Goal: Task Accomplishment & Management: Manage account settings

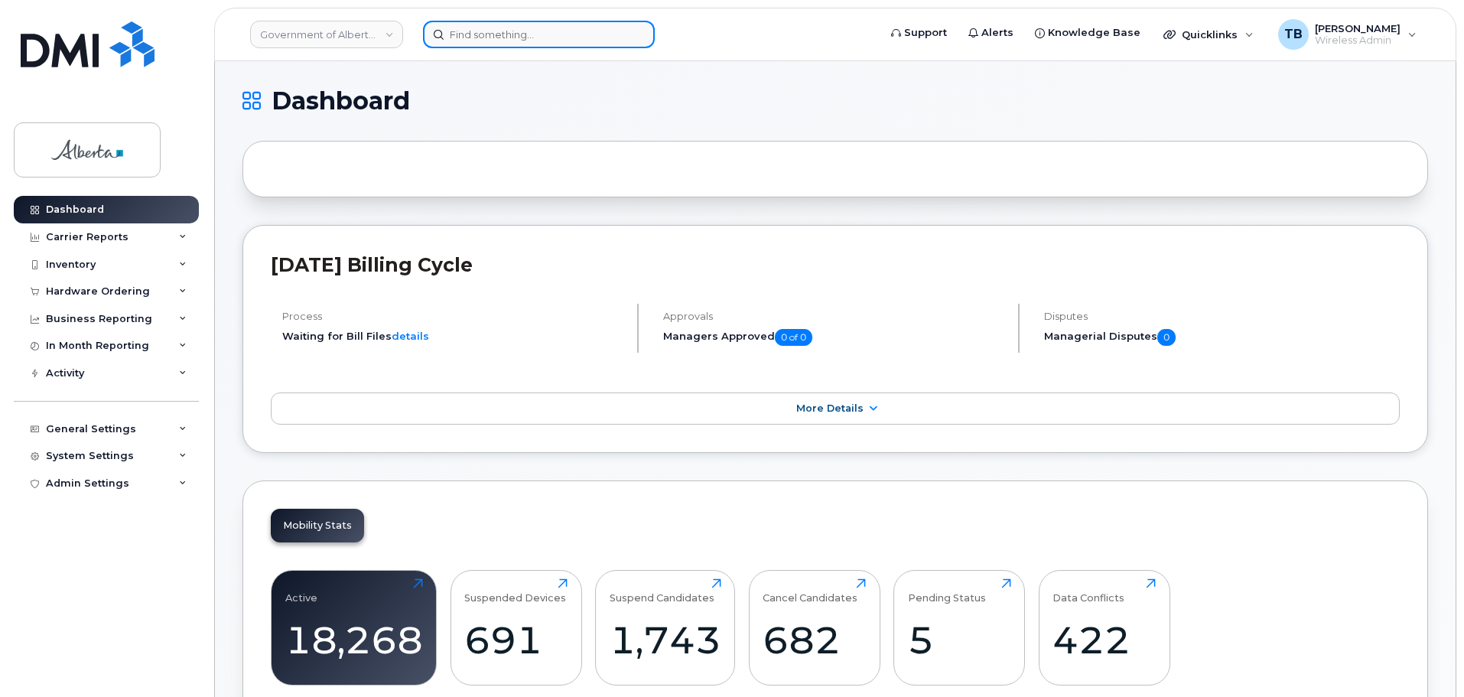
click at [484, 31] on input at bounding box center [539, 35] width 232 height 28
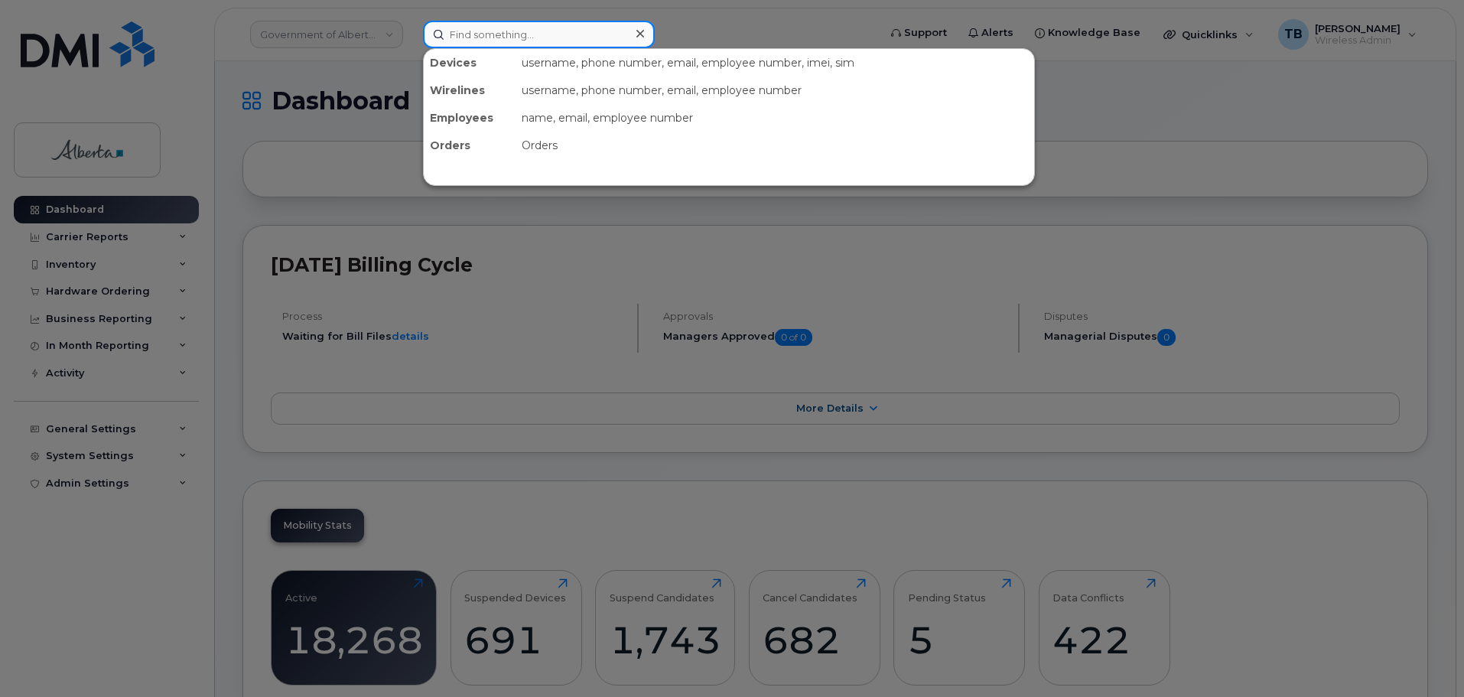
paste input "7802784394"
type input "7802784394"
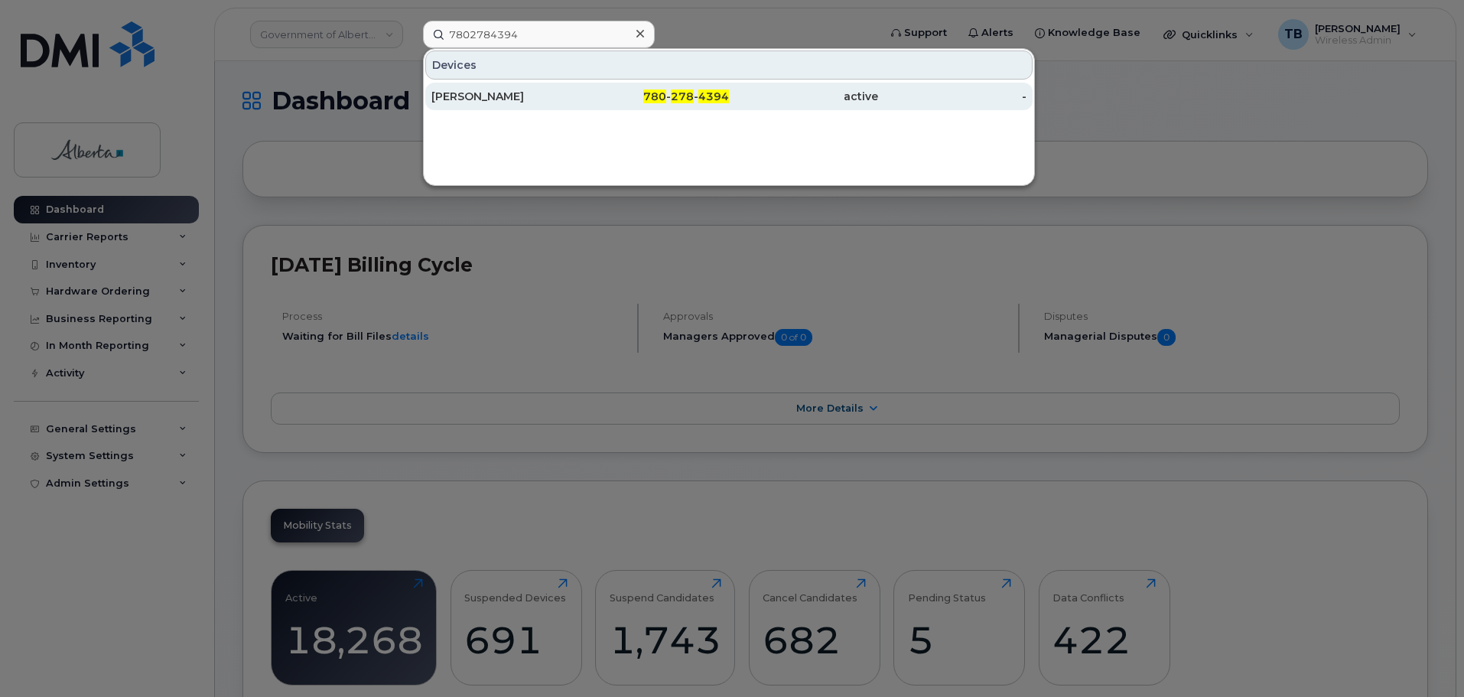
click at [485, 101] on div "Amber Movold" at bounding box center [505, 96] width 149 height 15
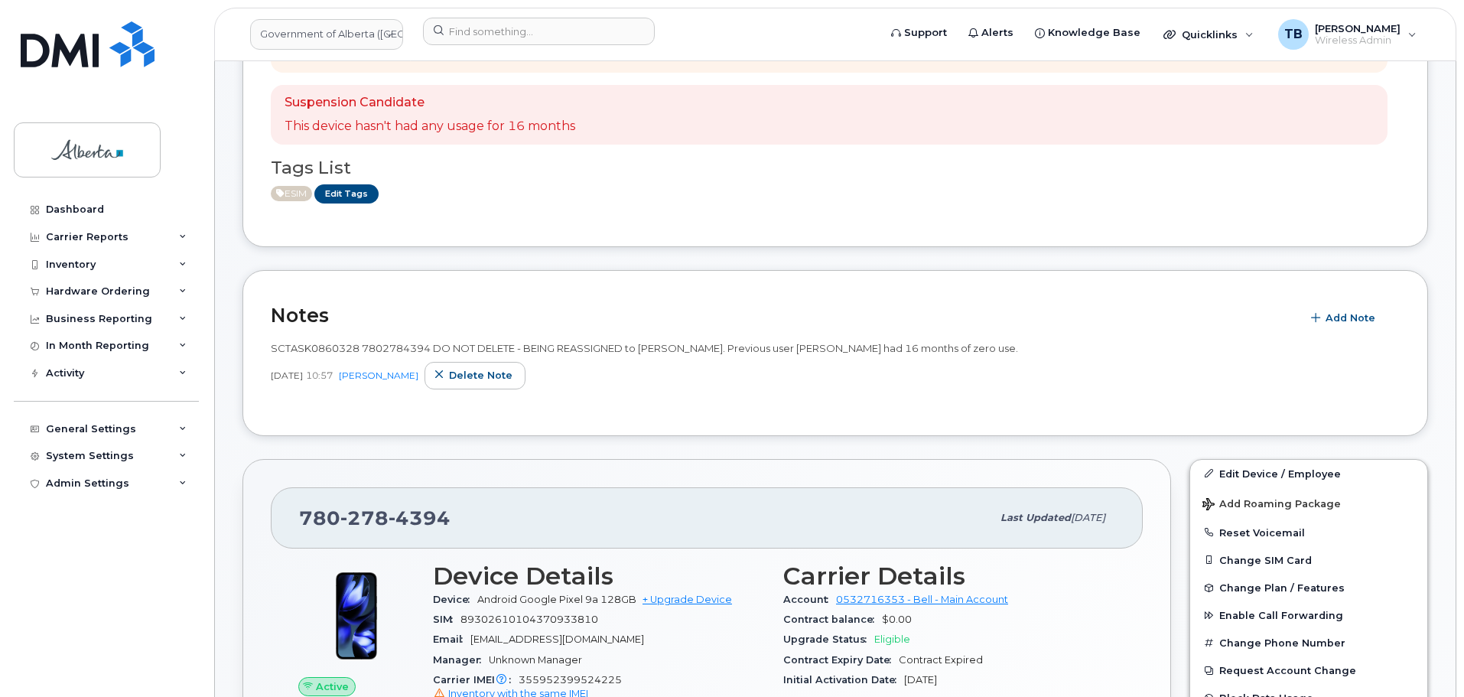
scroll to position [153, 0]
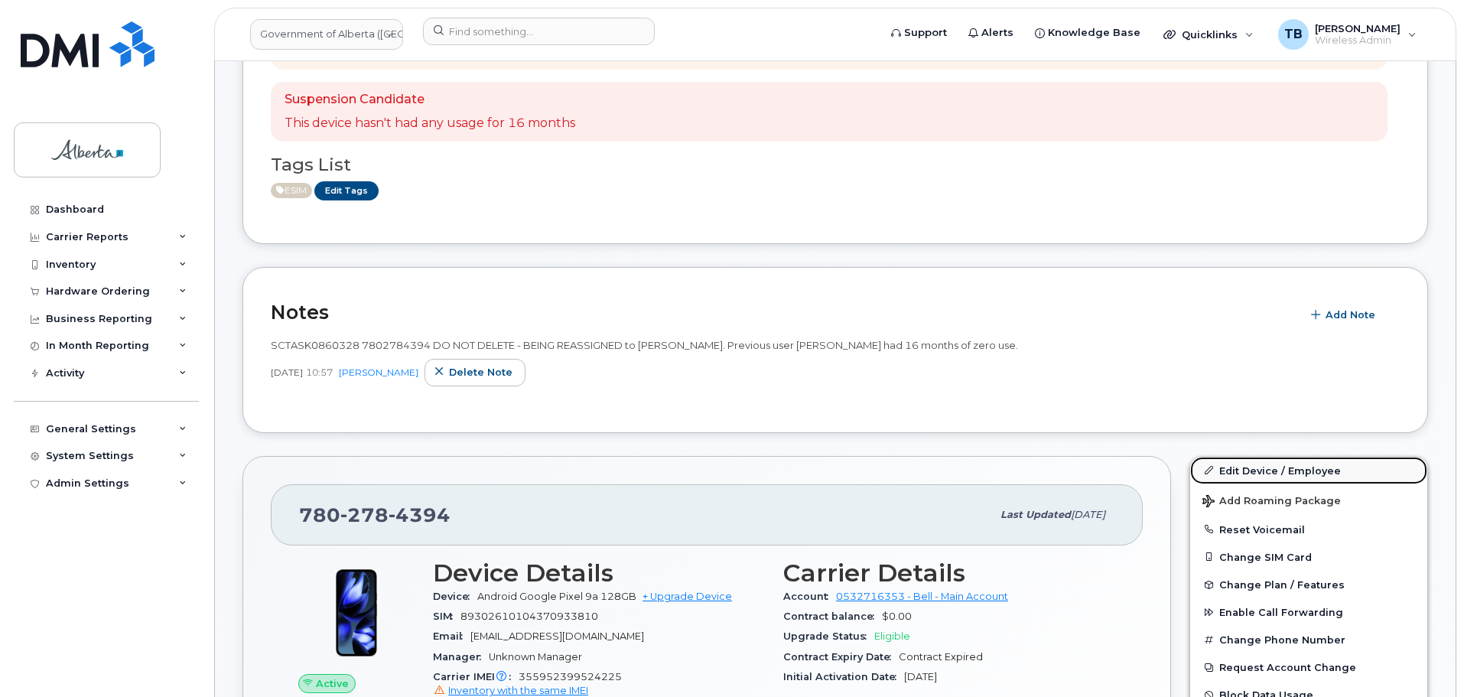
click at [1250, 465] on link "Edit Device / Employee" at bounding box center [1308, 471] width 237 height 28
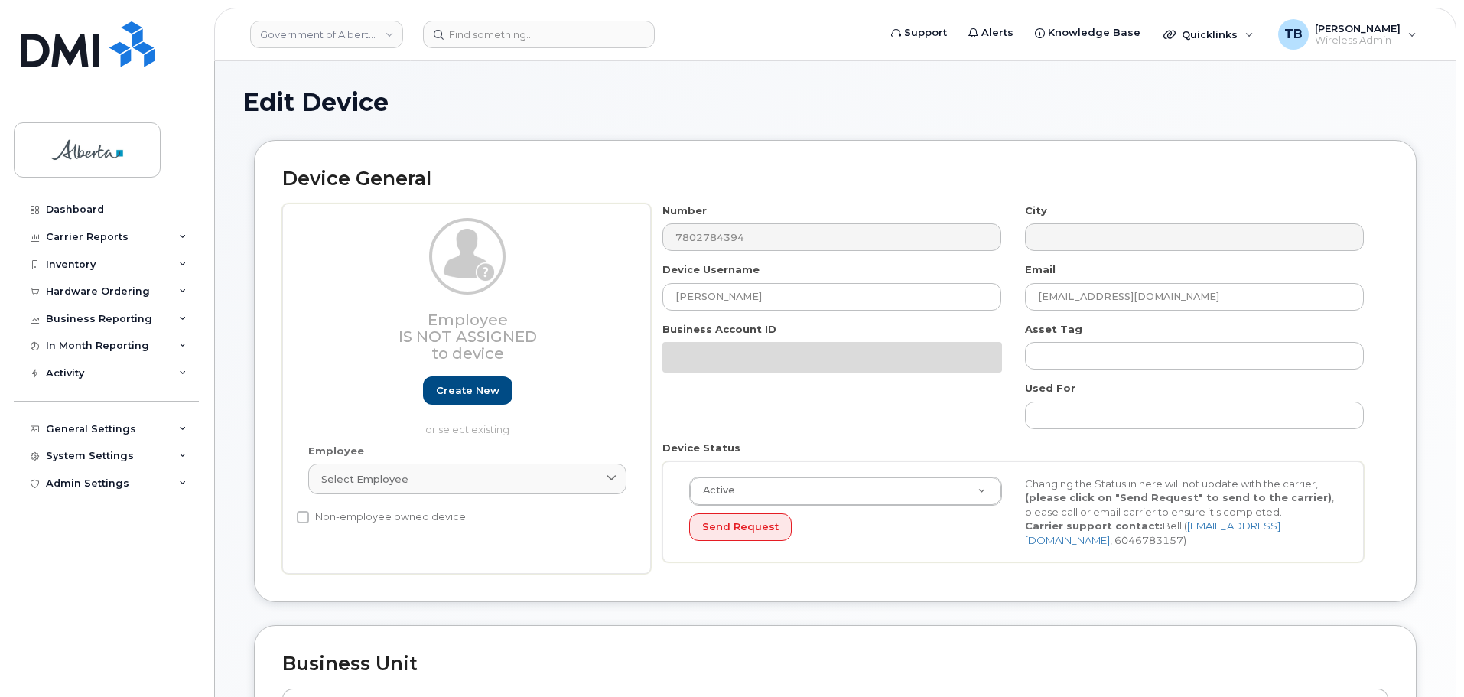
select select "4120330"
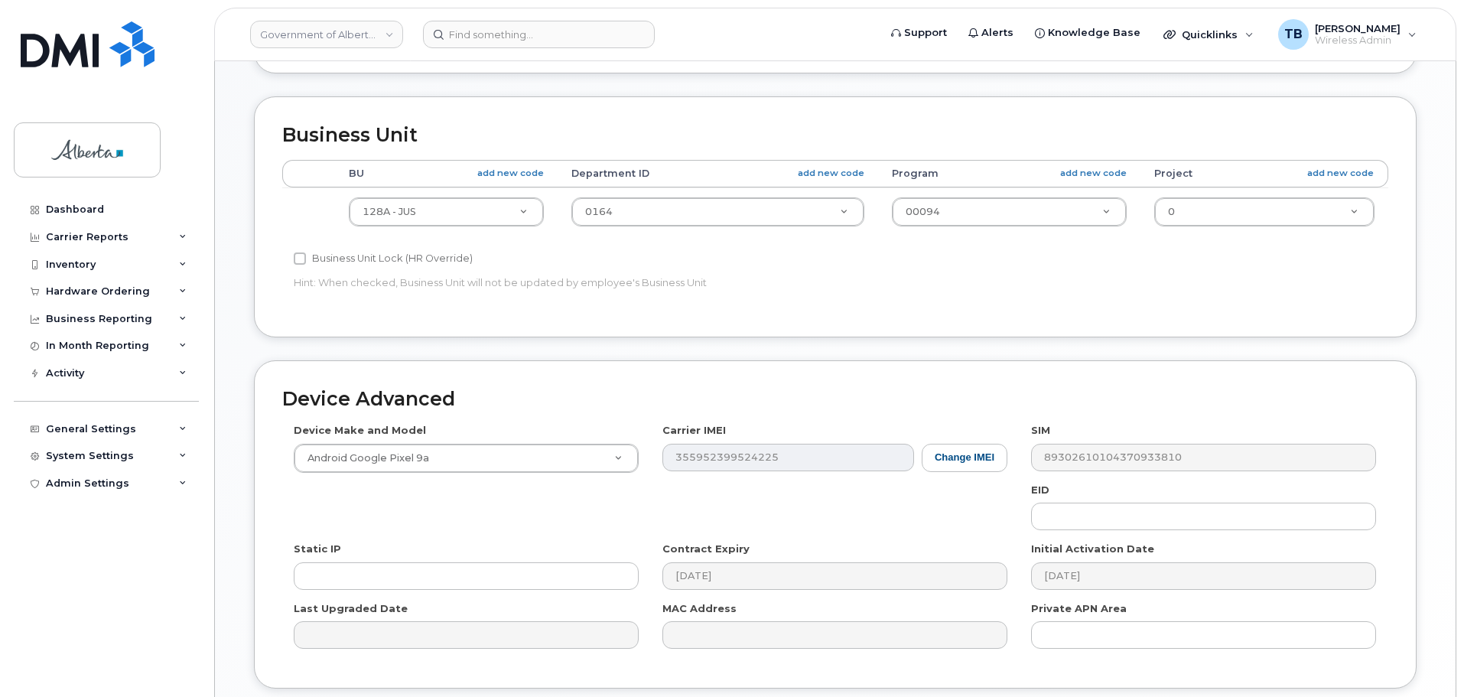
scroll to position [535, 0]
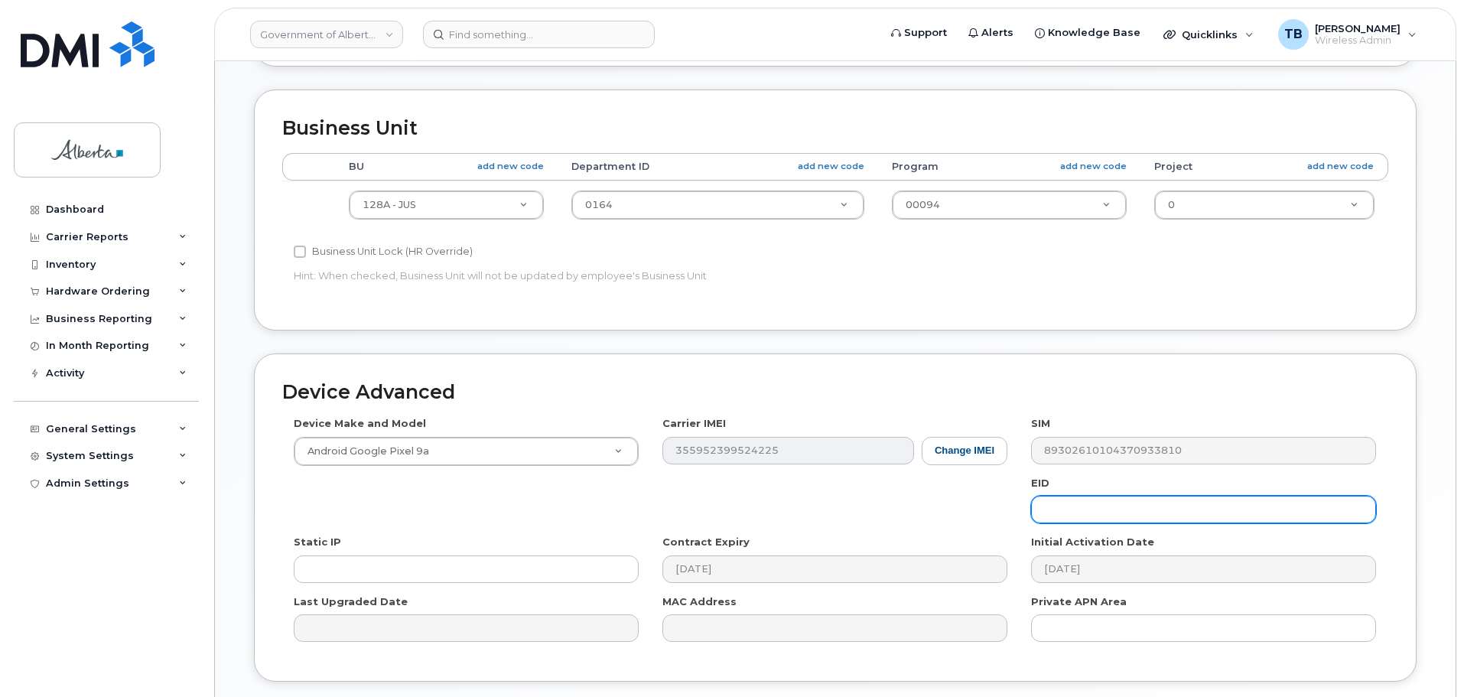
click at [1076, 504] on input "text" at bounding box center [1203, 510] width 345 height 28
paste input "8903302355342900910004439417155"
type input "8903302355342900910004439417155"
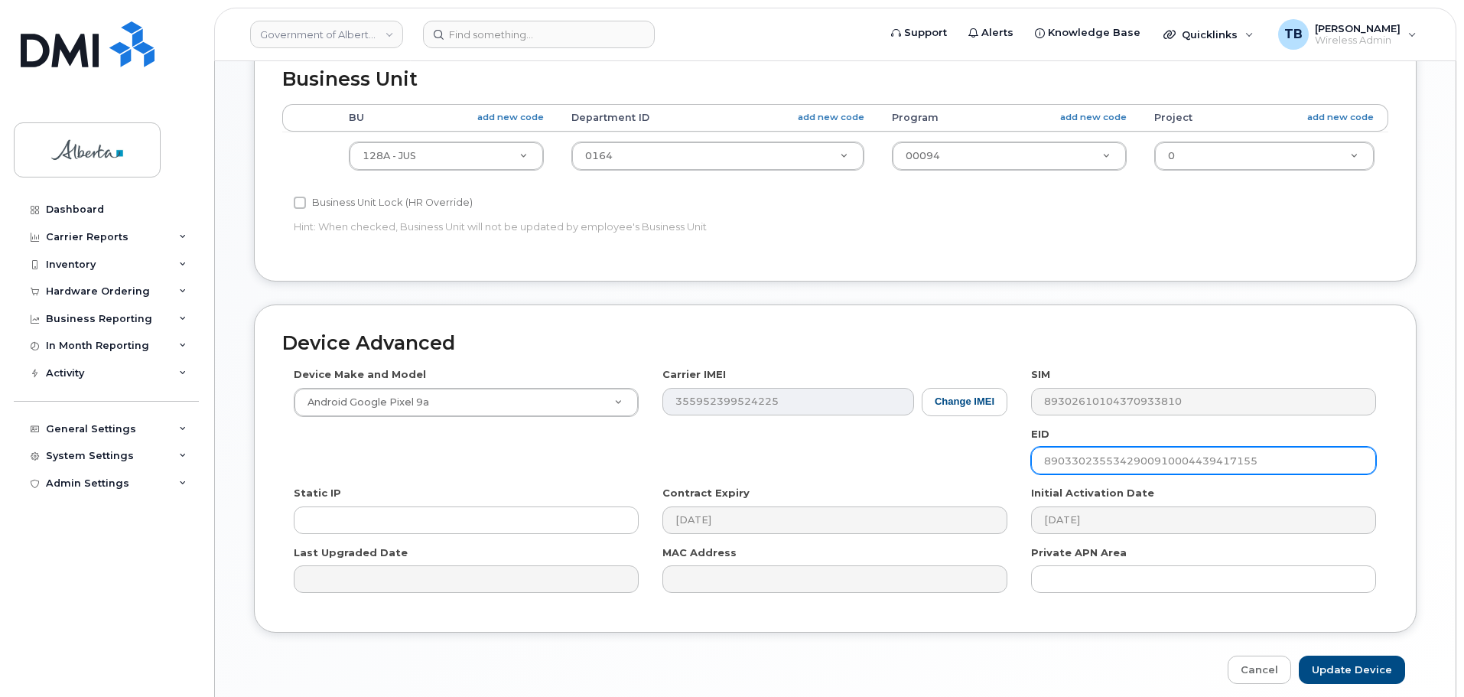
scroll to position [648, 0]
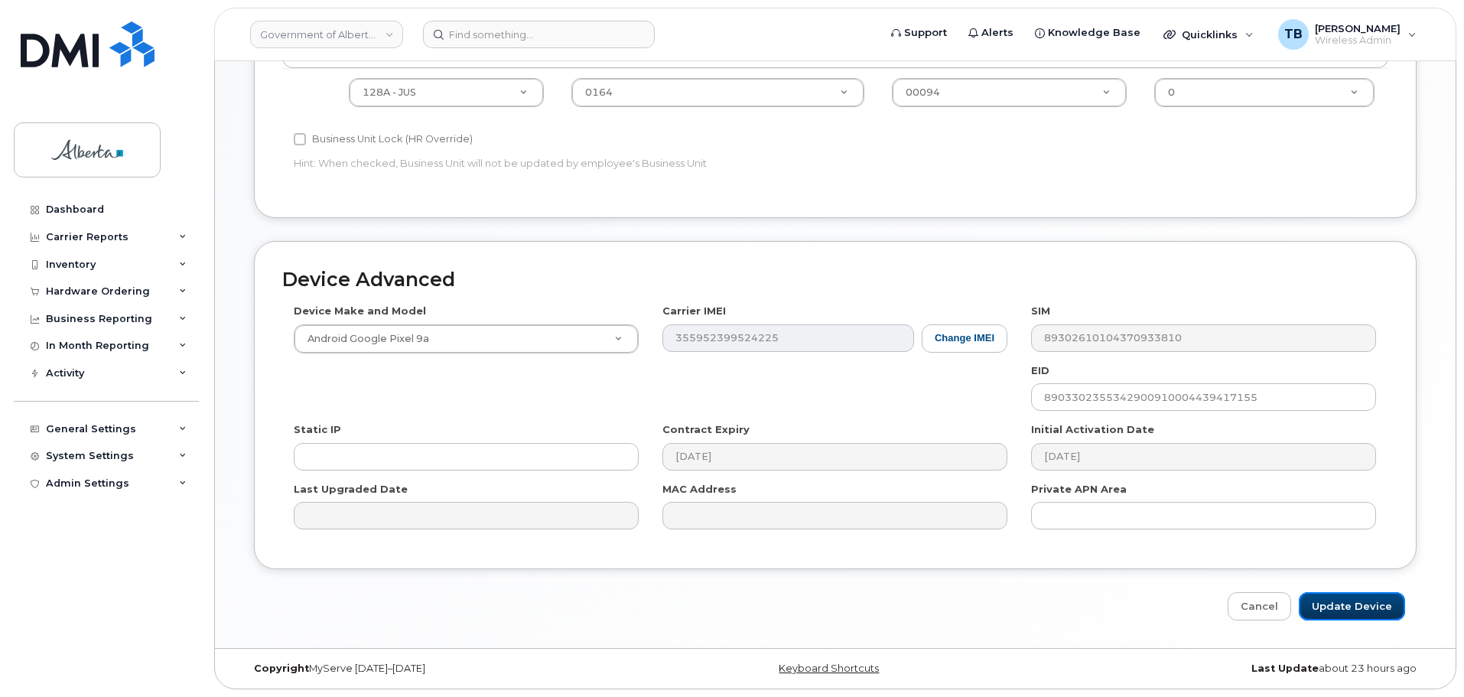
drag, startPoint x: 1366, startPoint y: 607, endPoint x: 876, endPoint y: 273, distance: 593.3
click at [1366, 607] on input "Update Device" at bounding box center [1352, 606] width 106 height 28
type input "Saving..."
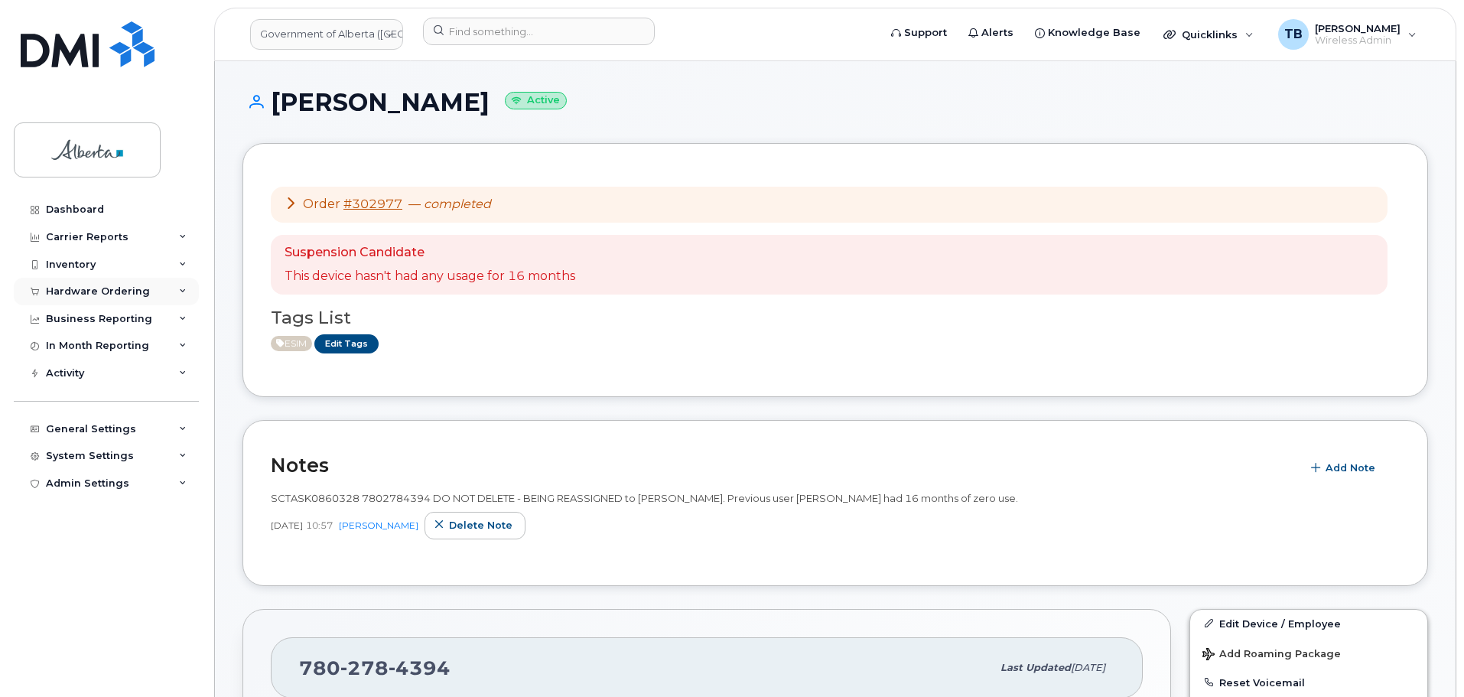
click at [72, 291] on div "Hardware Ordering" at bounding box center [98, 291] width 104 height 12
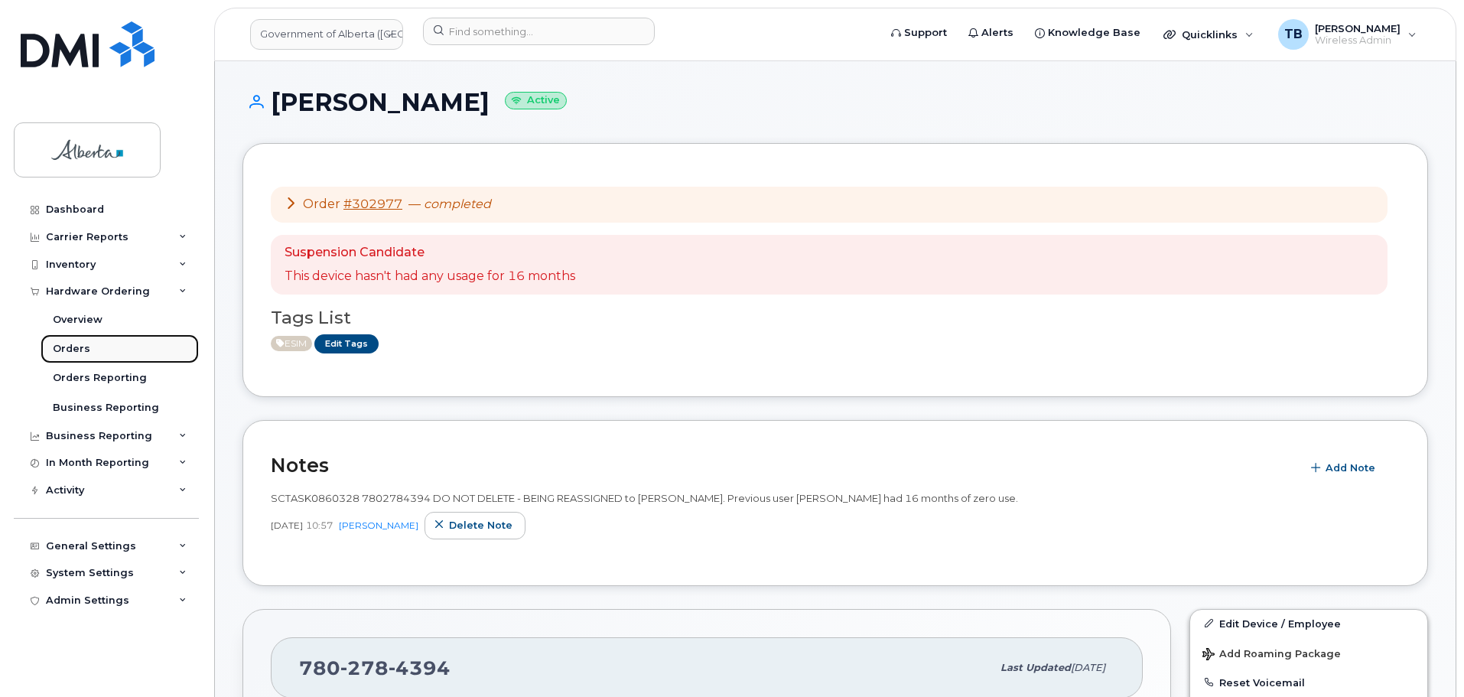
click at [65, 347] on div "Orders" at bounding box center [71, 349] width 37 height 14
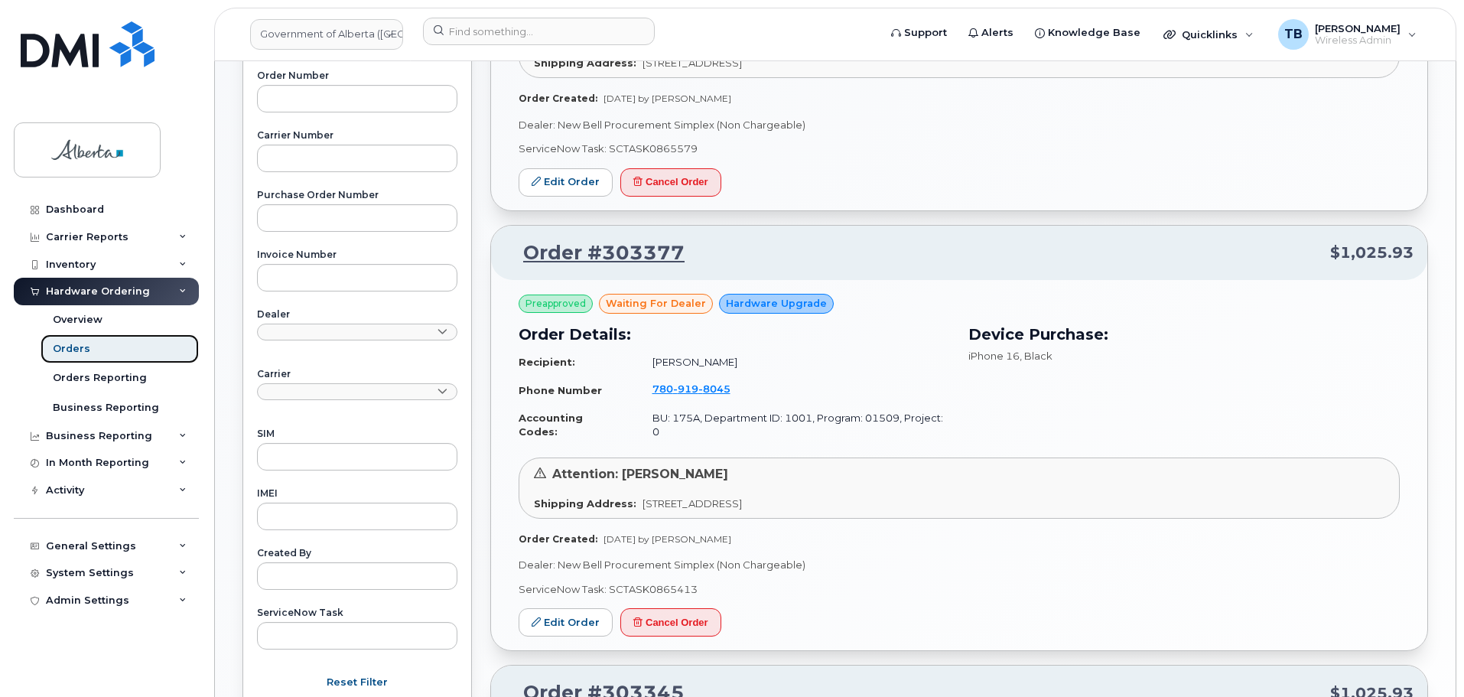
scroll to position [459, 0]
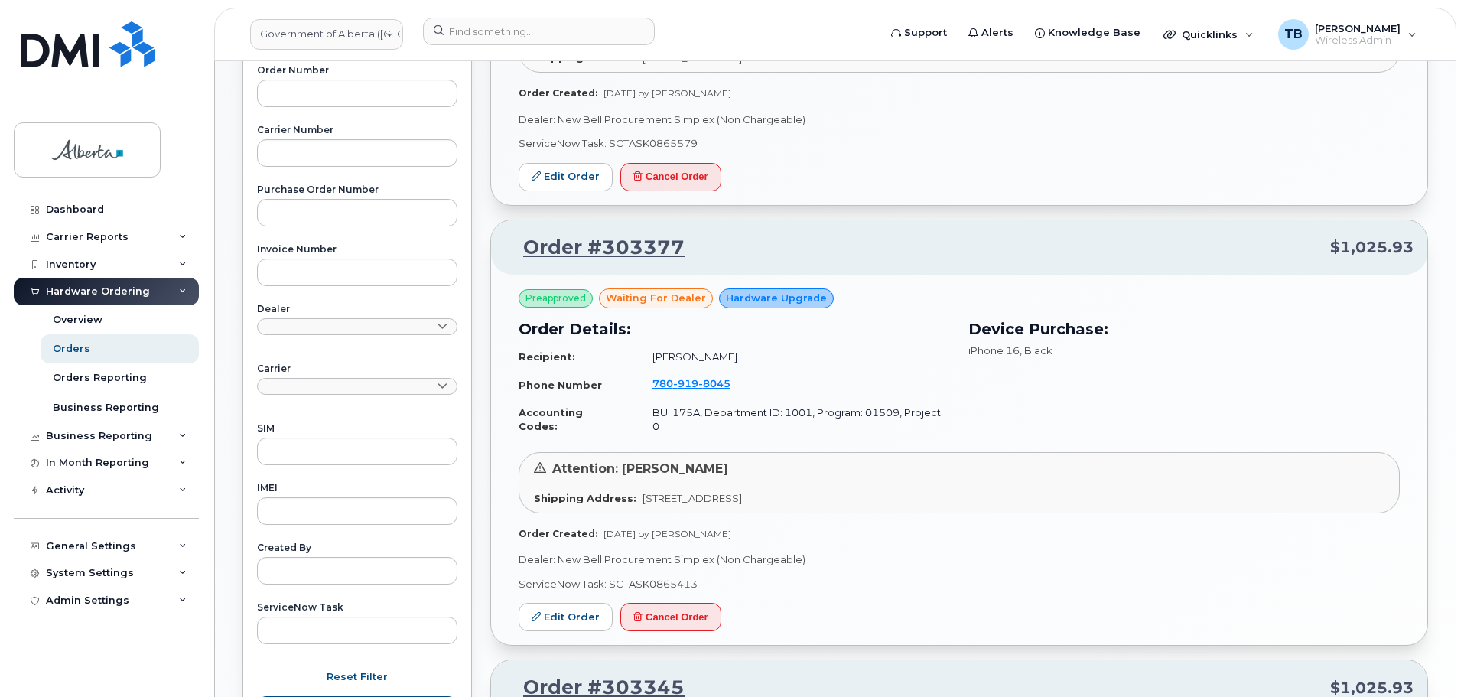
click at [644, 577] on p "ServiceNow Task: SCTASK0865413" at bounding box center [959, 584] width 881 height 15
copy p "SCTASK0865413"
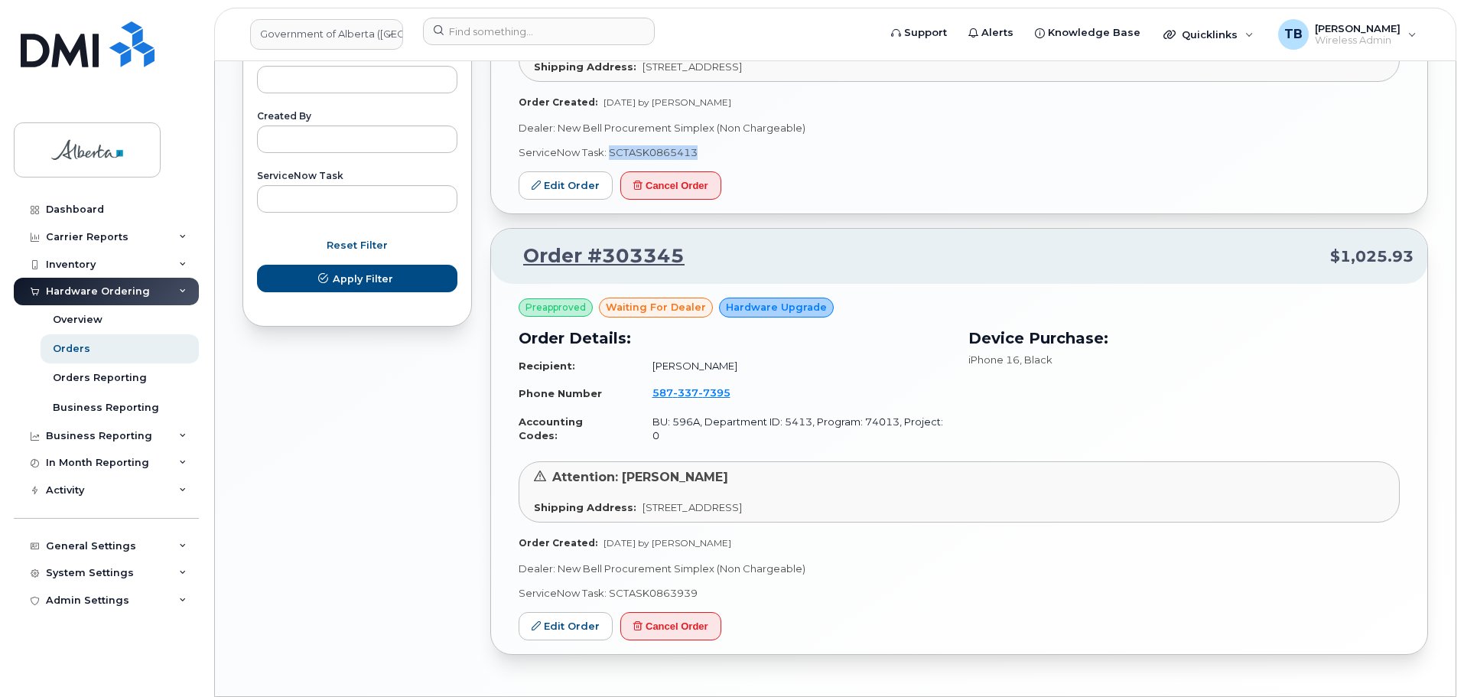
scroll to position [896, 0]
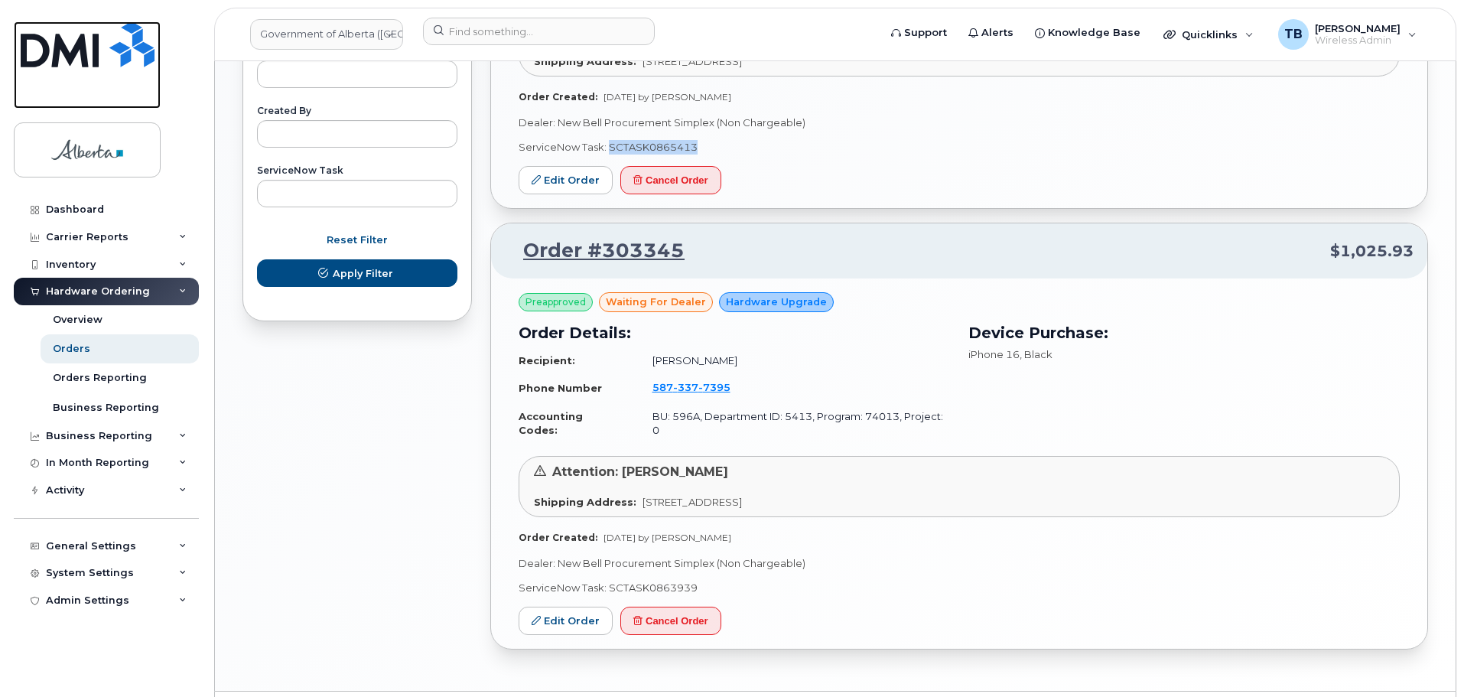
click at [86, 41] on img at bounding box center [88, 44] width 134 height 46
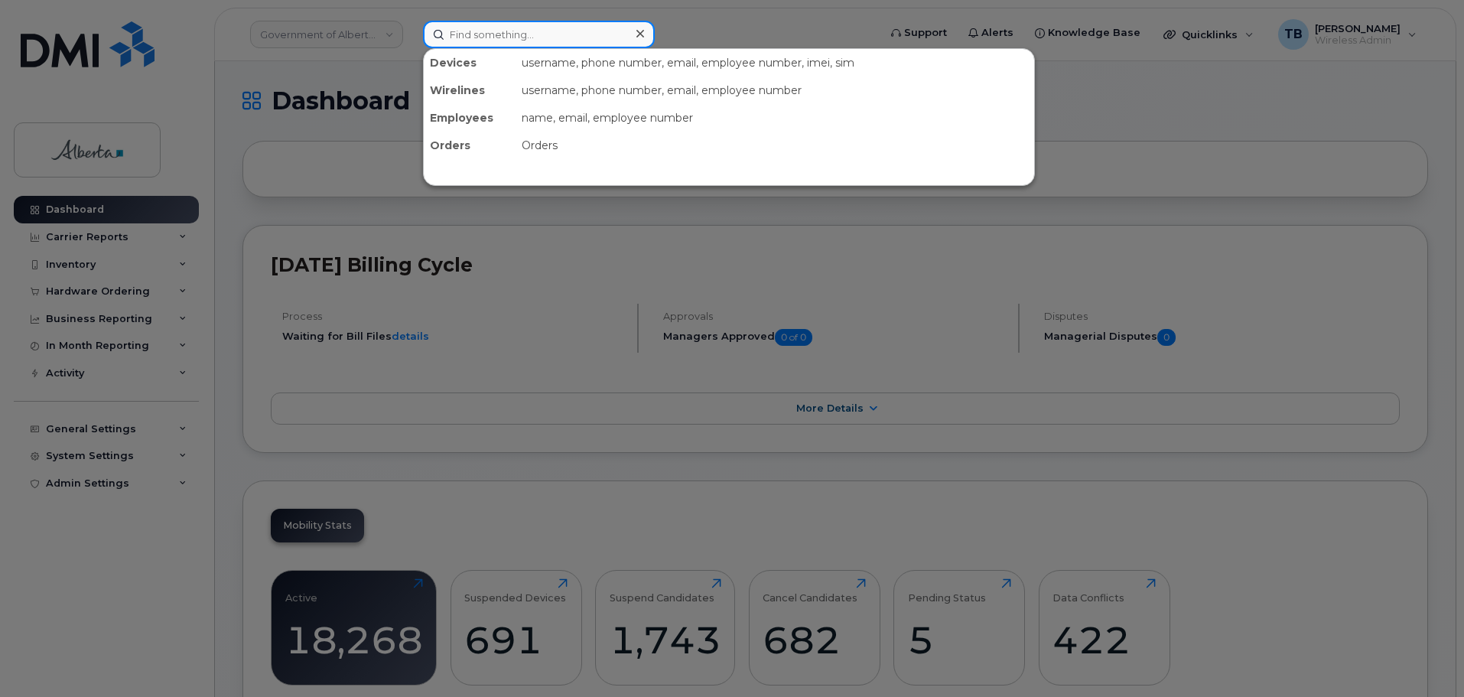
click at [432, 37] on input at bounding box center [539, 35] width 232 height 28
paste input "5873437161"
type input "5873437161"
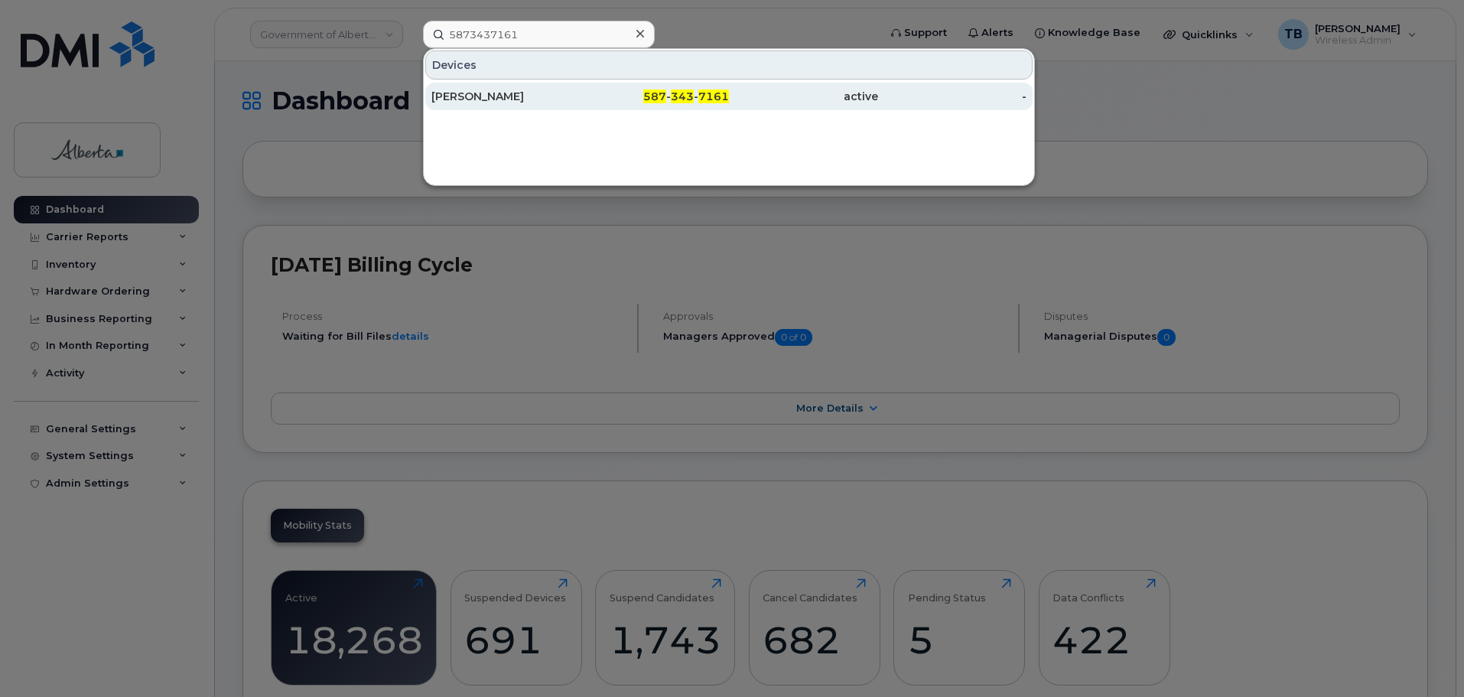
click at [456, 99] on div "[PERSON_NAME]" at bounding box center [505, 96] width 149 height 15
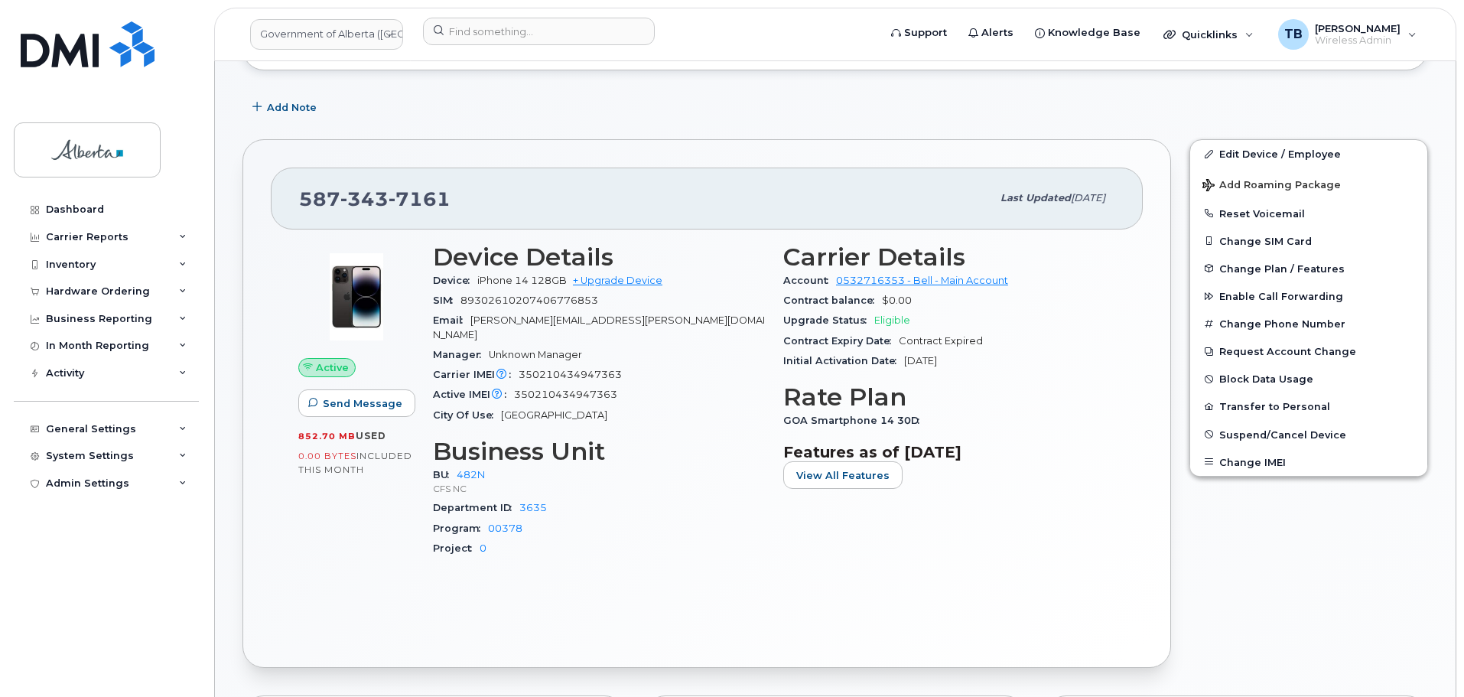
scroll to position [153, 0]
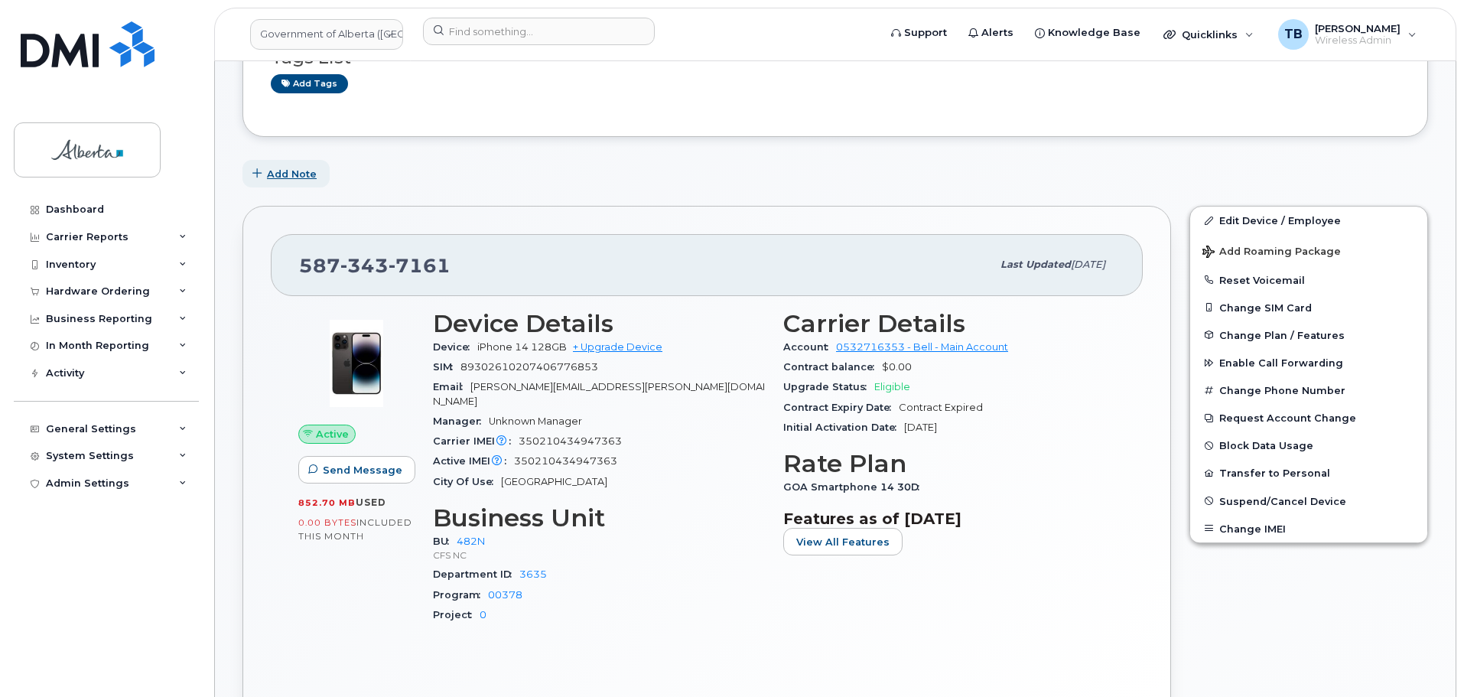
click at [292, 177] on span "Add Note" at bounding box center [292, 174] width 50 height 15
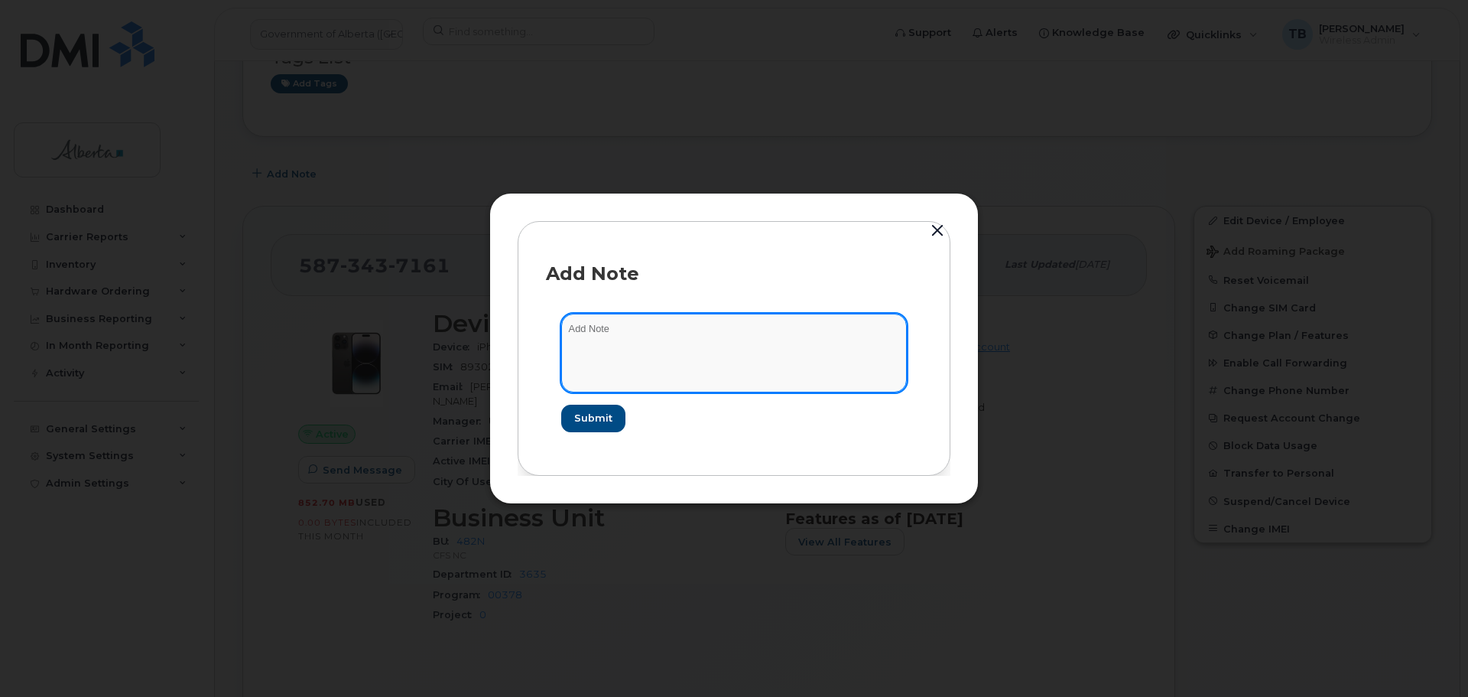
click at [688, 325] on textarea at bounding box center [734, 353] width 346 height 78
paste textarea "SCTASK0863430 Plan Cancel - [PHONE_NUMBER] Repurpose [GEOGRAPHIC_DATA]"
type textarea "SCTASK0863430 Plan Cancel - [PHONE_NUMBER] Repurpose [GEOGRAPHIC_DATA]"
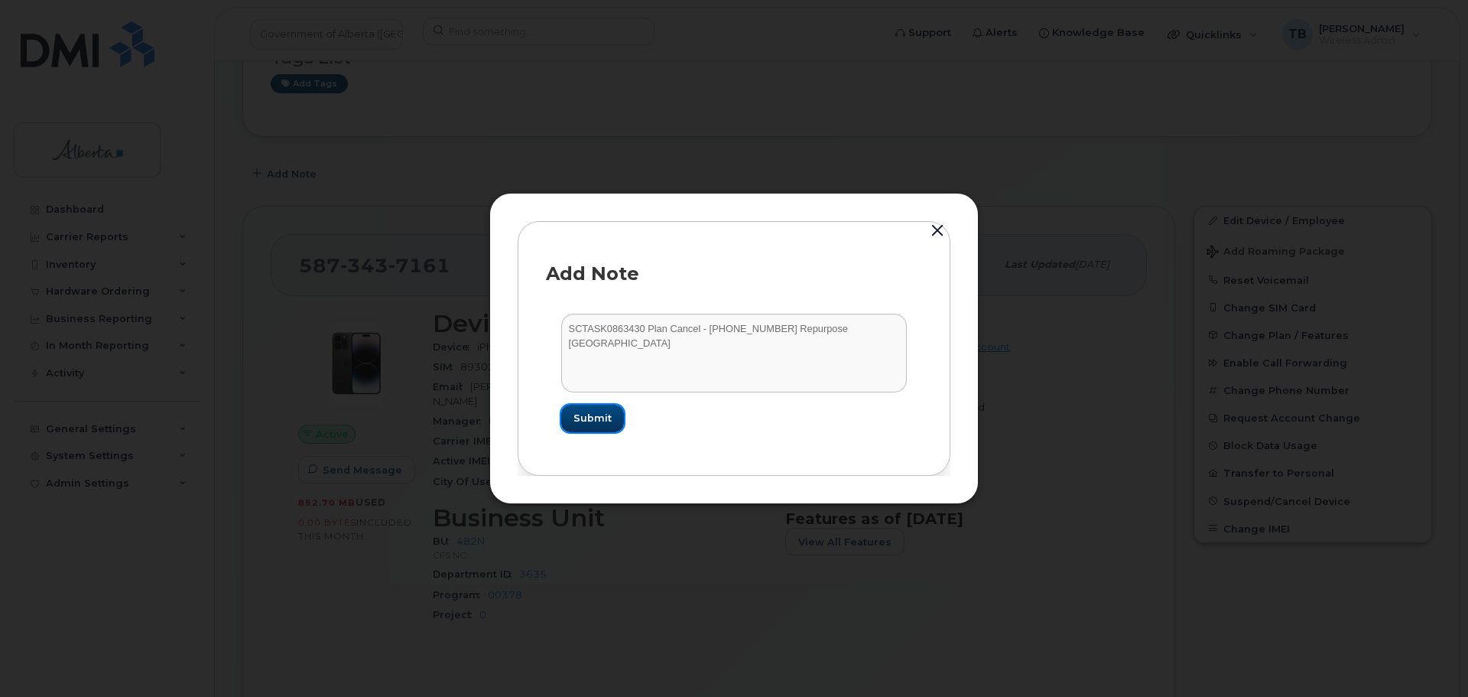
click at [617, 416] on button "Submit" at bounding box center [592, 419] width 63 height 28
click at [617, 416] on form "SCTASK0863430 Plan Cancel - (1) 5873437161 Repurpose Grande Prairie Submit" at bounding box center [734, 372] width 376 height 148
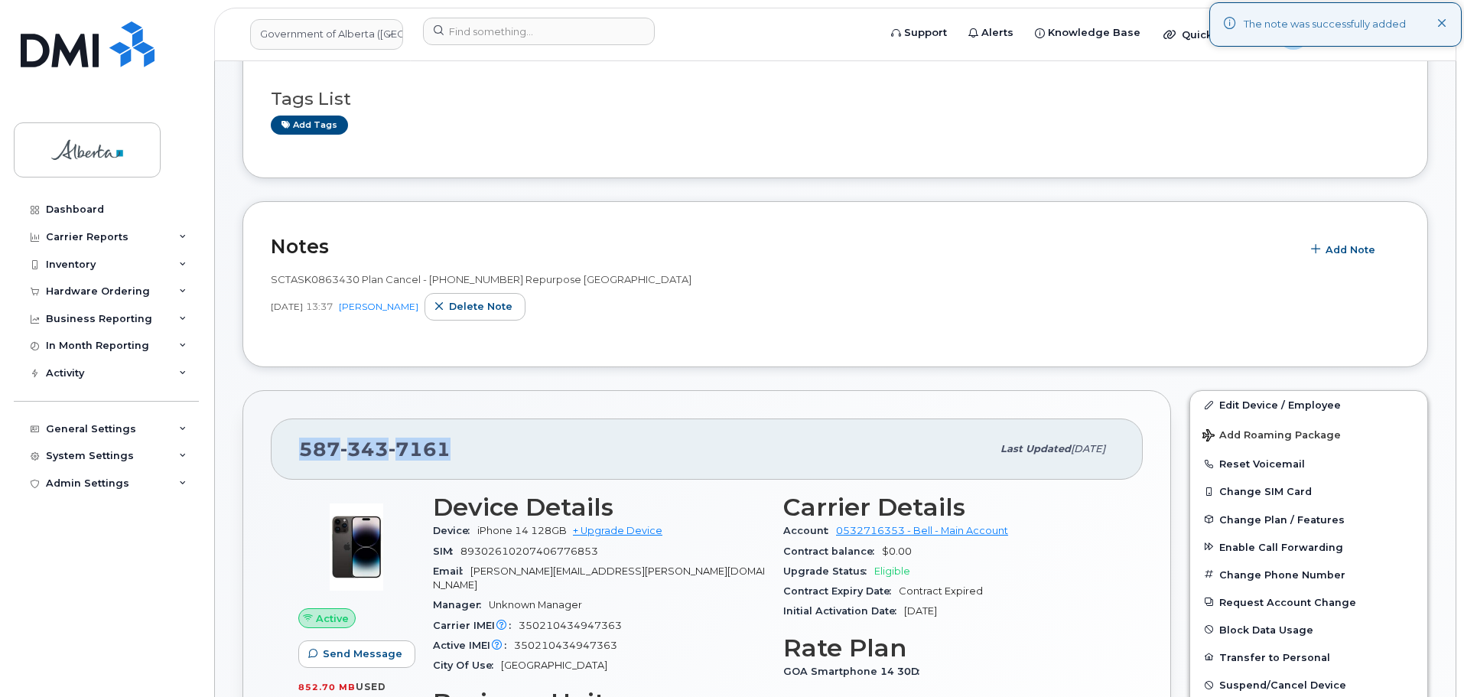
scroll to position [76, 0]
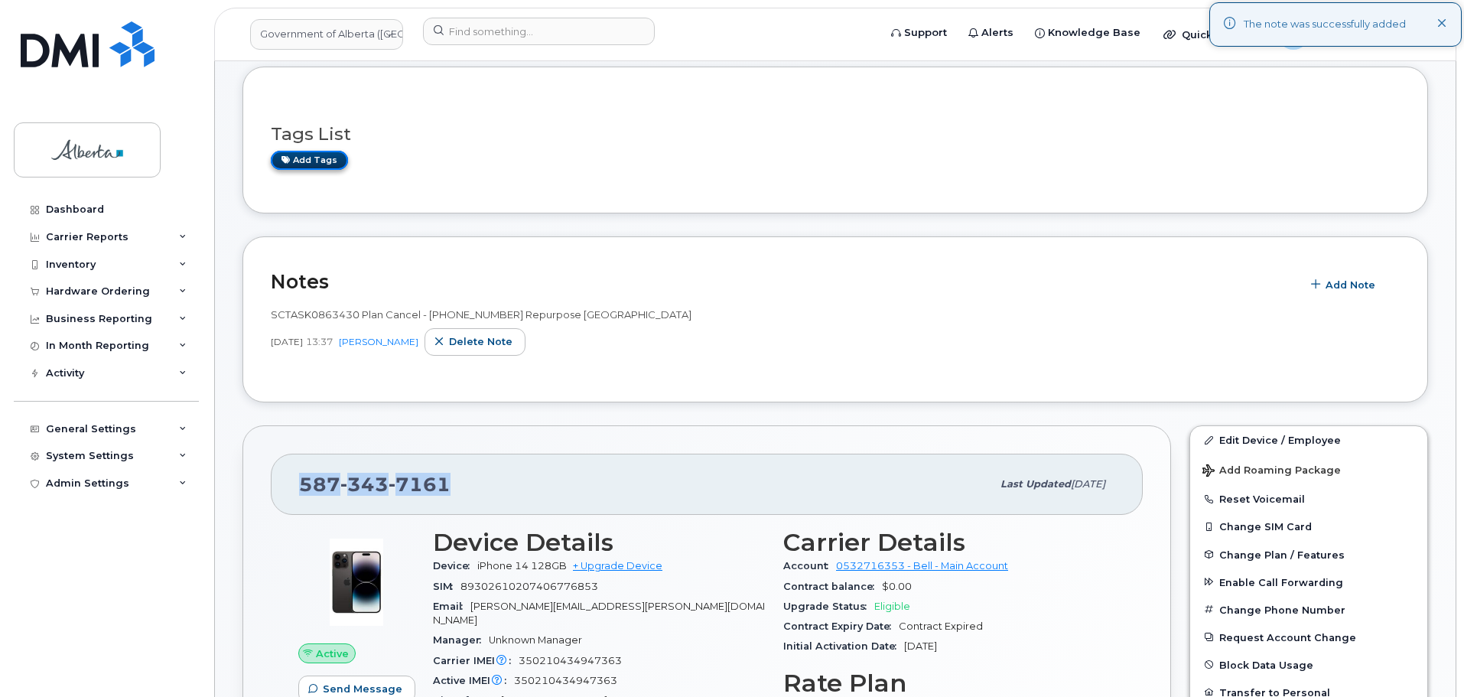
click at [291, 164] on link "Add tags" at bounding box center [309, 160] width 77 height 19
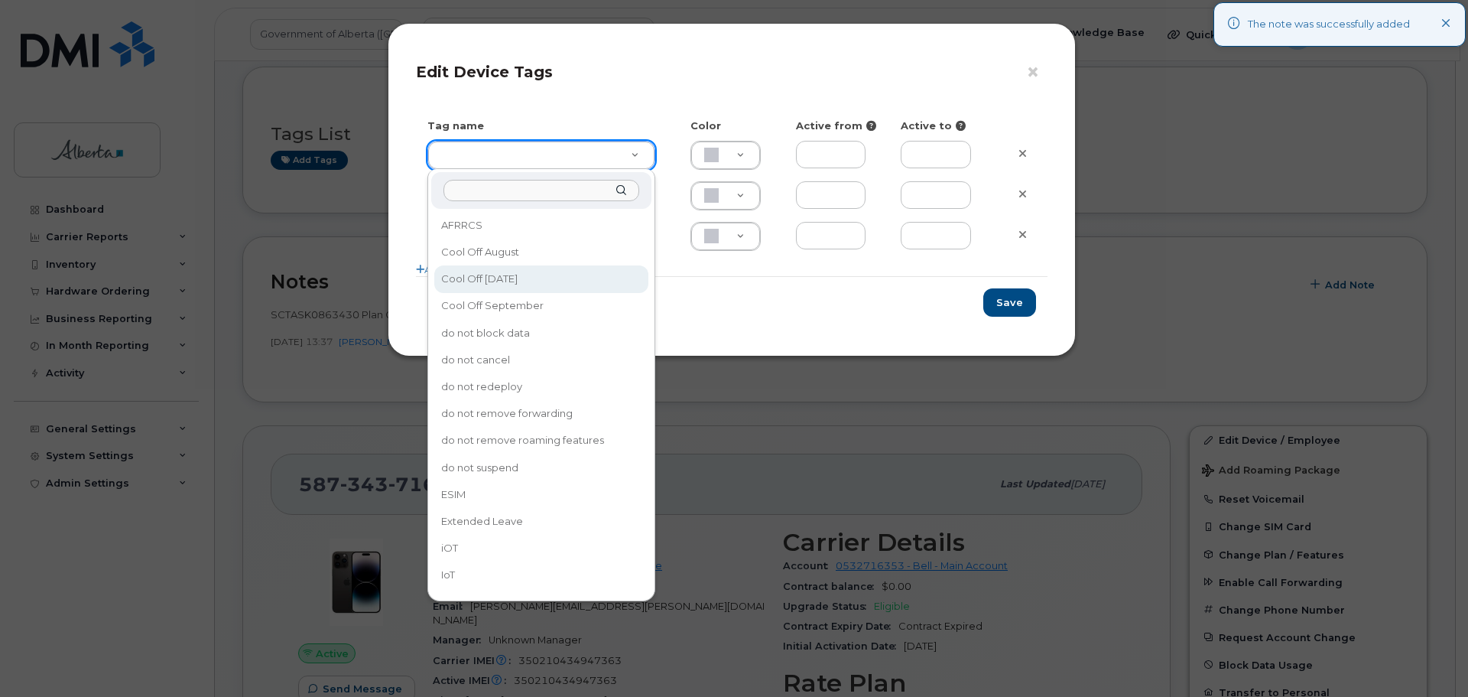
type input "Cool Off October 15"
type input "D6CDC1"
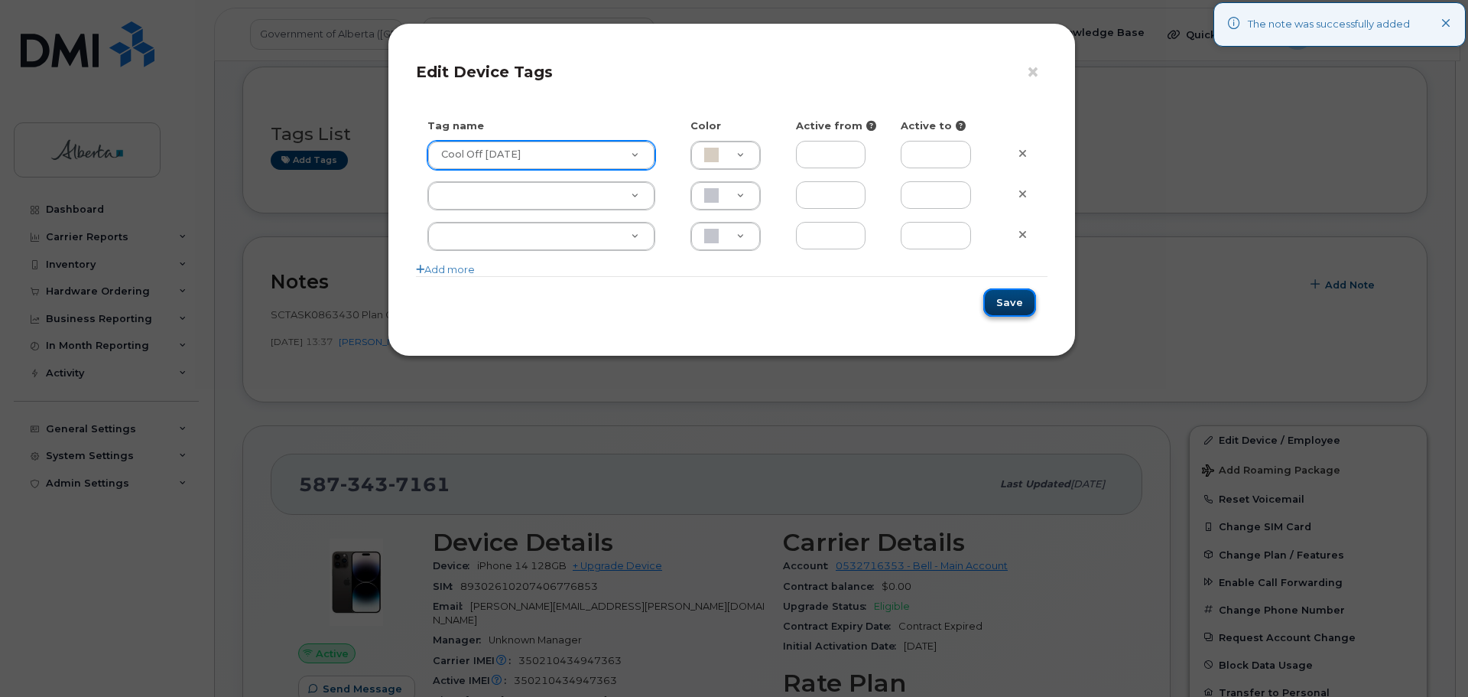
click at [1006, 305] on button "Save" at bounding box center [1010, 302] width 53 height 28
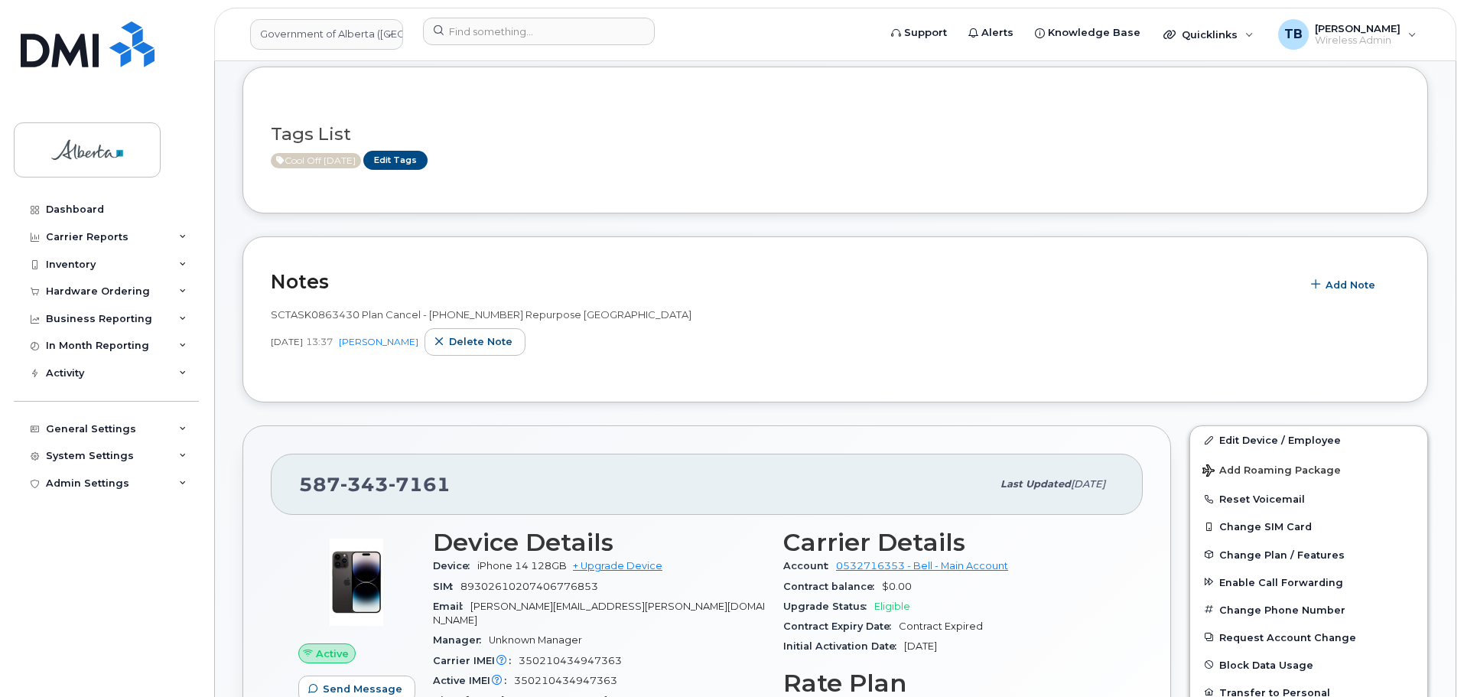
click at [329, 158] on span "Cool Off October 15" at bounding box center [316, 160] width 90 height 15
click at [411, 161] on link "Edit Tags" at bounding box center [395, 160] width 64 height 19
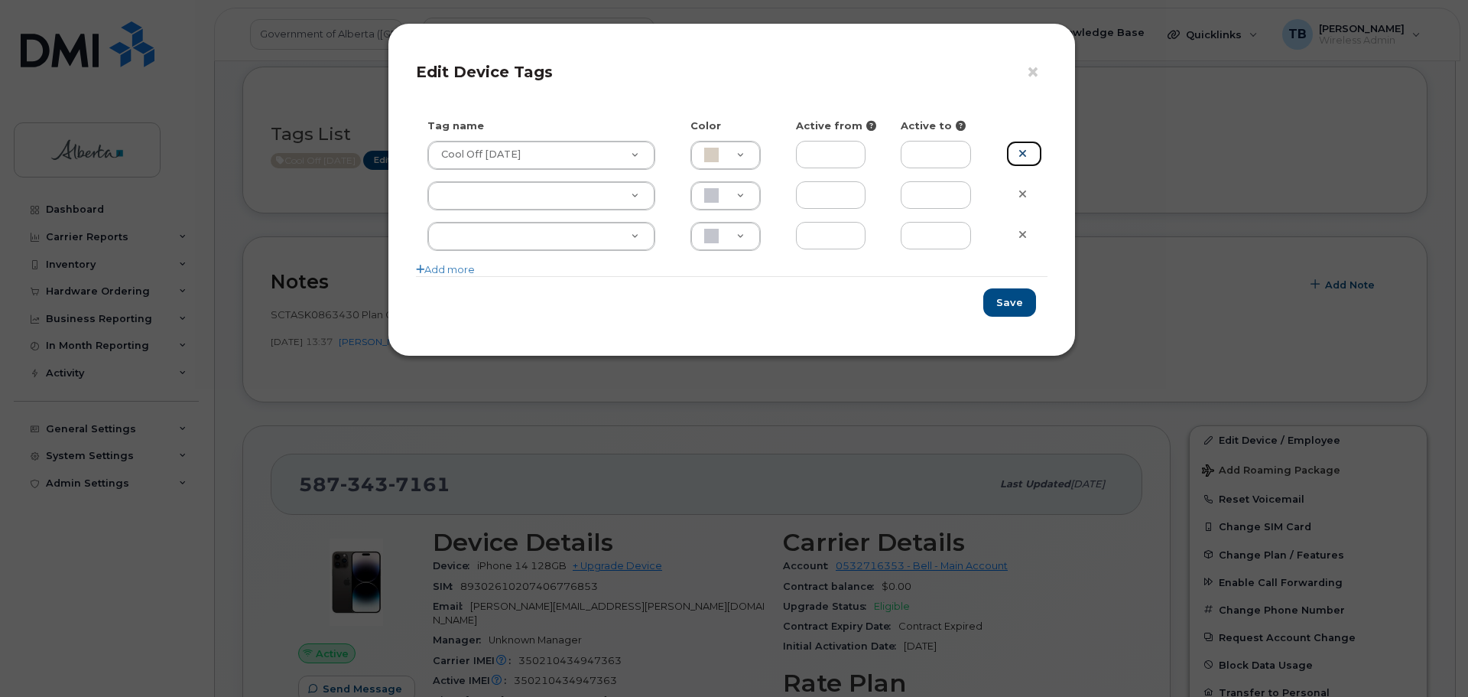
drag, startPoint x: 1016, startPoint y: 148, endPoint x: 1032, endPoint y: 174, distance: 29.9
click at [1018, 150] on link at bounding box center [1024, 154] width 36 height 27
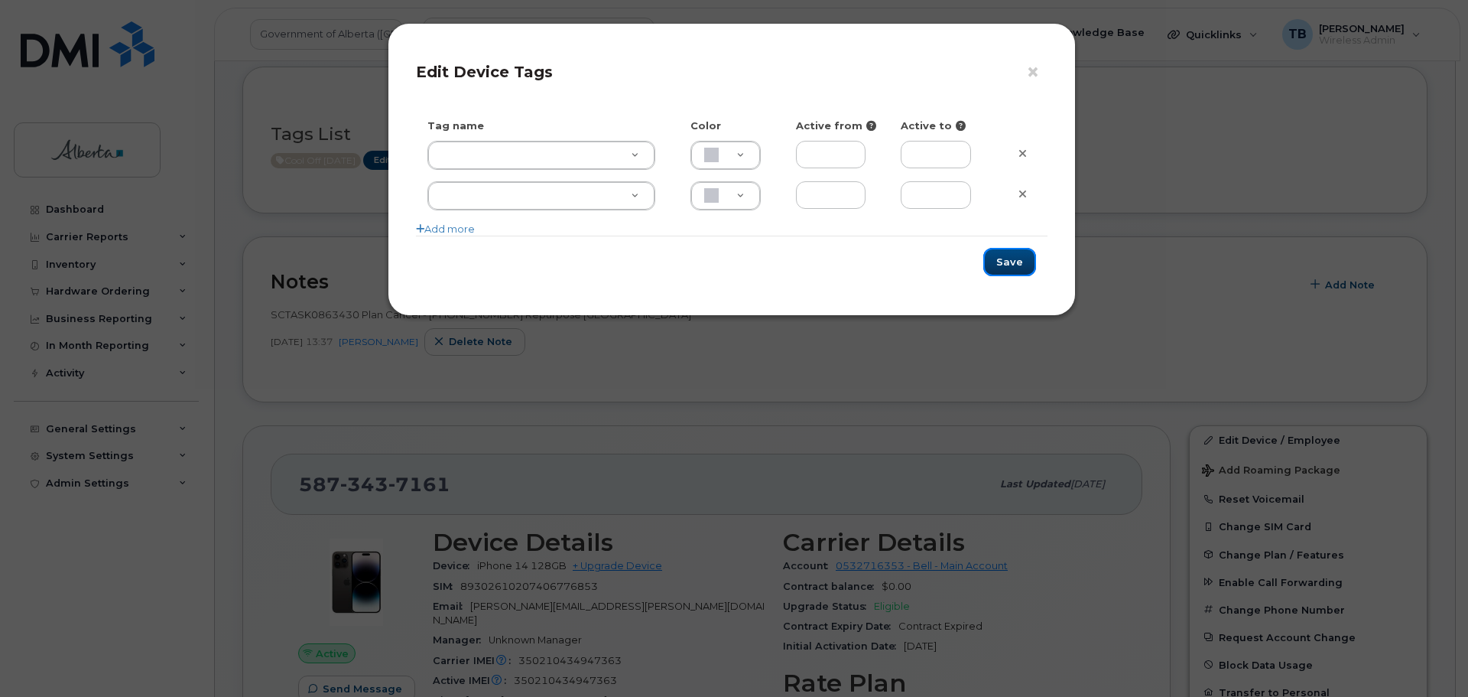
drag, startPoint x: 1015, startPoint y: 263, endPoint x: 971, endPoint y: 266, distance: 44.5
click at [1015, 264] on button "Save" at bounding box center [1010, 262] width 53 height 28
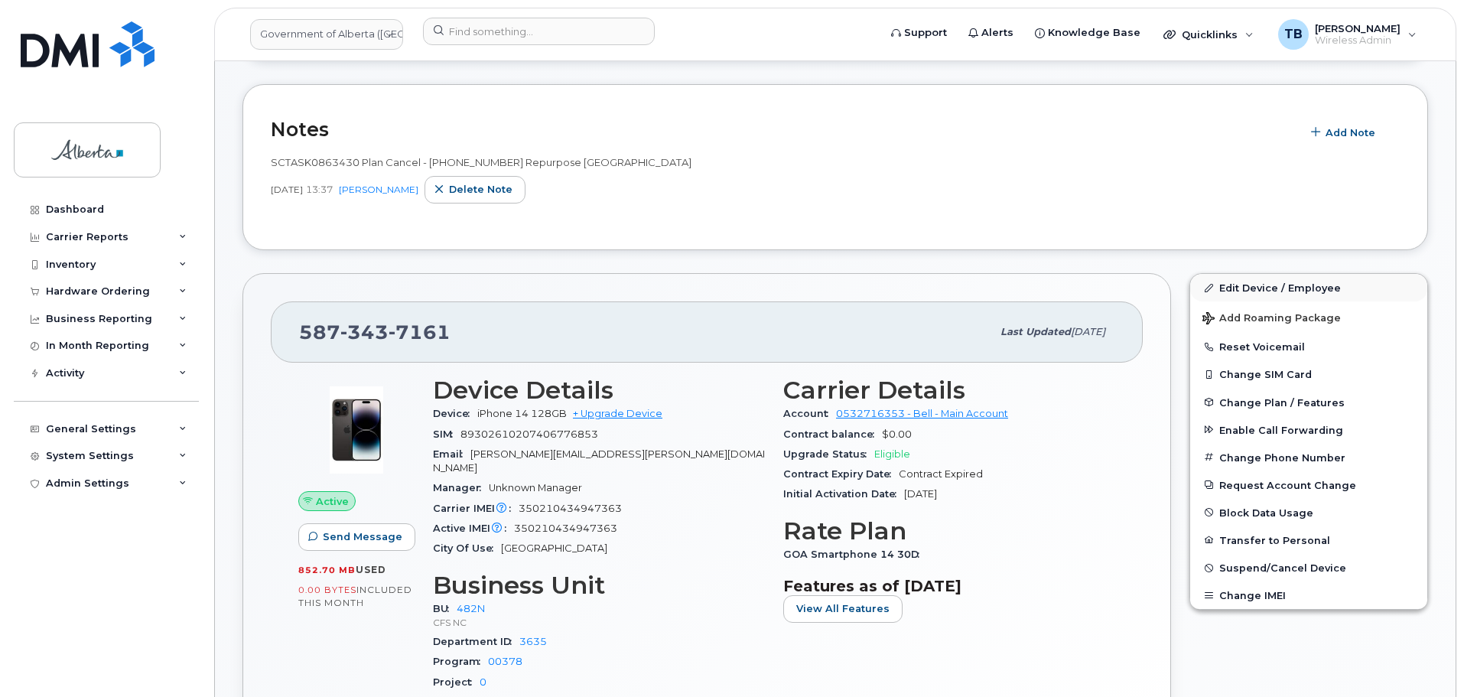
scroll to position [229, 0]
click at [1247, 289] on link "Edit Device / Employee" at bounding box center [1308, 287] width 237 height 28
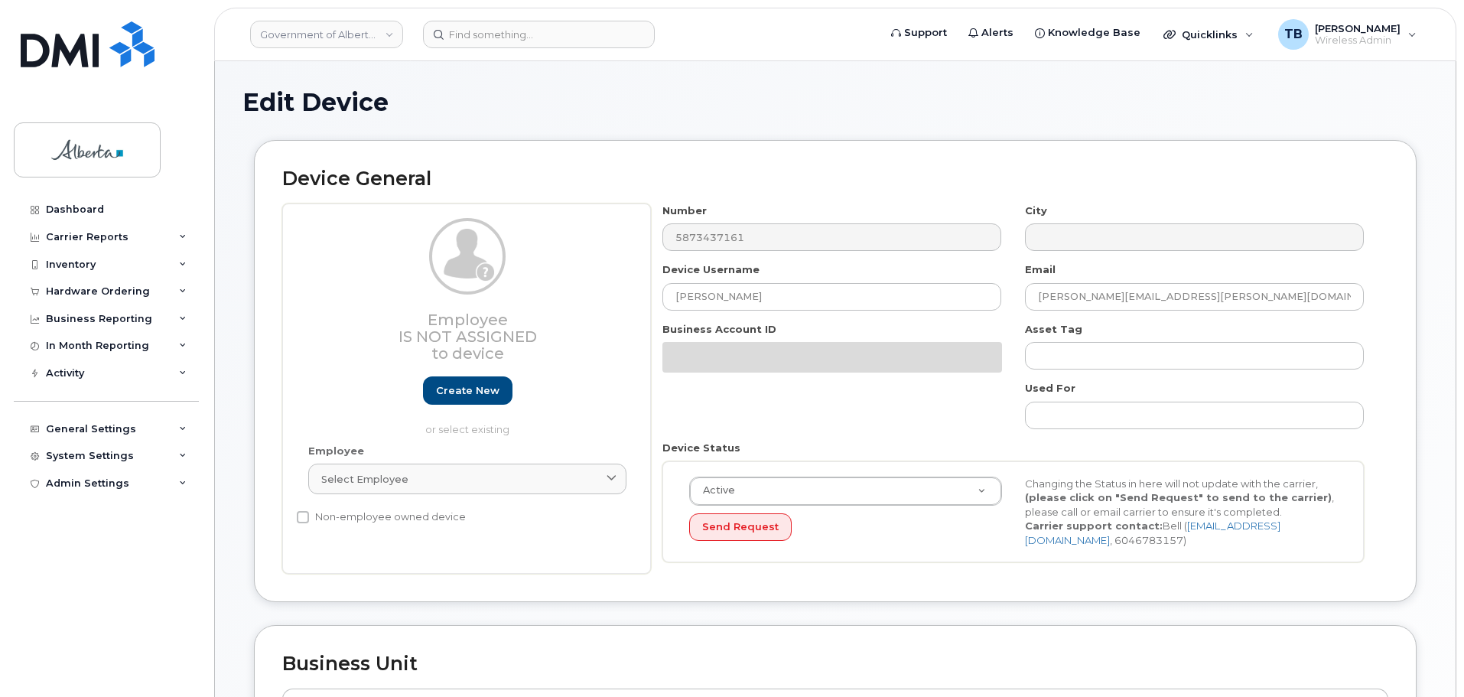
select select "4749731"
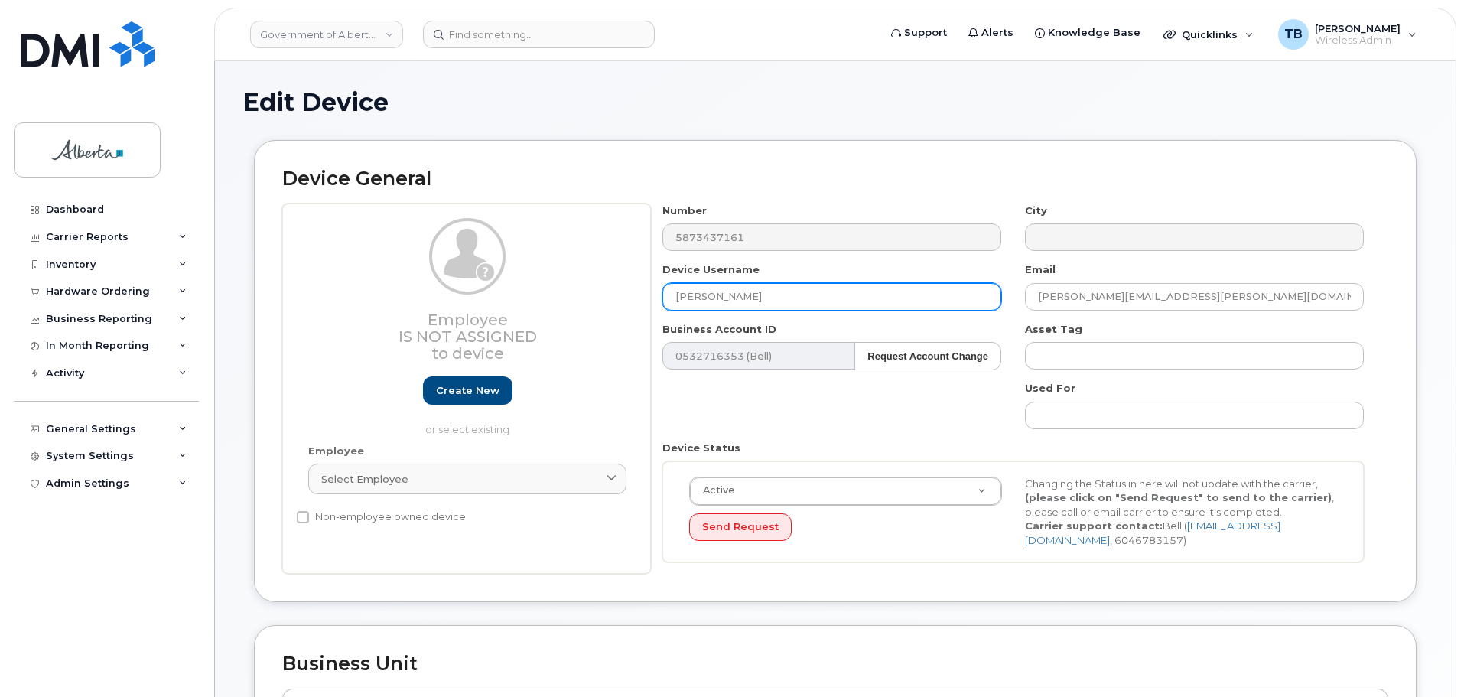
drag, startPoint x: 755, startPoint y: 305, endPoint x: 584, endPoint y: 313, distance: 170.7
click at [584, 313] on div "Employee Is not assigned to device Create new or select existing Employee Selec…" at bounding box center [835, 388] width 1106 height 371
type input "Repurpose Grande Prarie"
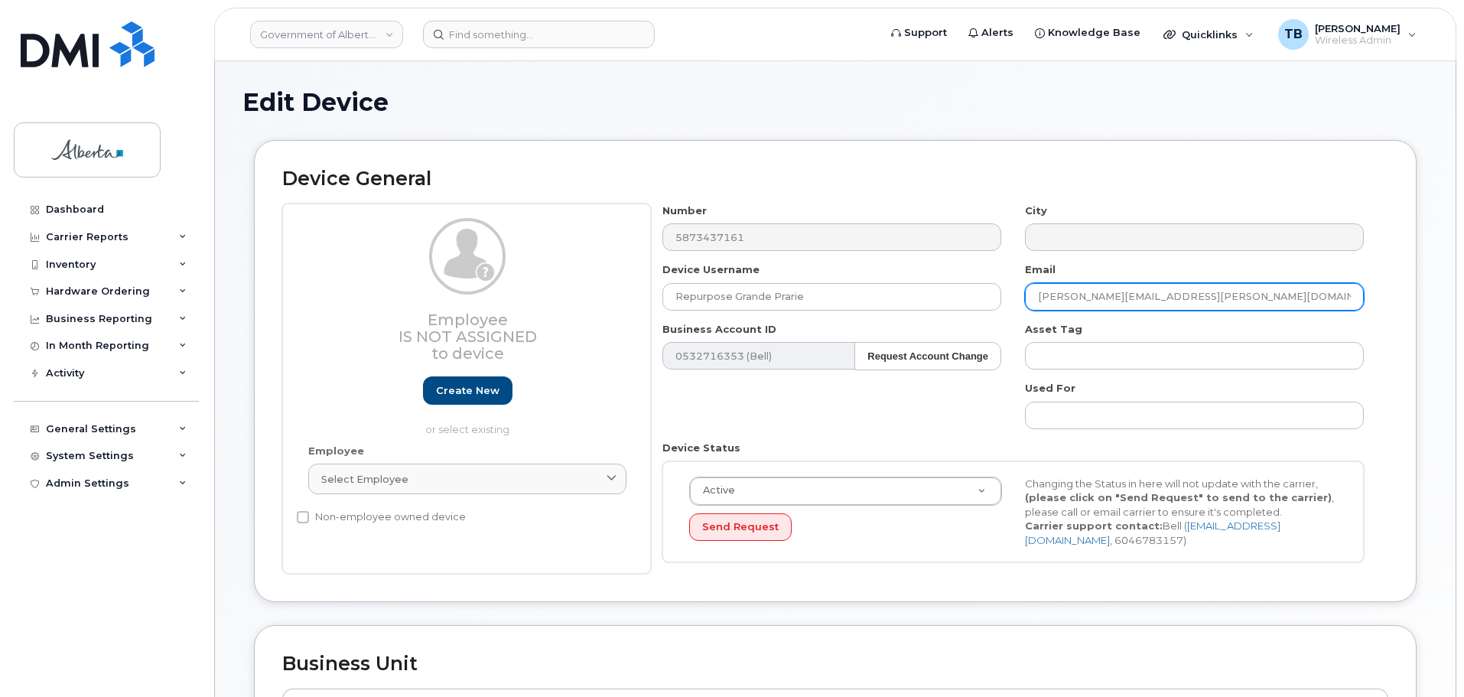
click at [1151, 294] on input "Emma.Shaw@gov.ab.ca" at bounding box center [1194, 297] width 339 height 28
paste input "repurpose"
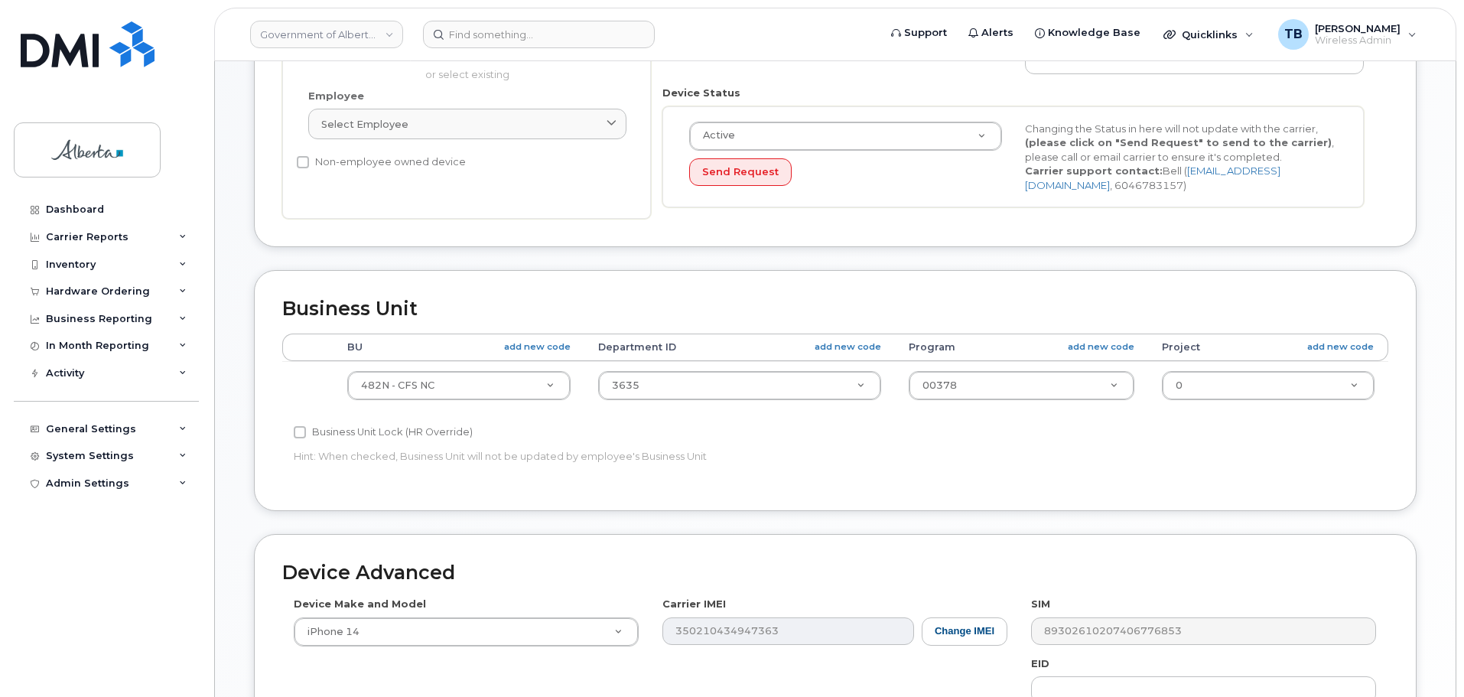
scroll to position [382, 0]
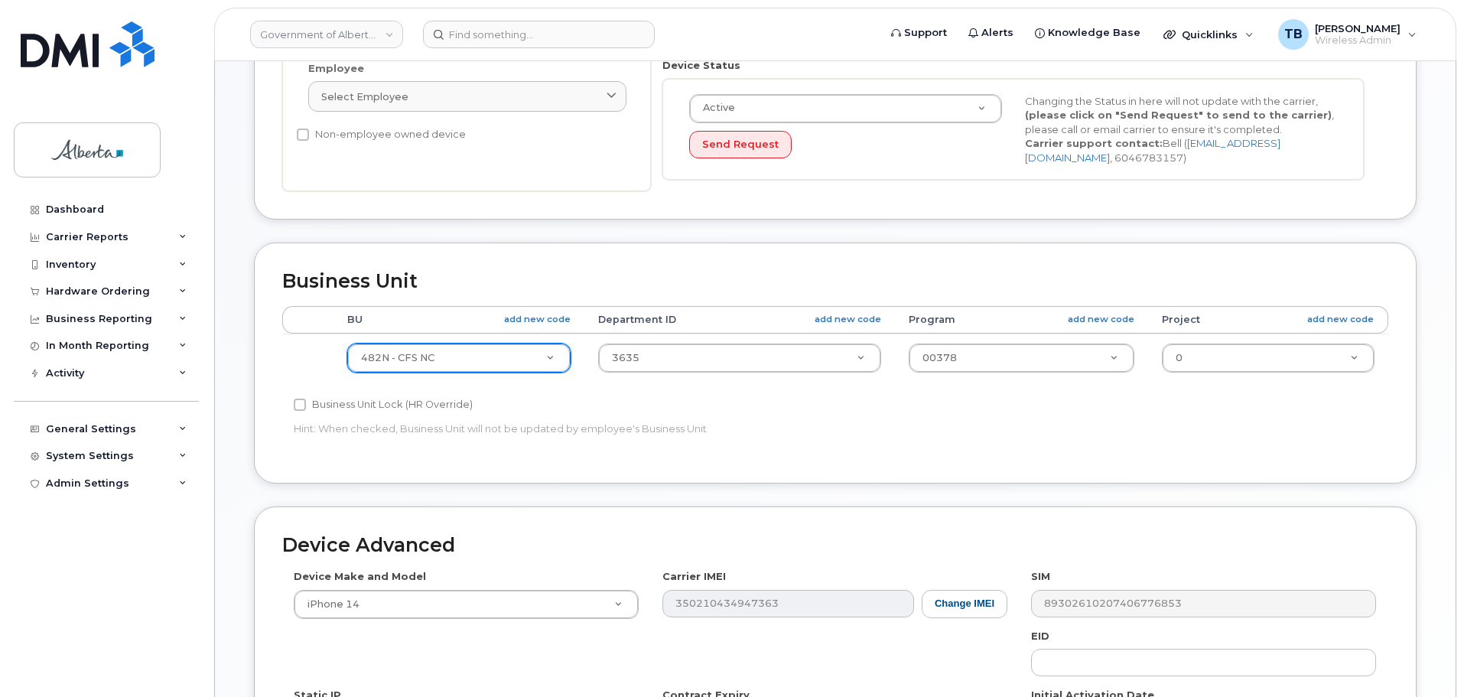
type input "[EMAIL_ADDRESS][DOMAIN_NAME]"
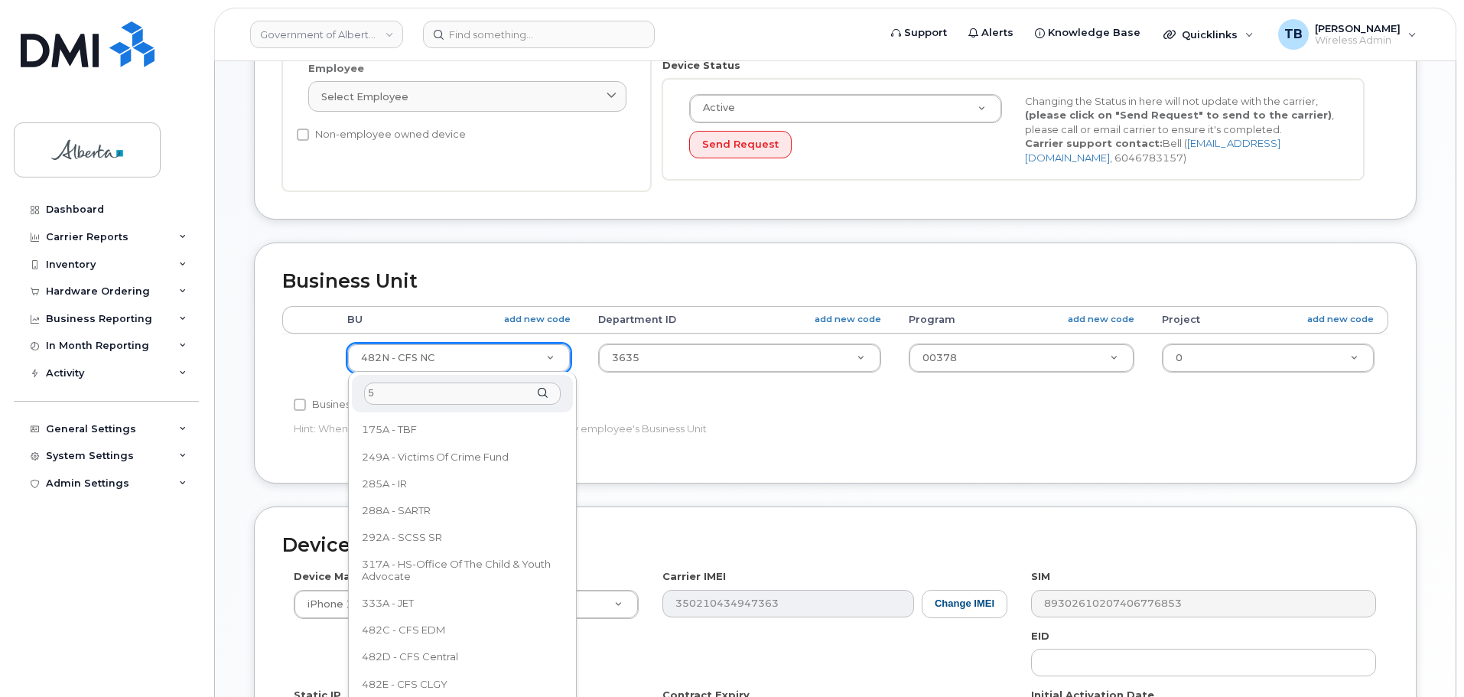
scroll to position [0, 0]
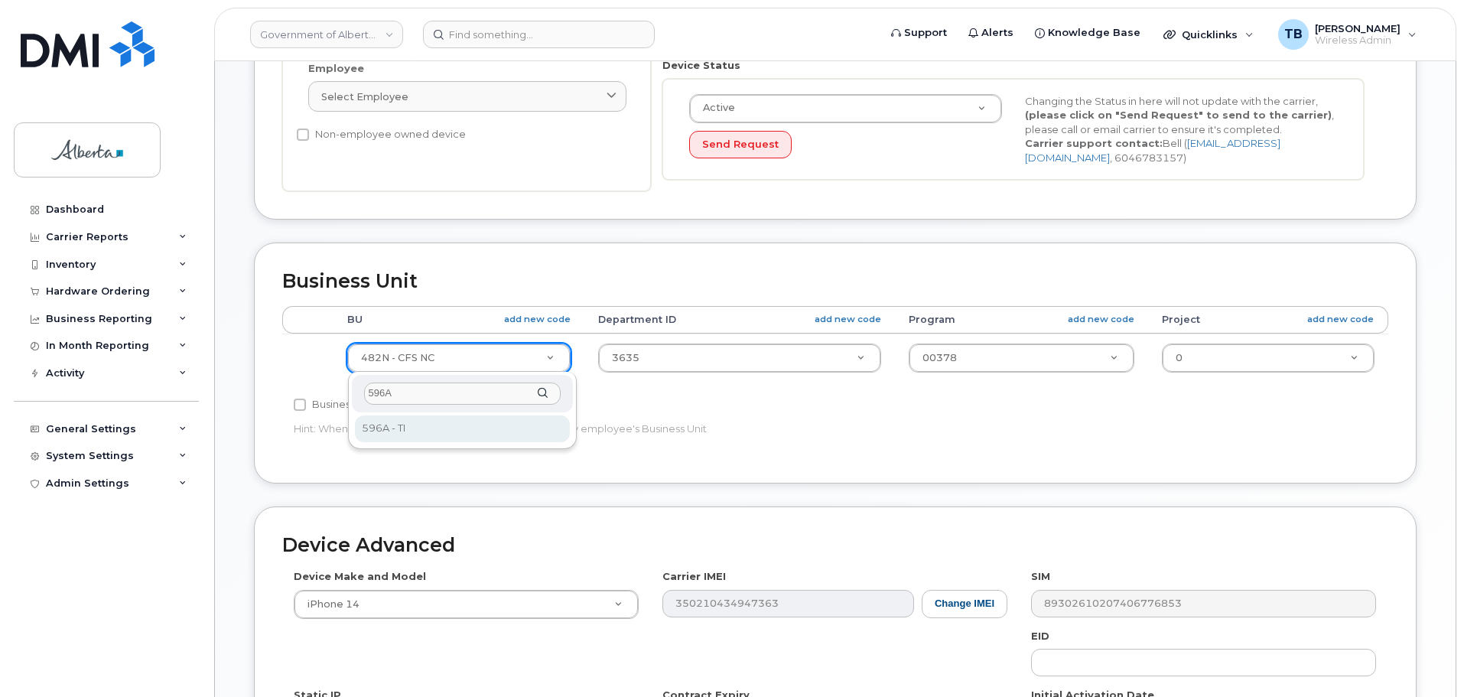
type input "596A"
select select "4797729"
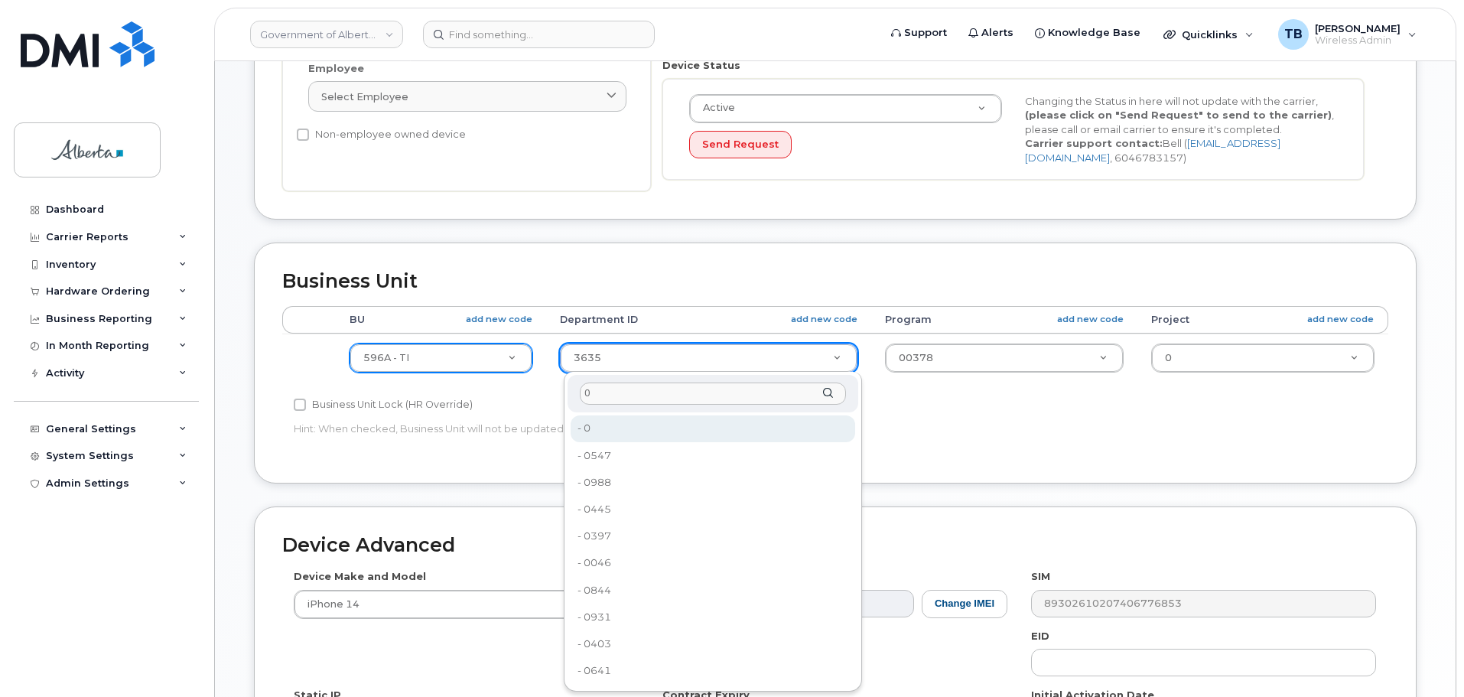
type input "0"
drag, startPoint x: 626, startPoint y: 434, endPoint x: 697, endPoint y: 413, distance: 74.1
type input "4806341"
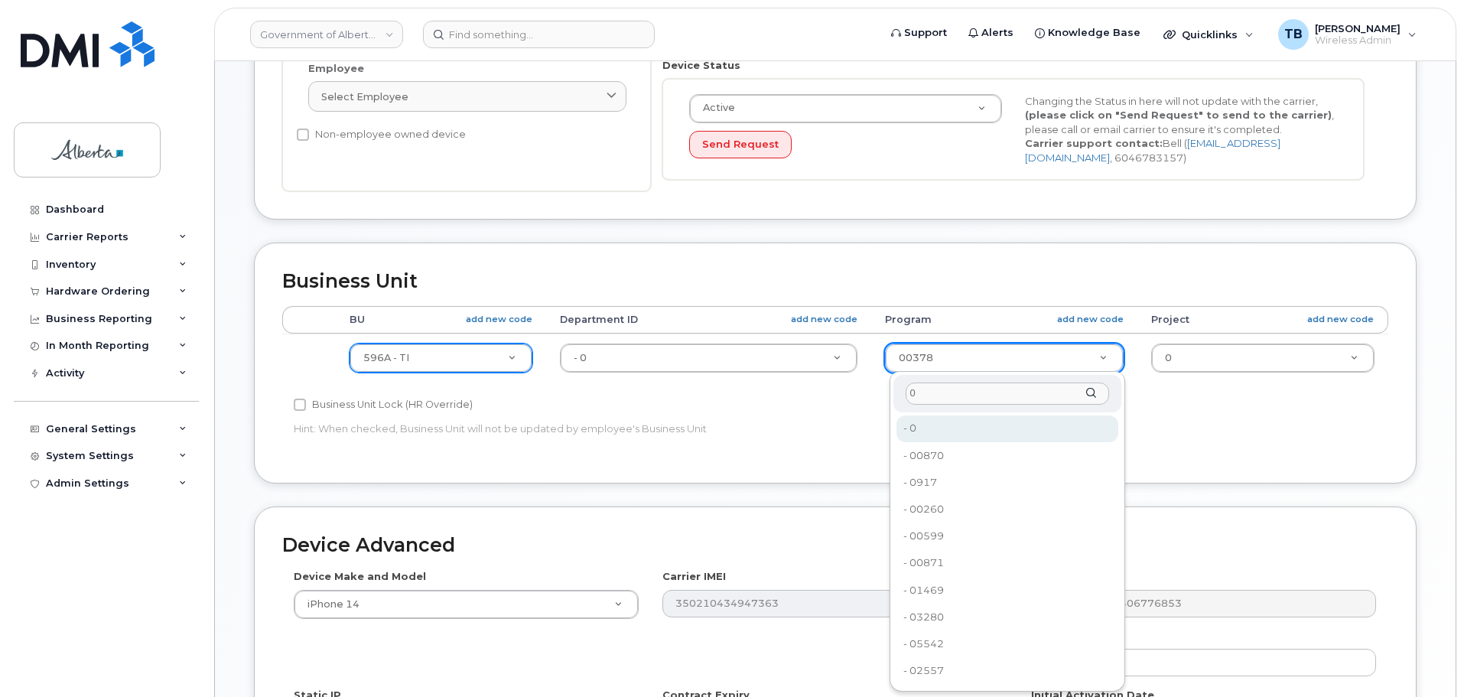
type input "0"
type input "4806366"
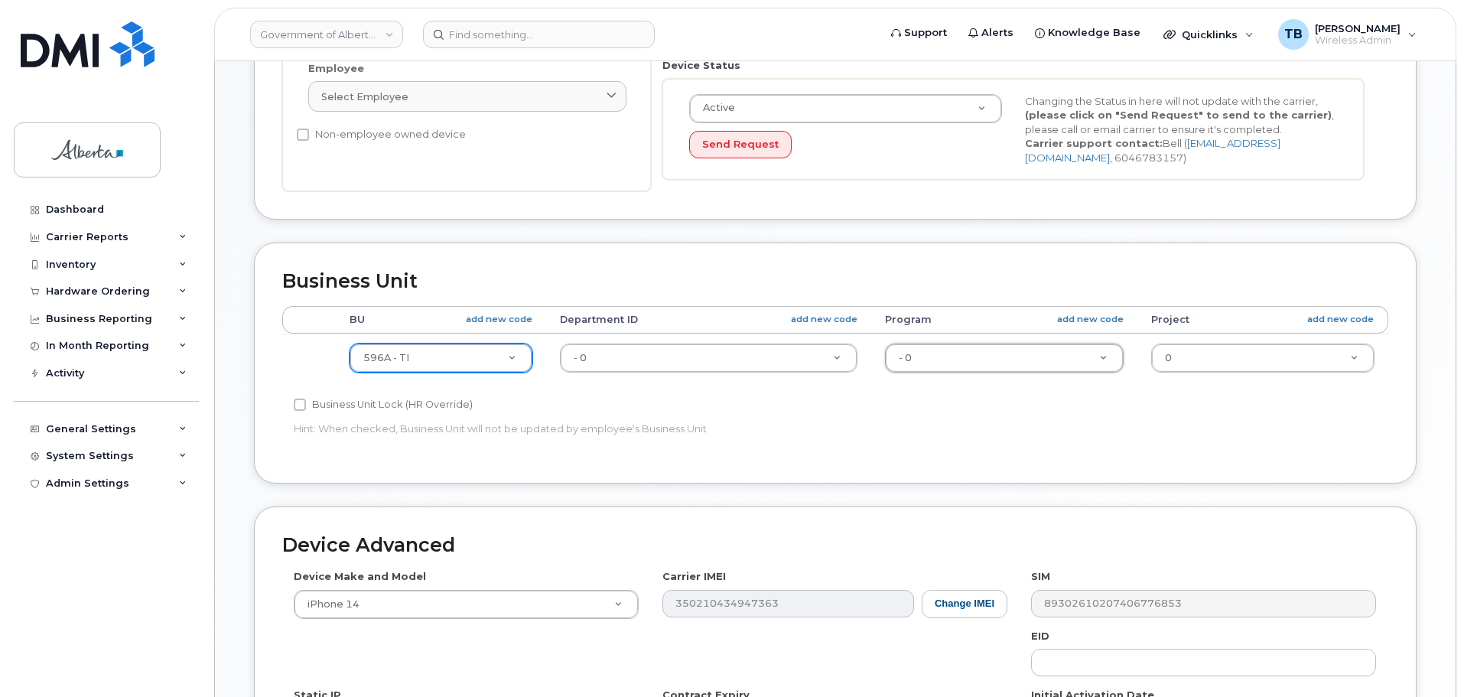
click at [1147, 394] on div "BU add new code Department ID add new code Program add new code Project add new…" at bounding box center [835, 350] width 1106 height 89
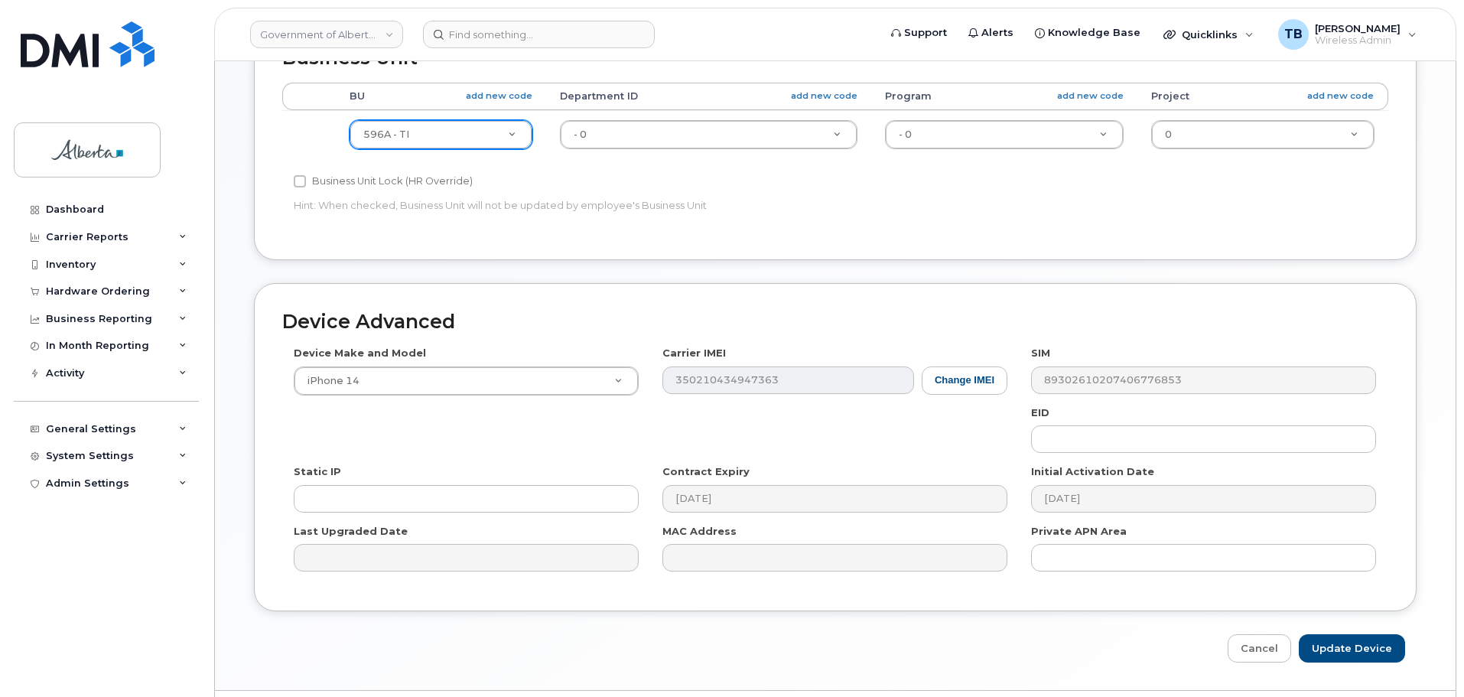
scroll to position [648, 0]
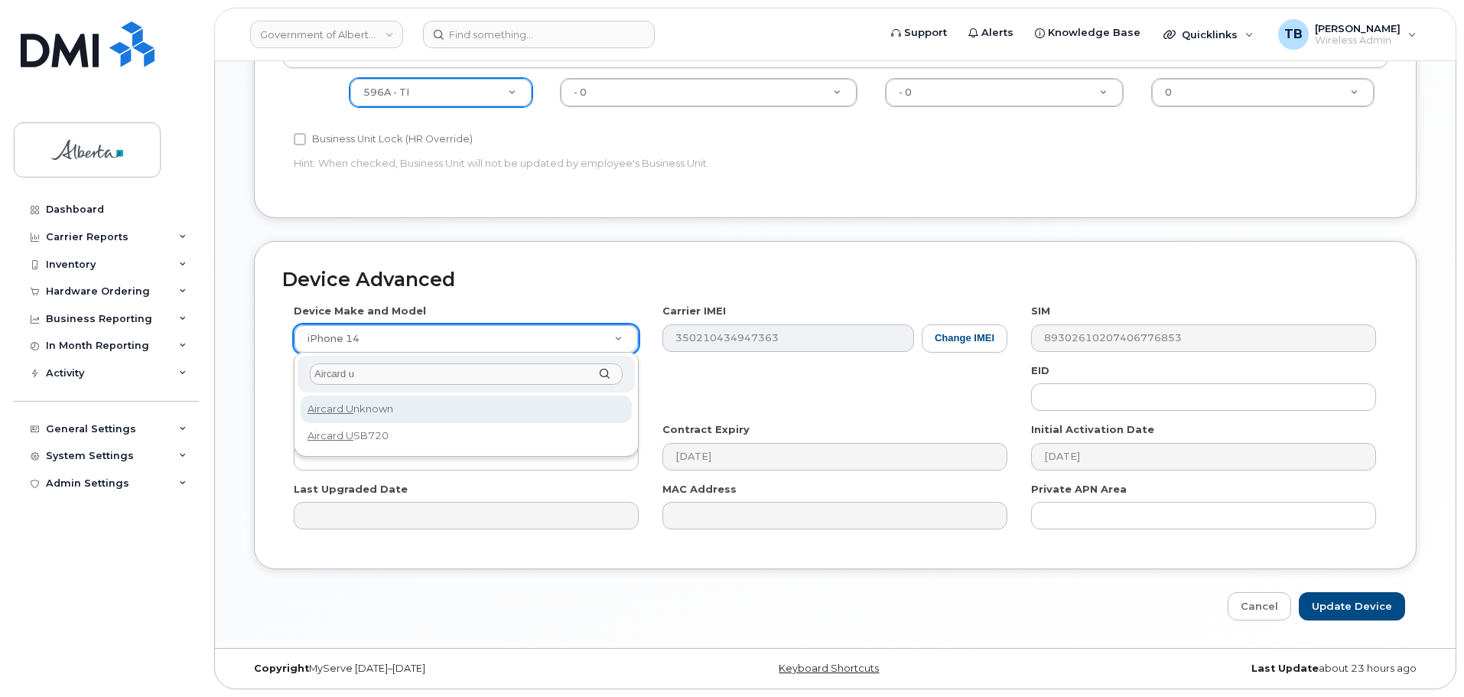
type input "Aircard u"
select select "971"
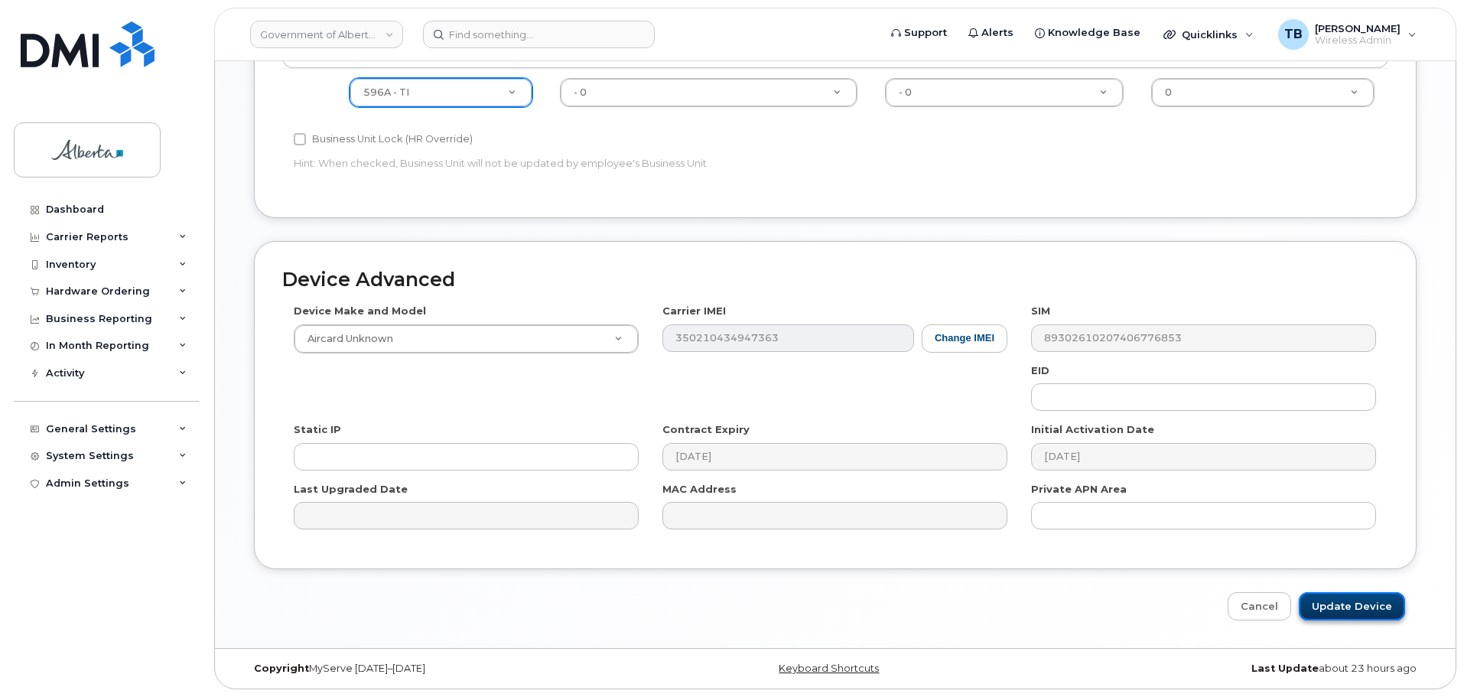
click at [1363, 608] on input "Update Device" at bounding box center [1352, 606] width 106 height 28
type input "Saving..."
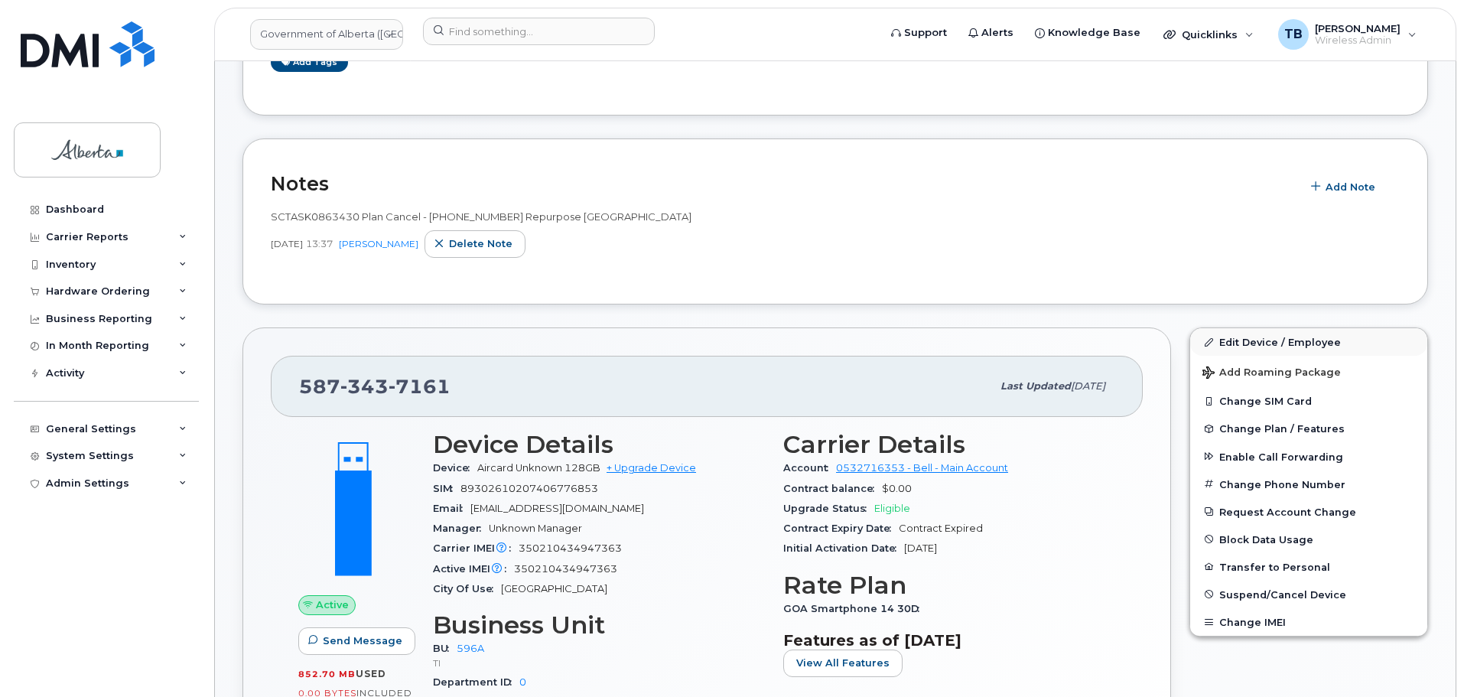
scroll to position [306, 0]
click at [1253, 423] on span "Change Plan / Features" at bounding box center [1281, 426] width 125 height 11
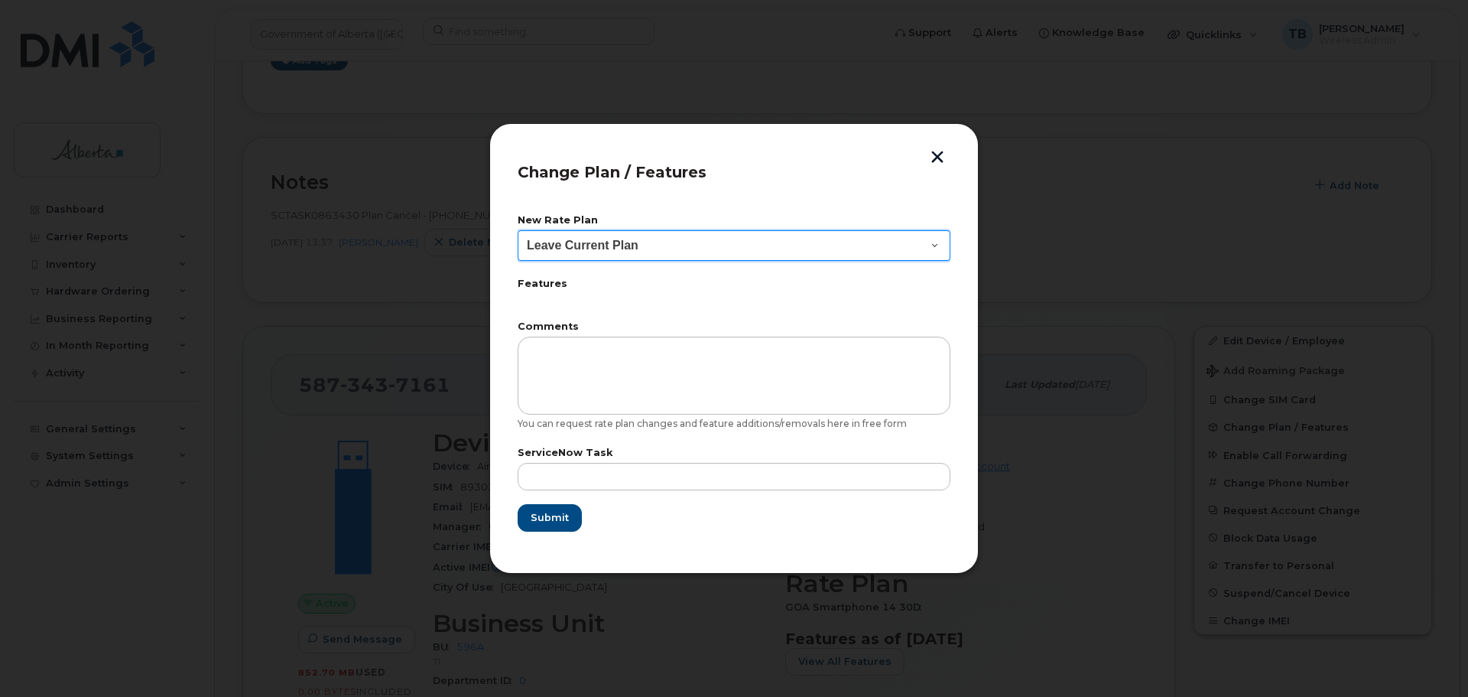
click at [567, 240] on select "Leave Current Plan GOA Data plan 9 30 d GOA–Unlimited Data Plan 9" at bounding box center [734, 245] width 433 height 31
select select "1790211"
click at [518, 230] on select "Leave Current Plan GOA Data plan 9 30 d GOA–Unlimited Data Plan 9" at bounding box center [734, 245] width 433 height 31
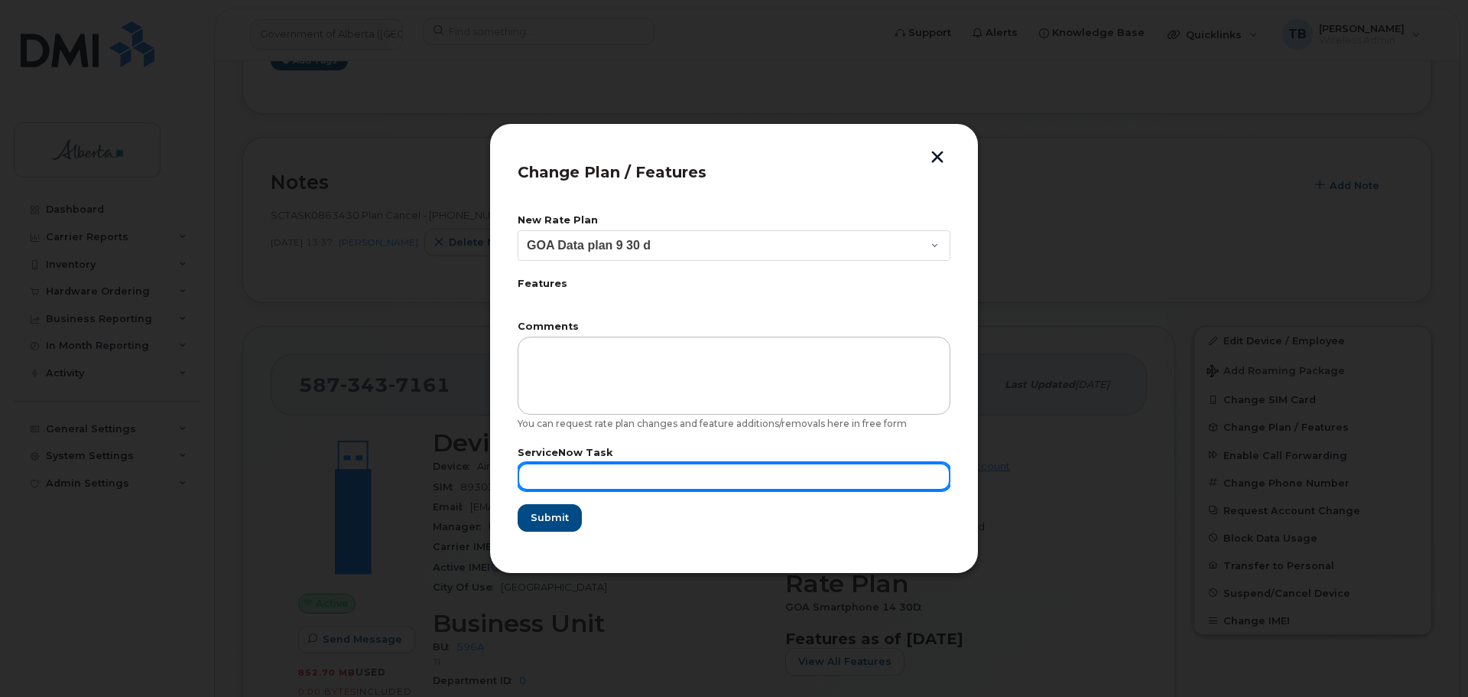
click at [570, 469] on input "text" at bounding box center [734, 477] width 433 height 28
paste input "SCTASK0863430"
type input "SCTASK0863430"
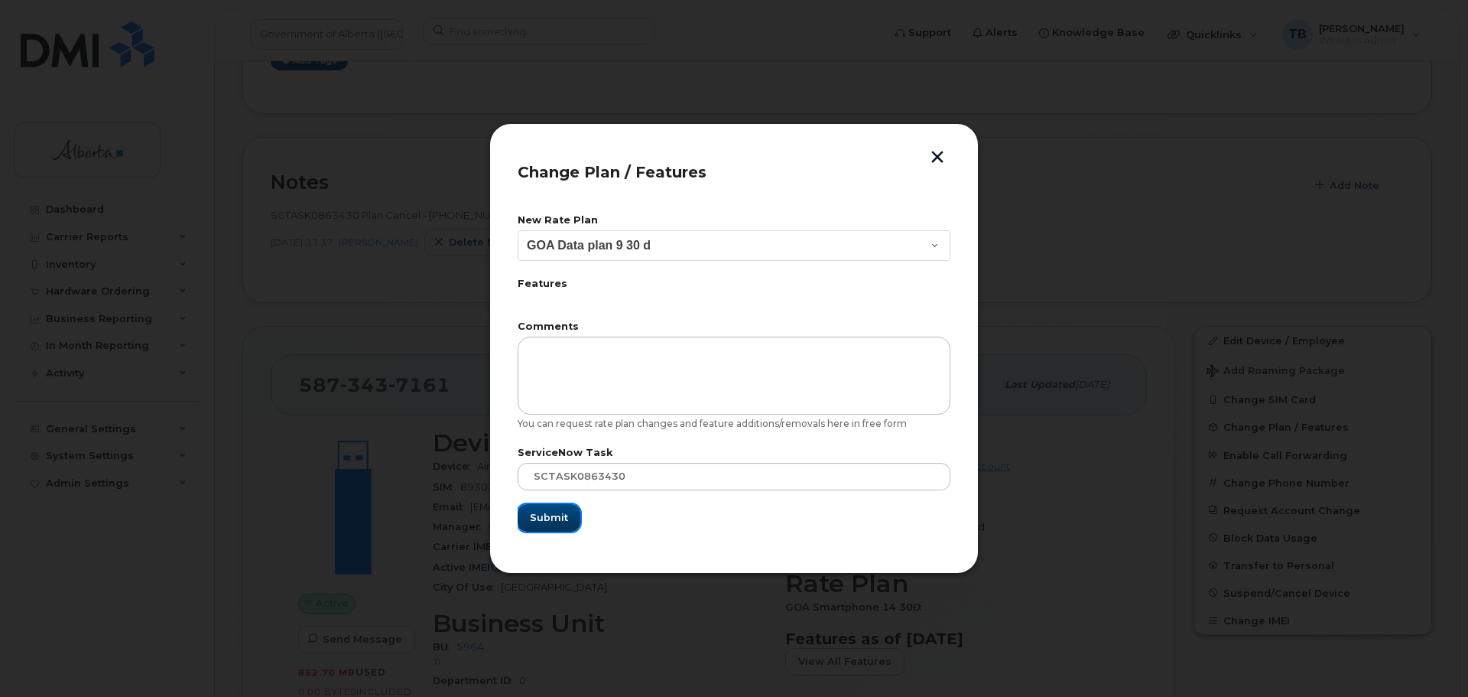
click at [557, 513] on span "Submit" at bounding box center [549, 517] width 38 height 15
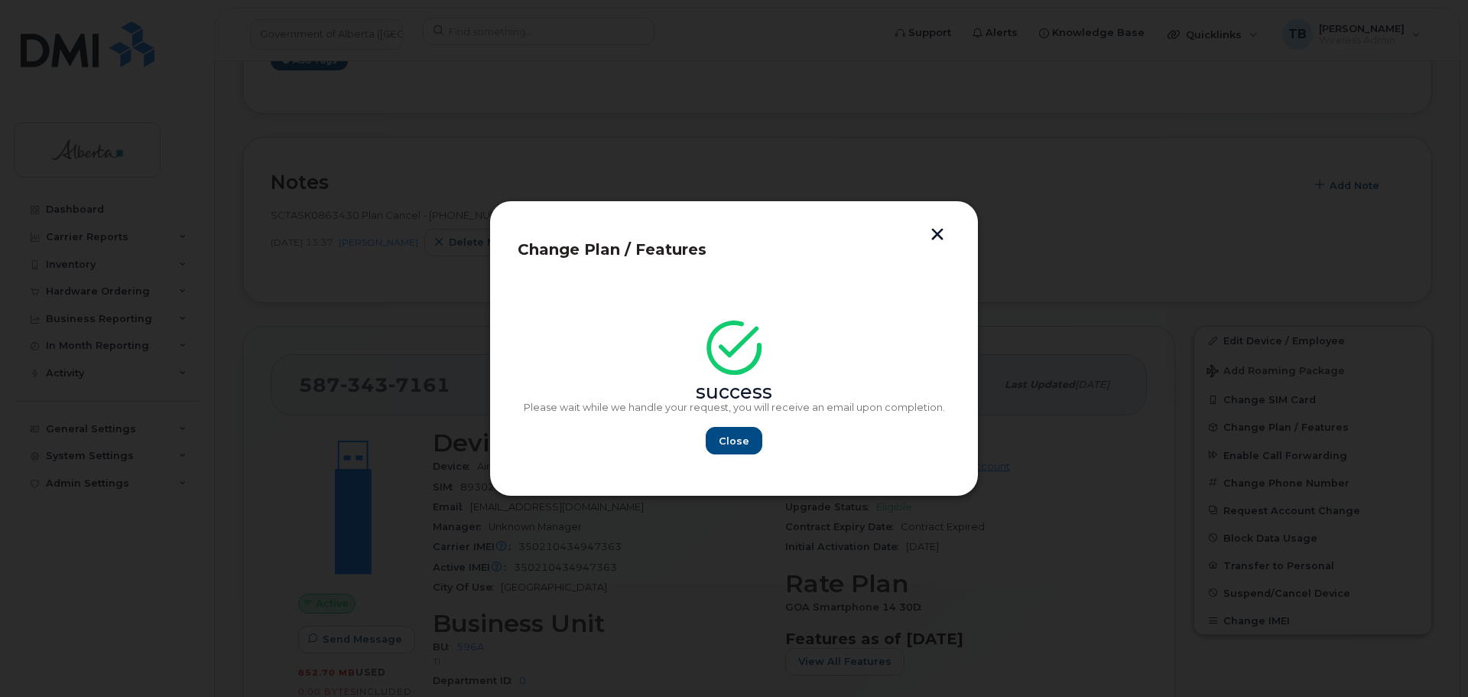
click at [939, 236] on button "button" at bounding box center [937, 236] width 23 height 16
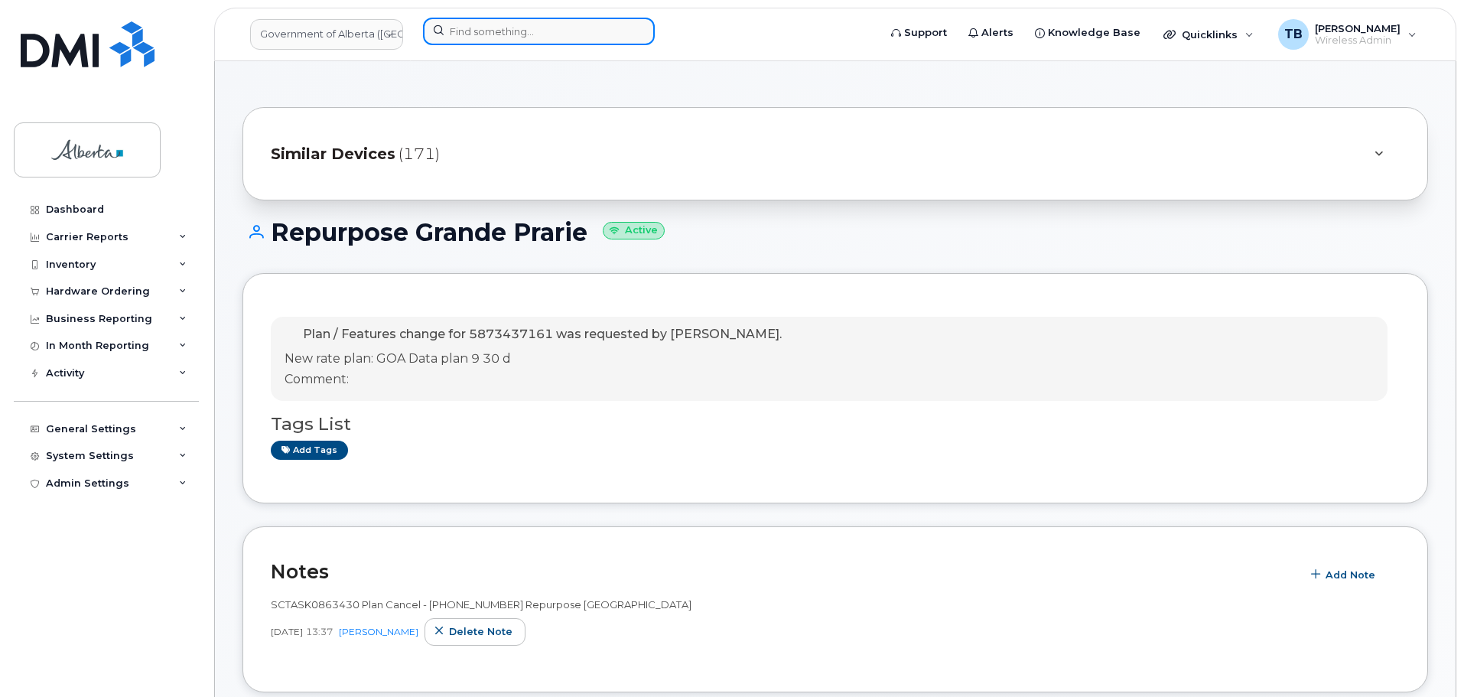
click at [479, 37] on input at bounding box center [539, 32] width 232 height 28
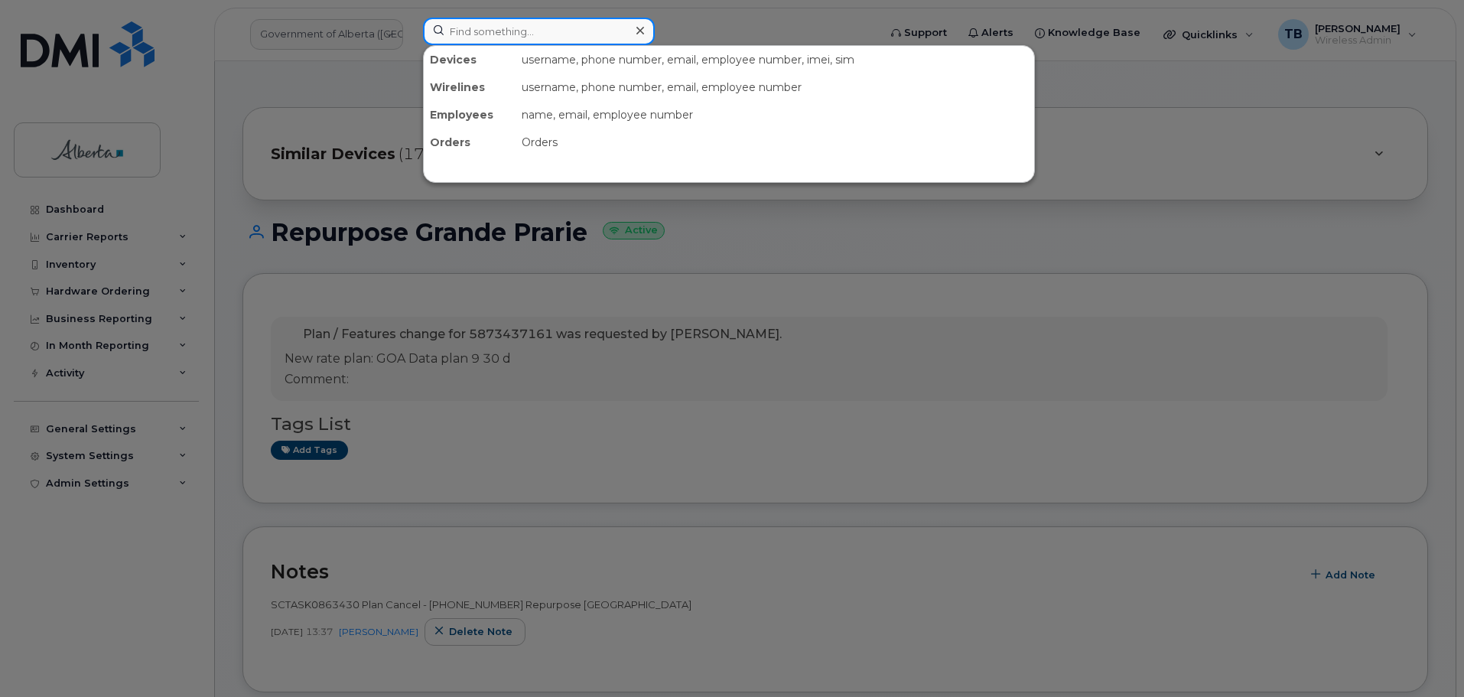
paste input "355663156380335"
type input "355663156380335"
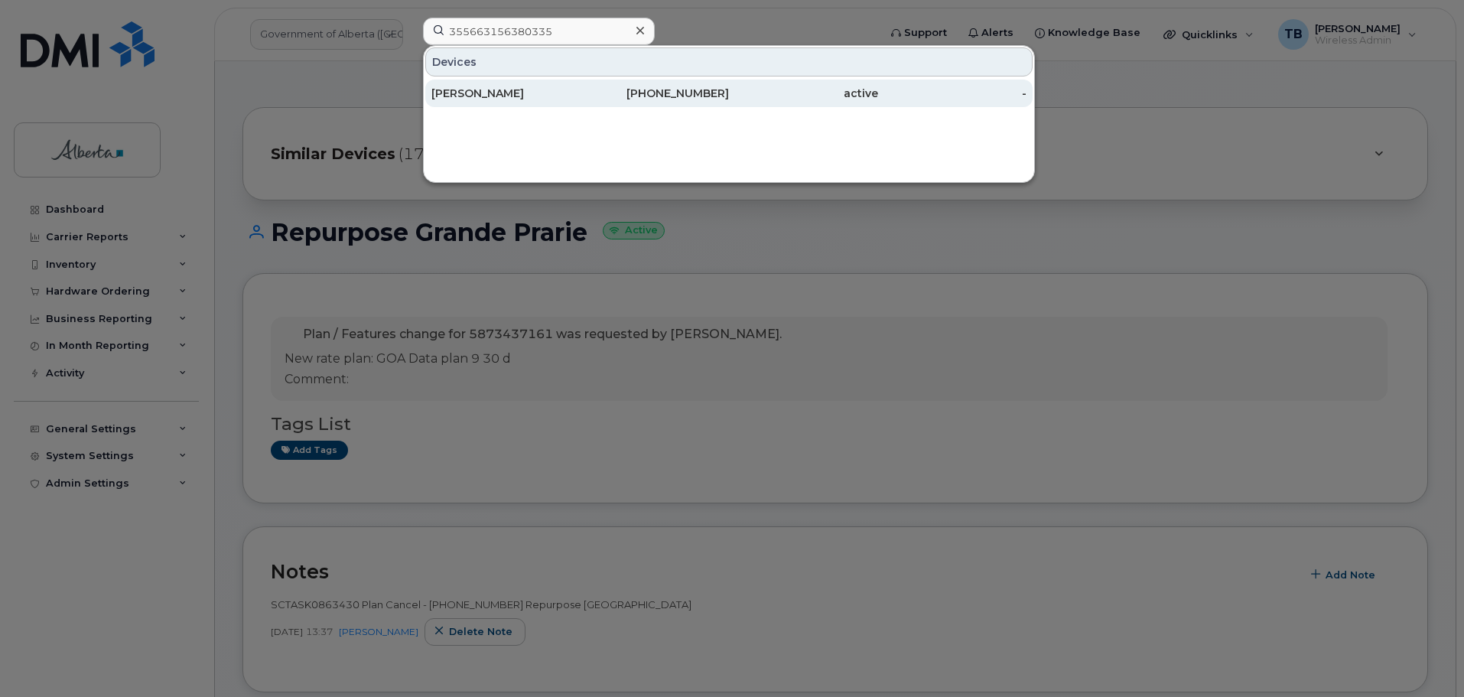
click at [465, 94] on div "[PERSON_NAME]" at bounding box center [505, 93] width 149 height 15
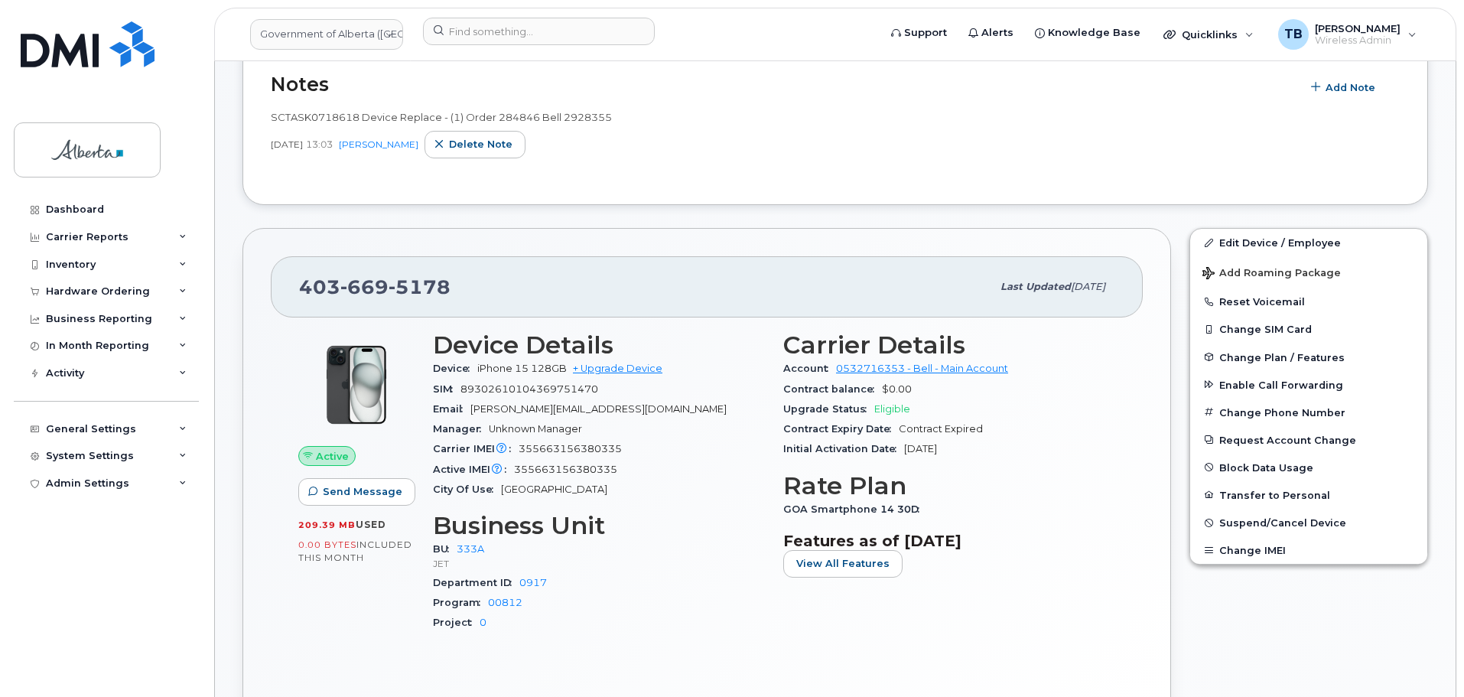
scroll to position [153, 0]
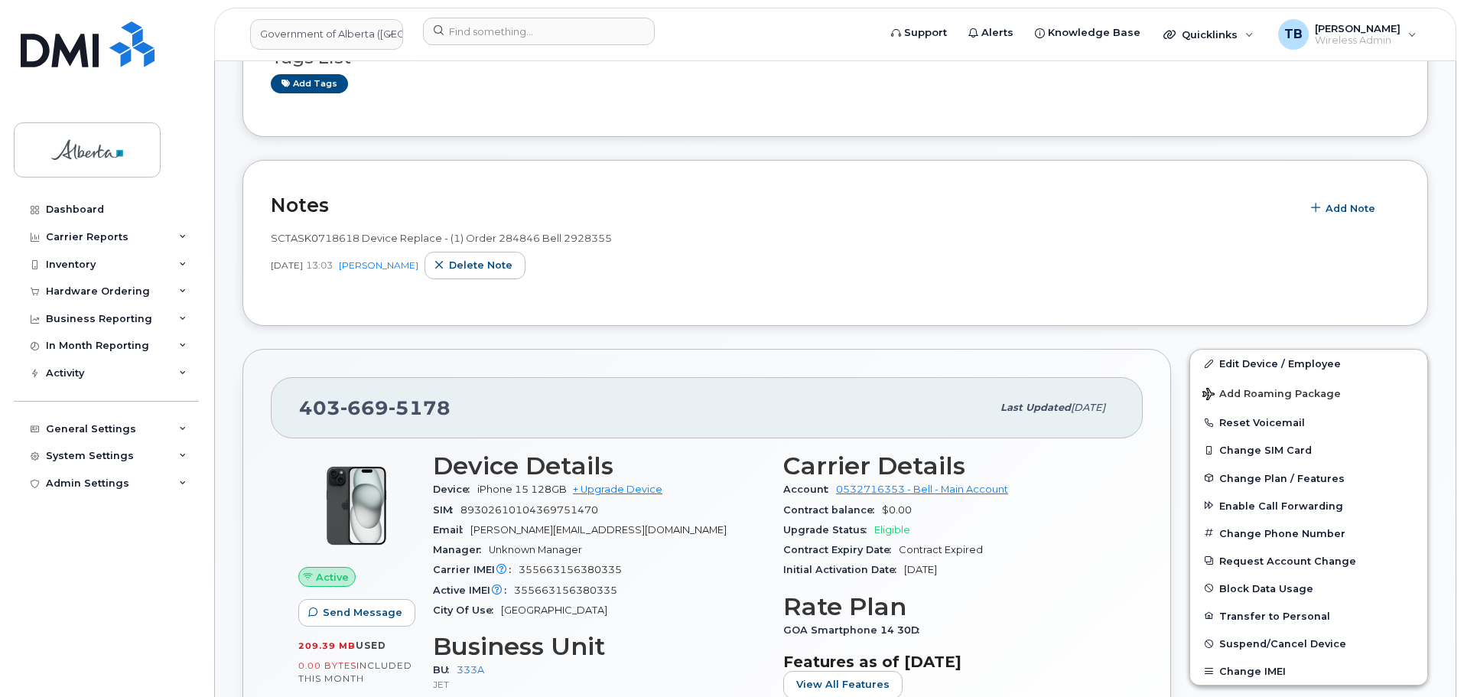
click at [292, 241] on span "SCTASK0718618 Device Replace - (1) Order 284846 Bell 2928355" at bounding box center [441, 238] width 341 height 12
copy span "SCTASK0718618"
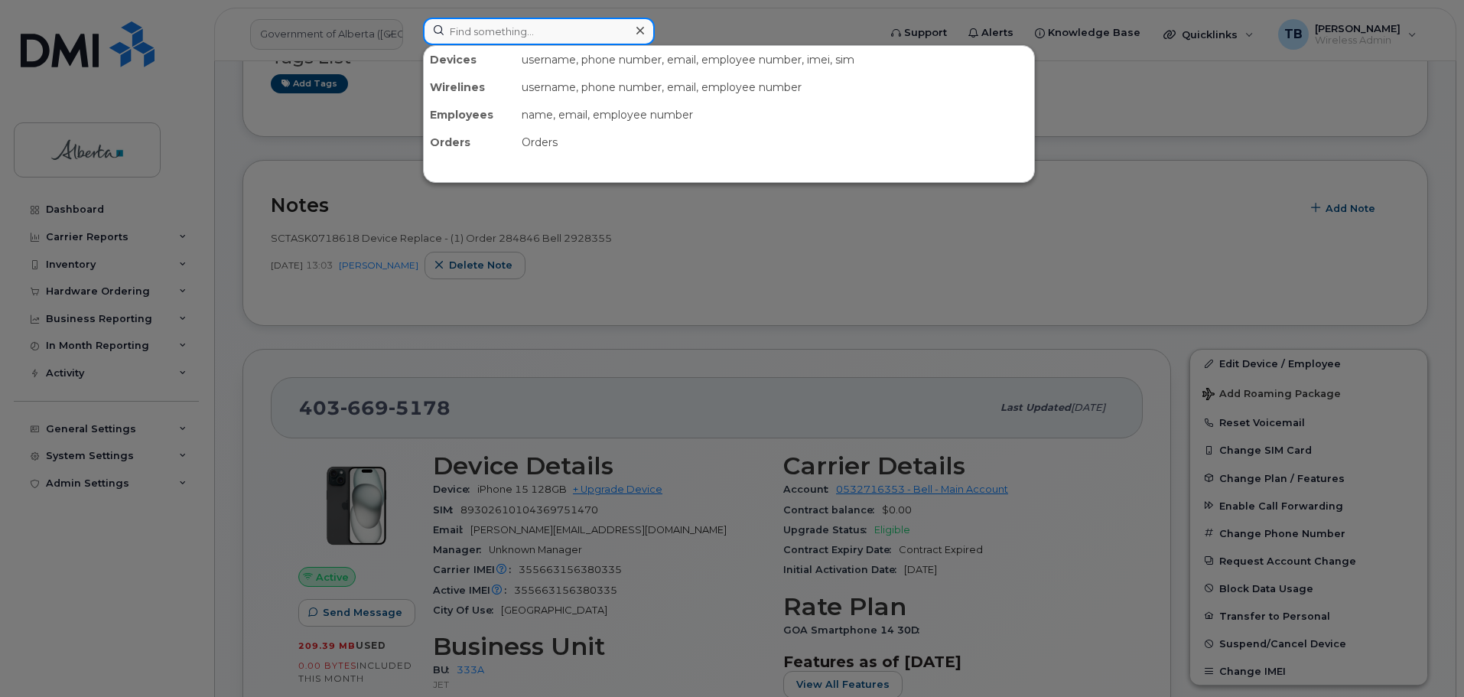
click at [466, 24] on input at bounding box center [539, 32] width 232 height 28
paste input "4036348293"
type input "4036348293"
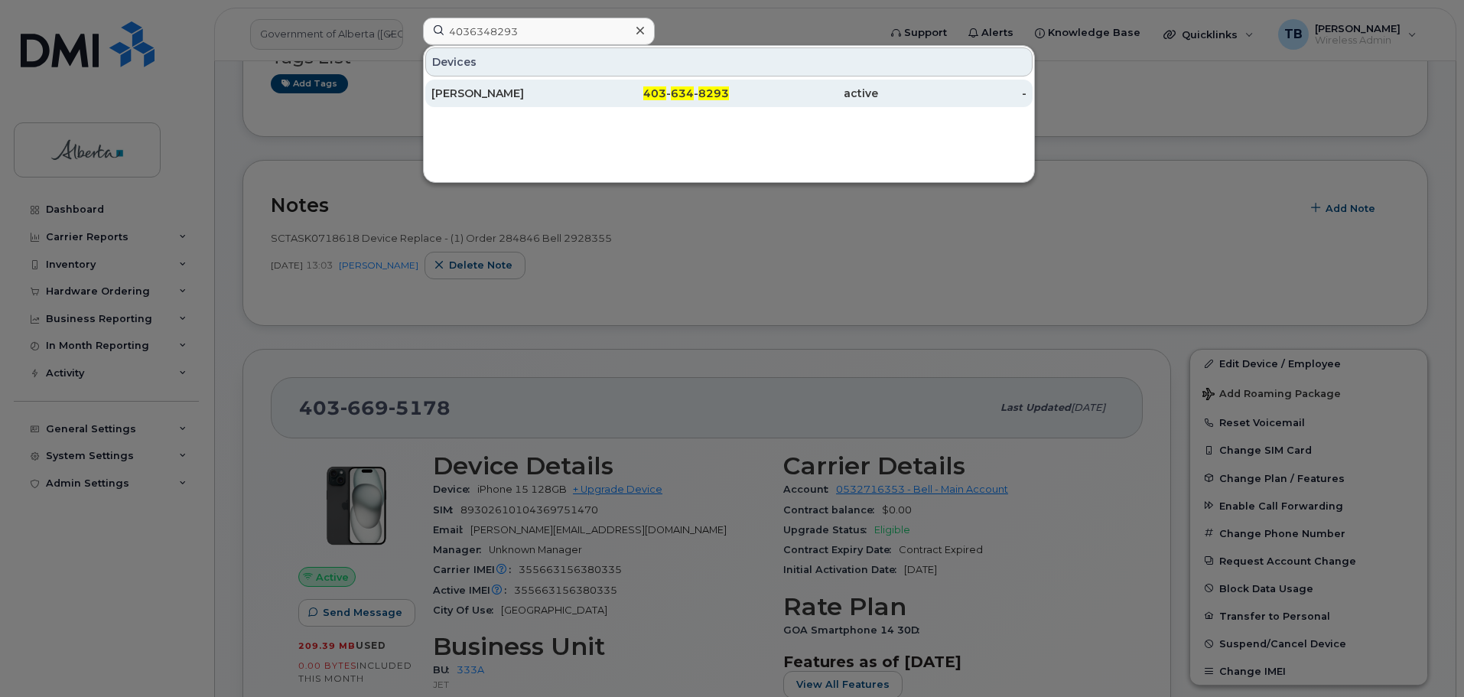
click at [477, 93] on div "[PERSON_NAME]" at bounding box center [505, 93] width 149 height 15
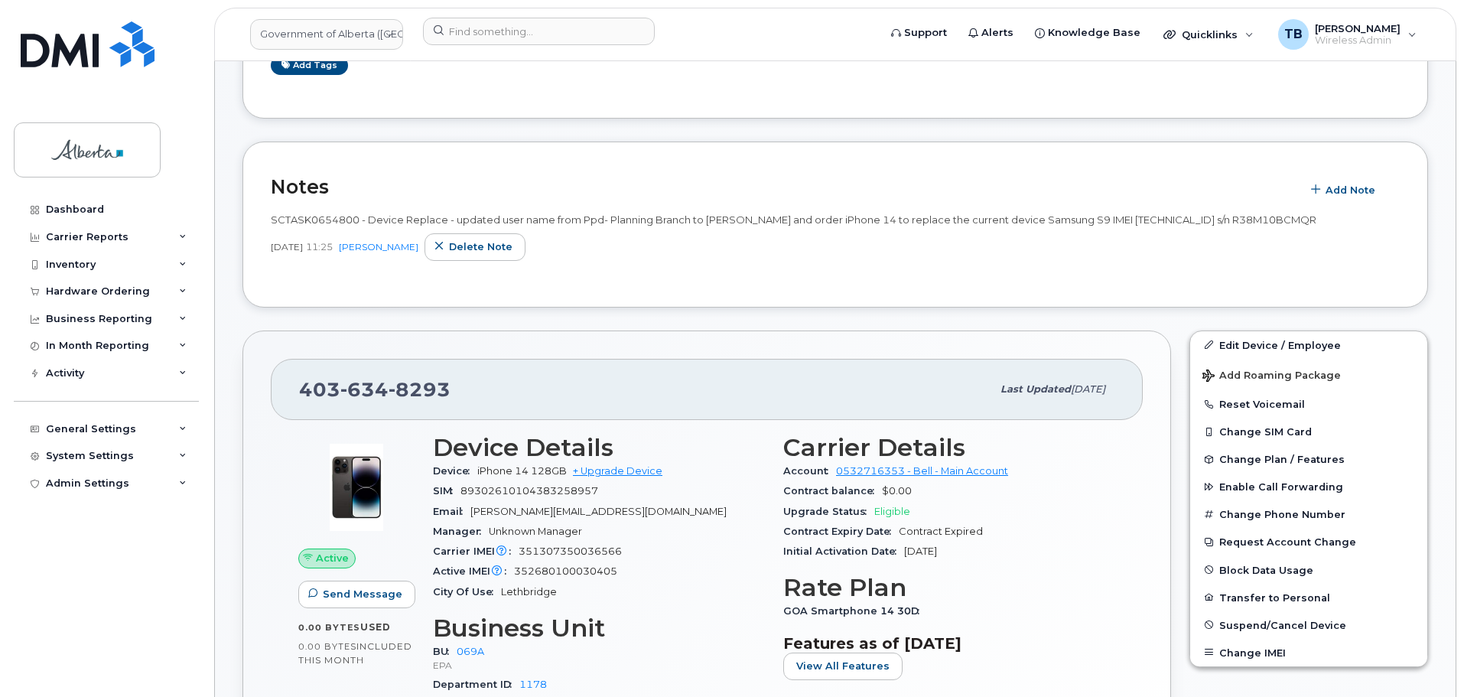
scroll to position [306, 0]
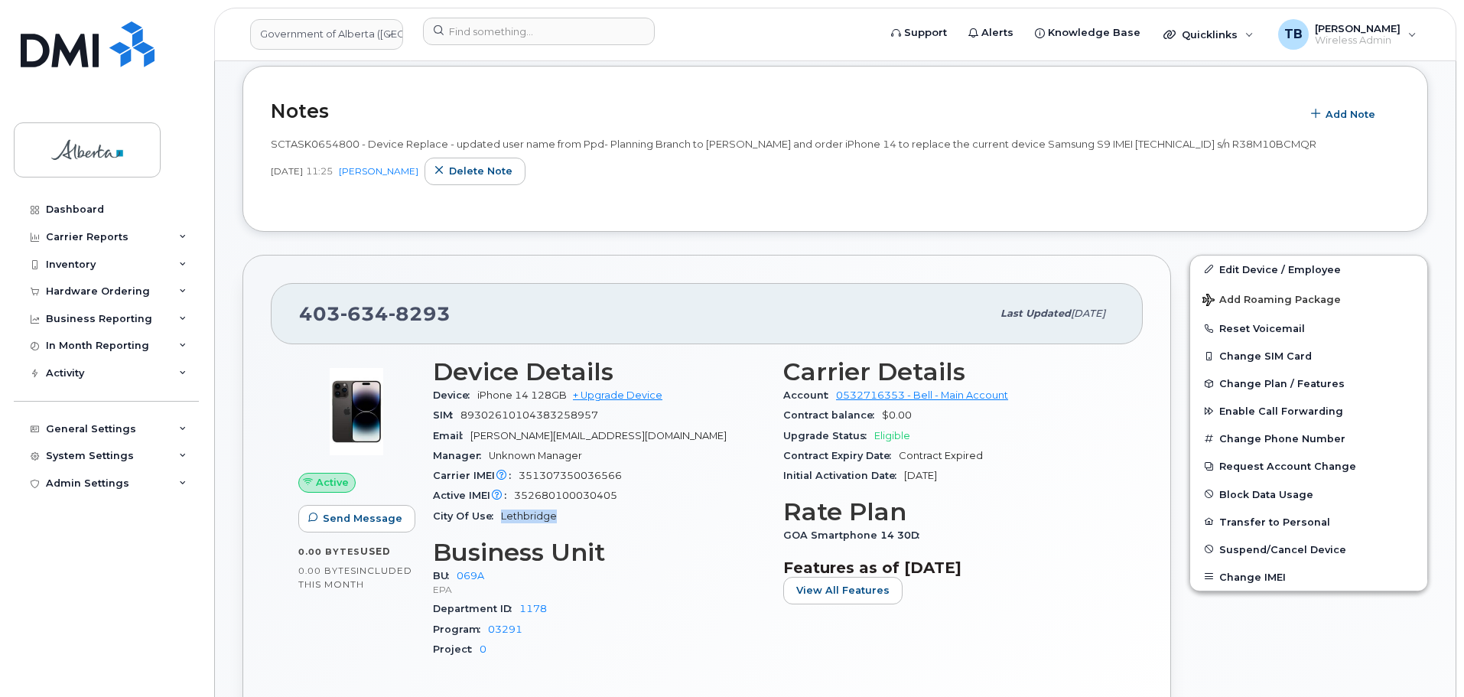
drag, startPoint x: 556, startPoint y: 520, endPoint x: 502, endPoint y: 525, distance: 54.5
click at [502, 525] on div "City Of Use Lethbridge" at bounding box center [599, 516] width 332 height 20
copy span "Lethbridge"
click at [1328, 122] on button "Add Note" at bounding box center [1344, 114] width 87 height 28
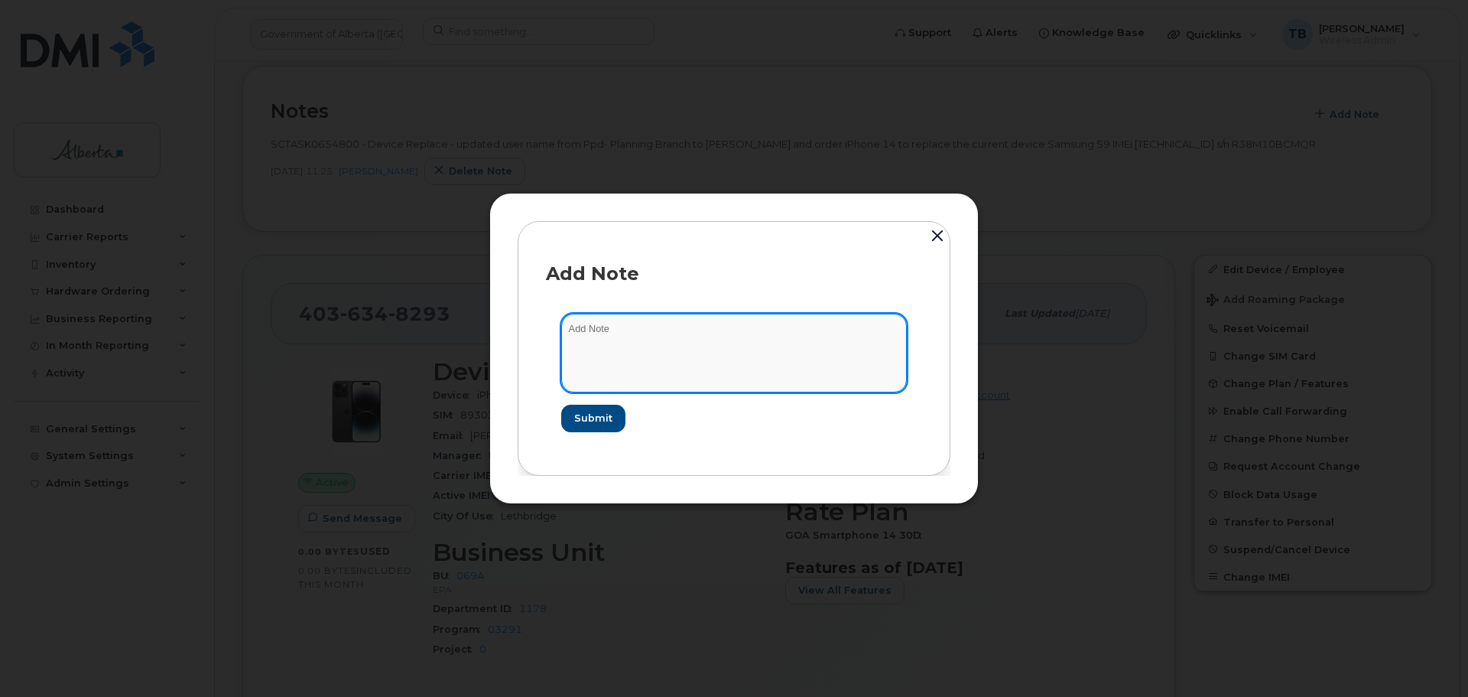
click at [779, 336] on textarea at bounding box center [734, 353] width 346 height 78
paste textarea "SCTASK0863804 Plan Cancel - [PHONE_NUMBER] Repurpose Lethbridge"
click at [584, 328] on textarea "SCTASK0863804 Plan Cancel - [PHONE_NUMBER] Repurpose Lethbridge" at bounding box center [734, 353] width 346 height 78
type textarea "SCTASK0863804 Plan Cancel - [PHONE_NUMBER] Repurpose Lethbridge"
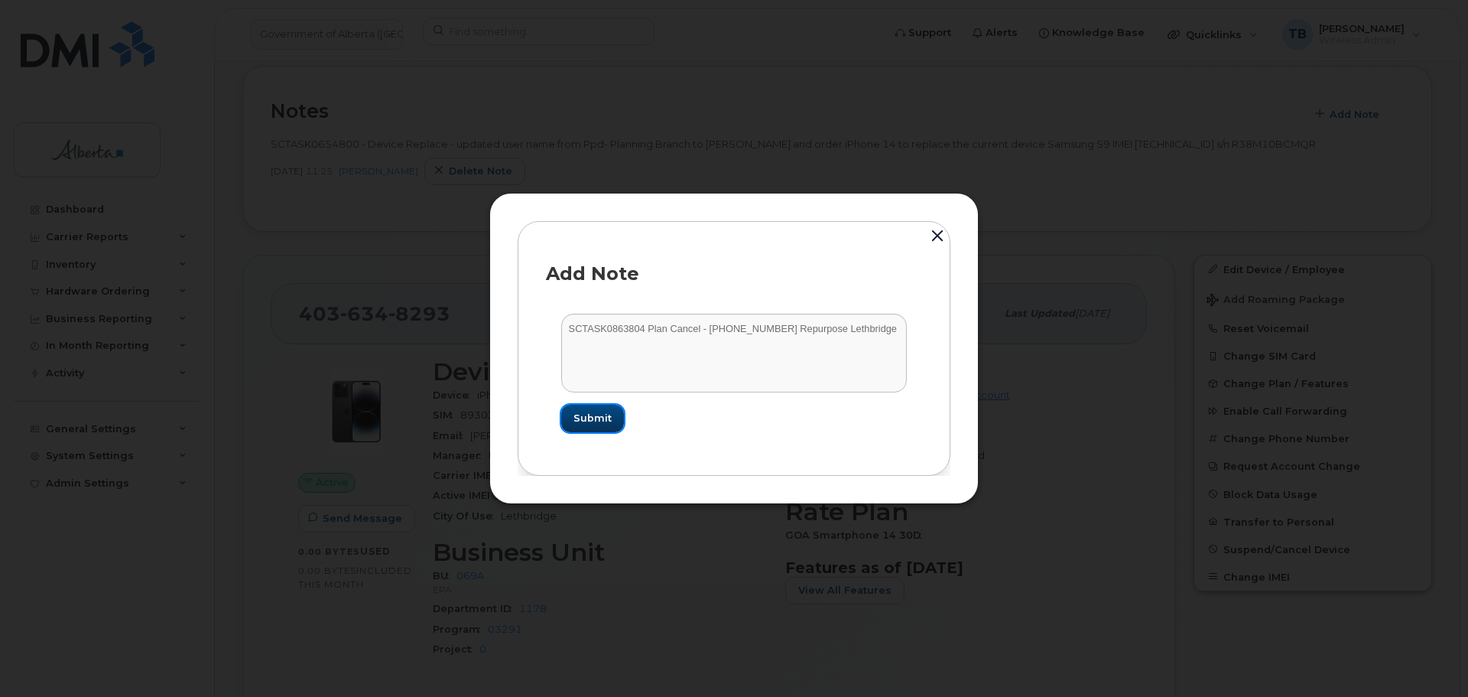
click at [580, 421] on span "Submit" at bounding box center [593, 418] width 38 height 15
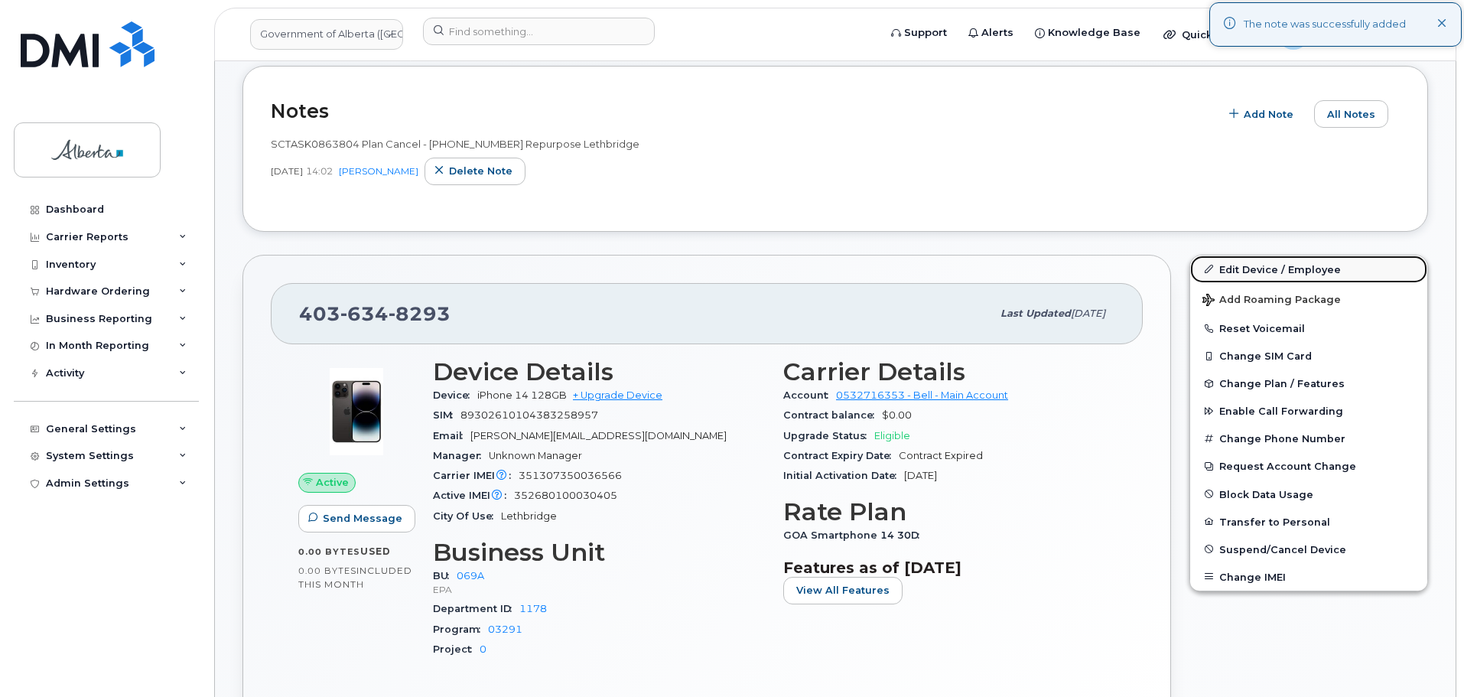
click at [1224, 275] on link "Edit Device / Employee" at bounding box center [1308, 269] width 237 height 28
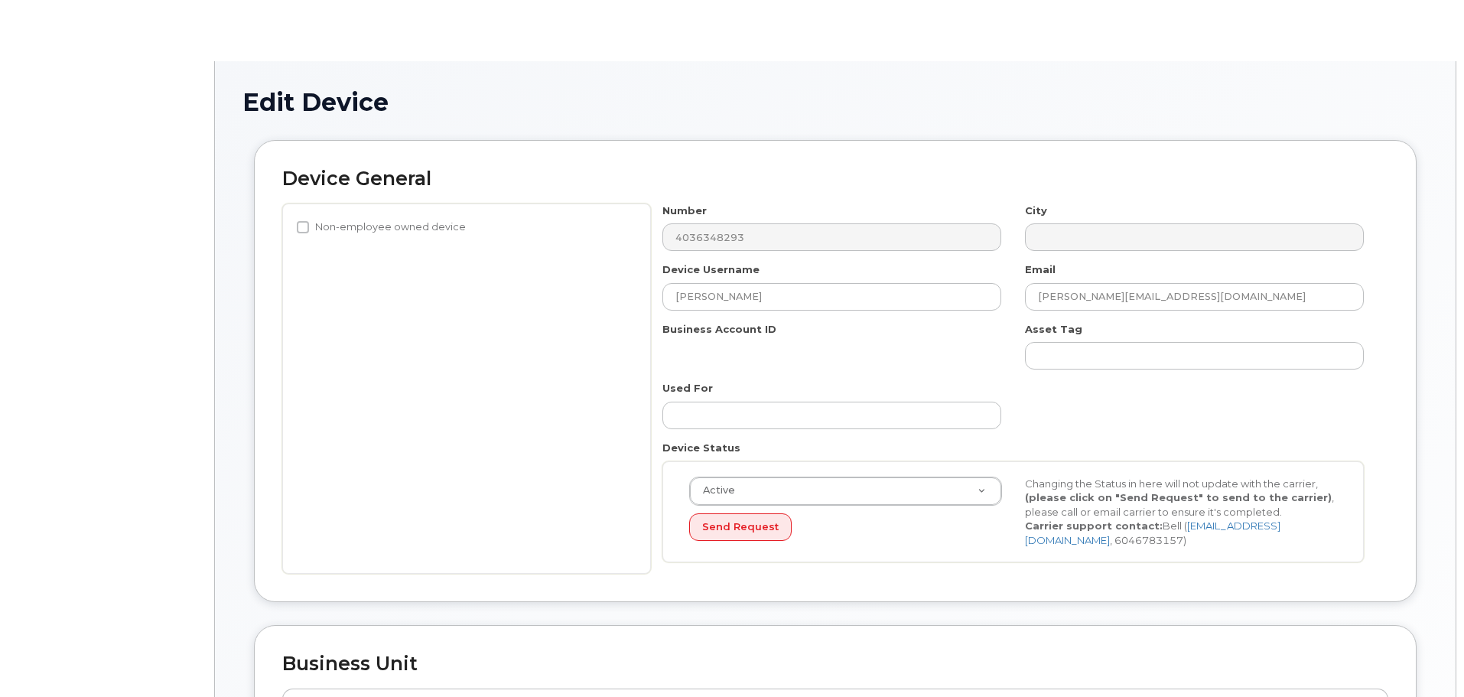
select select "4120331"
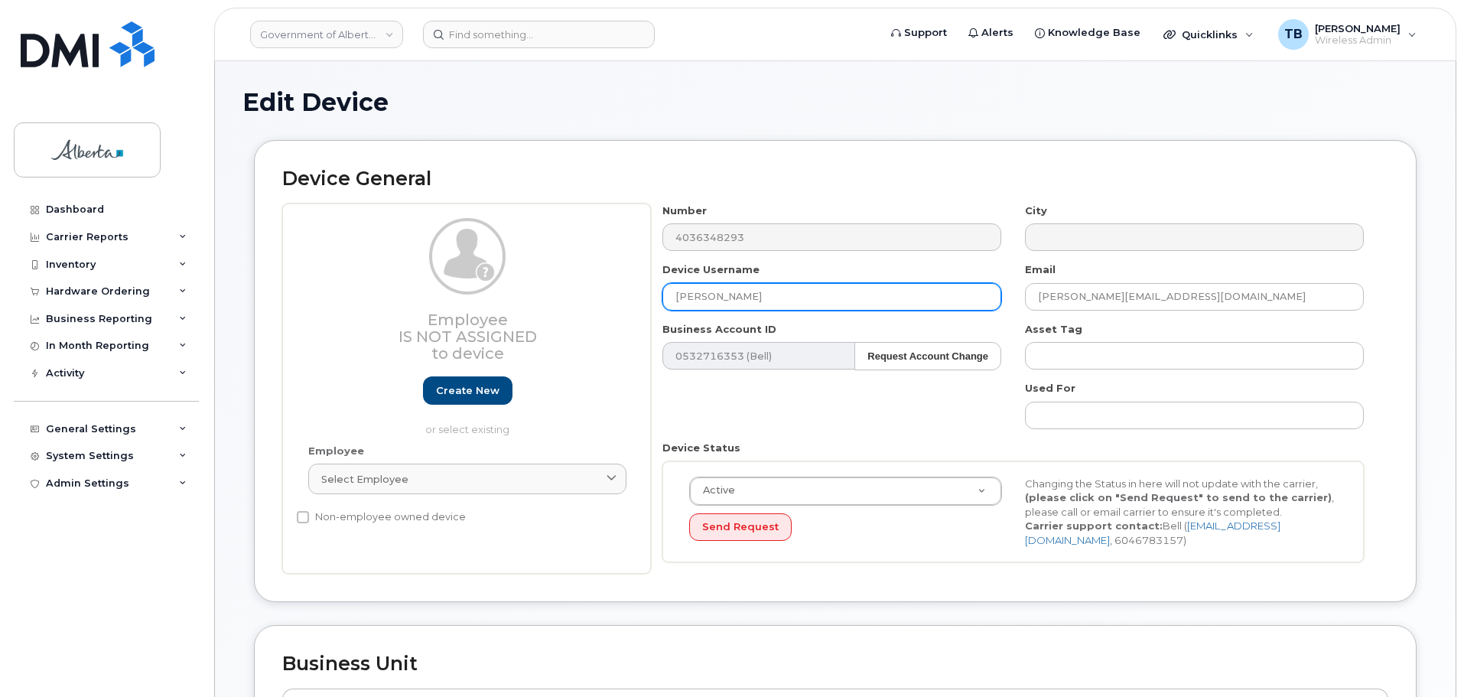
drag, startPoint x: 772, startPoint y: 296, endPoint x: 611, endPoint y: 304, distance: 161.6
click at [611, 303] on div "Employee Is not assigned to device Create new or select existing Employee Selec…" at bounding box center [835, 388] width 1106 height 371
paste input "Repurpose Lethbridge"
type input "Repurpose Lethbridge"
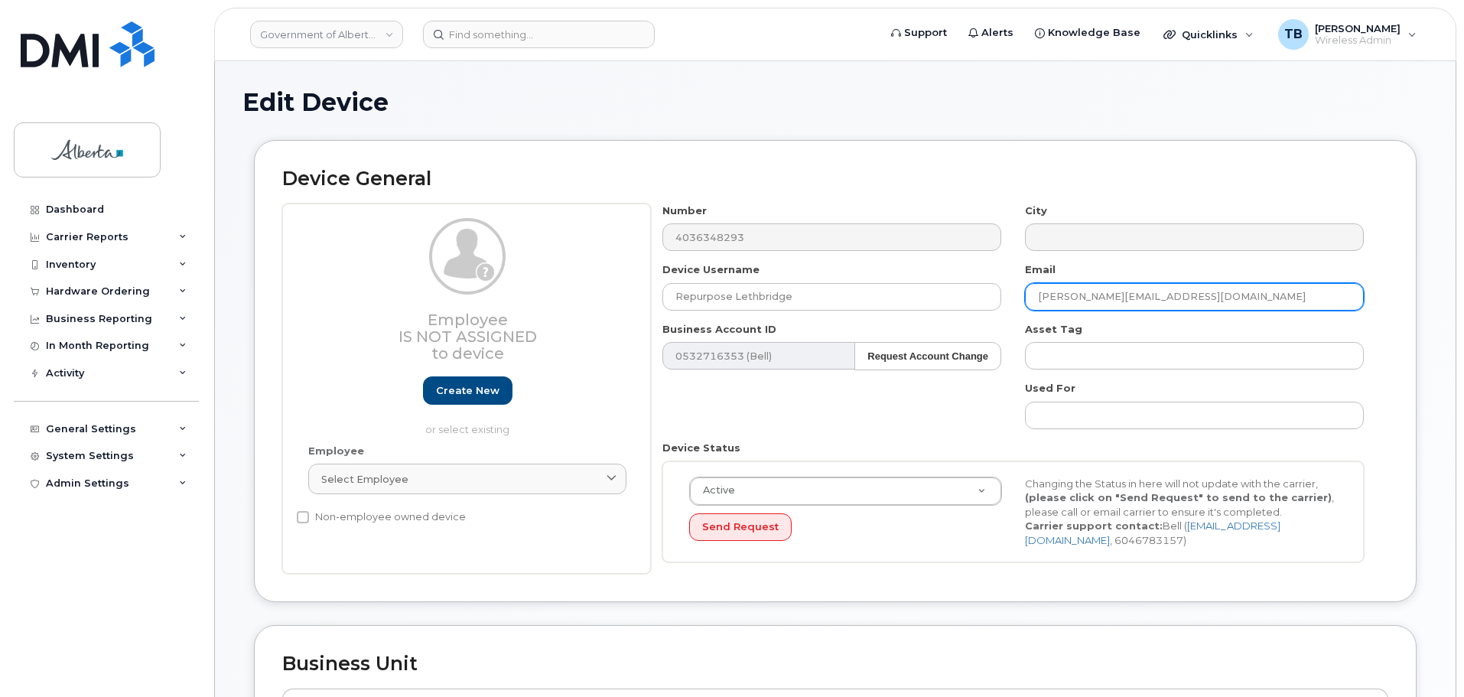
drag, startPoint x: 1142, startPoint y: 300, endPoint x: 1014, endPoint y: 298, distance: 127.7
click at [1014, 298] on div "Email Cheryl.Dash@gov.ab.ca" at bounding box center [1194, 286] width 363 height 48
paste input "repurpose"
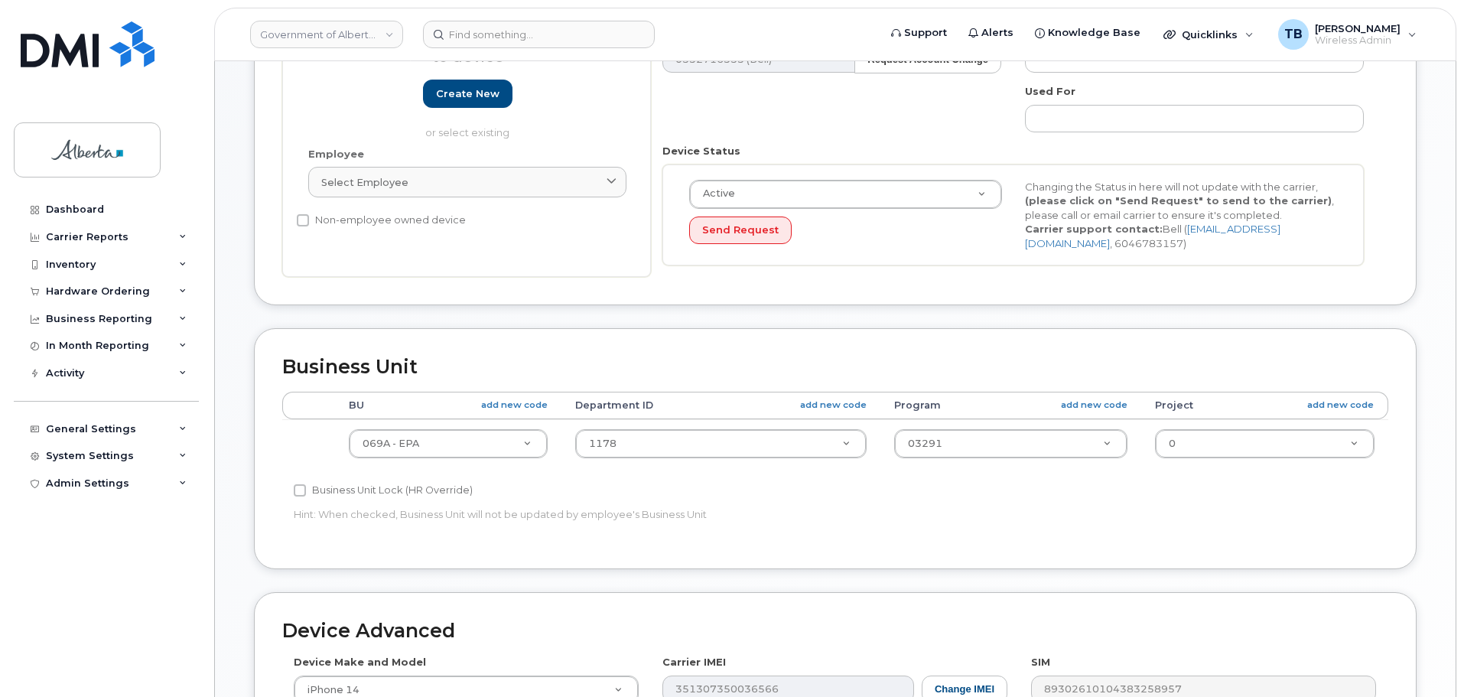
scroll to position [306, 0]
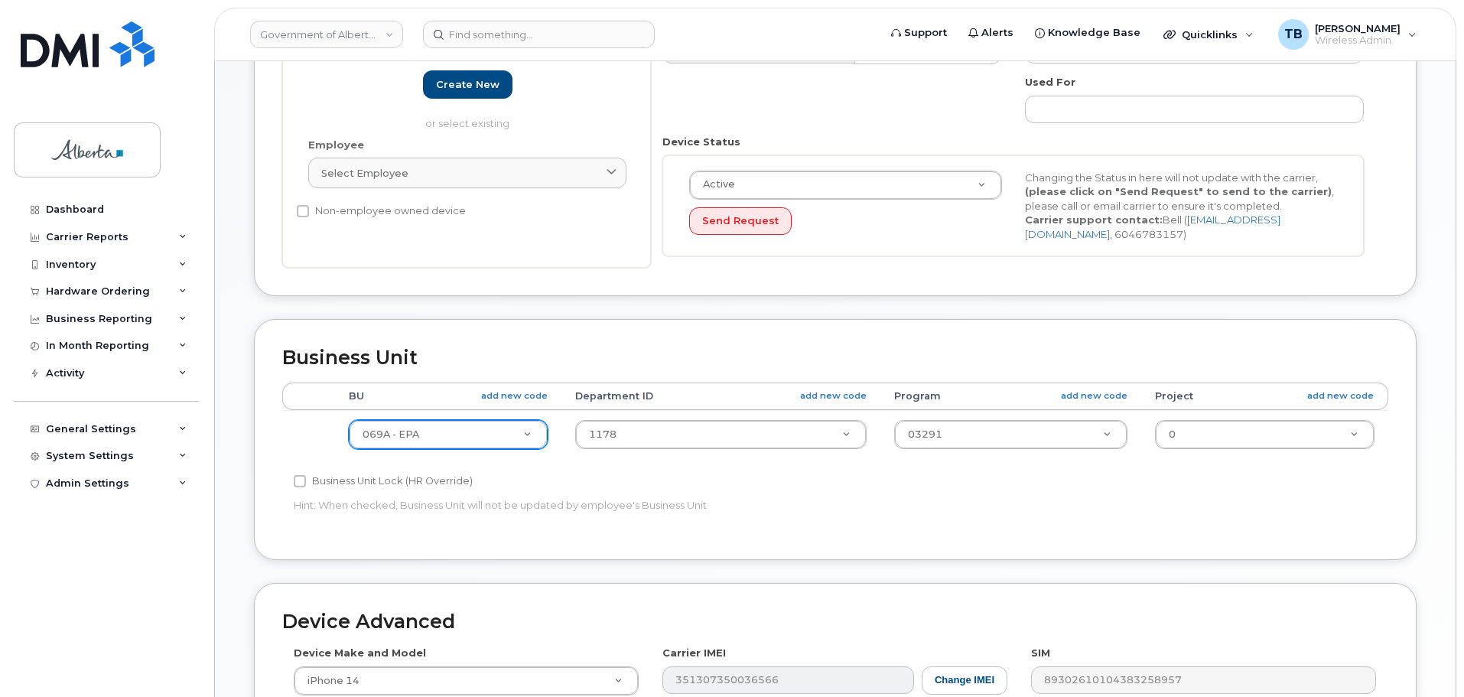
type input "[EMAIL_ADDRESS][DOMAIN_NAME]"
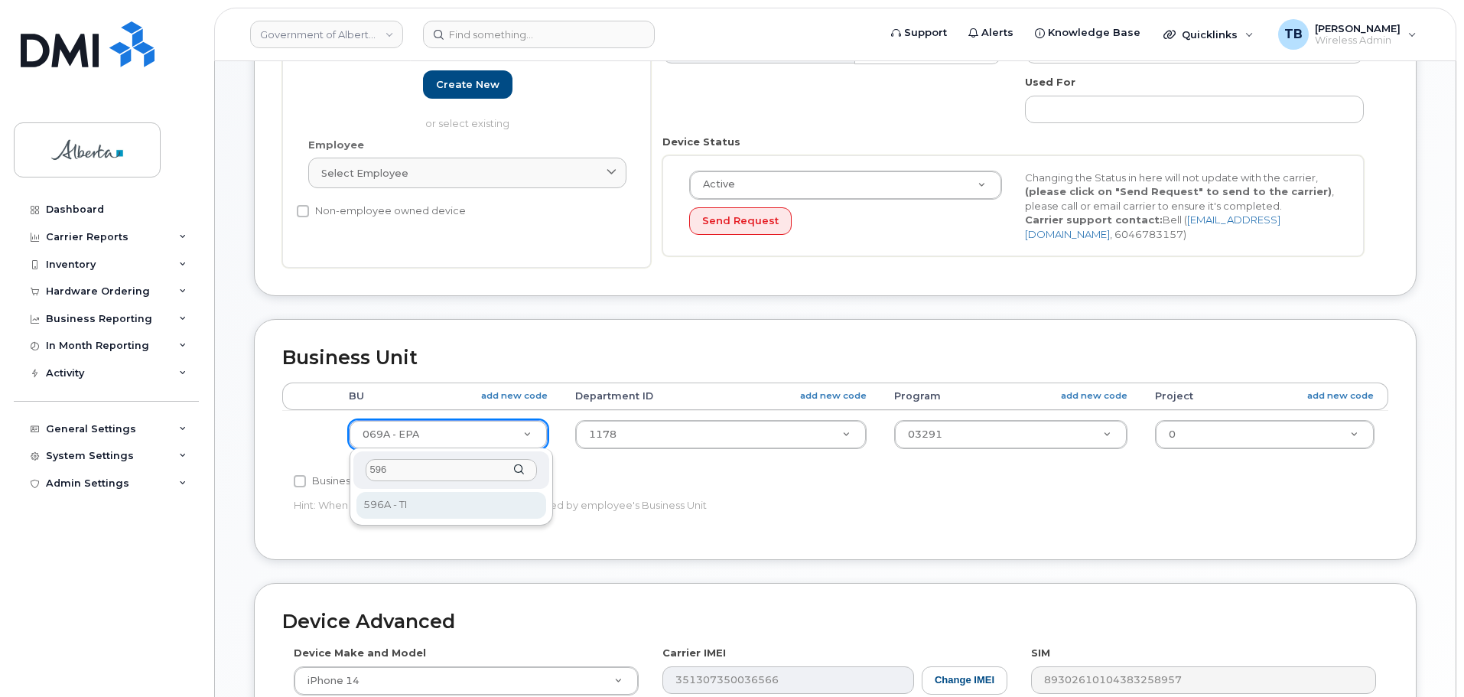
type input "596"
select select "4797729"
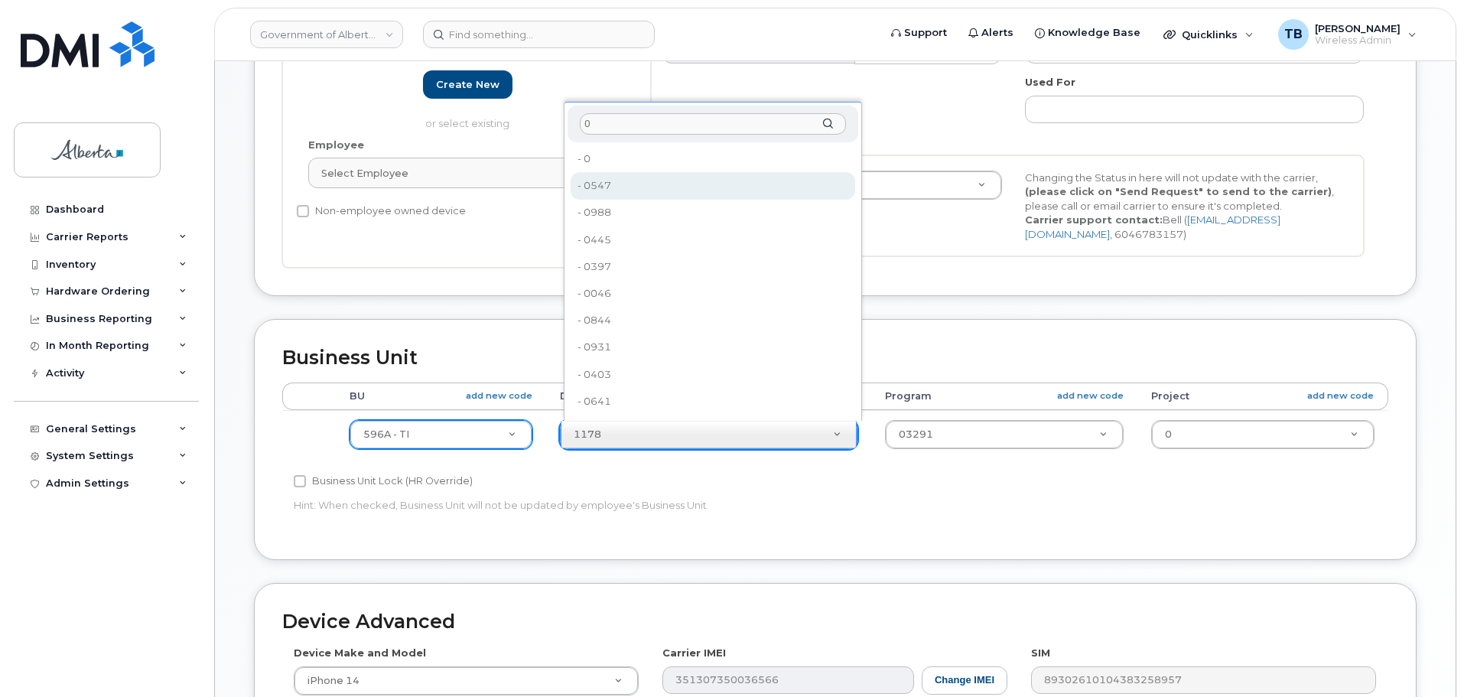
type input "0"
type input "4806341"
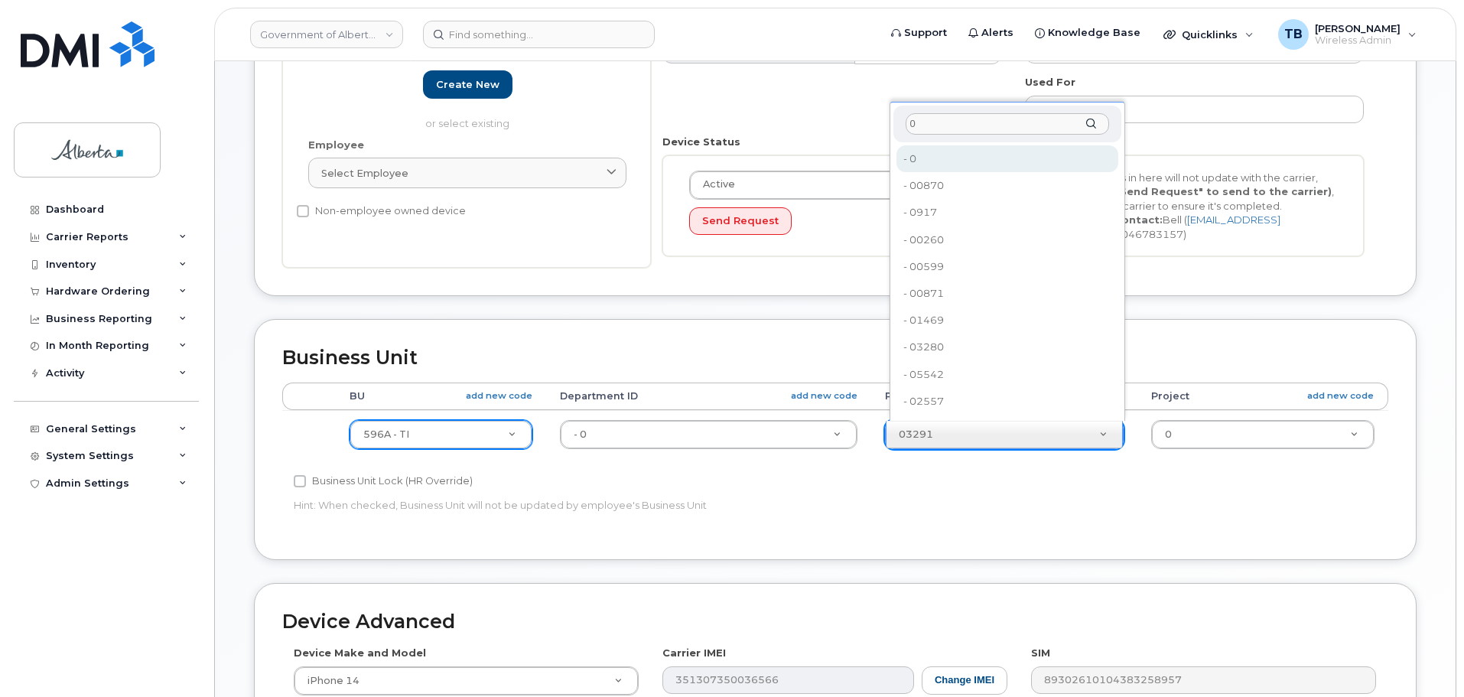
type input "0"
type input "4806366"
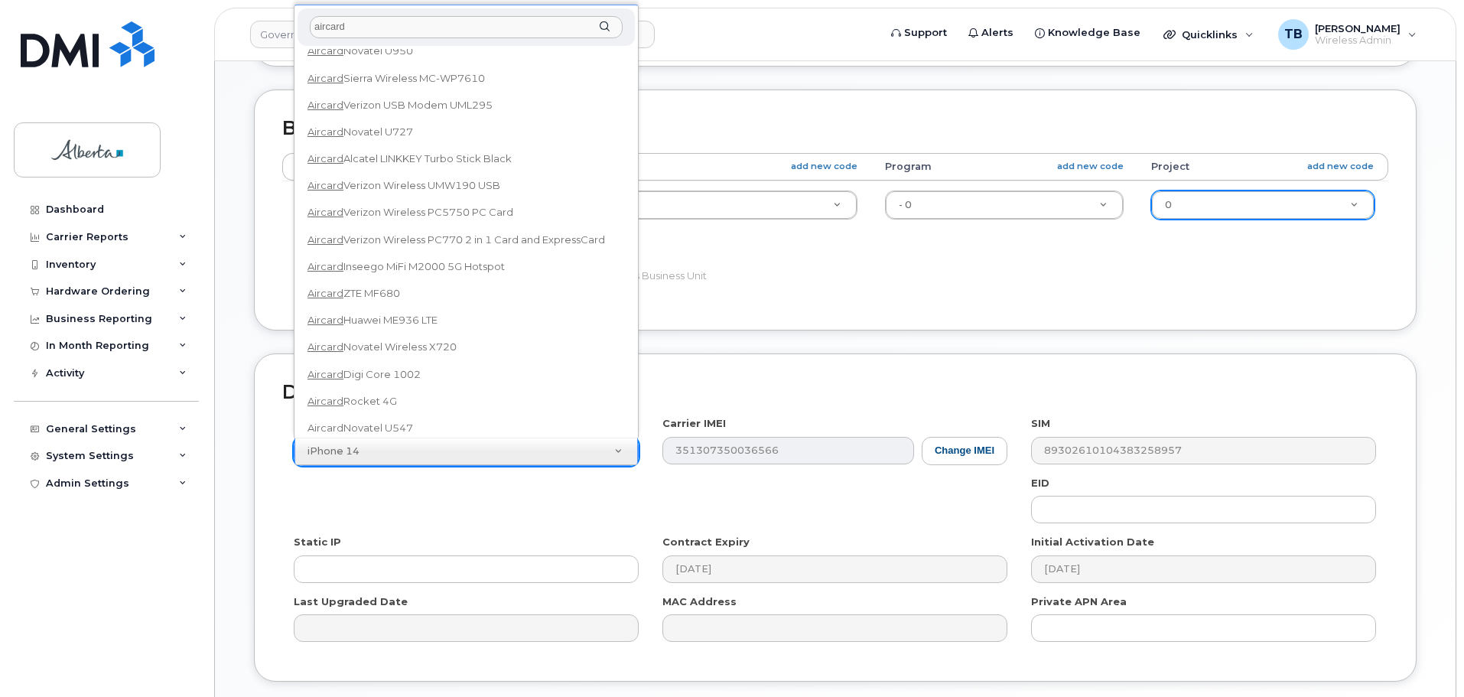
scroll to position [0, 0]
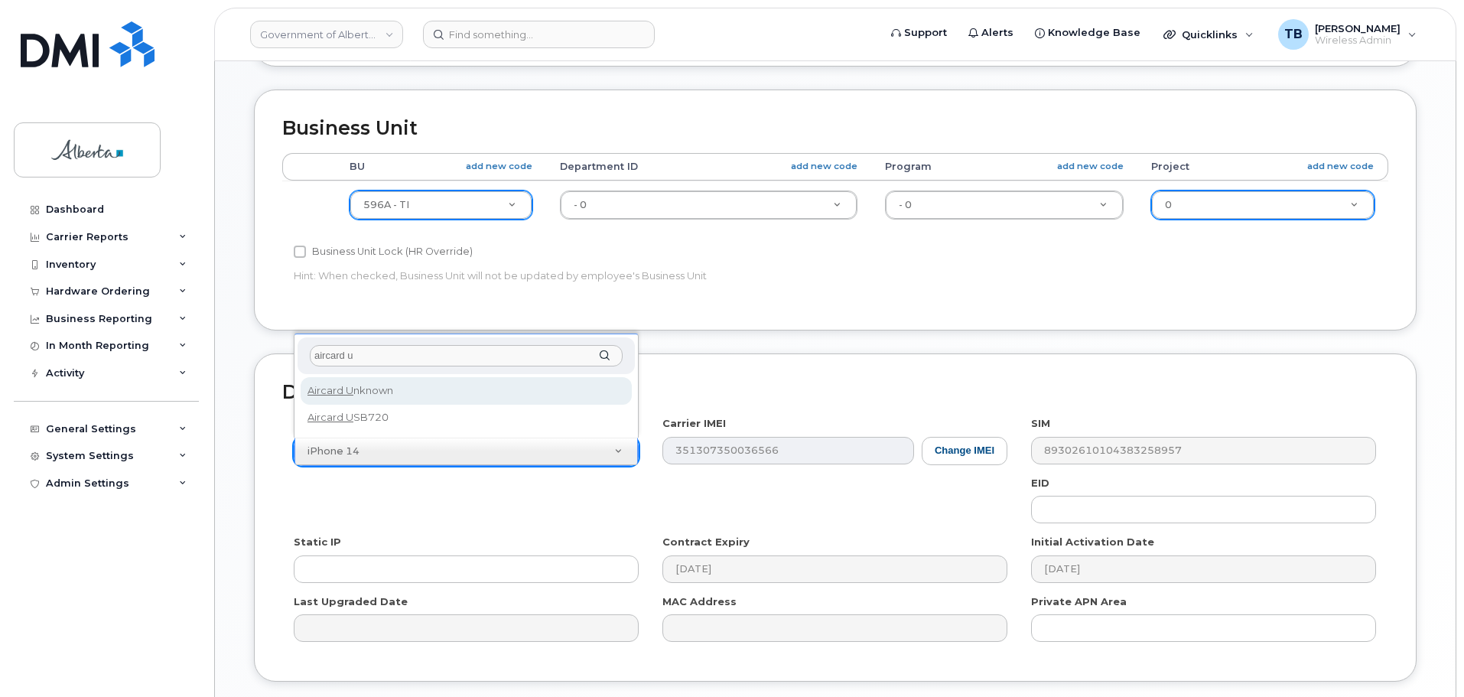
type input "aircard u"
select select "971"
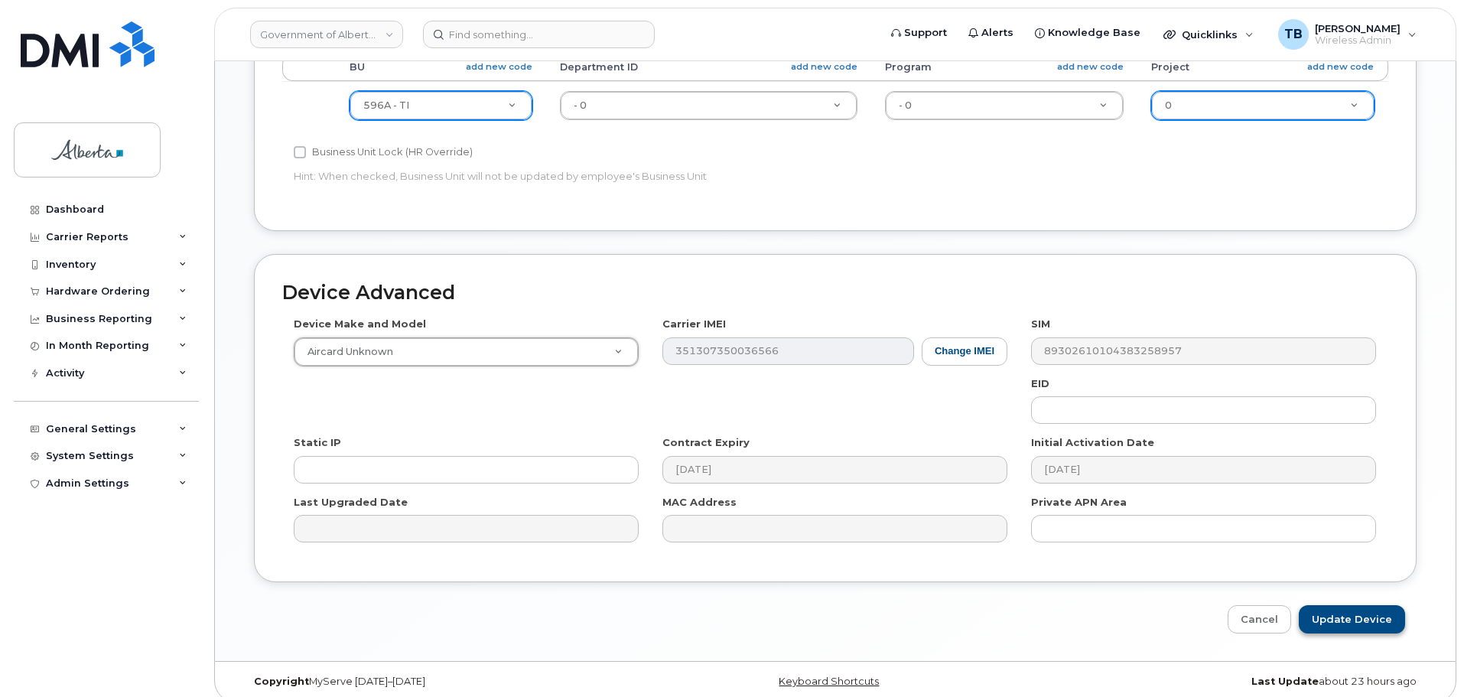
scroll to position [648, 0]
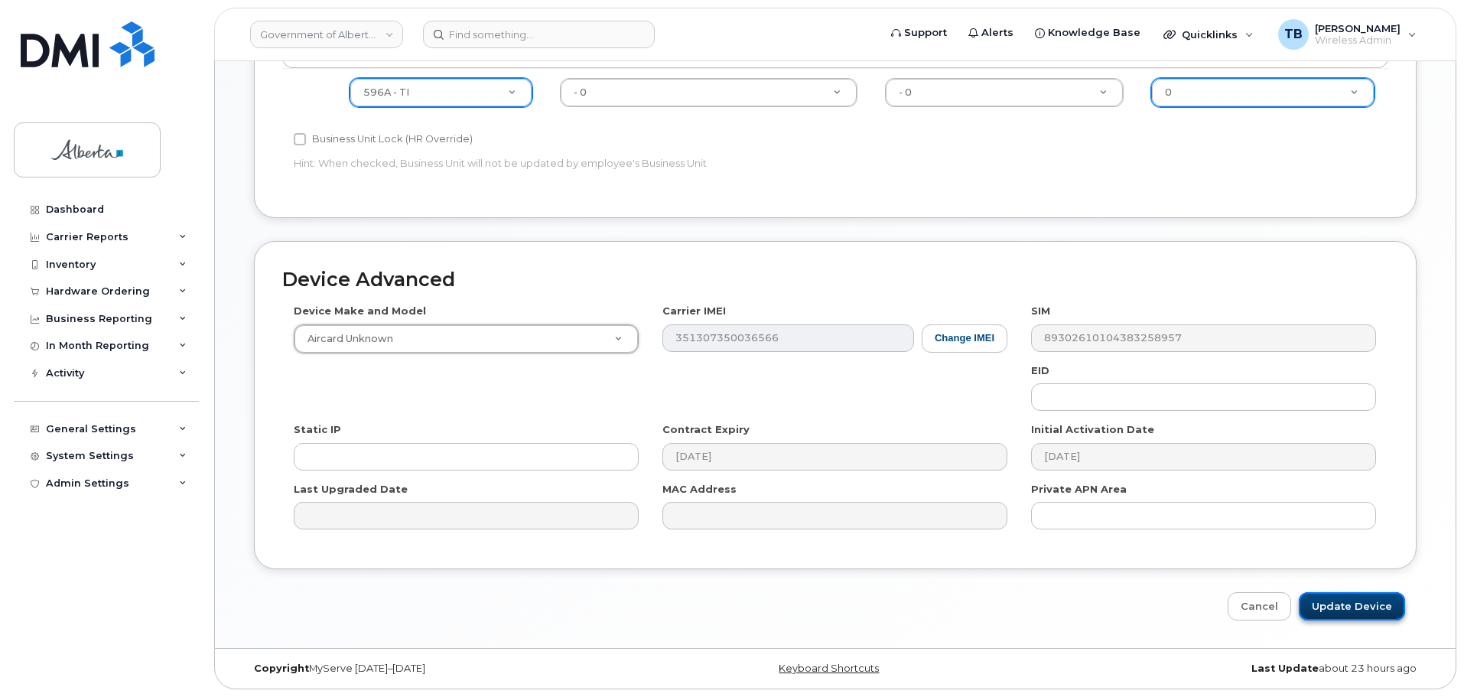
click at [1352, 606] on input "Update Device" at bounding box center [1352, 606] width 106 height 28
type input "Saving..."
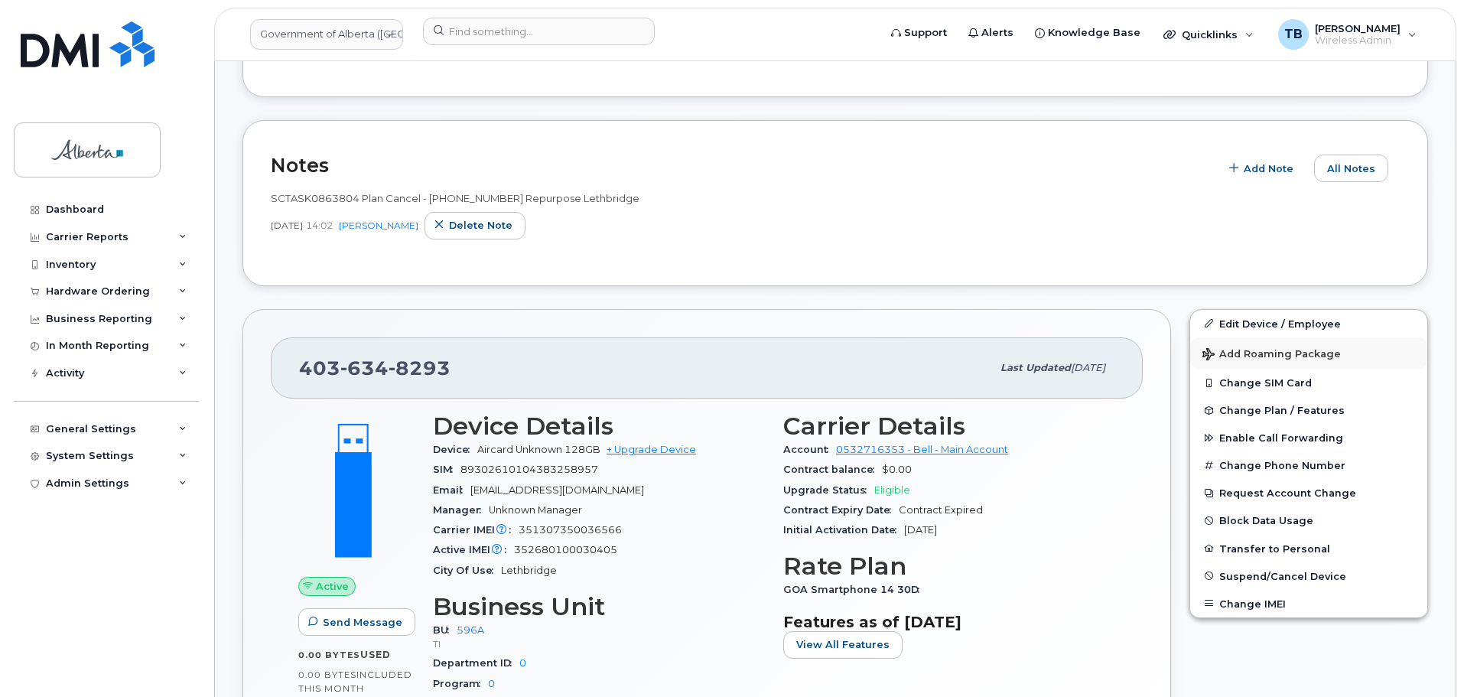
scroll to position [382, 0]
click at [296, 197] on span "SCTASK0863804 Plan Cancel - [PHONE_NUMBER] Repurpose Lethbridge" at bounding box center [455, 197] width 369 height 12
copy span "SCTASK0863804"
click at [1253, 409] on span "Change Plan / Features" at bounding box center [1281, 409] width 125 height 11
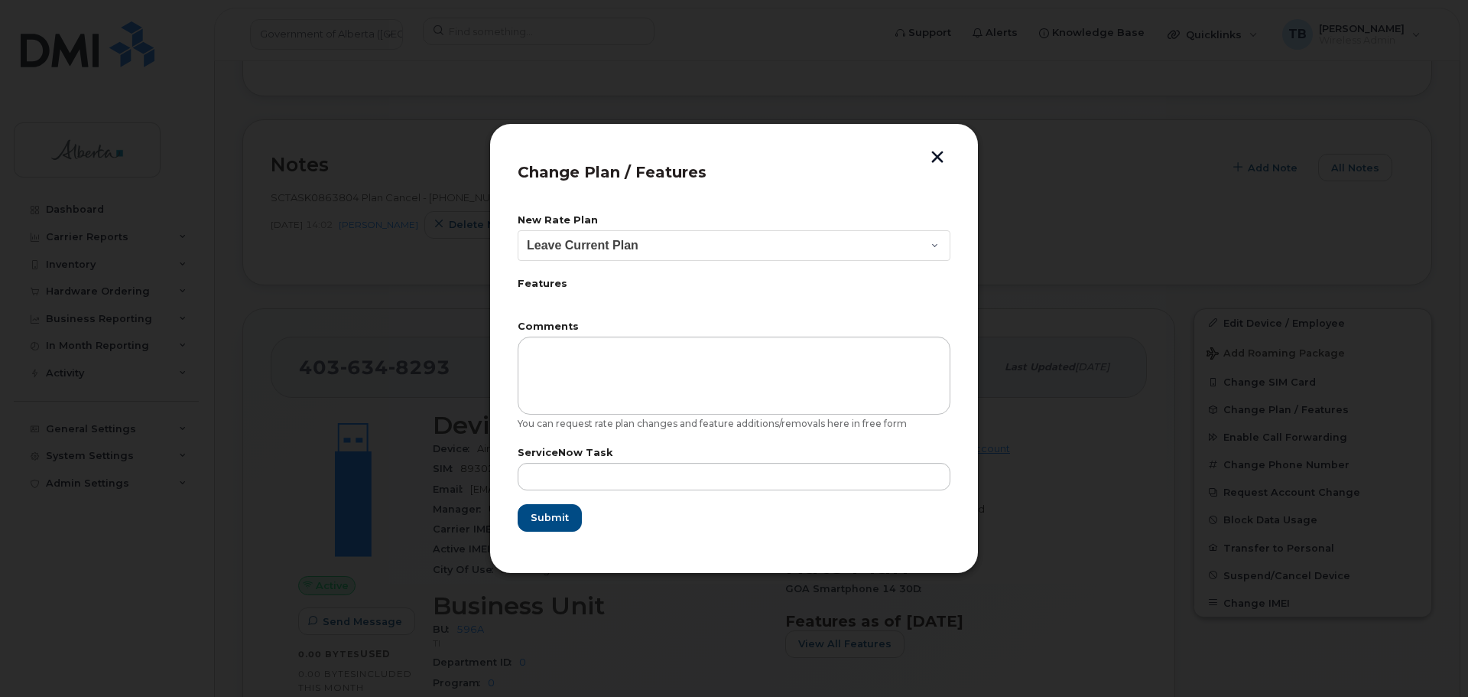
click at [619, 265] on form "New Rate Plan Leave Current Plan GOA Data plan 9 30 d GOA–Unlimited Data Plan 9…" at bounding box center [734, 374] width 433 height 316
click at [602, 250] on select "Leave Current Plan GOA Data plan 9 30 d GOA–Unlimited Data Plan 9" at bounding box center [734, 245] width 433 height 31
select select "1790211"
click at [518, 230] on select "Leave Current Plan GOA Data plan 9 30 d GOA–Unlimited Data Plan 9" at bounding box center [734, 245] width 433 height 31
click at [556, 481] on input "text" at bounding box center [734, 477] width 433 height 28
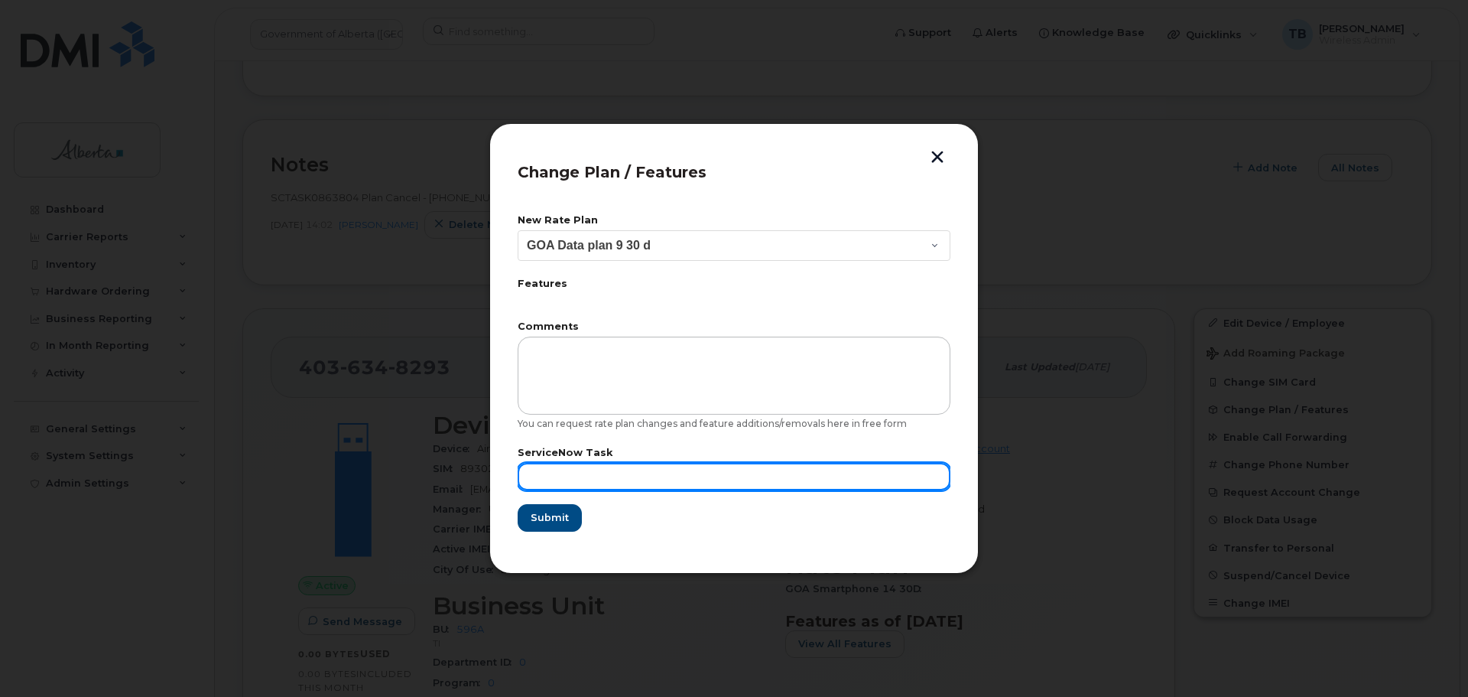
paste input "SCTASK0863804"
type input "SCTASK0863804"
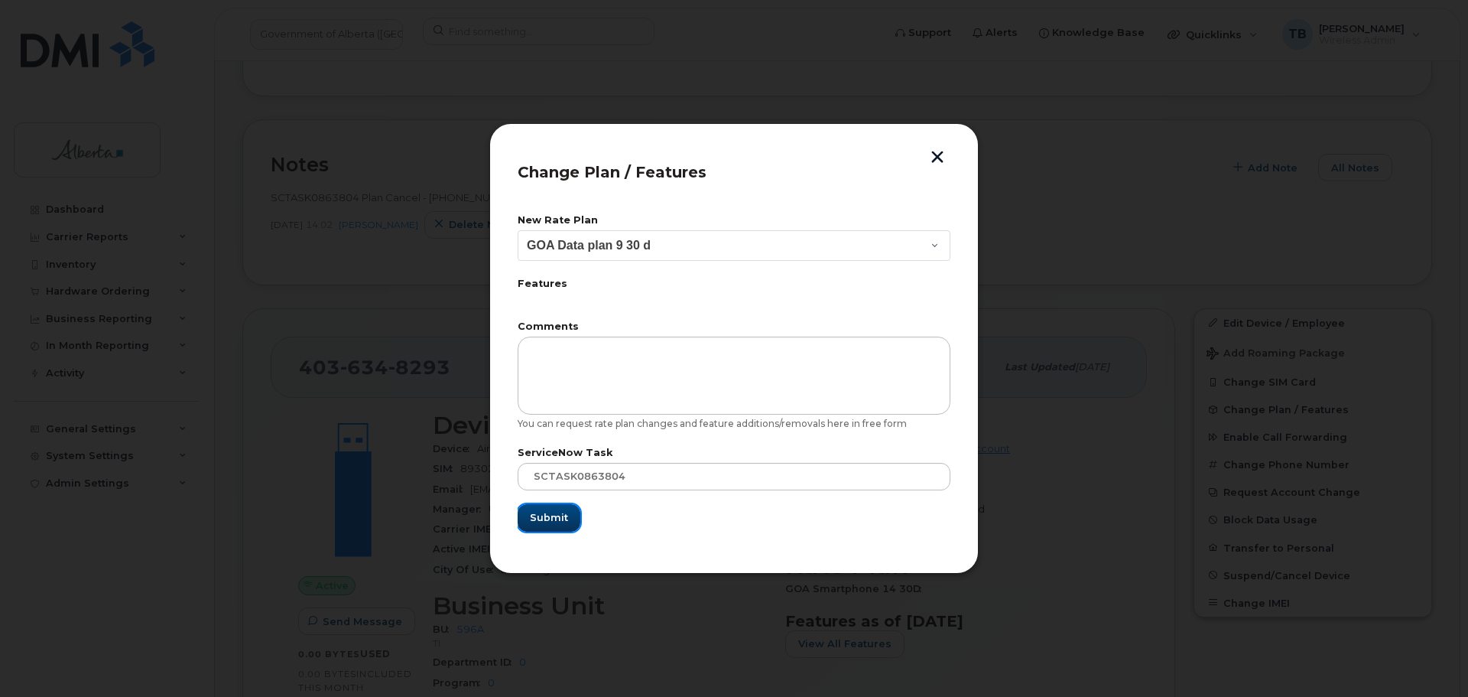
click at [525, 508] on button "Submit" at bounding box center [549, 518] width 63 height 28
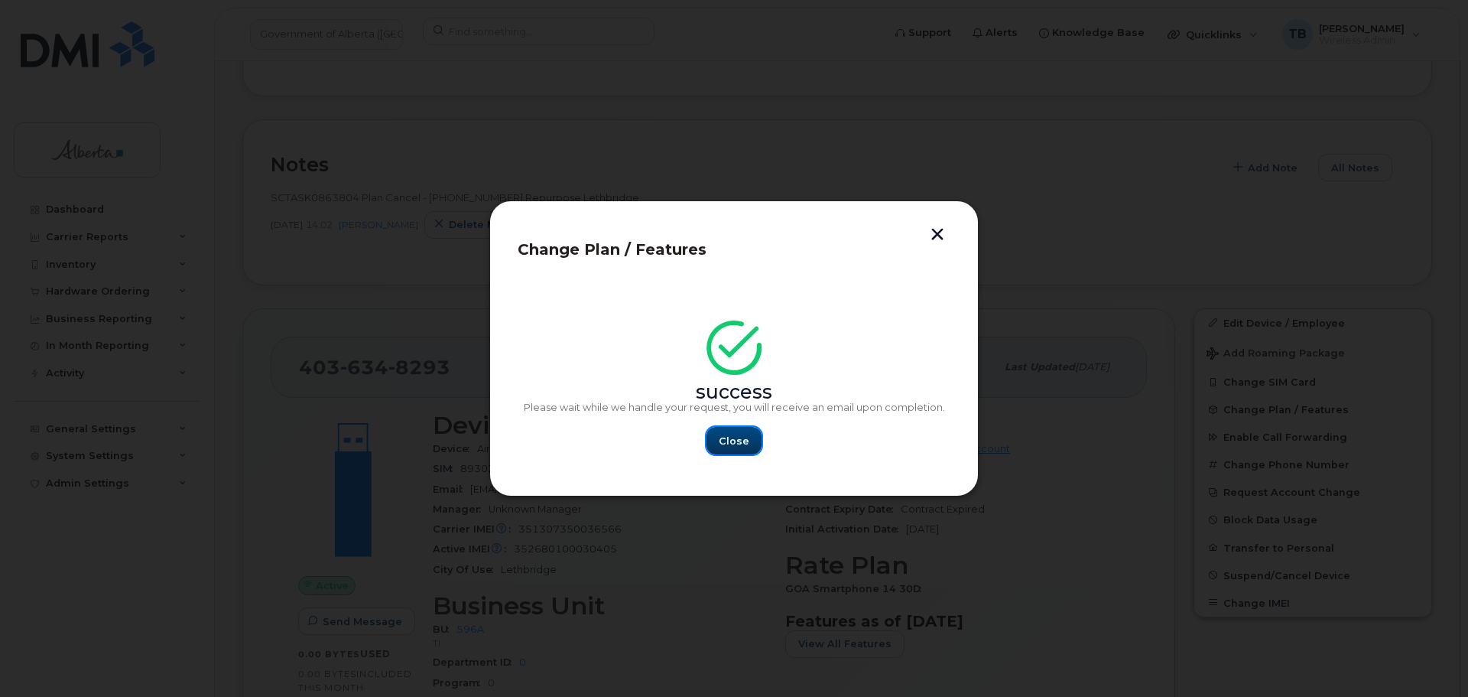
click at [757, 432] on button "Close" at bounding box center [734, 441] width 55 height 28
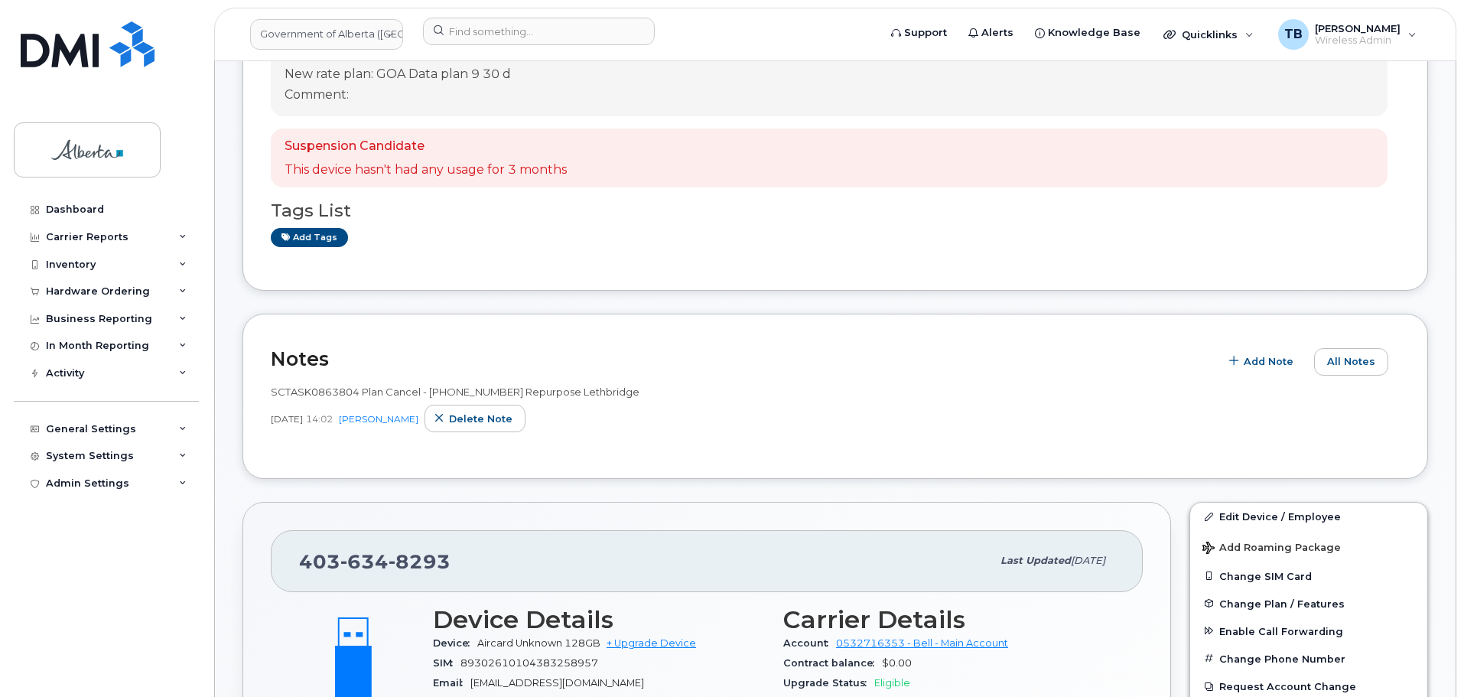
scroll to position [229, 0]
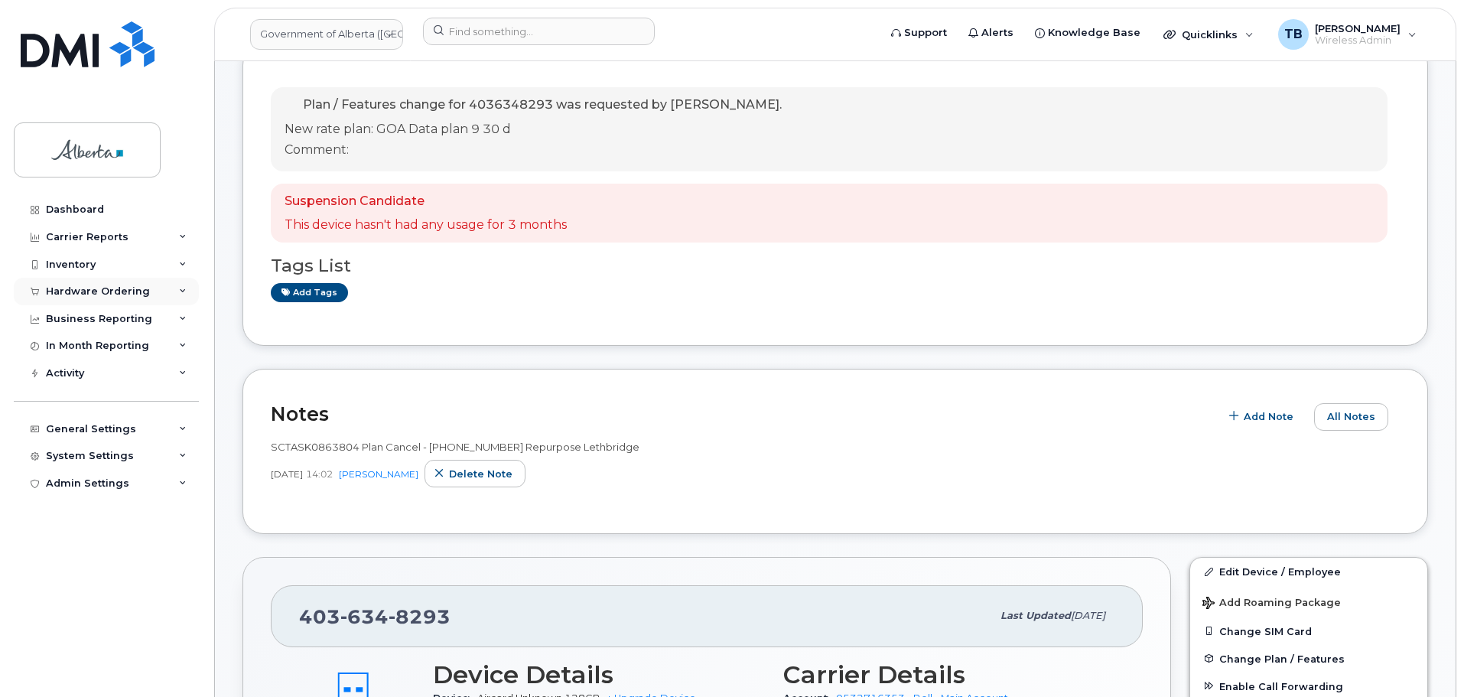
click at [79, 290] on div "Hardware Ordering" at bounding box center [98, 291] width 104 height 12
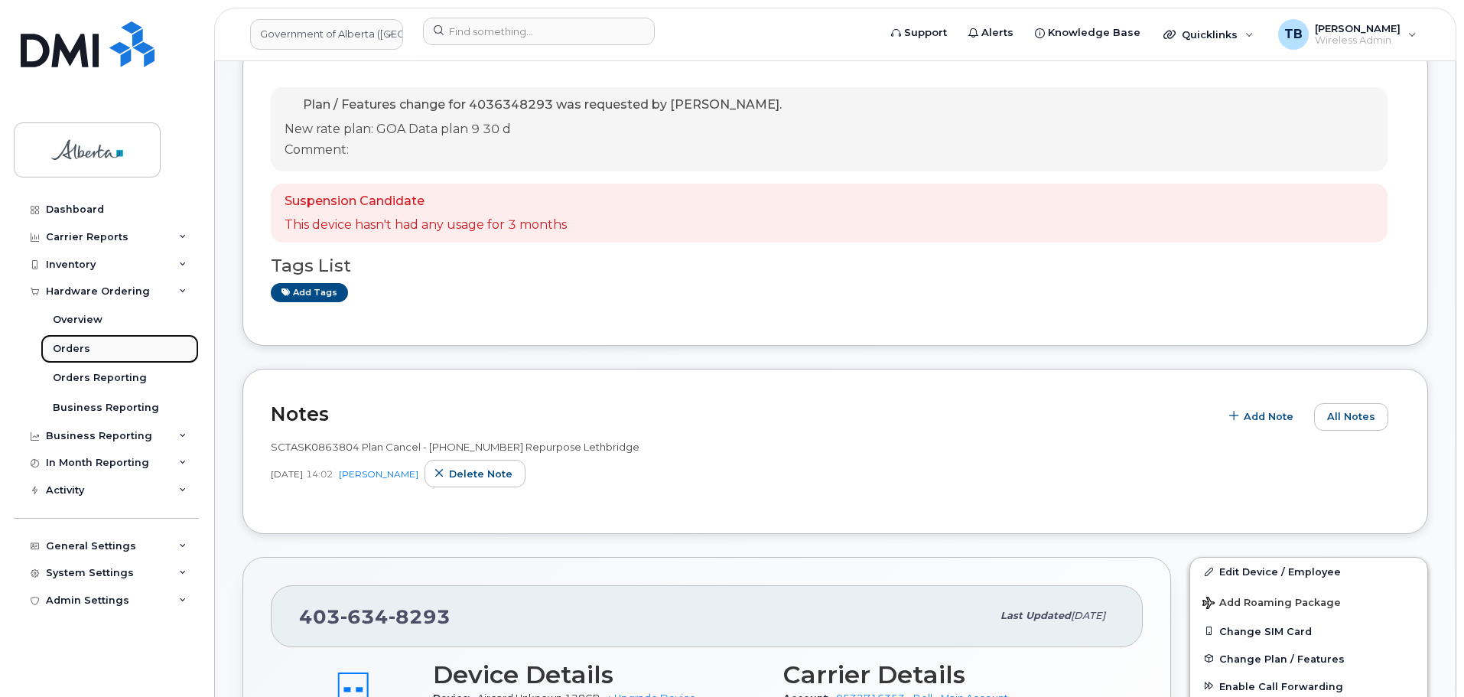
click at [82, 346] on div "Orders" at bounding box center [71, 349] width 37 height 14
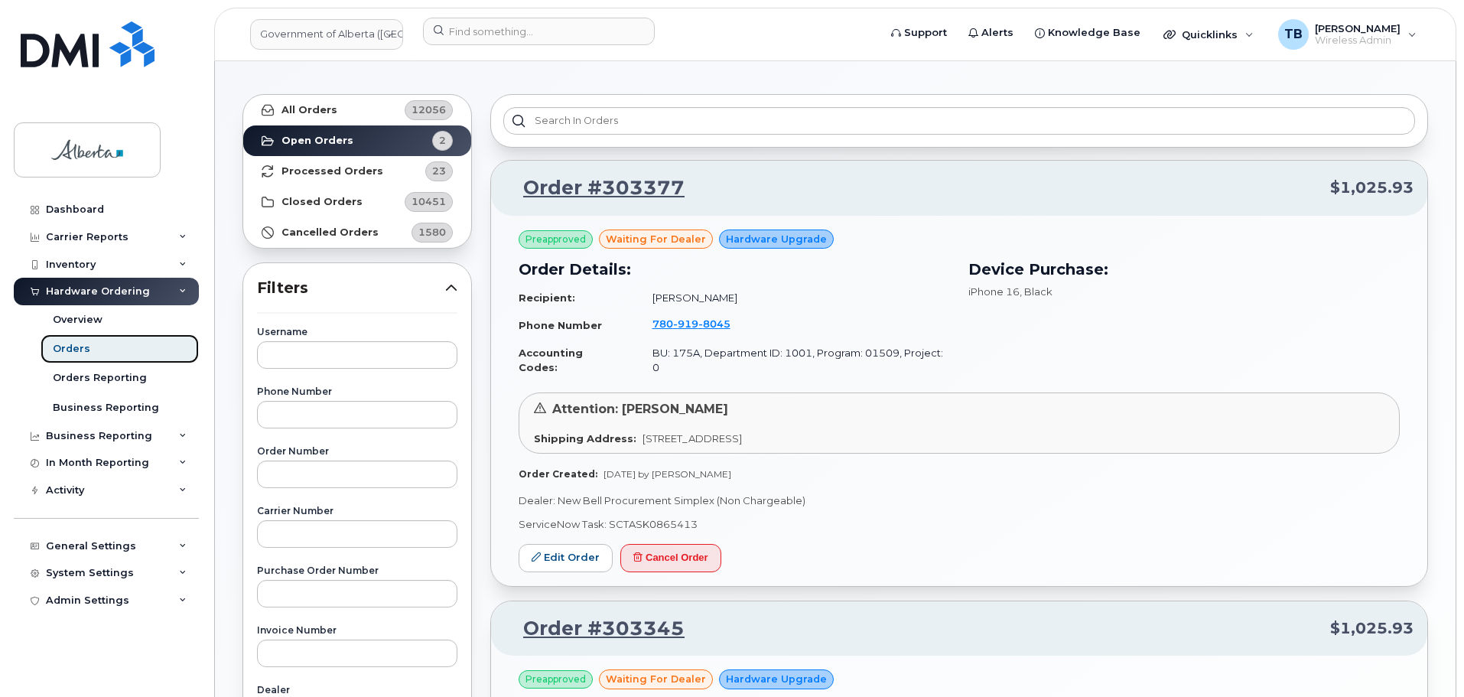
scroll to position [76, 0]
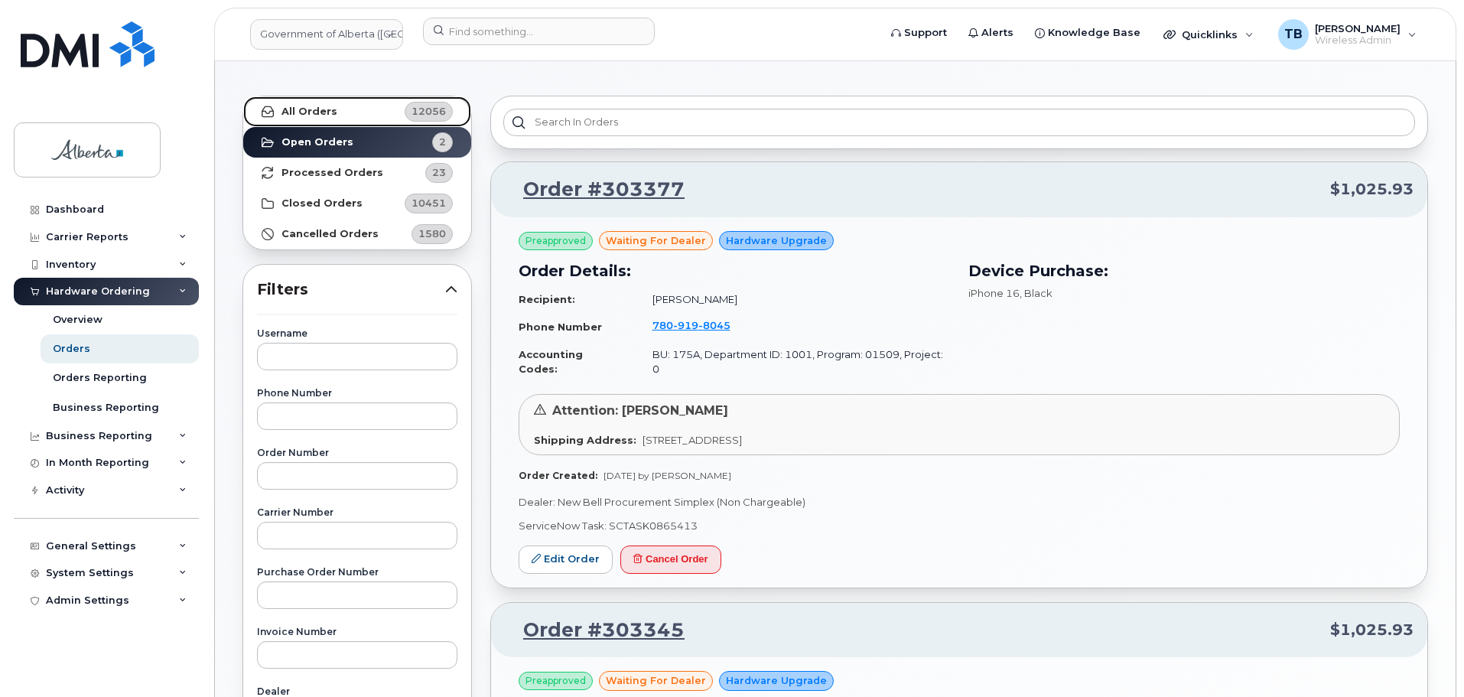
click at [306, 119] on link "All Orders 12056" at bounding box center [357, 111] width 228 height 31
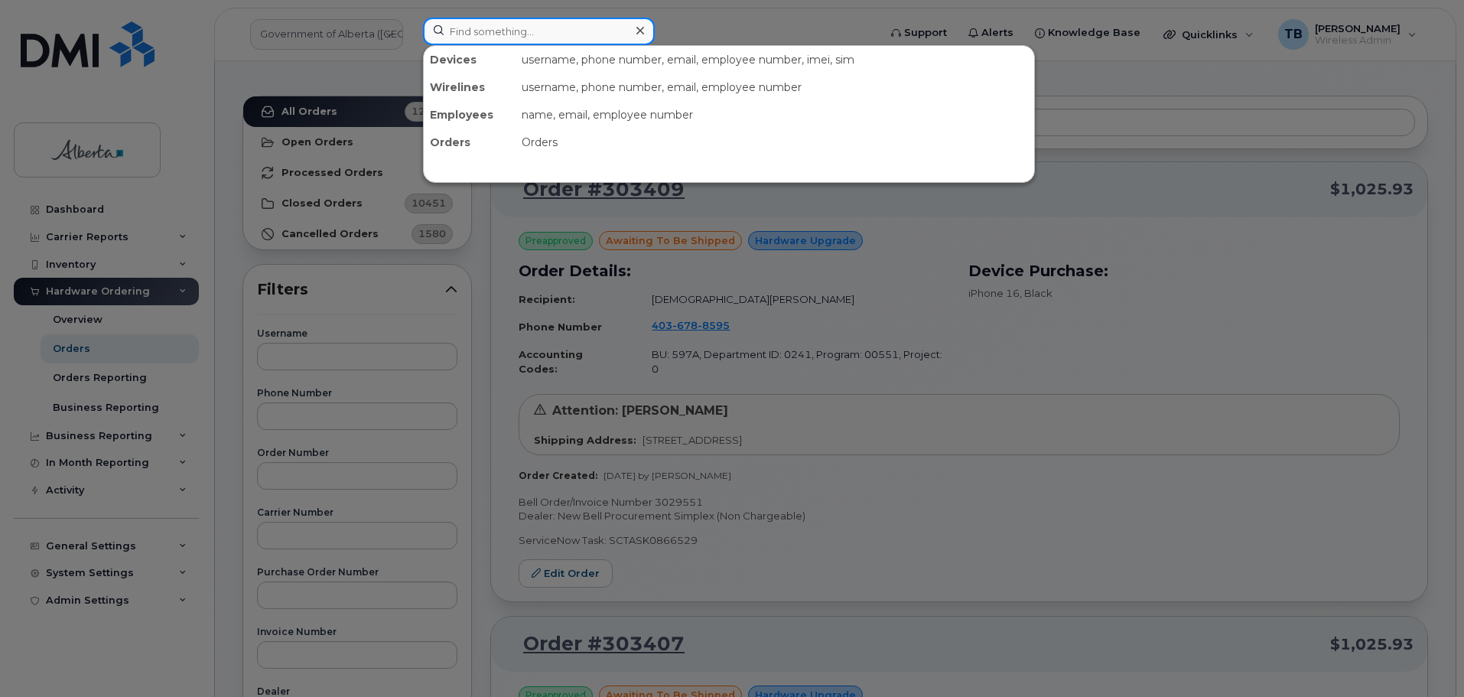
click at [450, 34] on input at bounding box center [539, 32] width 232 height 28
paste input "7809836410"
type input "7809836410"
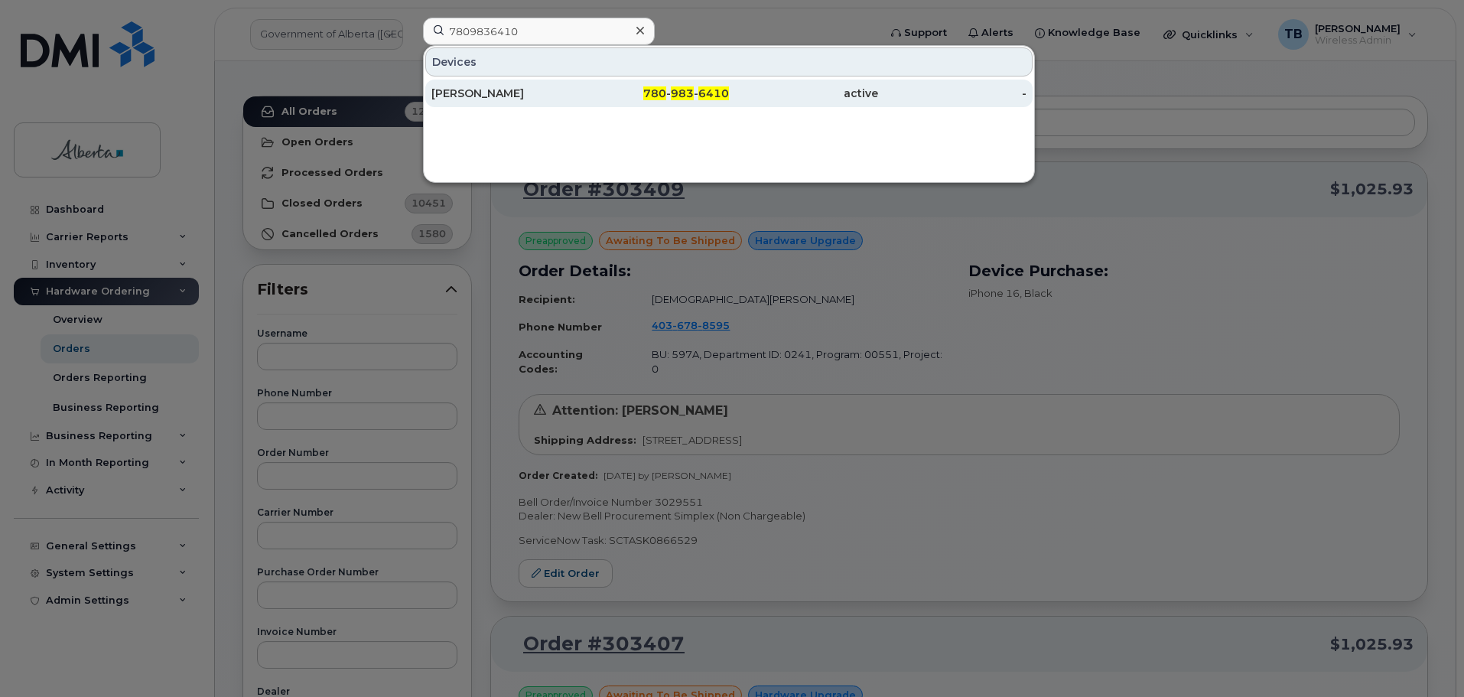
click at [460, 96] on div "[PERSON_NAME]" at bounding box center [505, 93] width 149 height 15
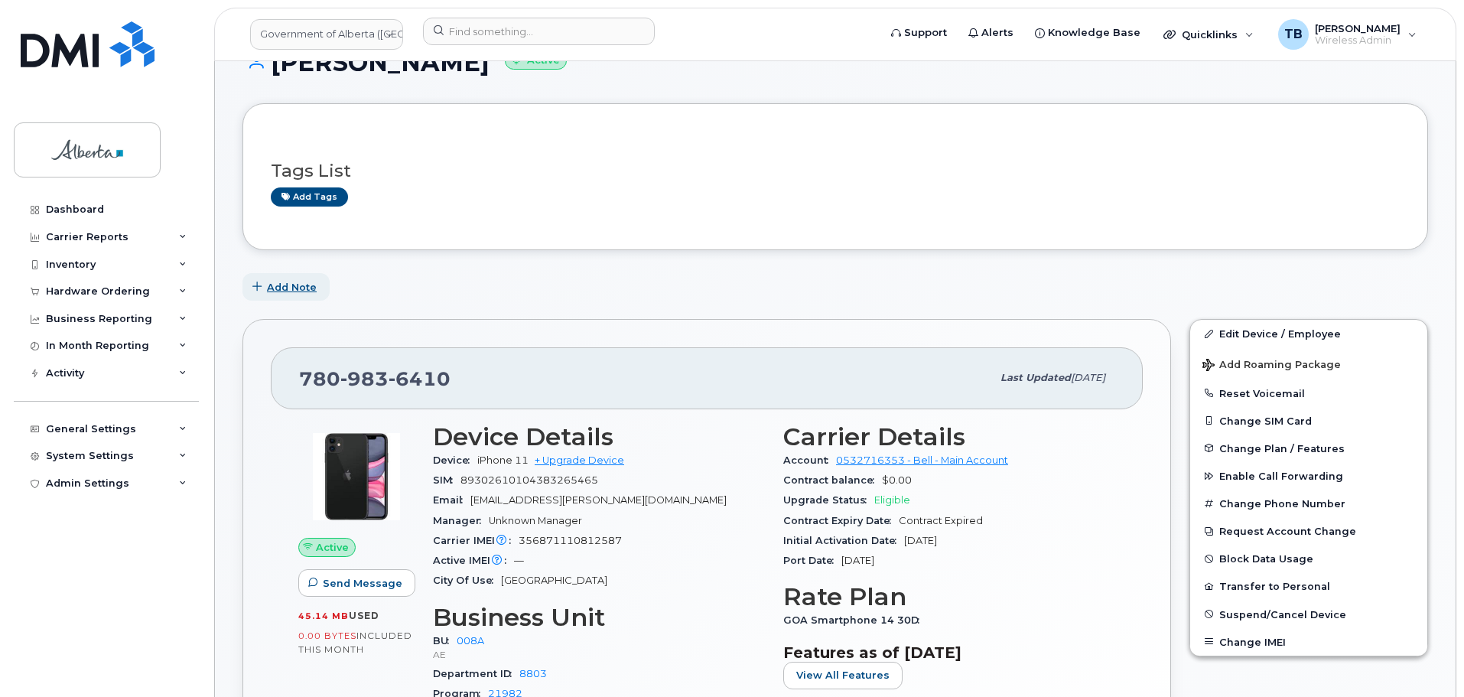
scroll to position [76, 0]
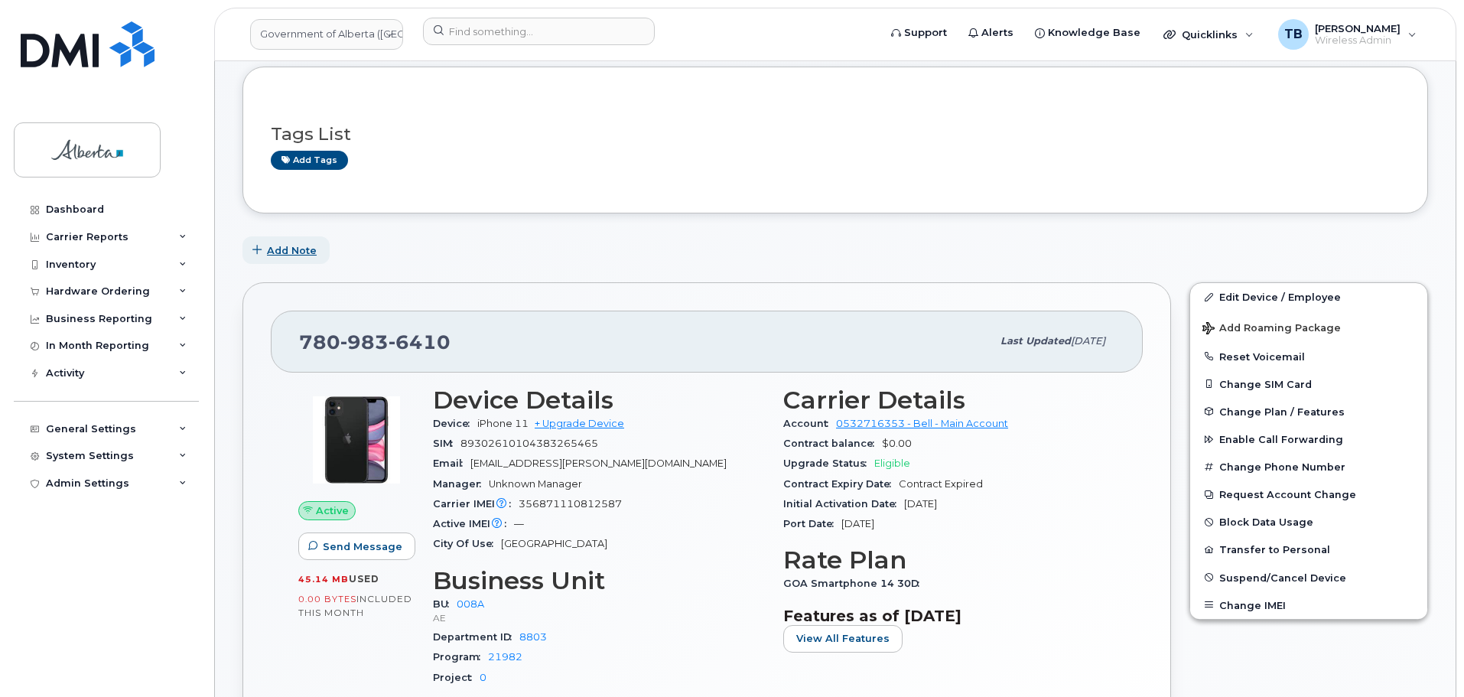
click at [262, 256] on span "button" at bounding box center [257, 250] width 15 height 15
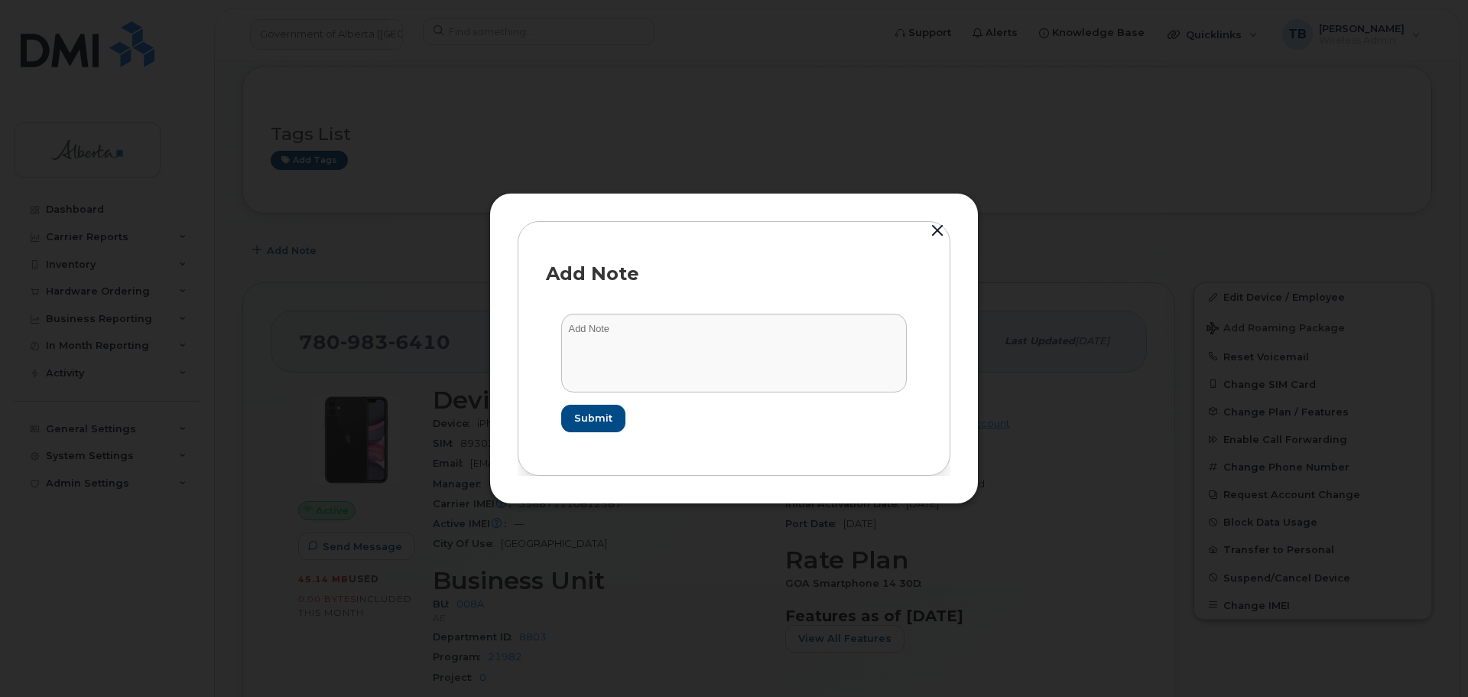
click at [945, 229] on button "button" at bounding box center [937, 230] width 23 height 21
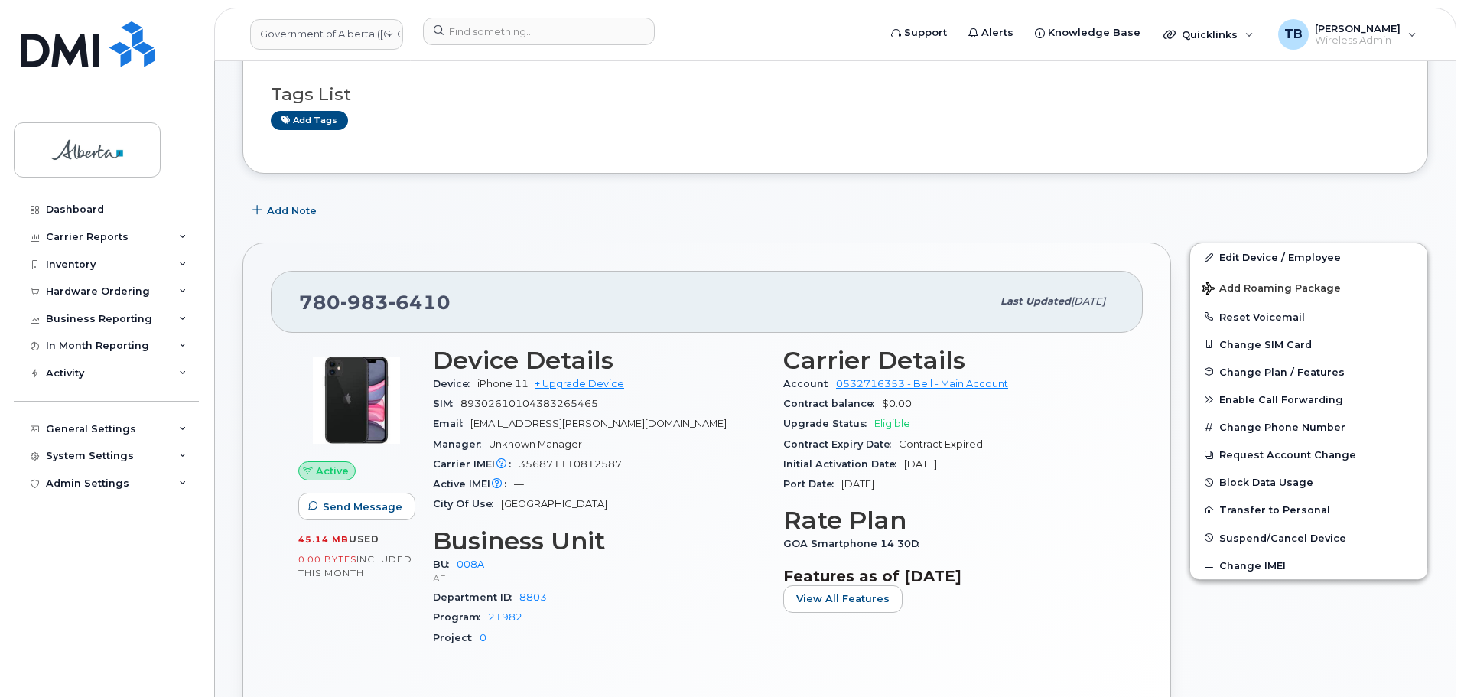
scroll to position [153, 0]
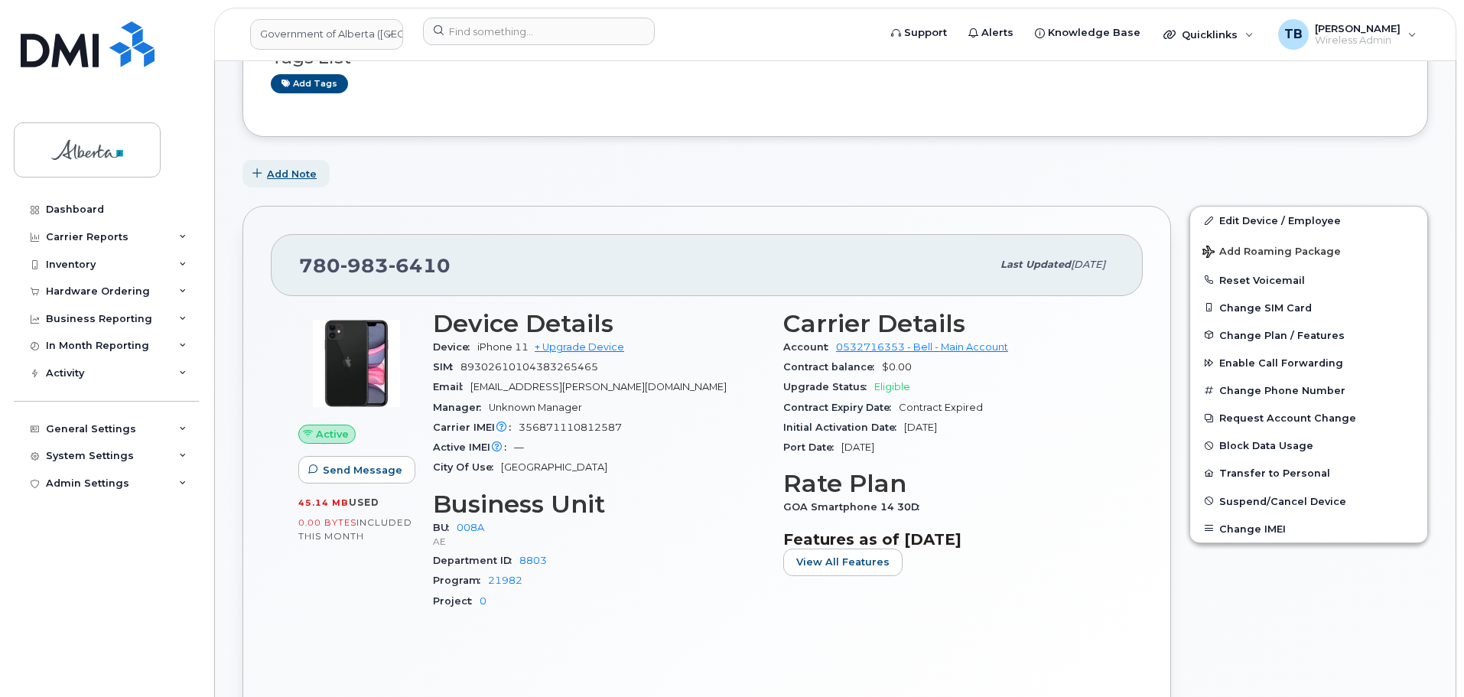
click at [288, 177] on span "Add Note" at bounding box center [292, 174] width 50 height 15
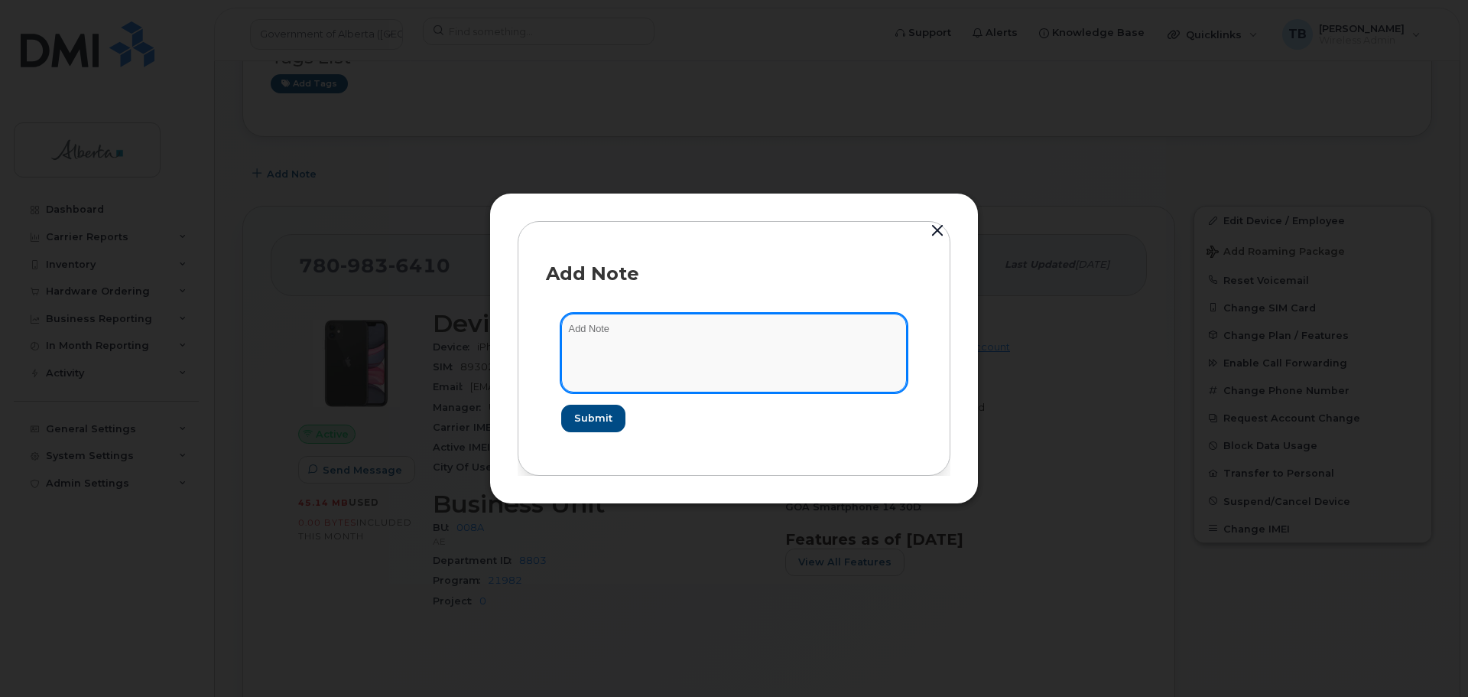
click at [623, 350] on textarea at bounding box center [734, 353] width 346 height 78
paste textarea "SCTASK0863970 Plan Cancel - [PHONE_NUMBER] Repurpose [GEOGRAPHIC_DATA]"
drag, startPoint x: 717, startPoint y: 329, endPoint x: 885, endPoint y: 336, distance: 168.4
click at [885, 336] on textarea "SCTASK0863970 Plan Cancel - [PHONE_NUMBER] Repurpose [GEOGRAPHIC_DATA]" at bounding box center [734, 353] width 346 height 78
type textarea "SCTASK0863970 Plan Cancel - [PHONE_NUMBER] Repurpose [GEOGRAPHIC_DATA]"
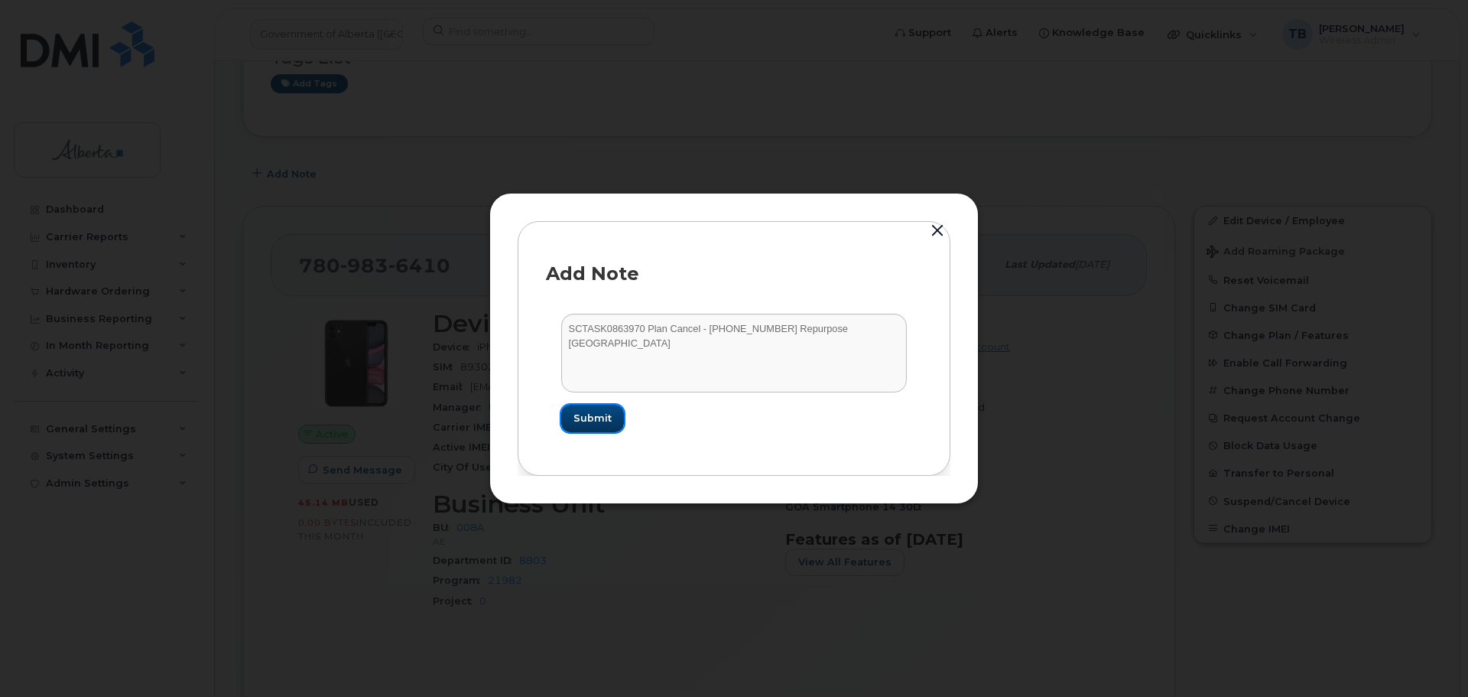
click at [599, 418] on span "Submit" at bounding box center [593, 418] width 38 height 15
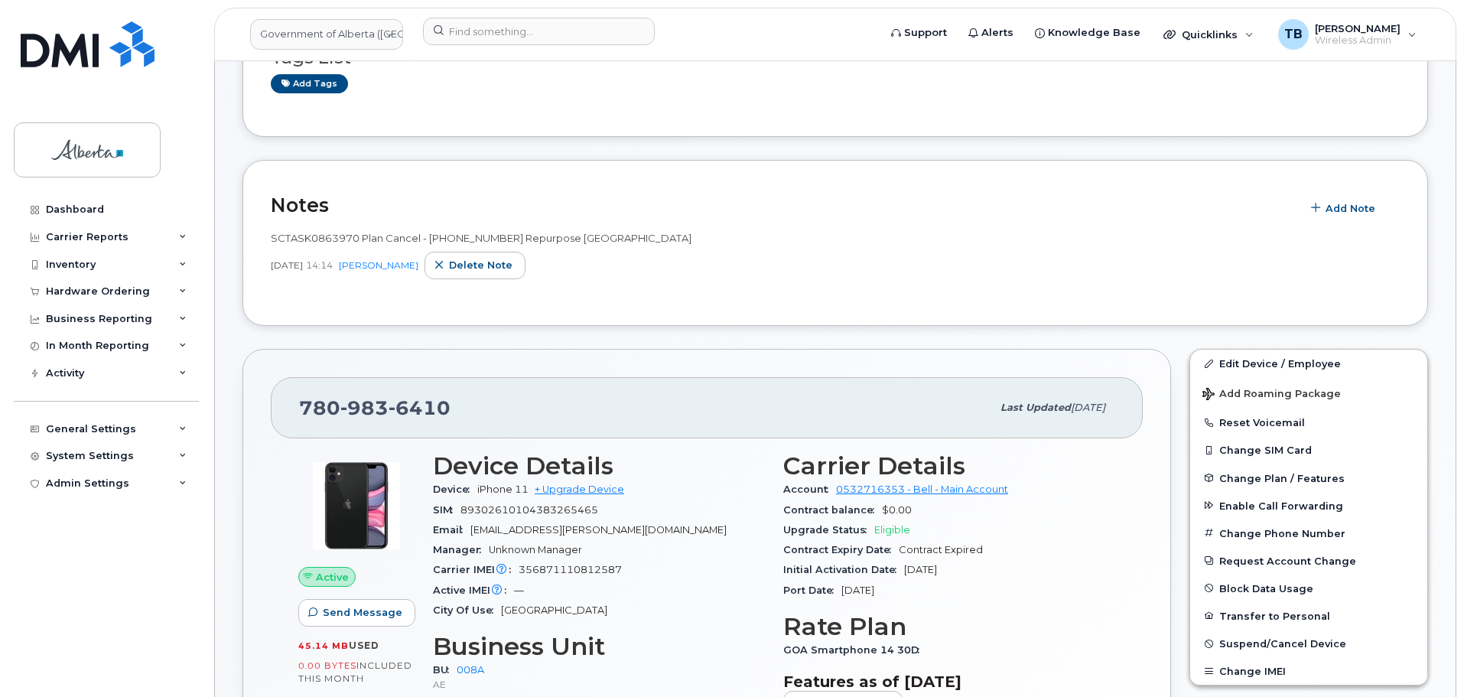
click at [279, 239] on span "SCTASK0863970 Plan Cancel - (1) 7809836410 Repurpose Edmonton" at bounding box center [481, 238] width 421 height 12
drag, startPoint x: 279, startPoint y: 239, endPoint x: 1120, endPoint y: 364, distance: 850.4
click at [1120, 364] on div "780 983 6410 Last updated Oct 15, 2025 Active Send Message 45.14 MB  used 0.00 …" at bounding box center [706, 606] width 928 height 515
click at [1253, 366] on link "Edit Device / Employee" at bounding box center [1308, 364] width 237 height 28
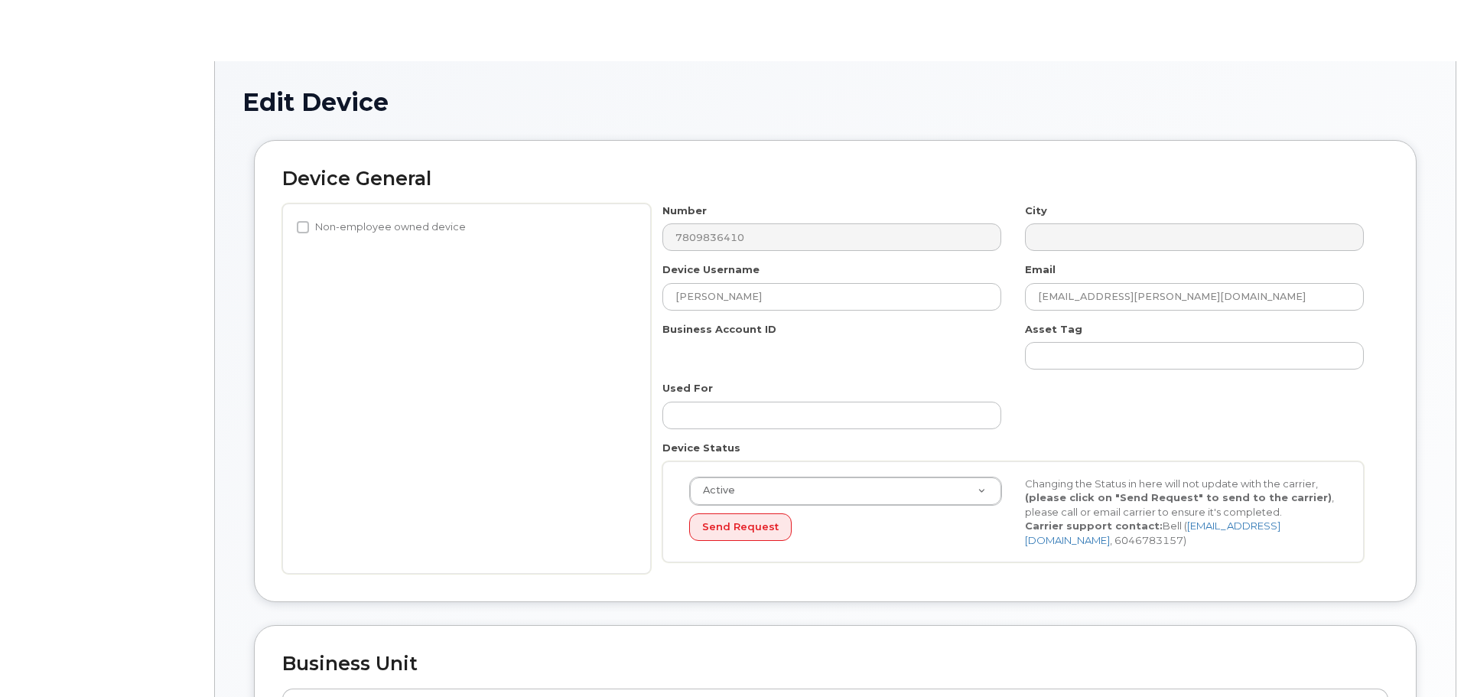
select select "4749737"
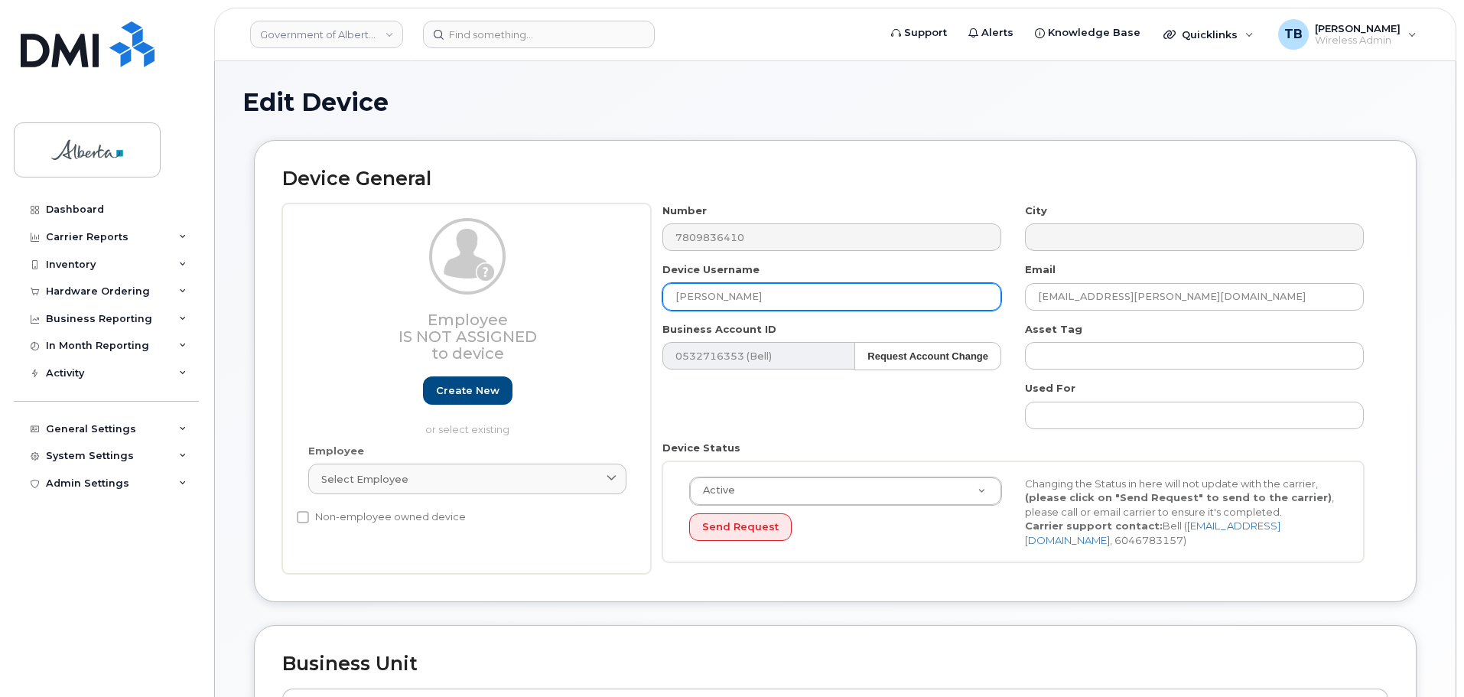
drag, startPoint x: 707, startPoint y: 304, endPoint x: 561, endPoint y: 303, distance: 145.3
click at [564, 303] on div "Employee Is not assigned to device Create new or select existing Employee Selec…" at bounding box center [835, 388] width 1106 height 371
paste input "Repurpose Edmonton"
type input "Repurpose Edmonton"
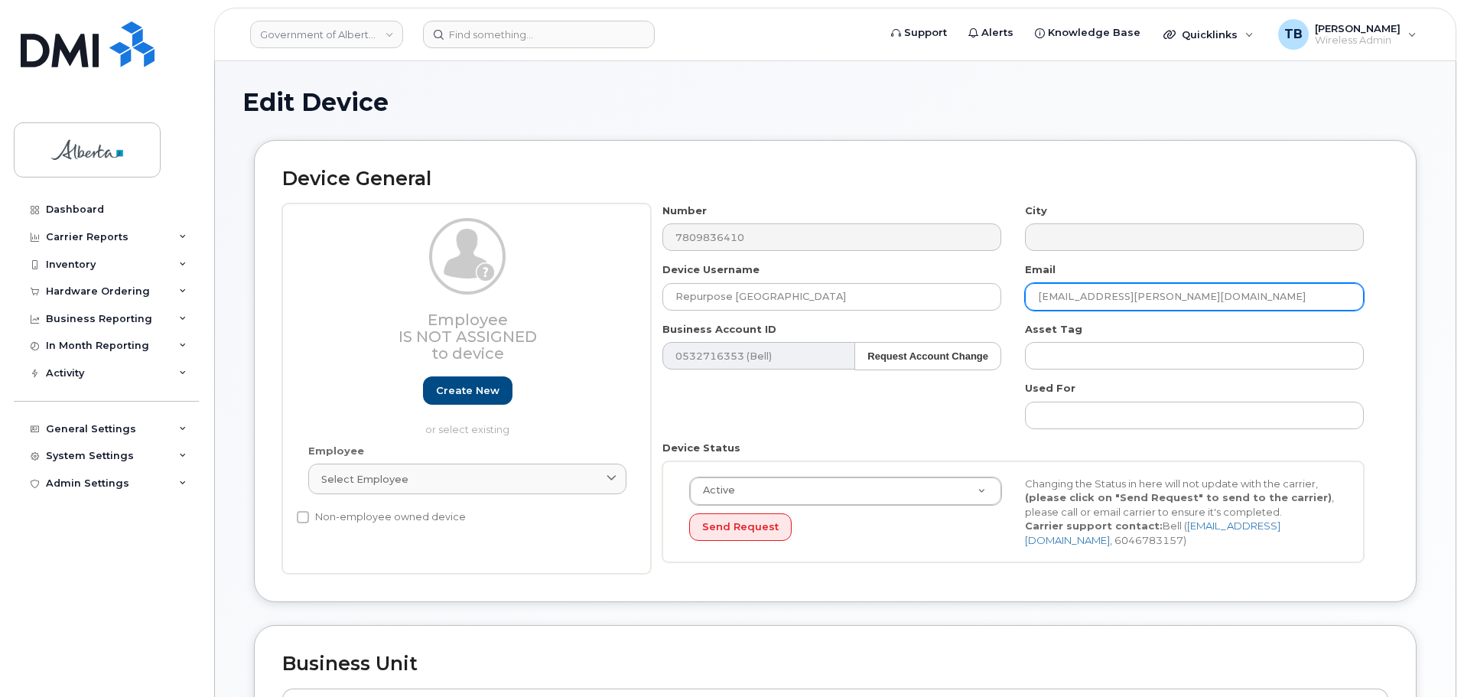
drag, startPoint x: 1147, startPoint y: 303, endPoint x: 1026, endPoint y: 297, distance: 121.0
click at [1026, 297] on input "Barilee.Schmitke@gov.ab.ca" at bounding box center [1194, 297] width 339 height 28
click at [1025, 296] on input "Barilee.Schmitke@gov.ab.ca" at bounding box center [1194, 297] width 339 height 28
paste input "repurpos"
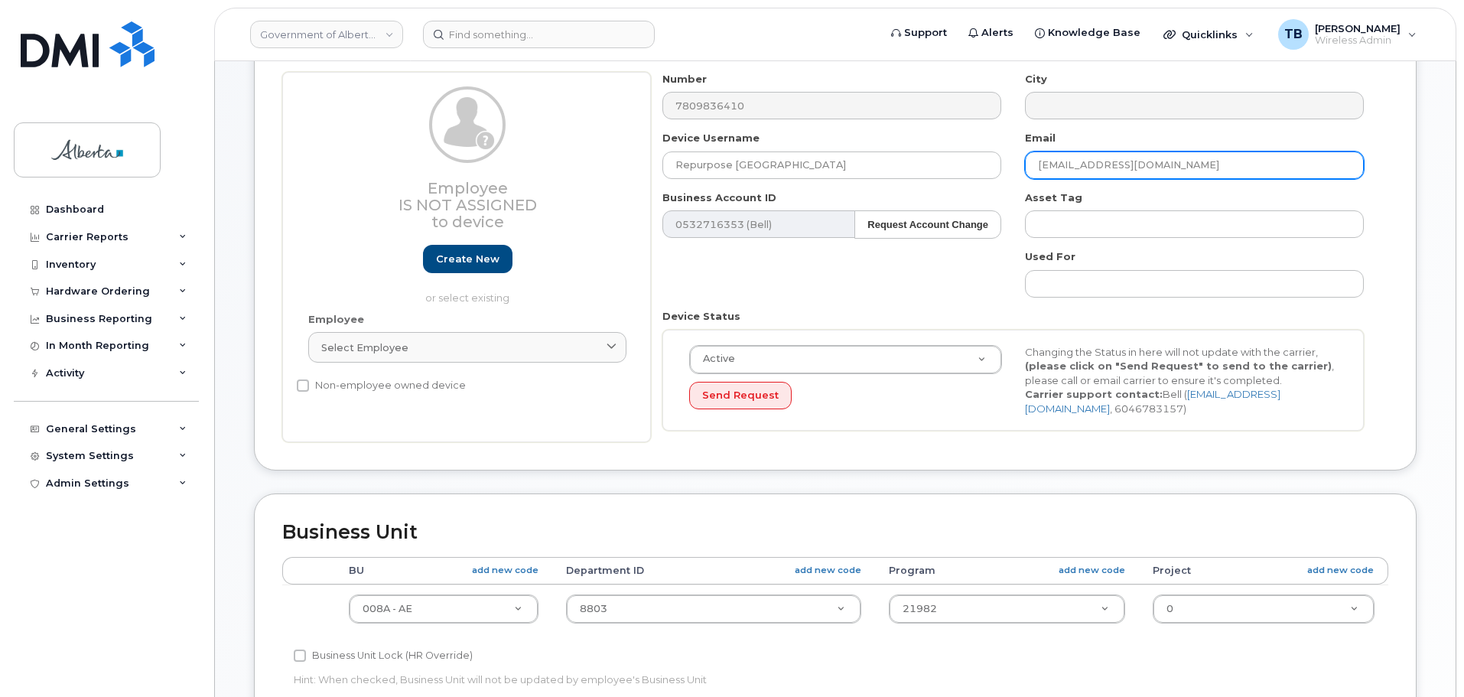
scroll to position [153, 0]
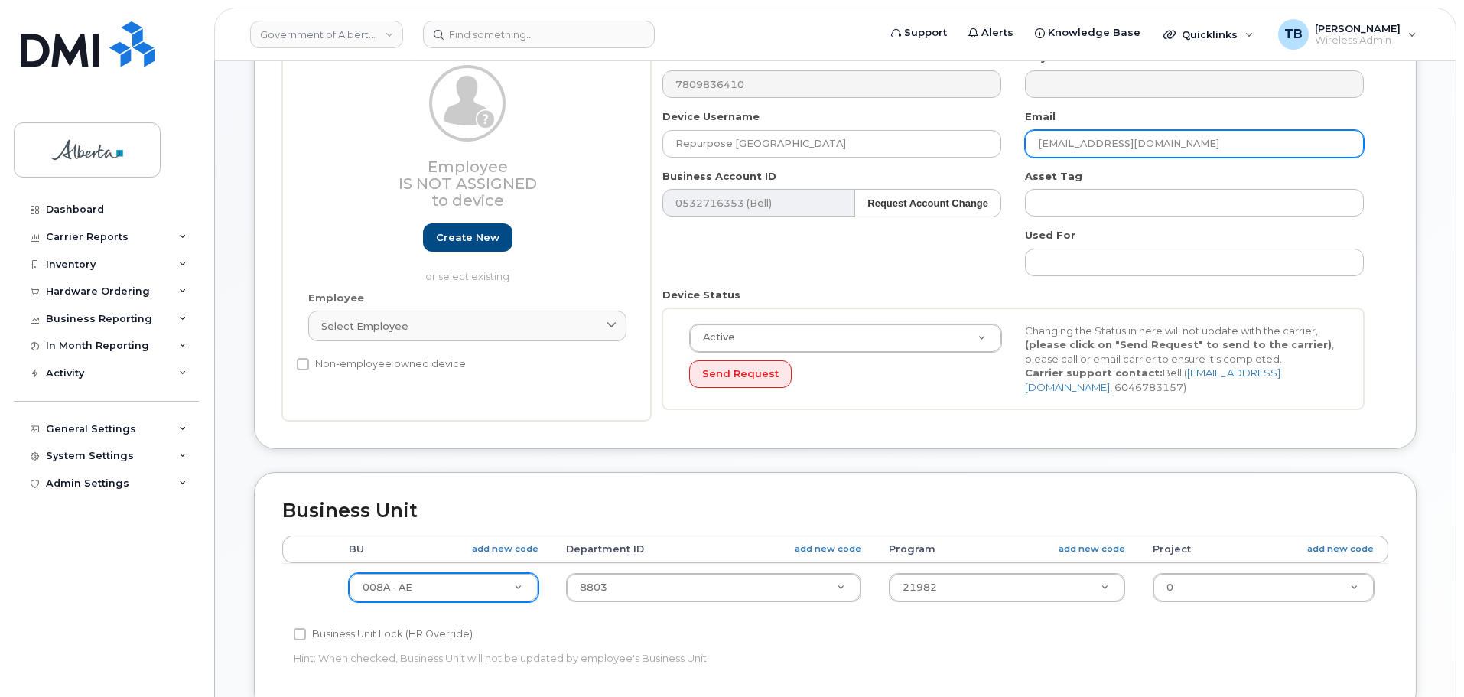
type input "repurpose@gov.ab.ca"
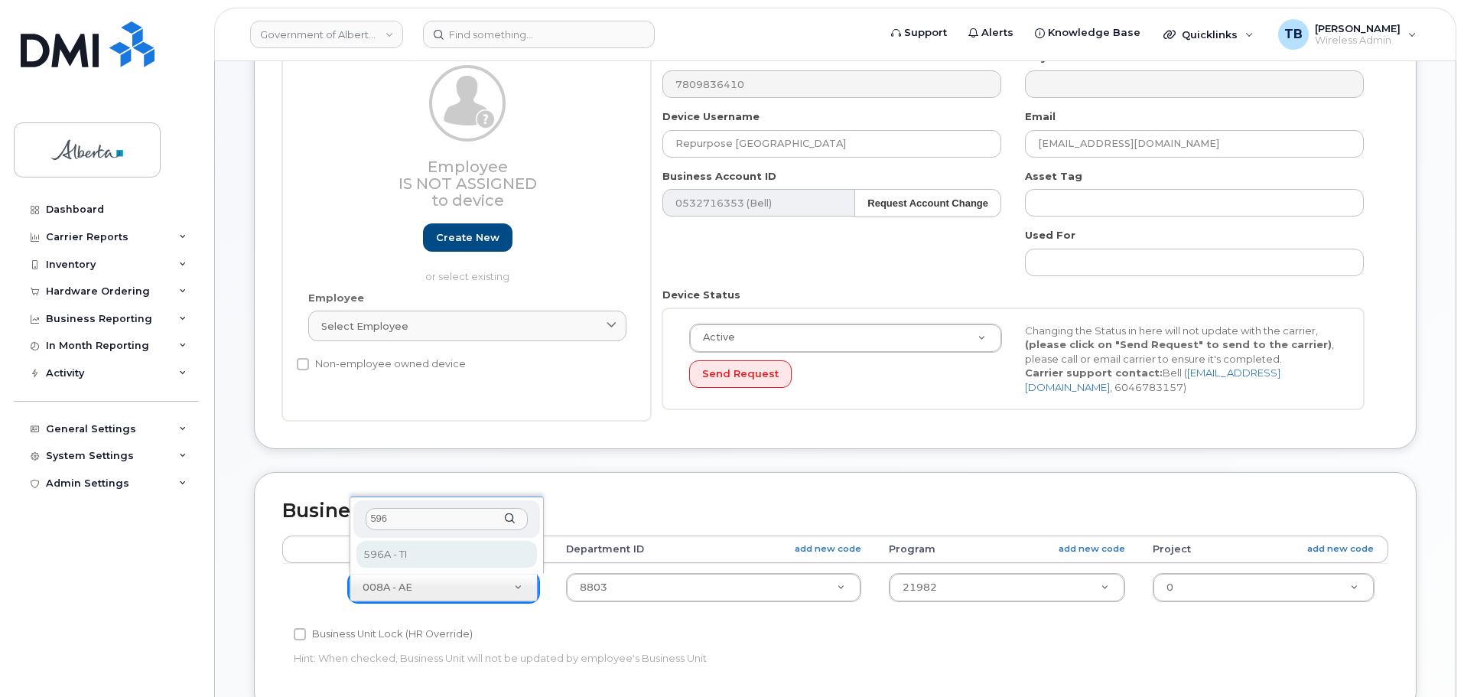
type input "596"
select select "4797729"
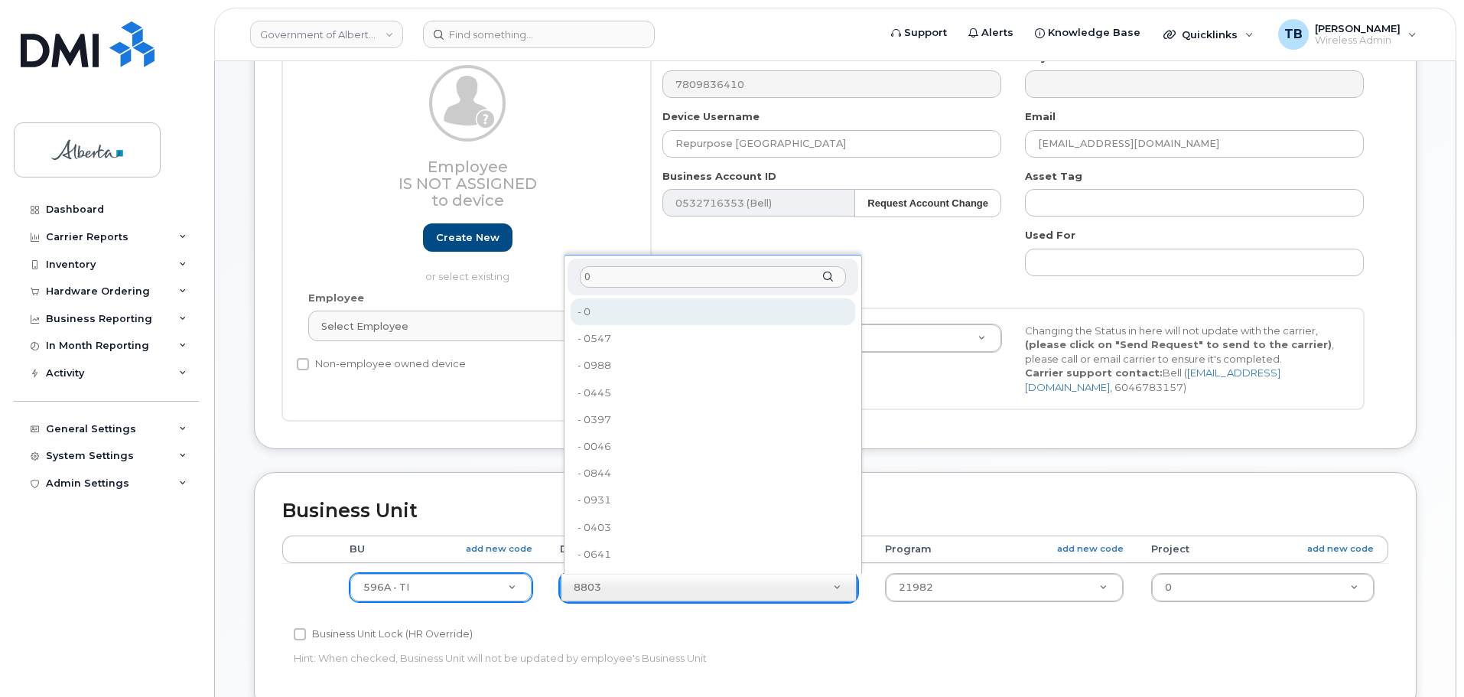
type input "0"
type input "4806341"
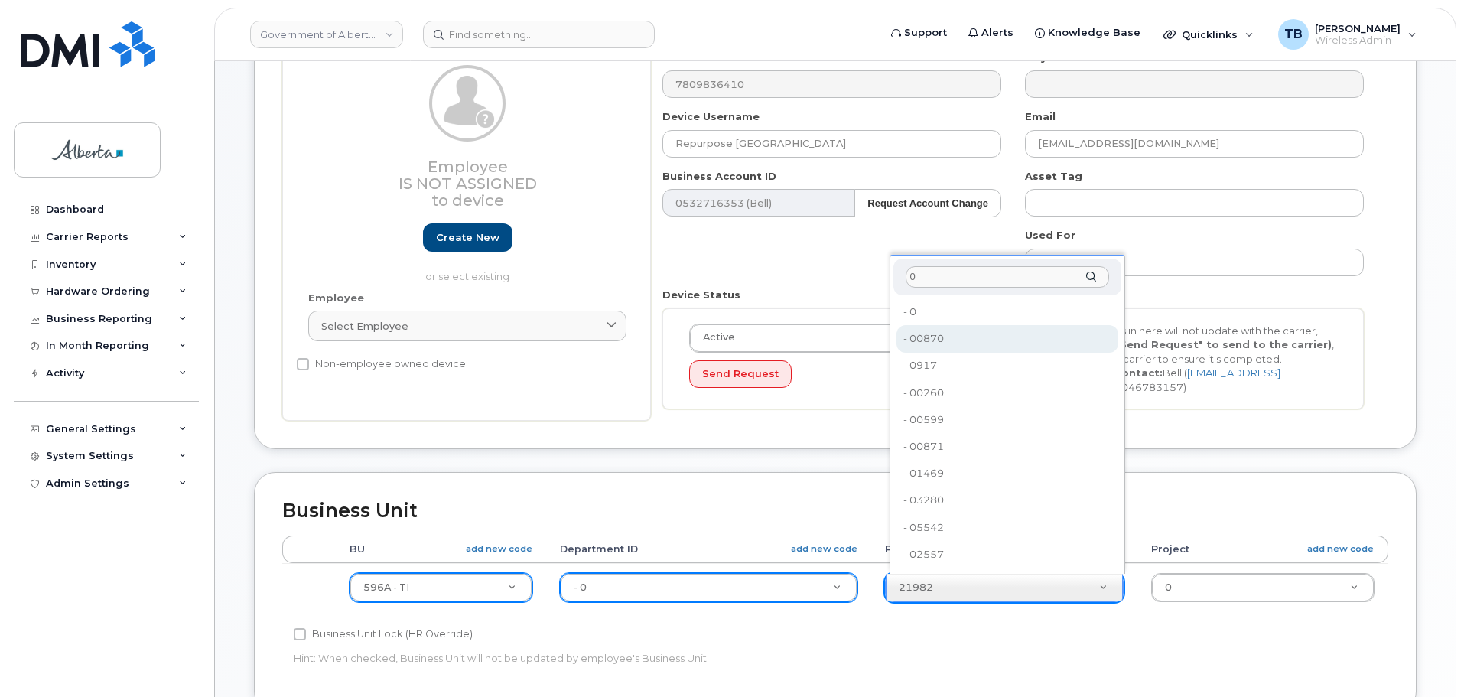
type input "0"
type input "4806366"
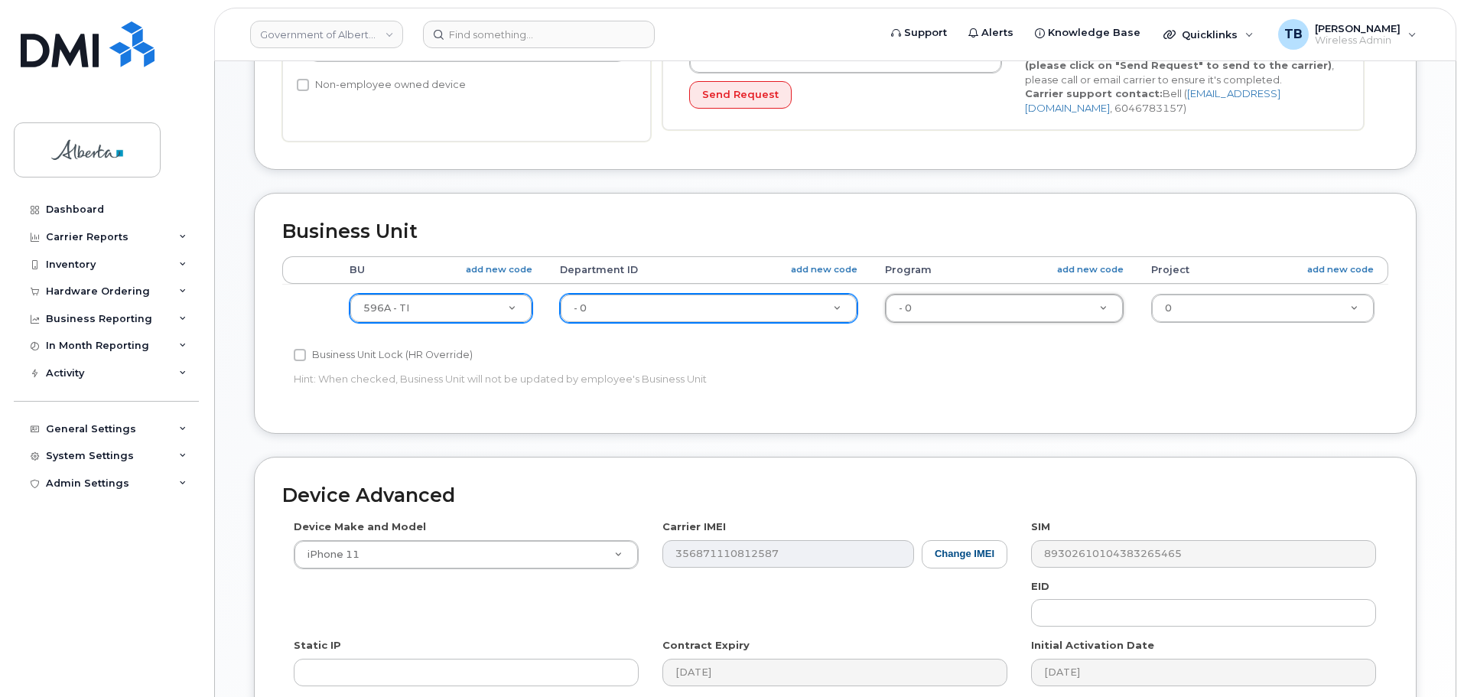
scroll to position [459, 0]
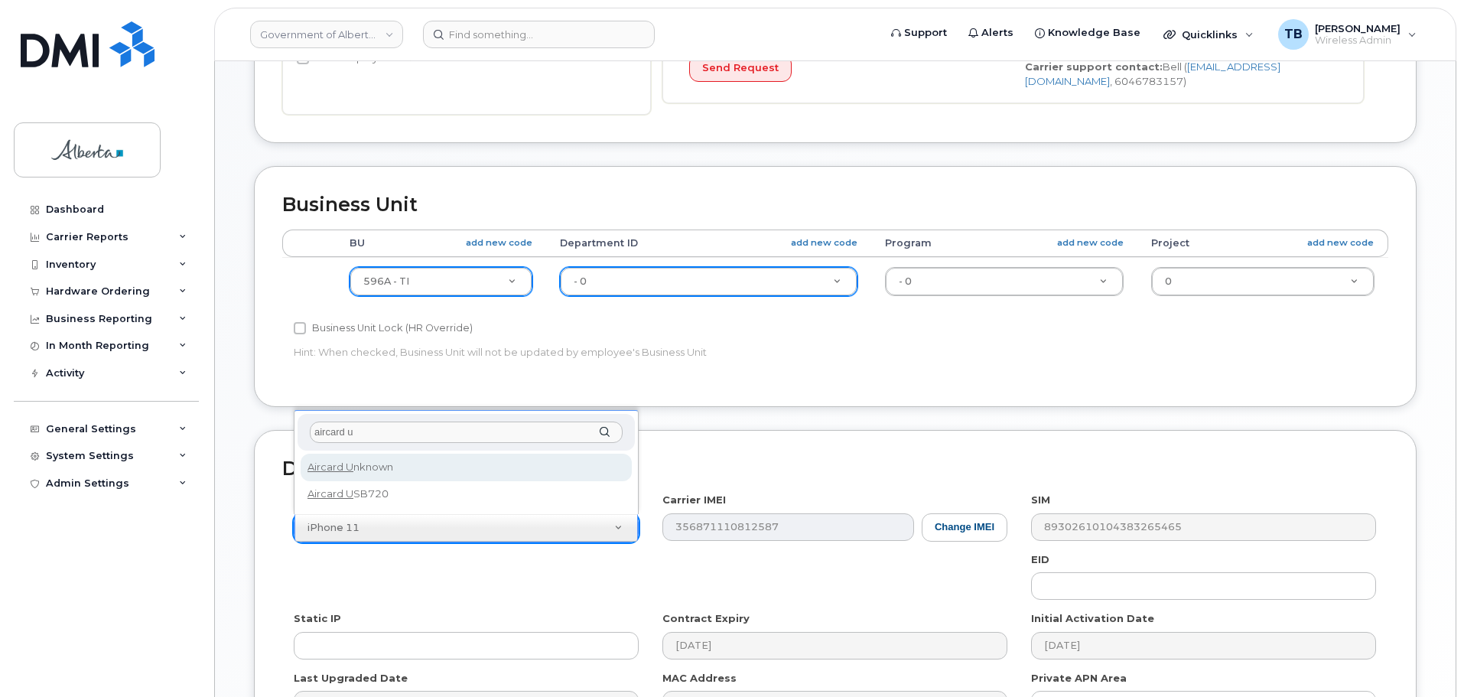
type input "aircard u"
select select "971"
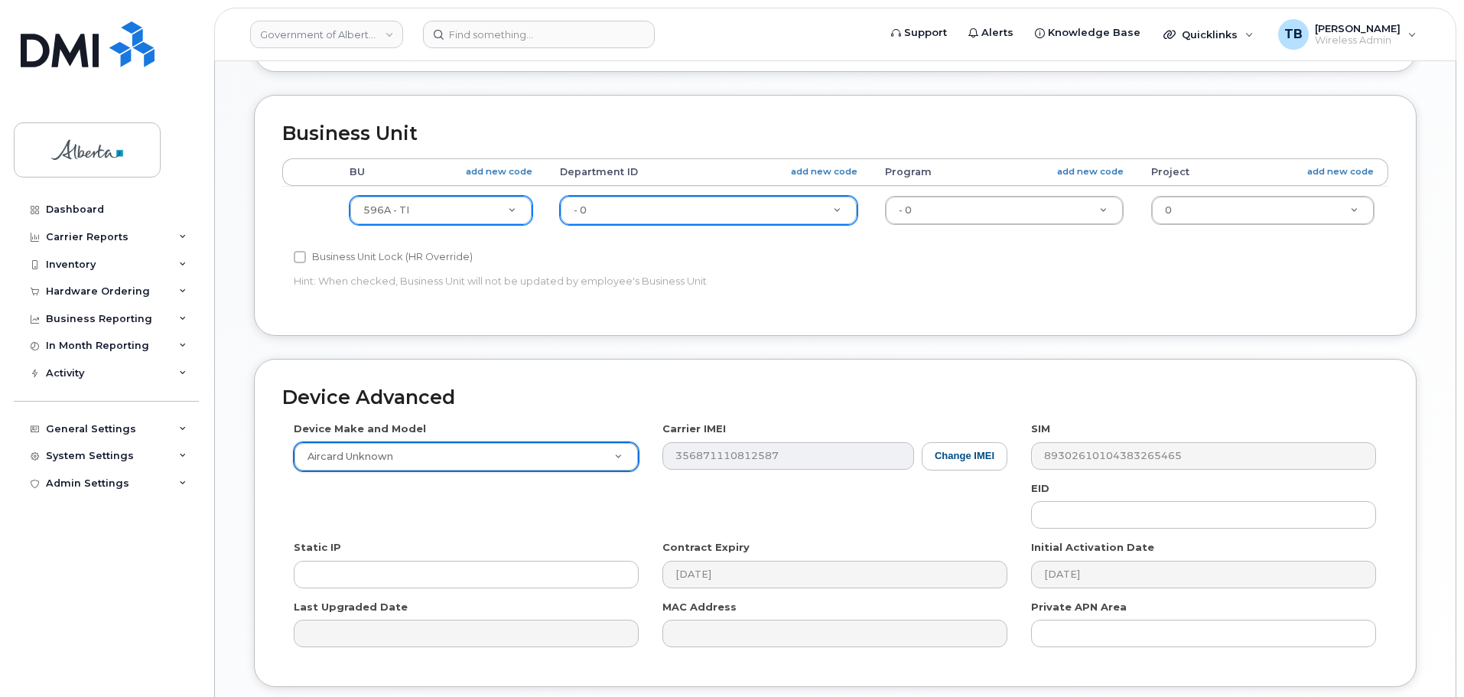
scroll to position [612, 0]
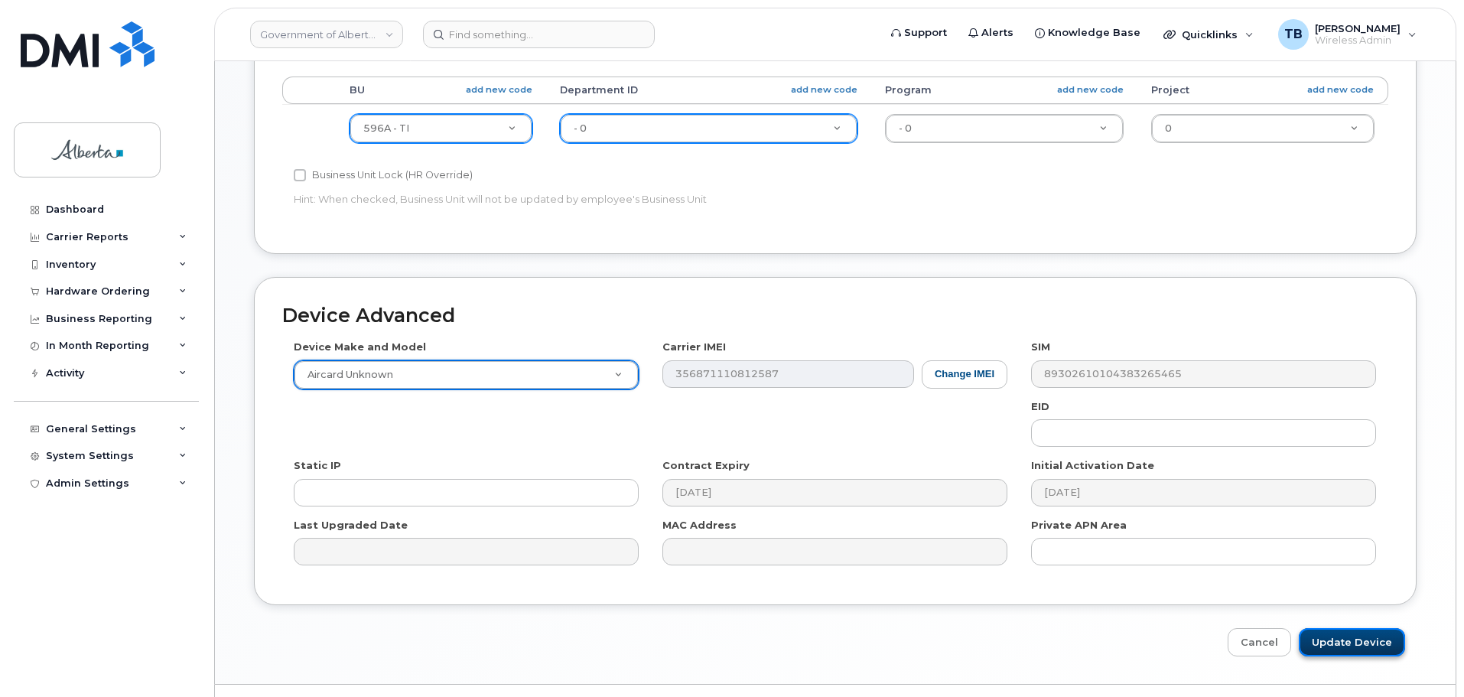
click at [1341, 651] on input "Update Device" at bounding box center [1352, 642] width 106 height 28
type input "Saving..."
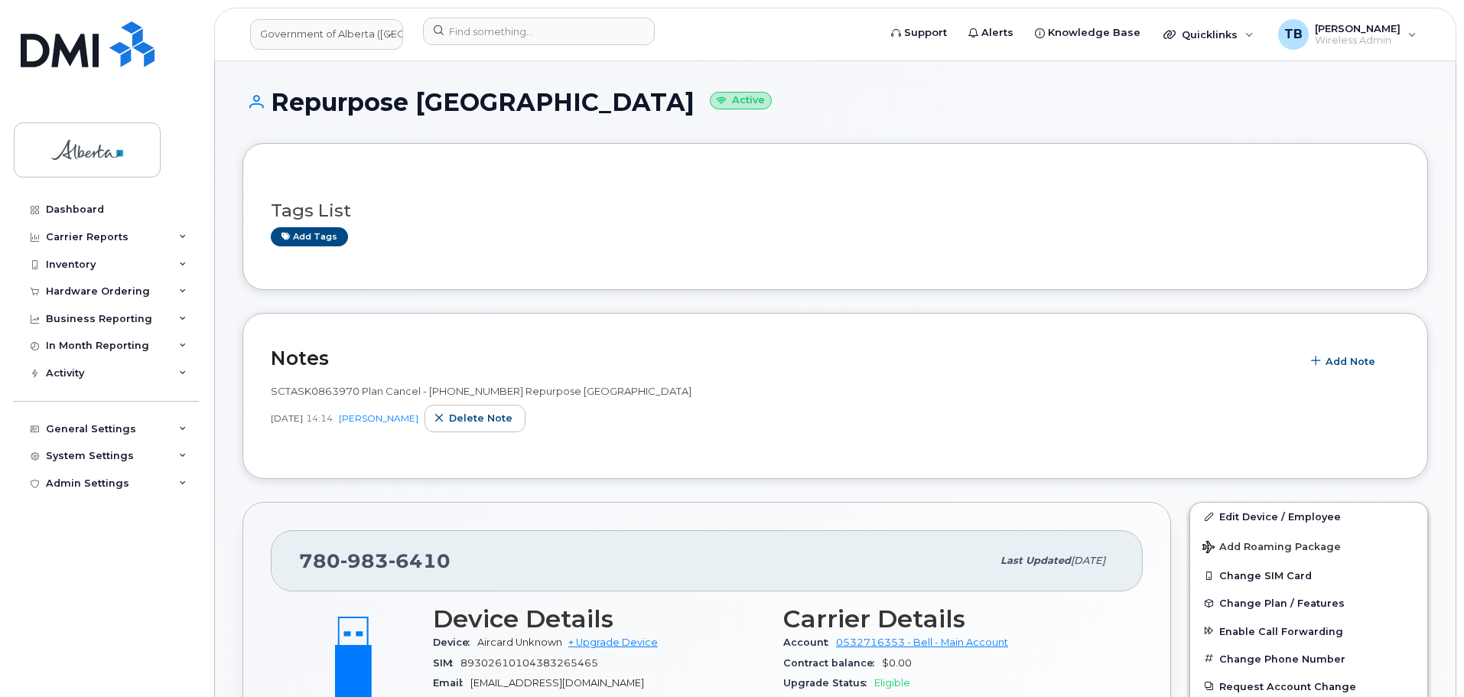
click at [298, 386] on span "SCTASK0863970 Plan Cancel - [PHONE_NUMBER] Repurpose [GEOGRAPHIC_DATA]" at bounding box center [481, 391] width 421 height 12
copy span "SCTASK0863970"
click at [1224, 605] on span "Change Plan / Features" at bounding box center [1281, 602] width 125 height 11
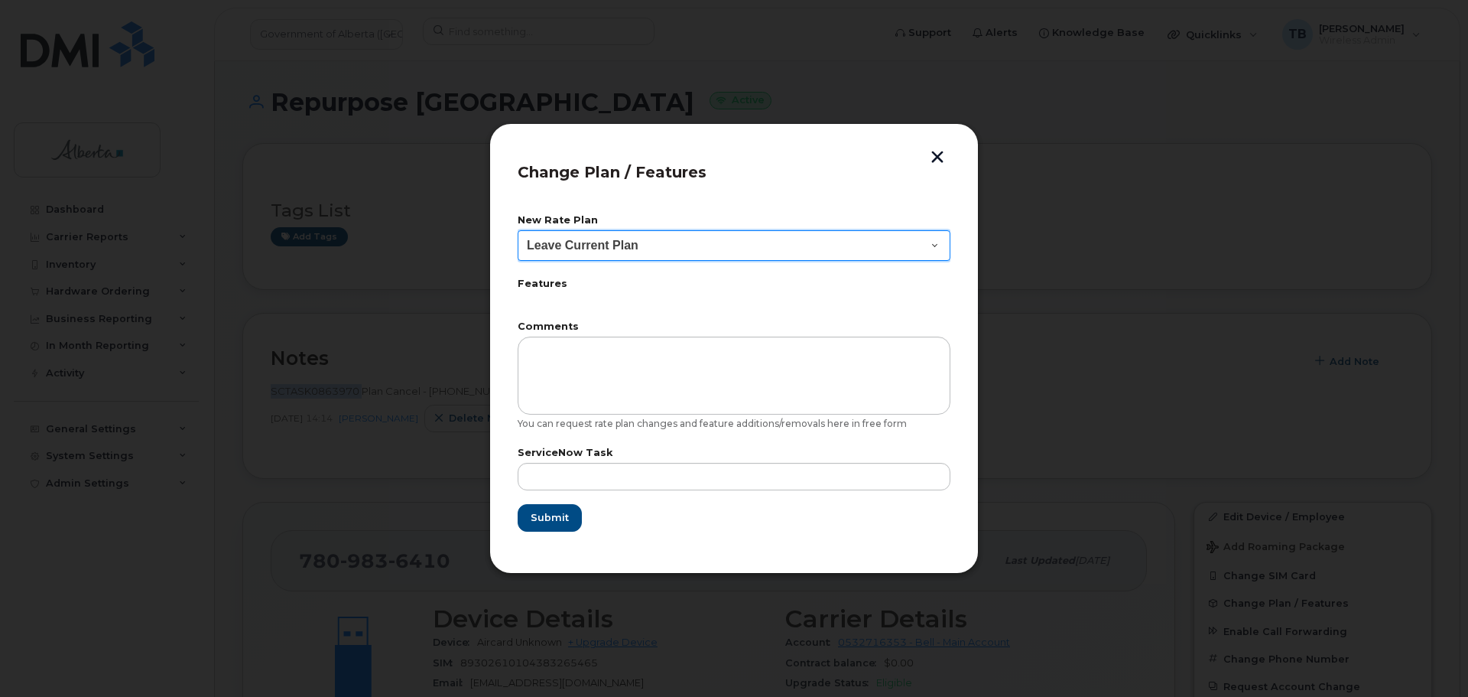
click at [586, 252] on select "Leave Current Plan GOA Data plan 9 30 d GOA–Unlimited Data Plan 9" at bounding box center [734, 245] width 433 height 31
select select "1790211"
click at [518, 230] on select "Leave Current Plan GOA Data plan 9 30 d GOA–Unlimited Data Plan 9" at bounding box center [734, 245] width 433 height 31
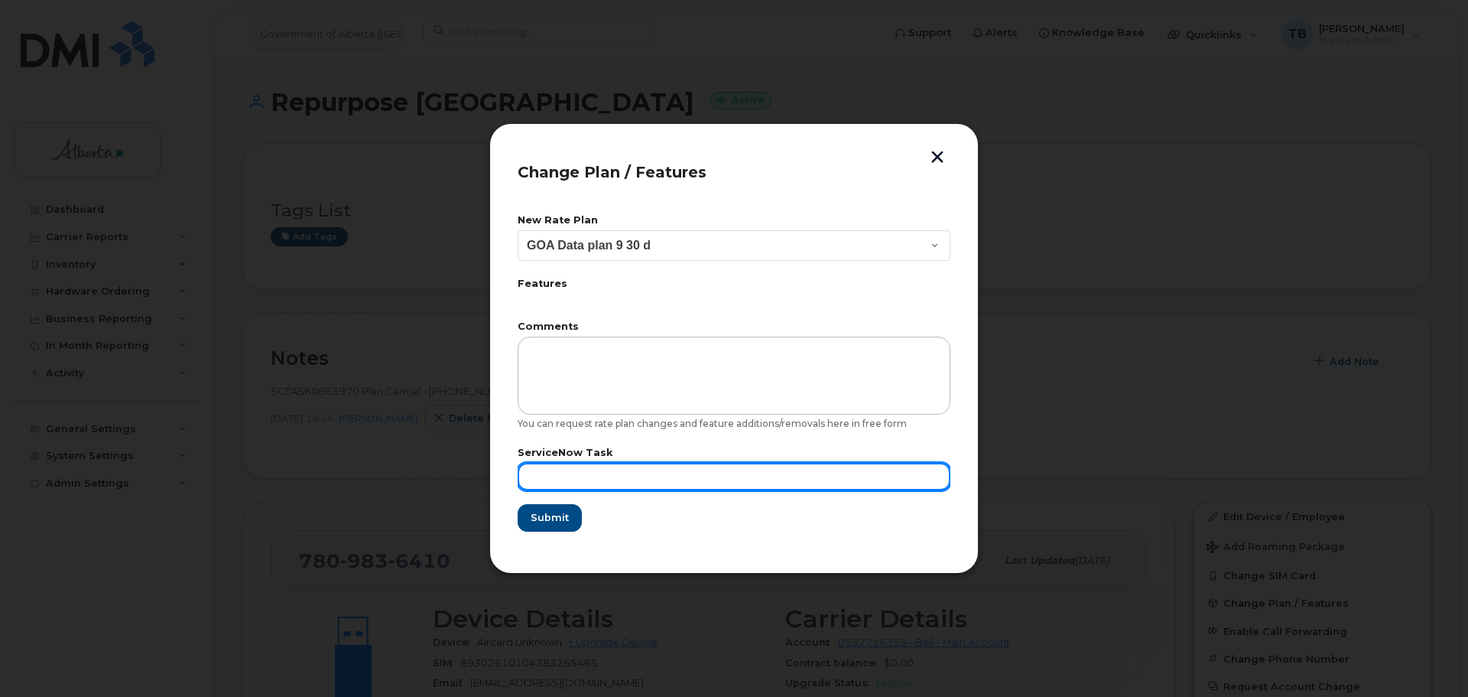
click at [562, 484] on input "text" at bounding box center [734, 477] width 433 height 28
paste input "SCTASK0863970"
type input "SCTASK0863970"
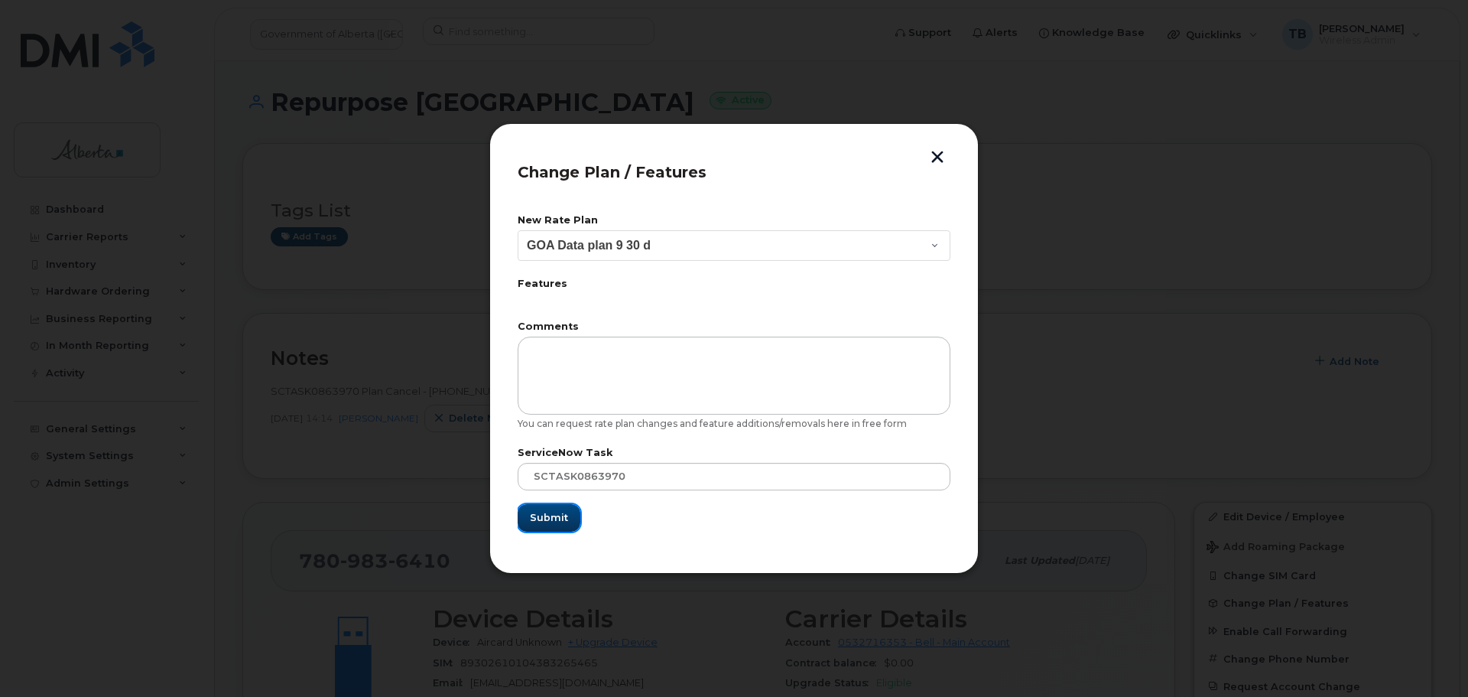
click at [550, 518] on span "Submit" at bounding box center [549, 517] width 38 height 15
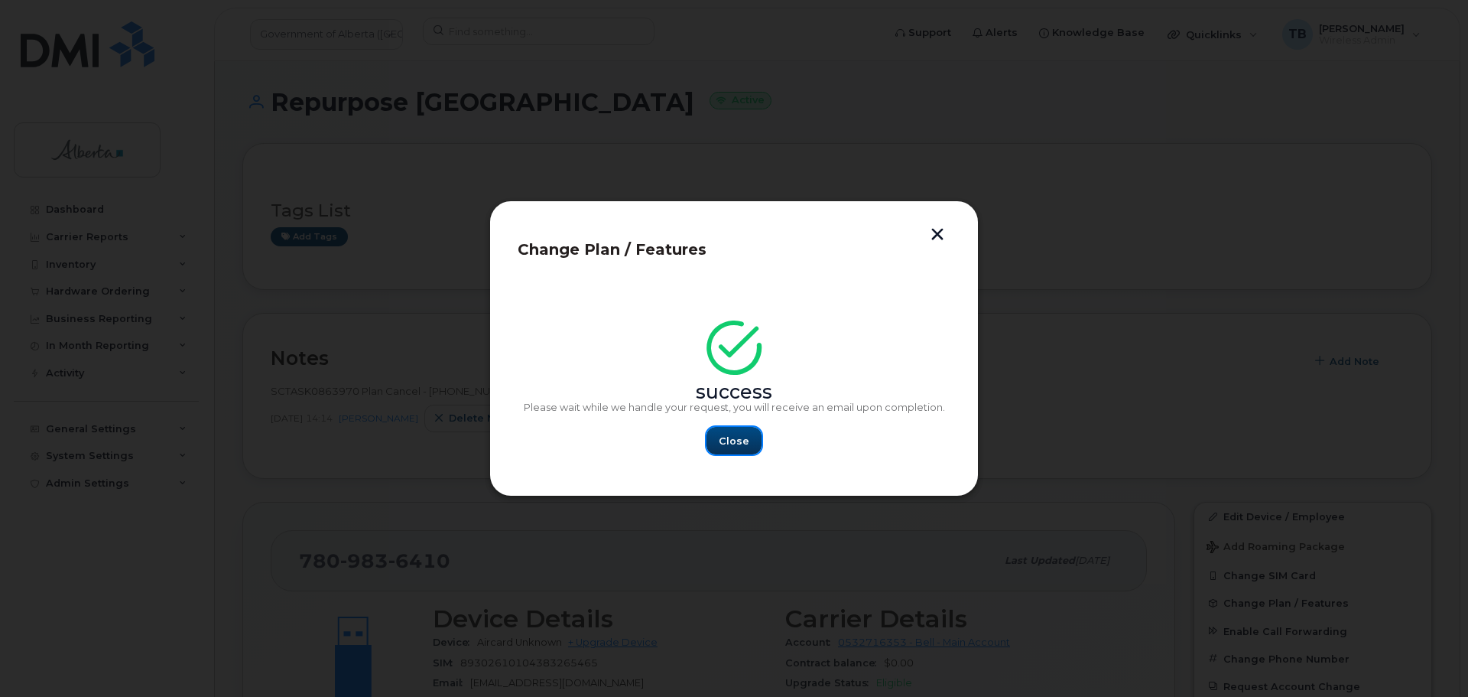
click at [735, 438] on span "Close" at bounding box center [734, 441] width 31 height 15
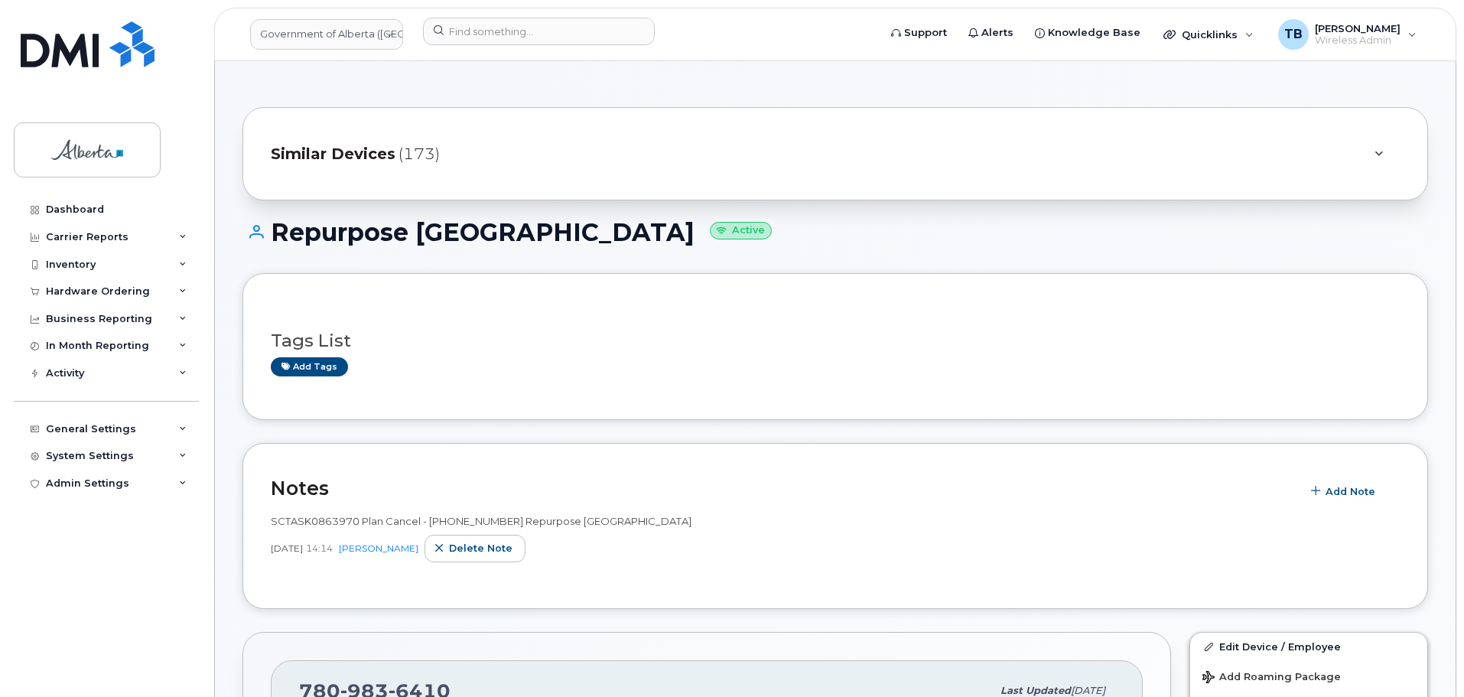
click at [324, 526] on span "SCTASK0863970 Plan Cancel - (1) 7809836410 Repurpose Edmonton" at bounding box center [481, 521] width 421 height 12
copy span "SCTASK0863970"
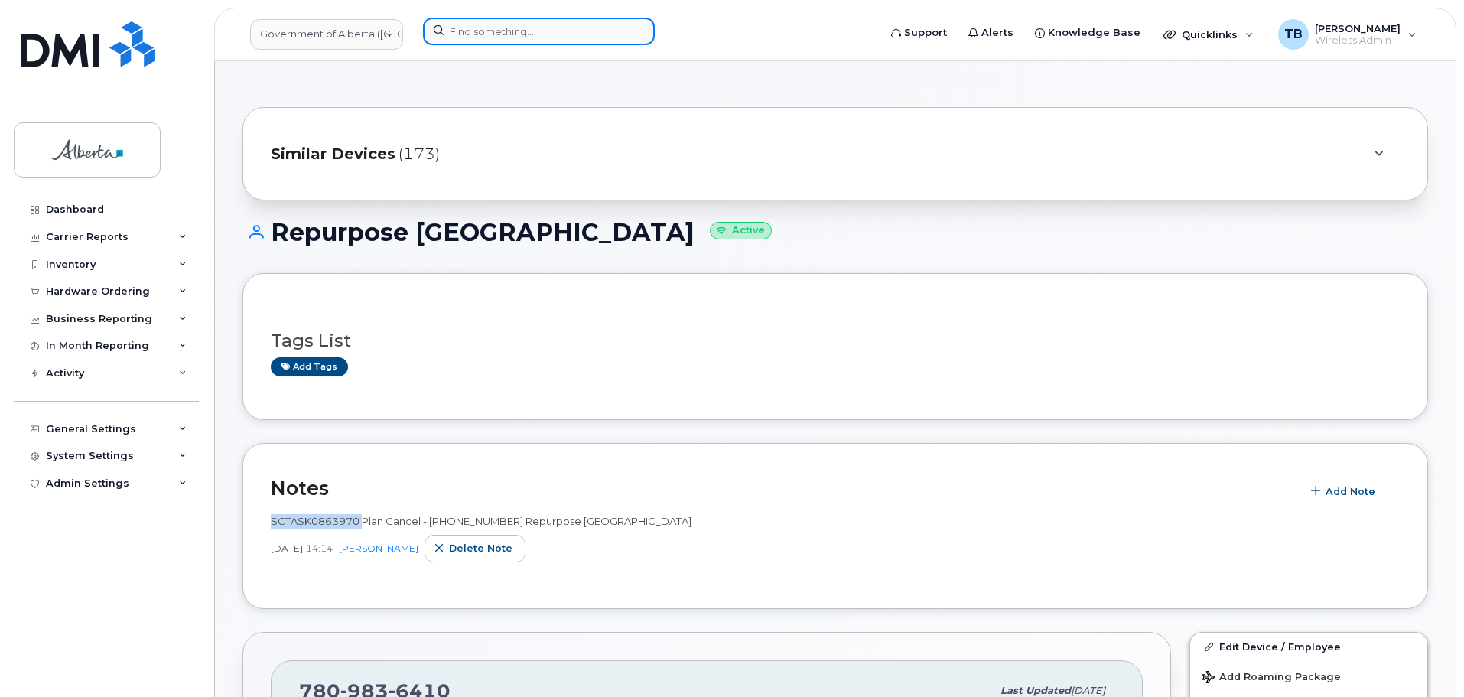
click at [482, 18] on input at bounding box center [539, 32] width 232 height 28
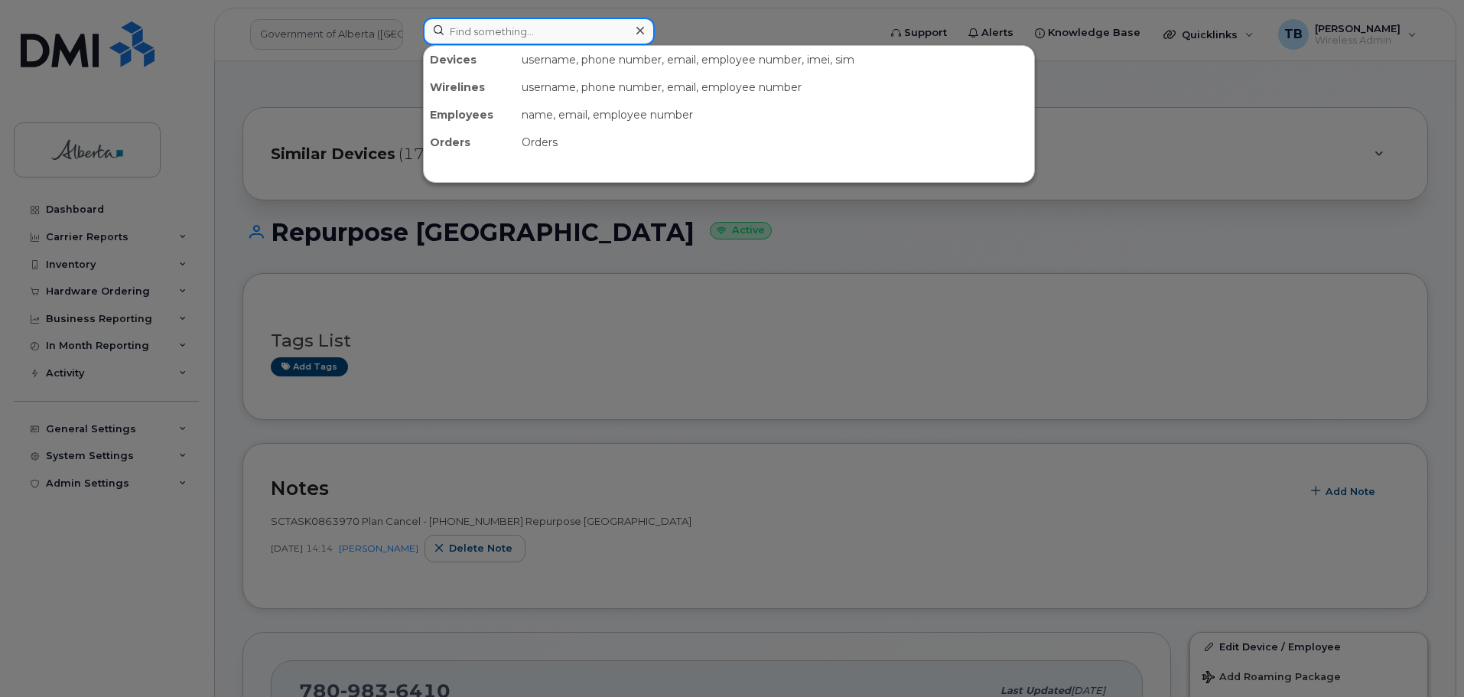
paste input "7802395231"
type input "7802395231"
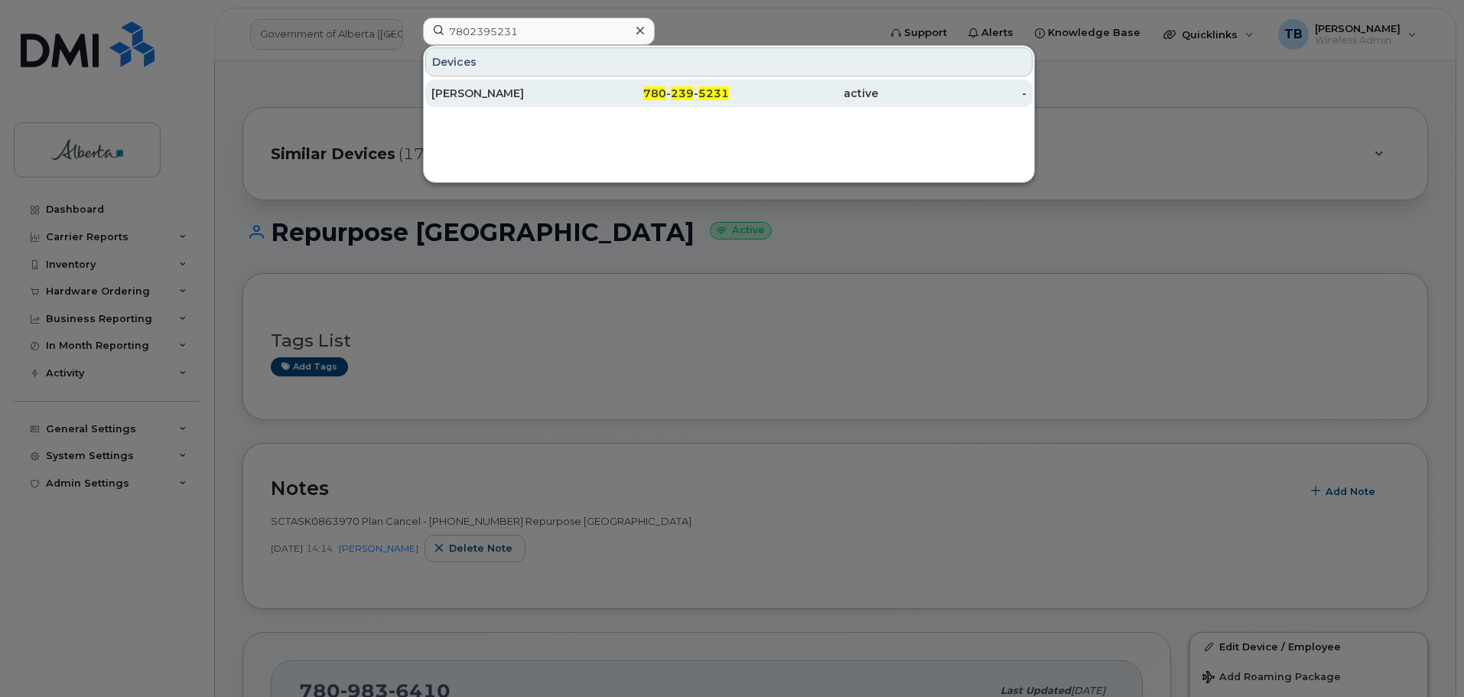
click at [463, 90] on div "[PERSON_NAME]" at bounding box center [505, 93] width 149 height 15
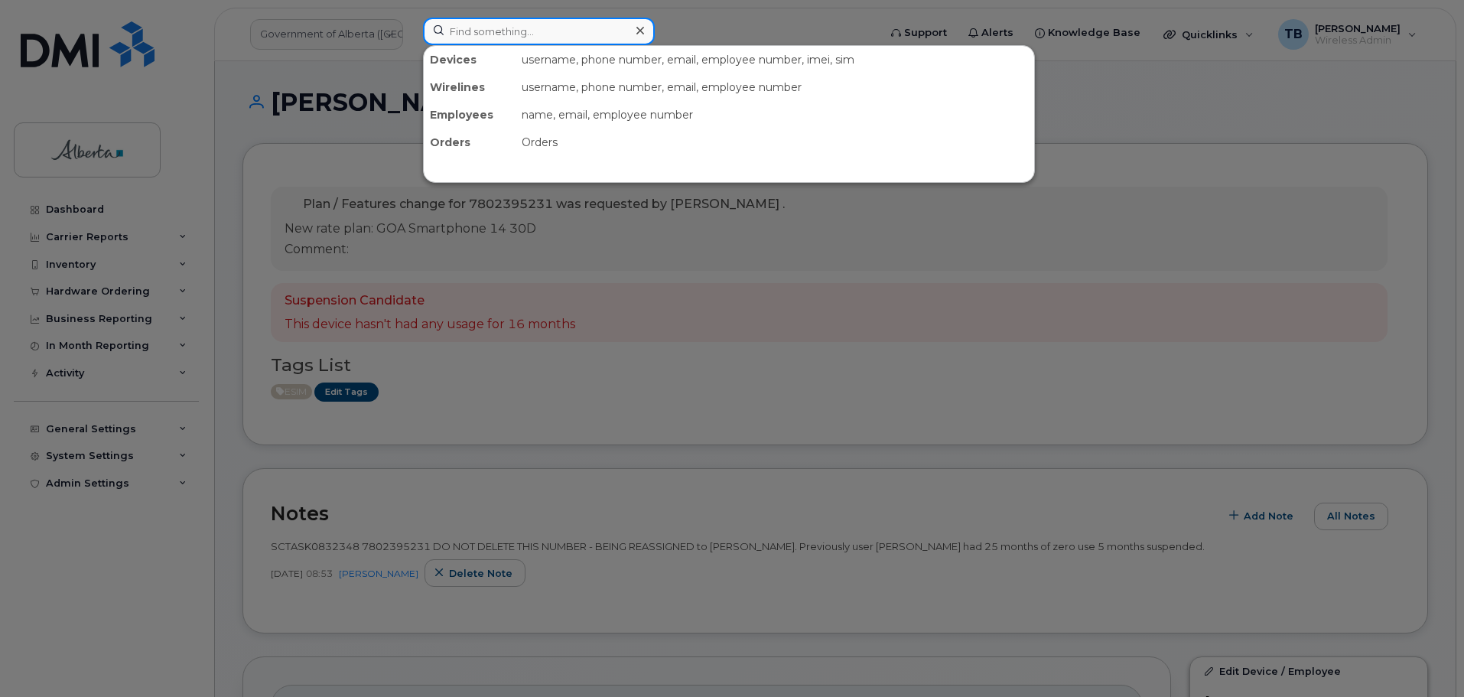
click at [499, 37] on input at bounding box center [539, 32] width 232 height 28
click at [440, 465] on div at bounding box center [732, 348] width 1464 height 697
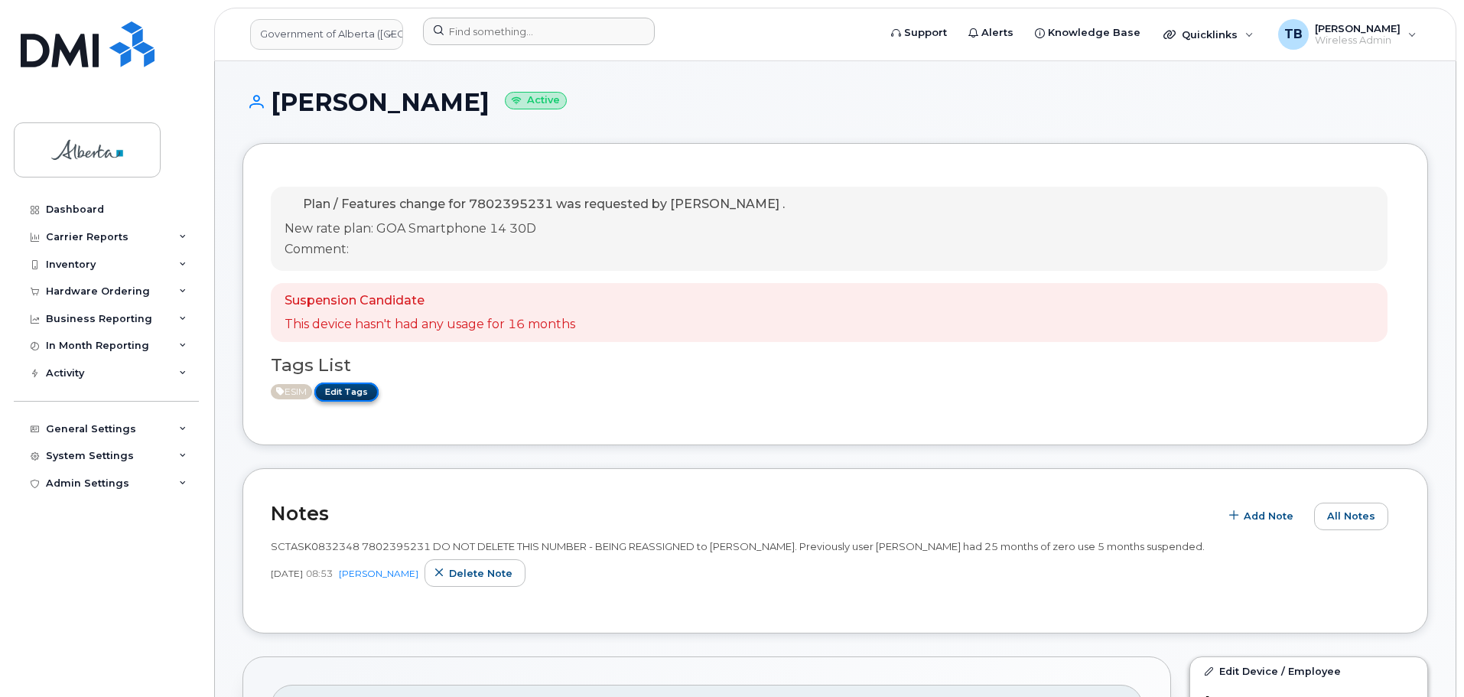
click at [356, 392] on link "Edit Tags" at bounding box center [346, 391] width 64 height 19
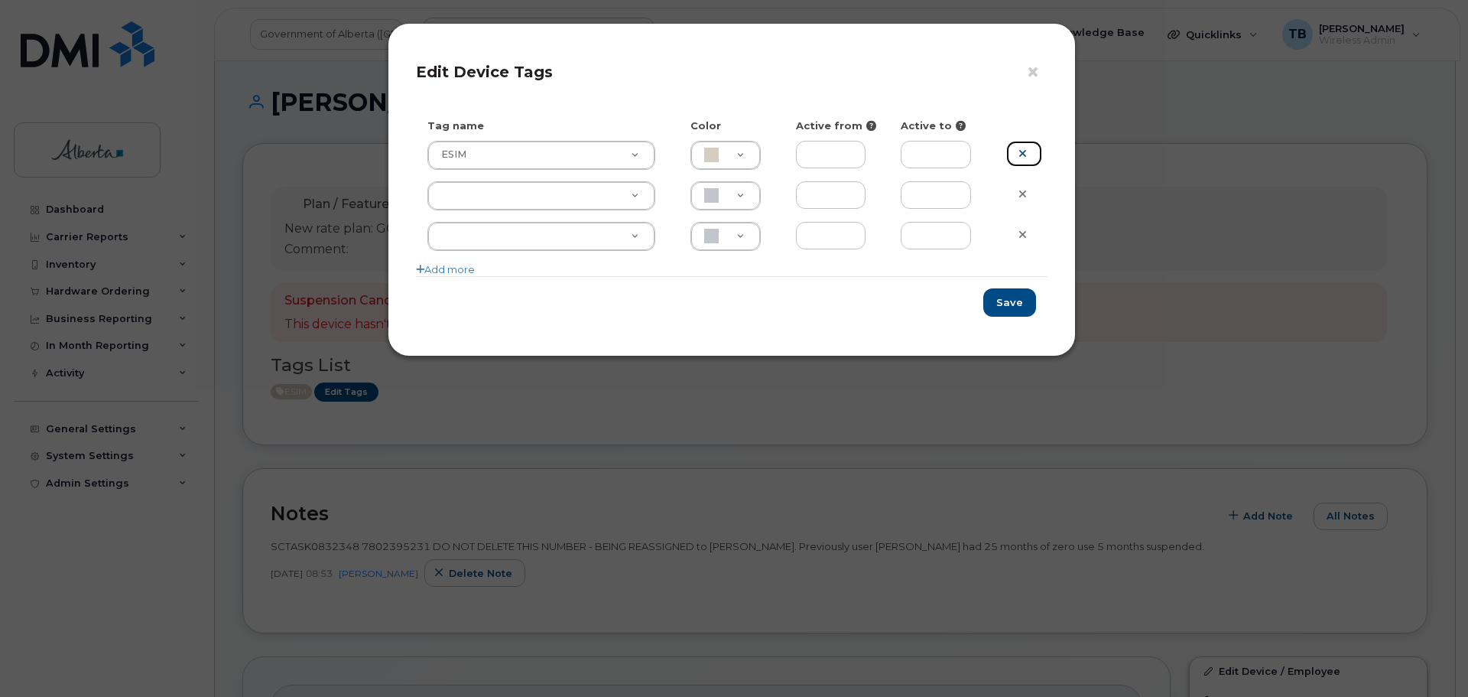
click at [1016, 154] on link at bounding box center [1024, 154] width 36 height 27
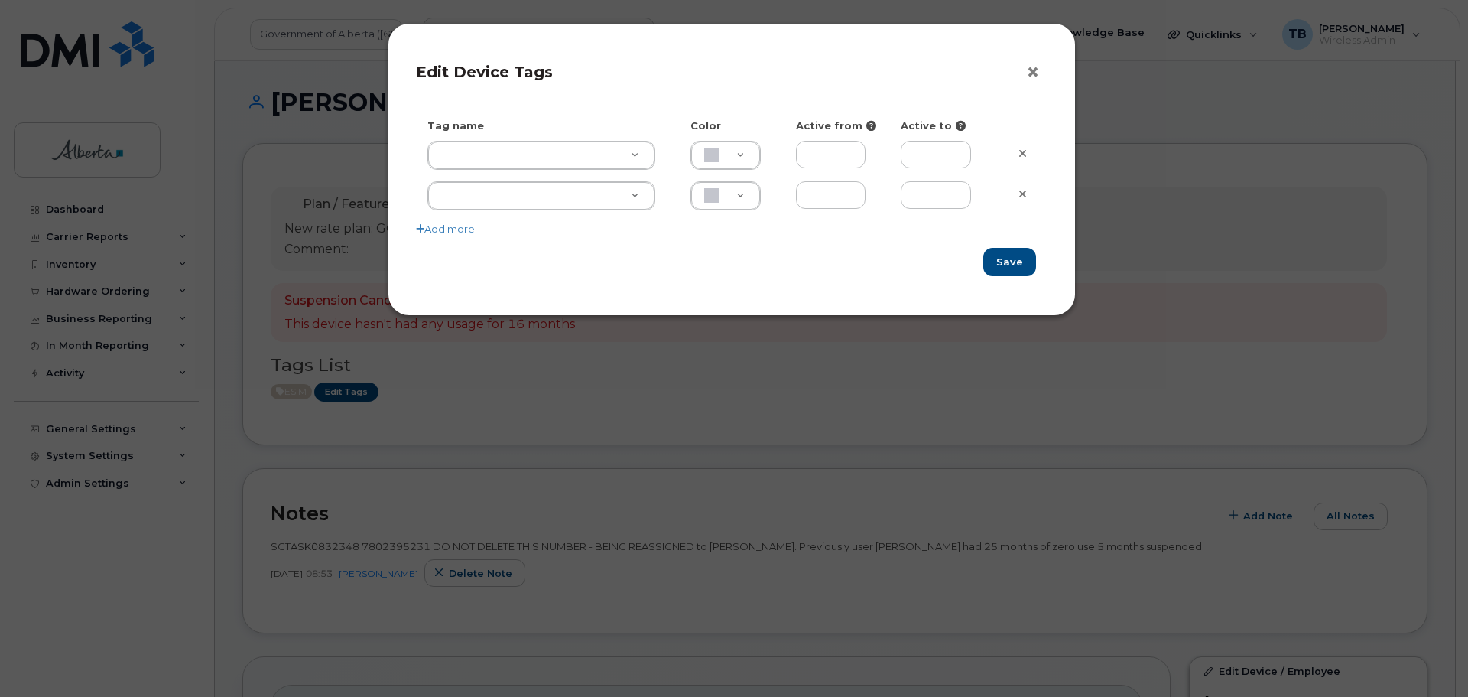
click at [1030, 64] on button "×" at bounding box center [1036, 72] width 21 height 23
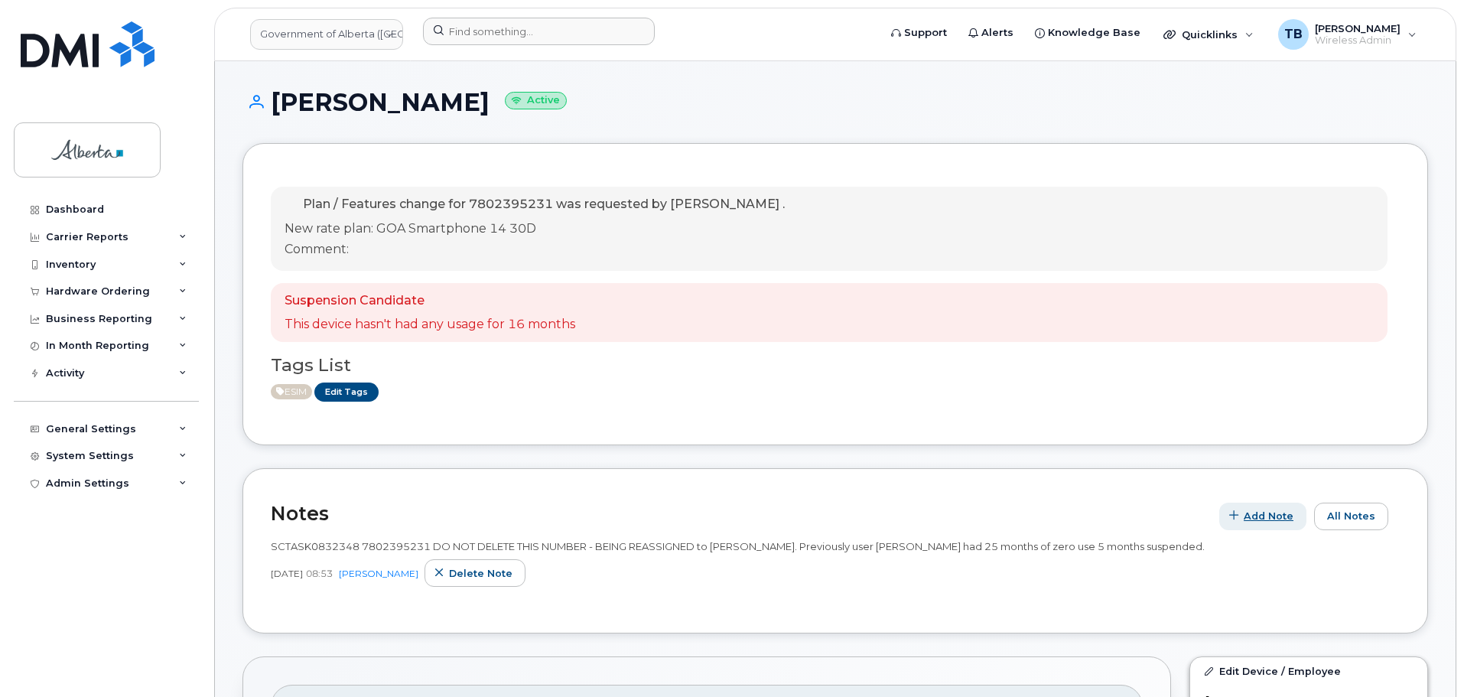
click at [1260, 514] on span "Add Note" at bounding box center [1269, 516] width 50 height 15
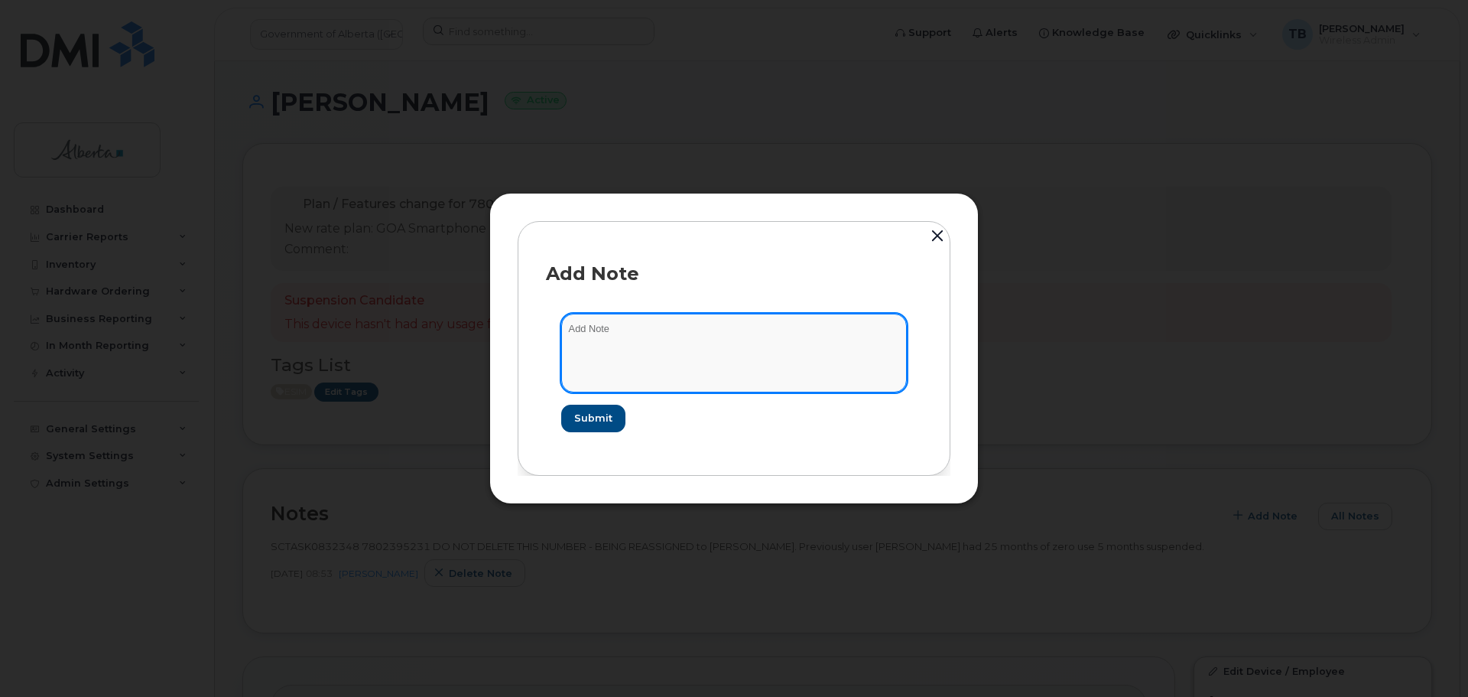
click at [693, 372] on textarea at bounding box center [734, 353] width 346 height 78
paste textarea "SCTASK0864102 7802395231 DO NOT DELETE - BEING REASSIGNED to [GEOGRAPHIC_DATA][…"
type textarea "SCTASK0864102 7802395231 DO NOT DELETE - BEING REASSIGNED to [GEOGRAPHIC_DATA][…"
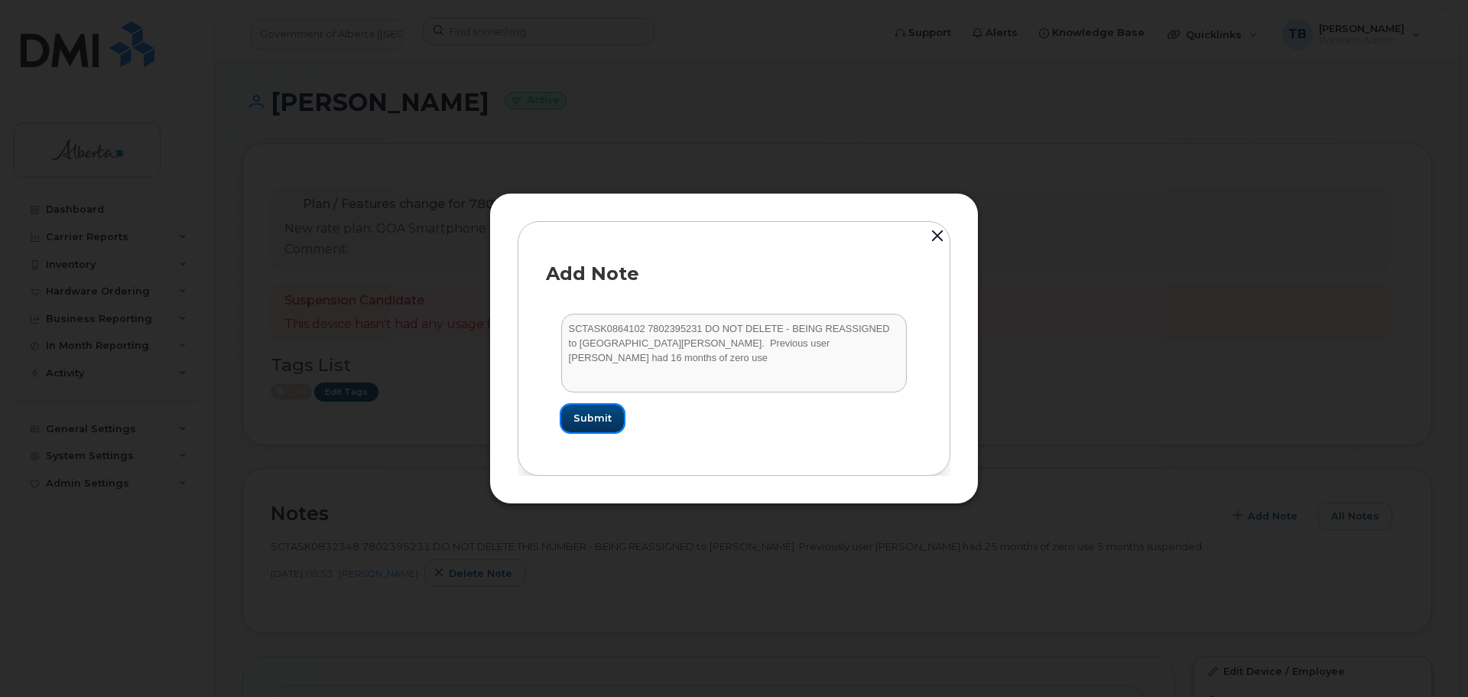
click at [567, 415] on button "Submit" at bounding box center [592, 419] width 63 height 28
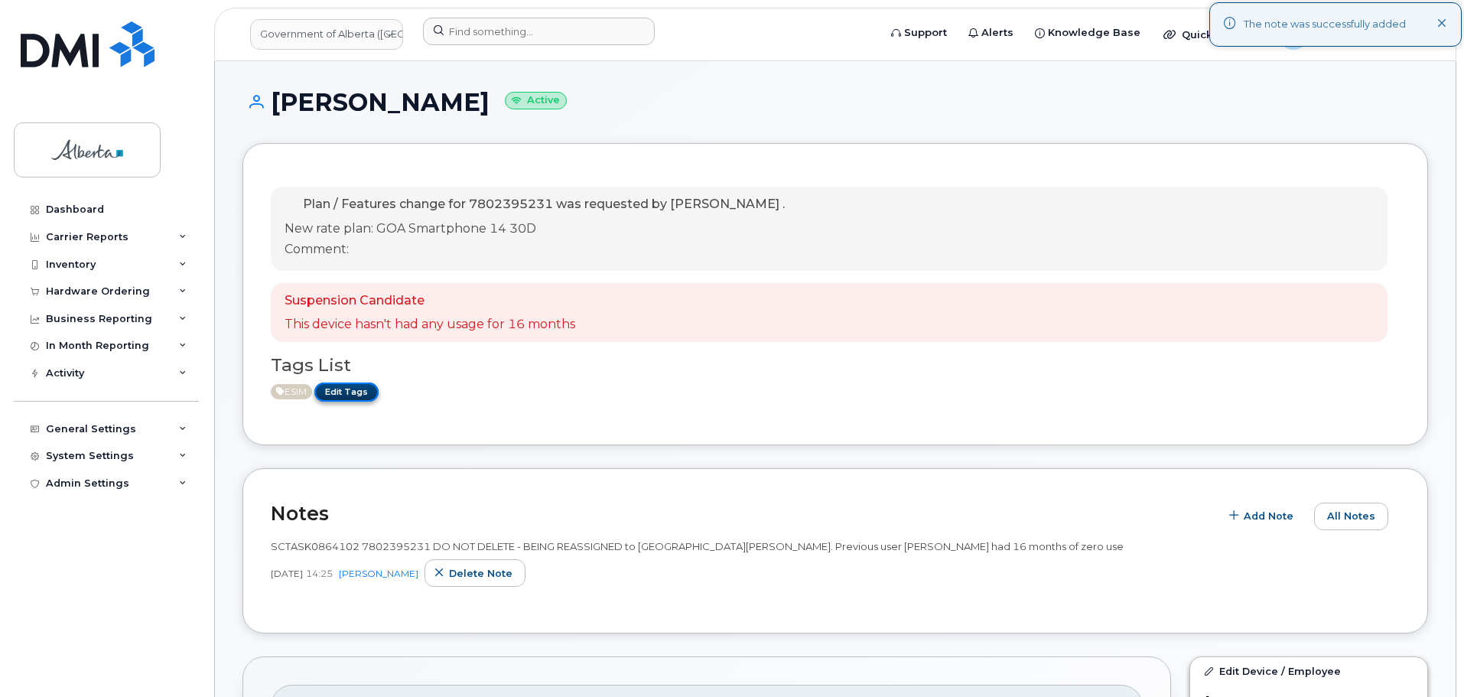
click at [350, 392] on link "Edit Tags" at bounding box center [346, 391] width 64 height 19
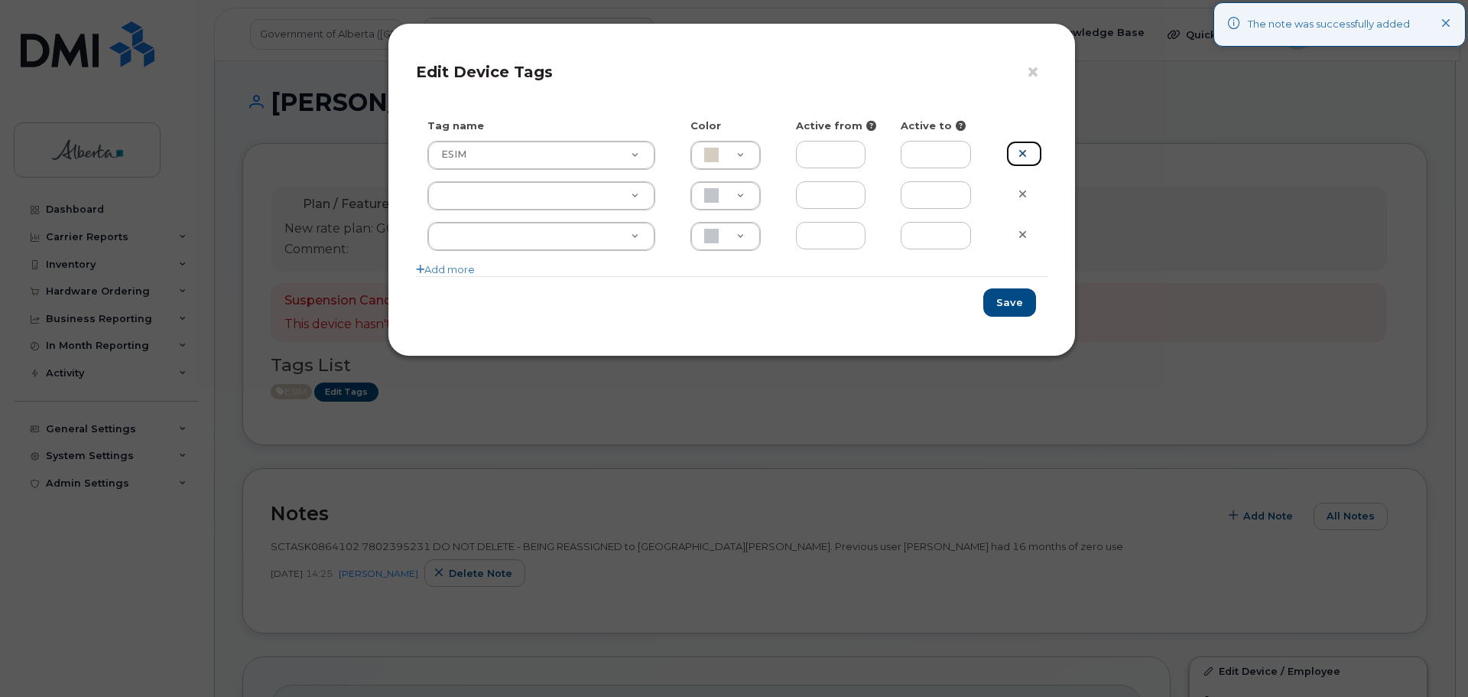
click at [1016, 154] on link at bounding box center [1024, 154] width 36 height 27
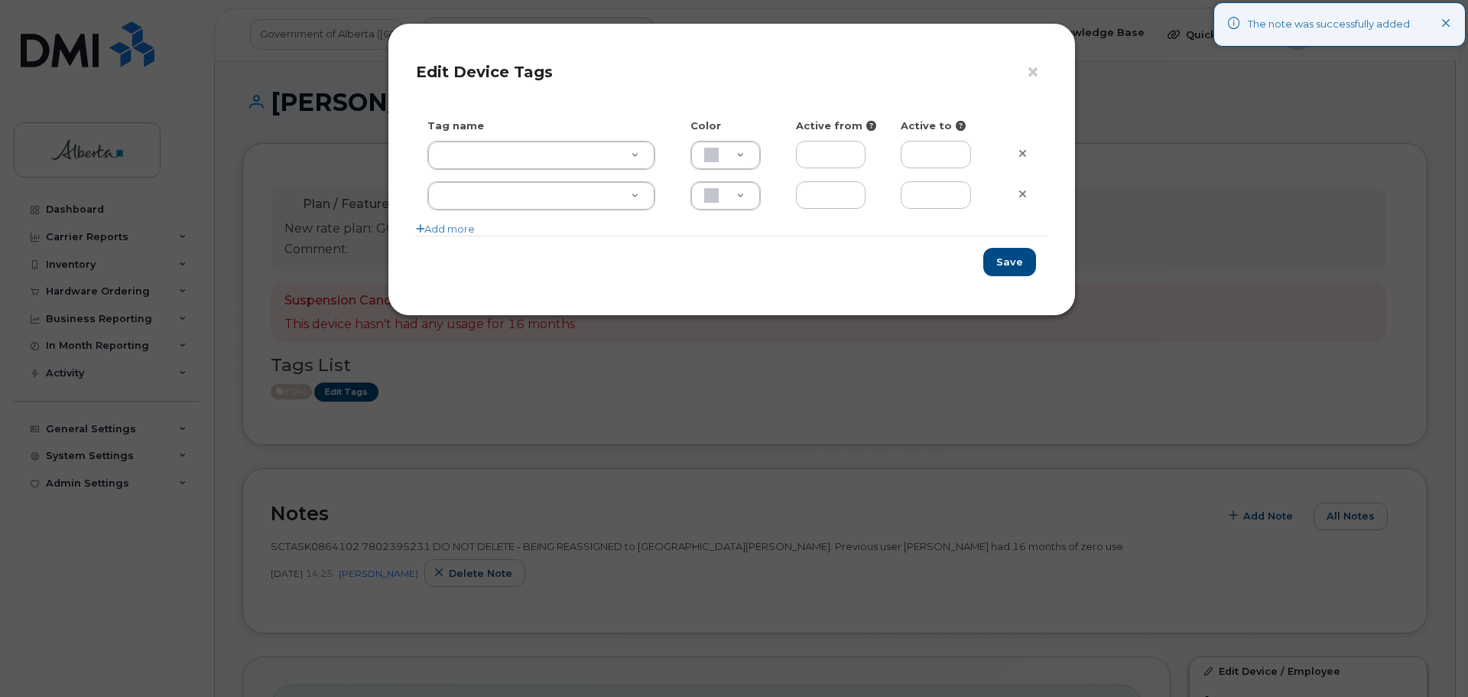
click at [1010, 276] on div "Save" at bounding box center [732, 262] width 632 height 52
click at [1014, 257] on button "Save" at bounding box center [1010, 262] width 53 height 28
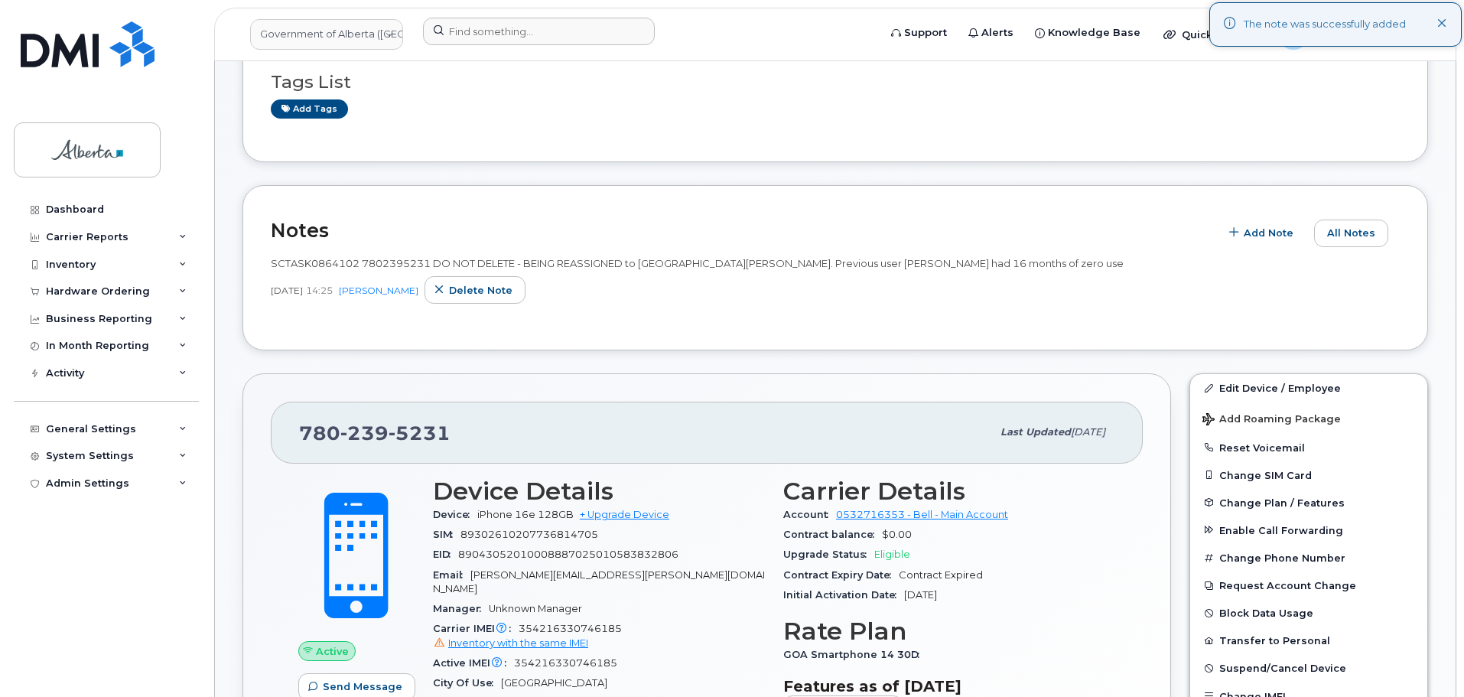
scroll to position [306, 0]
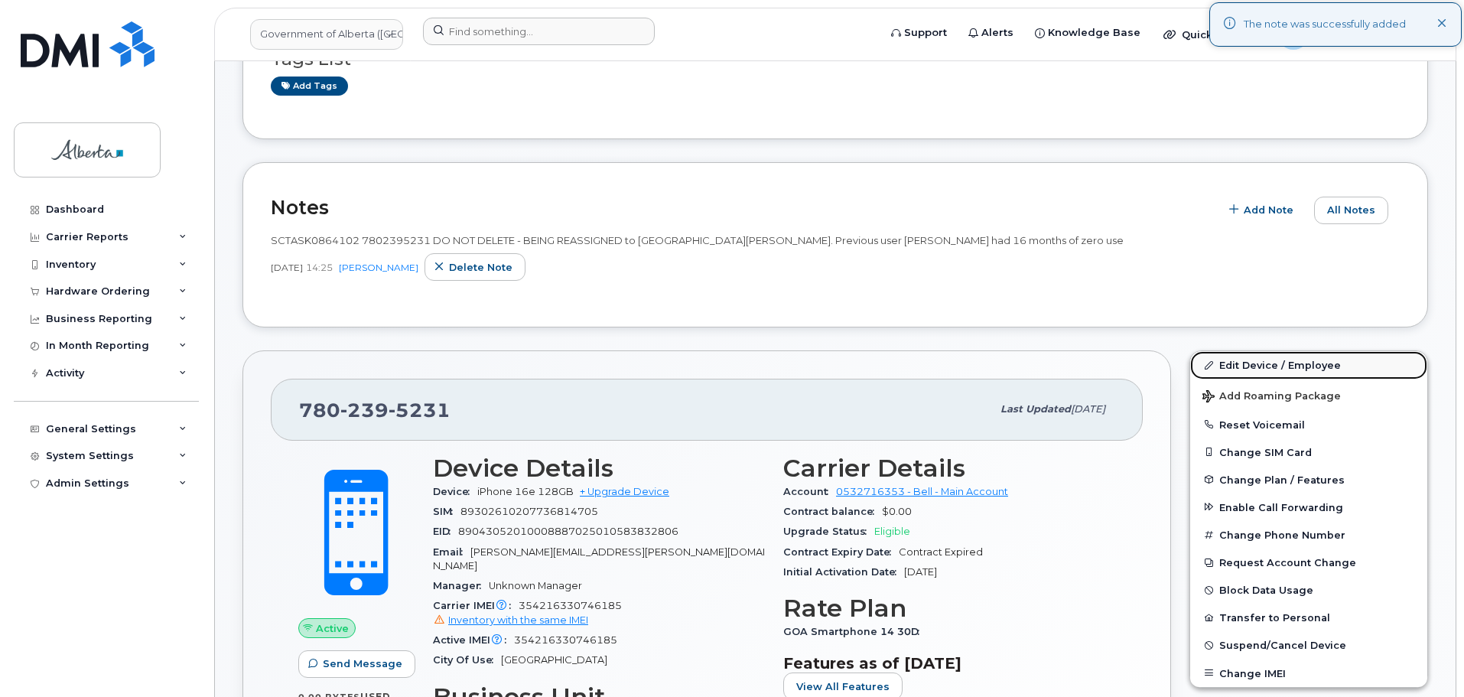
click at [1297, 366] on link "Edit Device / Employee" at bounding box center [1308, 365] width 237 height 28
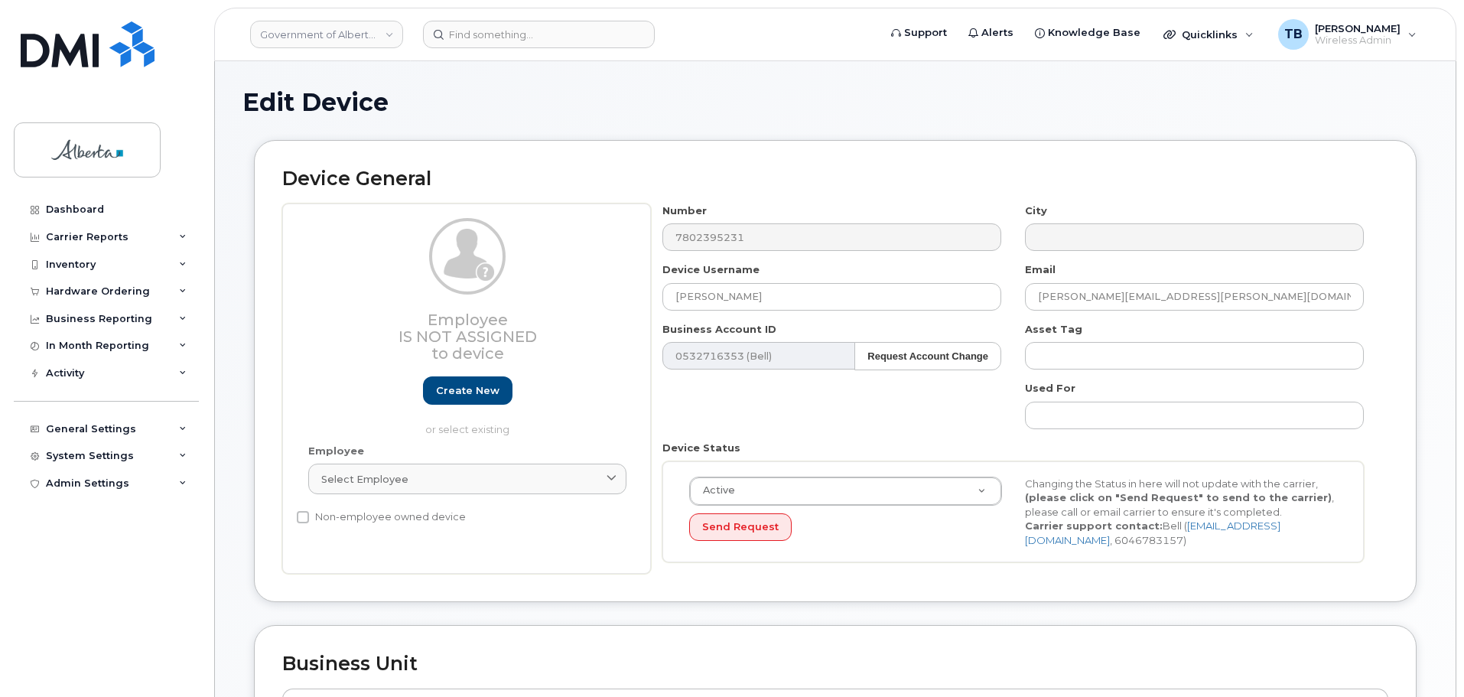
select select "4749739"
drag, startPoint x: 1194, startPoint y: 304, endPoint x: 944, endPoint y: 332, distance: 251.7
click at [946, 332] on div "Number 7802395231 City Device Username [PERSON_NAME] Email [PERSON_NAME][EMAIL_…" at bounding box center [1013, 388] width 725 height 371
paste input "Efosa.Igbinig"
type input "[EMAIL_ADDRESS][DOMAIN_NAME]"
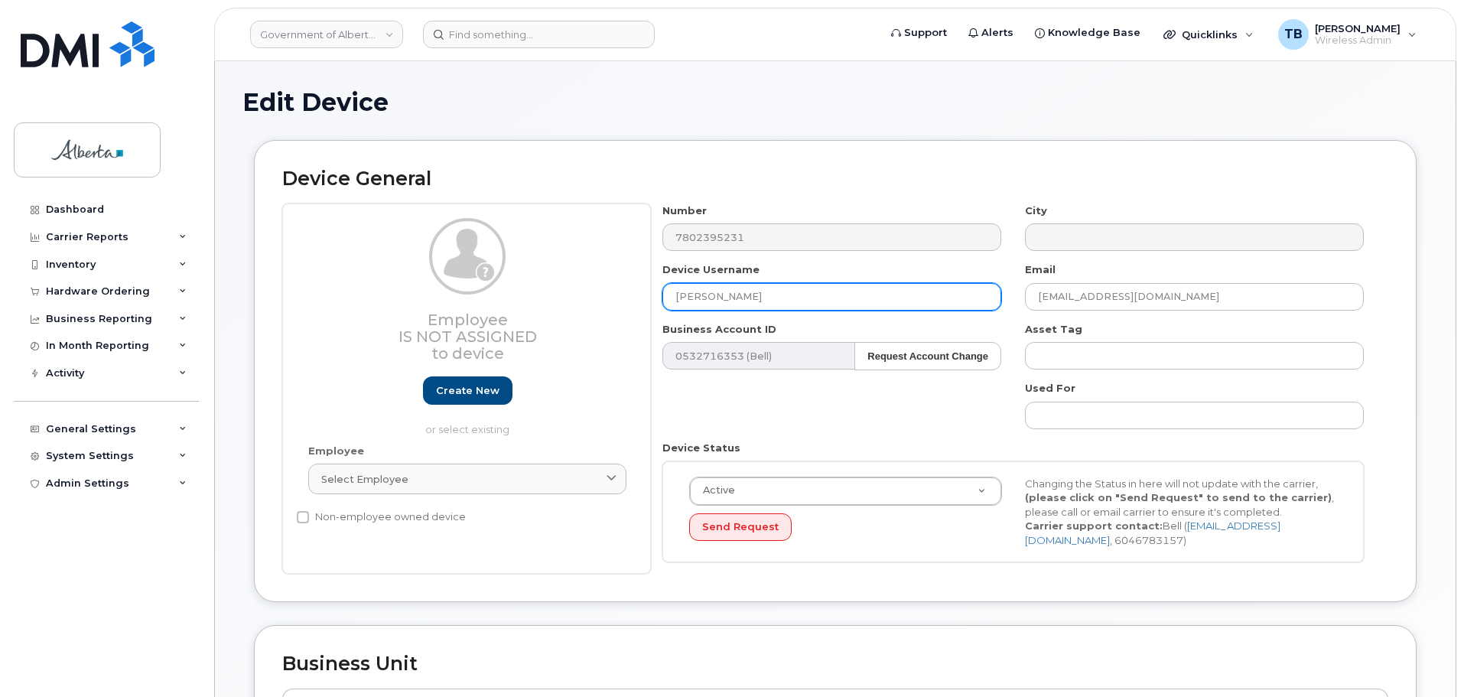
drag, startPoint x: 798, startPoint y: 291, endPoint x: 631, endPoint y: 298, distance: 166.9
click at [636, 295] on div "Employee Is not assigned to device Create new or select existing Employee Selec…" at bounding box center [835, 388] width 1106 height 371
paste input "Efosa Igbinig"
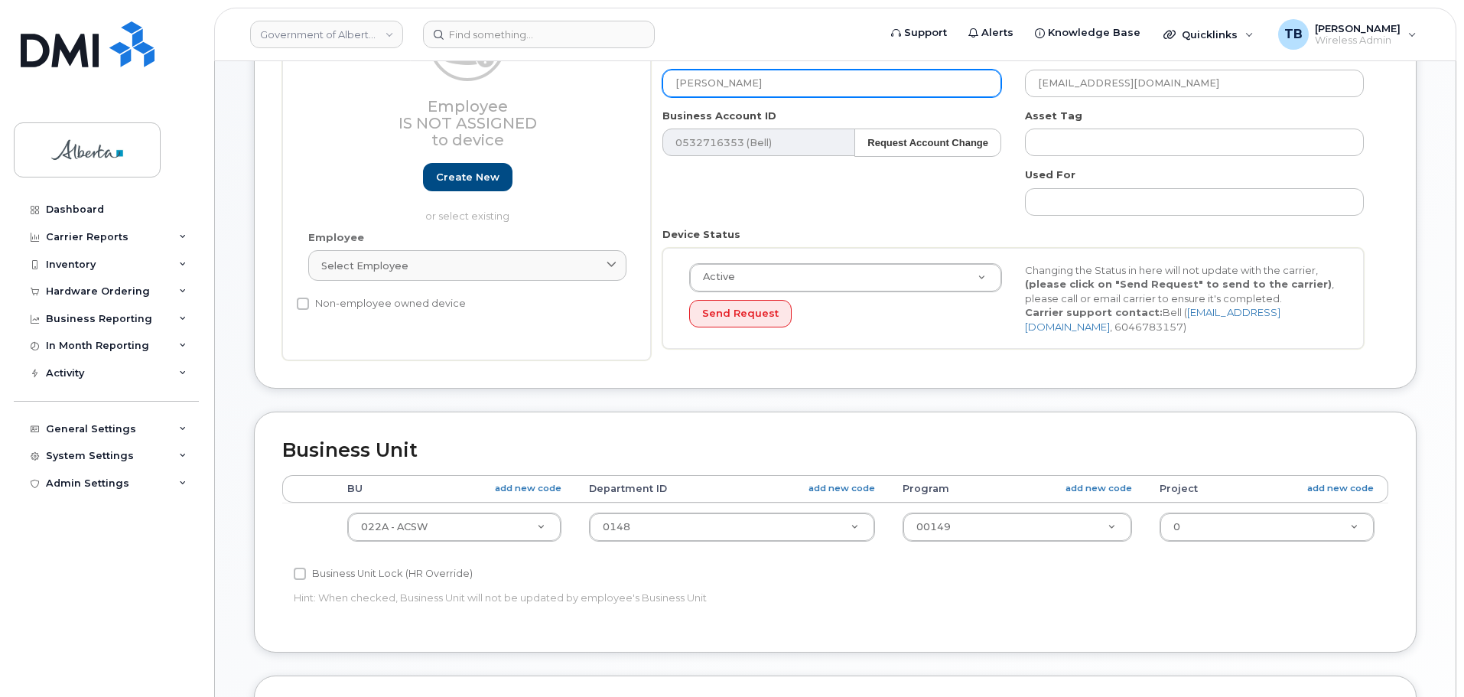
scroll to position [229, 0]
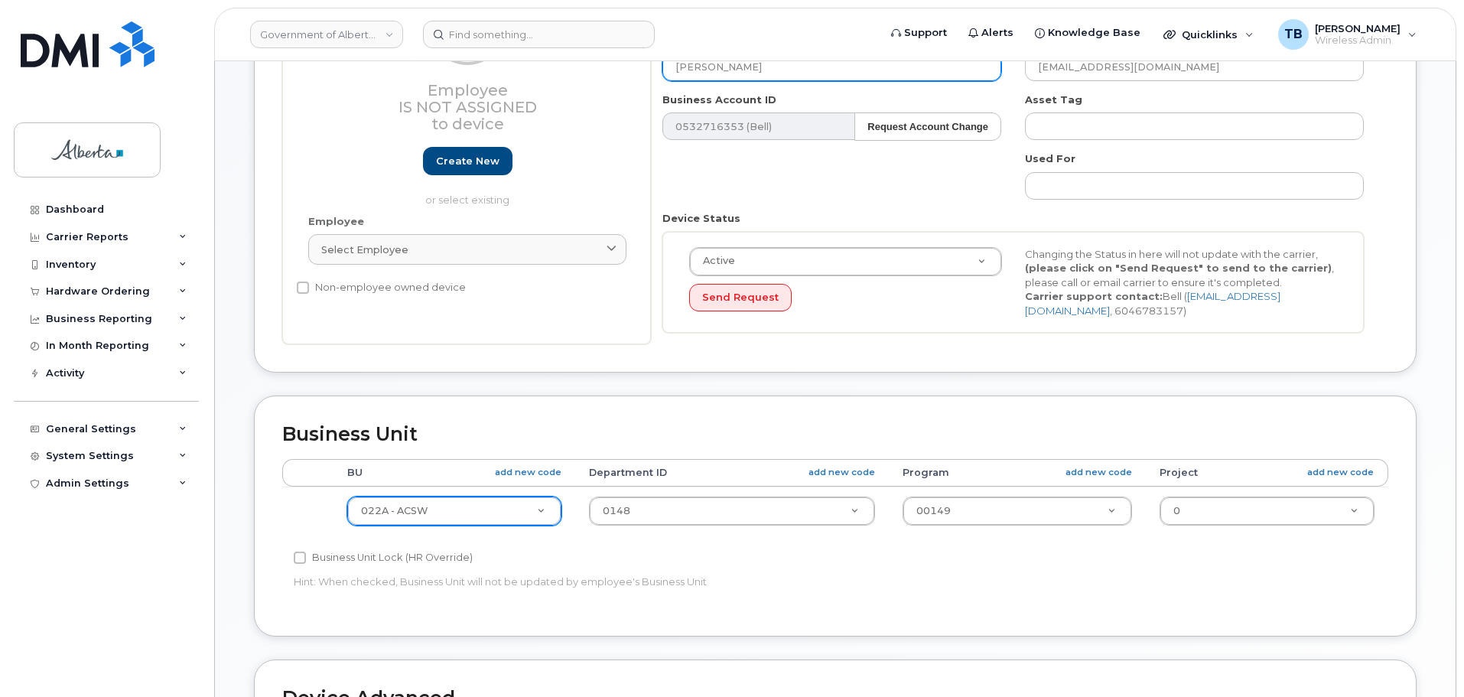
type input "[PERSON_NAME]"
click at [410, 525] on div "022A - ACSW" at bounding box center [453, 510] width 213 height 29
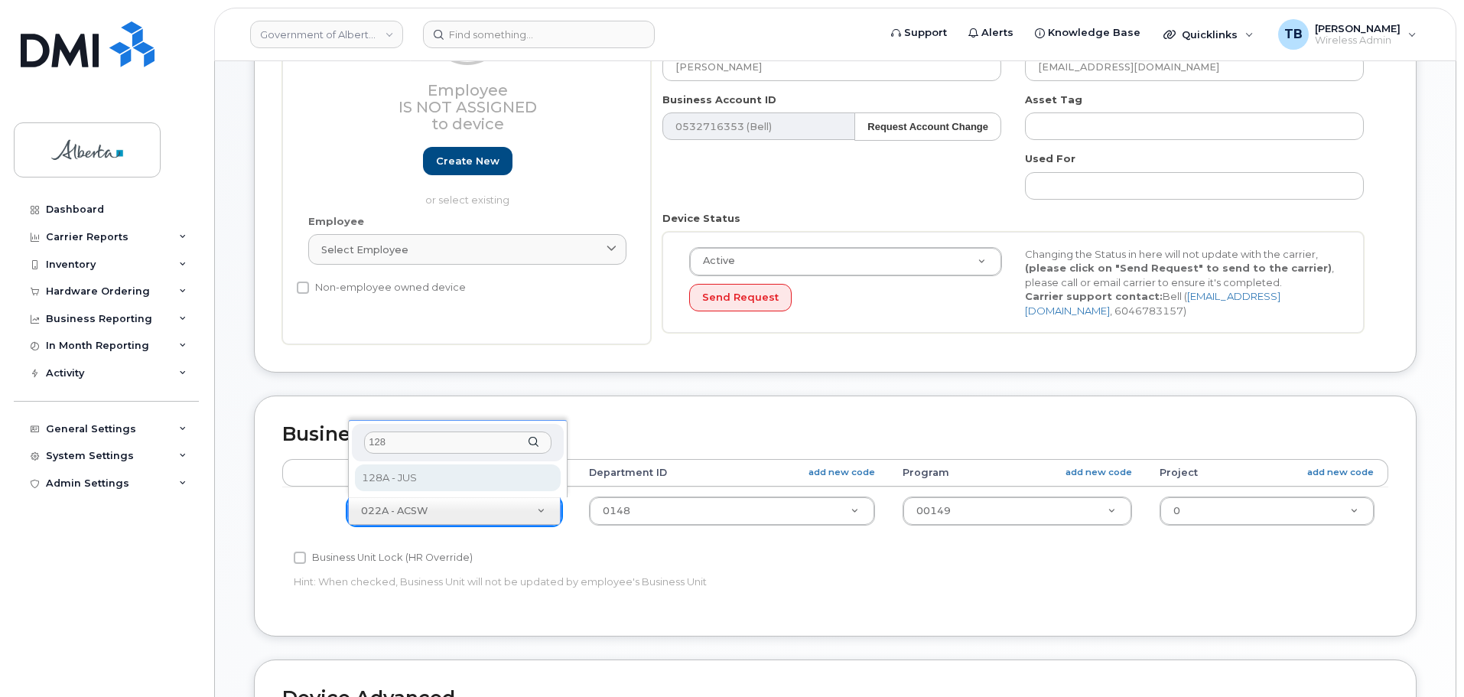
type input "128"
drag, startPoint x: 396, startPoint y: 481, endPoint x: 408, endPoint y: 481, distance: 12.2
select select "4120330"
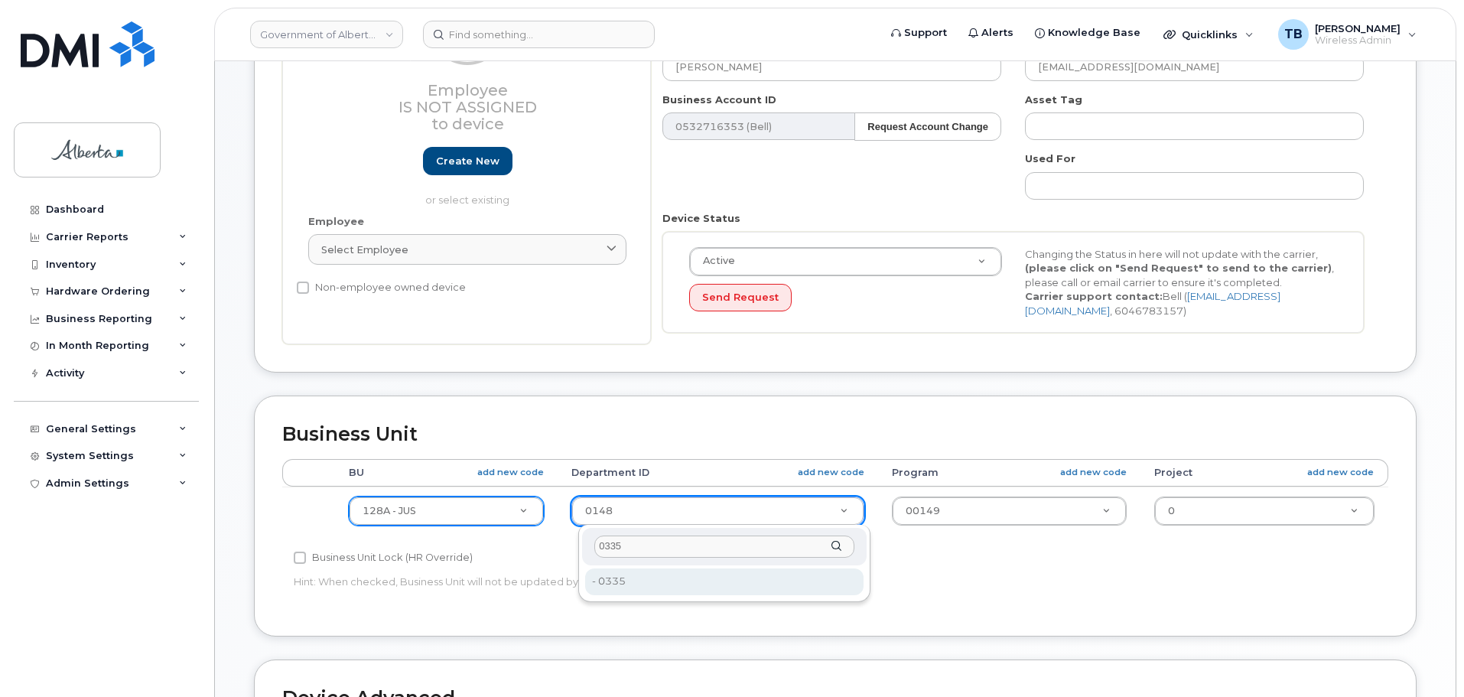
type input "0335"
drag, startPoint x: 625, startPoint y: 580, endPoint x: 649, endPoint y: 574, distance: 24.3
type input "4752184"
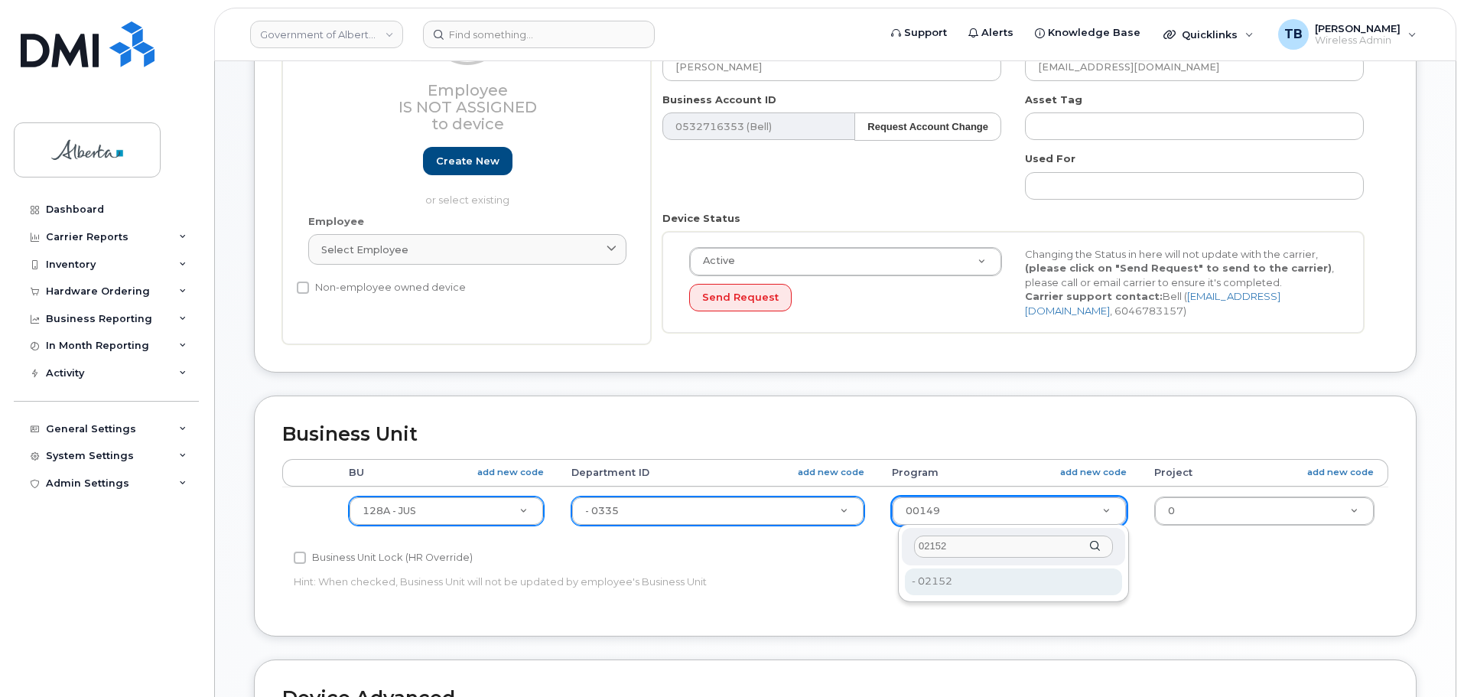
type input "02152"
drag, startPoint x: 946, startPoint y: 576, endPoint x: 997, endPoint y: 552, distance: 55.8
type input "4753341"
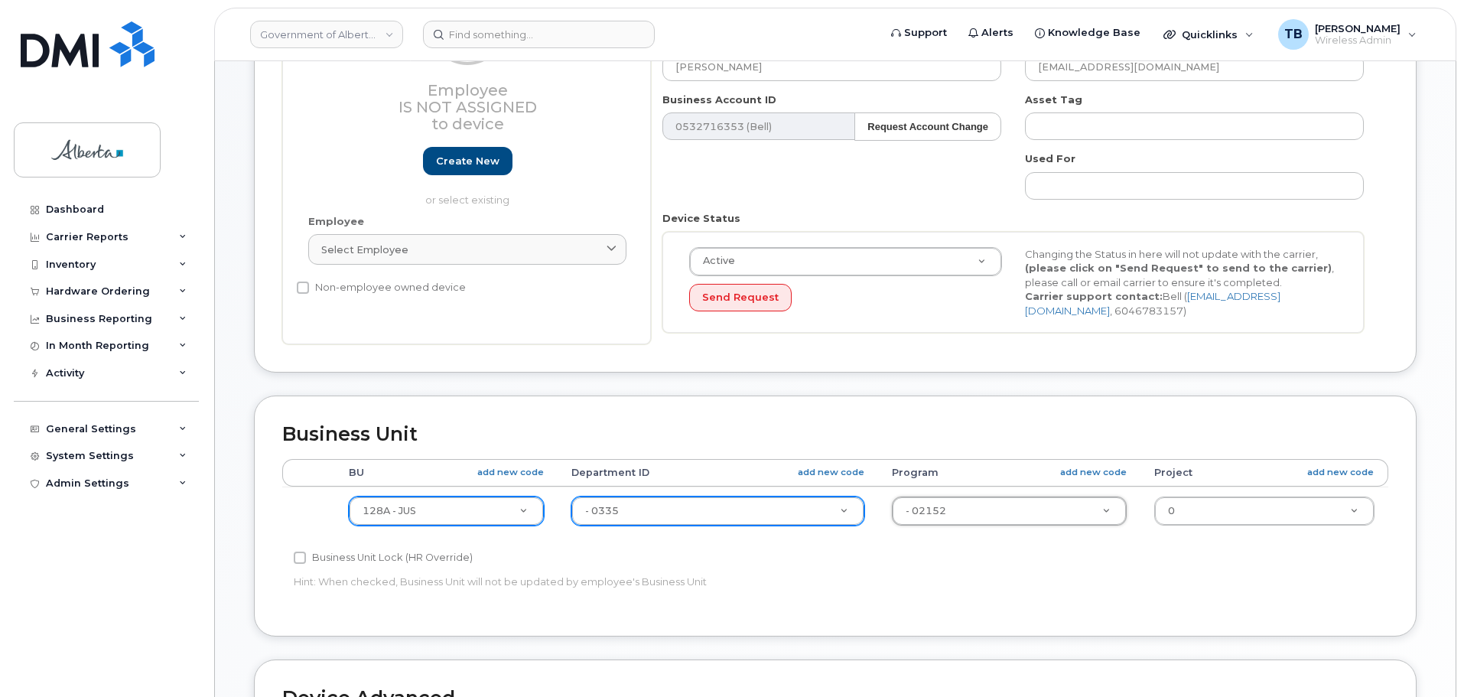
click at [652, 603] on div "Accounting Categories Rules BU add new code Department ID add new code Program …" at bounding box center [835, 533] width 1106 height 149
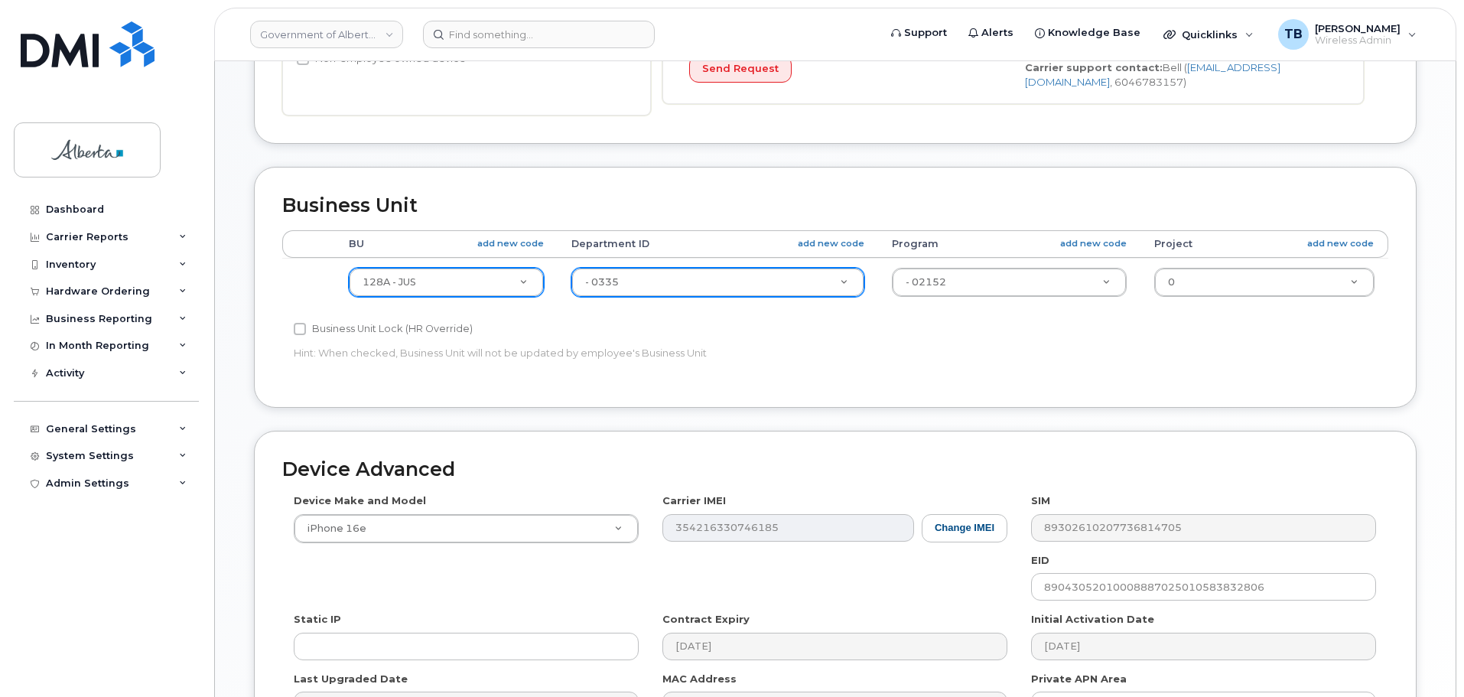
scroll to position [459, 0]
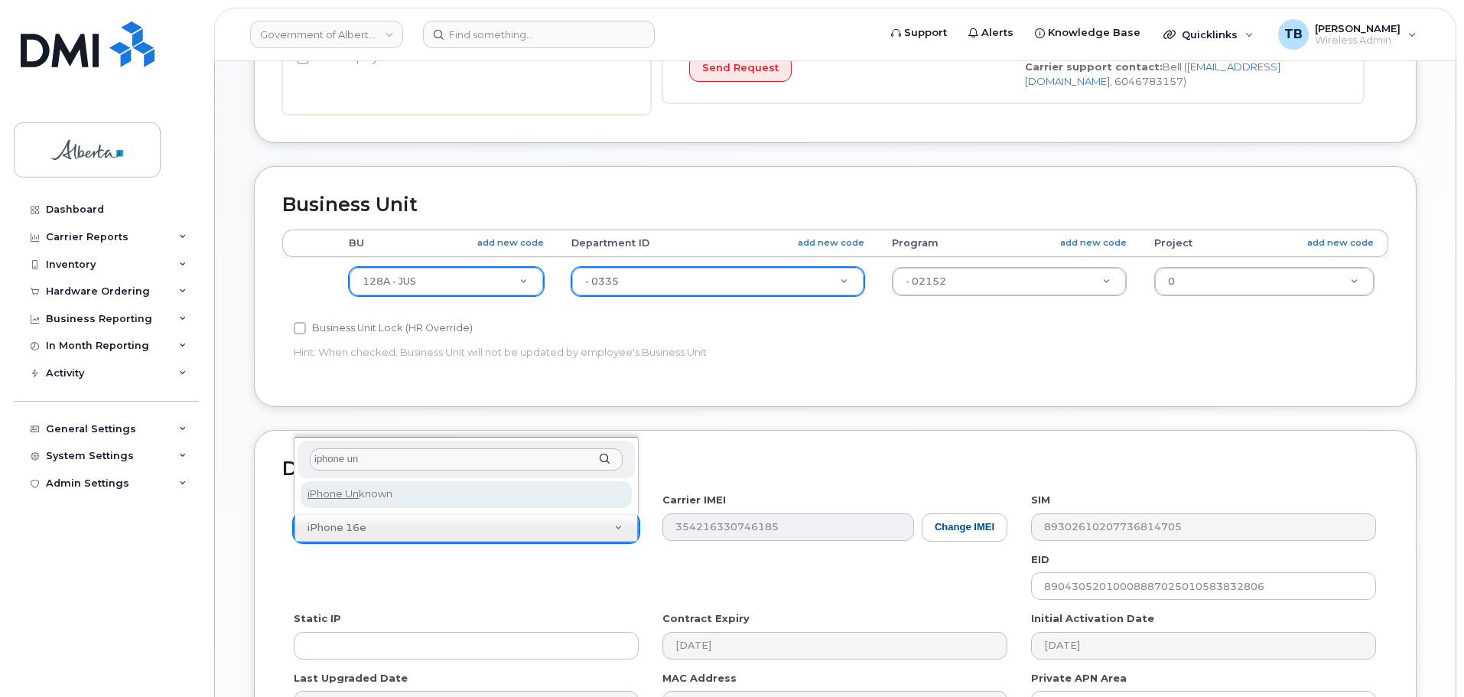
type input "iphone un"
select select "185"
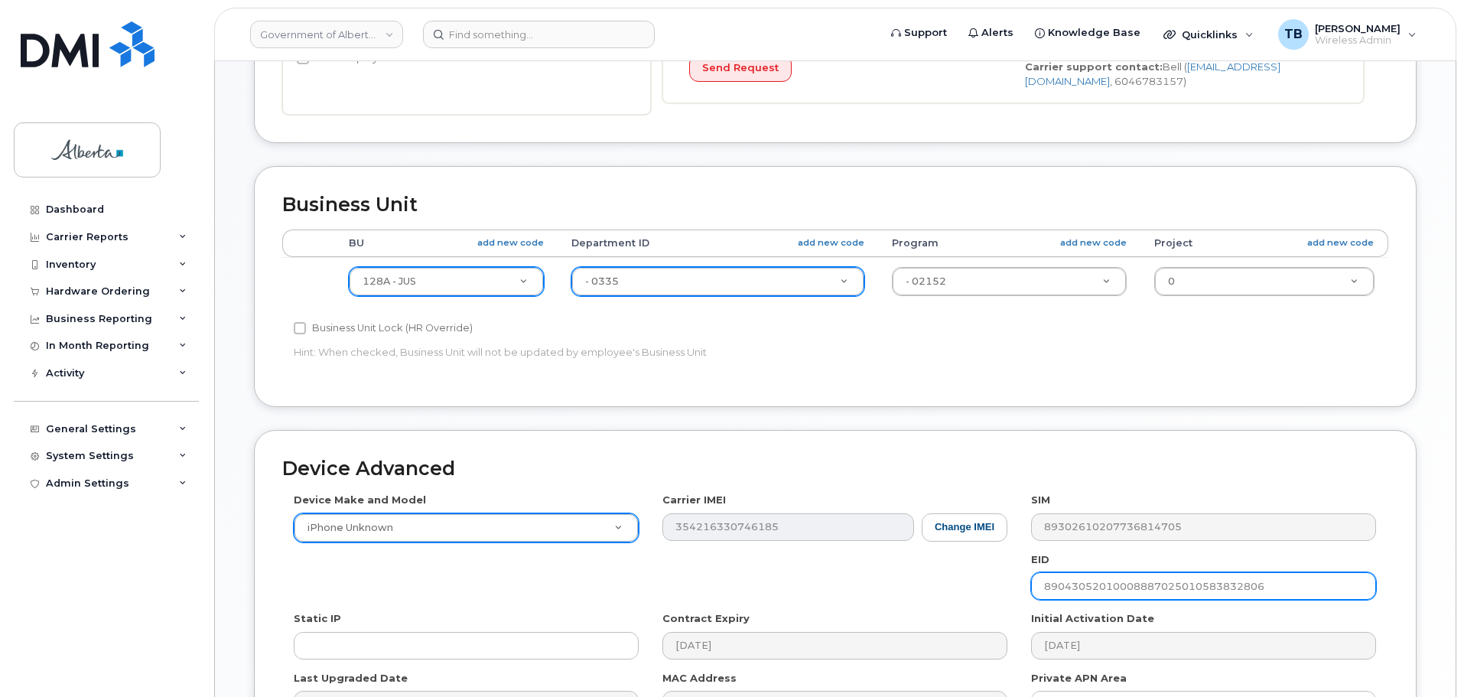
drag, startPoint x: 1273, startPoint y: 581, endPoint x: 1006, endPoint y: 594, distance: 268.0
click at [1006, 594] on div "Device Make and Model iPhone Unknown Android TCL 502 Watch Apple Watch S9 41mm …" at bounding box center [835, 611] width 1106 height 237
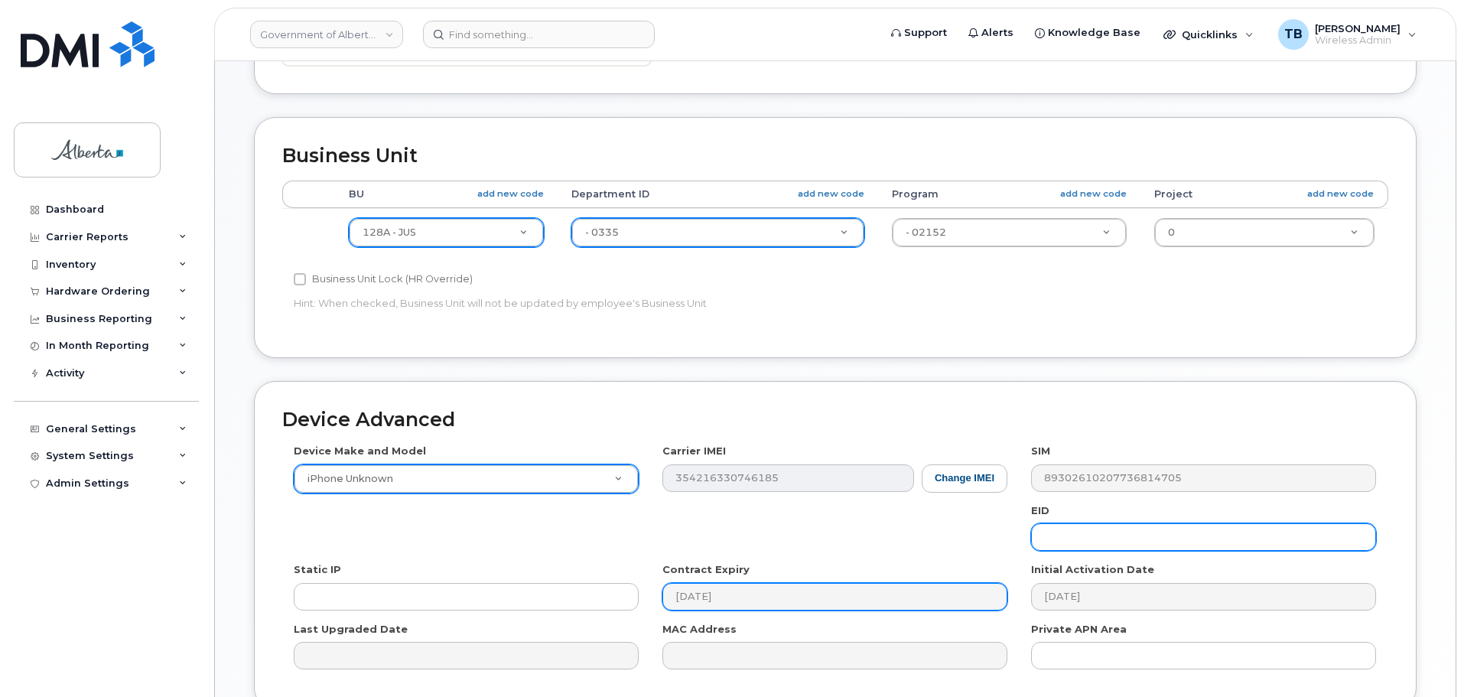
scroll to position [648, 0]
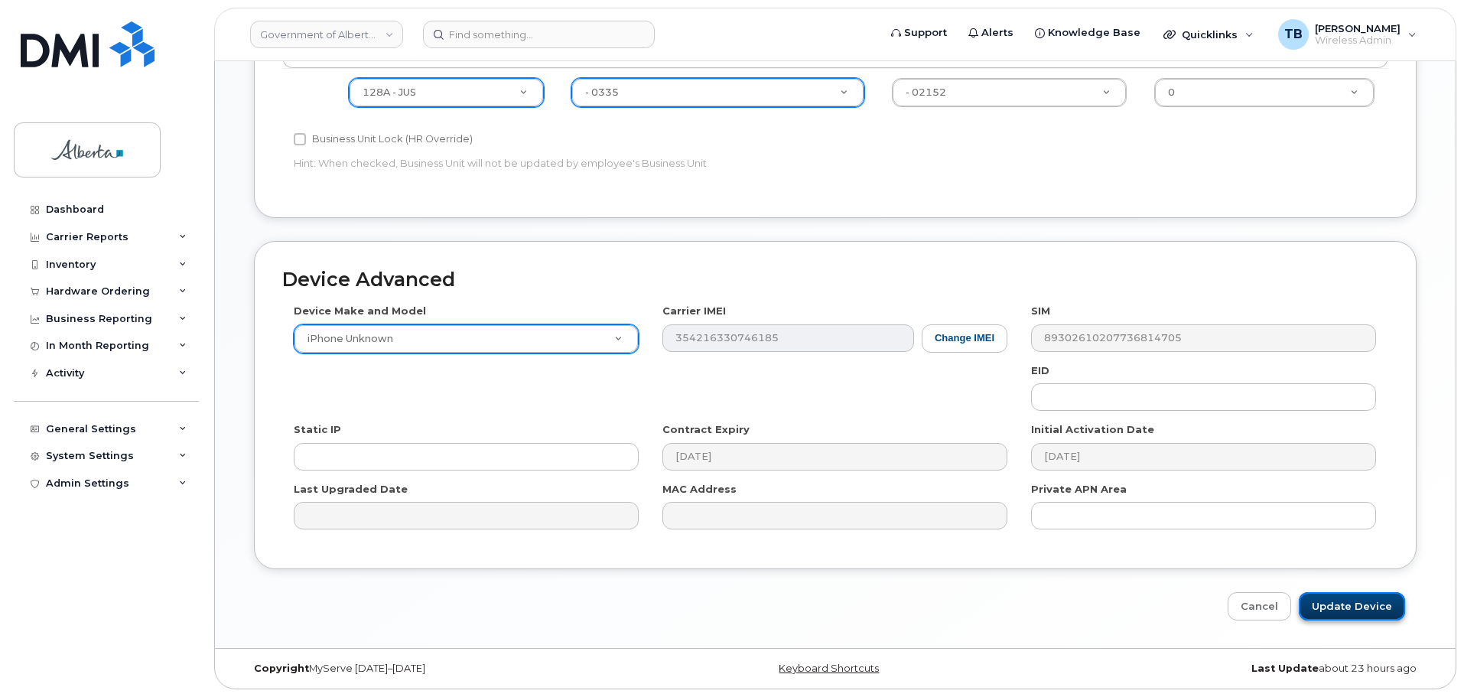
click at [1342, 605] on input "Update Device" at bounding box center [1352, 606] width 106 height 28
type input "Saving..."
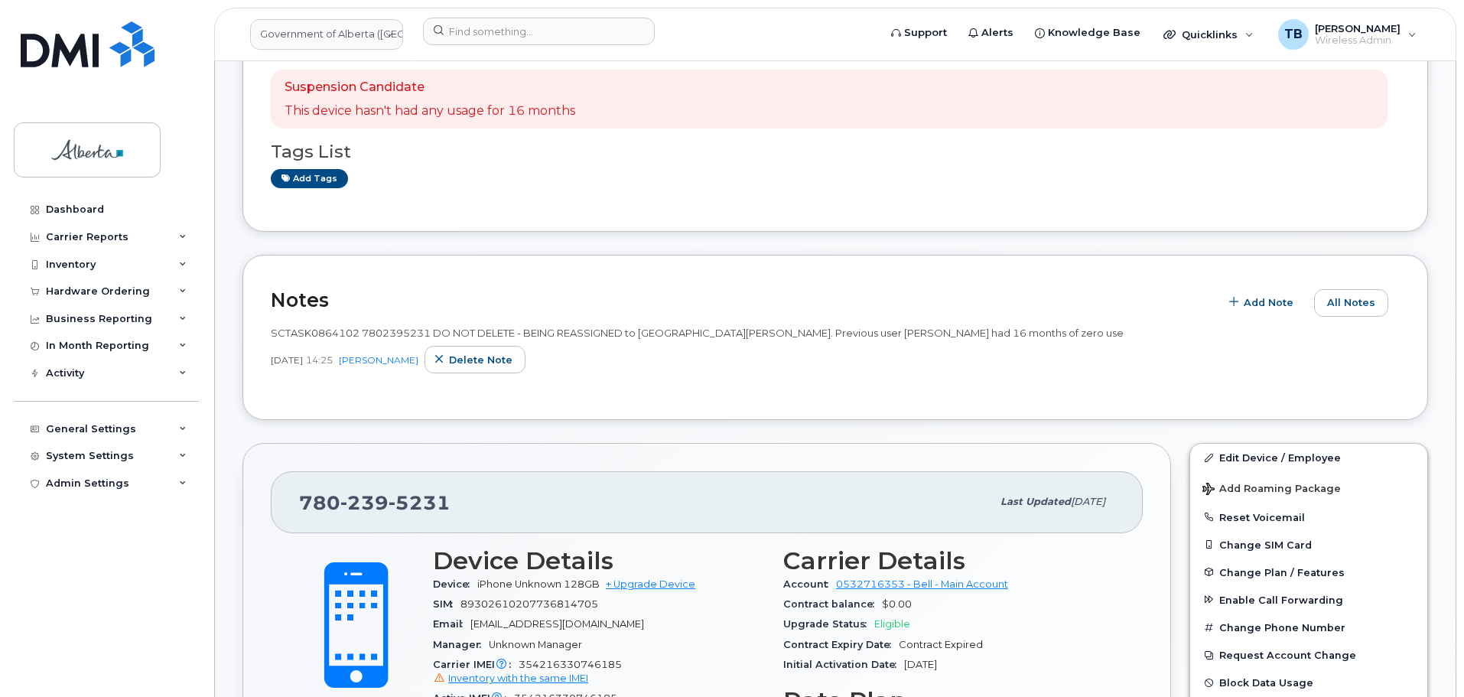
scroll to position [229, 0]
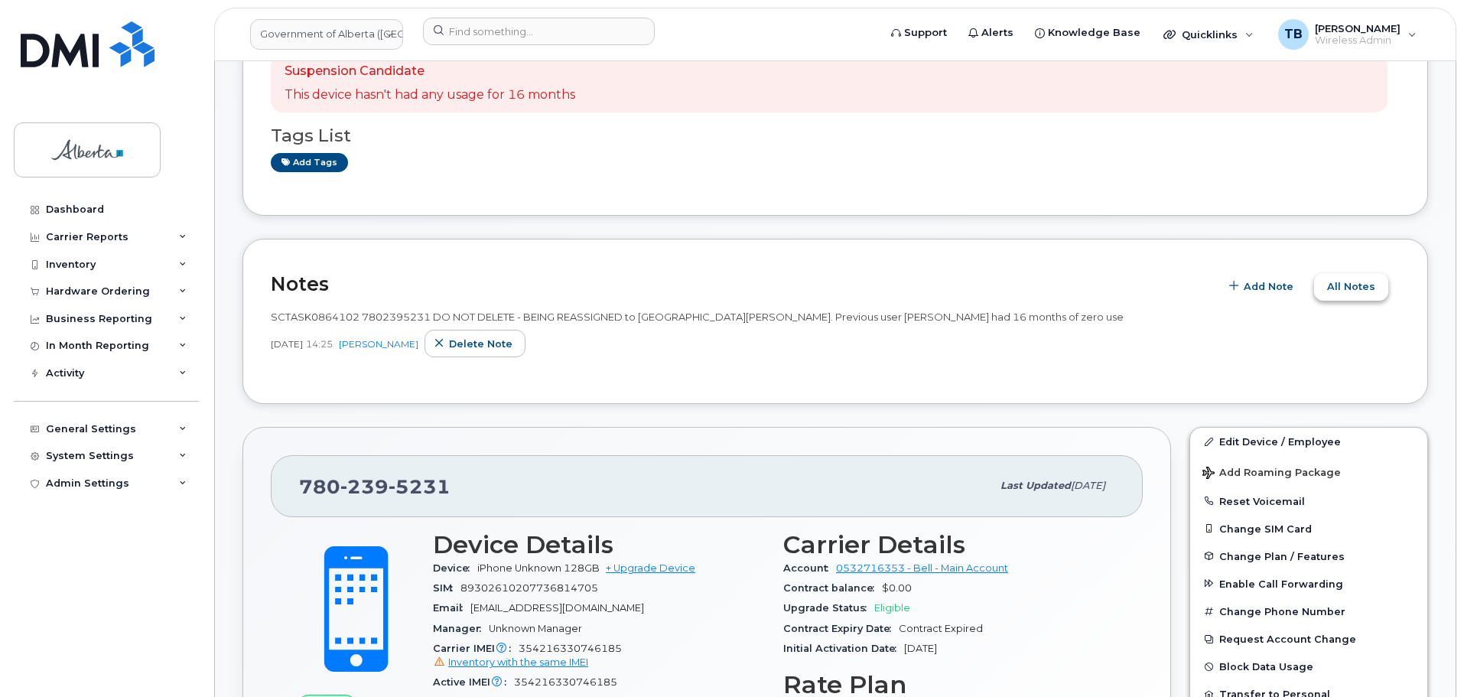
click at [1344, 287] on span "All Notes" at bounding box center [1351, 286] width 48 height 15
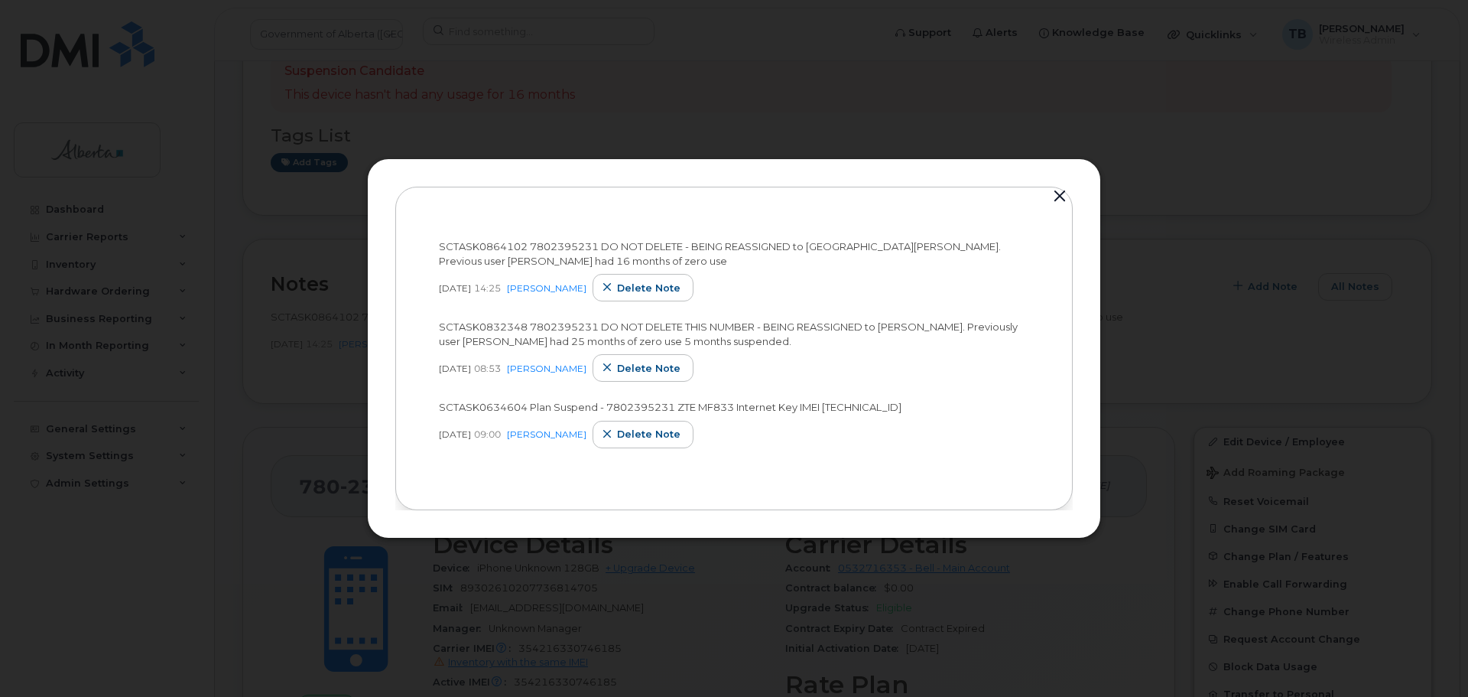
click at [488, 323] on span "SCTASK0832348 7802395231 DO NOT DELETE THIS NUMBER - BEING REASSIGNED to [PERSO…" at bounding box center [728, 333] width 579 height 27
click at [852, 277] on div "[DATE] 14:25 [PERSON_NAME] Delete note" at bounding box center [734, 288] width 590 height 28
click at [663, 288] on span "Delete note" at bounding box center [648, 288] width 63 height 15
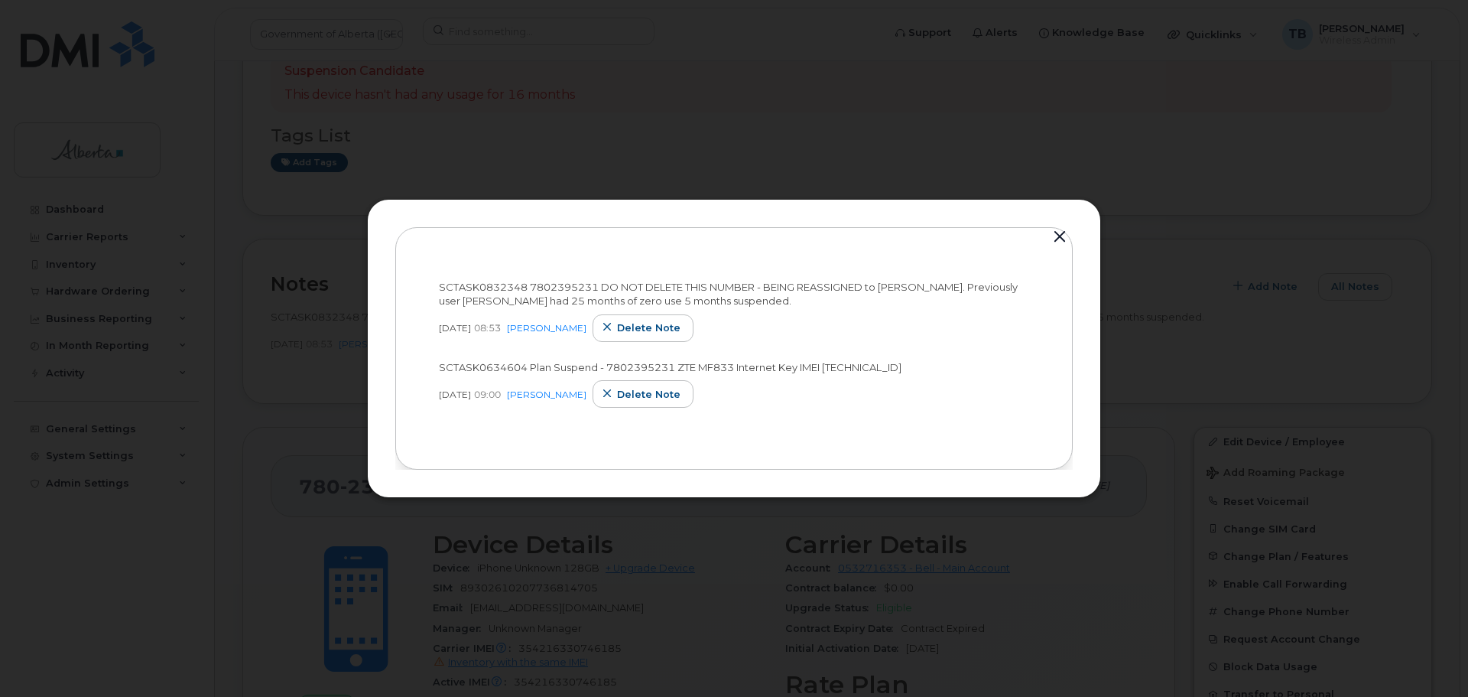
click at [496, 281] on span "SCTASK0832348 7802395231 DO NOT DELETE THIS NUMBER - BEING REASSIGNED to Michae…" at bounding box center [728, 294] width 579 height 27
copy span "SCTASK0832348"
click at [1232, 318] on div at bounding box center [734, 348] width 1468 height 697
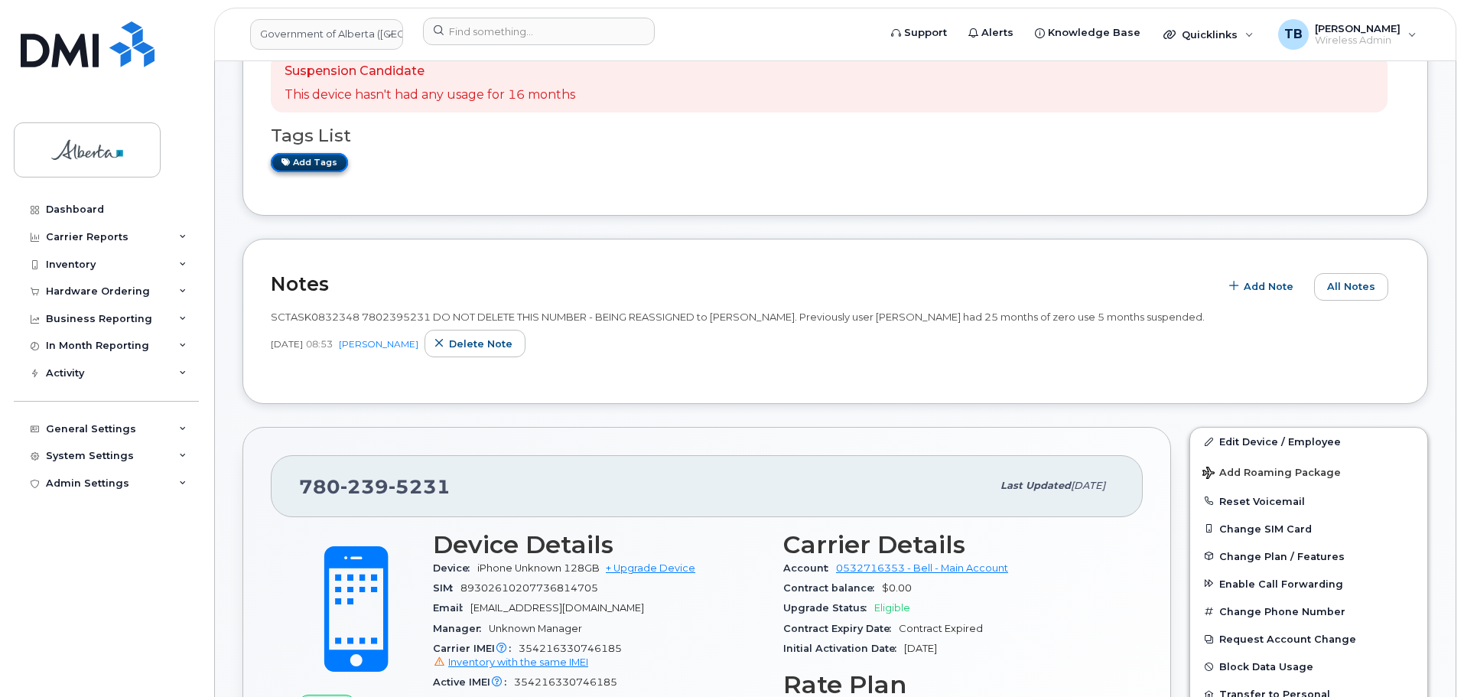
click at [297, 164] on link "Add tags" at bounding box center [309, 162] width 77 height 19
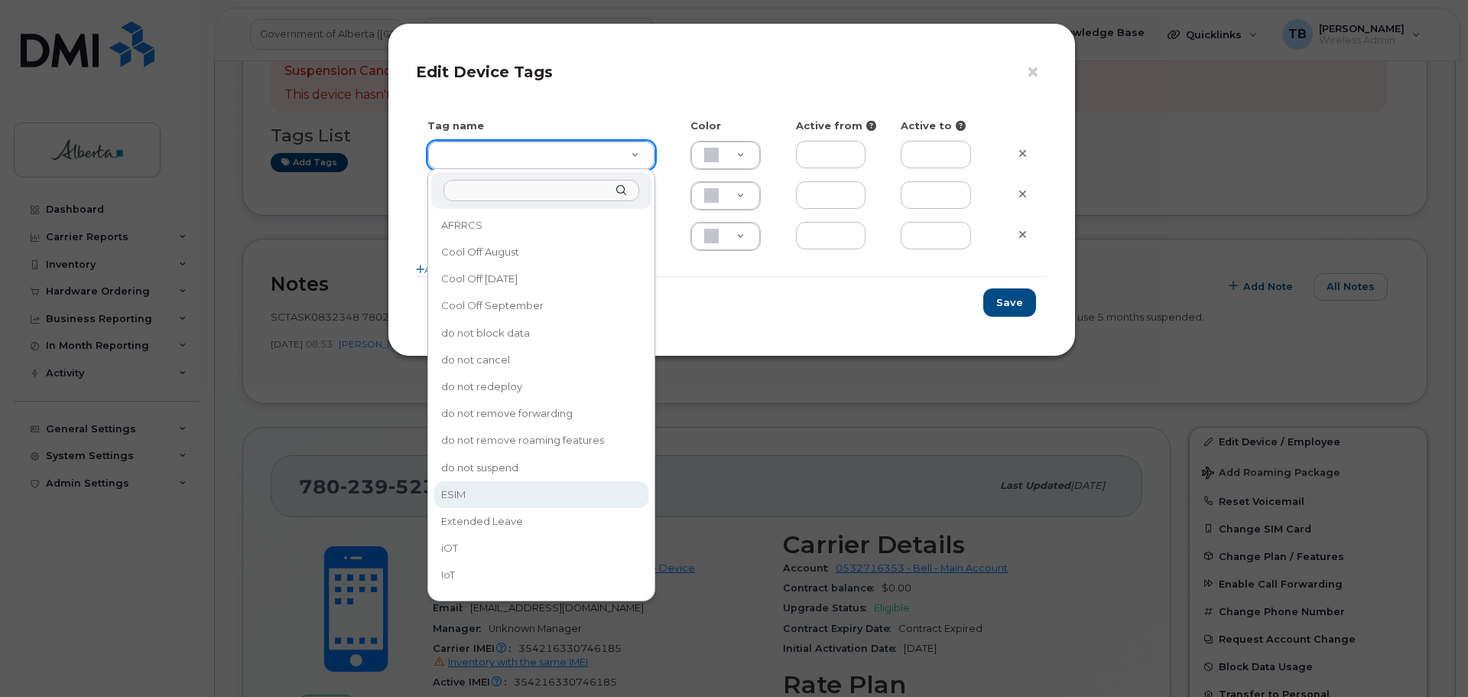
drag, startPoint x: 480, startPoint y: 497, endPoint x: 888, endPoint y: 390, distance: 421.5
type input "ESIM"
type input "D6CDC1"
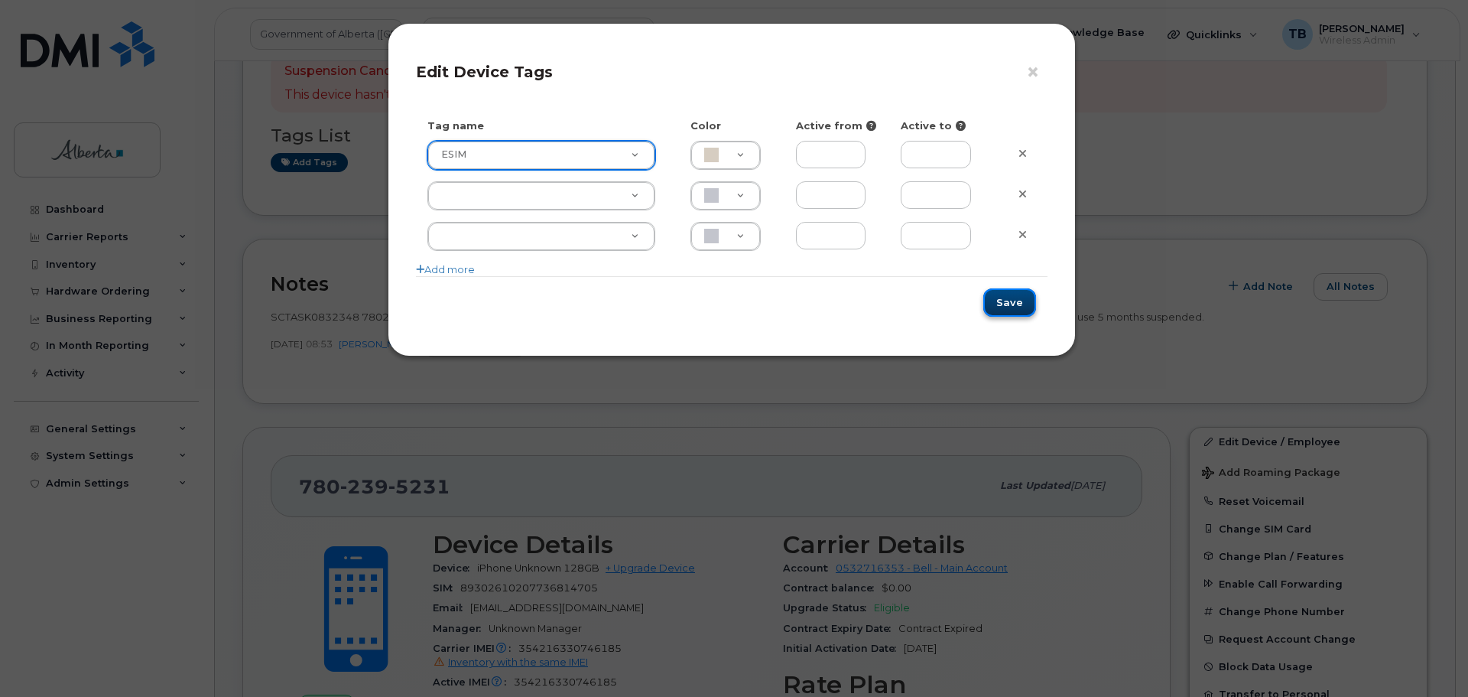
click at [1016, 298] on button "Save" at bounding box center [1010, 302] width 53 height 28
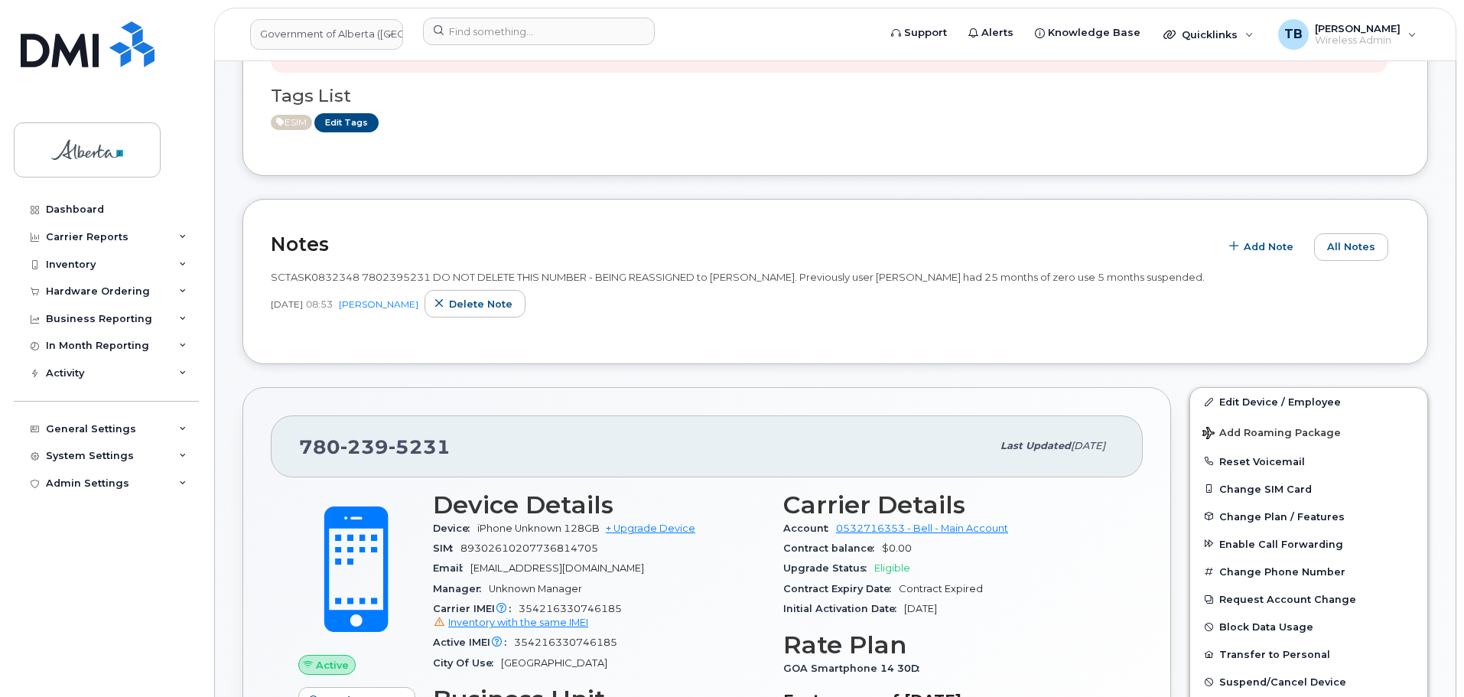
scroll to position [306, 0]
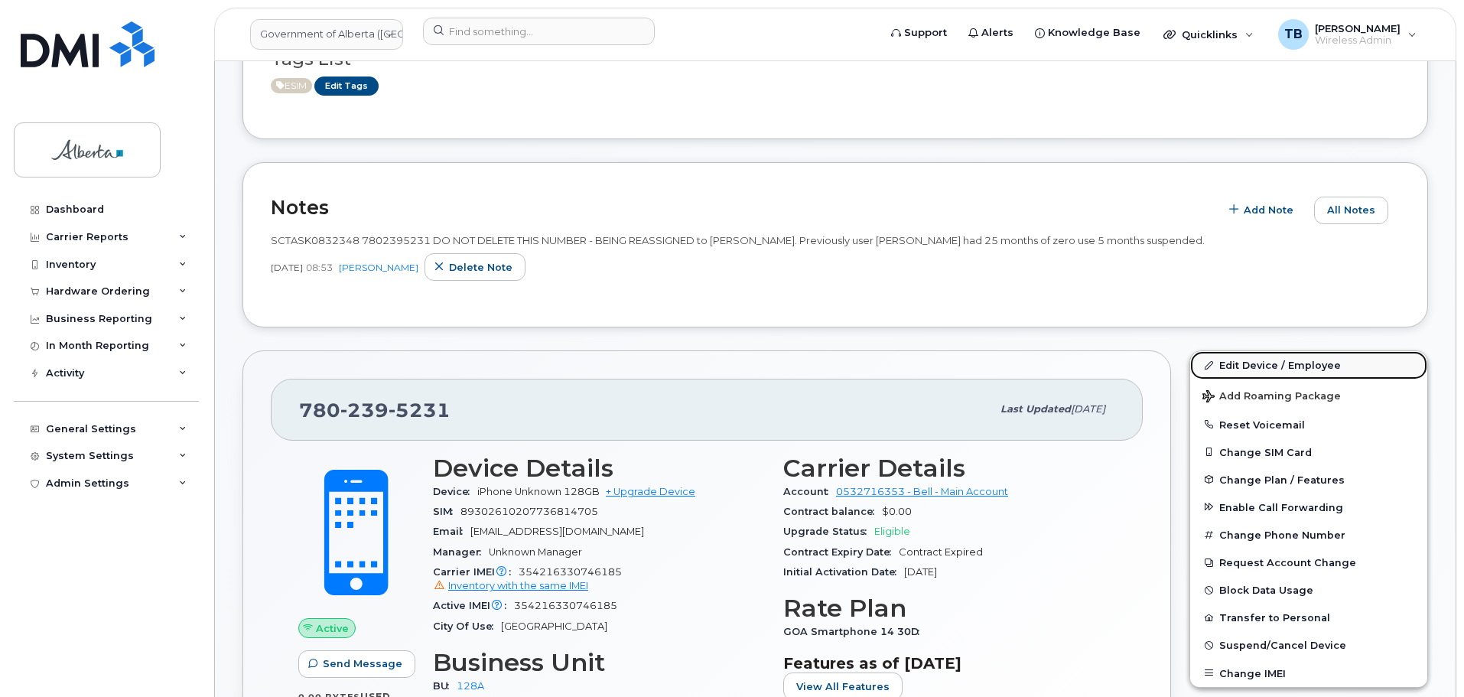
click at [1296, 363] on link "Edit Device / Employee" at bounding box center [1308, 365] width 237 height 28
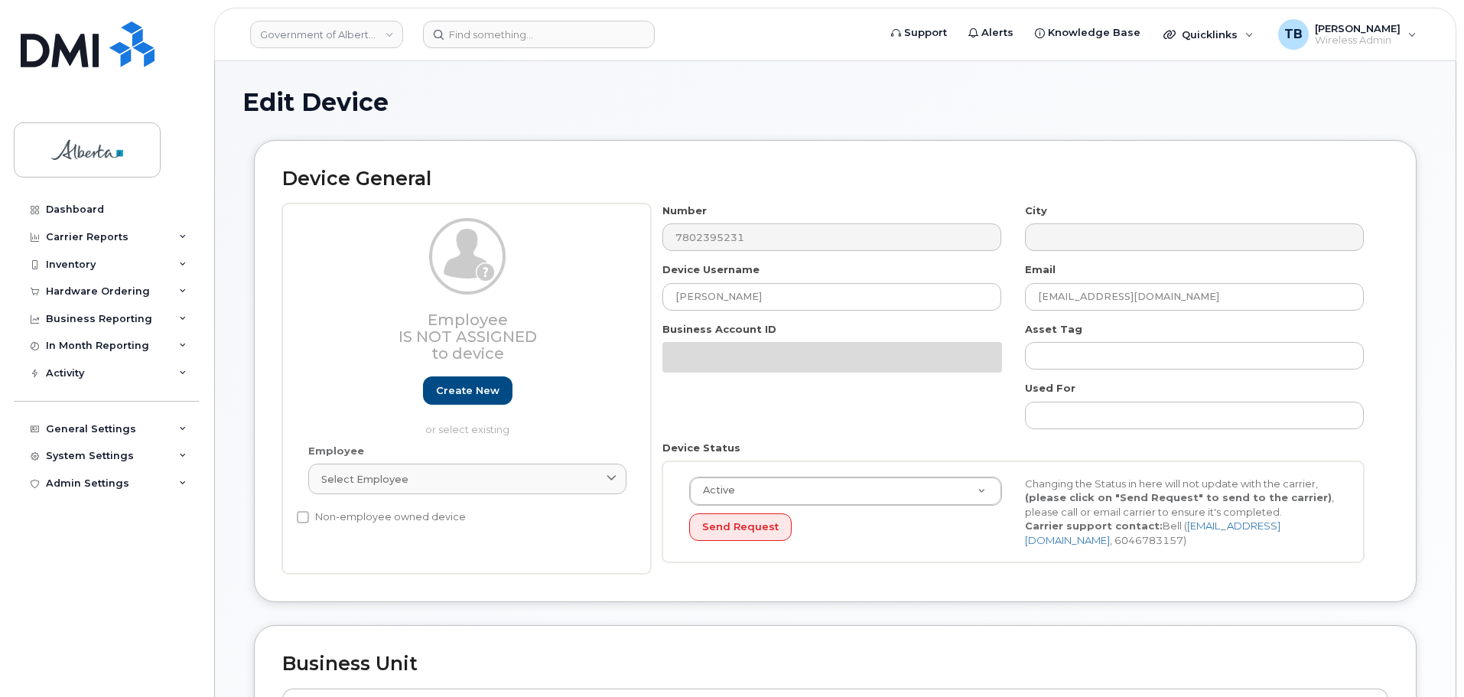
select select "4120330"
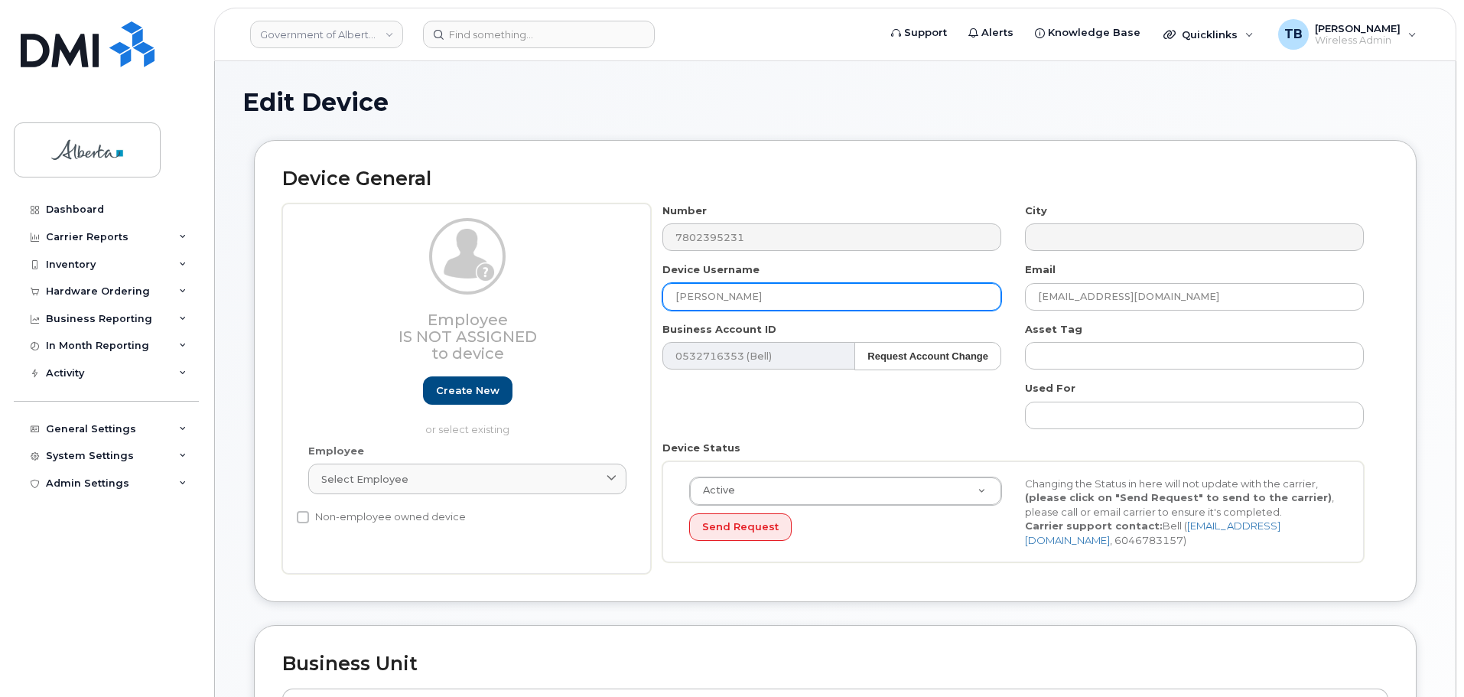
drag, startPoint x: 792, startPoint y: 295, endPoint x: 563, endPoint y: 302, distance: 228.8
click at [564, 301] on div "Employee Is not assigned to device Create new or select existing Employee Selec…" at bounding box center [835, 388] width 1106 height 371
paste input "[PERSON_NAME]"
type input "[PERSON_NAME]"
drag, startPoint x: 1164, startPoint y: 291, endPoint x: 948, endPoint y: 294, distance: 216.5
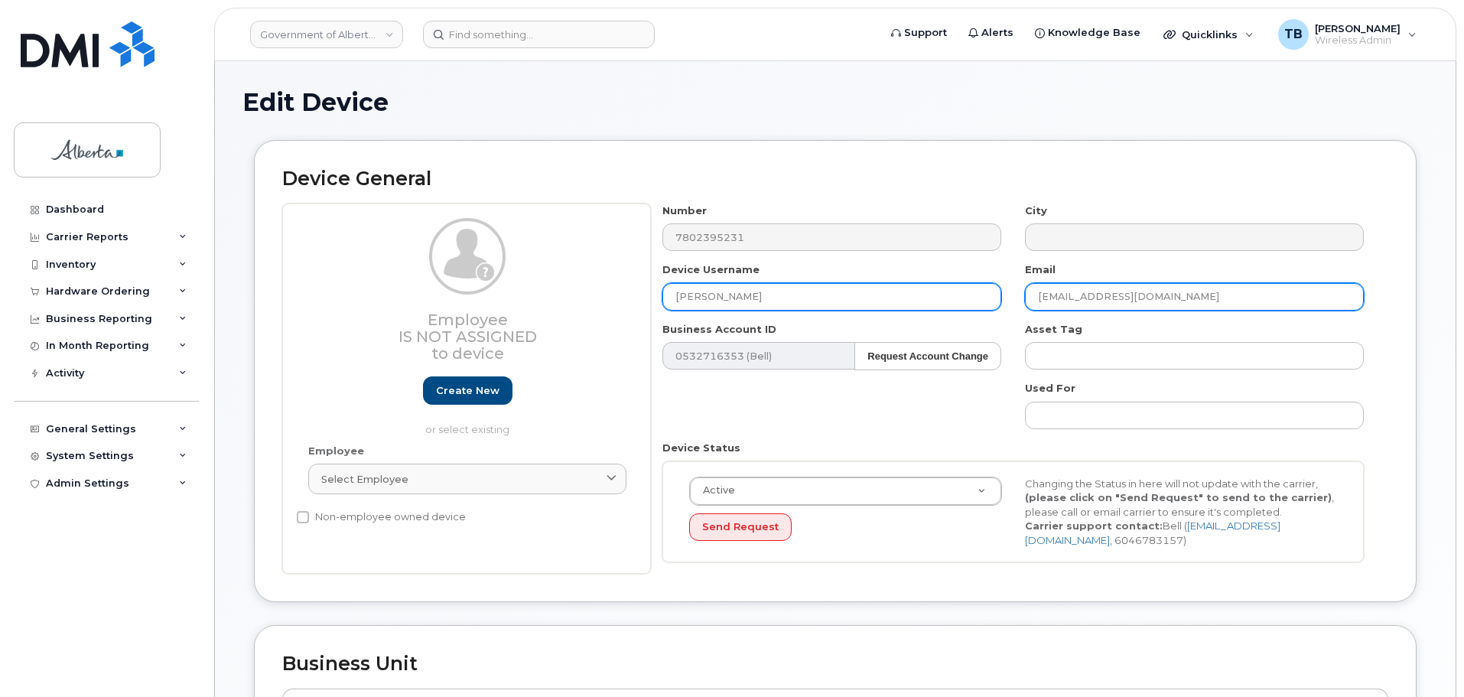
click at [948, 294] on div "Number 7802395231 City Device Username [PERSON_NAME] Email [EMAIL_ADDRESS][DOMA…" at bounding box center [1013, 388] width 725 height 371
paste input "[PERSON_NAME][EMAIL_ADDRESS][PERSON_NAME][DOMAIN_NAME]"
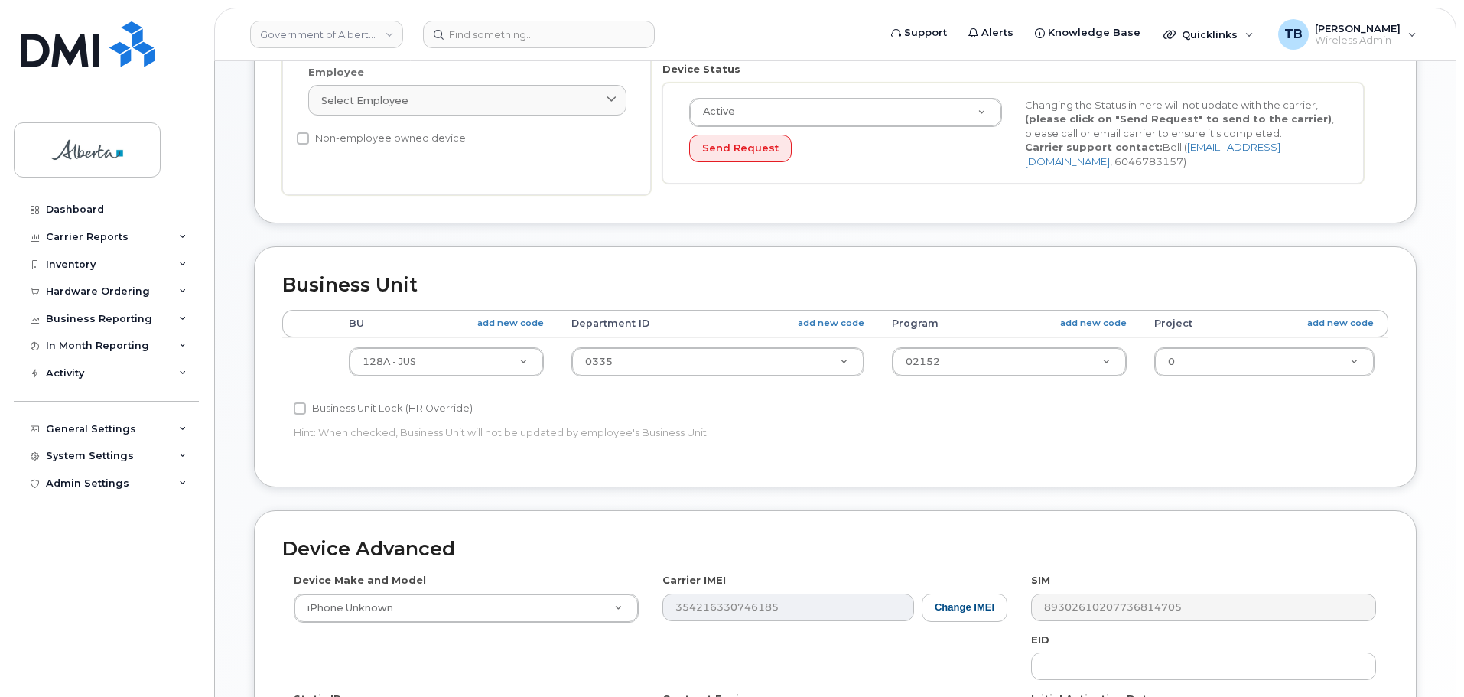
scroll to position [382, 0]
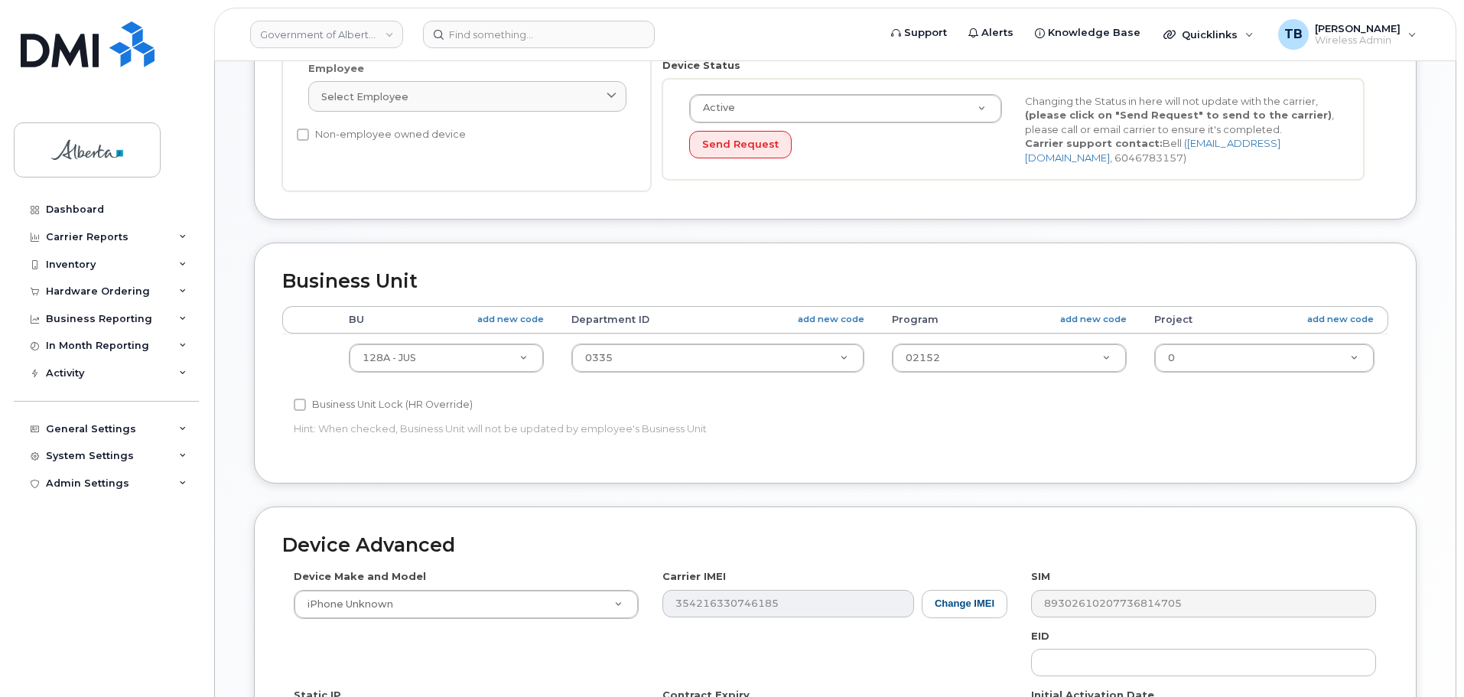
type input "[PERSON_NAME][EMAIL_ADDRESS][PERSON_NAME][DOMAIN_NAME]"
drag, startPoint x: 418, startPoint y: 373, endPoint x: 360, endPoint y: 386, distance: 58.8
click at [418, 373] on td "128A - JUS 004A - Unknown 008A - AE 011A - AGI 022A - ACSW 050A - EDU 060A - EM…" at bounding box center [446, 357] width 223 height 48
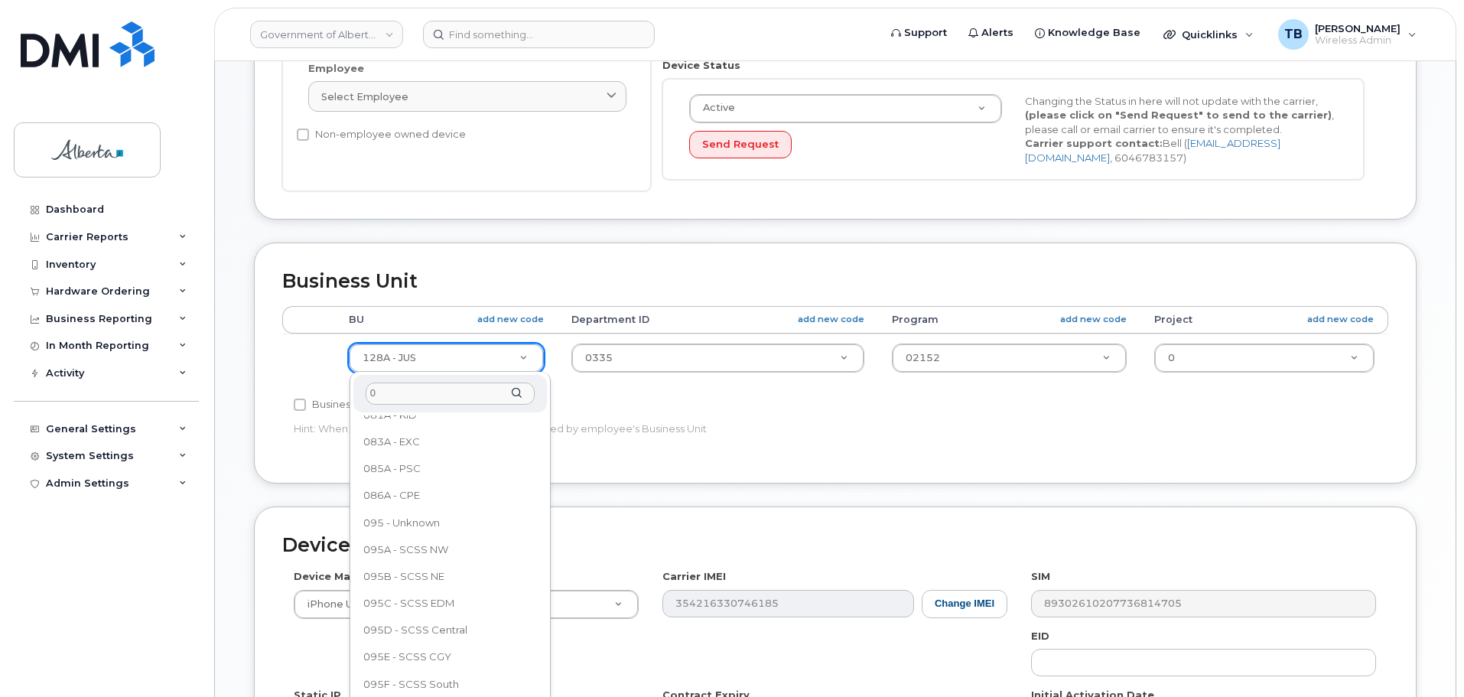
scroll to position [0, 0]
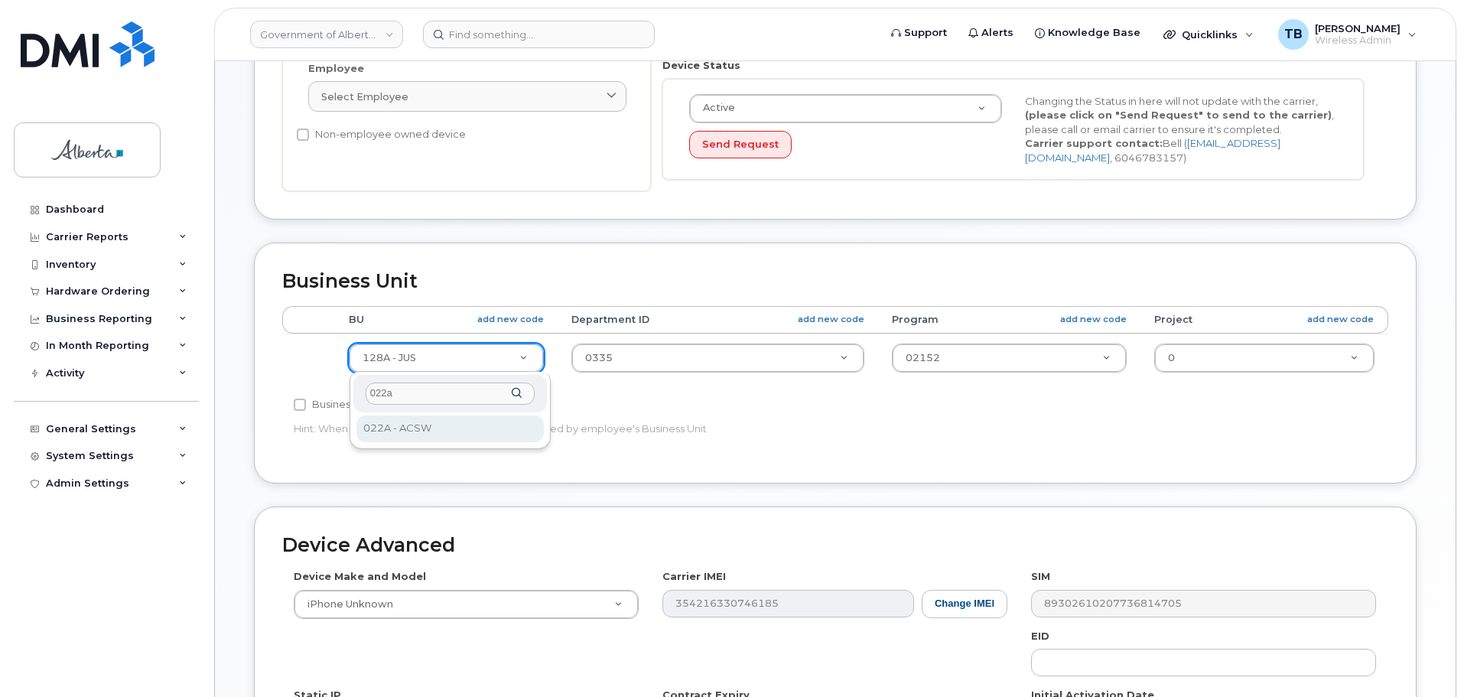
type input "022a"
drag, startPoint x: 411, startPoint y: 427, endPoint x: 577, endPoint y: 385, distance: 171.8
select select "4749739"
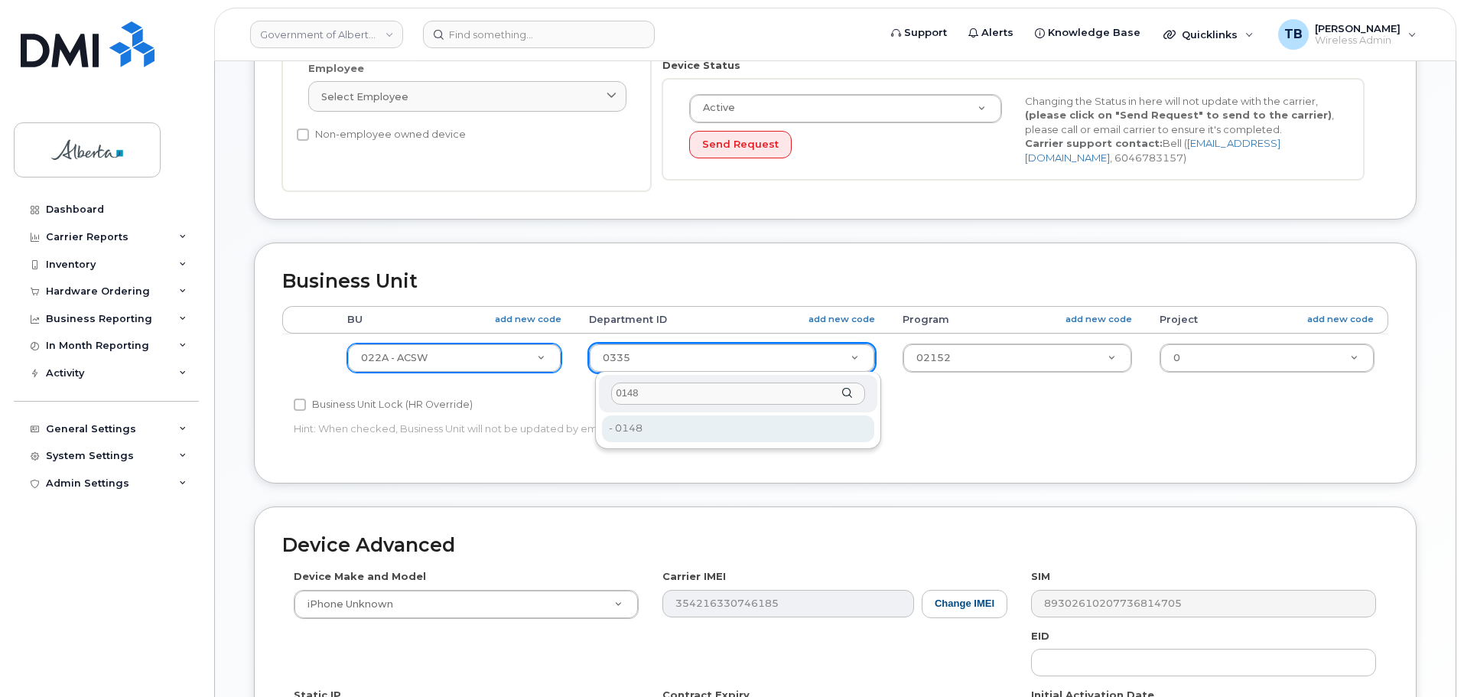
type input "0148"
drag, startPoint x: 656, startPoint y: 435, endPoint x: 892, endPoint y: 375, distance: 243.2
type input "4752063"
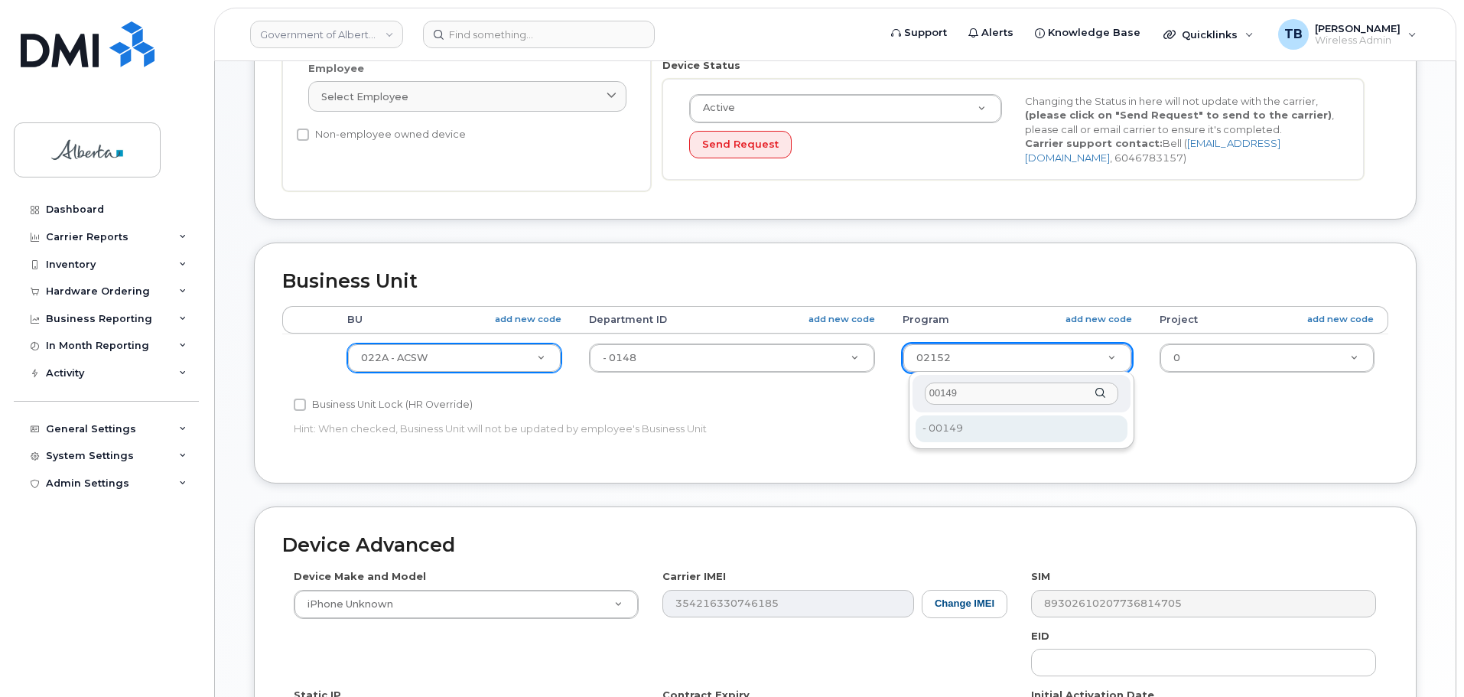
type input "00149"
type input "4753264"
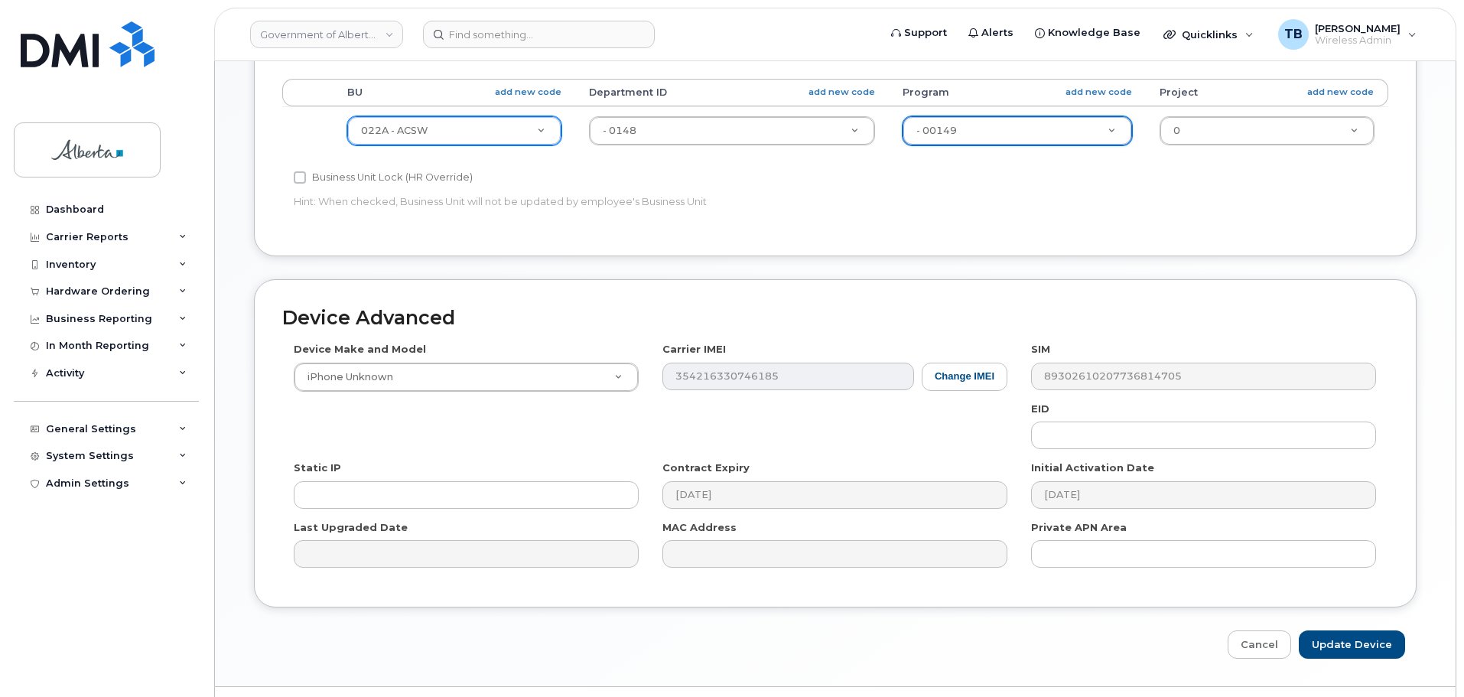
scroll to position [612, 0]
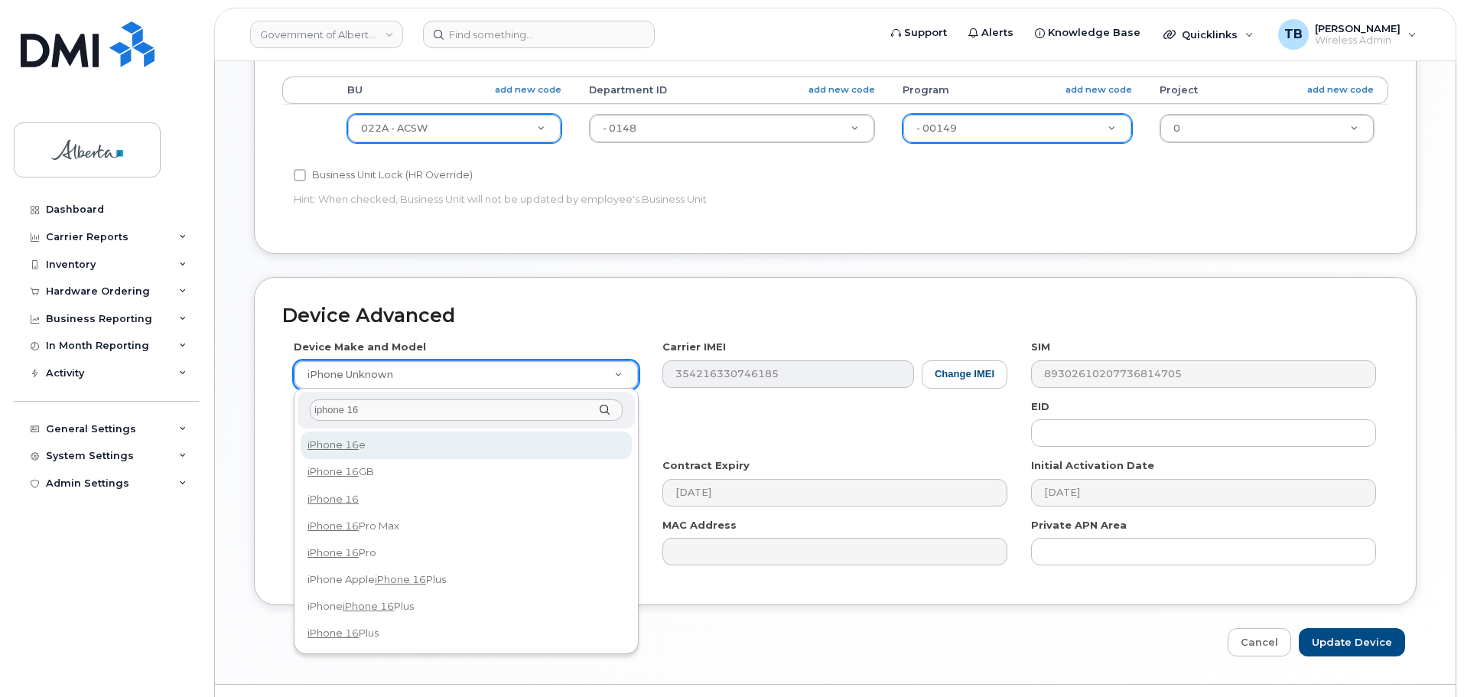
type input "iphone 16"
select select "3304"
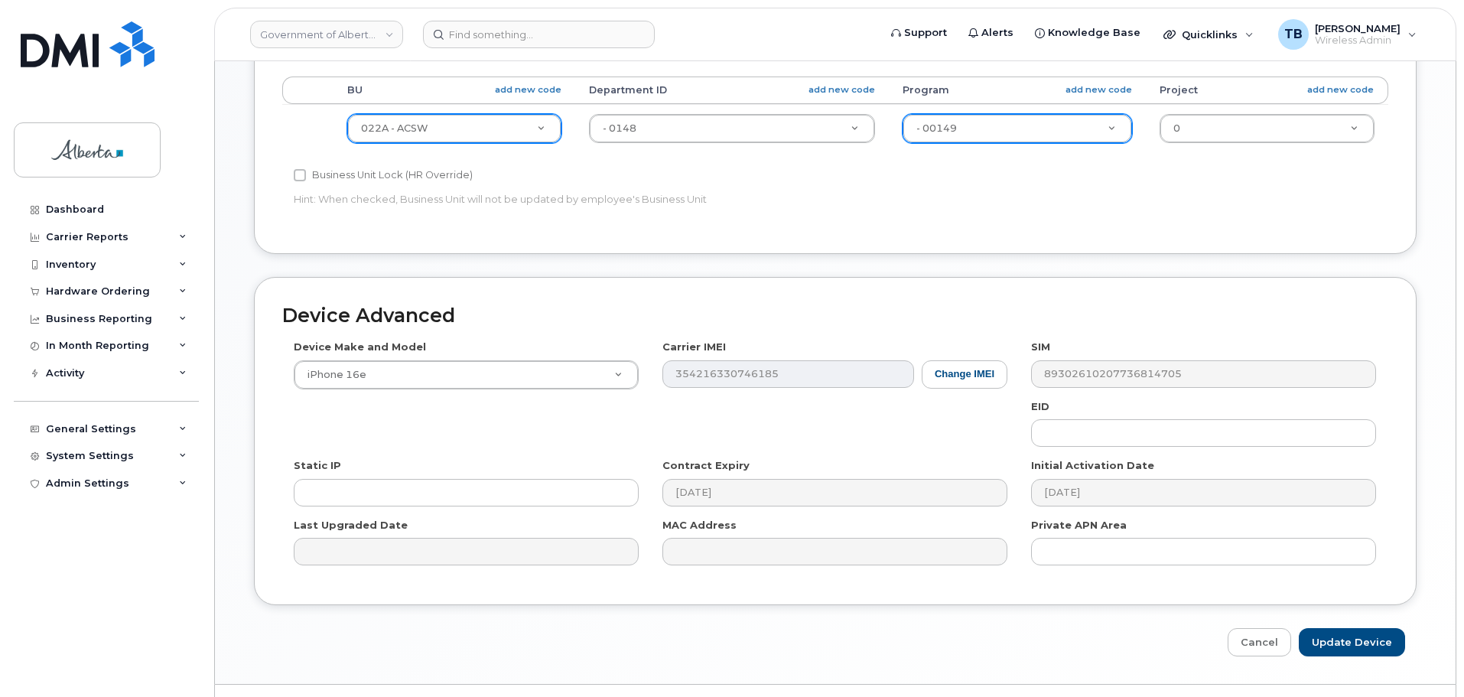
click at [1081, 418] on div "EID" at bounding box center [1203, 423] width 369 height 48
click at [1078, 430] on input "text" at bounding box center [1203, 433] width 345 height 28
paste input "89043052010008887025010583832806"
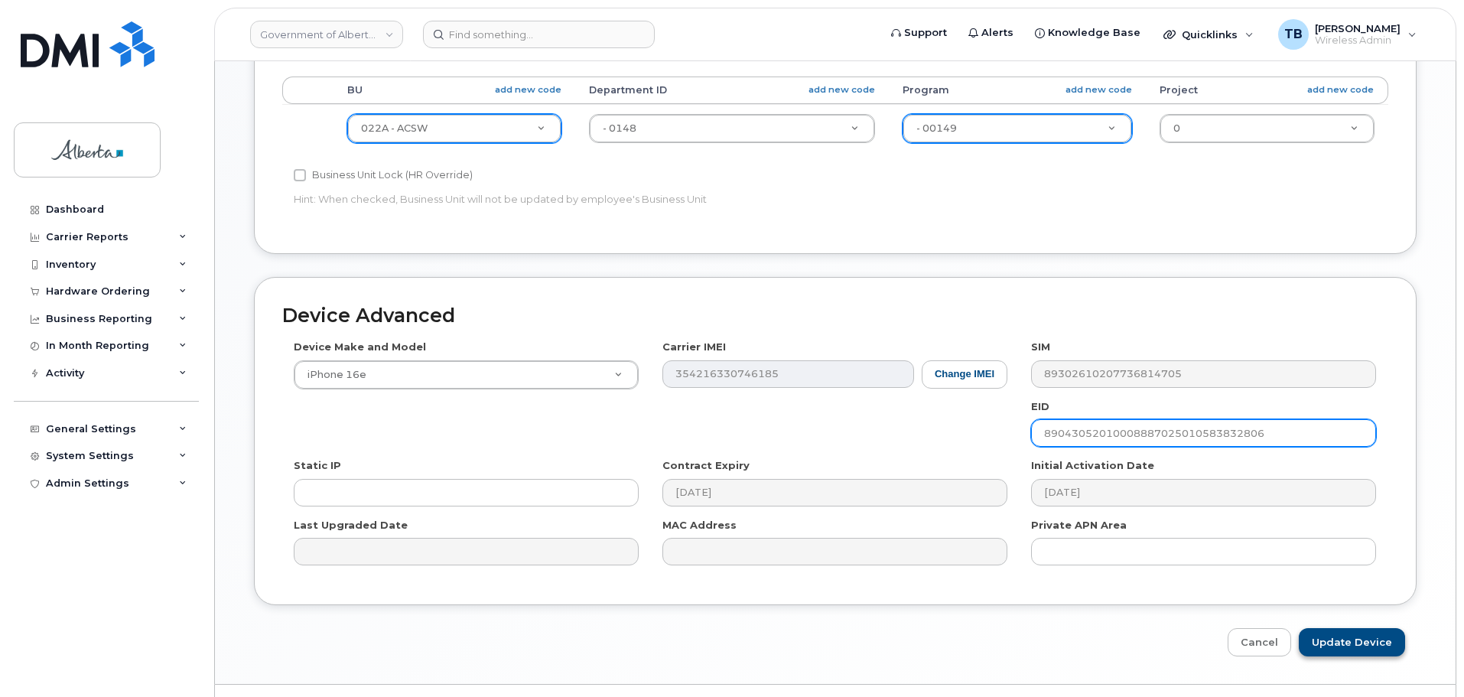
type input "89043052010008887025010583832806"
click at [1328, 639] on input "Update Device" at bounding box center [1352, 642] width 106 height 28
type input "Saving..."
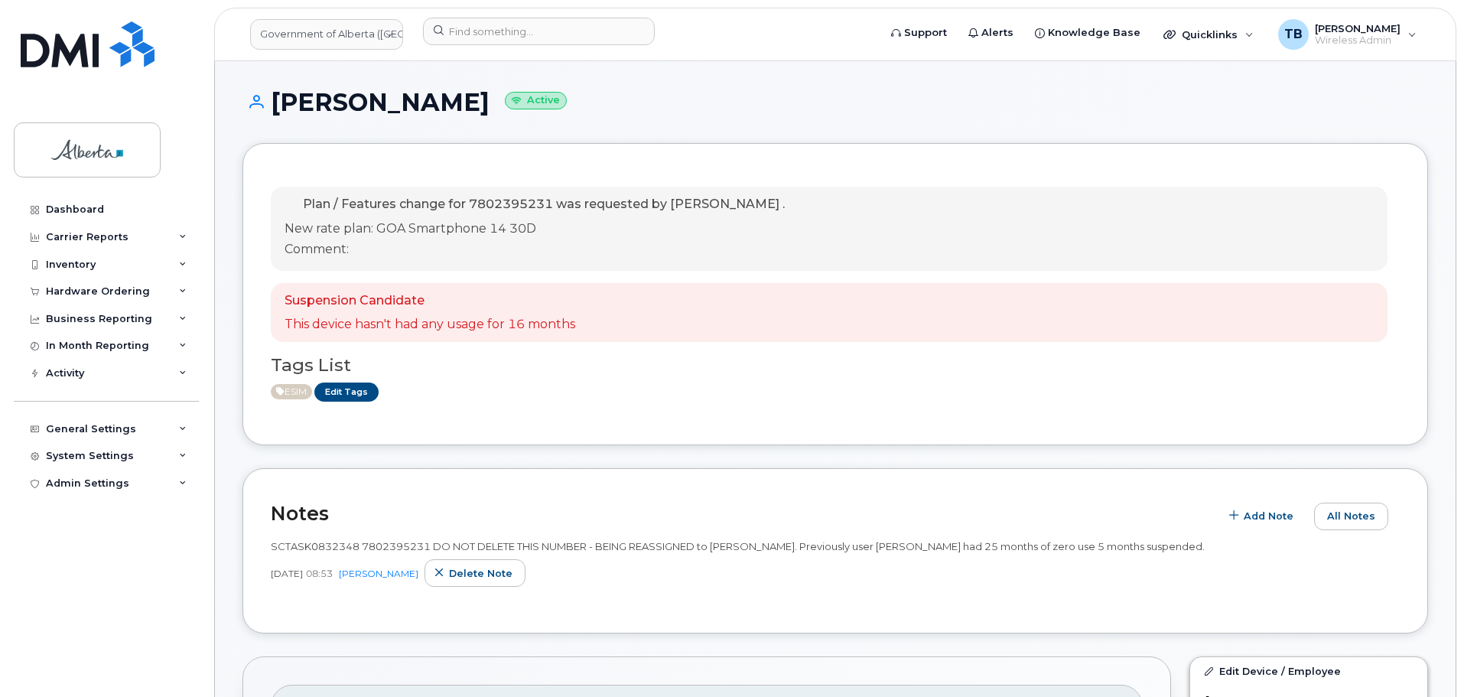
click at [378, 545] on span "SCTASK0832348 7802395231 DO NOT DELETE THIS NUMBER - BEING REASSIGNED to [PERSO…" at bounding box center [738, 546] width 934 height 12
click at [378, 545] on span "SCTASK0832348 7802395231 DO NOT DELETE THIS NUMBER - BEING REASSIGNED to Michae…" at bounding box center [738, 546] width 934 height 12
copy span "7802395231"
click at [978, 309] on div "Suspension Candidate This device hasn't had any usage for 16 months" at bounding box center [829, 313] width 1117 height 60
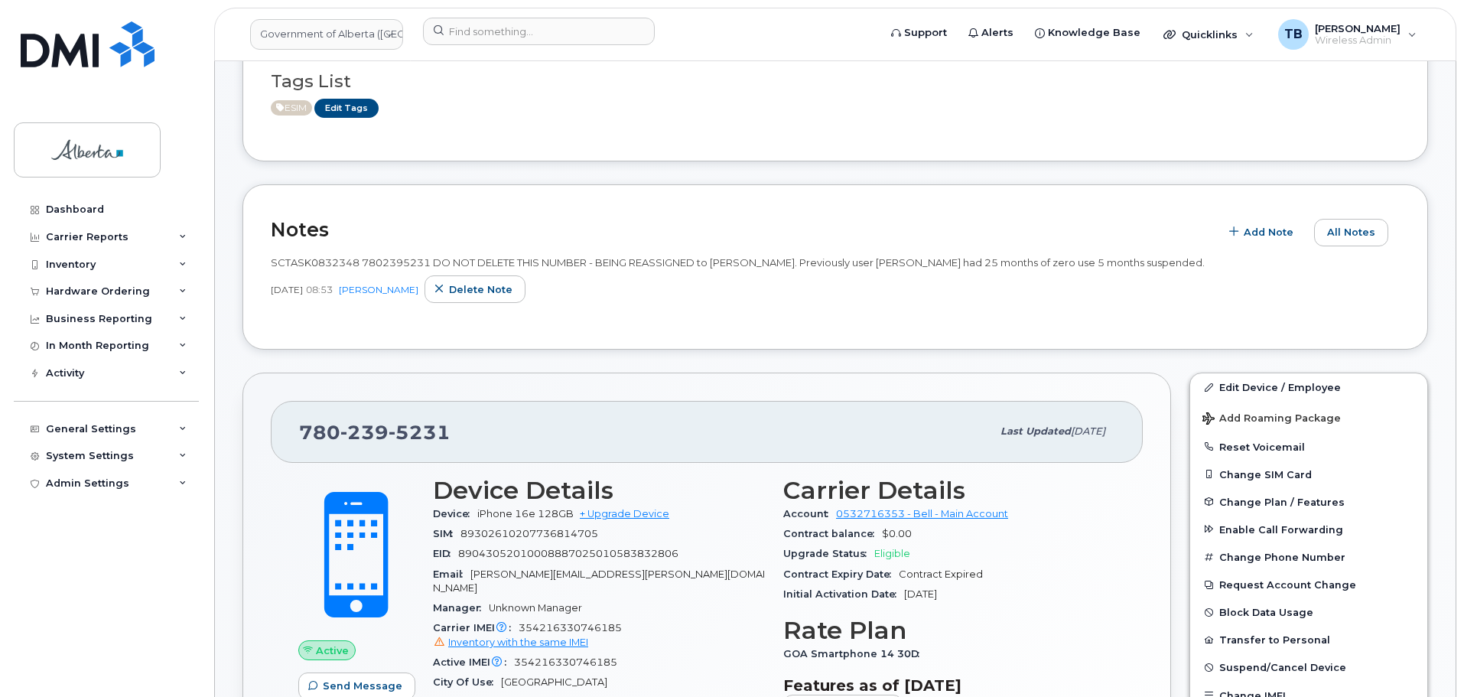
scroll to position [306, 0]
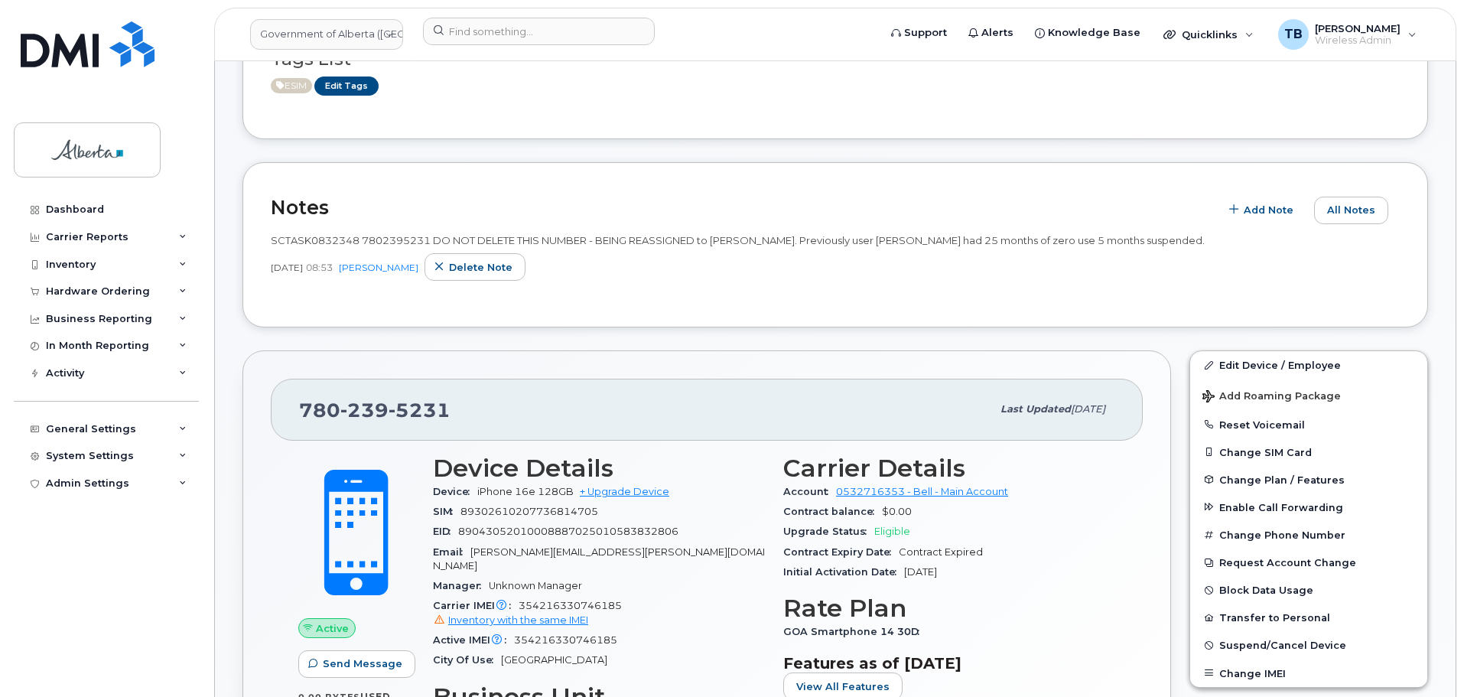
click at [579, 600] on span "354216330746185 Inventory with the same IMEI" at bounding box center [599, 614] width 332 height 28
copy span "354216330746185"
click at [444, 35] on input at bounding box center [539, 32] width 232 height 28
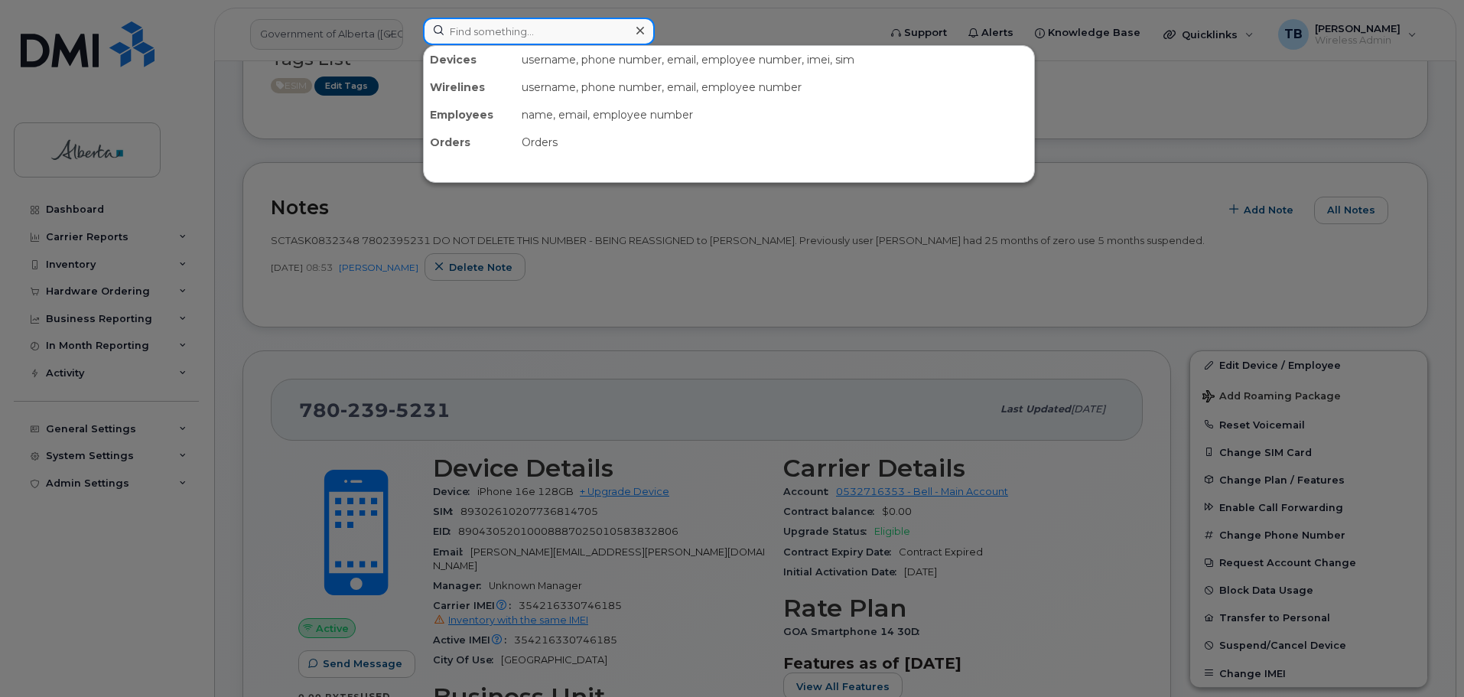
paste input "354216330746185"
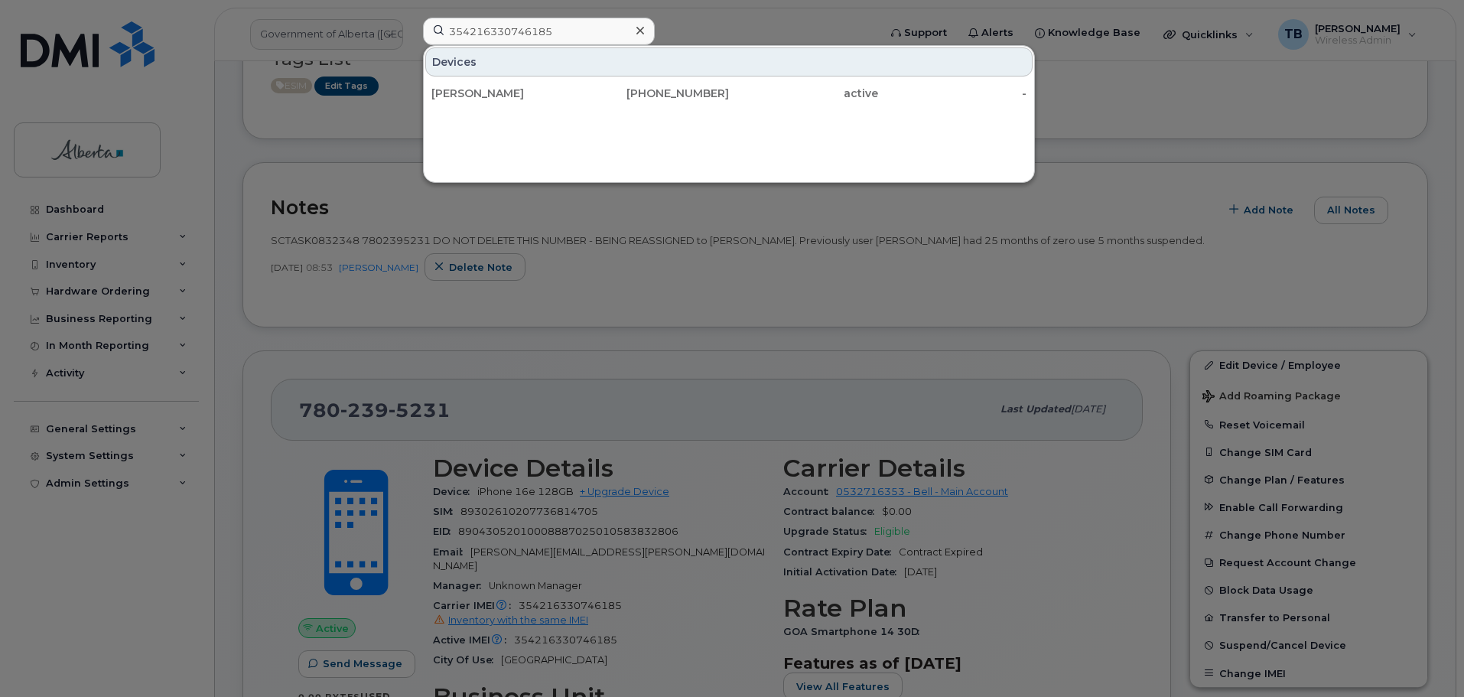
drag, startPoint x: 652, startPoint y: 309, endPoint x: 629, endPoint y: 332, distance: 31.9
click at [653, 309] on div at bounding box center [732, 348] width 1464 height 697
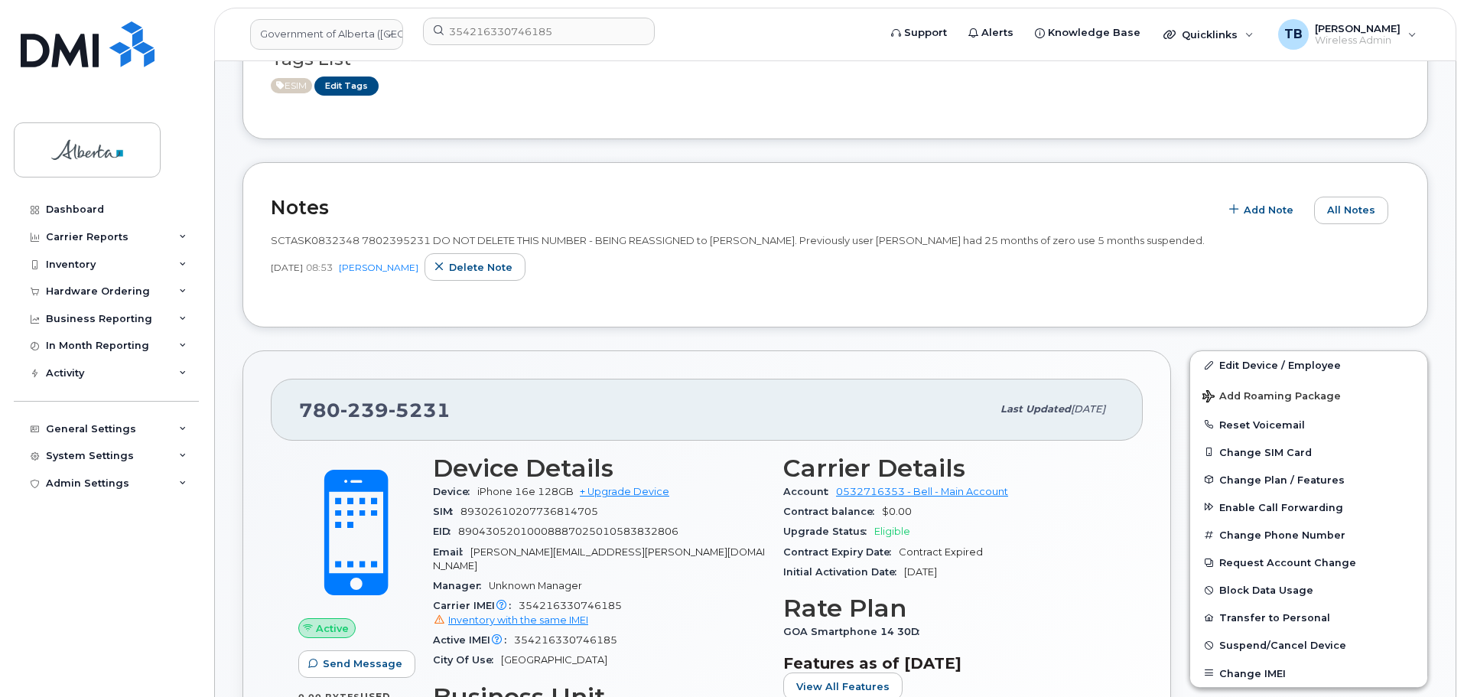
drag, startPoint x: 275, startPoint y: 158, endPoint x: 244, endPoint y: 156, distance: 30.7
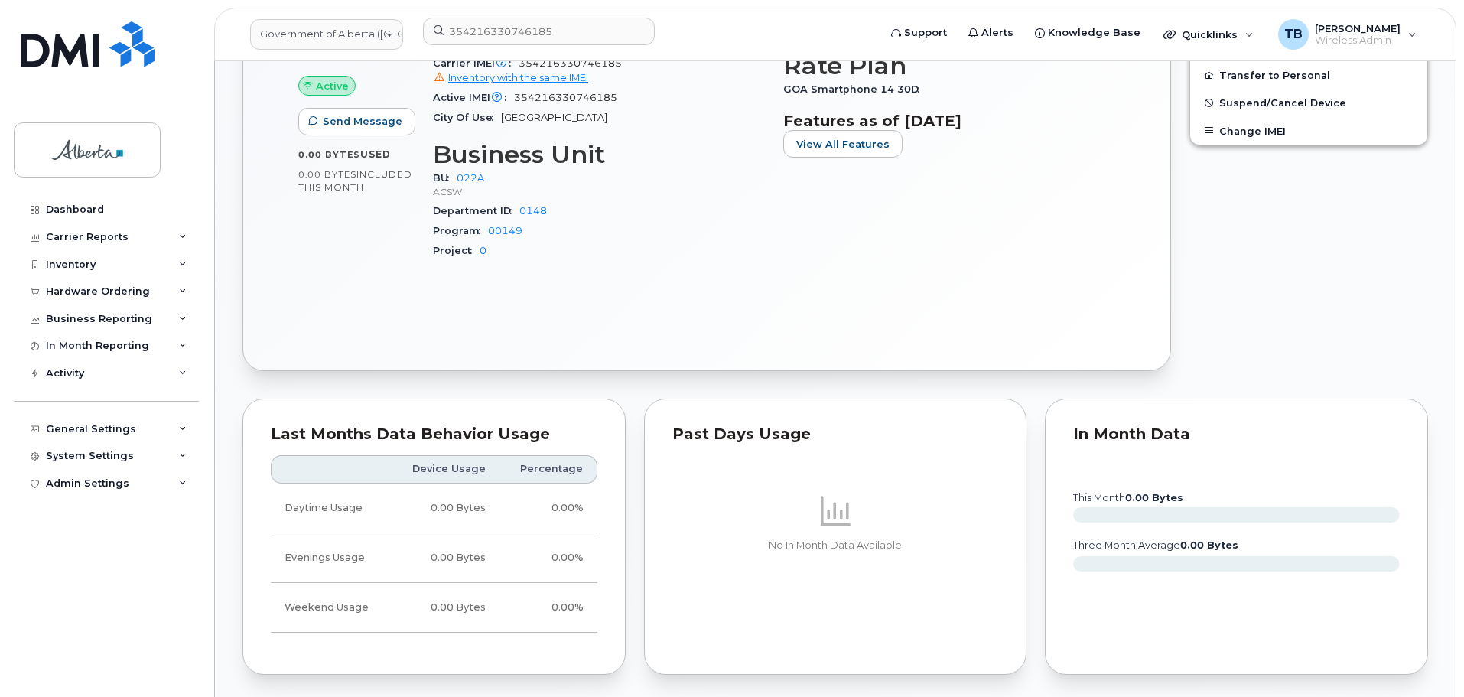
scroll to position [994, 0]
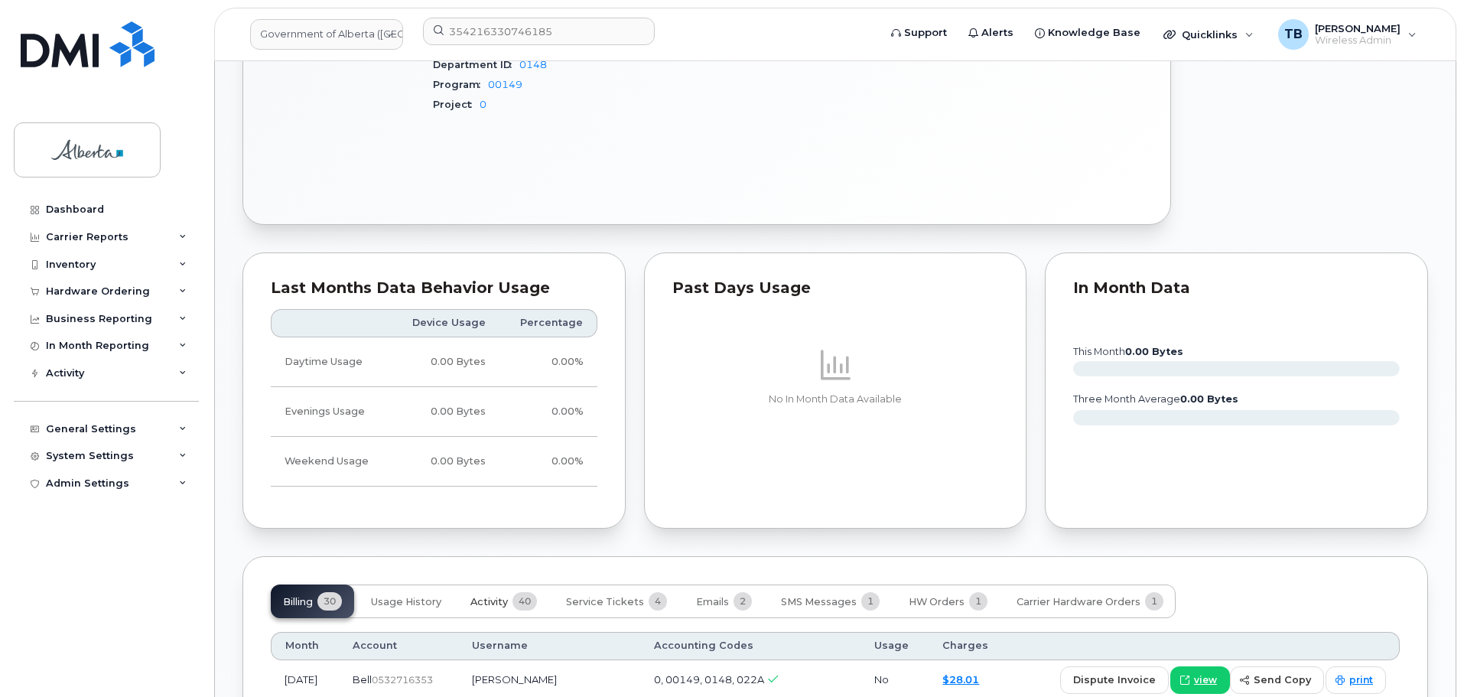
click at [492, 596] on span "Activity" at bounding box center [488, 602] width 37 height 12
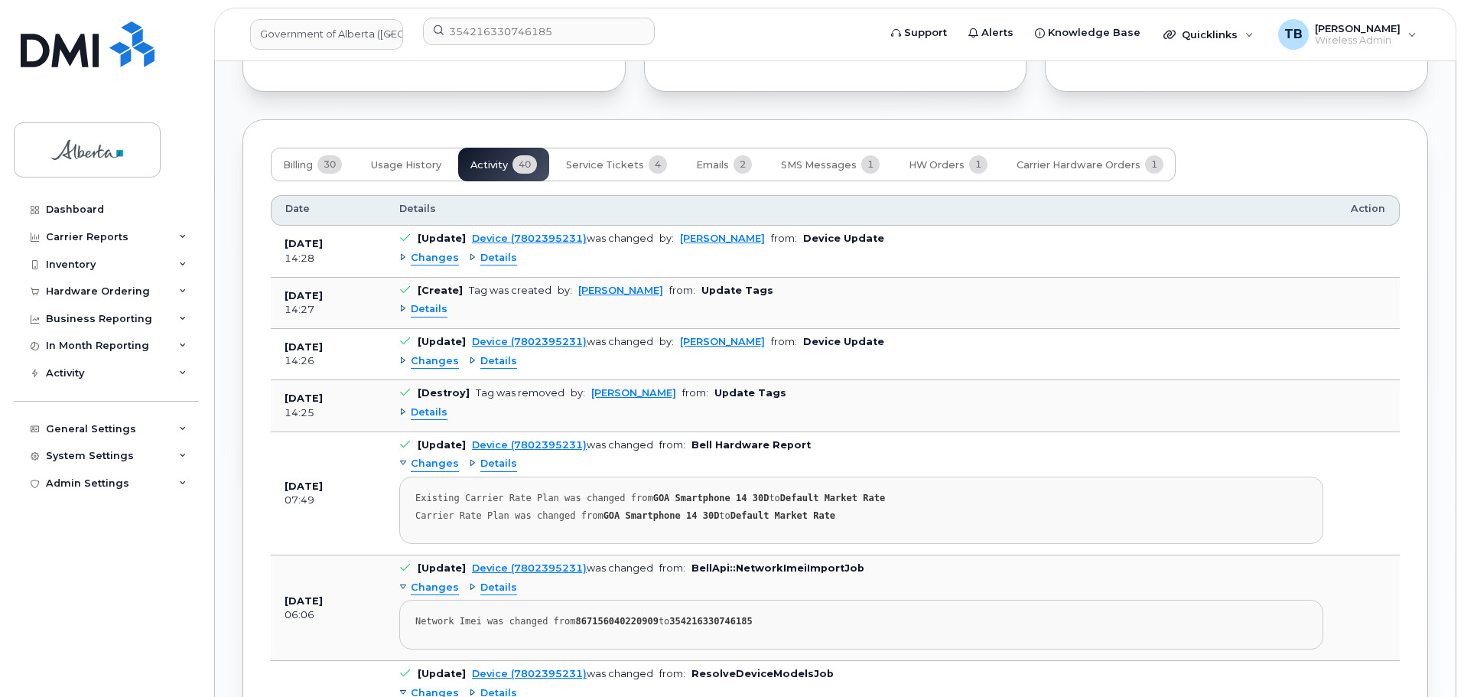
scroll to position [1453, 0]
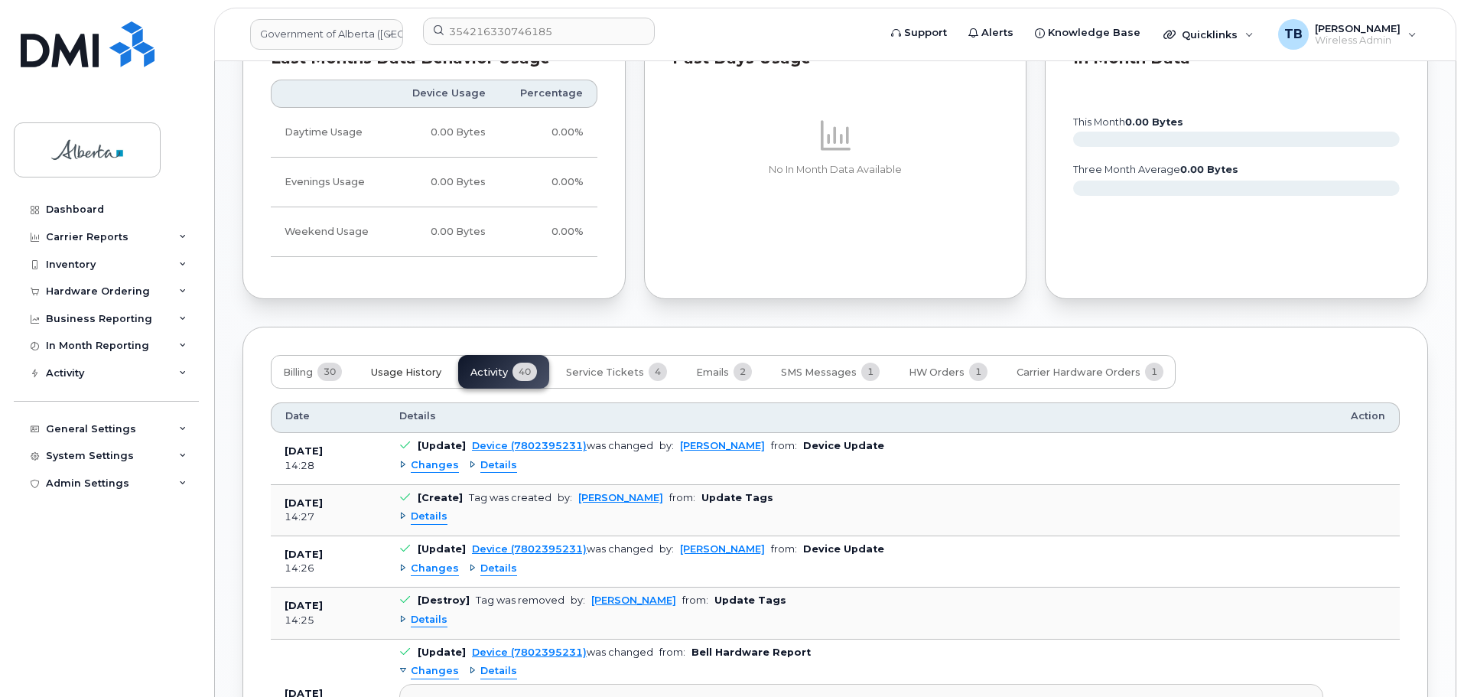
click at [406, 366] on span "Usage History" at bounding box center [406, 372] width 70 height 12
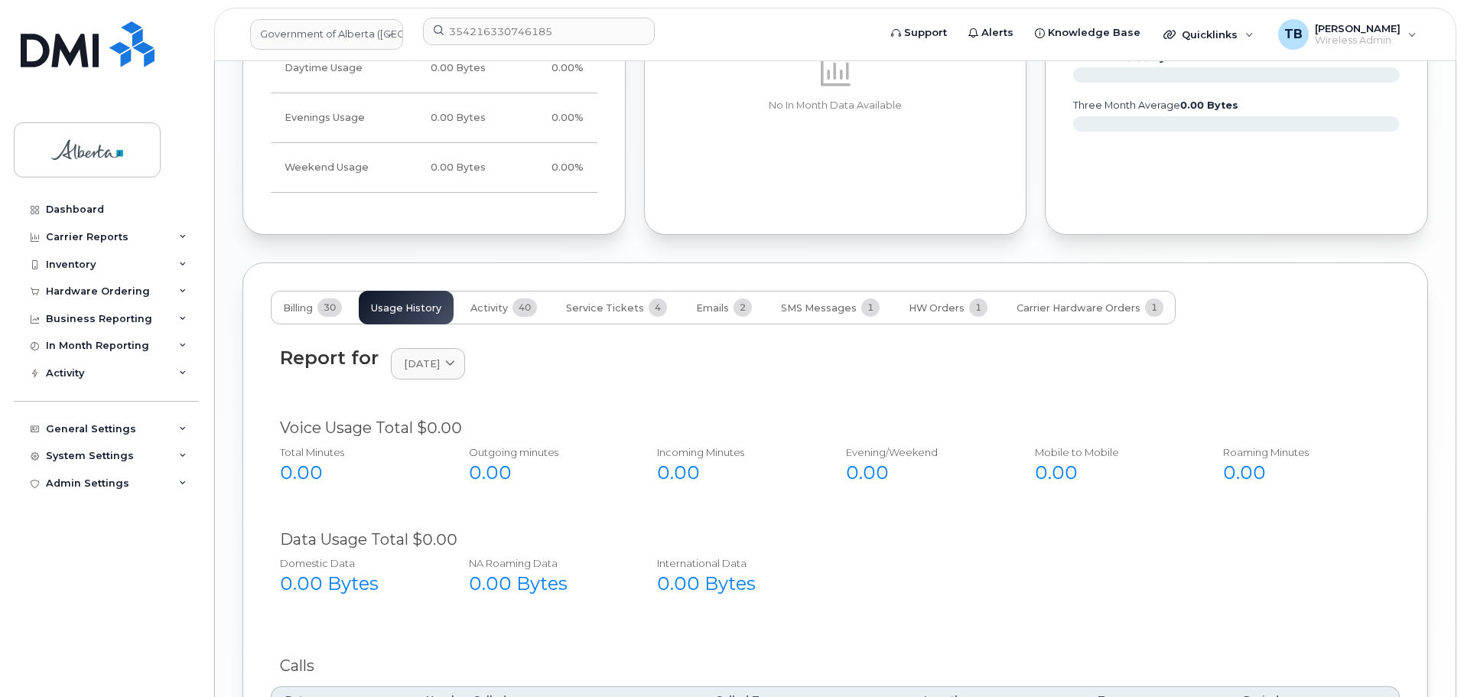
scroll to position [1377, 0]
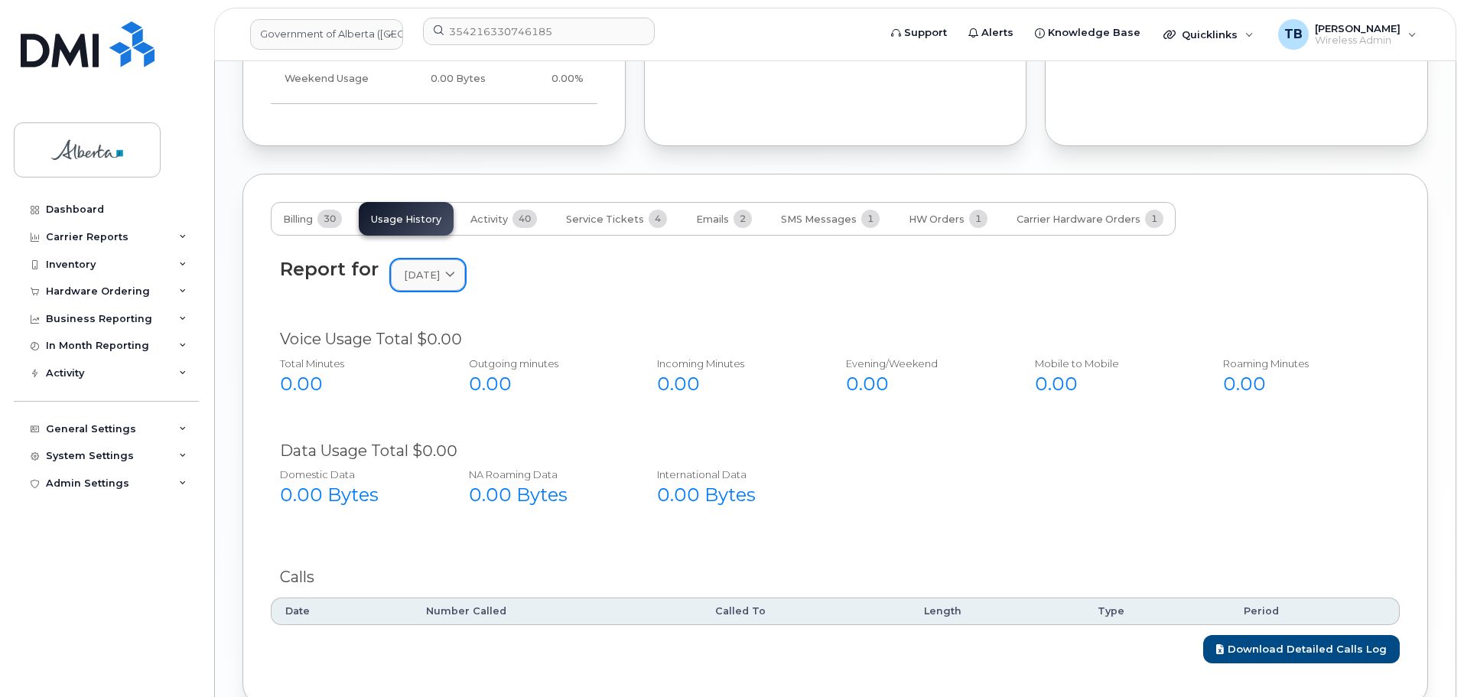
click at [440, 268] on span "September 2025" at bounding box center [422, 275] width 36 height 15
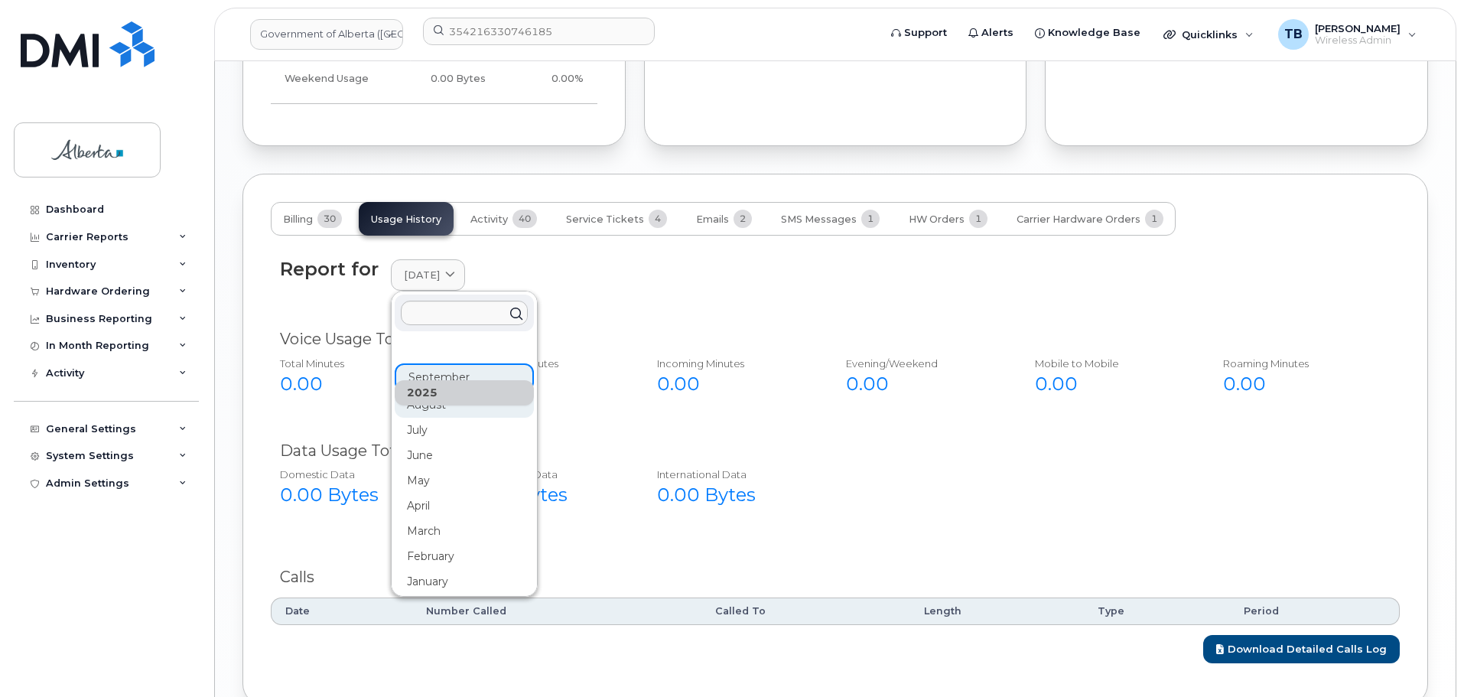
click at [430, 398] on div "August" at bounding box center [464, 404] width 139 height 25
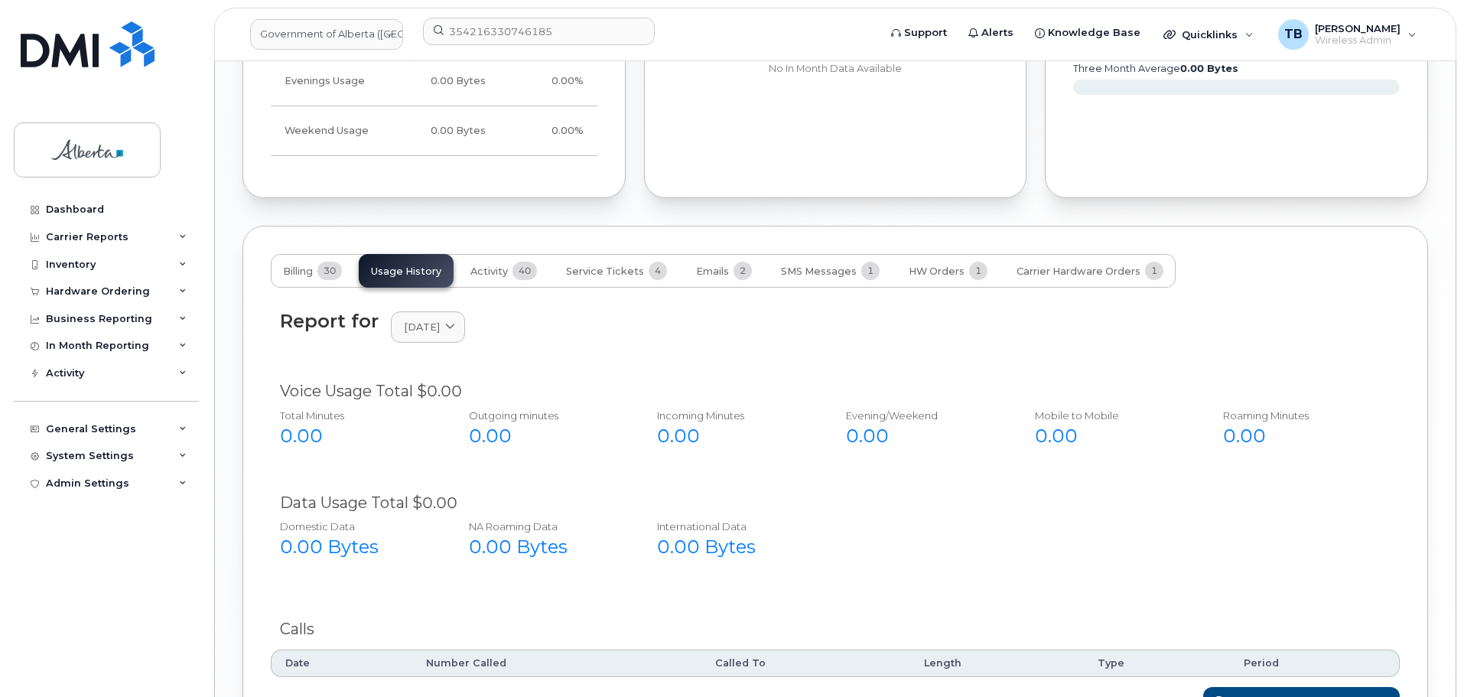
scroll to position [1295, 0]
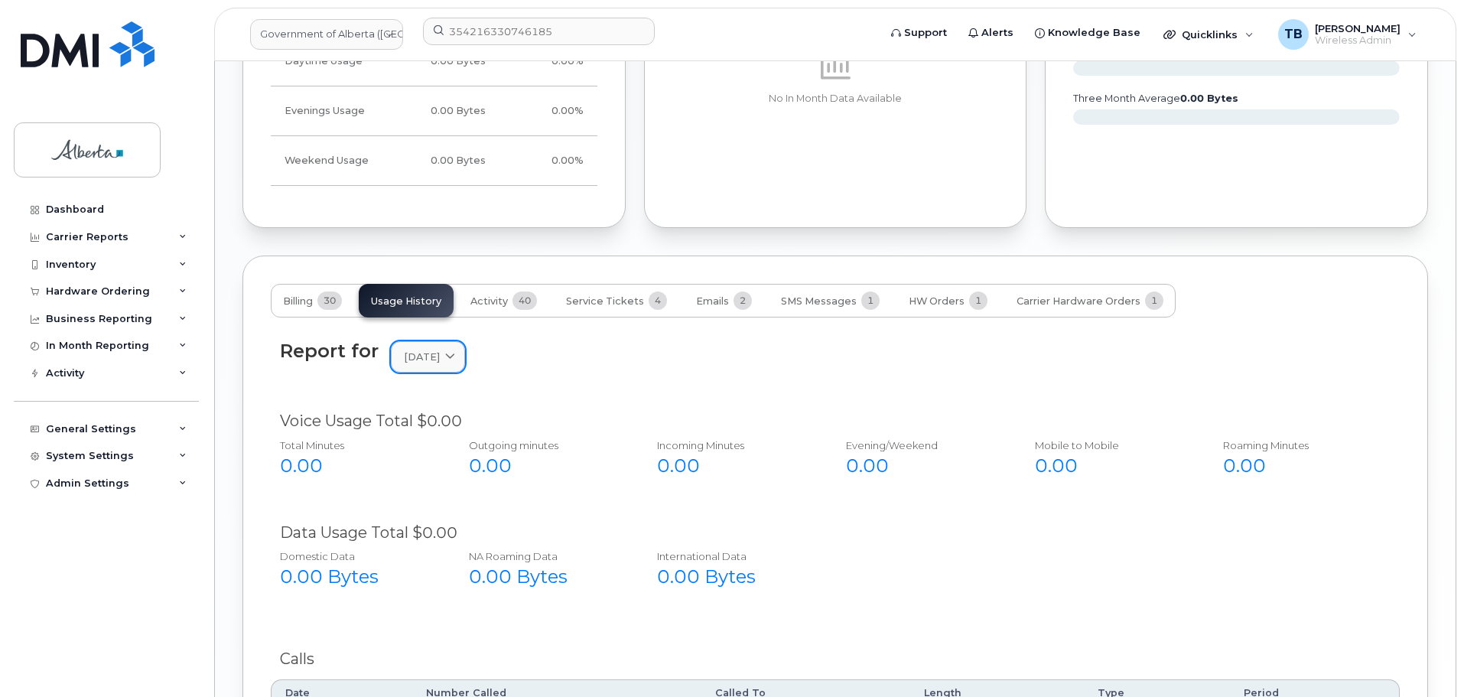
click at [440, 350] on span "August 2025" at bounding box center [422, 357] width 36 height 15
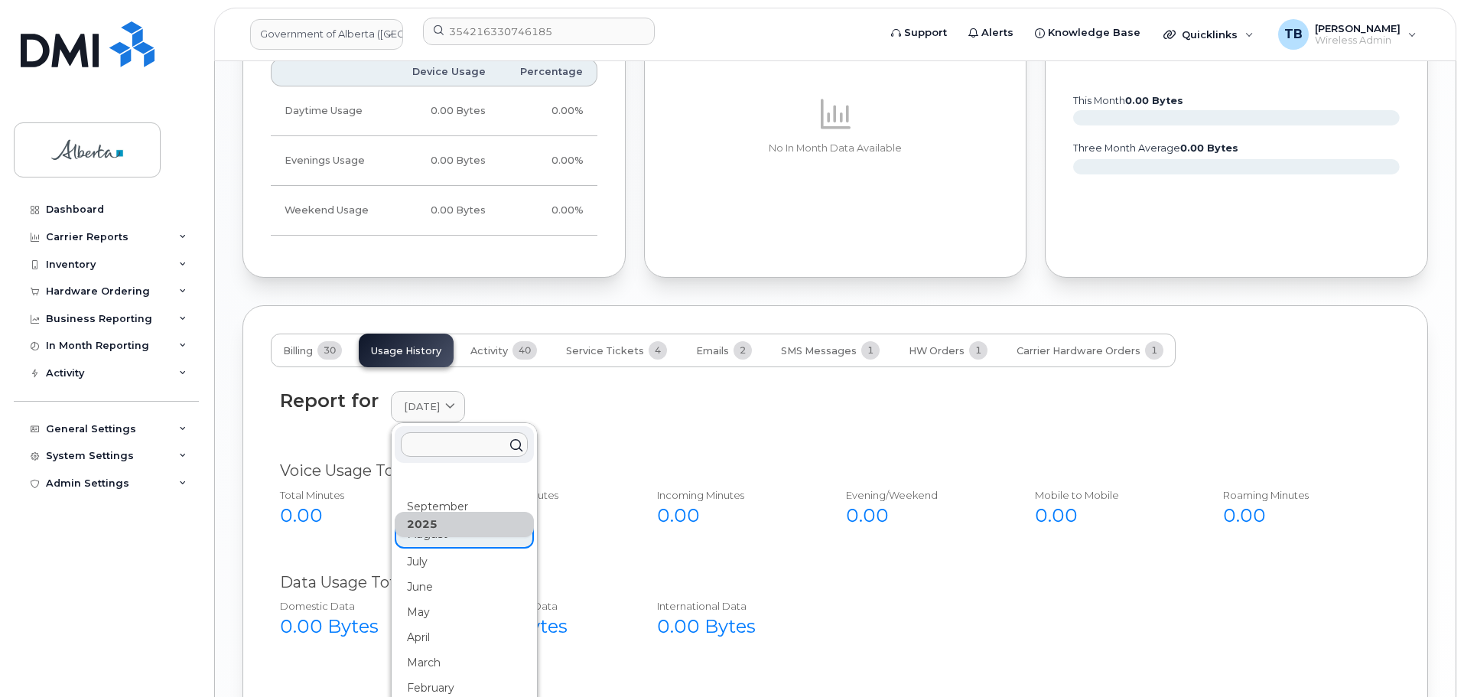
scroll to position [1218, 0]
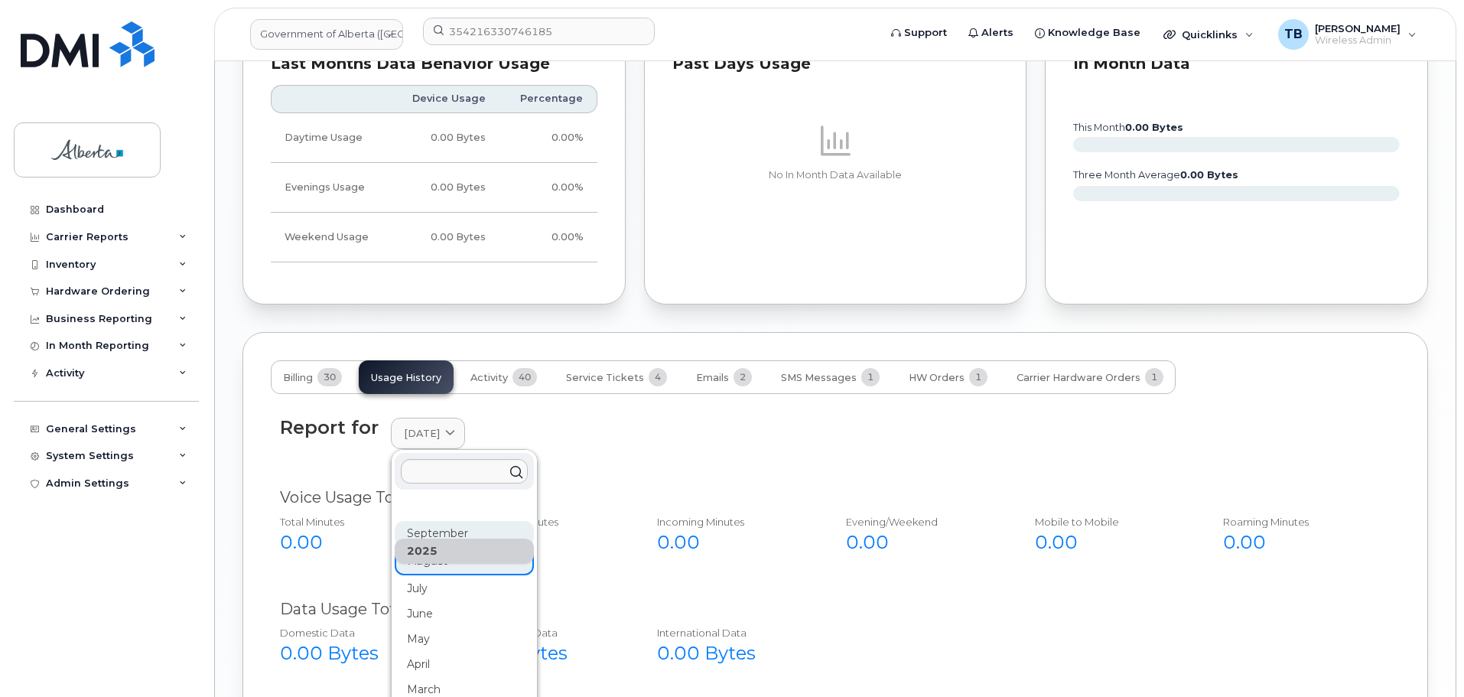
click at [437, 521] on div "September" at bounding box center [464, 533] width 139 height 25
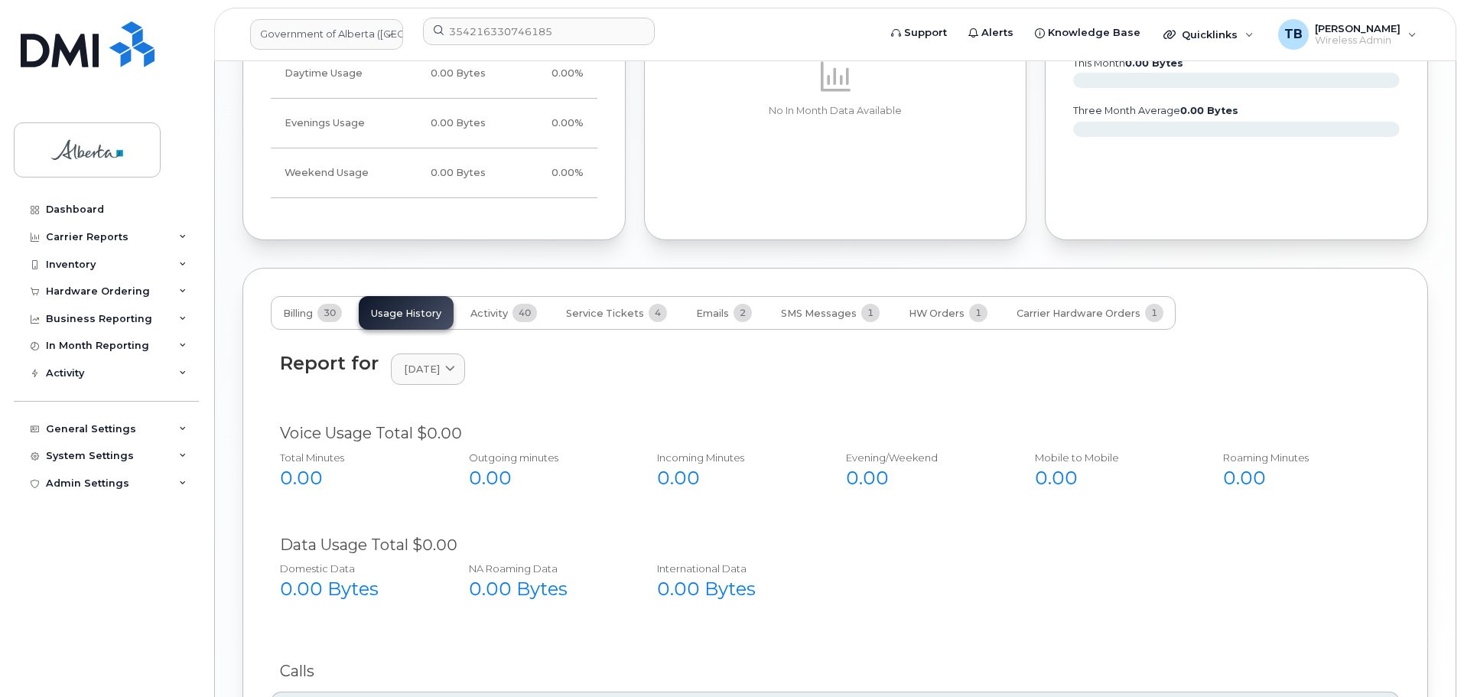
scroll to position [1371, 0]
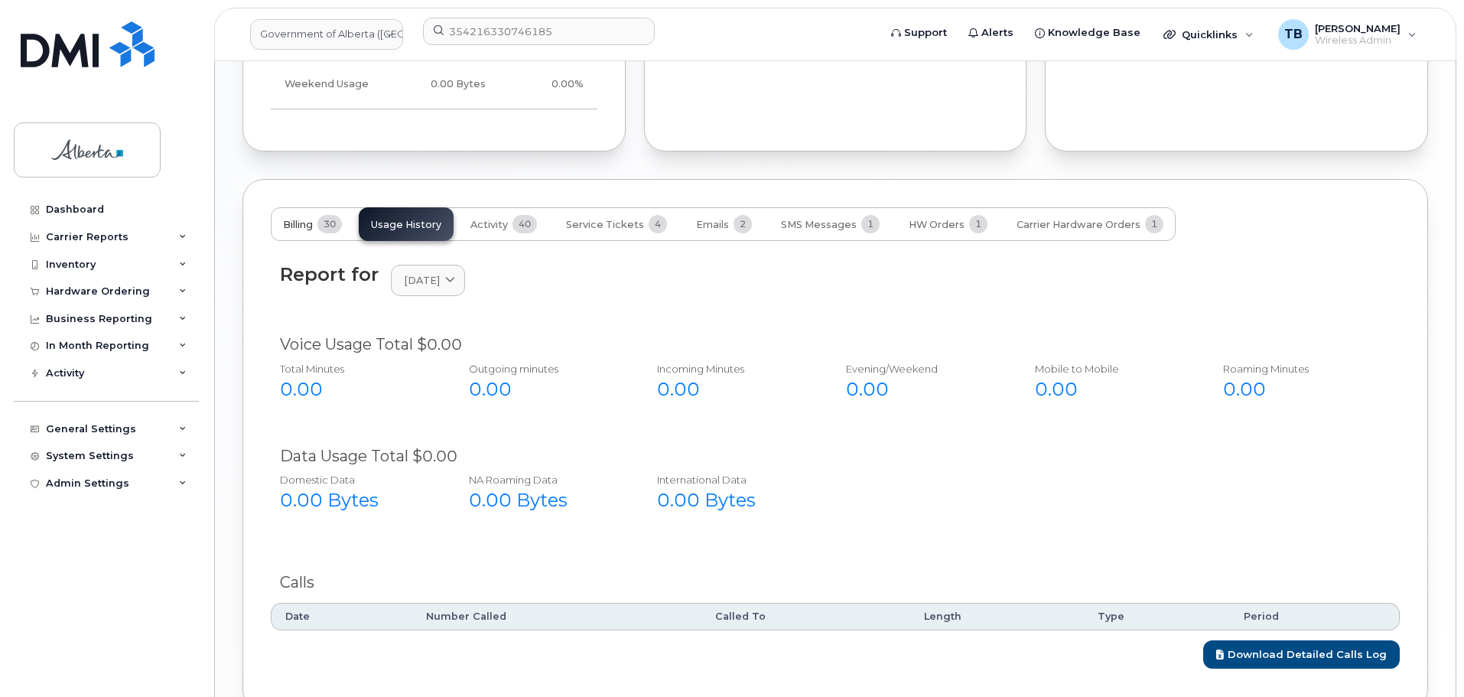
click at [298, 219] on span "Billing" at bounding box center [298, 225] width 30 height 12
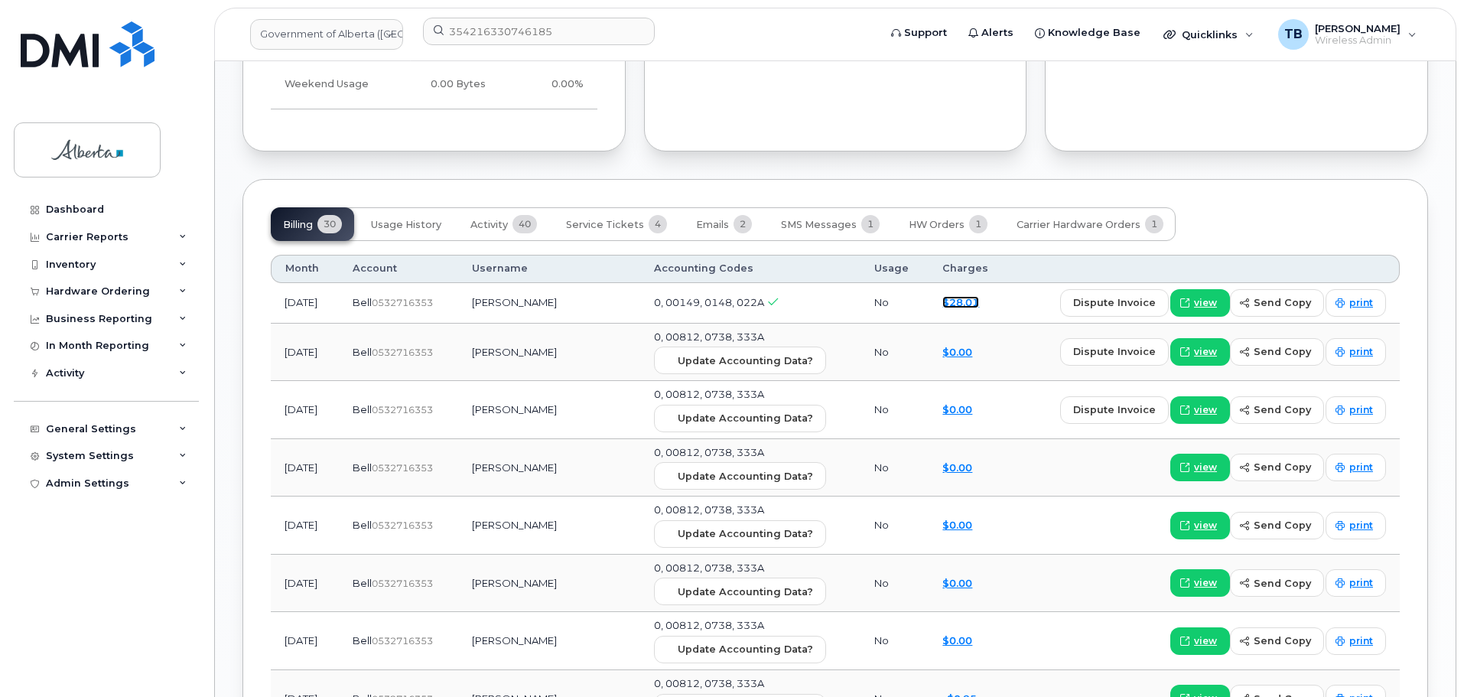
click at [979, 296] on link "$28.01" at bounding box center [960, 302] width 37 height 12
click at [1217, 296] on span "view" at bounding box center [1205, 303] width 23 height 14
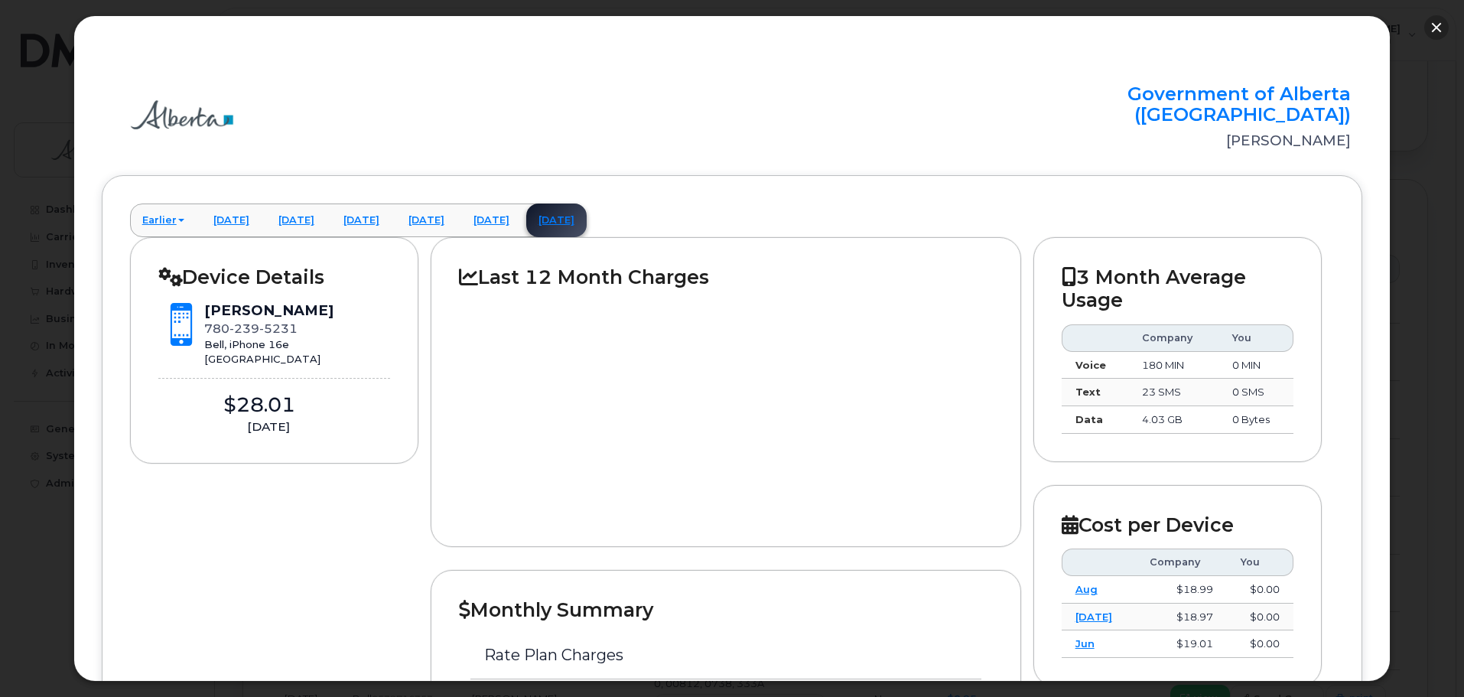
click at [1434, 29] on button "button" at bounding box center [1436, 27] width 24 height 24
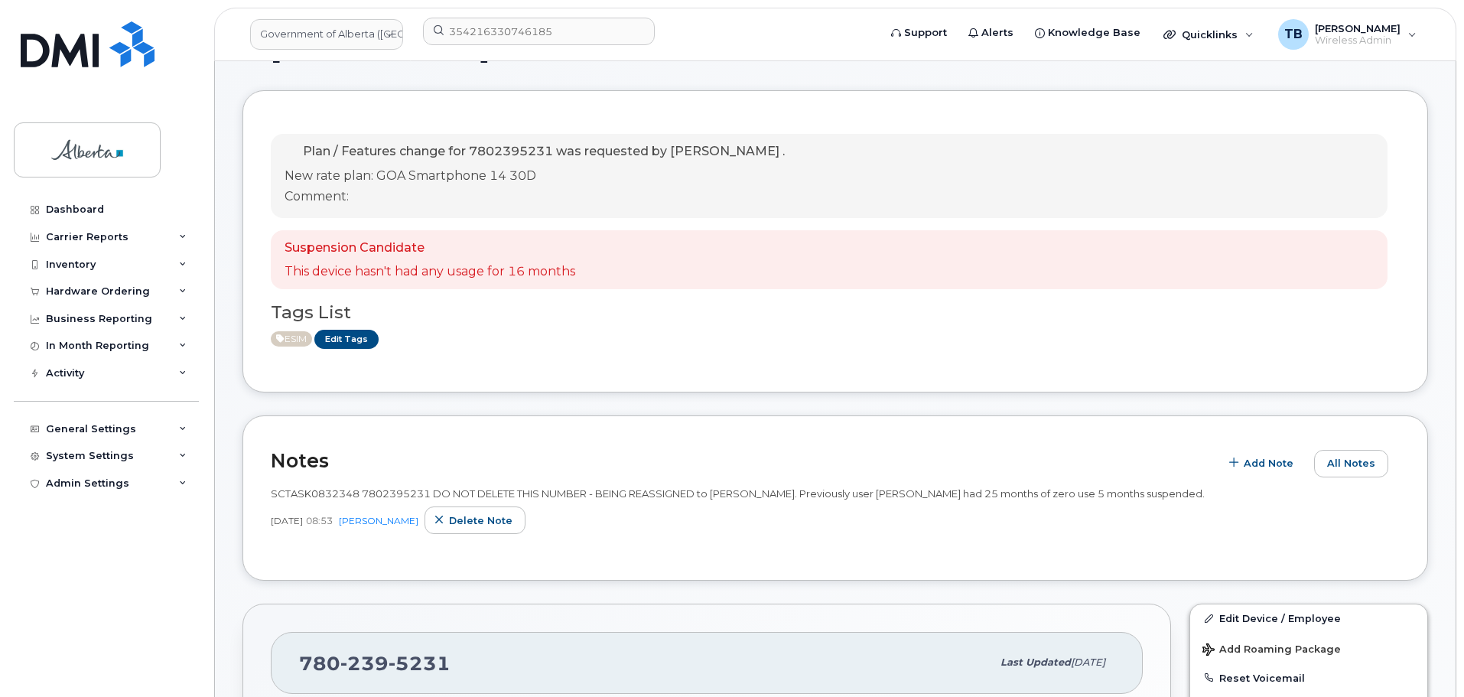
scroll to position [76, 0]
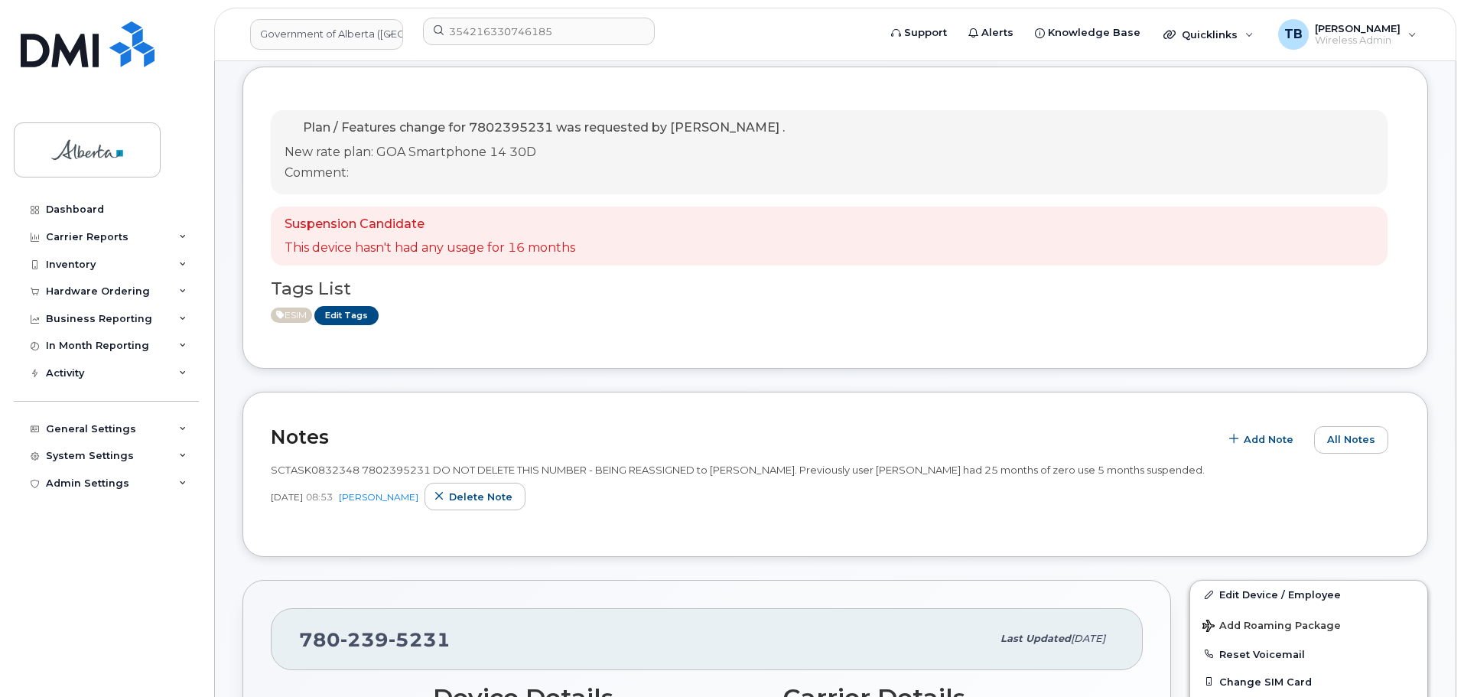
click at [399, 468] on span "SCTASK0832348 7802395231 DO NOT DELETE THIS NUMBER - BEING REASSIGNED to Michae…" at bounding box center [738, 469] width 934 height 12
drag, startPoint x: 399, startPoint y: 468, endPoint x: 515, endPoint y: 438, distance: 120.0
click at [515, 438] on h2 "Notes" at bounding box center [741, 436] width 941 height 23
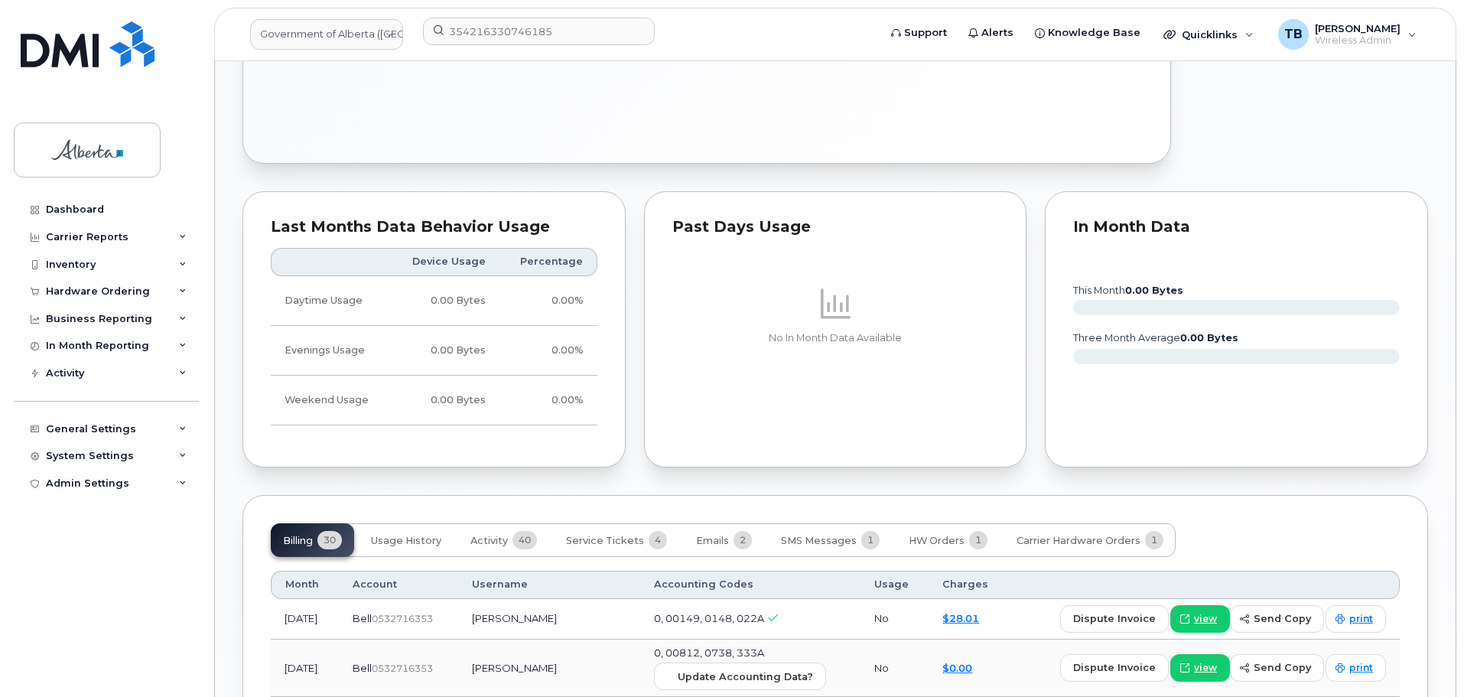
scroll to position [1147, 0]
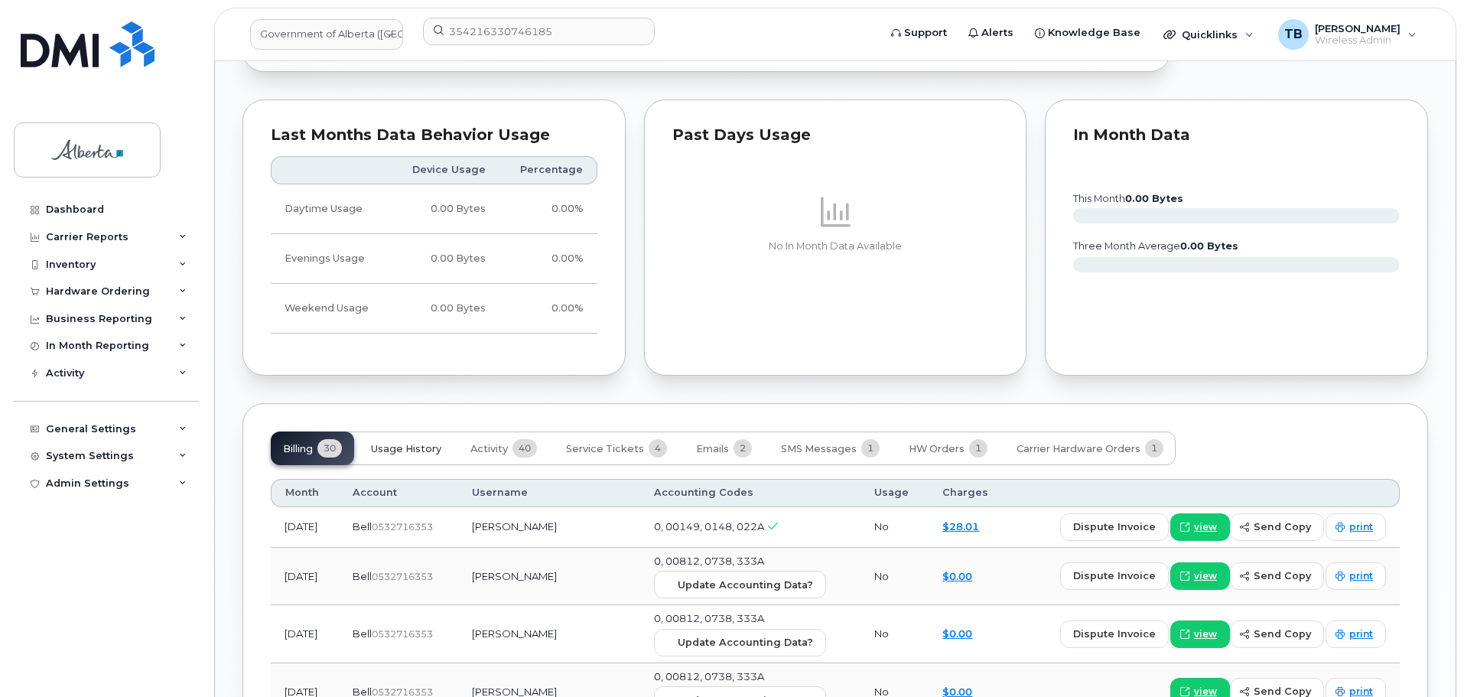
click at [418, 443] on span "Usage History" at bounding box center [406, 449] width 70 height 12
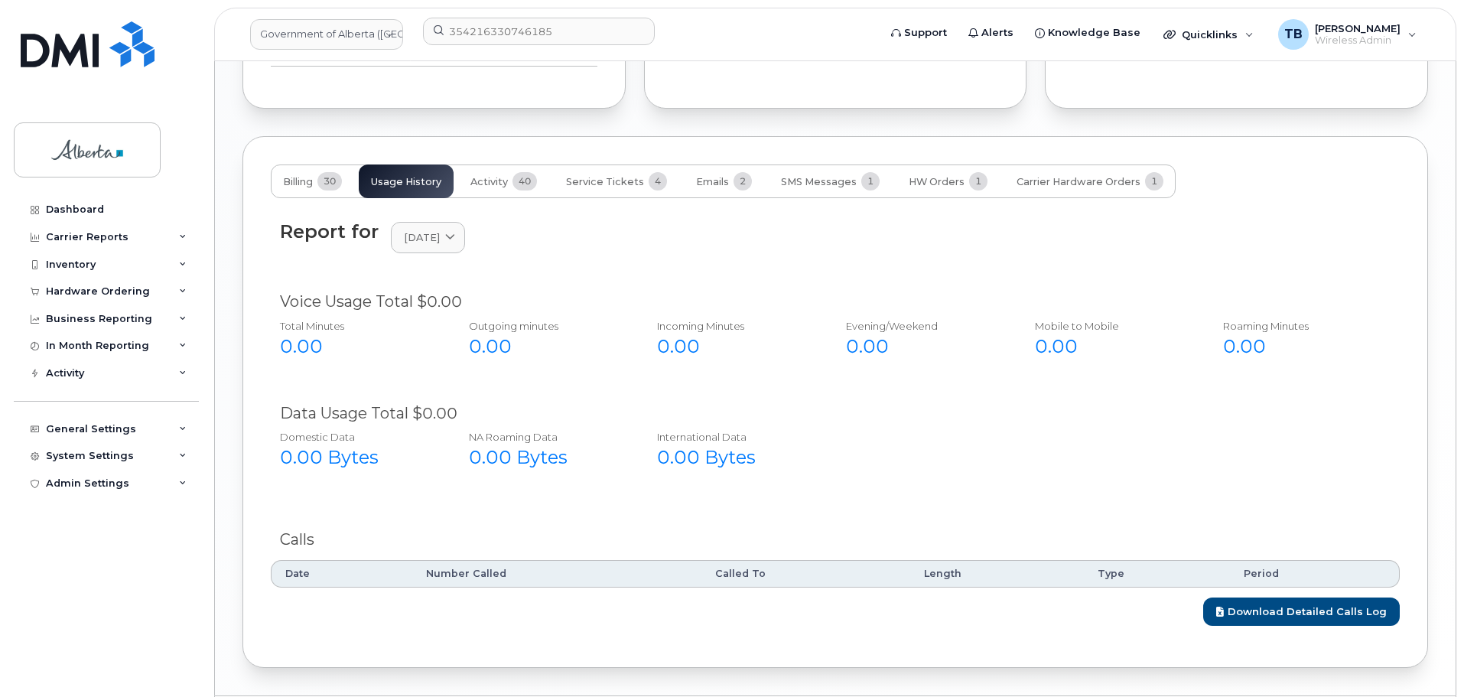
scroll to position [1448, 0]
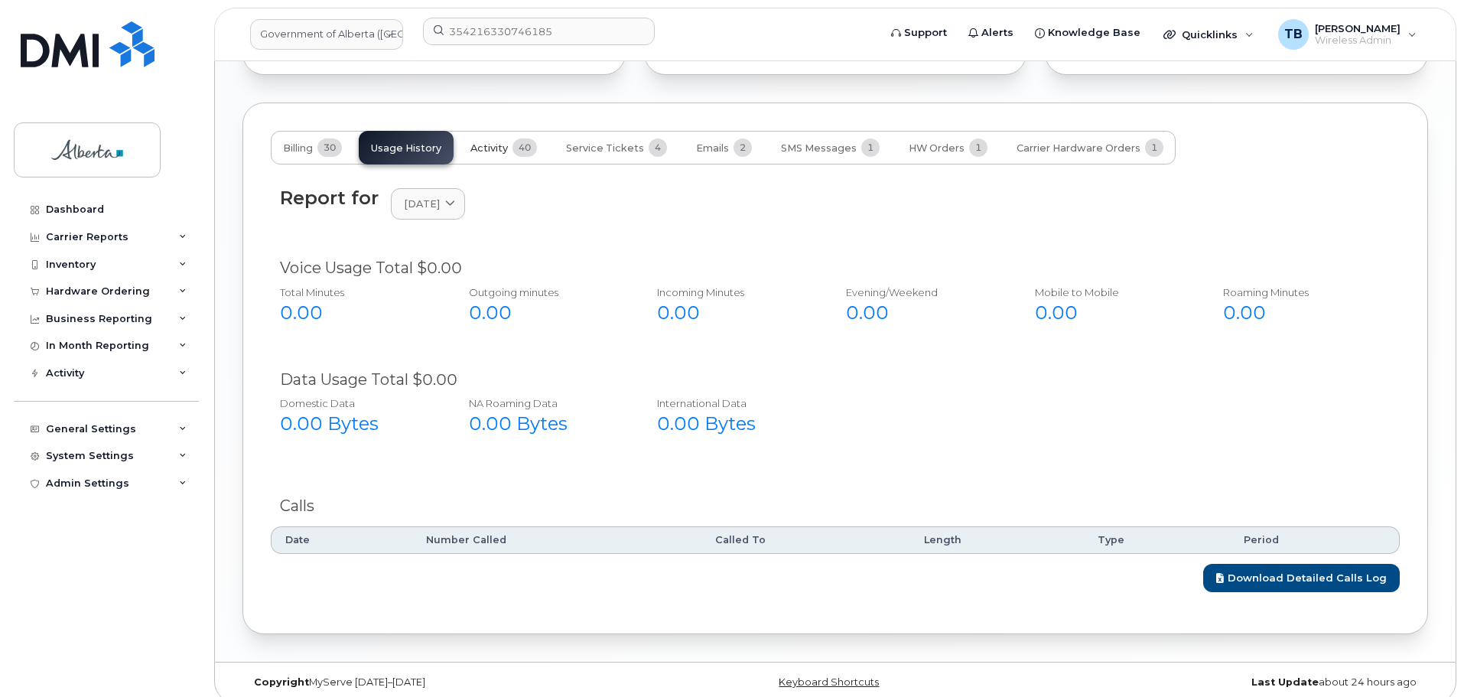
click at [501, 142] on span "Activity" at bounding box center [488, 148] width 37 height 12
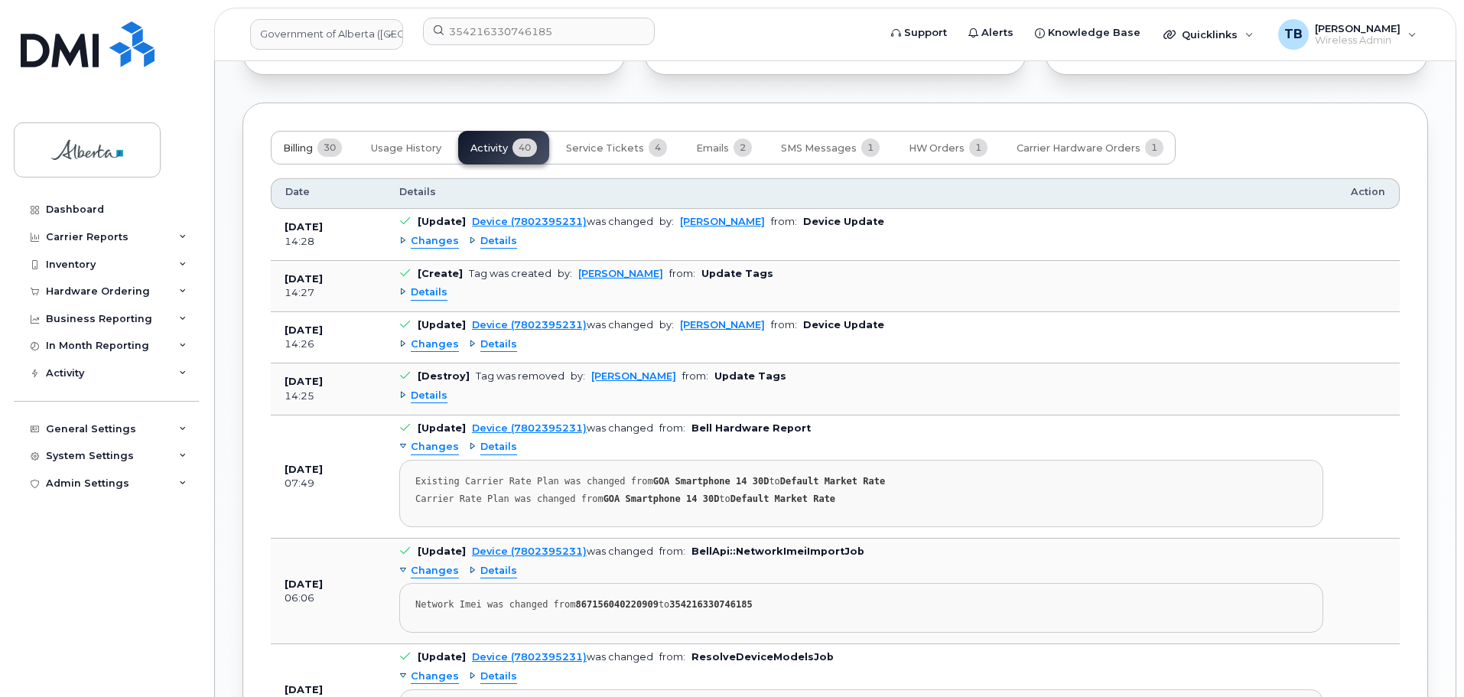
click at [299, 142] on span "Billing" at bounding box center [298, 148] width 30 height 12
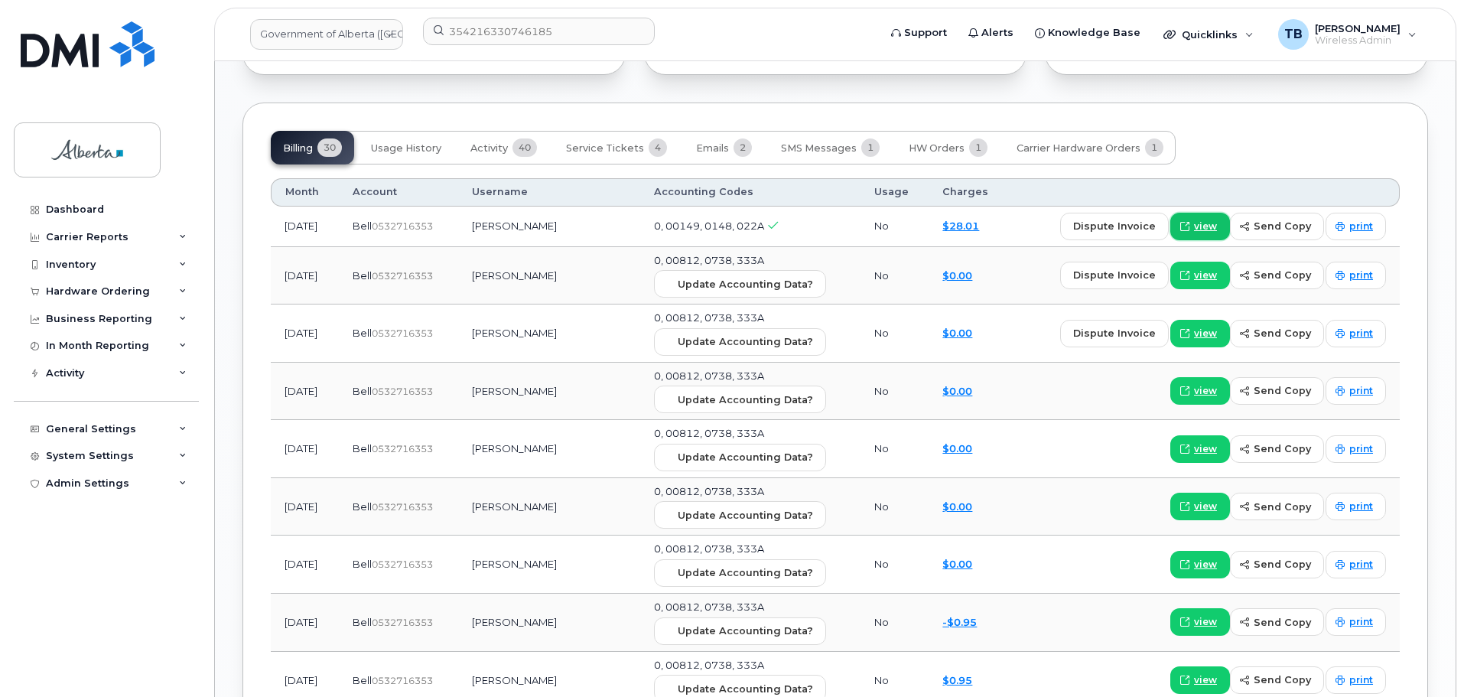
click at [1215, 219] on span "view" at bounding box center [1205, 226] width 23 height 14
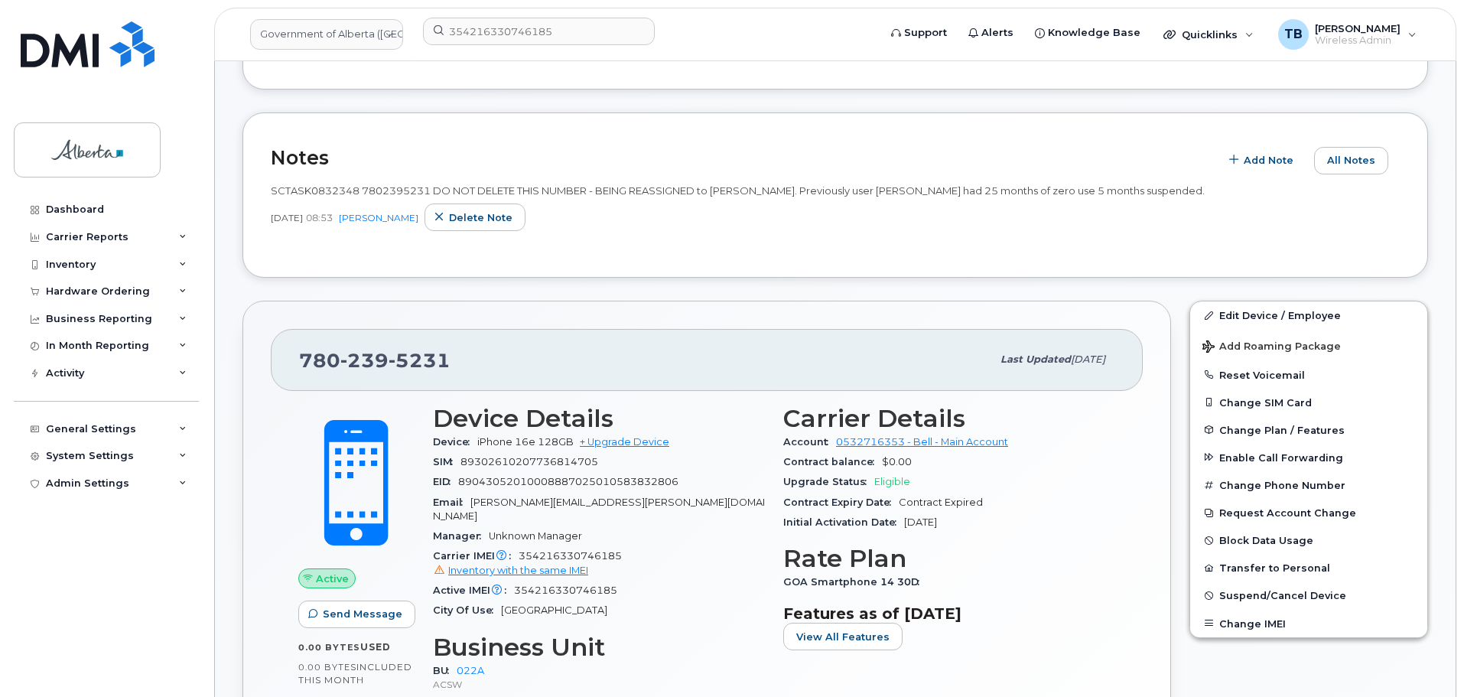
scroll to position [382, 0]
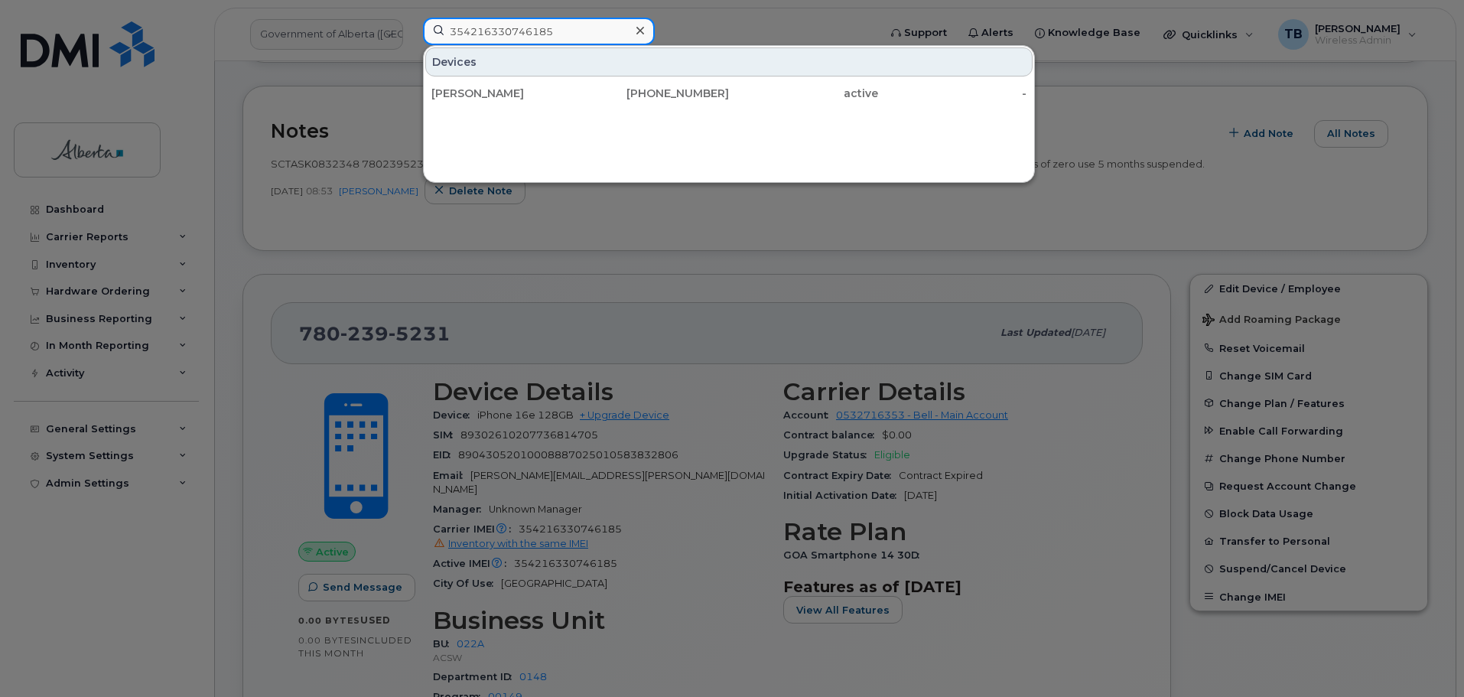
click at [485, 41] on input "354216330746185" at bounding box center [539, 32] width 232 height 28
drag, startPoint x: 604, startPoint y: 39, endPoint x: 456, endPoint y: 38, distance: 148.4
click at [456, 38] on input "354216330746185" at bounding box center [539, 32] width 232 height 28
type input "3"
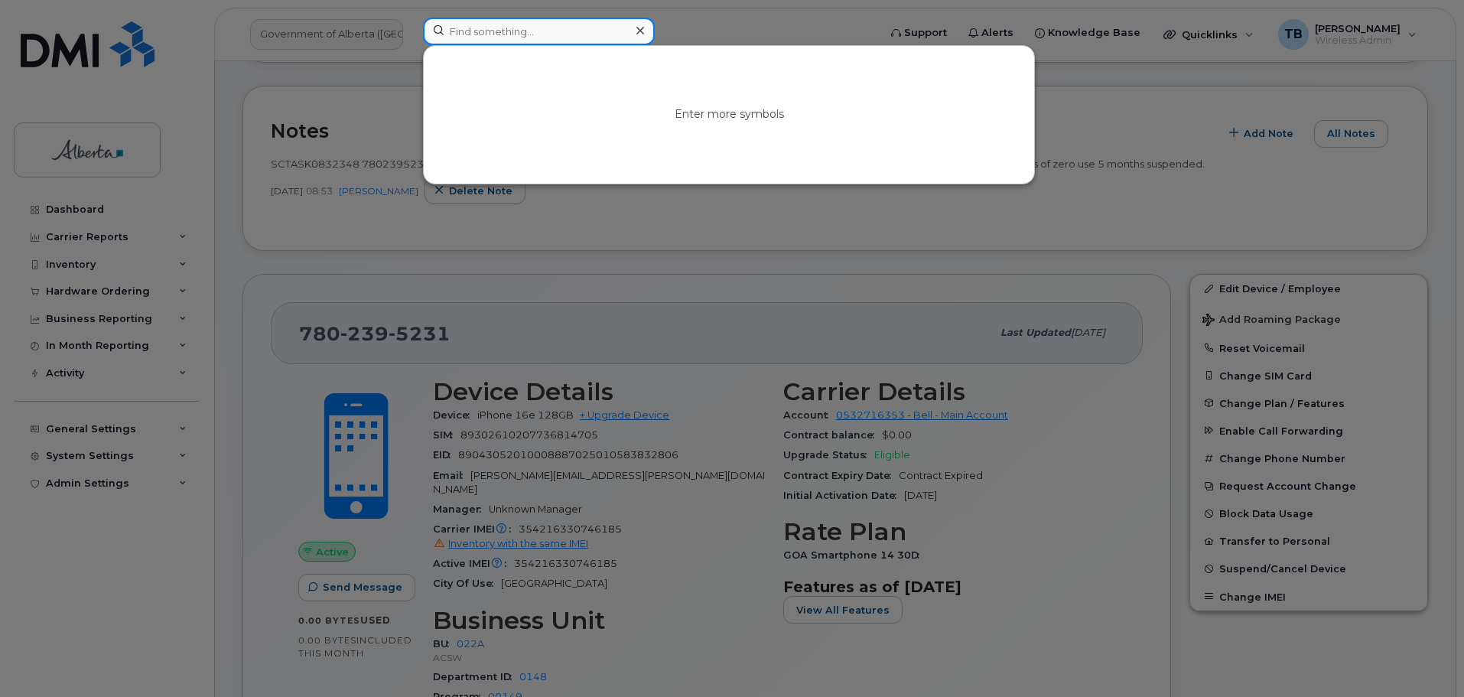
paste input "5873469965"
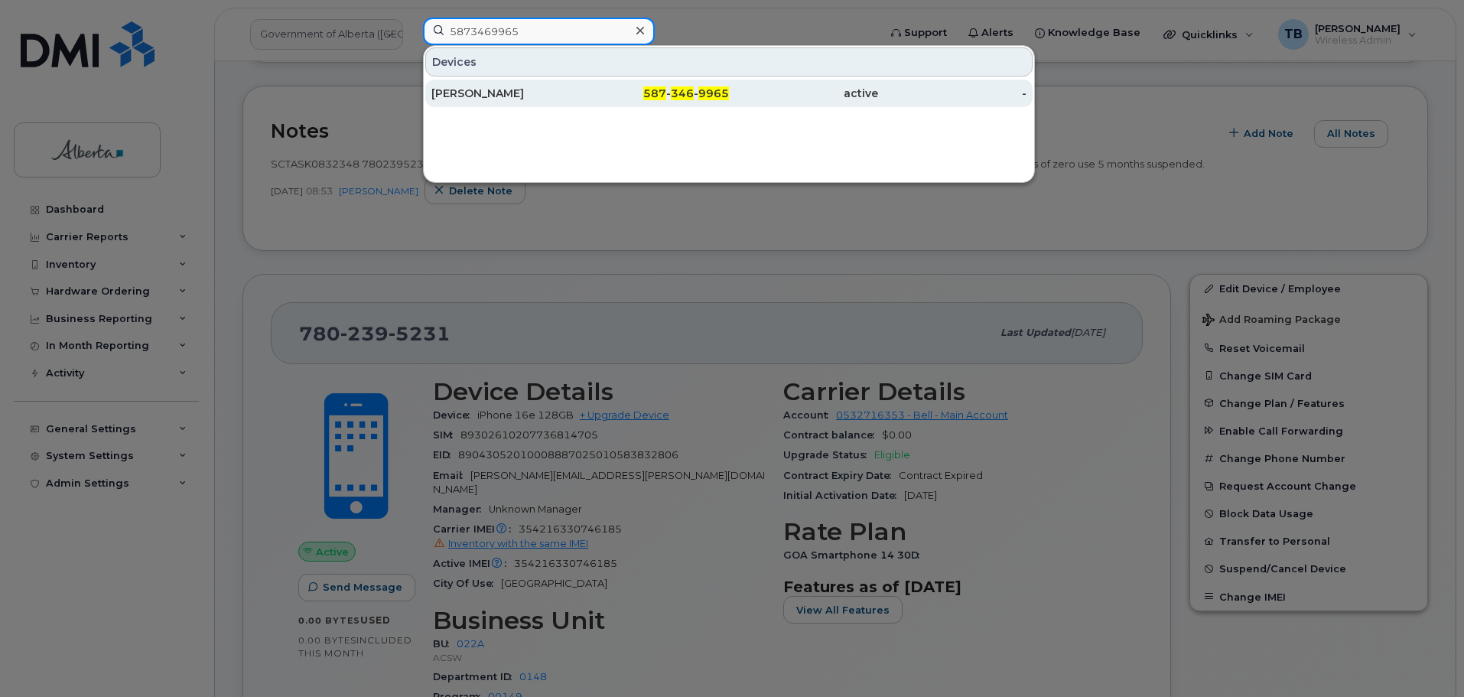
type input "5873469965"
click at [473, 94] on div "Amy Giles" at bounding box center [505, 93] width 149 height 15
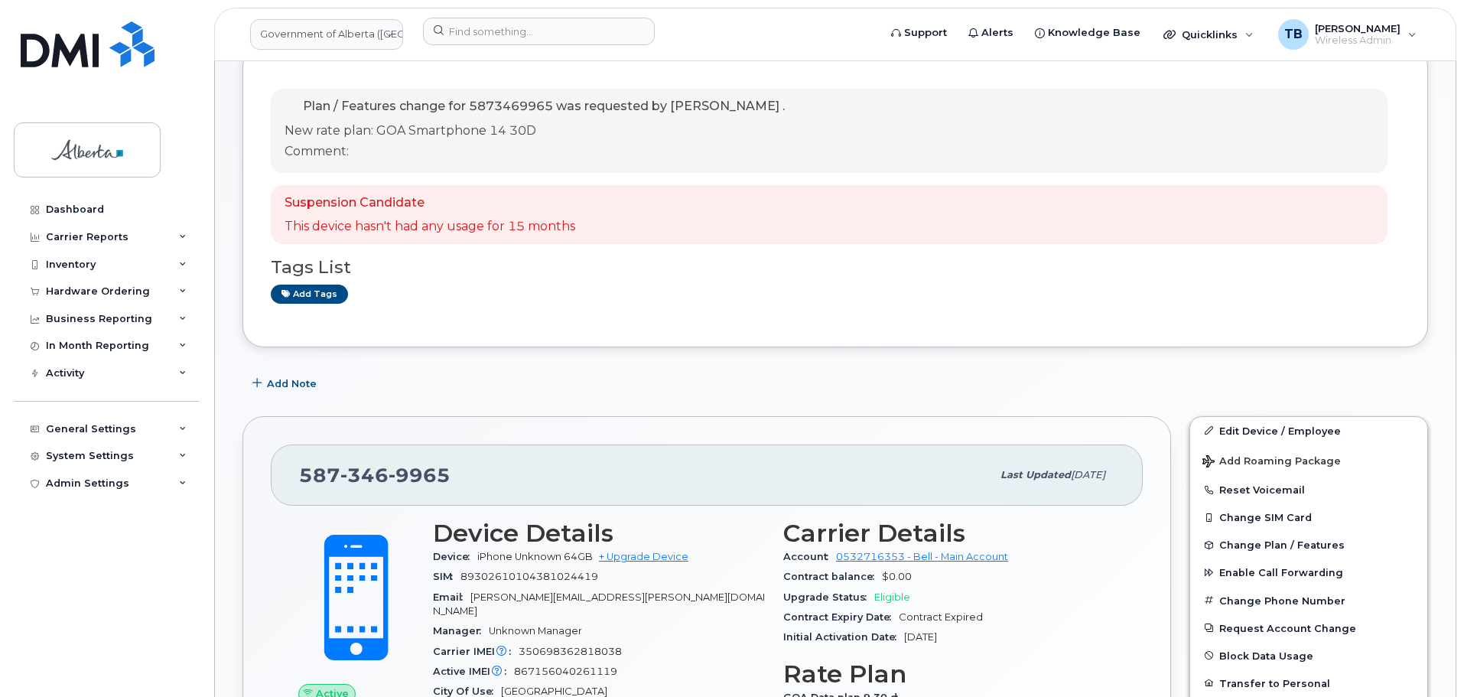
scroll to position [229, 0]
click at [289, 382] on span "Add Note" at bounding box center [292, 382] width 50 height 15
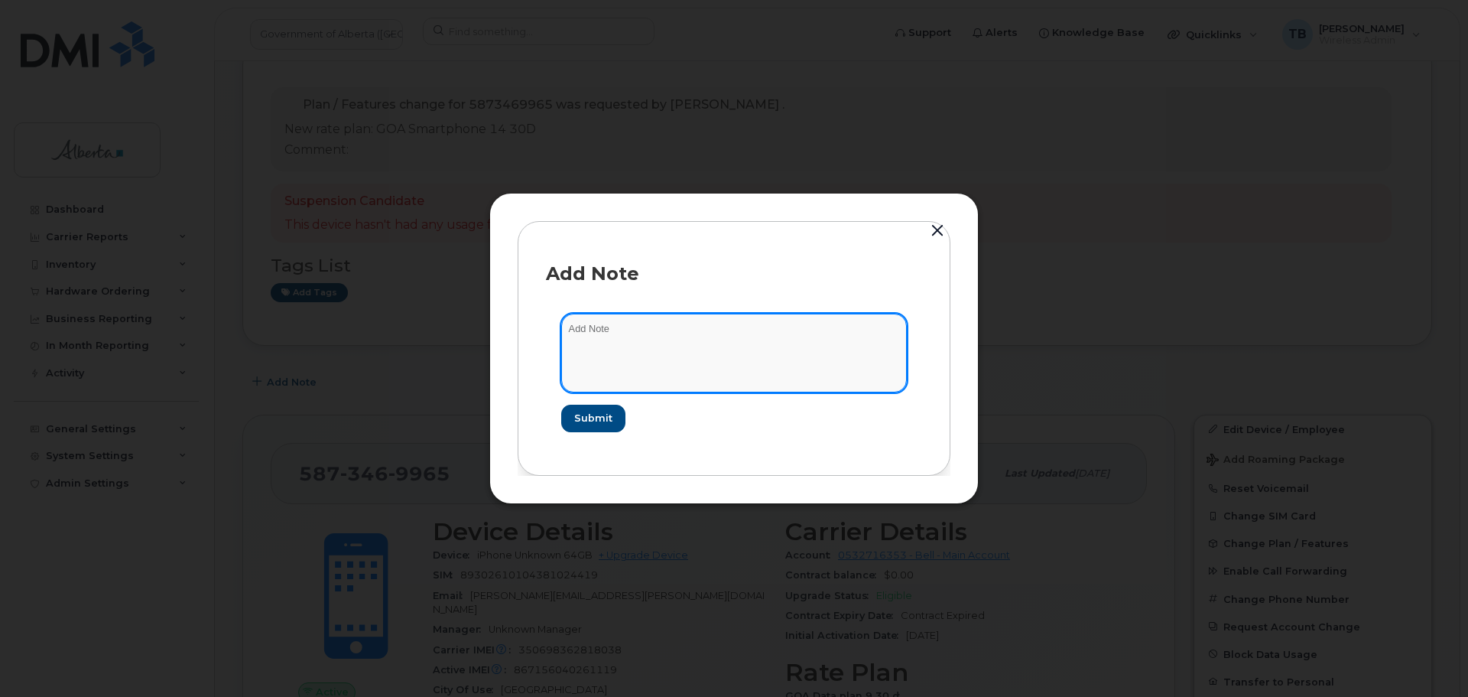
click at [592, 361] on textarea at bounding box center [734, 353] width 346 height 78
paste textarea "SCTASK0864102 5873469965 DO NOT DELETE - BEING REASSIGNED to [GEOGRAPHIC_DATA][…"
type textarea "SCTASK0864102 5873469965 DO NOT DELETE - BEING REASSIGNED to [GEOGRAPHIC_DATA][…"
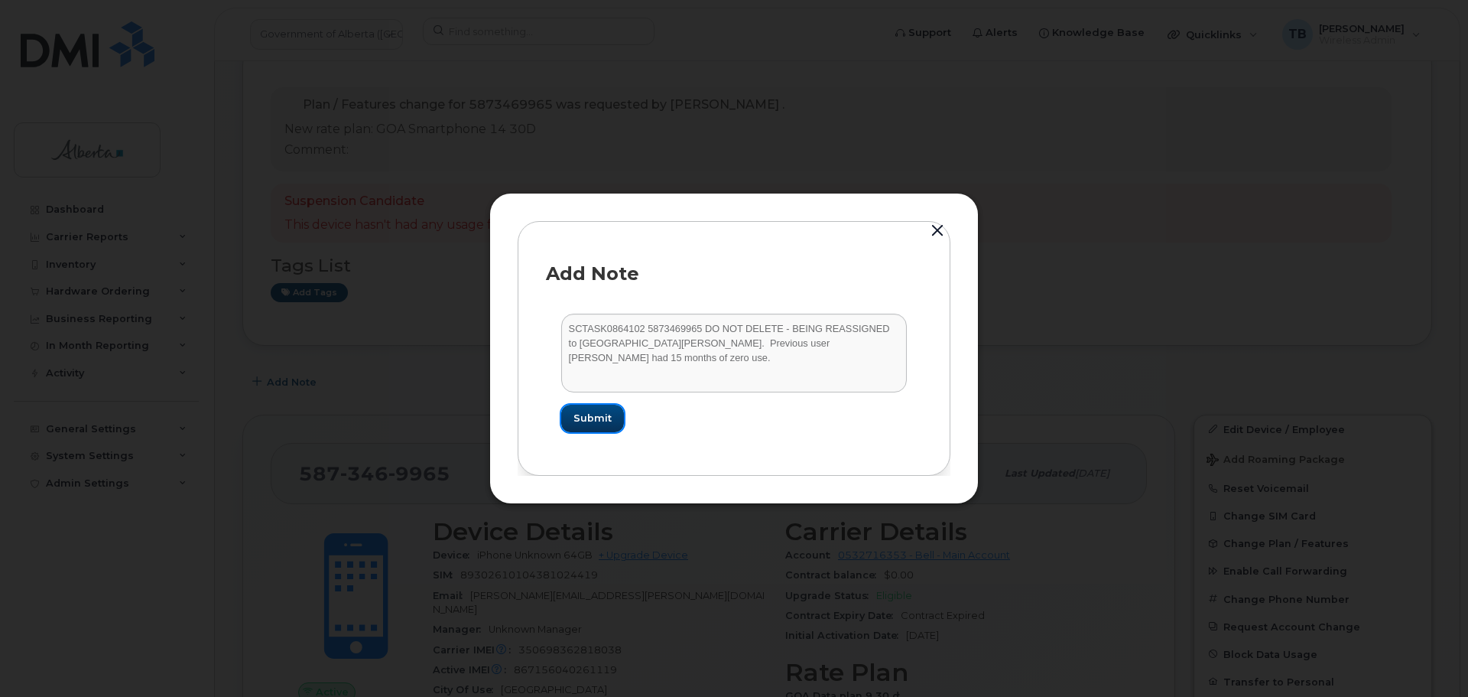
click at [593, 421] on span "Submit" at bounding box center [593, 418] width 38 height 15
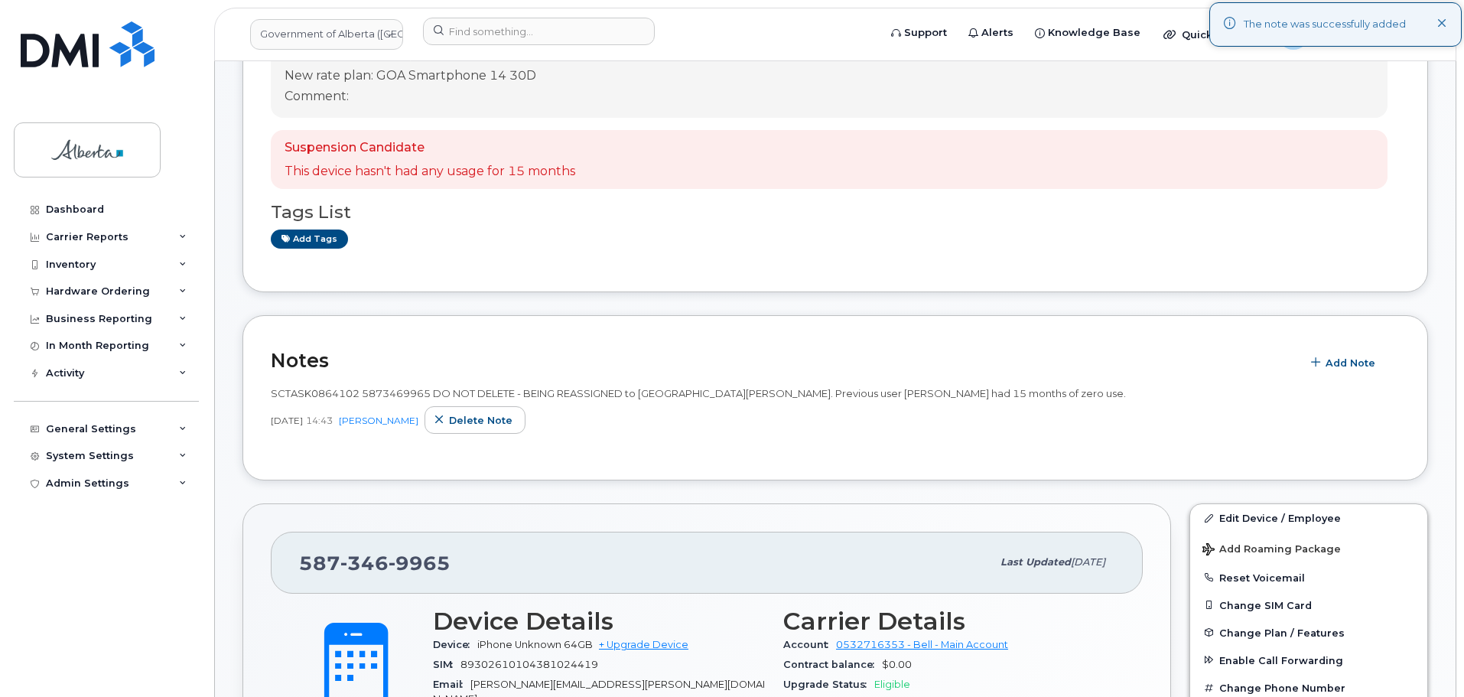
scroll to position [306, 0]
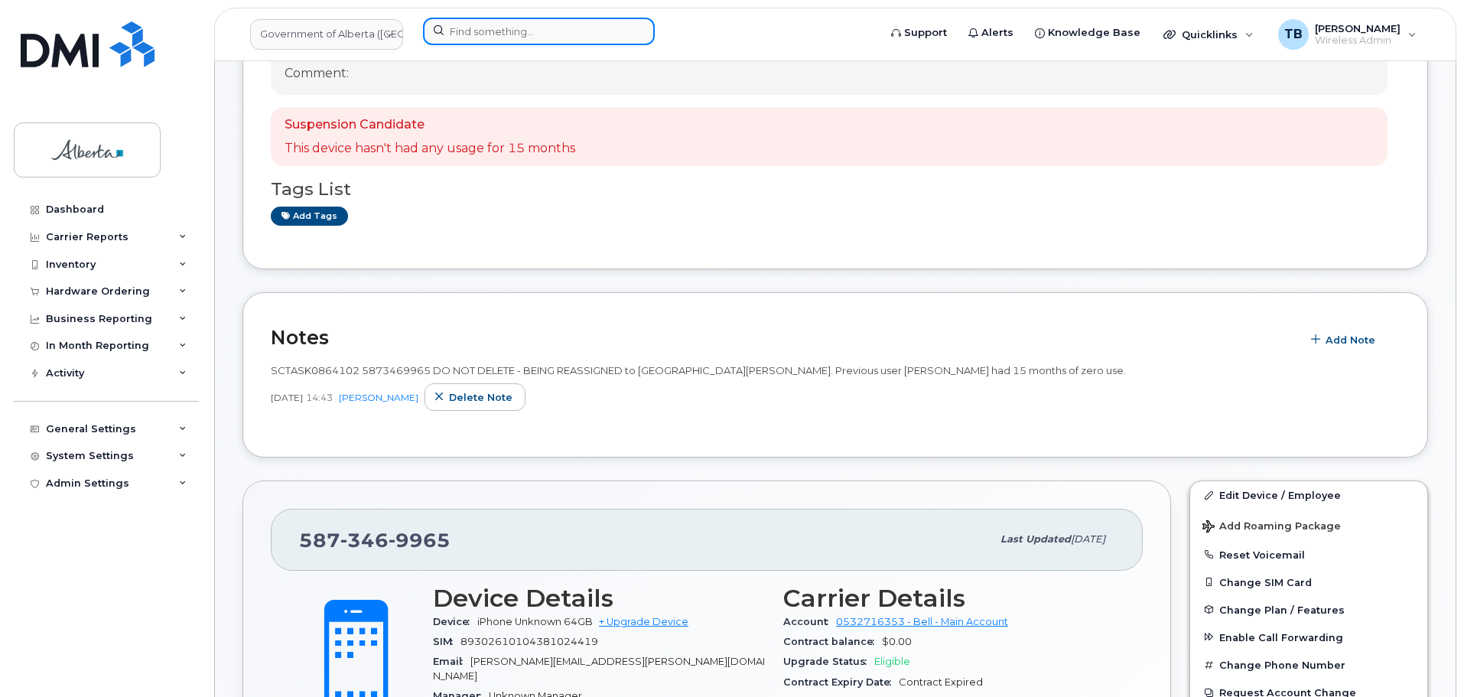
click at [492, 36] on input at bounding box center [539, 32] width 232 height 28
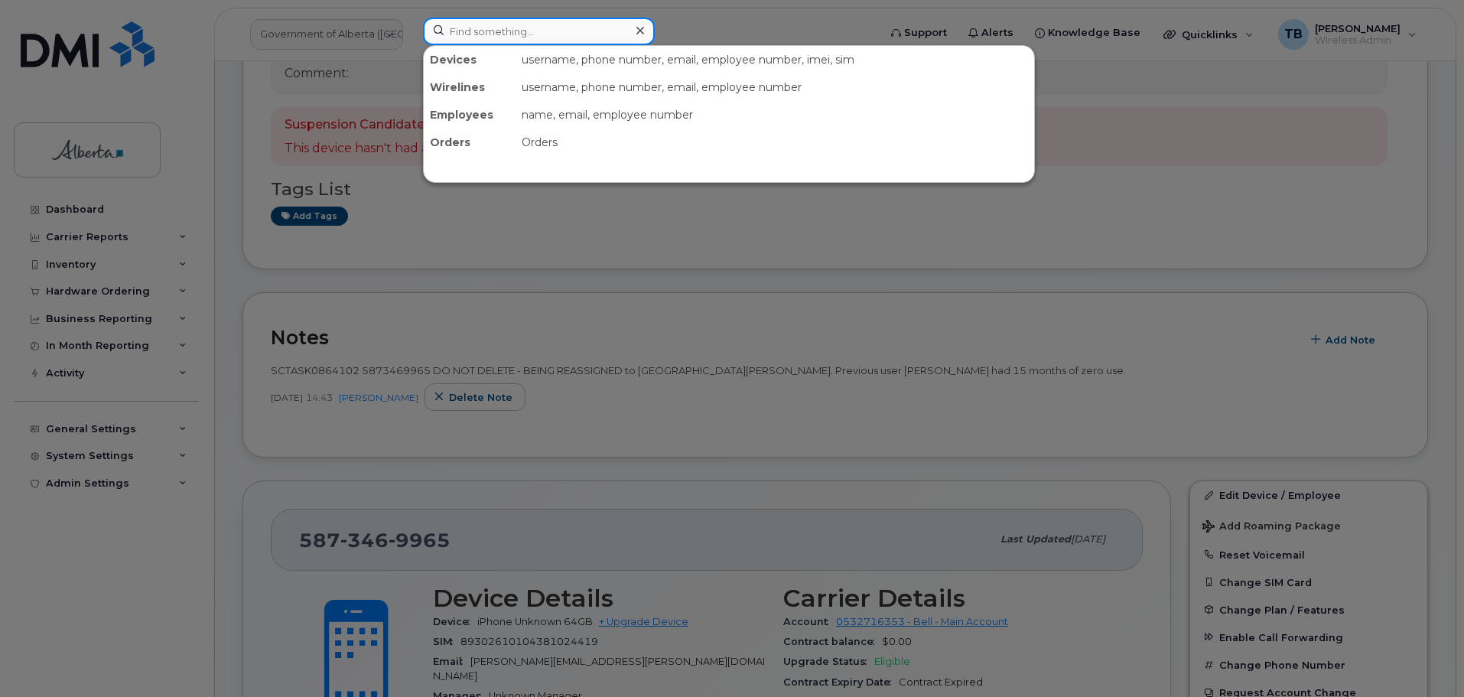
paste input "351129875259113"
type input "351129875259113"
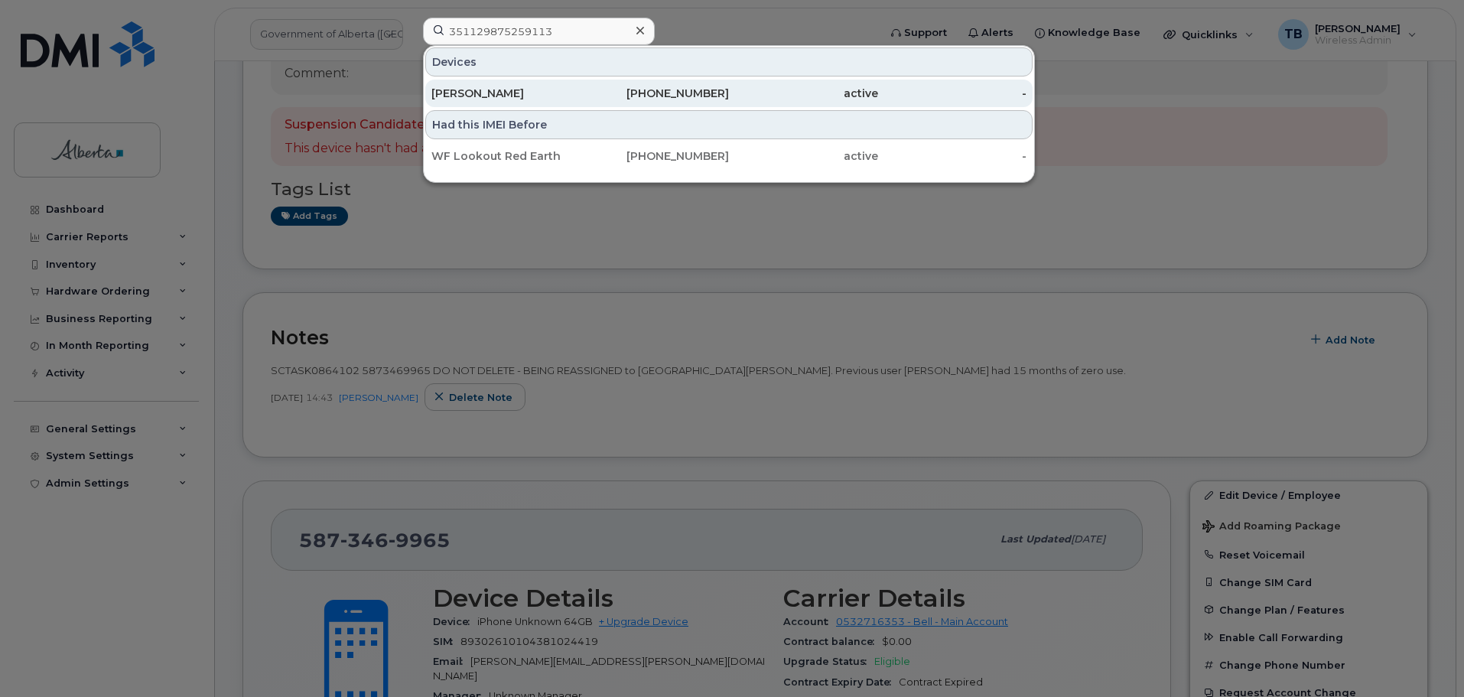
click at [466, 88] on div "[PERSON_NAME]" at bounding box center [505, 93] width 149 height 15
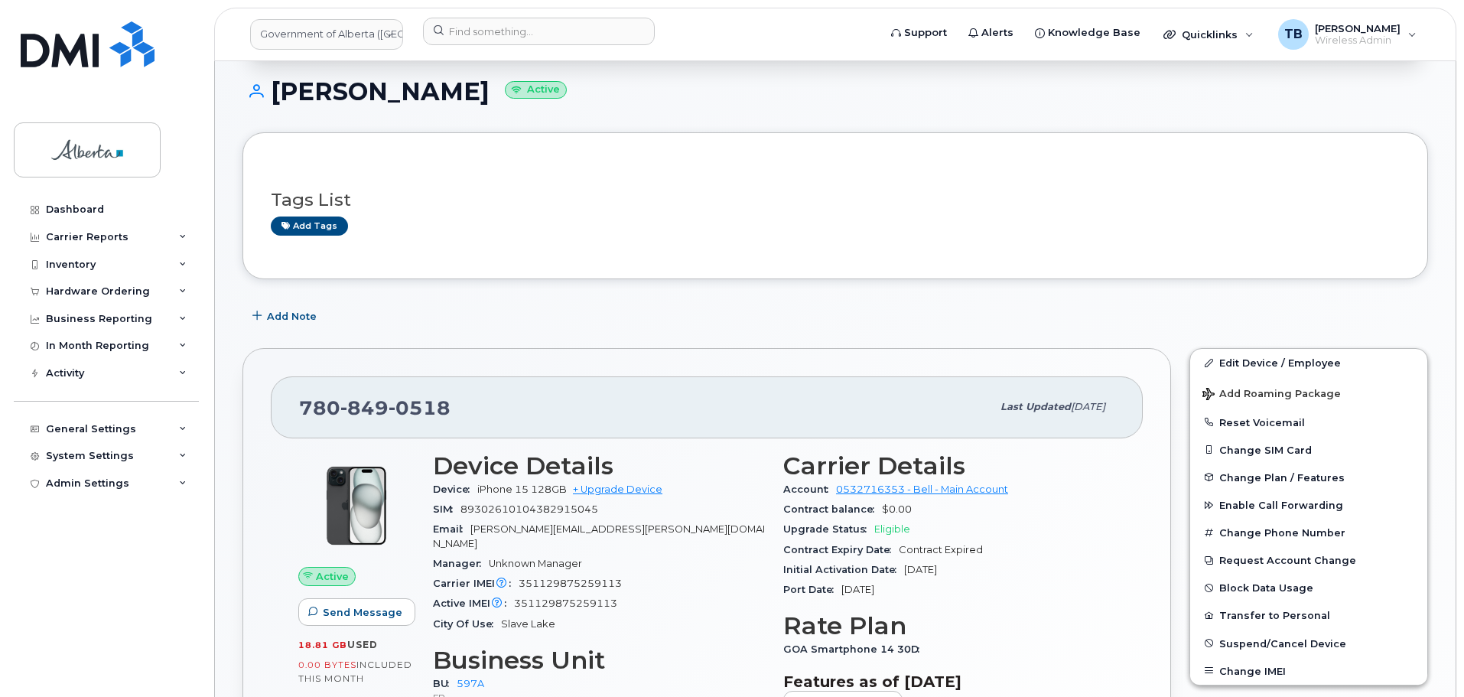
scroll to position [153, 0]
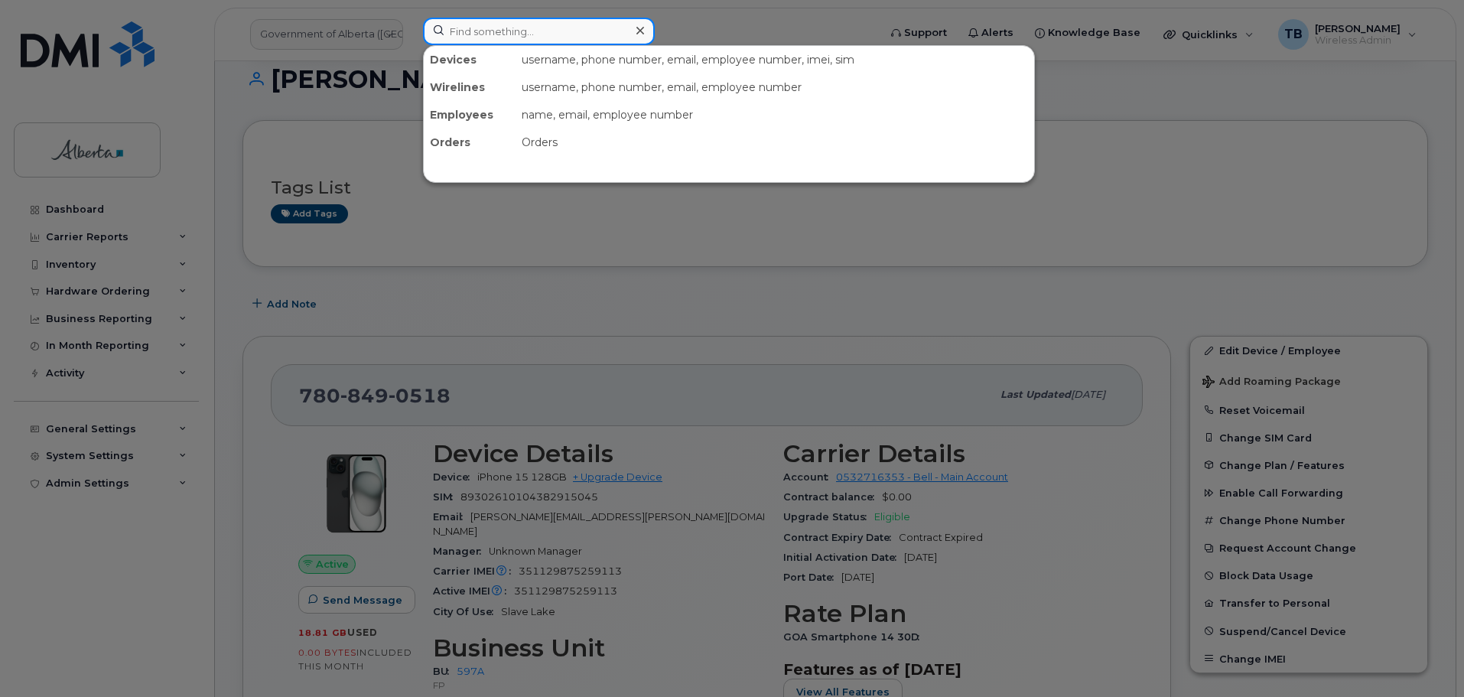
click at [454, 31] on input at bounding box center [539, 32] width 232 height 28
paste input "356688114517362"
type input "356688114517362"
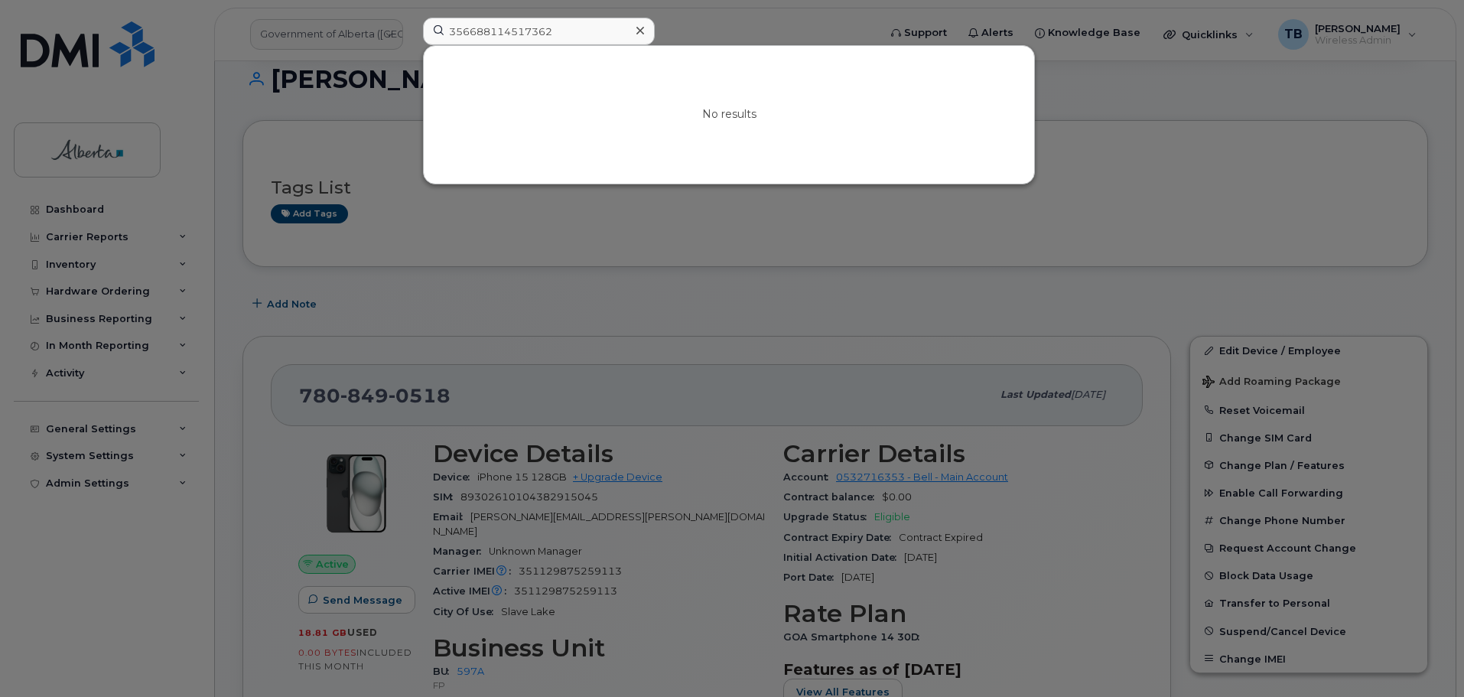
click at [644, 27] on div at bounding box center [640, 31] width 22 height 22
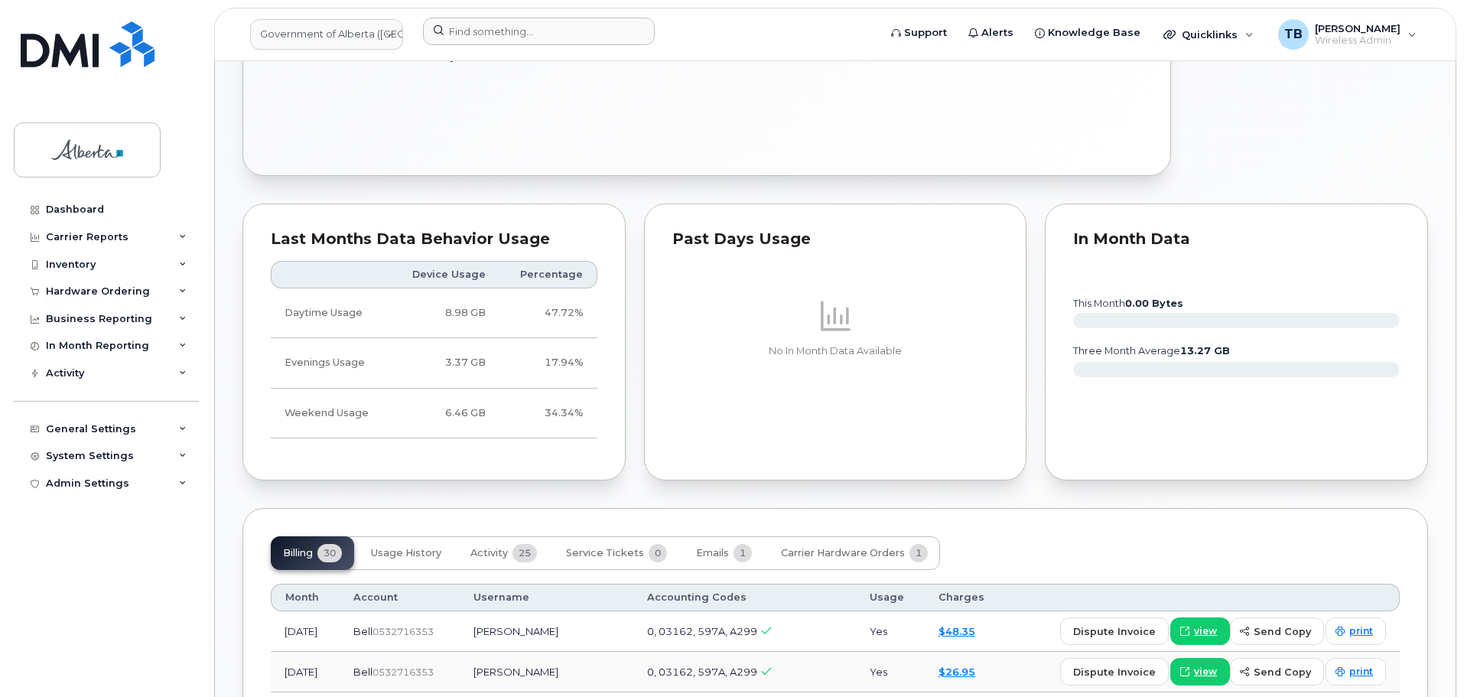
scroll to position [688, 0]
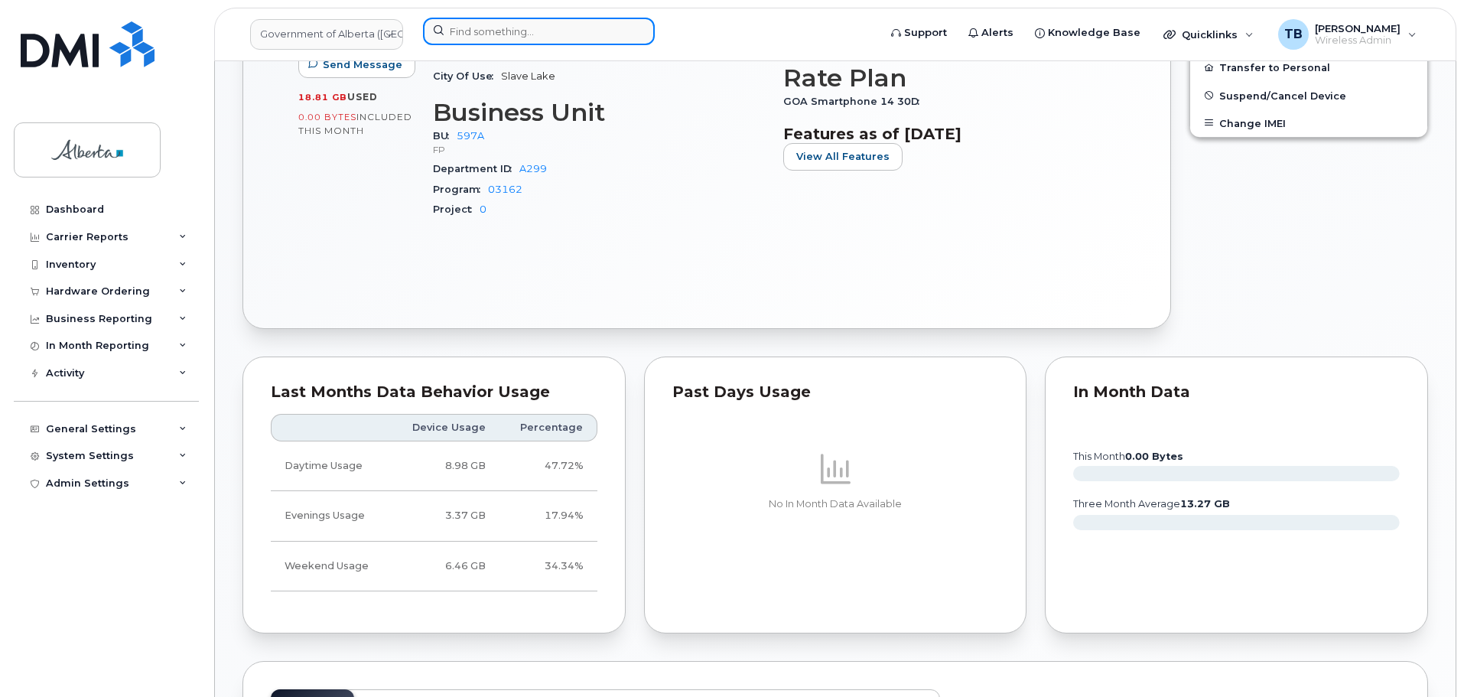
click at [488, 27] on input at bounding box center [539, 32] width 232 height 28
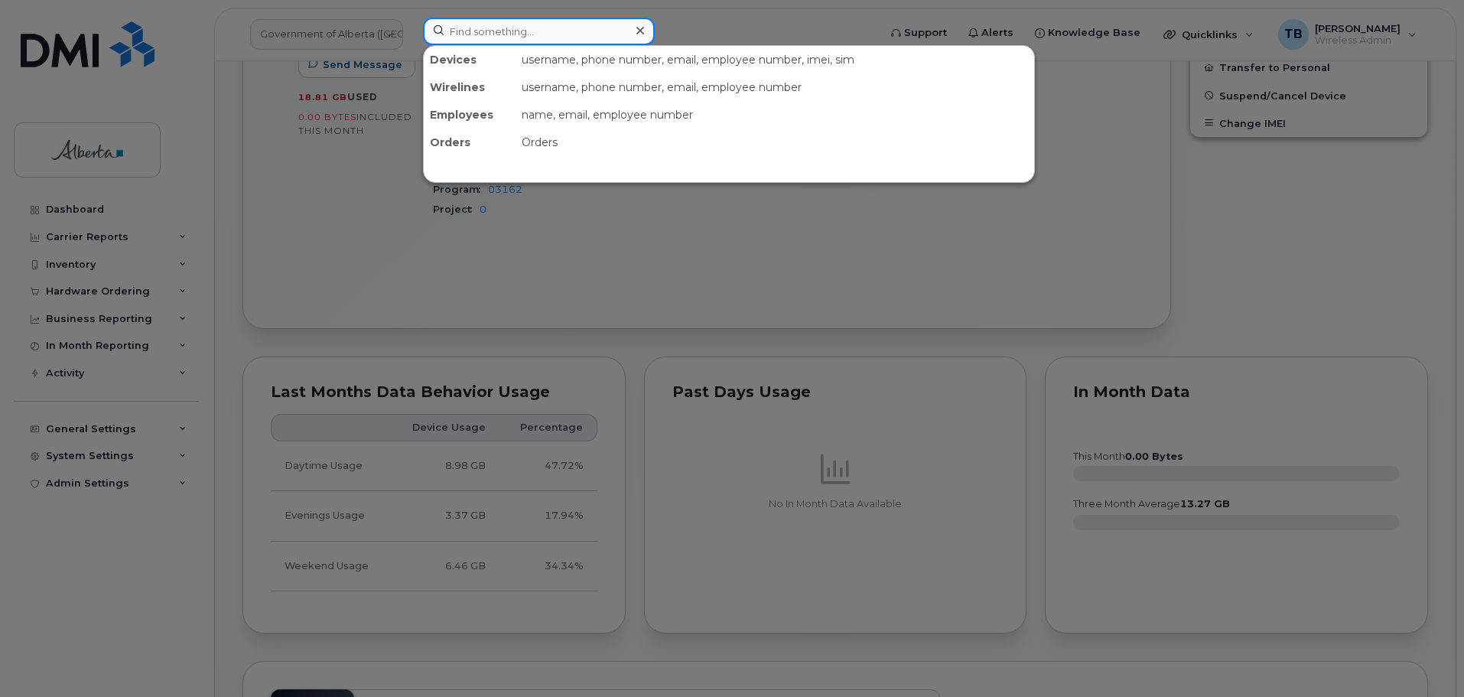
paste input "[PERSON_NAME]"
type input "[PERSON_NAME]"
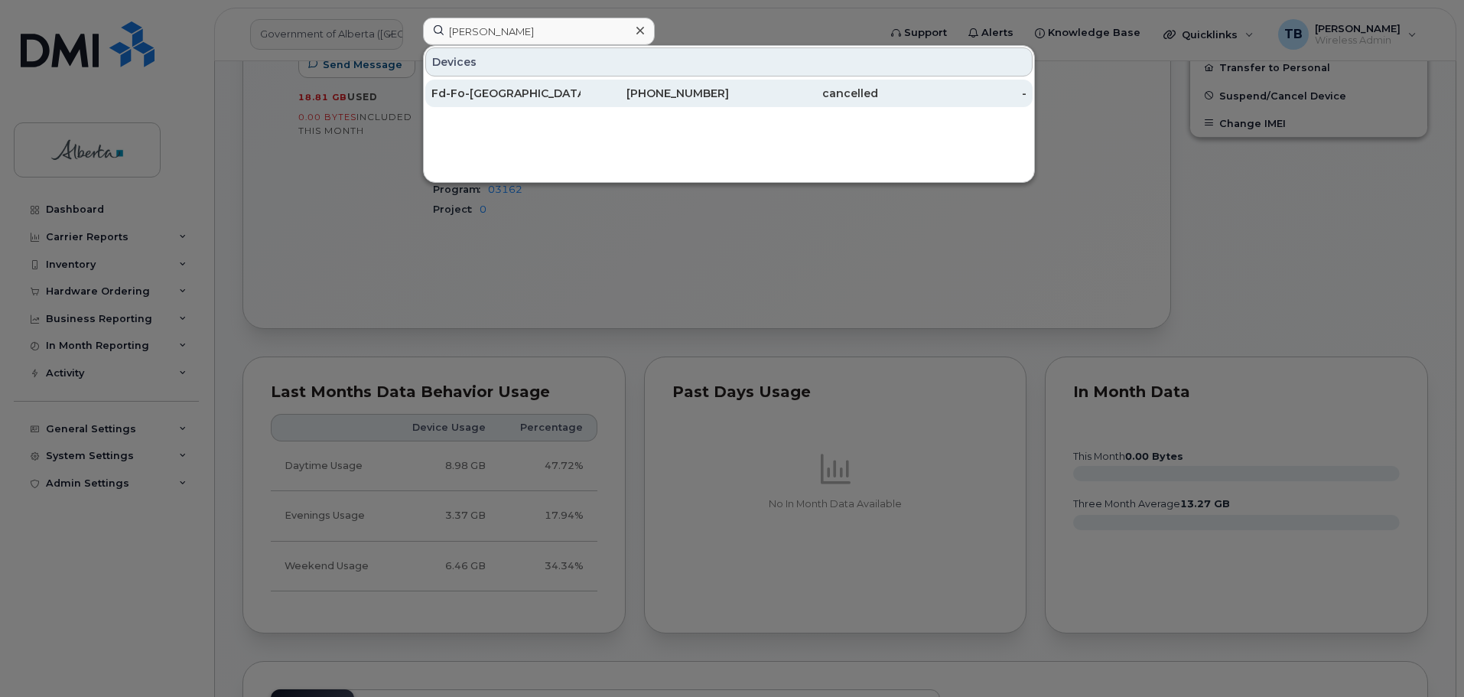
click at [499, 96] on div "Fd-Fo-Slave [PERSON_NAME] [PERSON_NAME] ([GEOGRAPHIC_DATA])" at bounding box center [505, 93] width 149 height 15
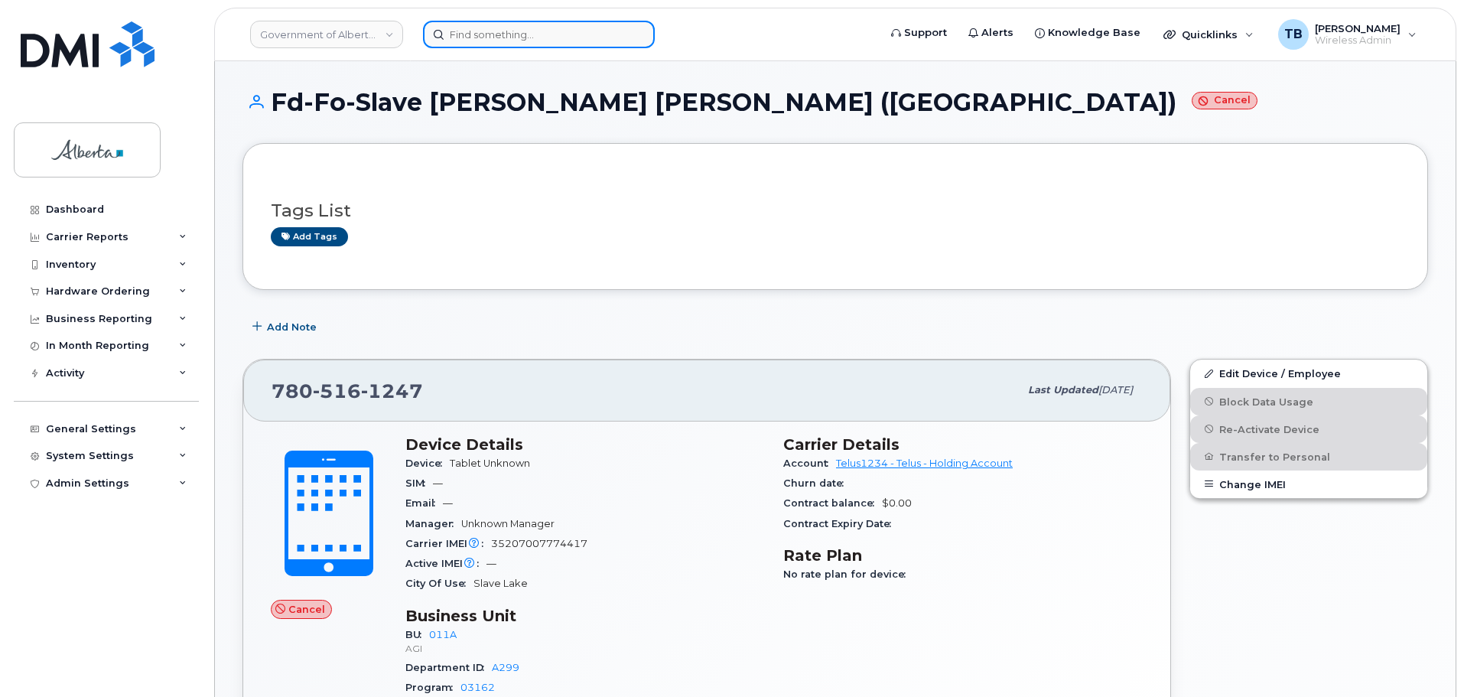
click at [469, 37] on input at bounding box center [539, 35] width 232 height 28
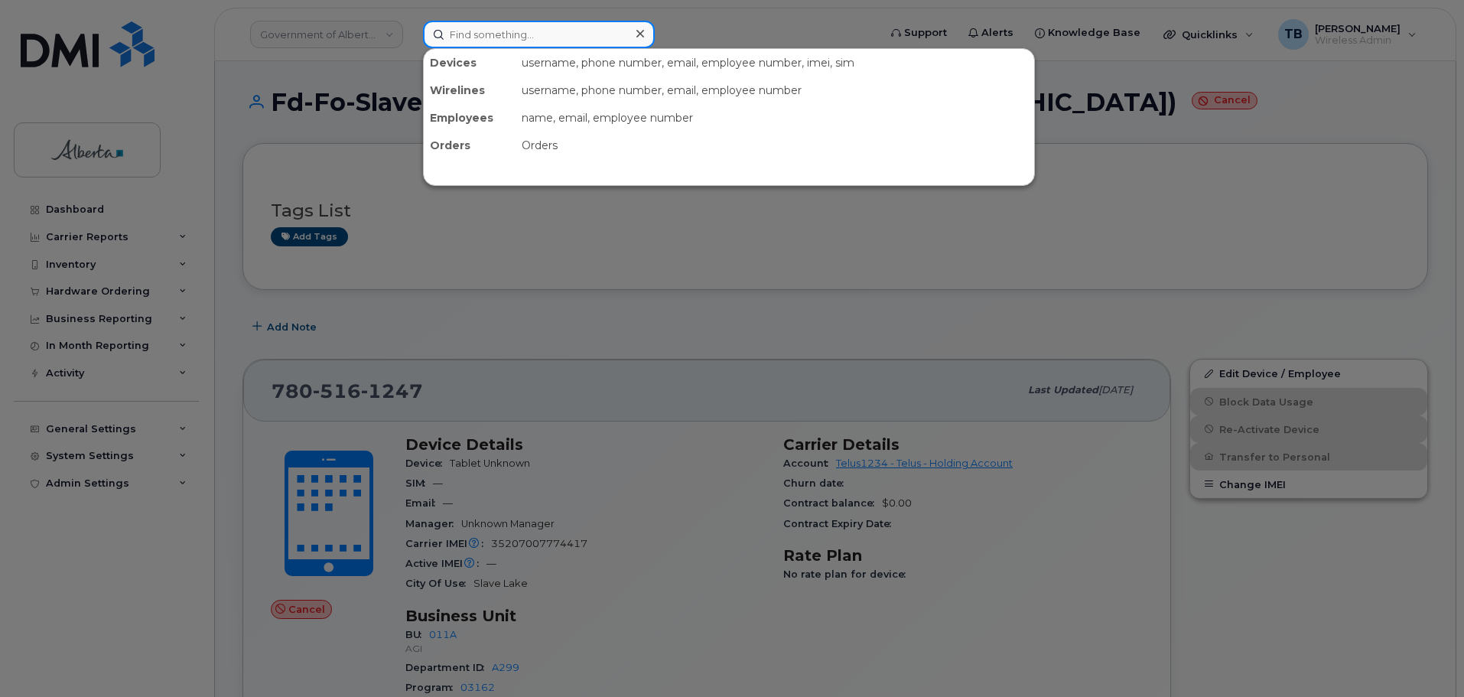
paste input "7808490518"
type input "7808490518"
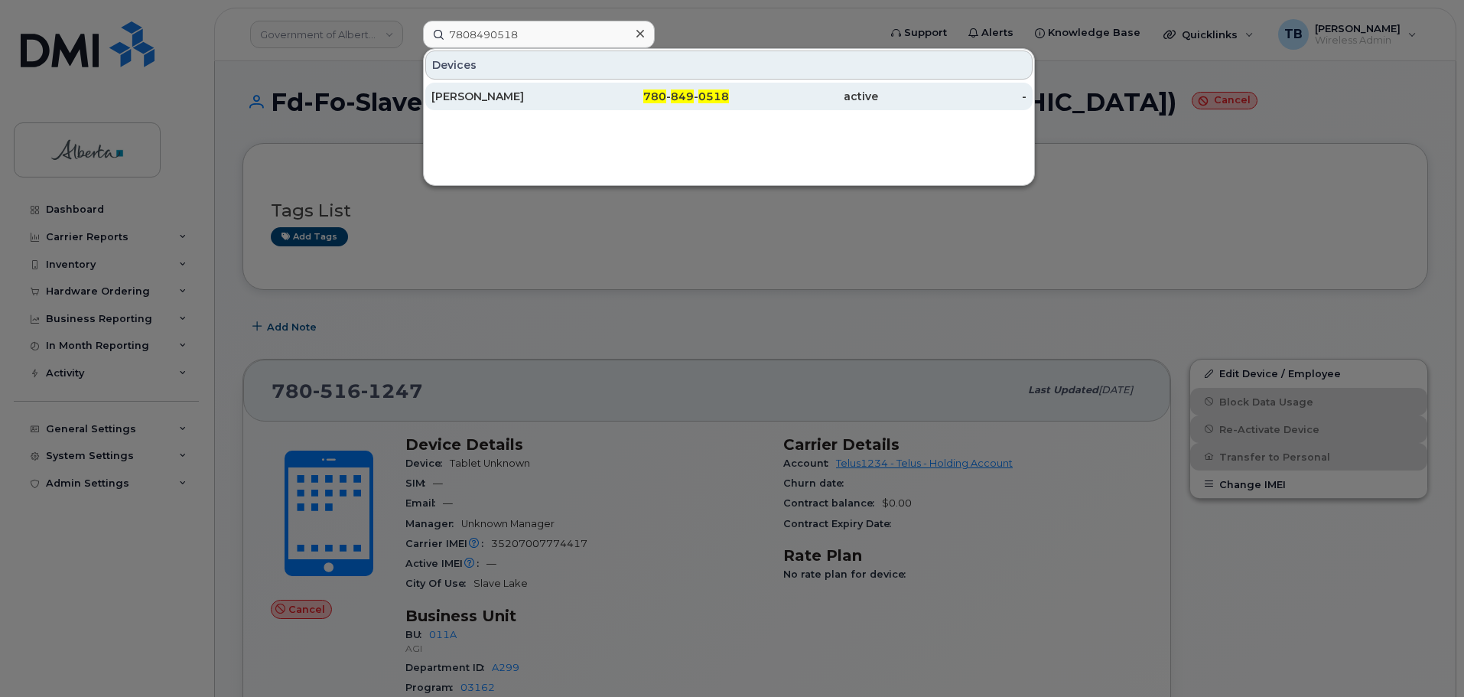
click at [465, 99] on div "[PERSON_NAME]" at bounding box center [505, 96] width 149 height 15
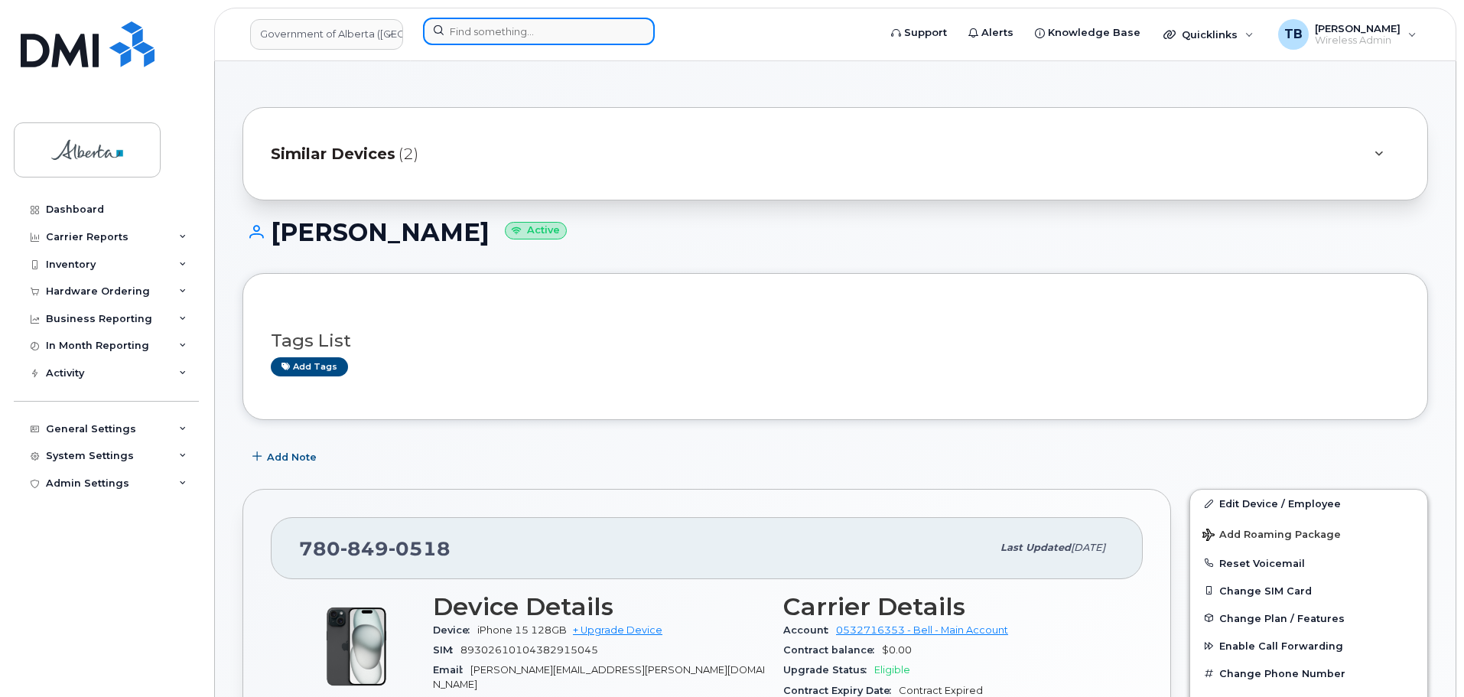
click at [471, 37] on input at bounding box center [539, 32] width 232 height 28
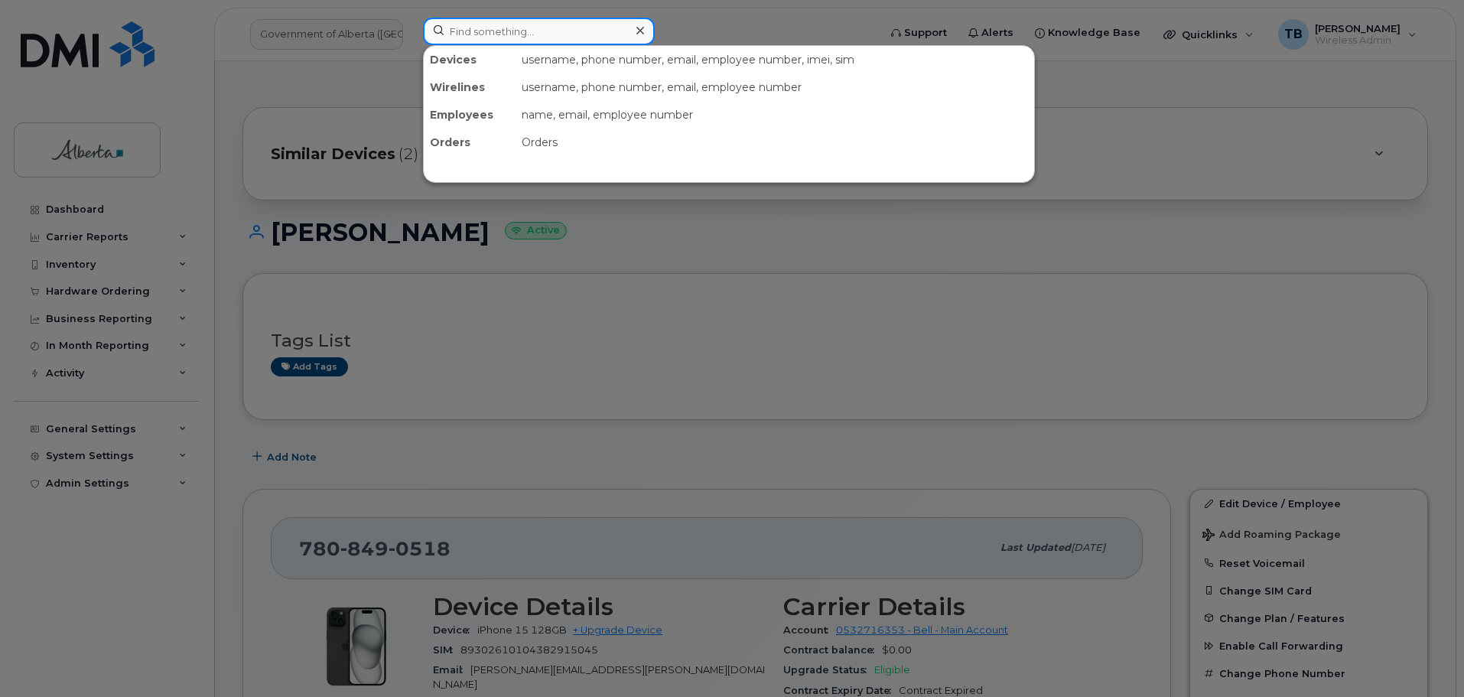
click at [486, 27] on input at bounding box center [539, 32] width 232 height 28
paste input "8930261010 4398198818"
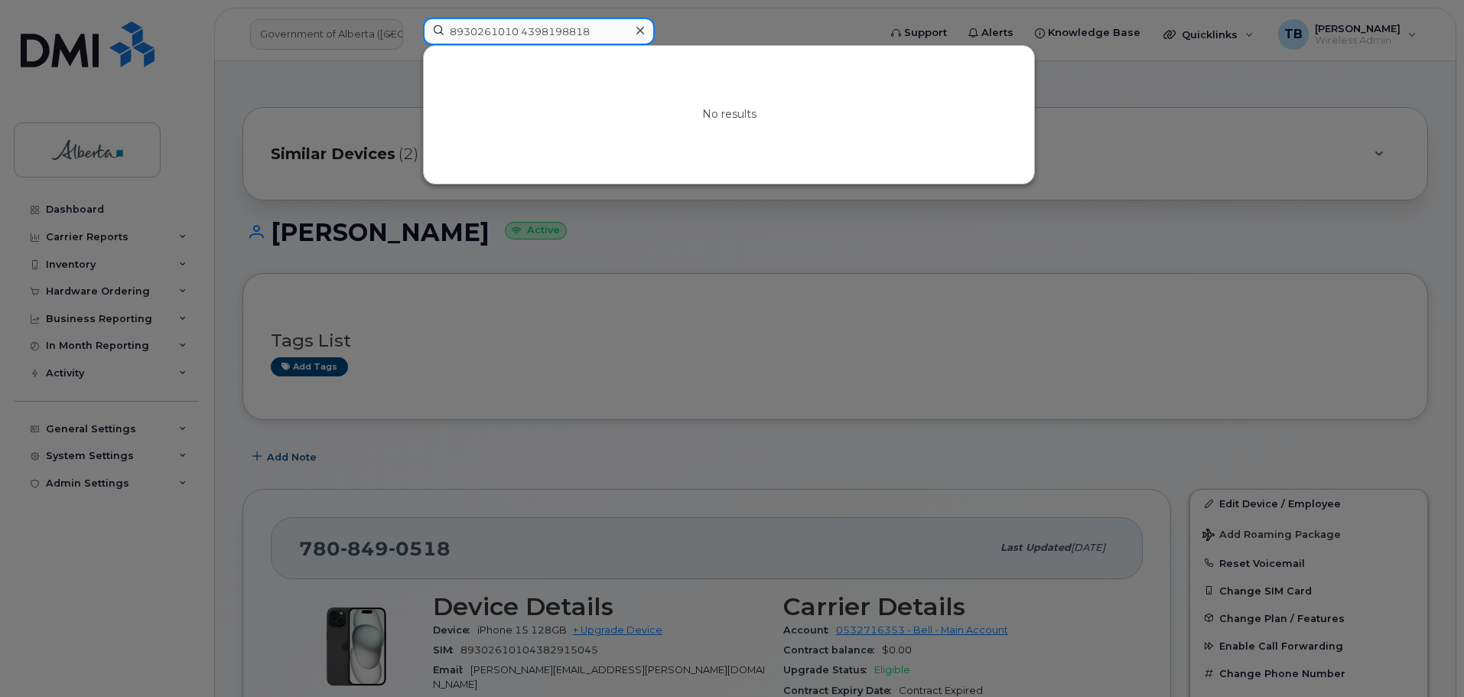
click at [525, 31] on input "8930261010 4398198818" at bounding box center [539, 32] width 232 height 28
click at [525, 32] on input "8930261010 4398198818" at bounding box center [539, 32] width 232 height 28
click at [521, 34] on input "8930261010 4398198818" at bounding box center [539, 32] width 232 height 28
type input "89302610104398198818"
click at [640, 31] on icon at bounding box center [640, 31] width 8 height 8
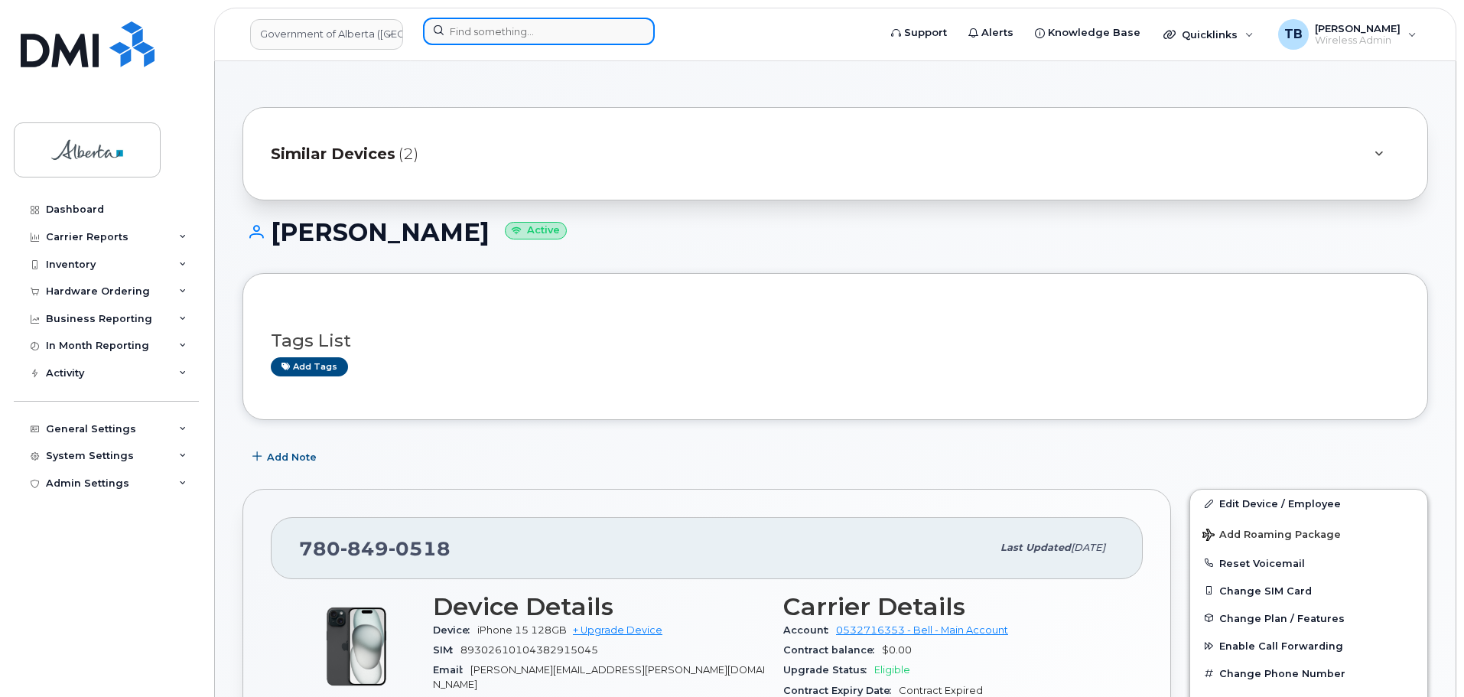
click at [523, 29] on input at bounding box center [539, 32] width 232 height 28
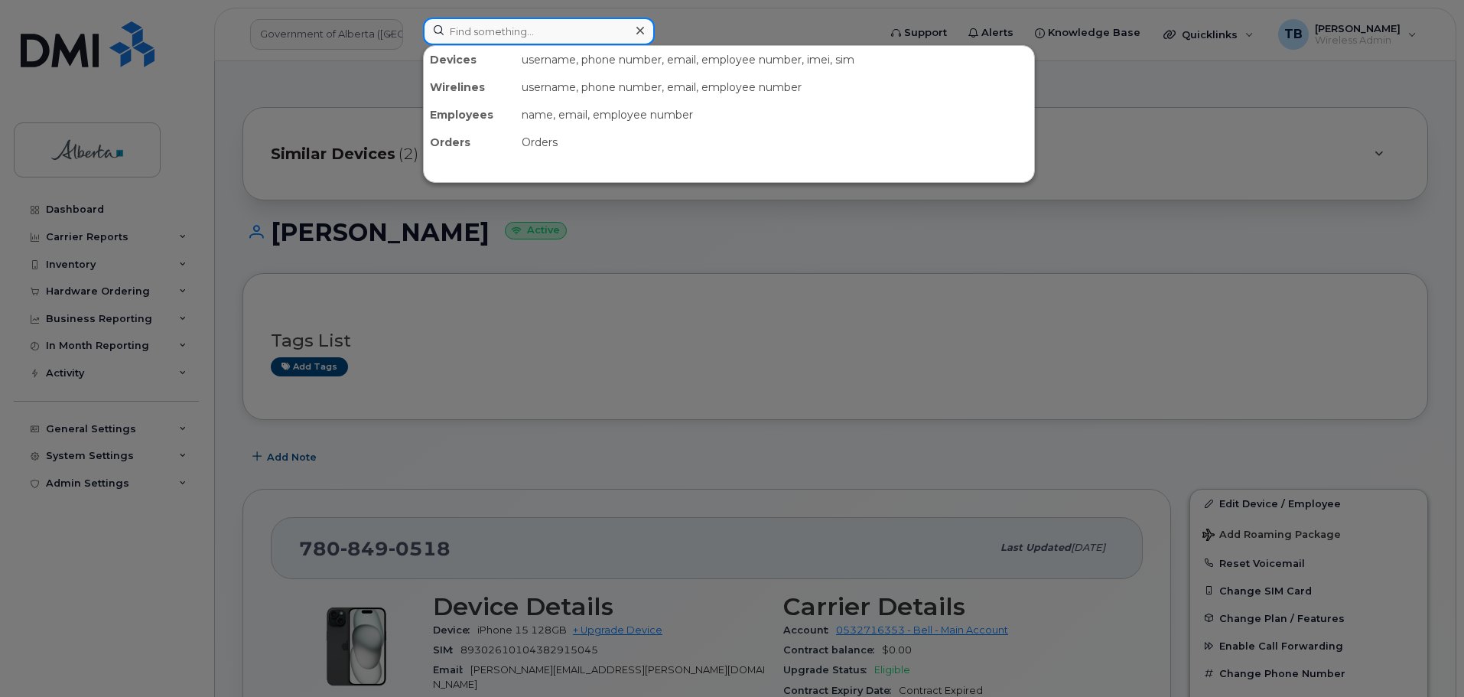
paste input "Gurpreet Singh"
type input "Gurpreet Singh"
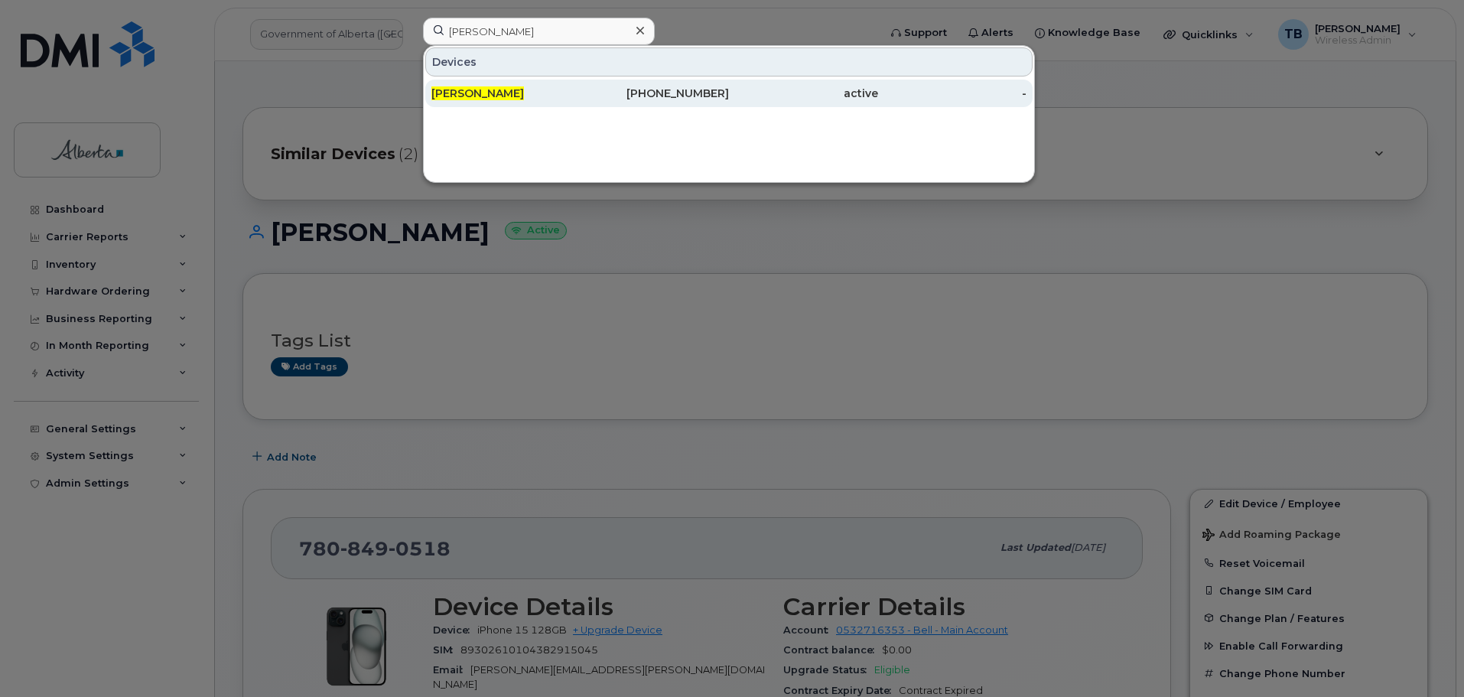
click at [471, 95] on span "Gurpreet Singh" at bounding box center [477, 93] width 93 height 14
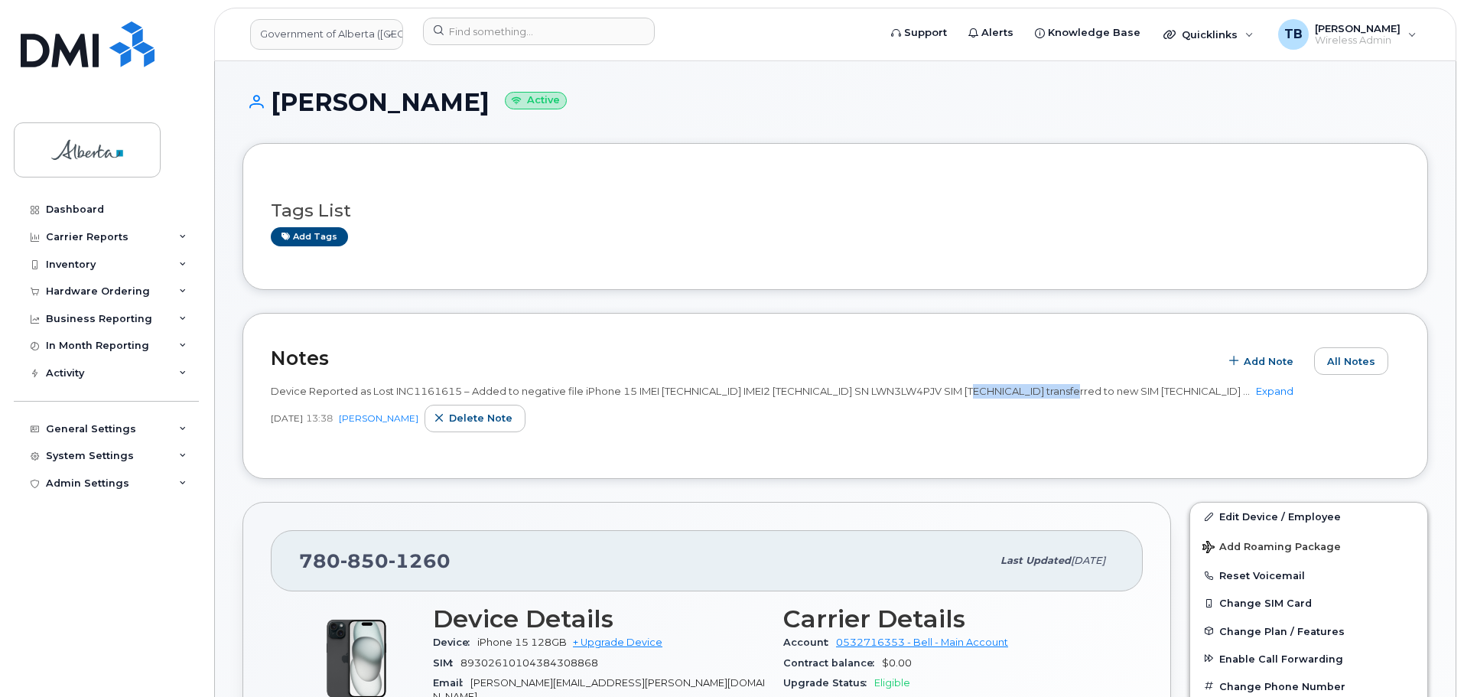
drag, startPoint x: 1160, startPoint y: 392, endPoint x: 1023, endPoint y: 395, distance: 137.7
click at [1023, 395] on span "Device Reported as Lost INC1161615 – Added to negative file iPhone 15 IMEI [TEC…" at bounding box center [760, 391] width 979 height 12
copy span "89302610104398198818"
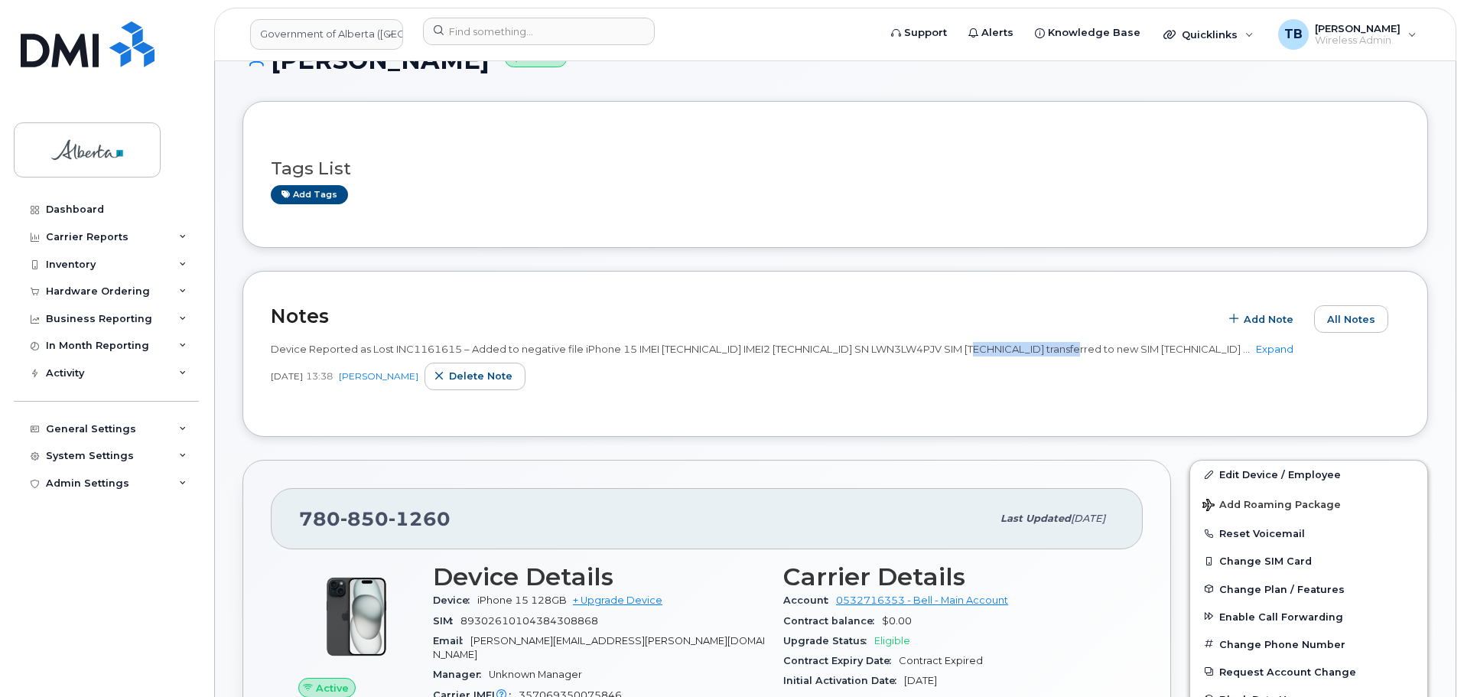
scroll to position [76, 0]
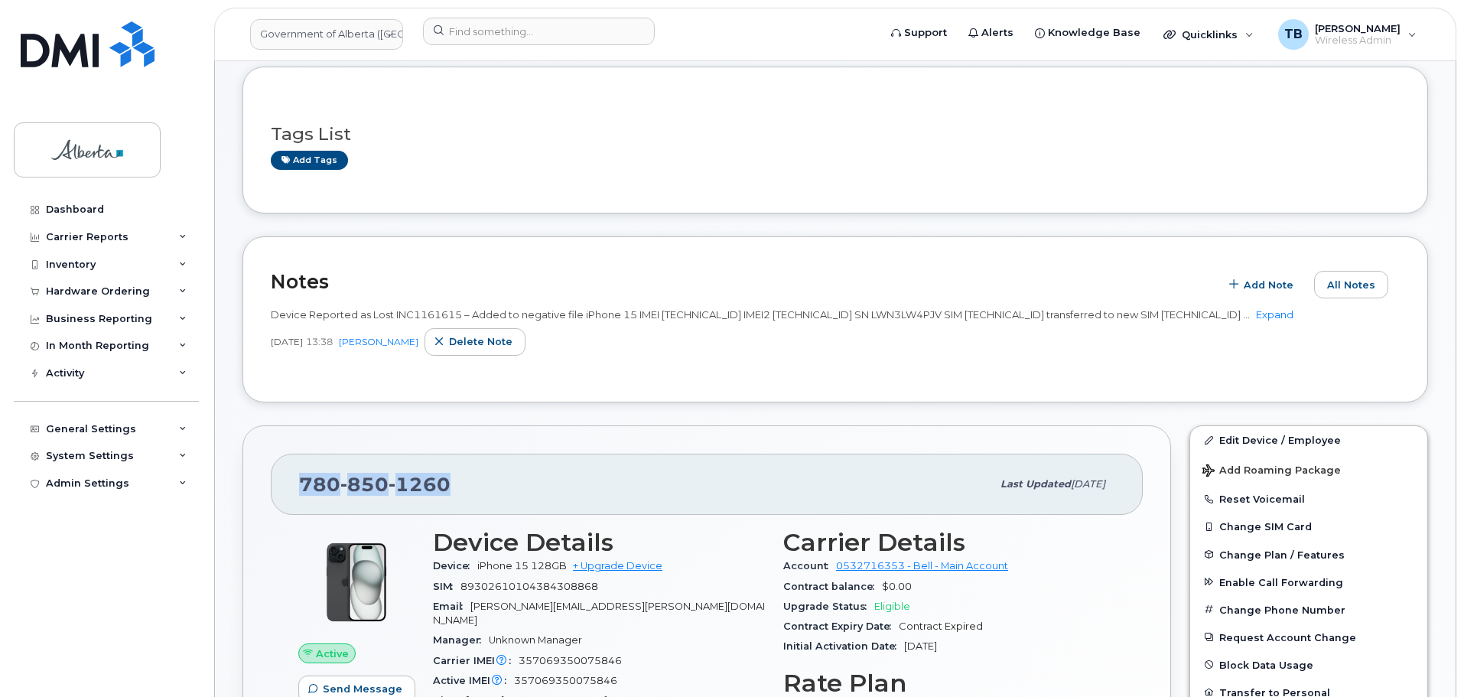
drag, startPoint x: 455, startPoint y: 499, endPoint x: 297, endPoint y: 506, distance: 157.7
click at [297, 506] on div "[PHONE_NUMBER] Last updated [DATE]" at bounding box center [707, 484] width 872 height 61
copy span "[PHONE_NUMBER]"
click at [67, 61] on img at bounding box center [88, 44] width 134 height 46
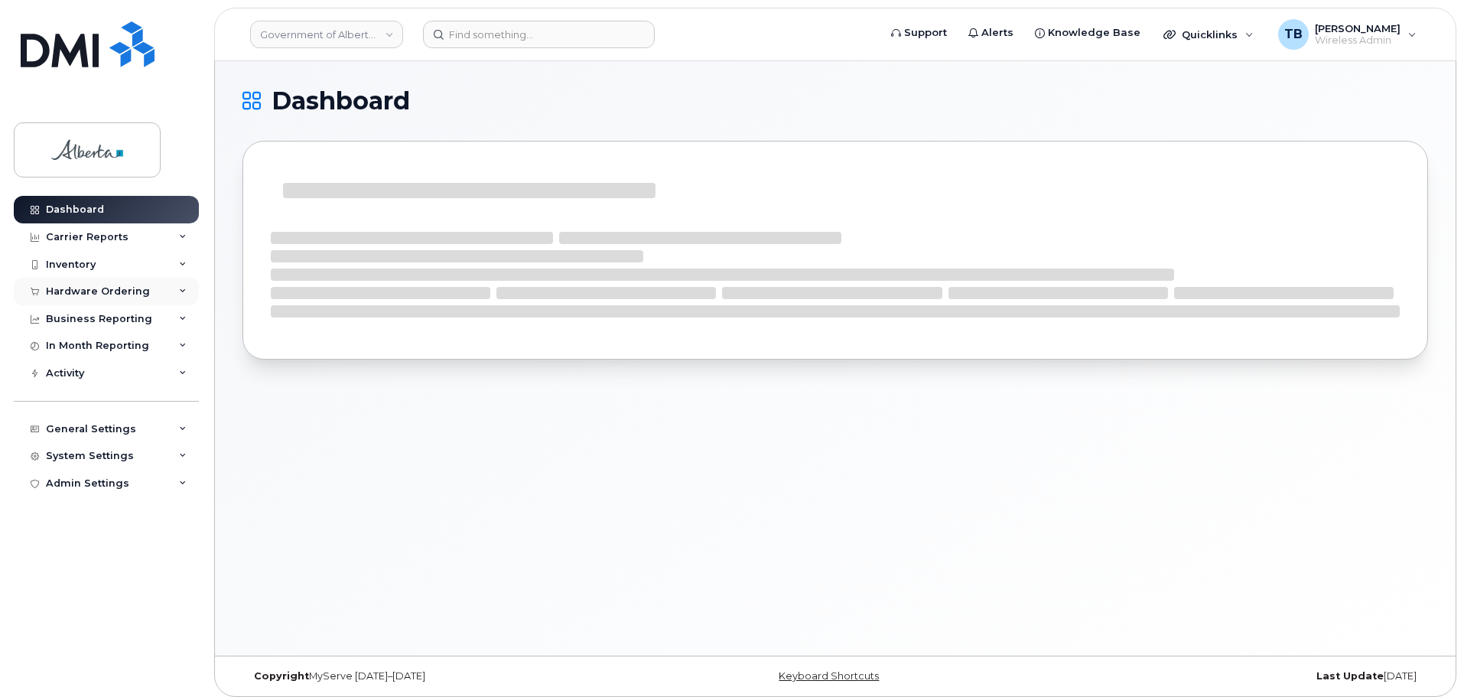
click at [102, 288] on div "Hardware Ordering" at bounding box center [98, 291] width 104 height 12
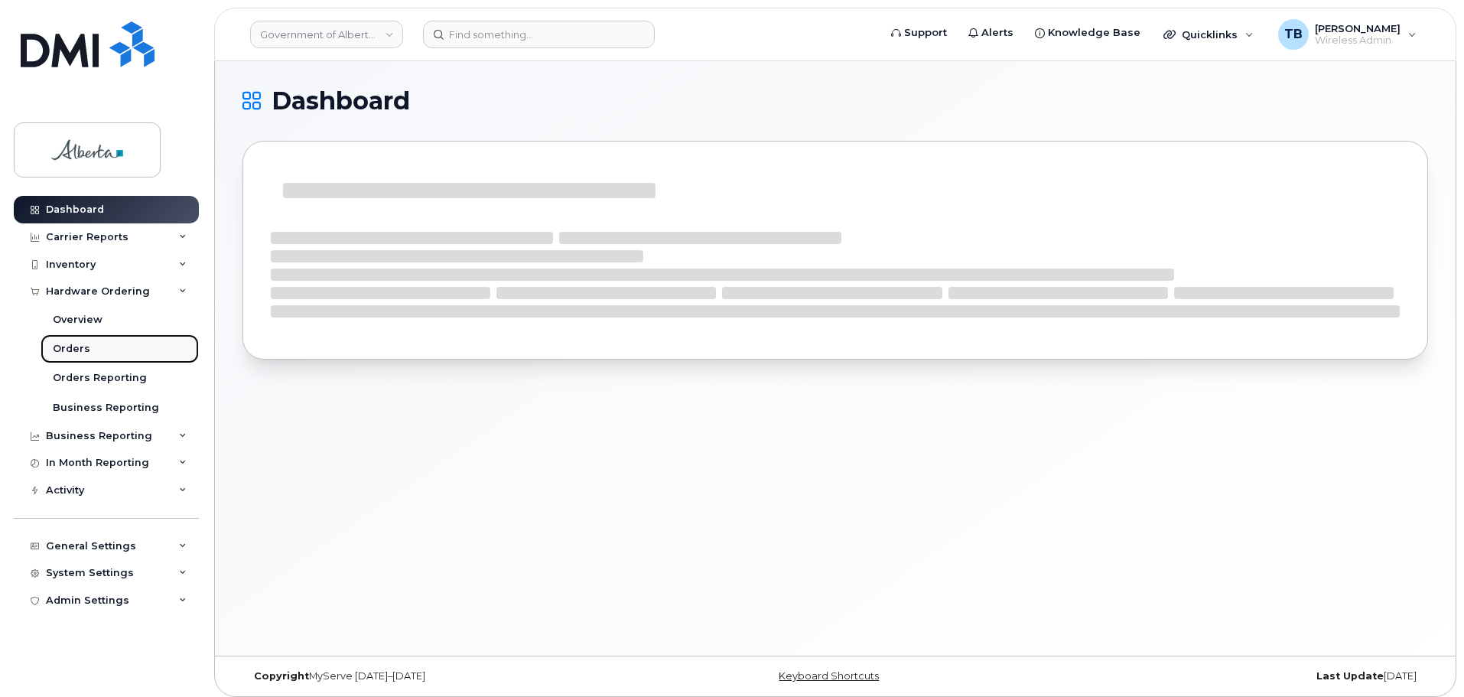
click at [67, 343] on div "Orders" at bounding box center [71, 349] width 37 height 14
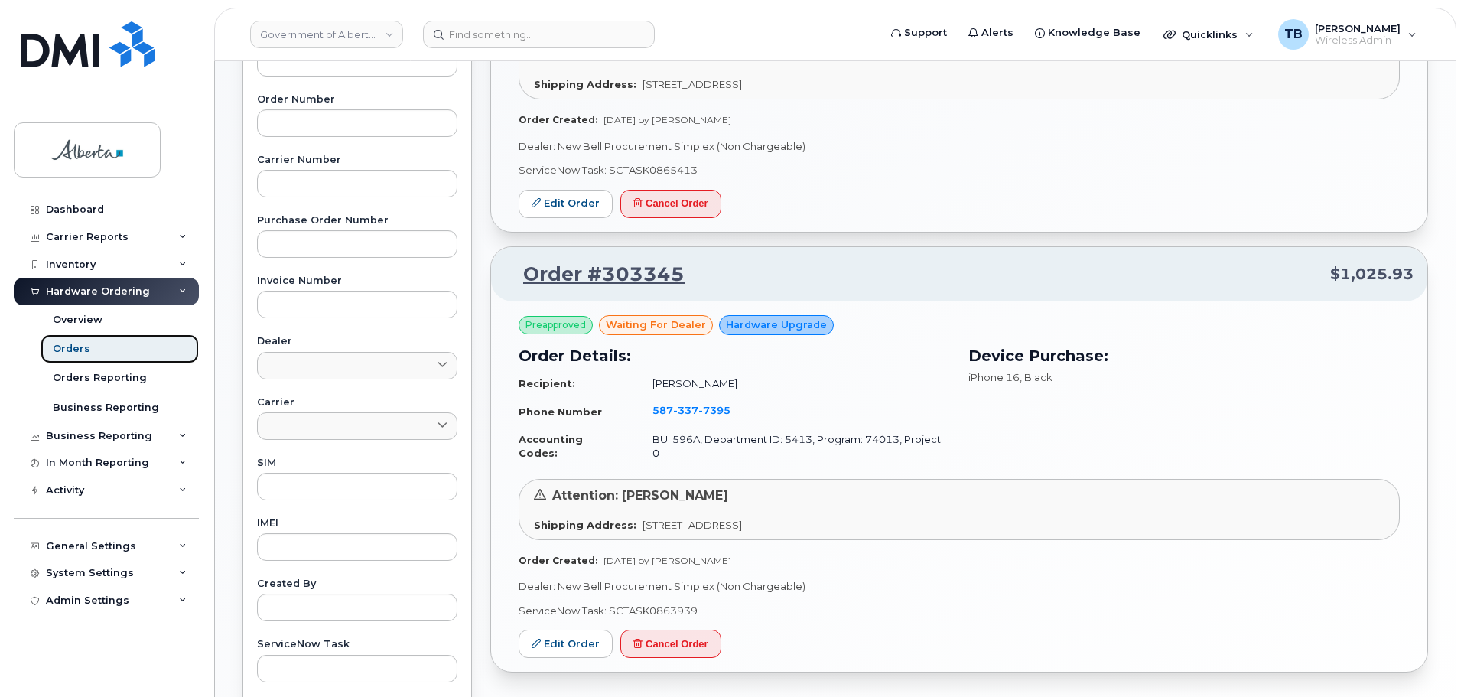
scroll to position [459, 0]
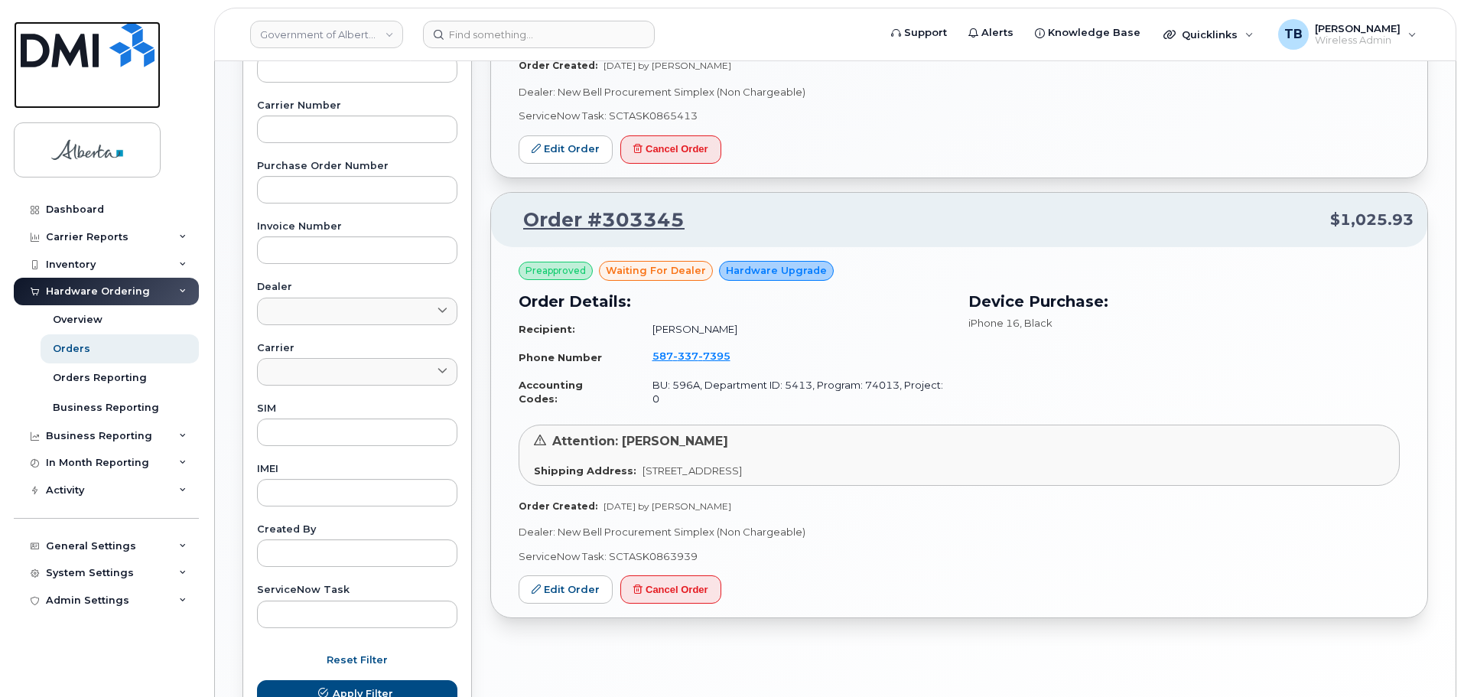
click at [46, 66] on img at bounding box center [88, 44] width 134 height 46
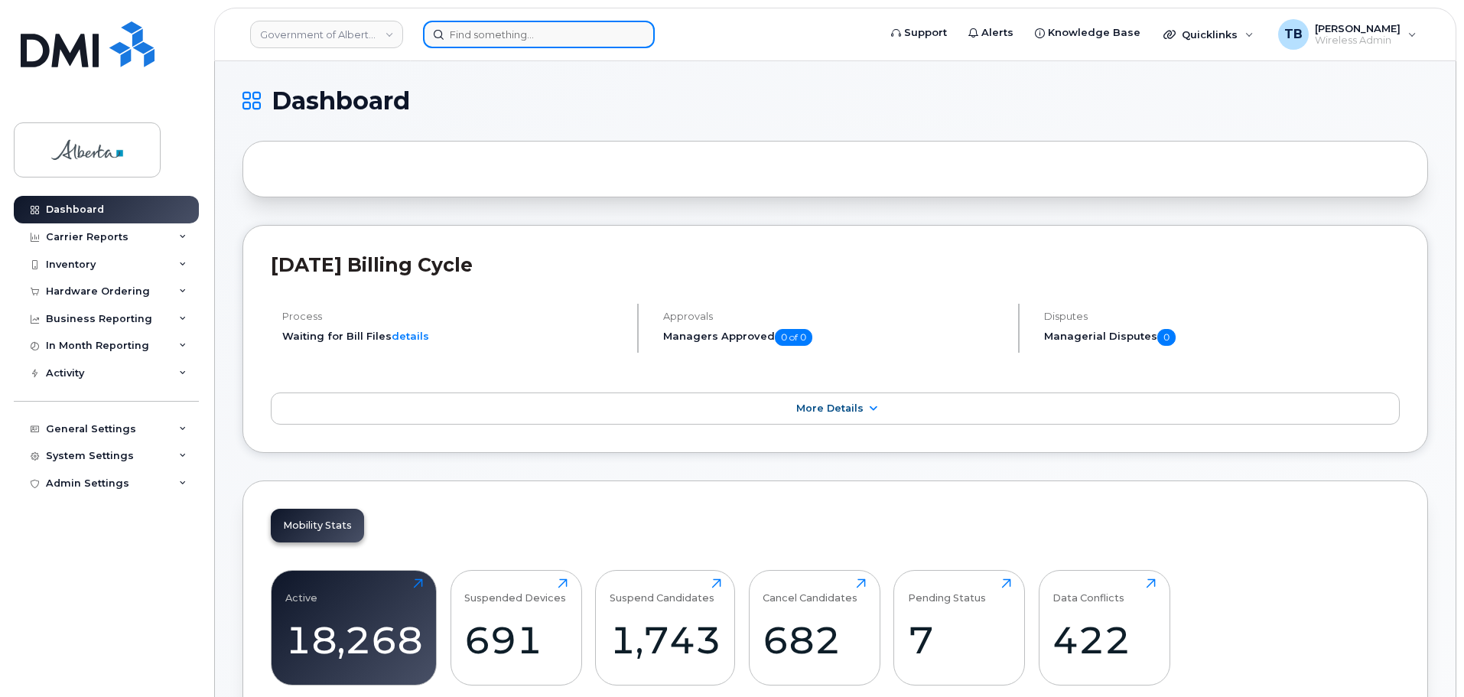
click at [448, 26] on input at bounding box center [539, 35] width 232 height 28
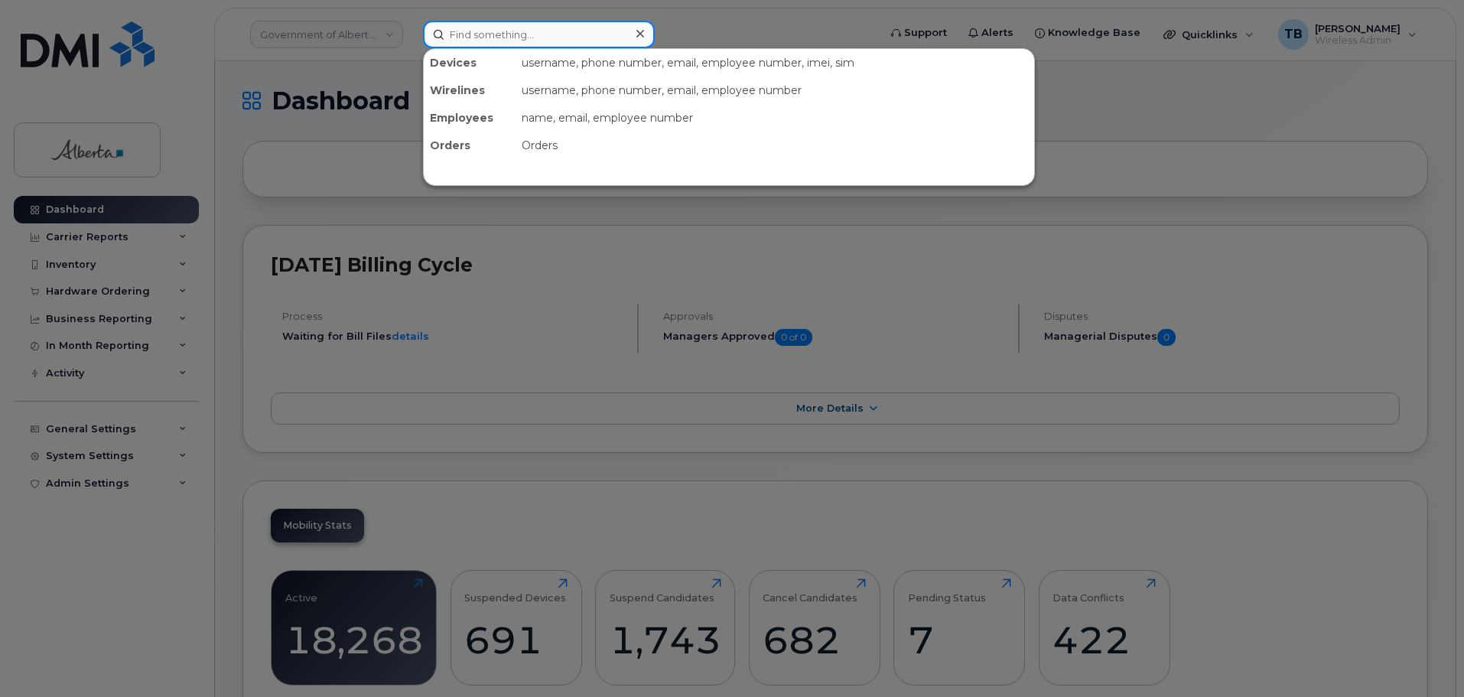
paste input "7806217437"
type input "7806217437"
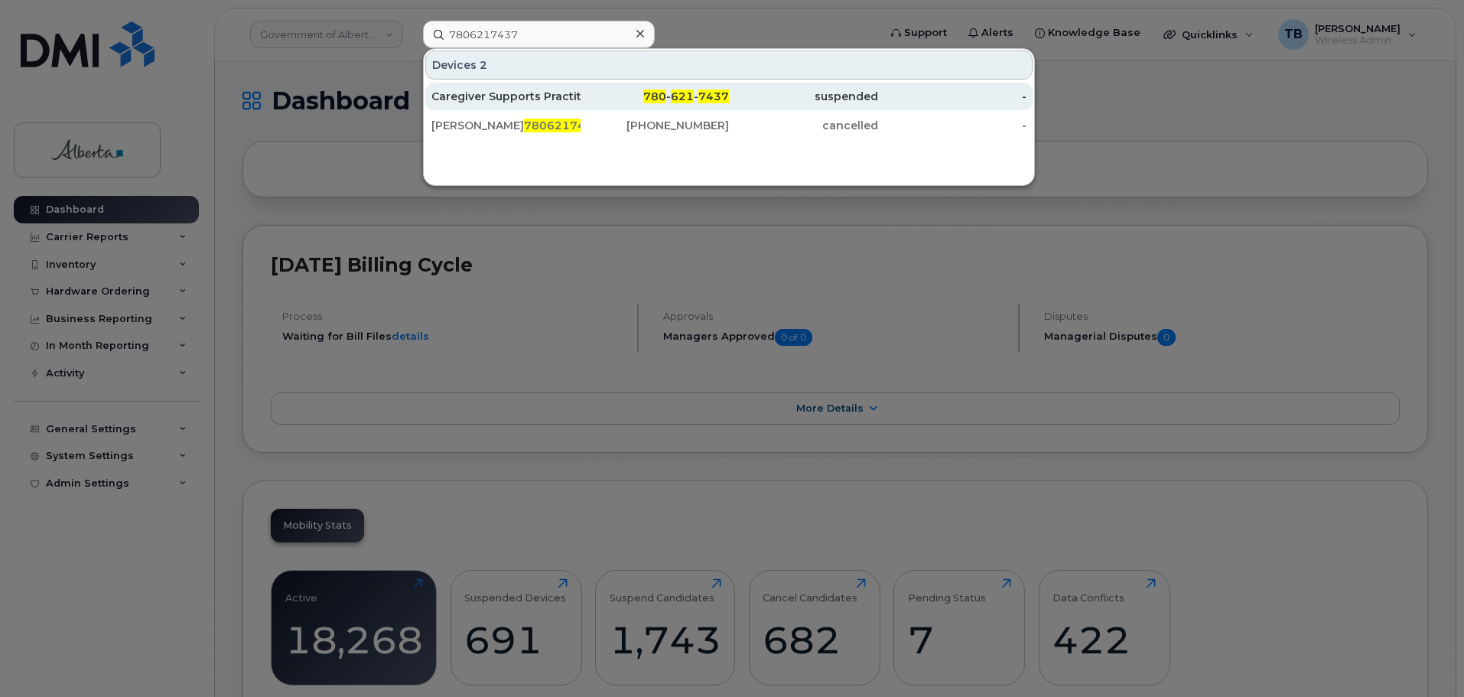
drag, startPoint x: 464, startPoint y: 97, endPoint x: 460, endPoint y: 105, distance: 8.6
click at [464, 97] on div "Caregiver Supports Practitioner Vacant" at bounding box center [505, 96] width 149 height 15
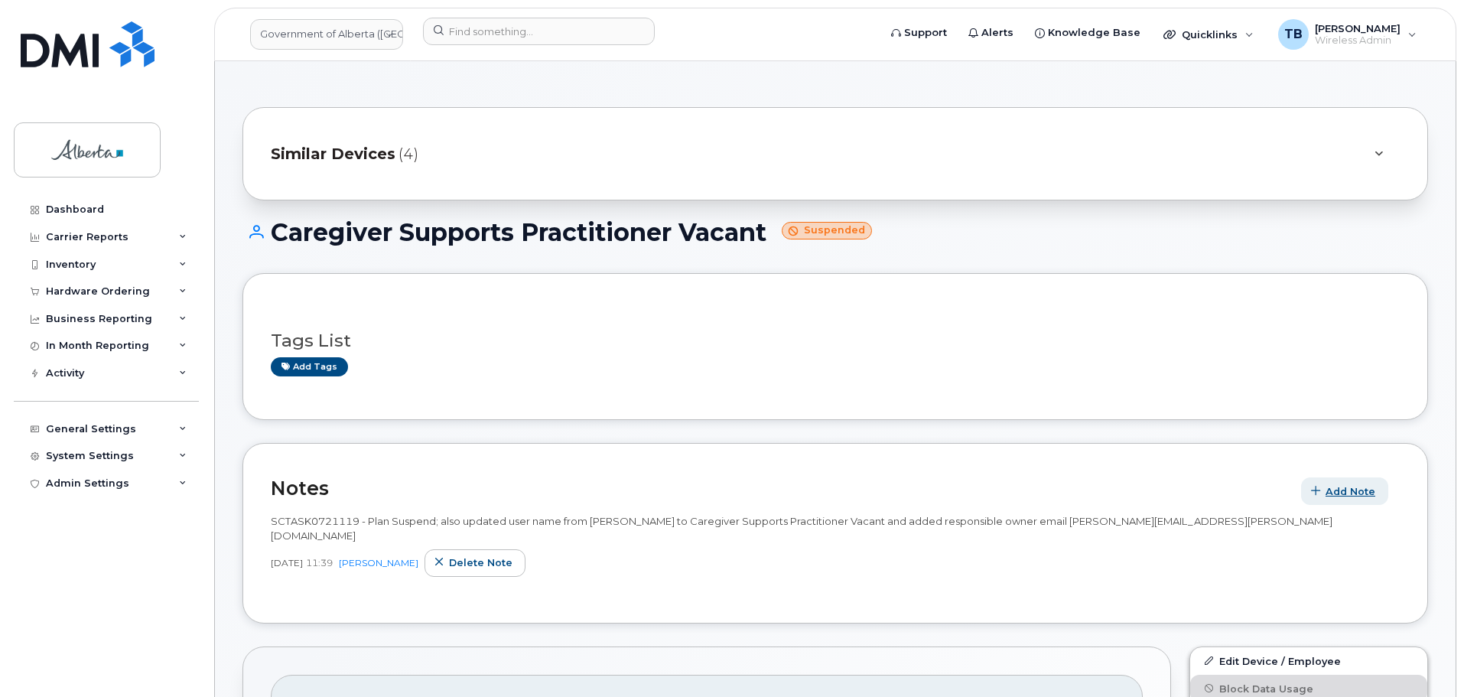
click at [1341, 479] on button "Add Note" at bounding box center [1344, 491] width 87 height 28
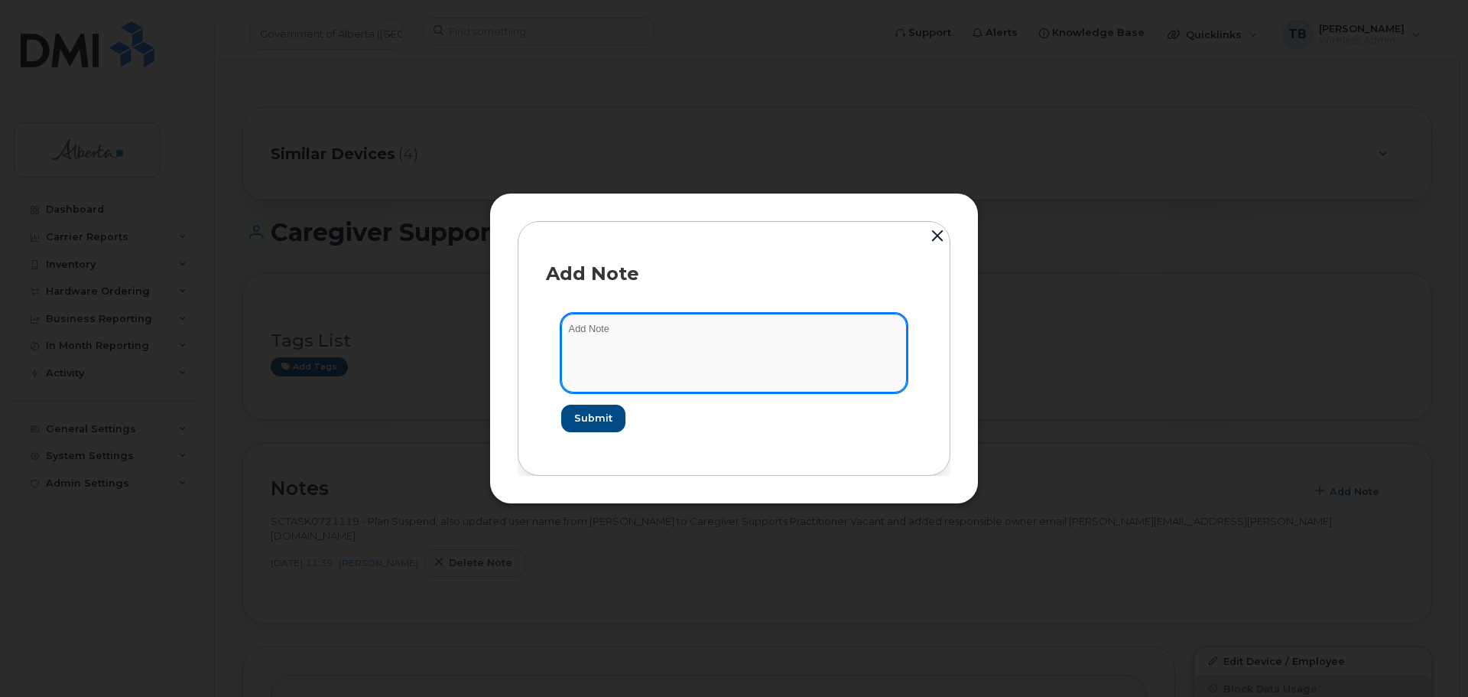
click at [704, 348] on textarea at bounding box center [734, 353] width 346 height 78
paste textarea "SCTASK0864664 7806217437 DO NOT DELETE - BEING REASSIGNED to Raina Carlson. Pre…"
type textarea "SCTASK0864664 7806217437 DO NOT DELETE - BEING REASSIGNED to Raina Carlson. Pre…"
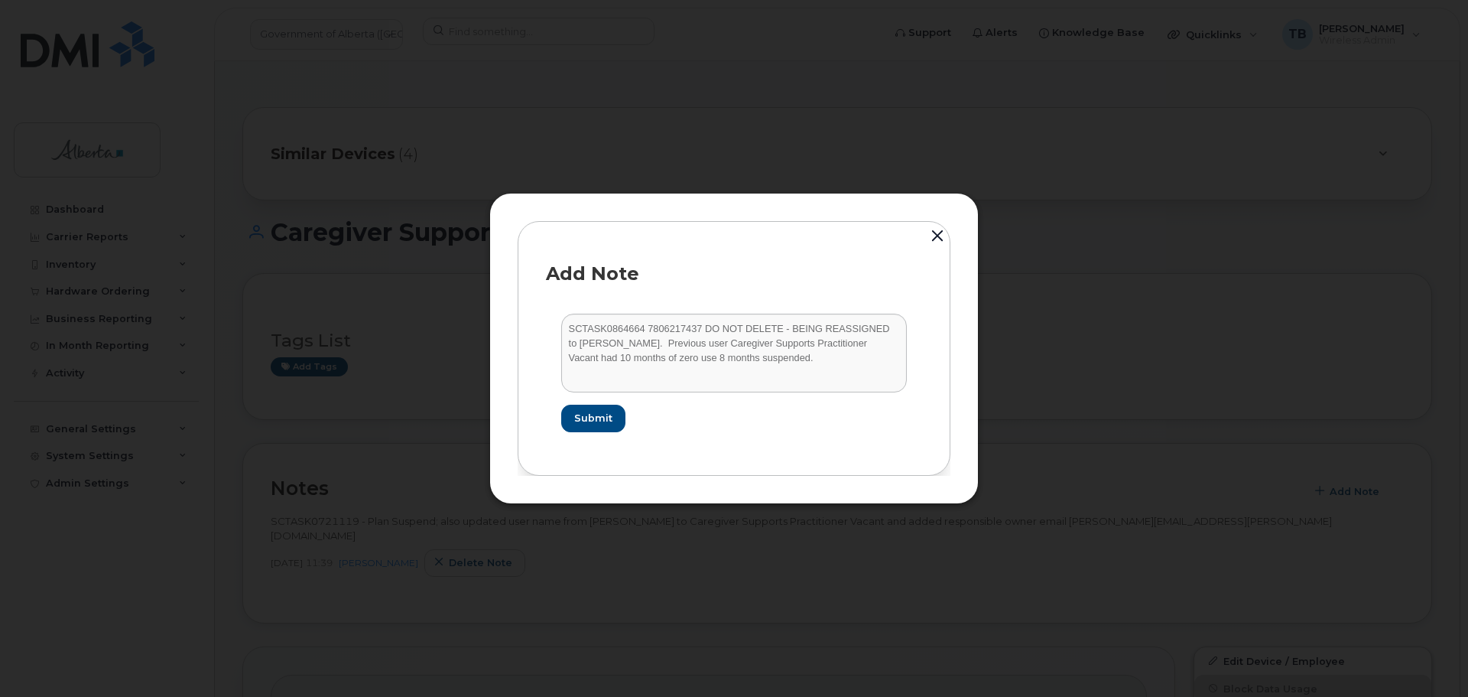
click at [574, 435] on form "SCTASK0864664 7806217437 DO NOT DELETE - BEING REASSIGNED to Raina Carlson. Pre…" at bounding box center [734, 372] width 376 height 148
click at [574, 431] on button "Submit" at bounding box center [592, 419] width 63 height 28
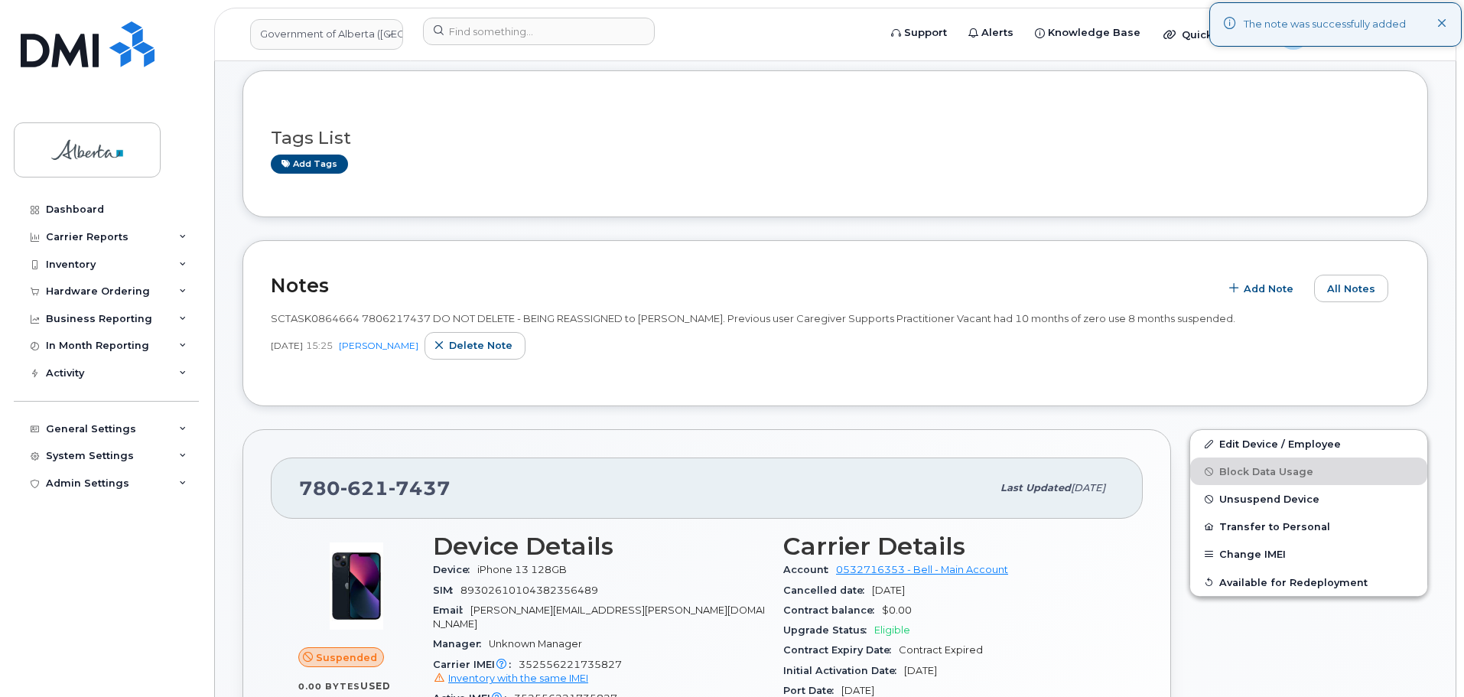
scroll to position [229, 0]
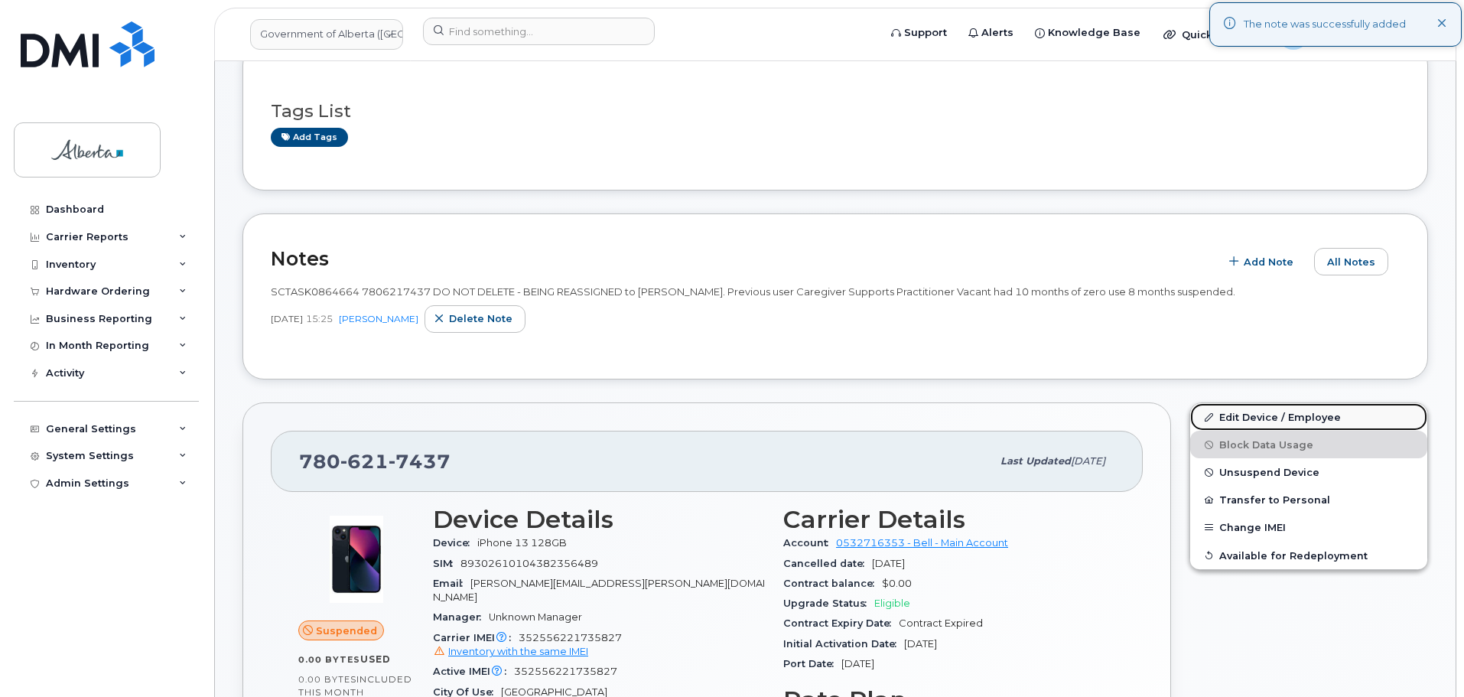
click at [1231, 423] on link "Edit Device / Employee" at bounding box center [1308, 417] width 237 height 28
click at [1227, 420] on link "Edit Device / Employee" at bounding box center [1308, 417] width 237 height 28
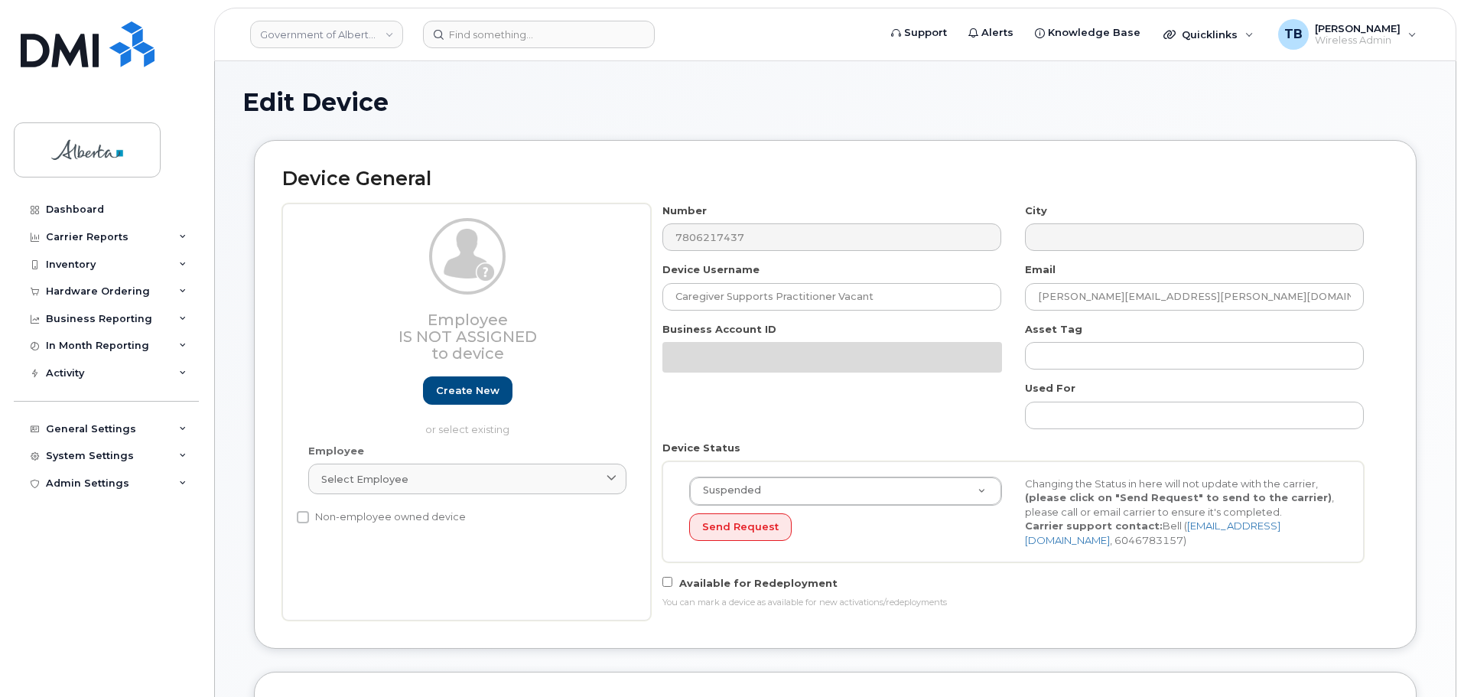
select select "4749742"
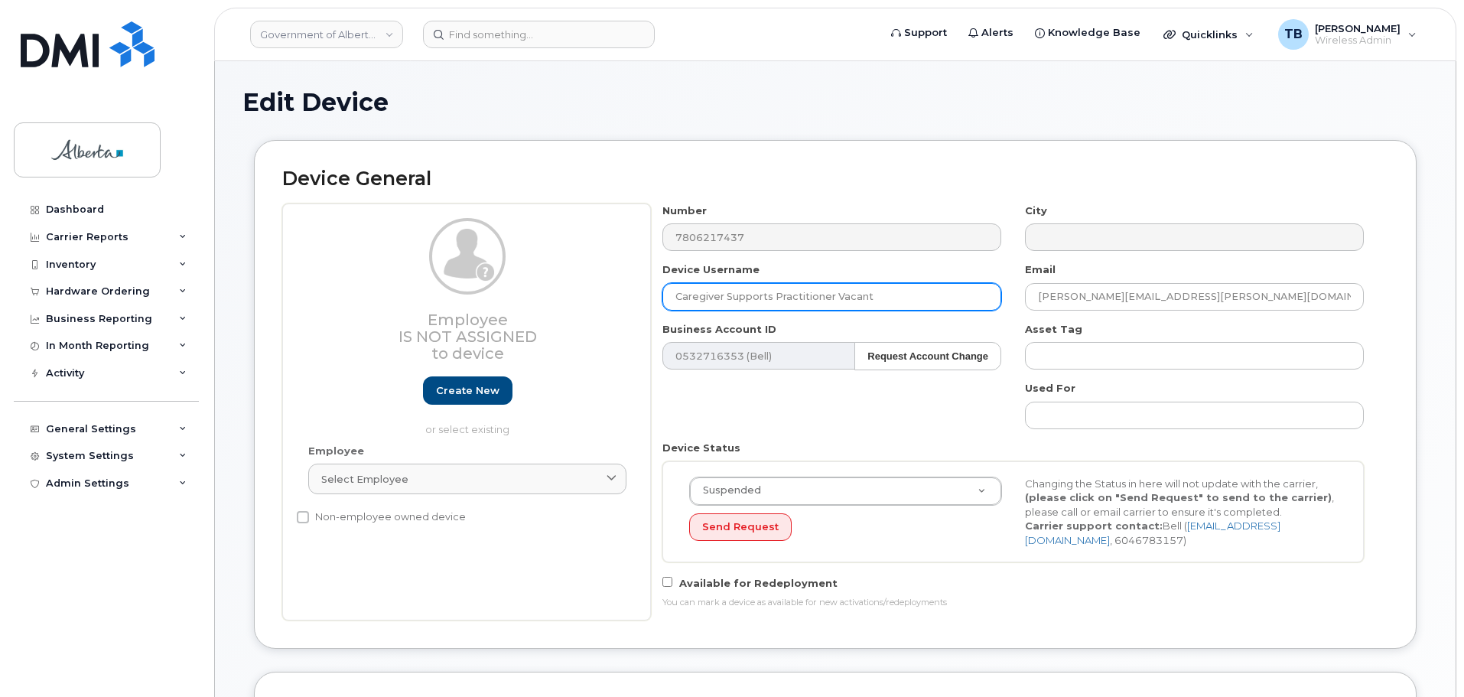
drag, startPoint x: 895, startPoint y: 307, endPoint x: 631, endPoint y: 280, distance: 265.2
click at [631, 280] on div "Employee Is not assigned to device Create new or select existing Employee Selec…" at bounding box center [835, 411] width 1106 height 417
paste input "[PERSON_NAME]"
type input "[PERSON_NAME]"
drag, startPoint x: 985, startPoint y: 298, endPoint x: 941, endPoint y: 297, distance: 44.4
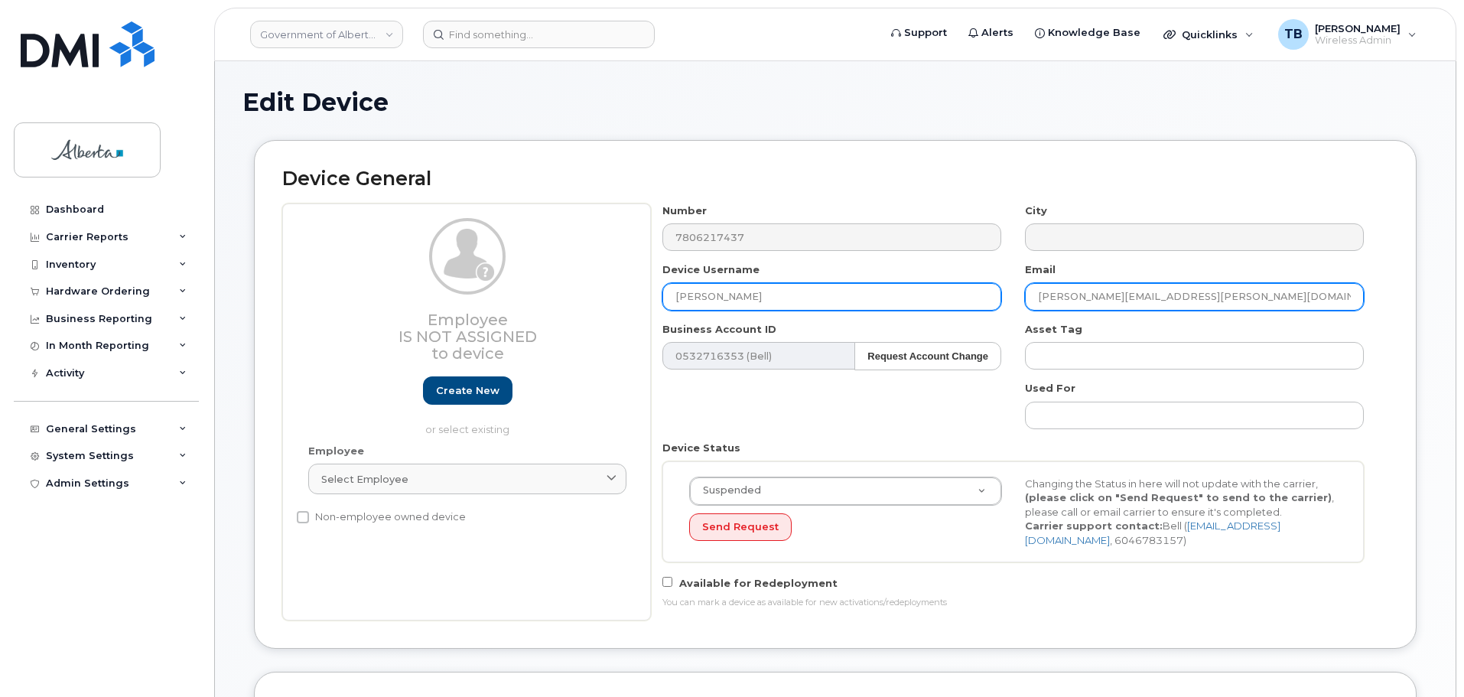
click at [944, 297] on div "Number 7806217437 City Device Username [PERSON_NAME] Email [PERSON_NAME][EMAIL_…" at bounding box center [1013, 411] width 725 height 417
paste input "[PERSON_NAME].[PERSON_NAME]"
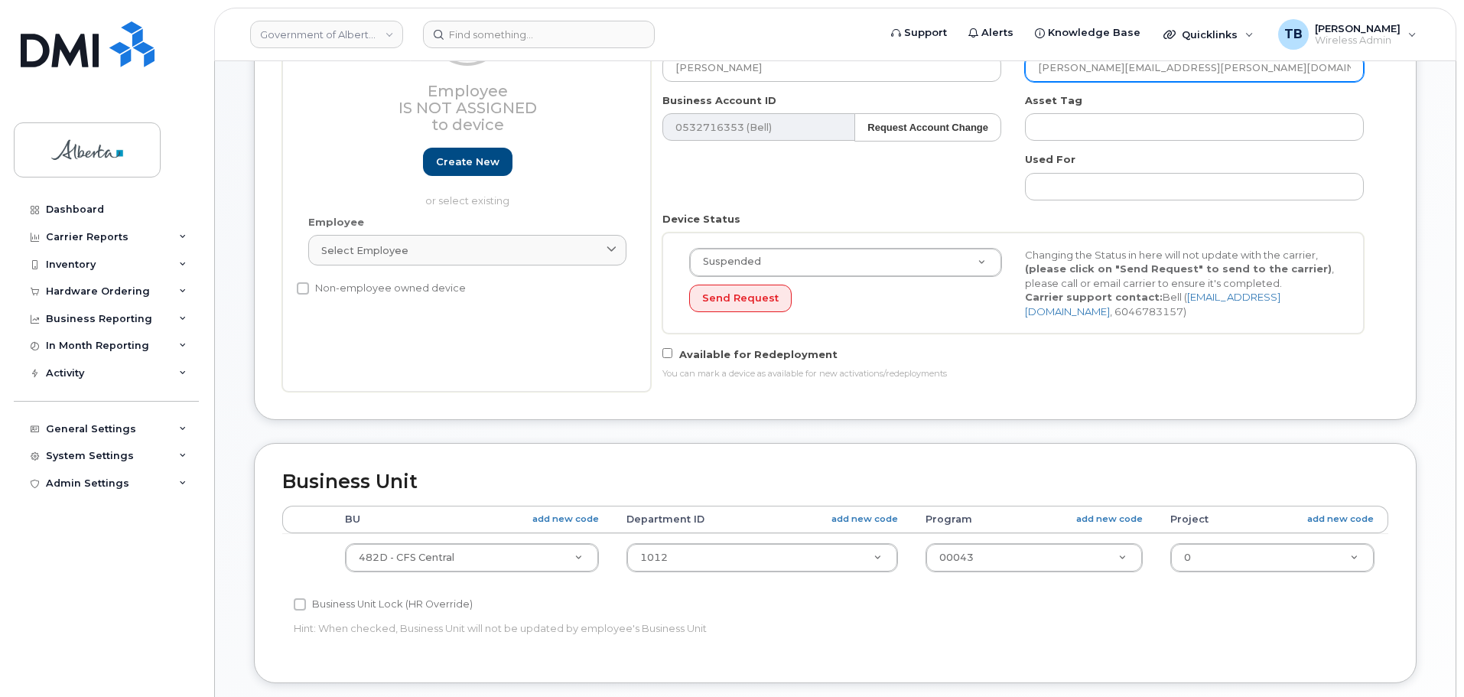
scroll to position [229, 0]
type input "[PERSON_NAME][EMAIL_ADDRESS][PERSON_NAME][DOMAIN_NAME]"
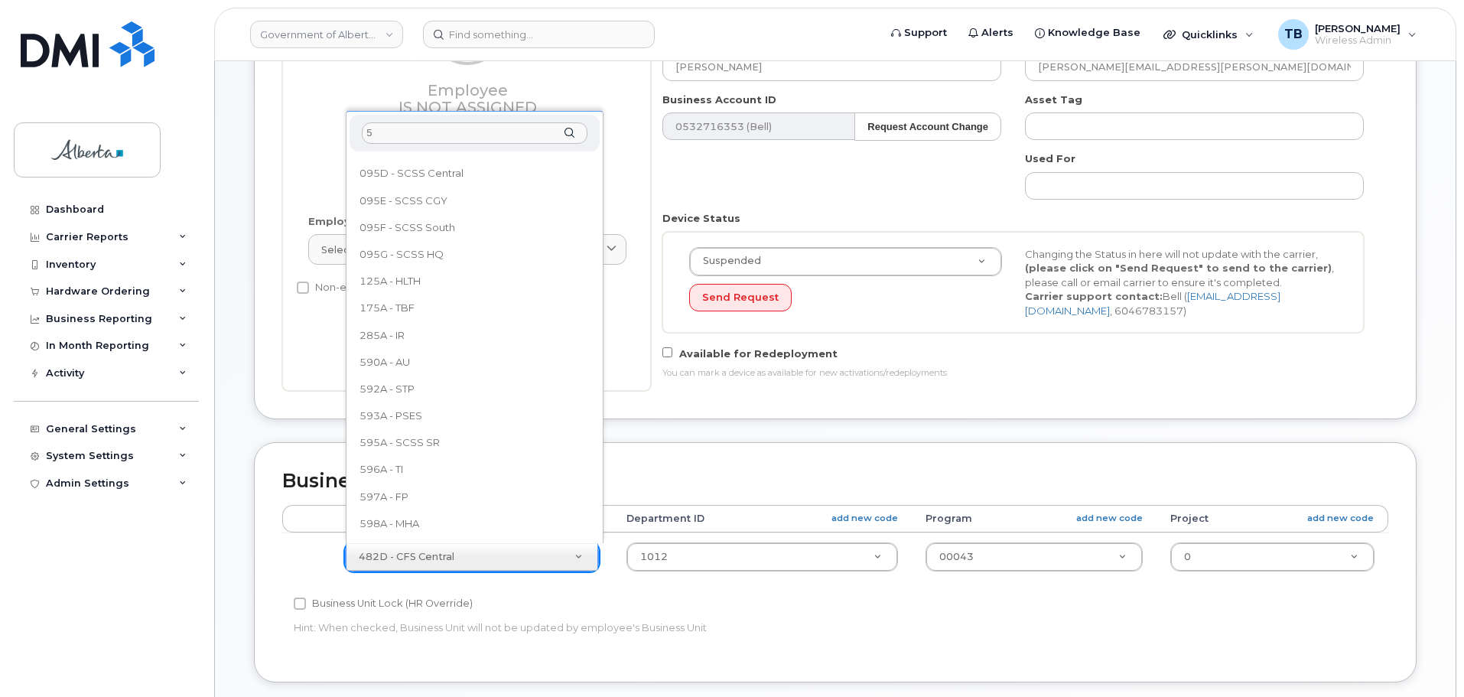
scroll to position [0, 0]
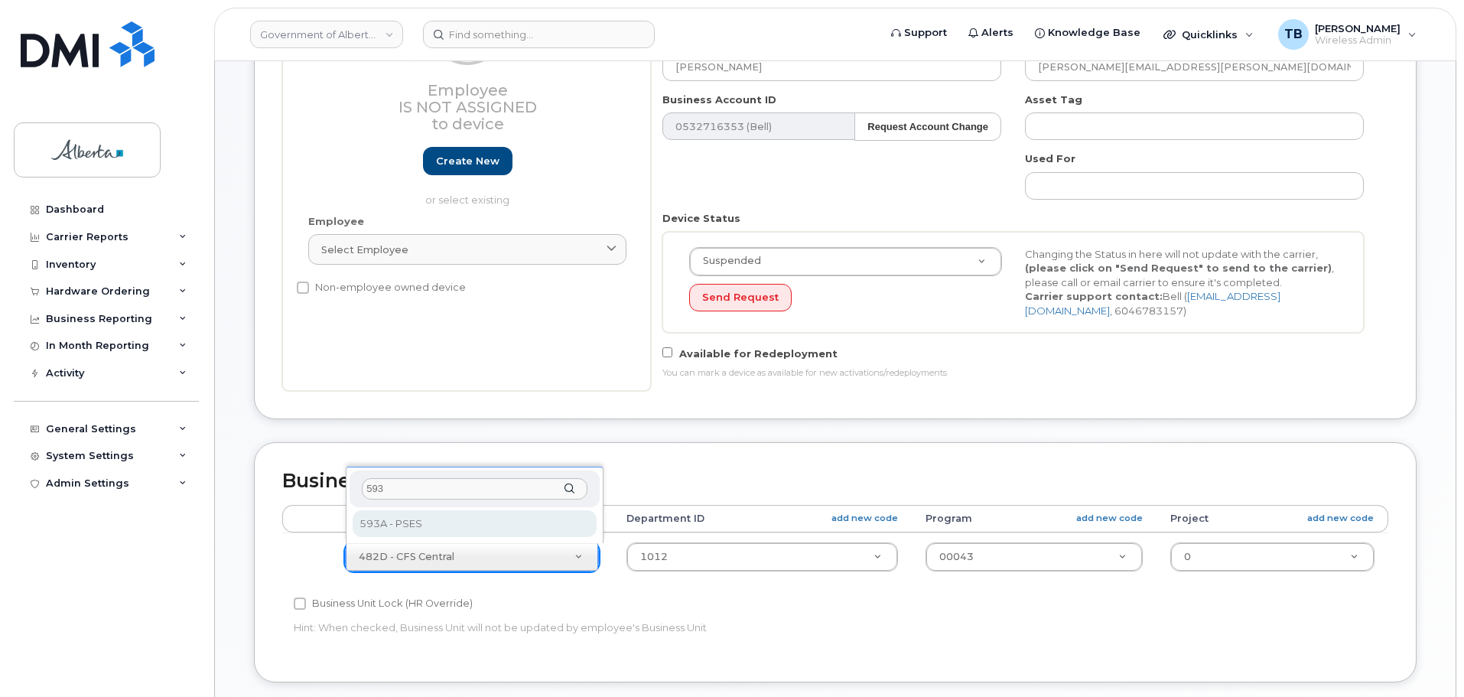
type input "593"
select select "4797682"
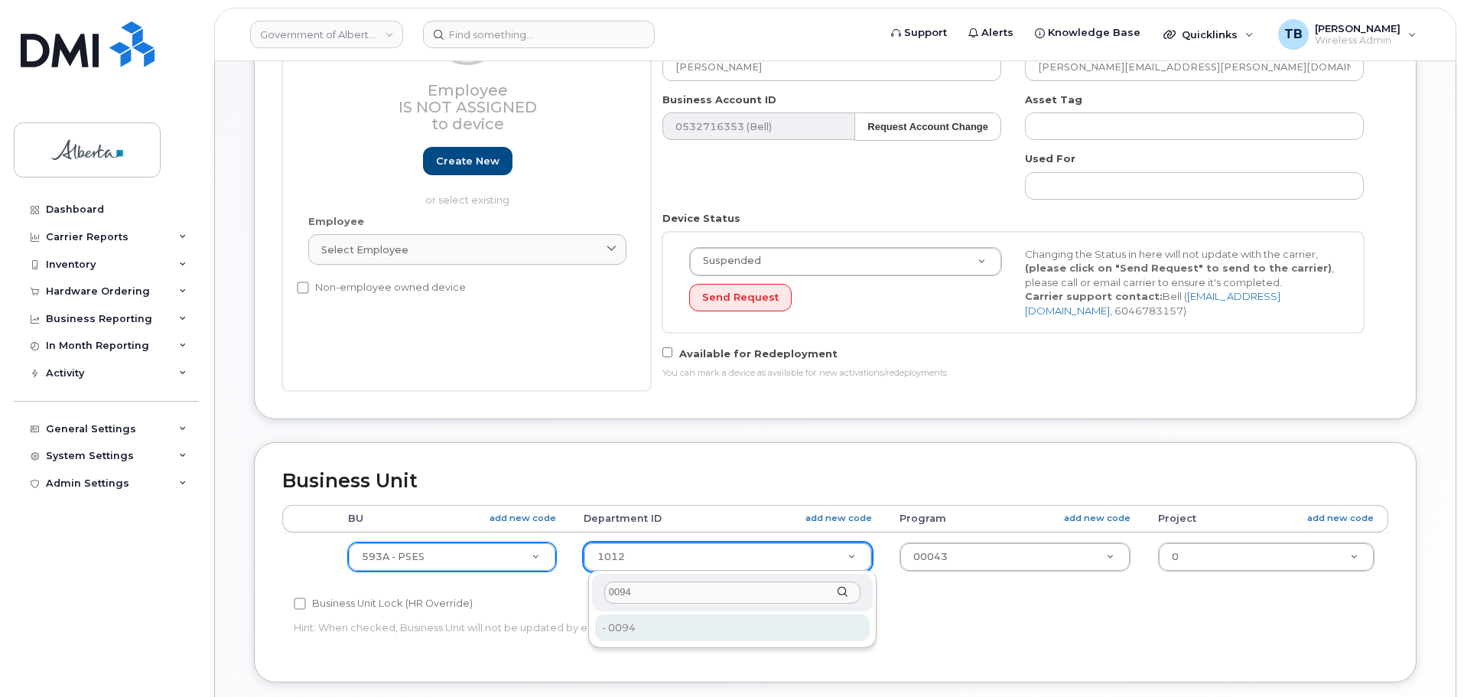
type input "0094"
drag, startPoint x: 630, startPoint y: 632, endPoint x: 638, endPoint y: 629, distance: 8.6
type input "4752027"
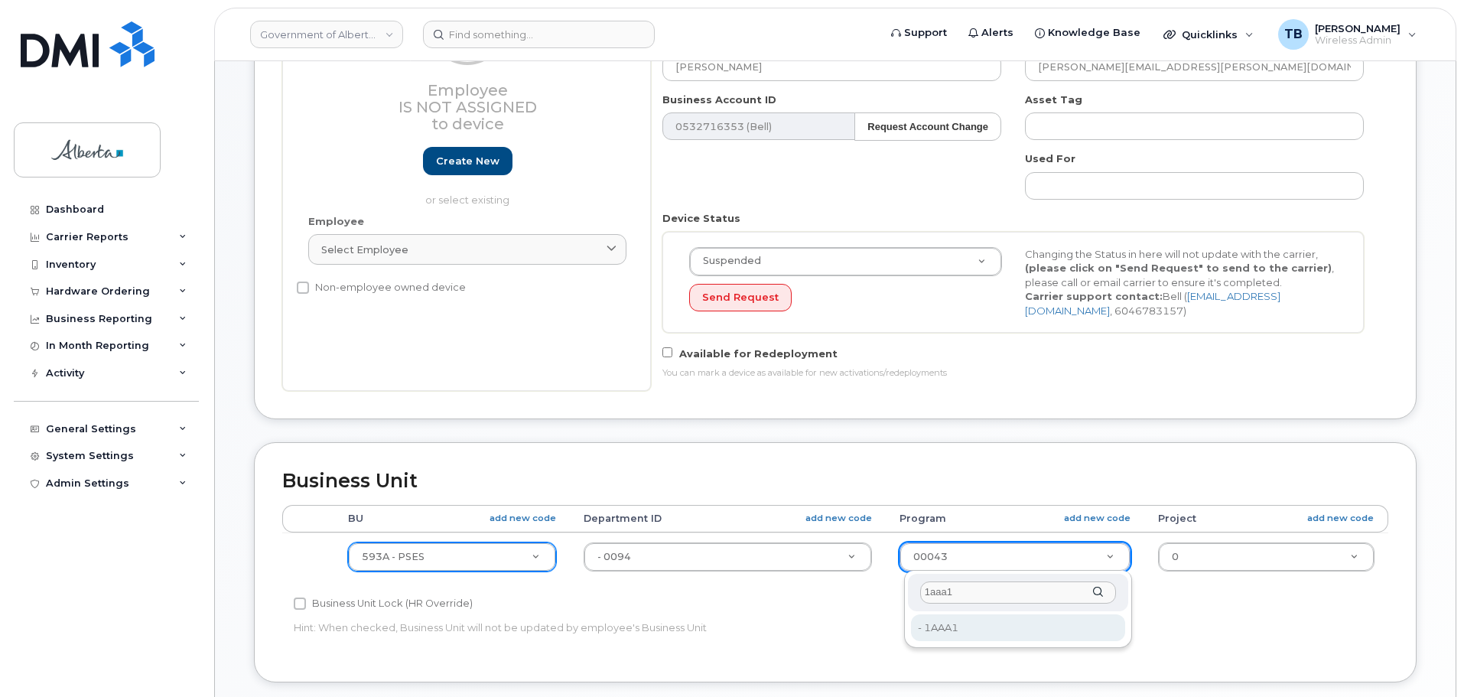
type input "1aaa1"
type input "4753515"
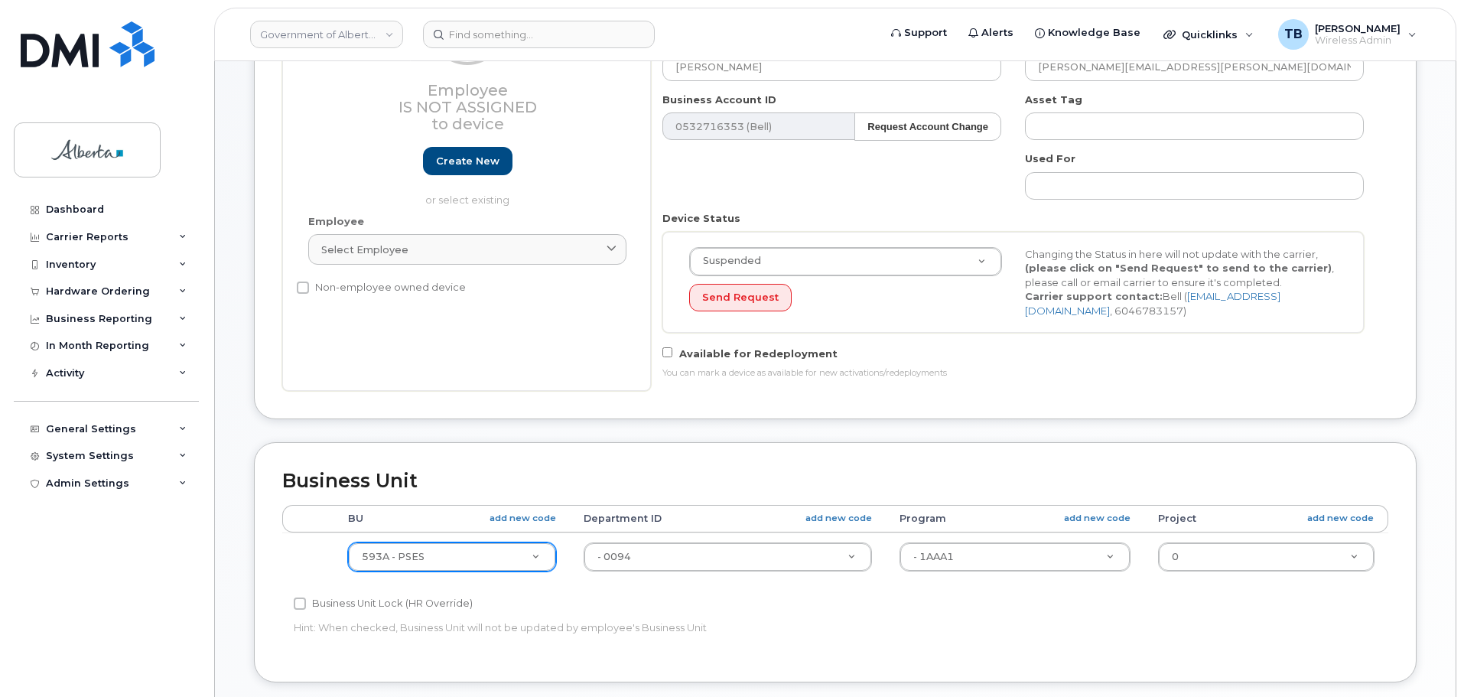
drag, startPoint x: 775, startPoint y: 626, endPoint x: 785, endPoint y: 632, distance: 11.7
click at [778, 628] on p "Hint: When checked, Business Unit will not be updated by employee's Business Un…" at bounding box center [651, 627] width 714 height 15
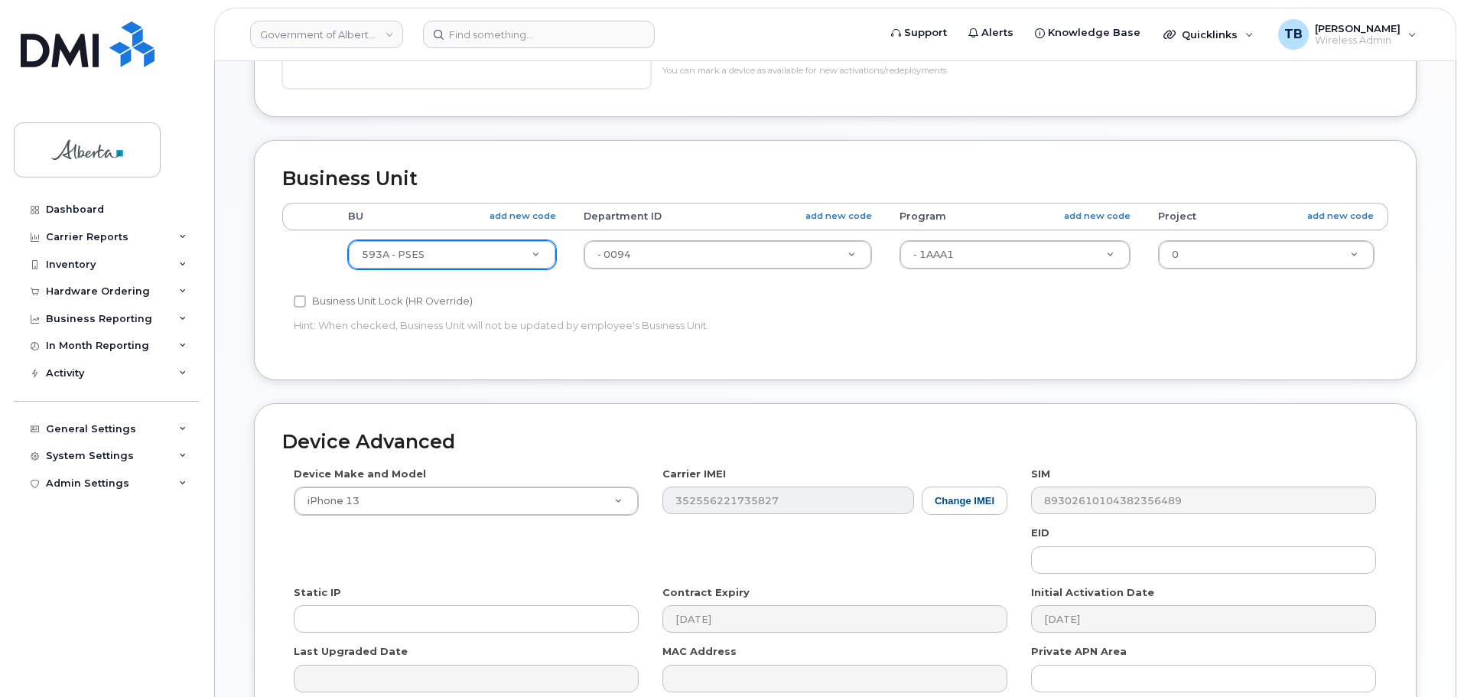
scroll to position [535, 0]
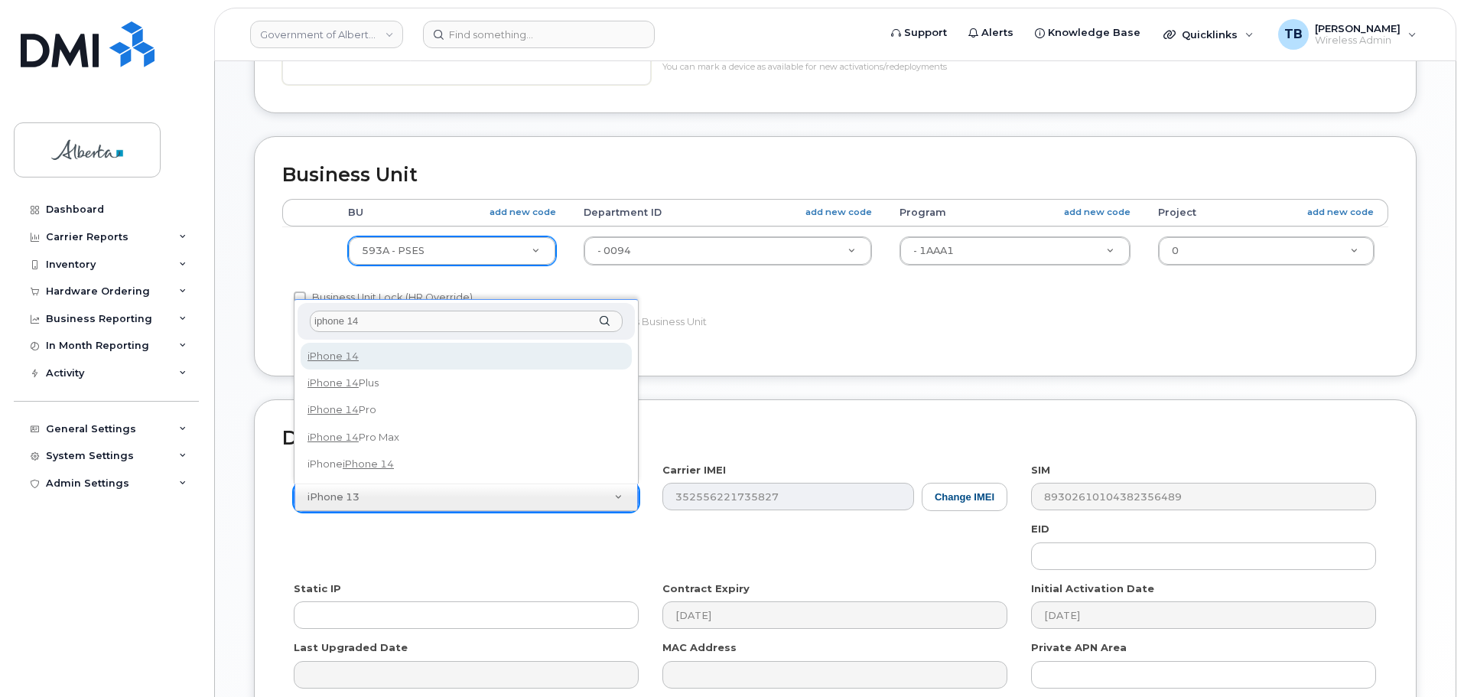
type input "iphone 14"
select select "2778"
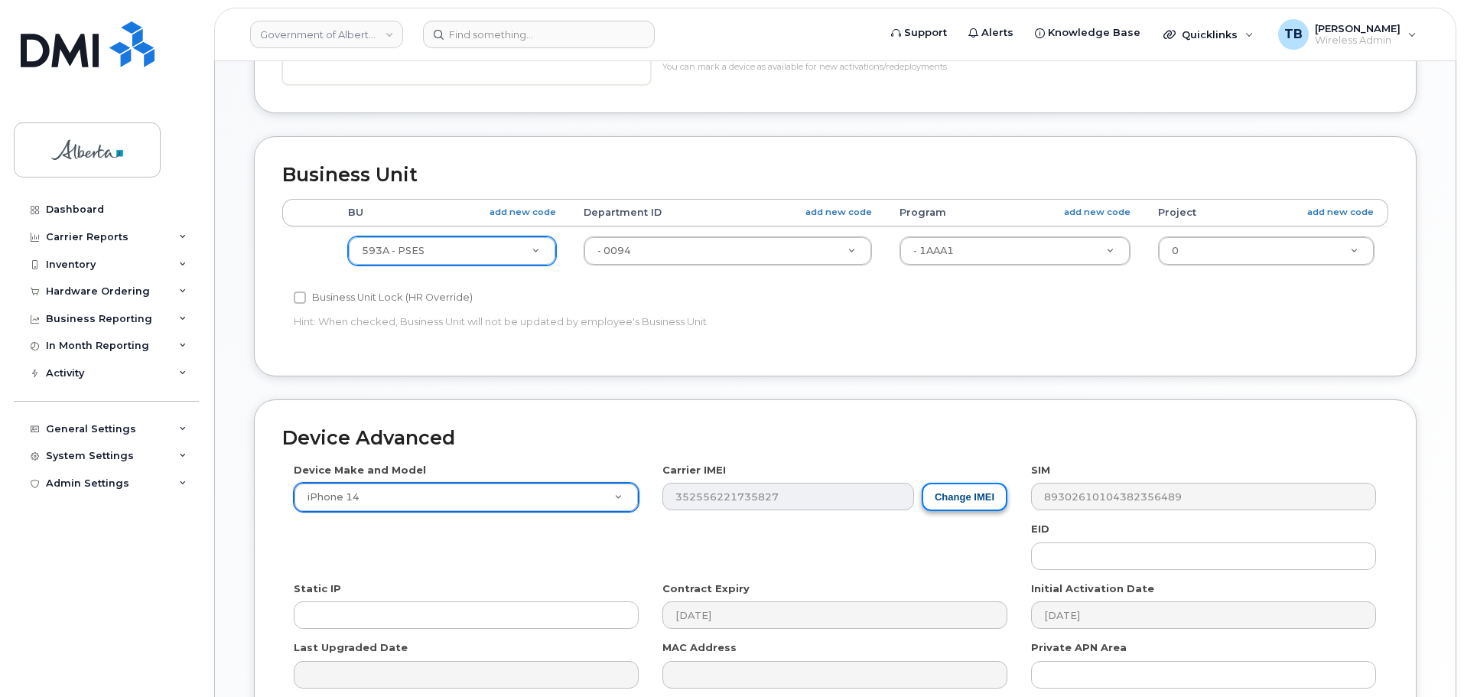
click at [971, 504] on button "Change IMEI" at bounding box center [965, 497] width 86 height 28
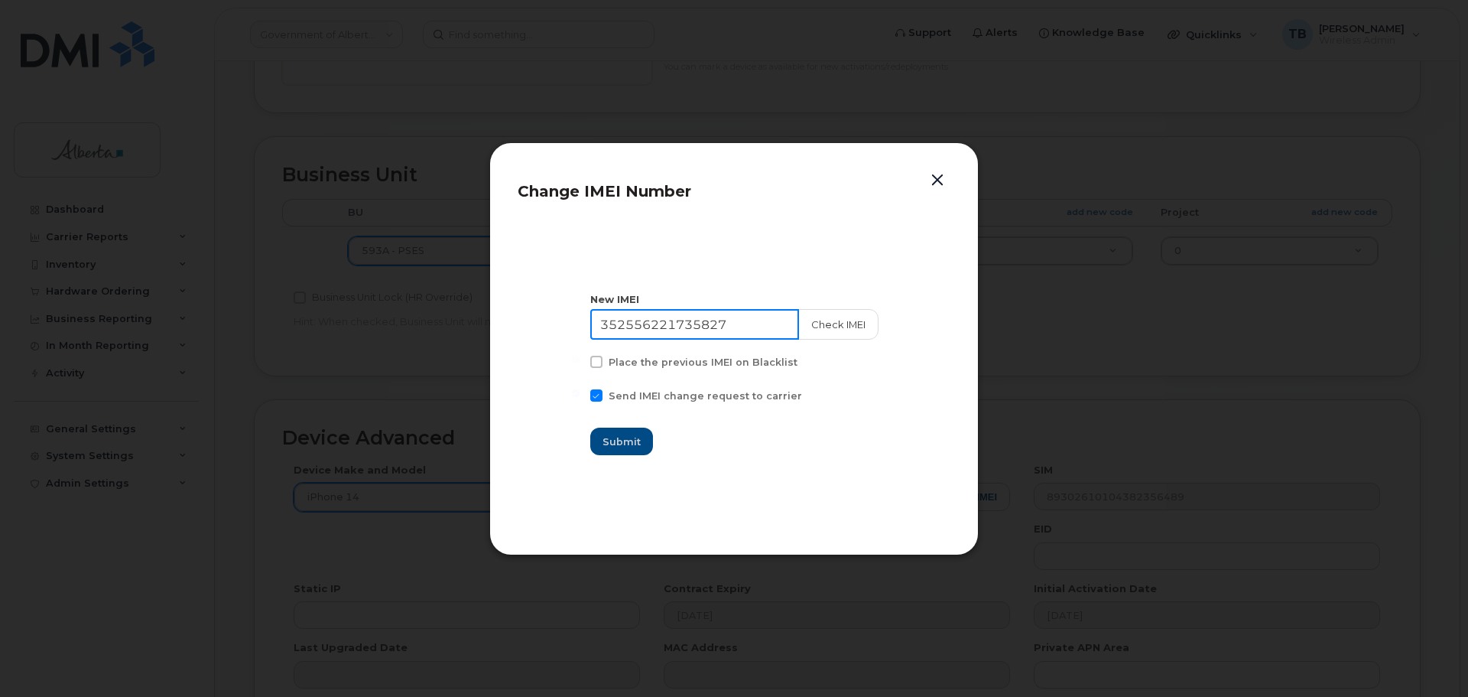
click at [686, 327] on input "352556221735827" at bounding box center [694, 324] width 209 height 31
paste input "9093337053641"
type input "359093337053641"
drag, startPoint x: 834, startPoint y: 322, endPoint x: 76, endPoint y: 324, distance: 757.9
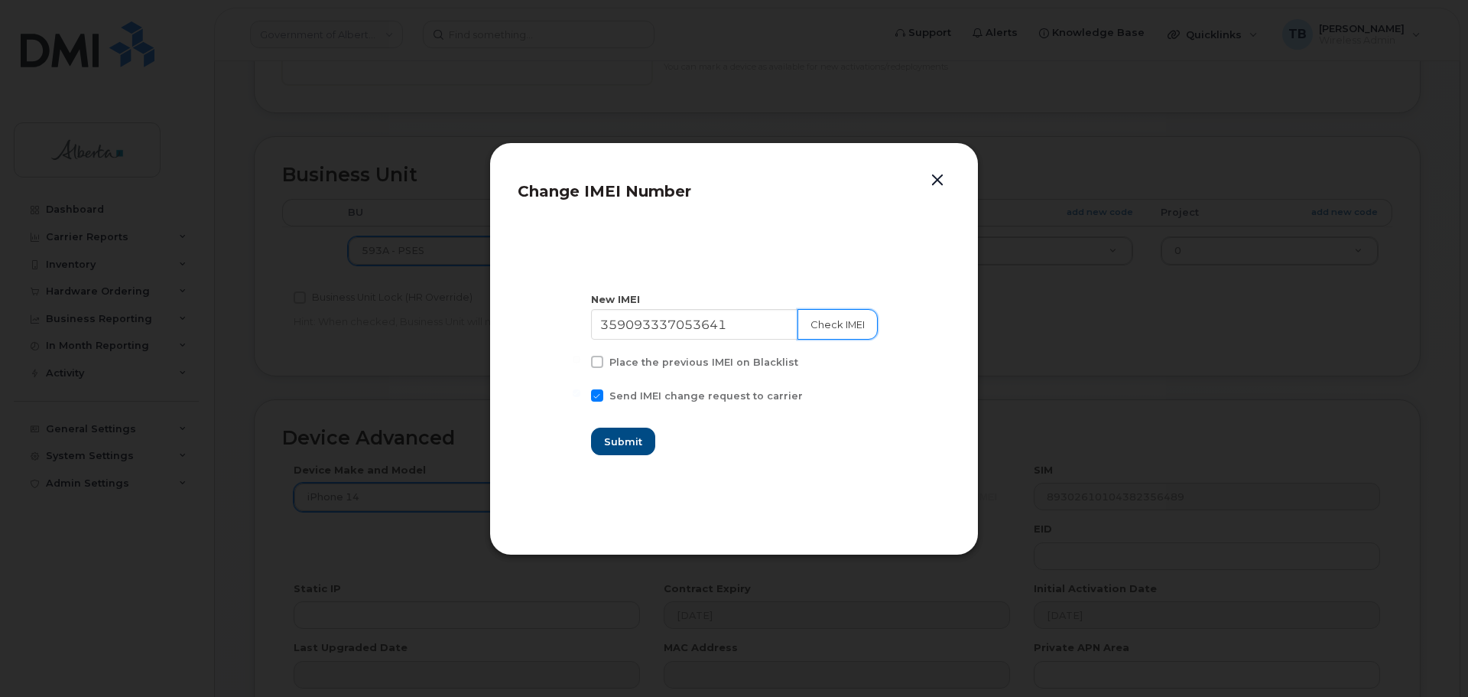
click at [833, 322] on button "Check IMEI" at bounding box center [838, 324] width 80 height 31
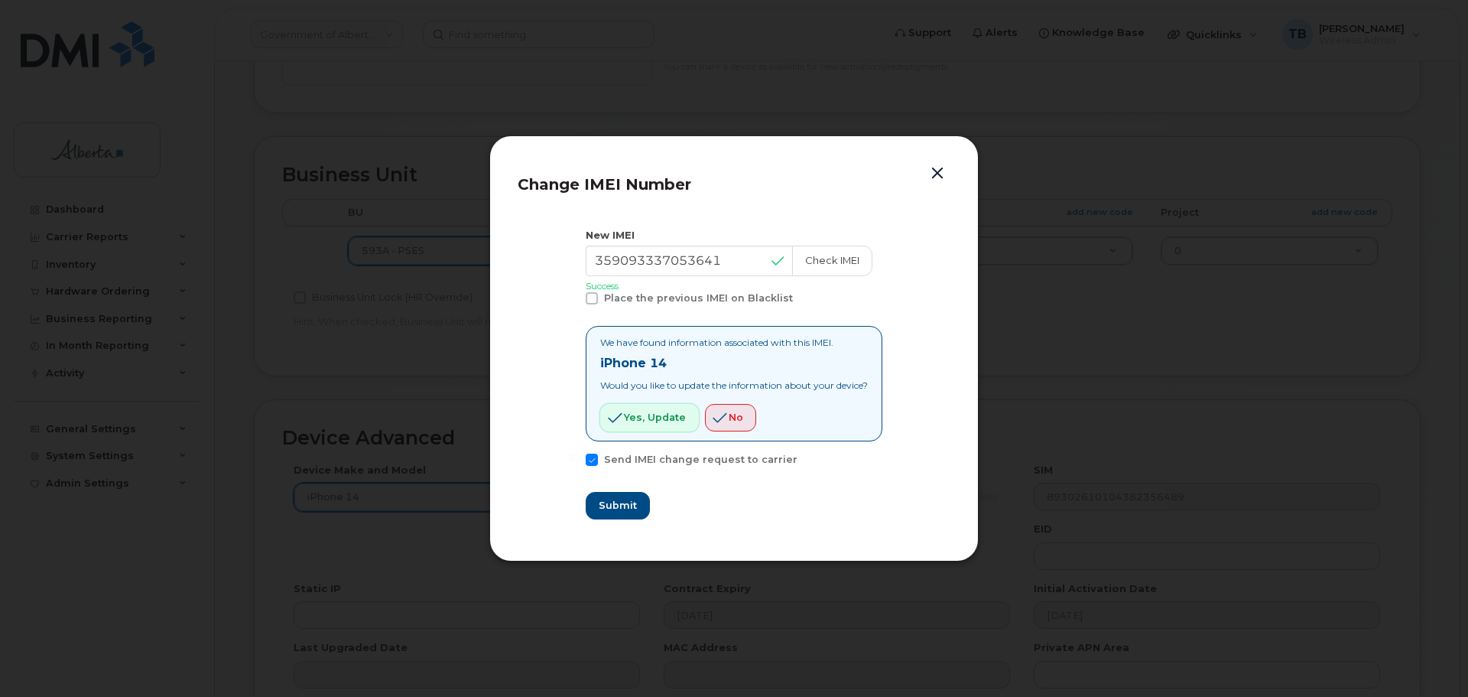
click at [655, 416] on span "Yes, update" at bounding box center [655, 417] width 62 height 15
click at [625, 506] on span "Submit" at bounding box center [617, 505] width 38 height 15
type input "359093337053641"
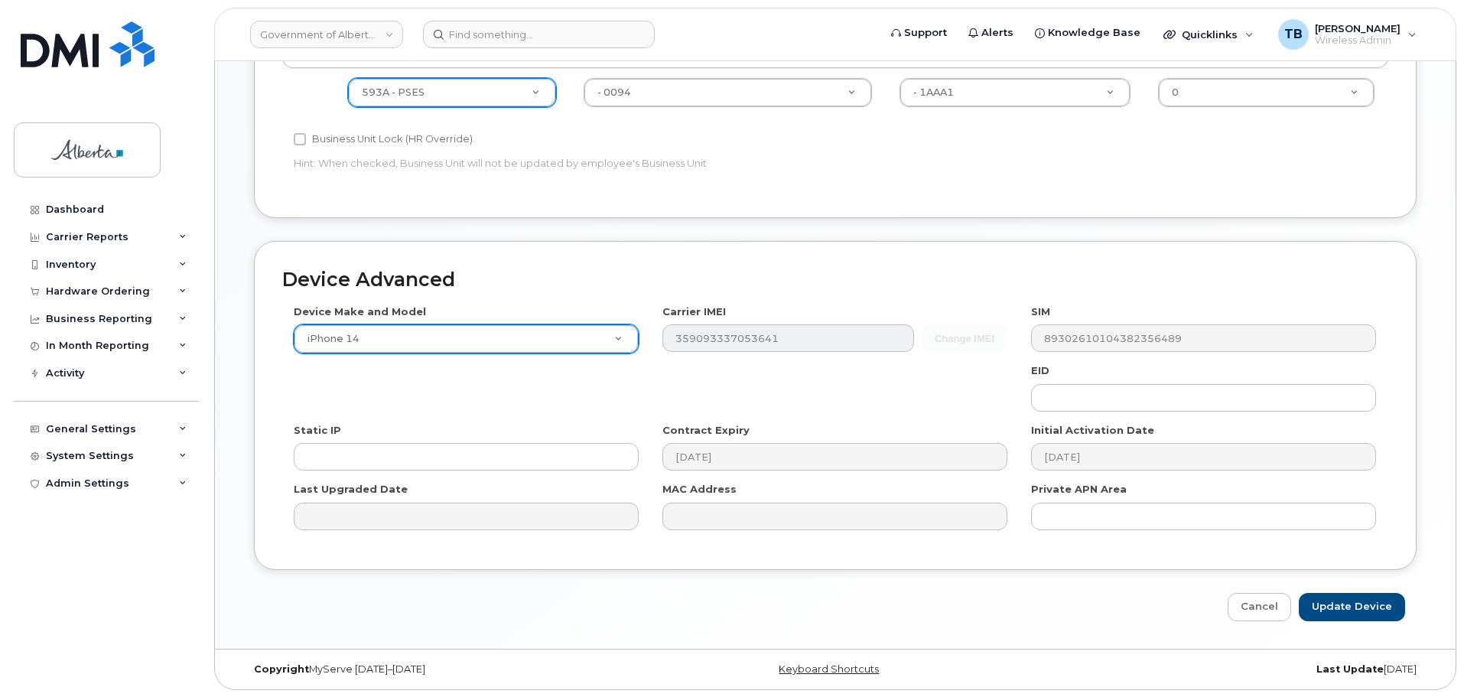
scroll to position [694, 0]
click at [1332, 602] on input "Update Device" at bounding box center [1352, 606] width 106 height 28
type input "Saving..."
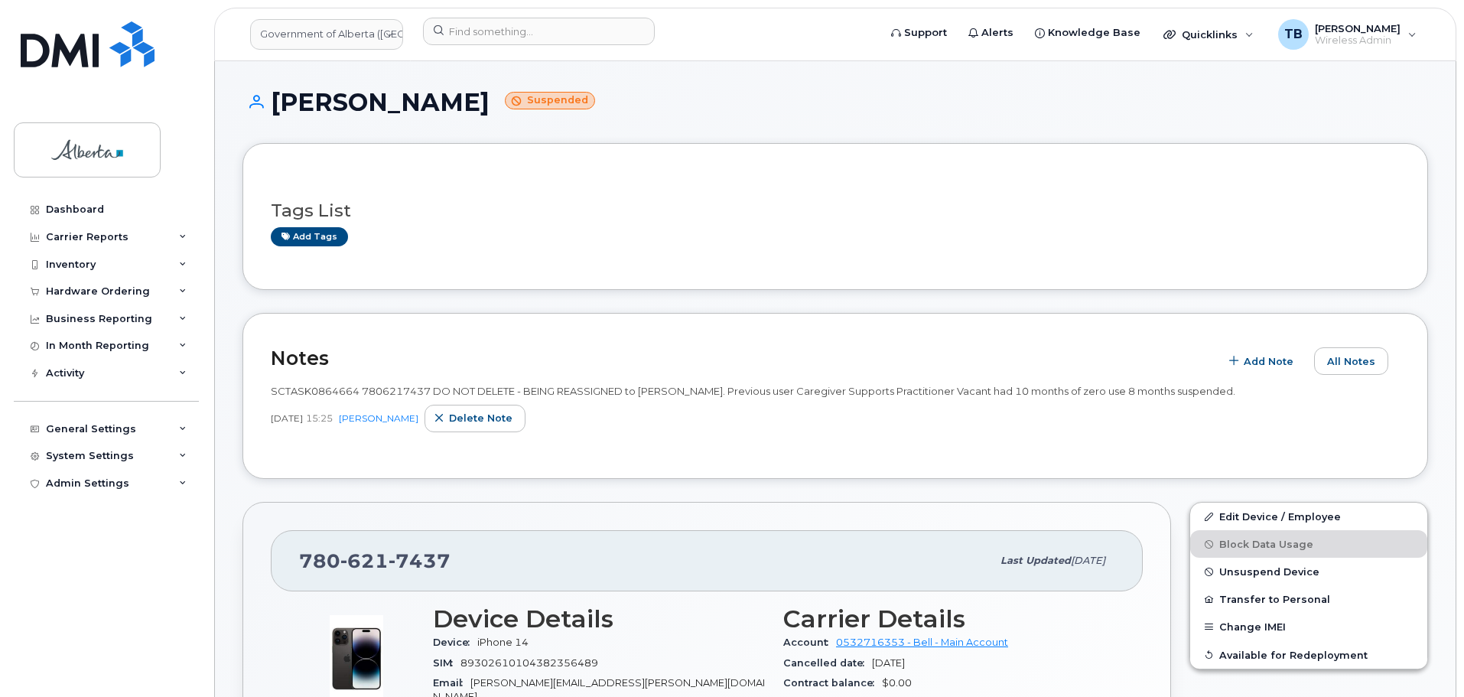
click at [317, 387] on span "SCTASK0864664 7806217437 DO NOT DELETE - BEING REASSIGNED to [PERSON_NAME]. Pre…" at bounding box center [753, 391] width 964 height 12
click at [317, 387] on span "SCTASK0864664 7806217437 DO NOT DELETE - BEING REASSIGNED to Raina Carlson. Pre…" at bounding box center [753, 391] width 964 height 12
copy span "SCTASK0864664"
click at [1284, 571] on span "Unsuspend Device" at bounding box center [1269, 571] width 100 height 11
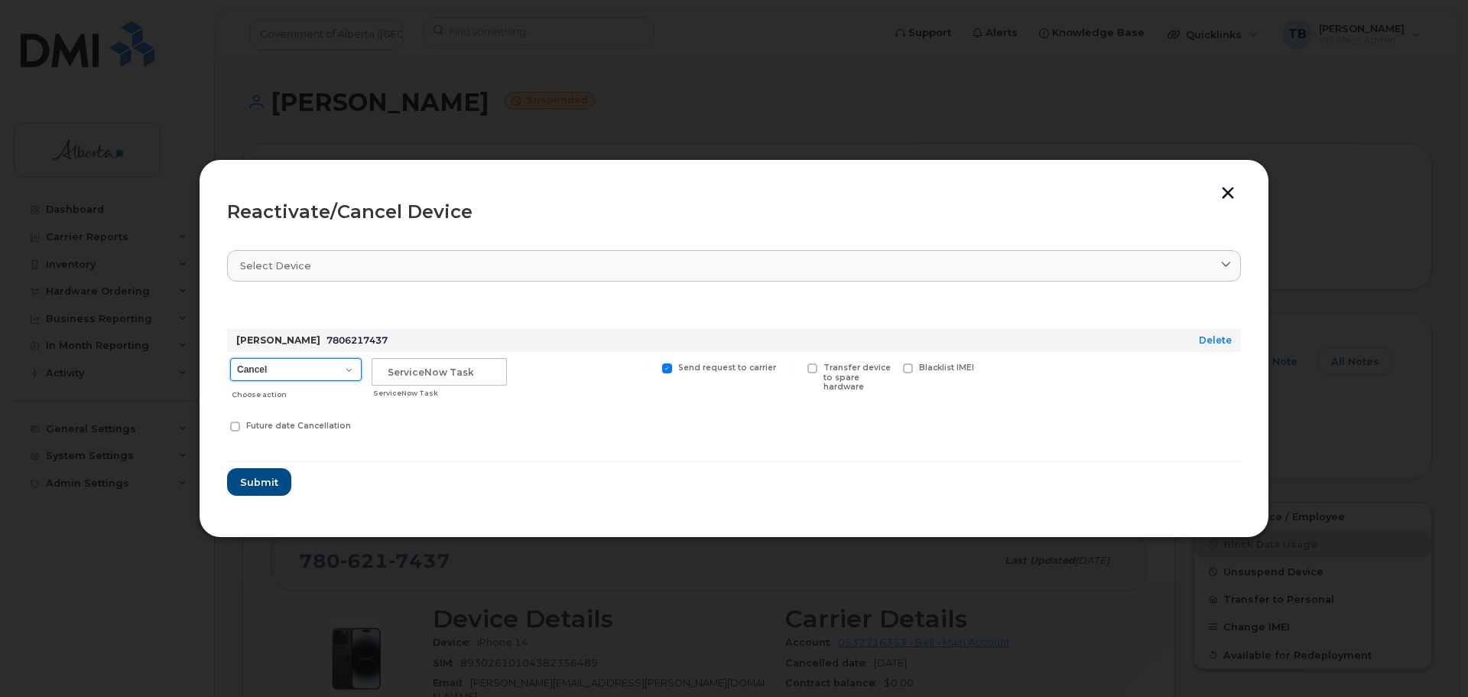
click at [304, 379] on select "Cancel Suspend - Extend Suspension Reactivate" at bounding box center [296, 369] width 132 height 23
select select "[object Object]"
click at [230, 358] on select "Cancel Suspend - Extend Suspension Reactivate" at bounding box center [296, 369] width 132 height 23
click at [400, 382] on input "text" at bounding box center [439, 372] width 135 height 28
paste input "SCTASK0864664"
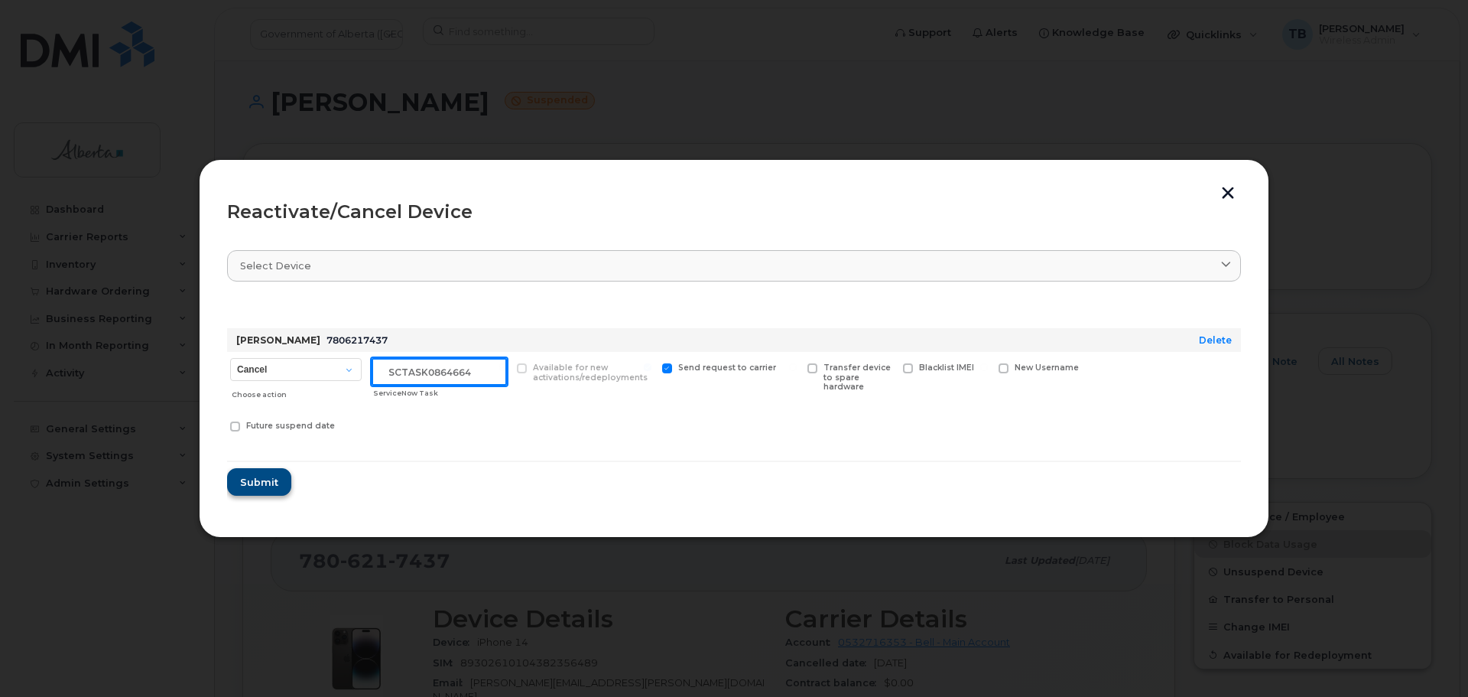
type input "SCTASK0864664"
click at [252, 486] on span "Submit" at bounding box center [258, 482] width 38 height 15
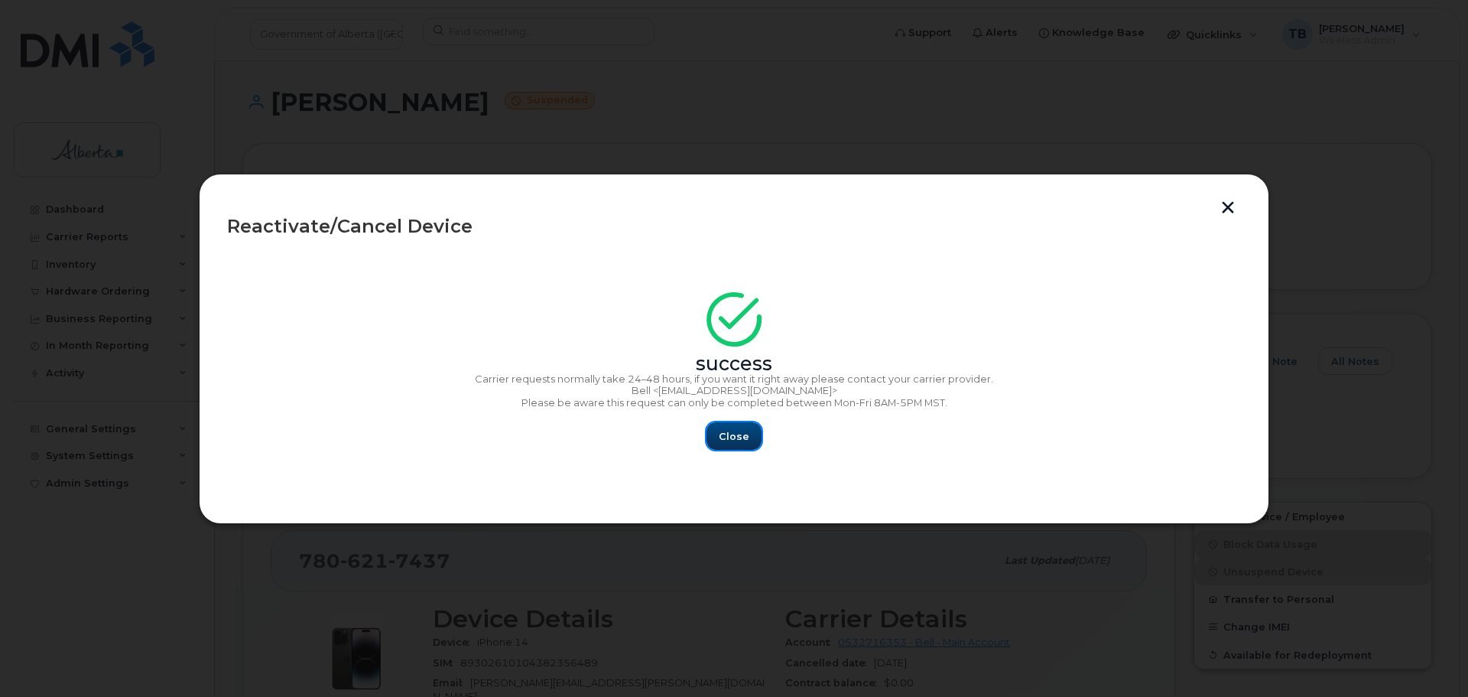
click at [723, 439] on span "Close" at bounding box center [734, 436] width 31 height 15
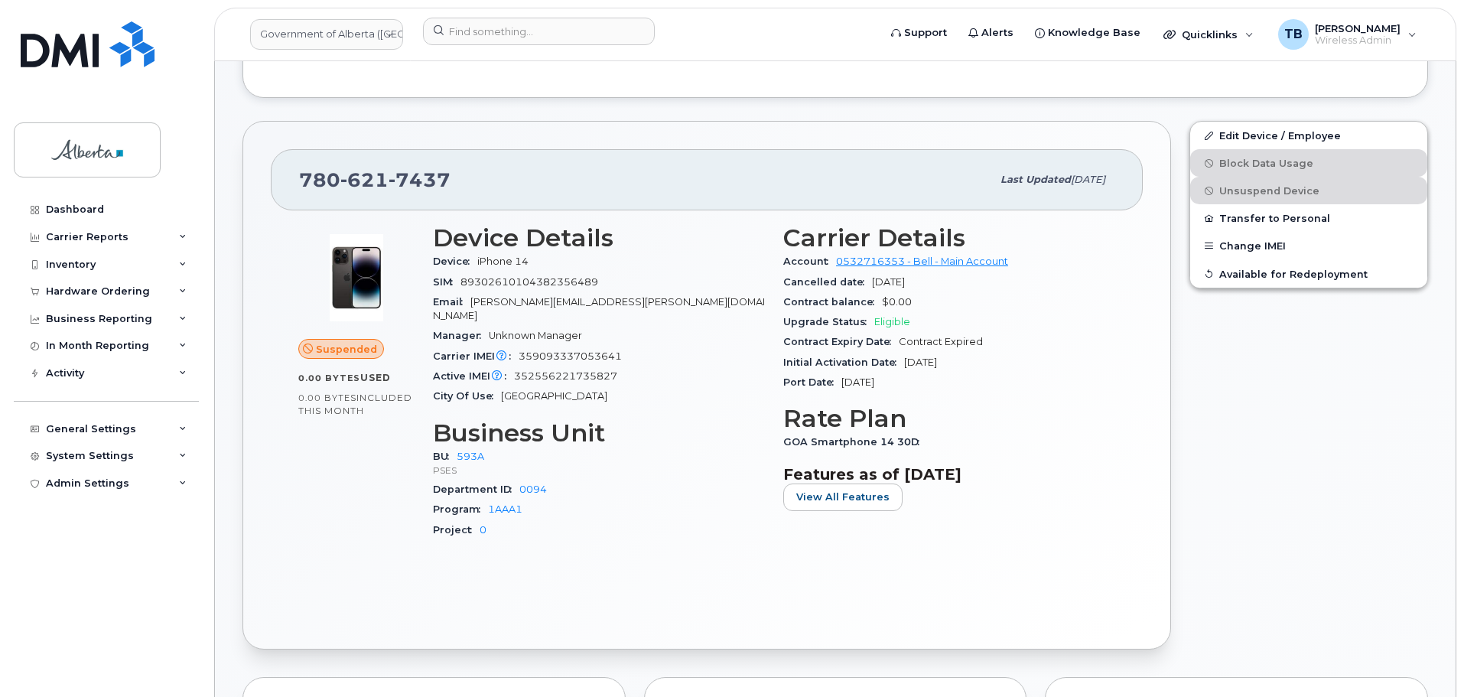
scroll to position [382, 0]
click at [486, 48] on div at bounding box center [646, 35] width 470 height 34
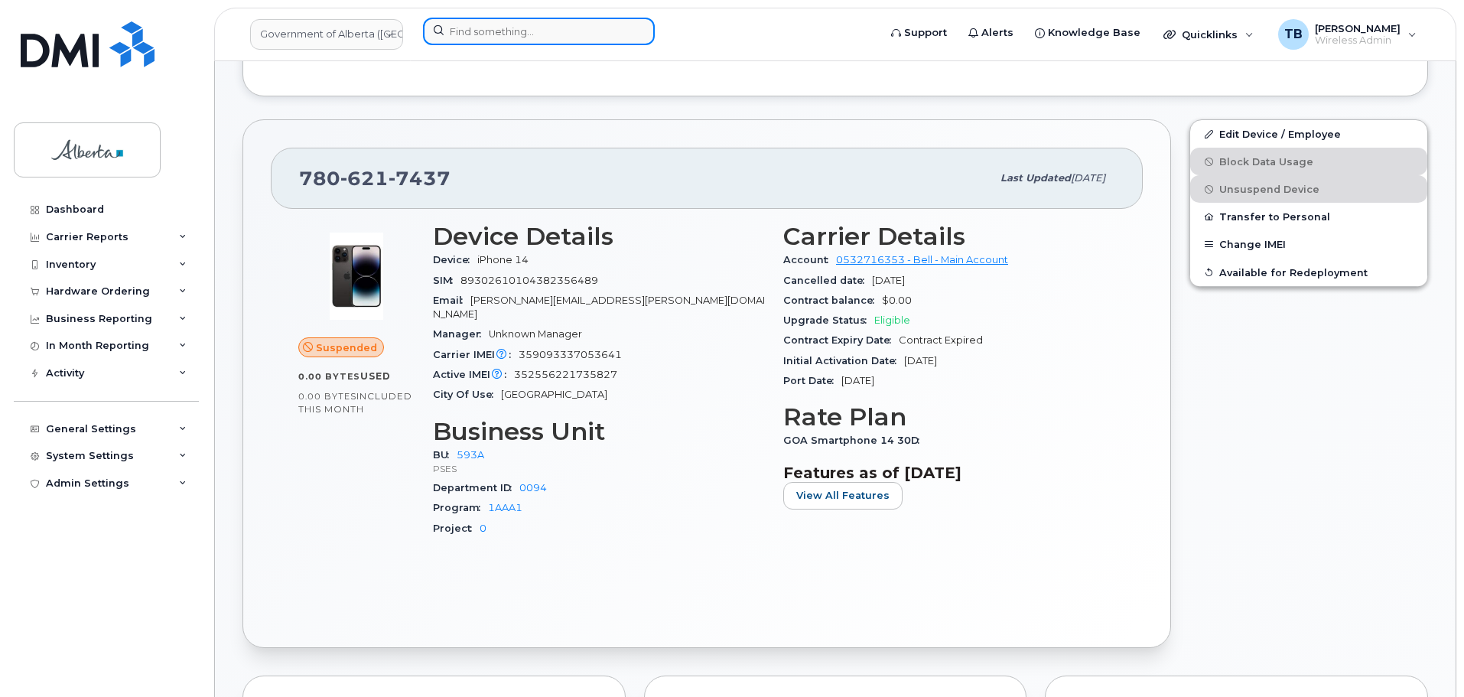
click at [483, 40] on input at bounding box center [539, 32] width 232 height 28
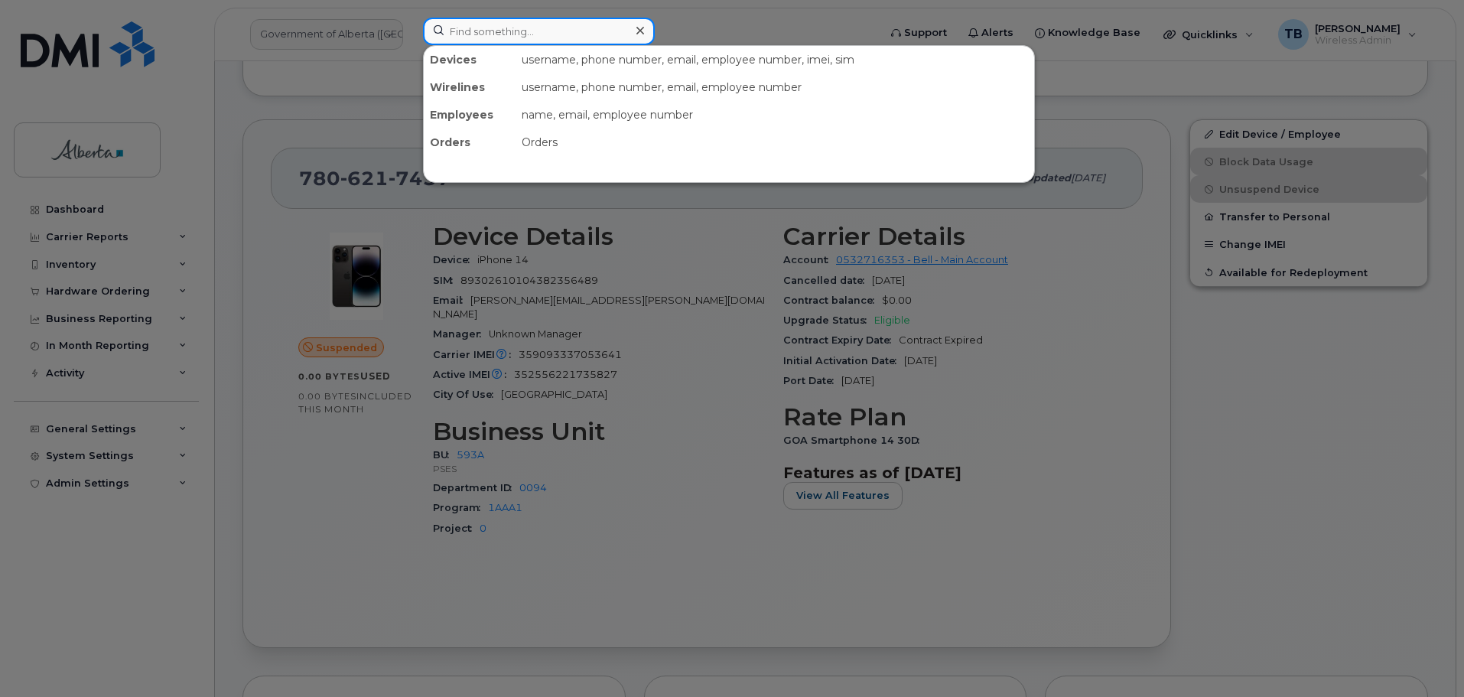
paste input "5873402748"
type input "5873402748"
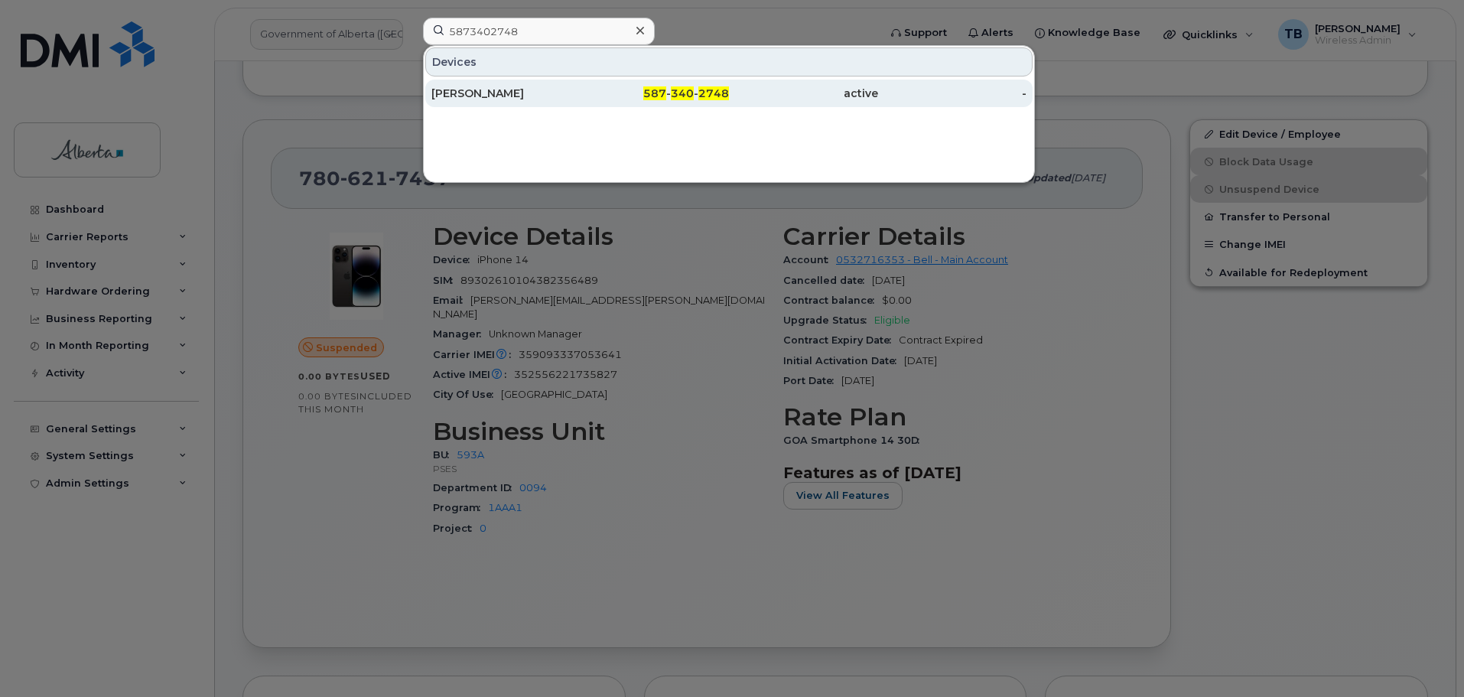
click at [482, 95] on div "[PERSON_NAME]" at bounding box center [505, 93] width 149 height 15
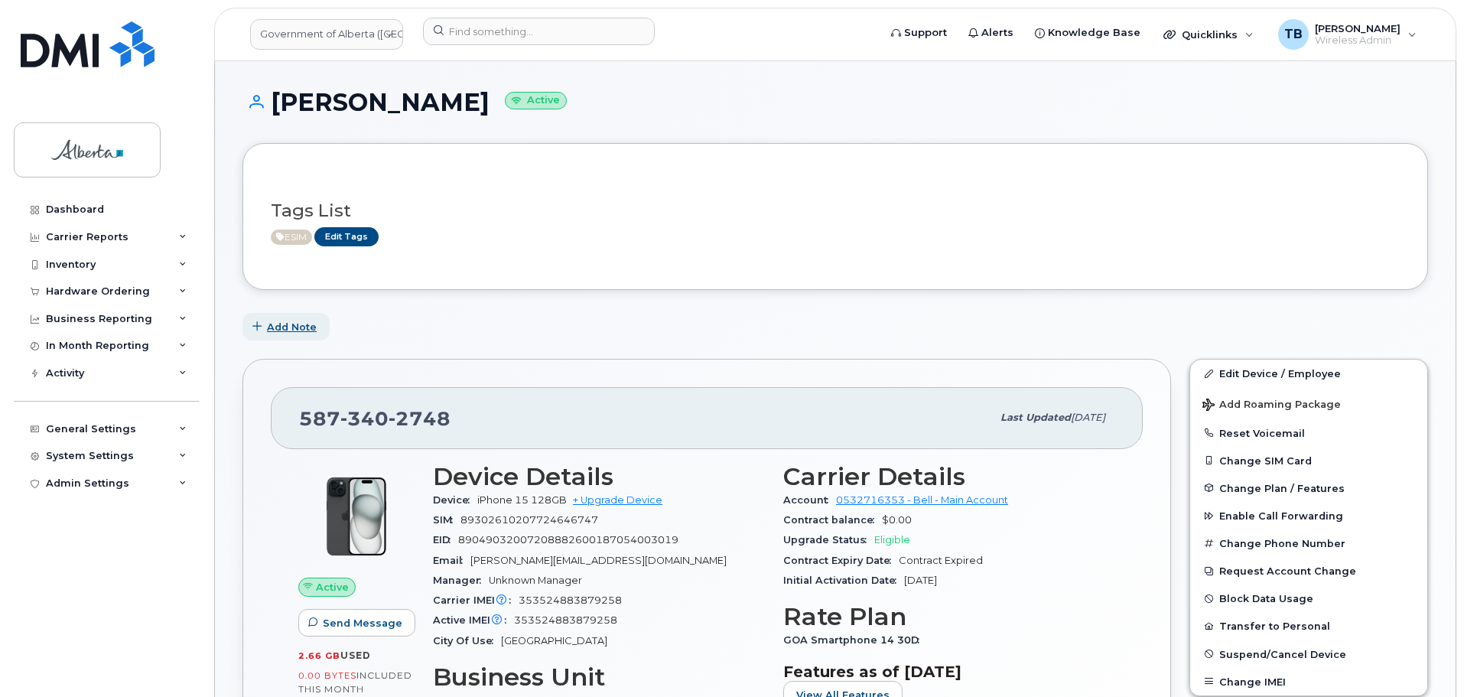
click at [295, 327] on span "Add Note" at bounding box center [292, 327] width 50 height 15
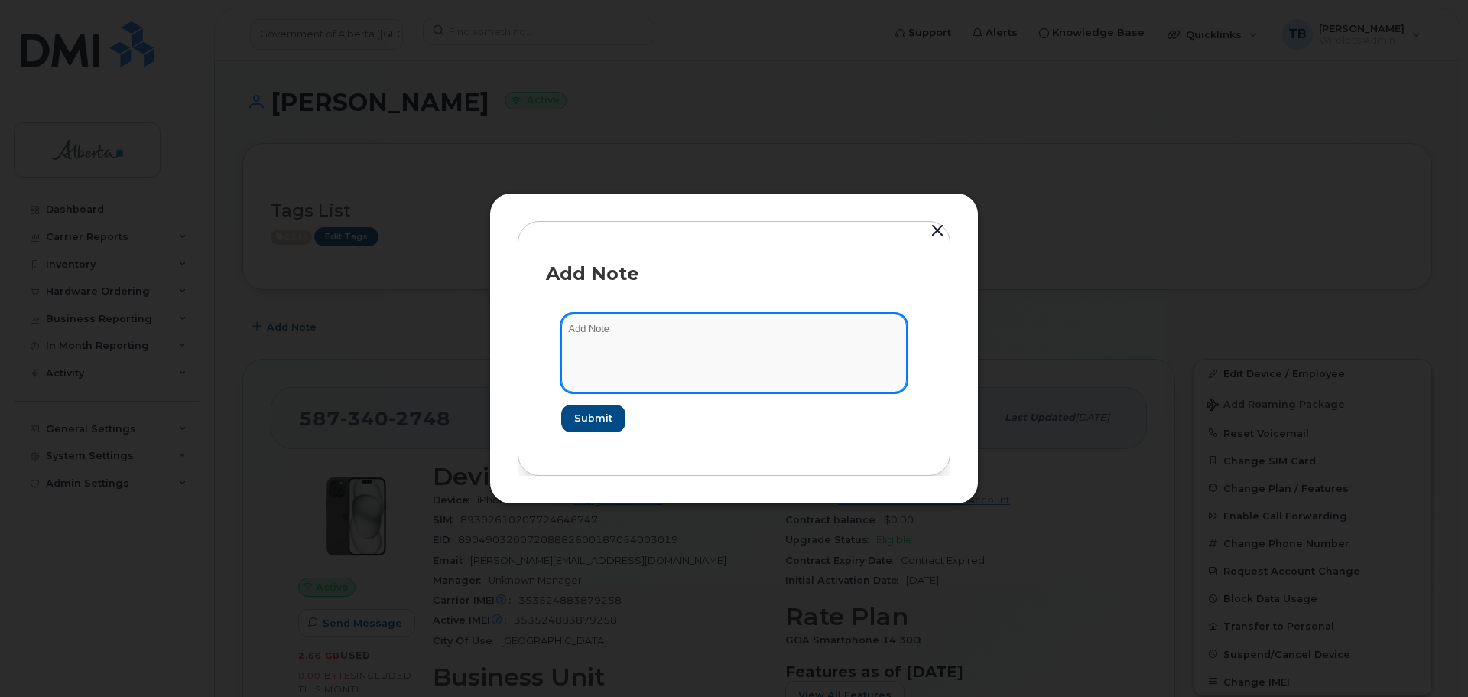
click at [595, 337] on textarea at bounding box center [734, 353] width 346 height 78
paste textarea "SCTASK0858847"
paste textarea "Plan Financial Codes - 5873402748 iPhone 15 IMEI 353524883879258 s/n C91509160R…"
type textarea "SCTASK0858847 Plan Financial Codes - 5873402748 iPhone 15 IMEI 353524883879258 …"
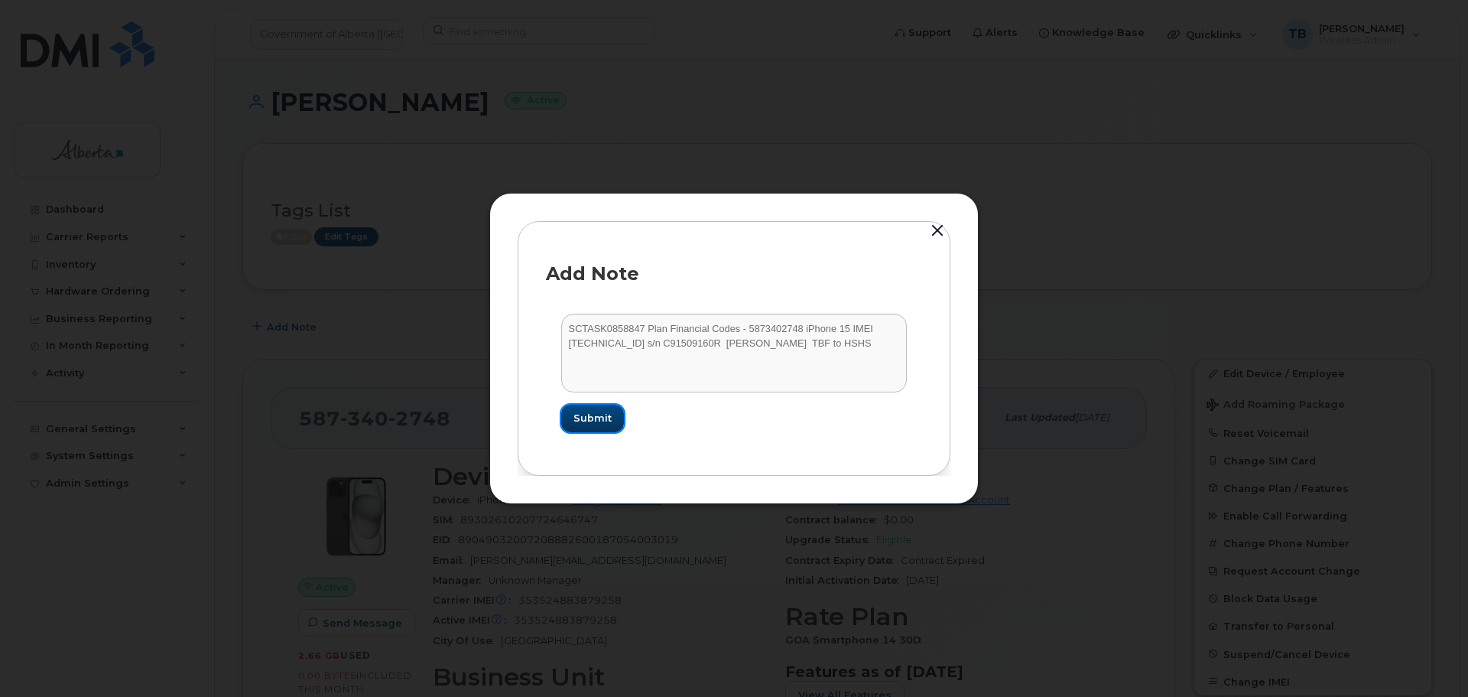
click at [577, 428] on button "Submit" at bounding box center [592, 419] width 63 height 28
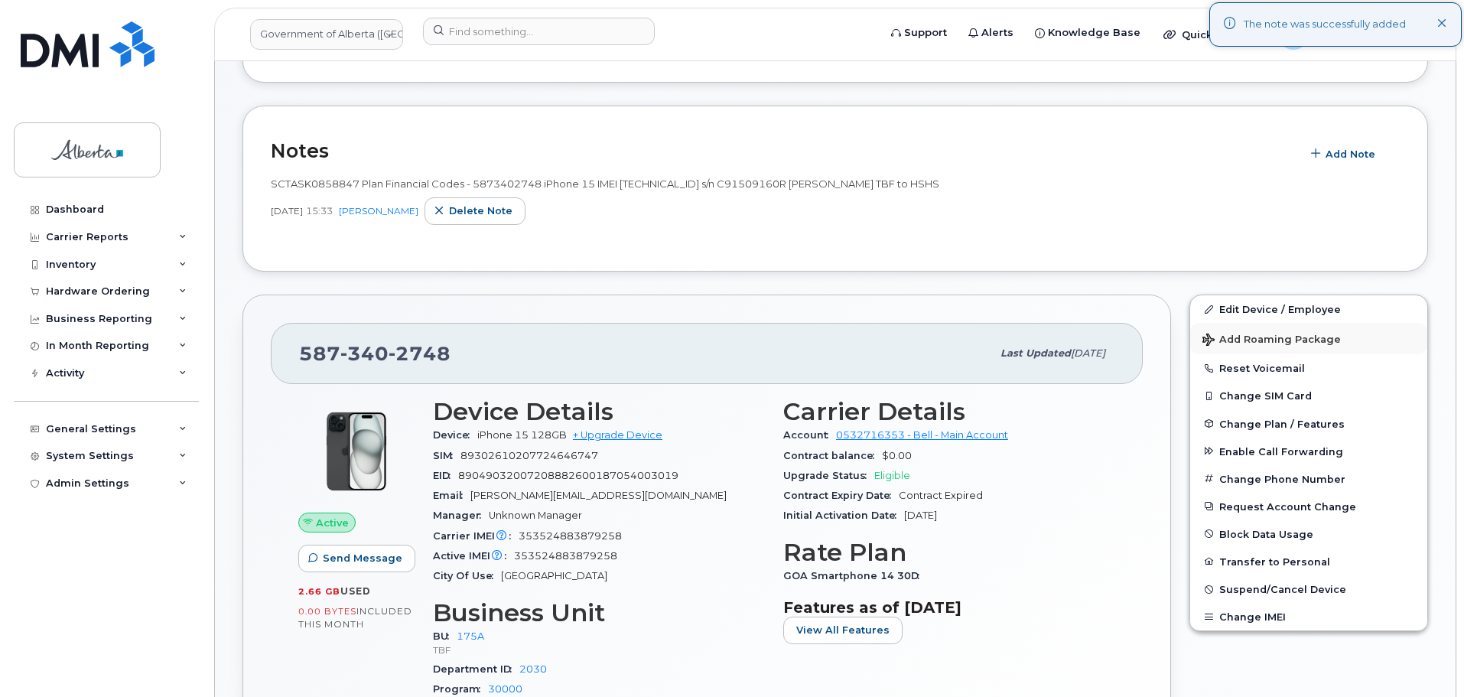
scroll to position [229, 0]
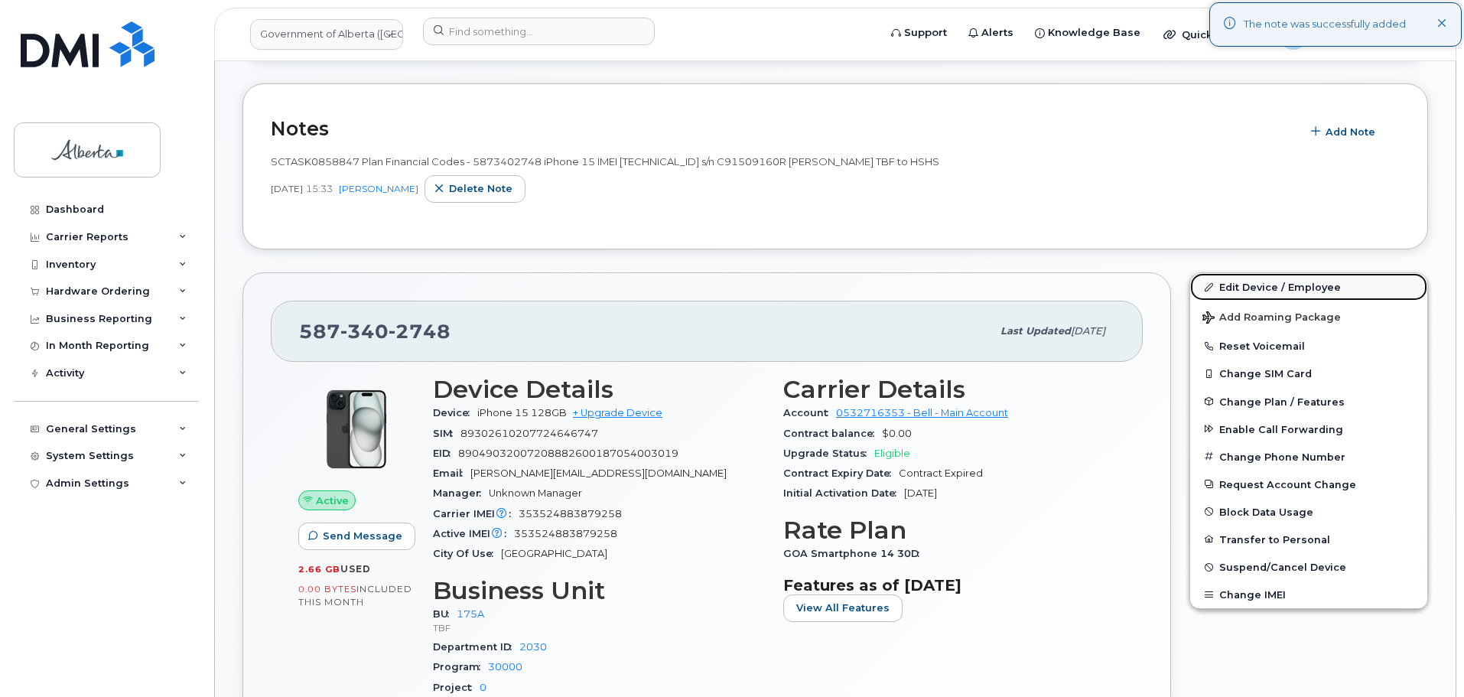
click at [1239, 294] on link "Edit Device / Employee" at bounding box center [1308, 287] width 237 height 28
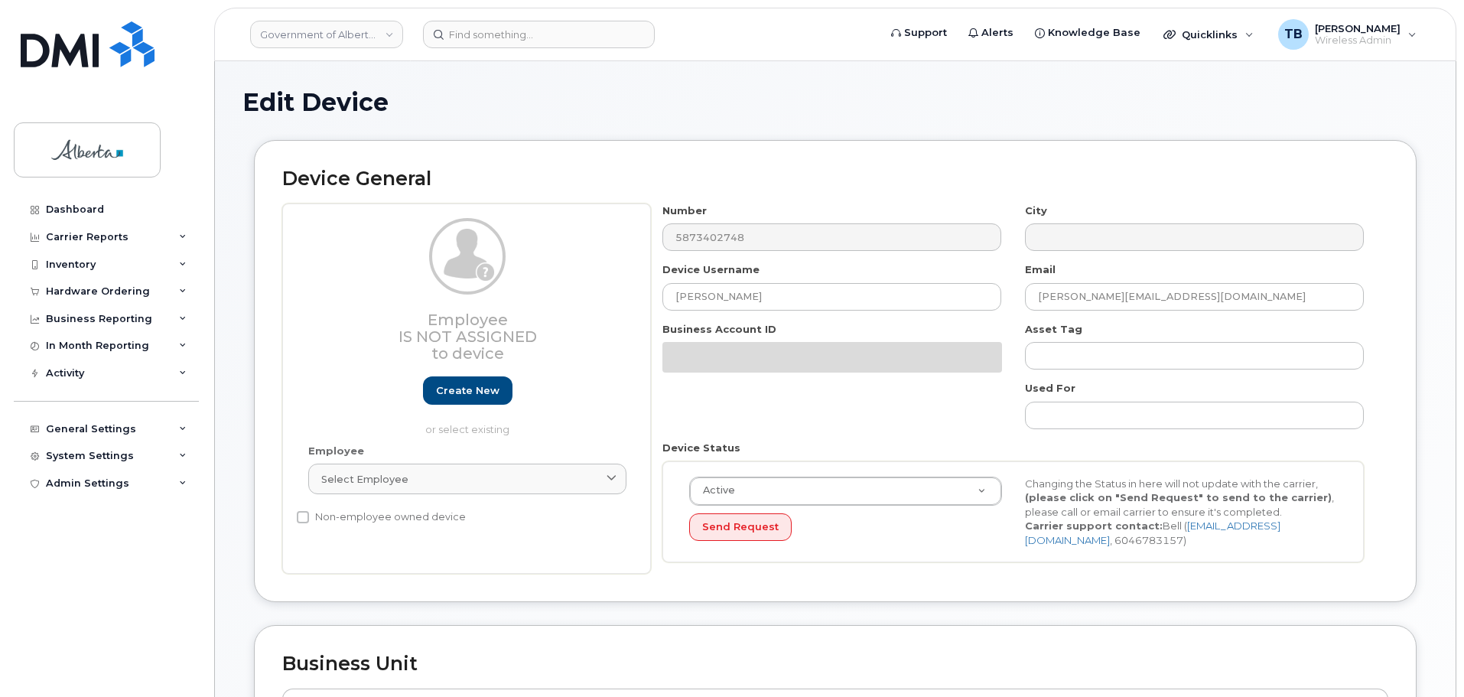
select select "4749753"
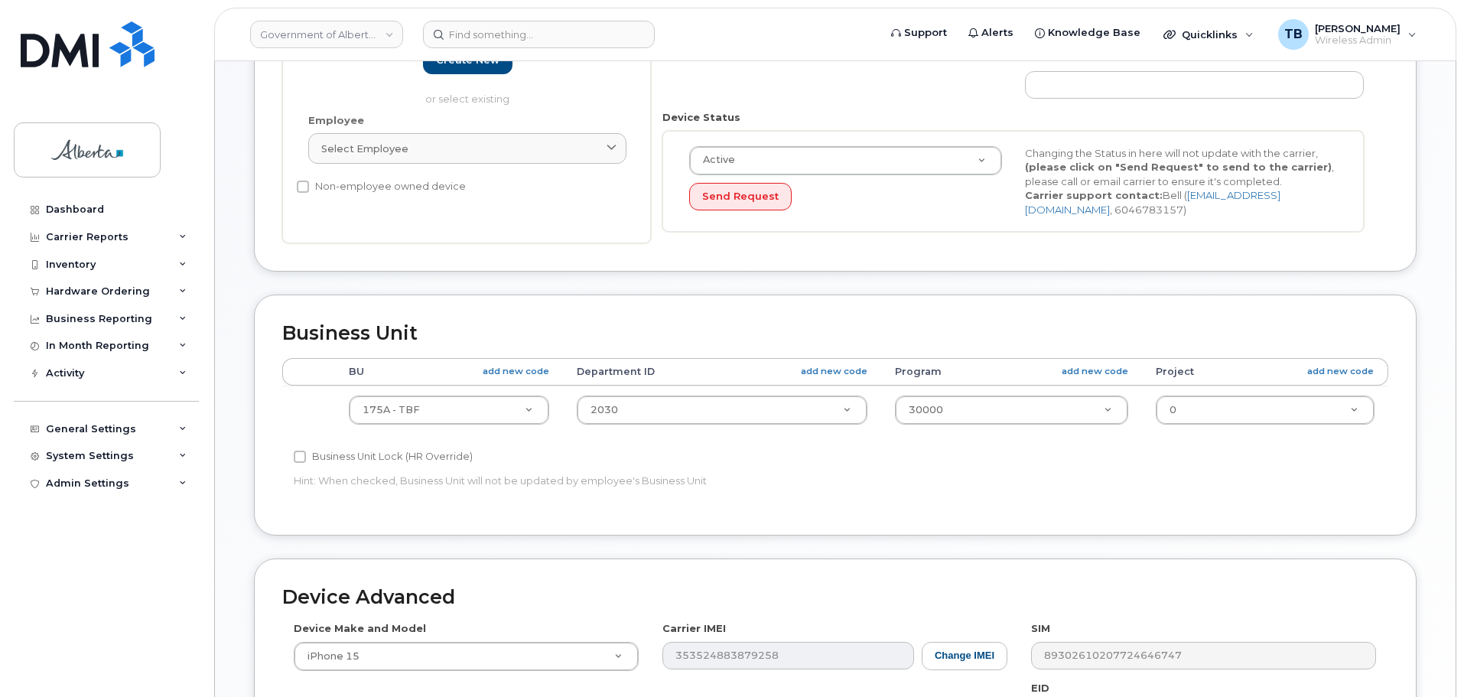
scroll to position [535, 0]
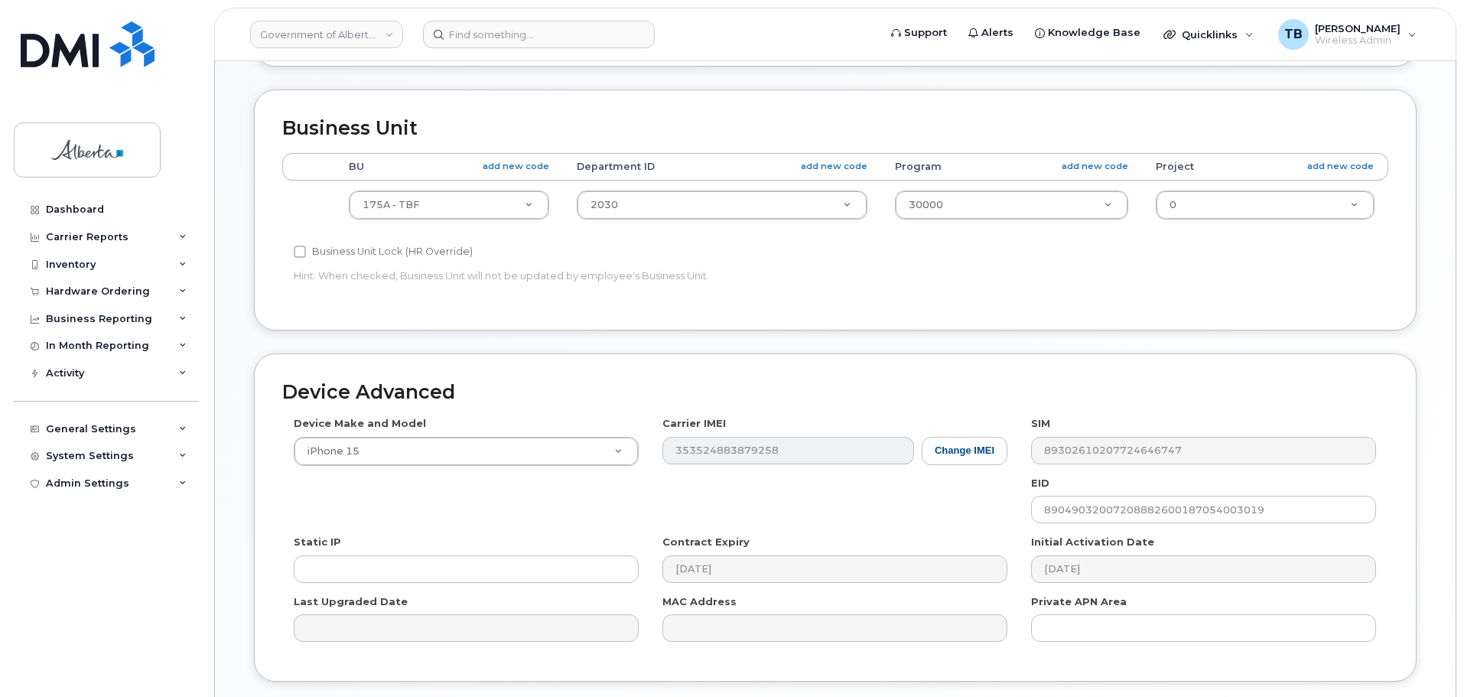
click at [402, 189] on td "175A - TBF 004A - Unknown 008A - AE 011A - AGI 022A - ACSW 050A - EDU 060A - EM…" at bounding box center [449, 204] width 228 height 48
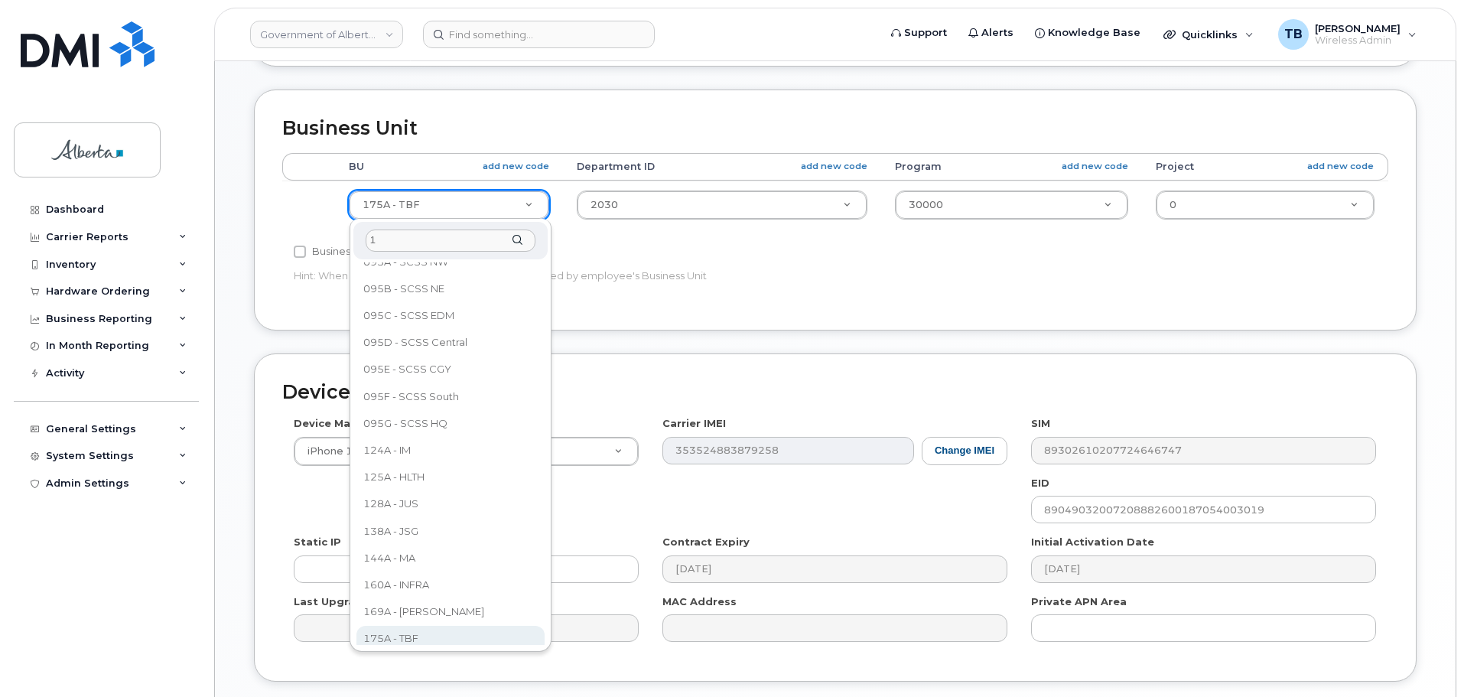
scroll to position [0, 0]
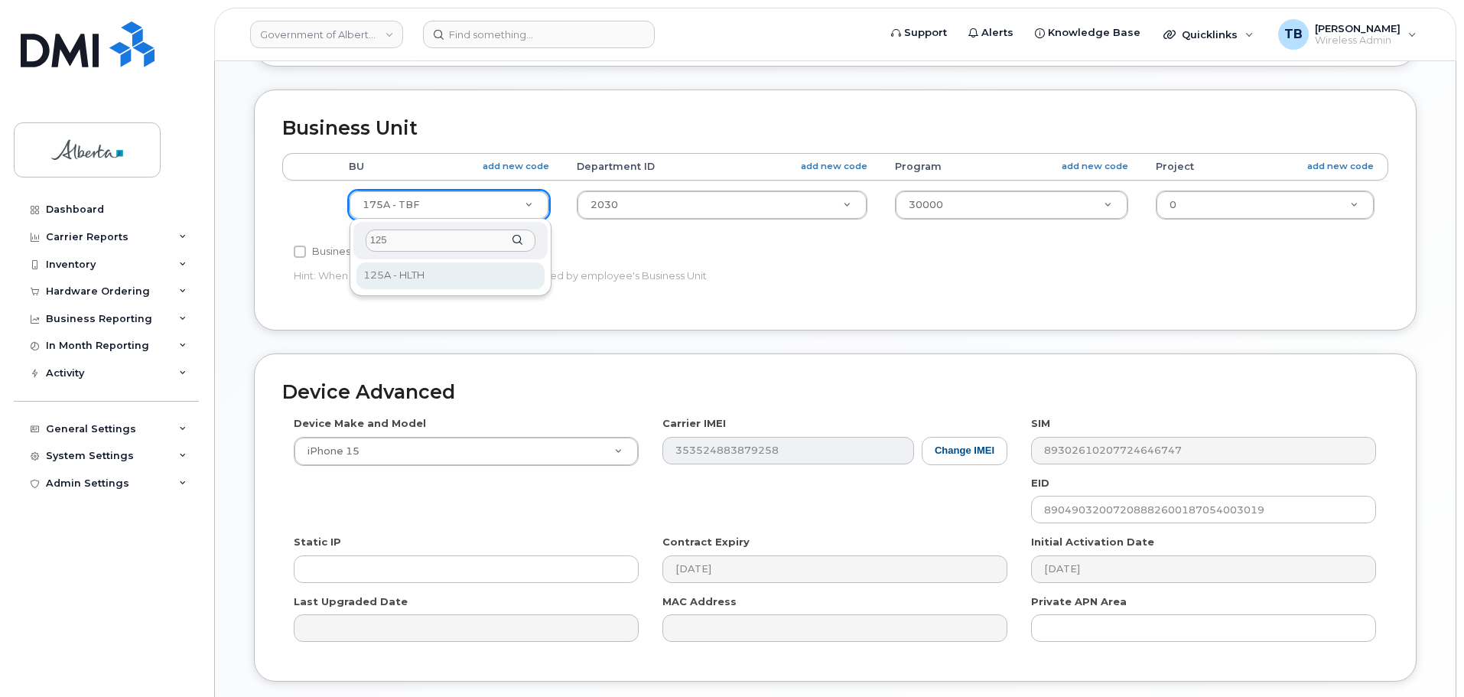
type input "125"
select select "4120335"
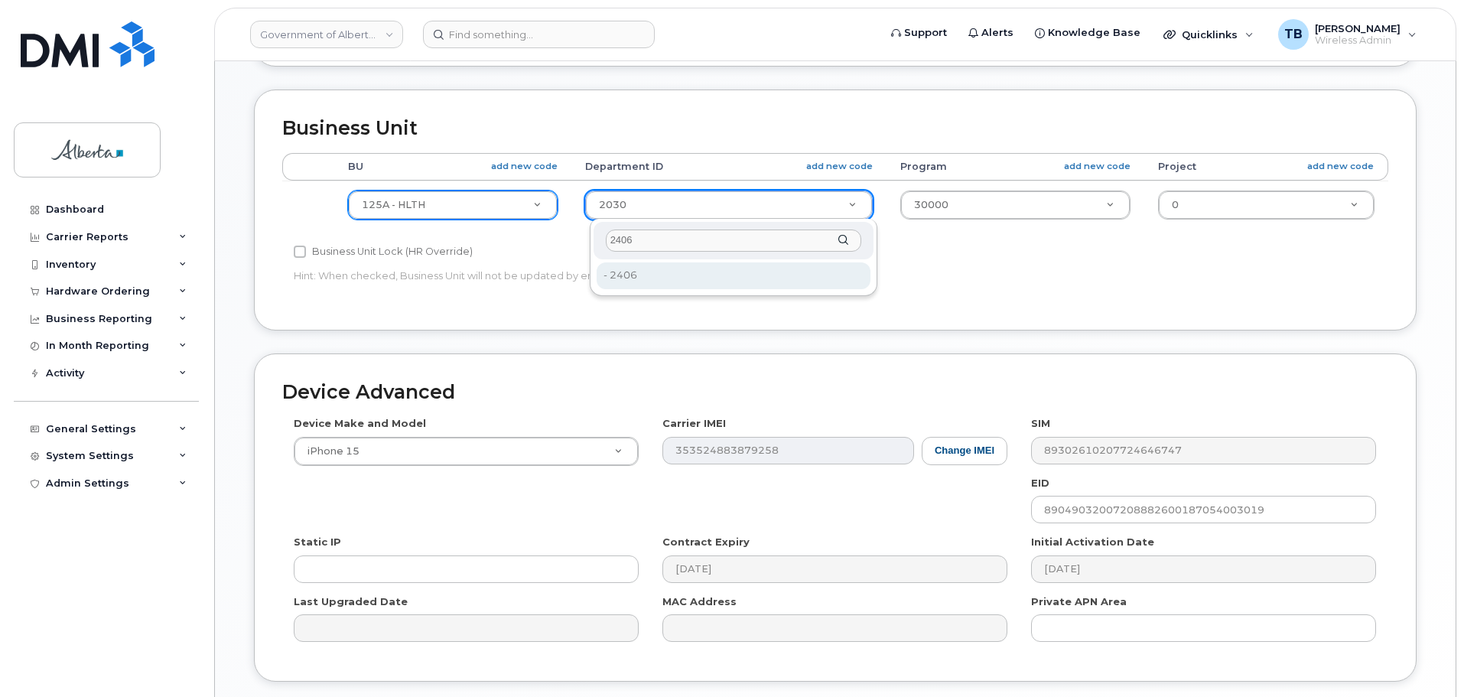
type input "2406"
drag, startPoint x: 625, startPoint y: 268, endPoint x: 967, endPoint y: 215, distance: 345.9
type input "4120360"
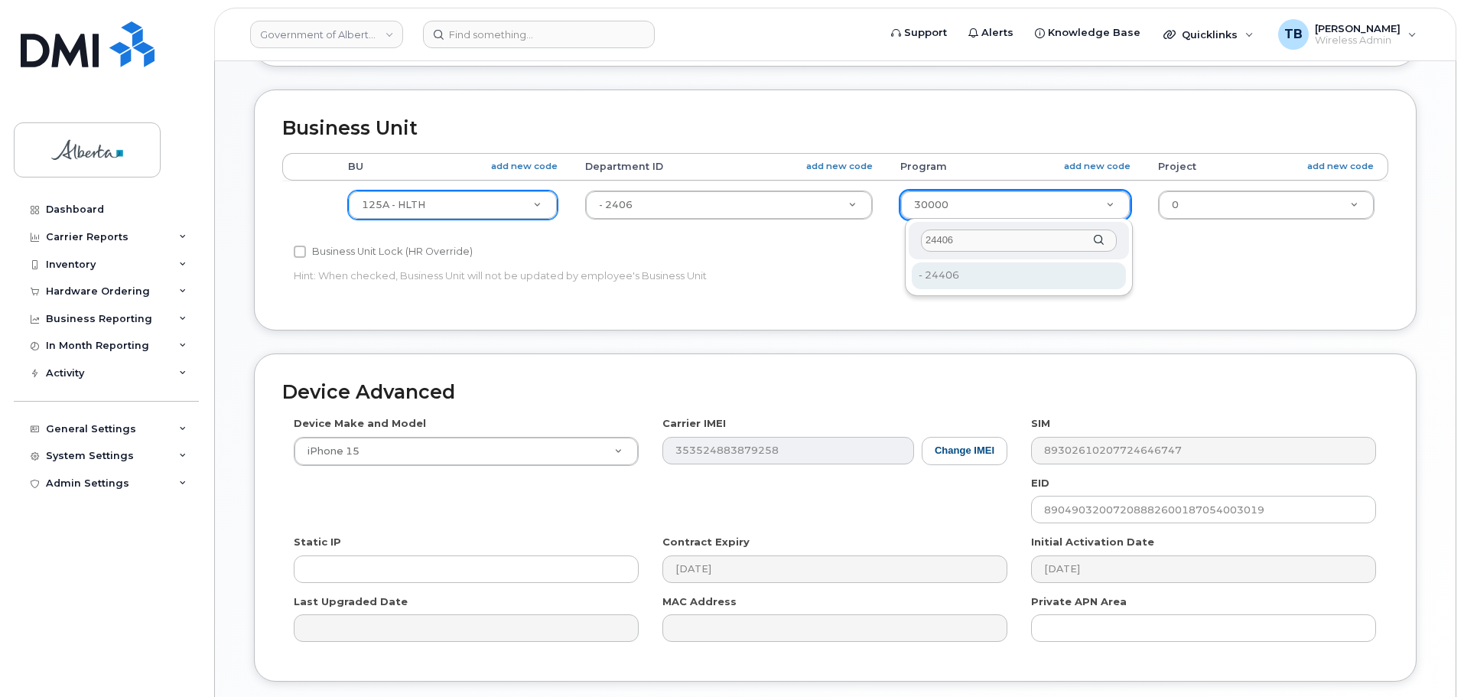
type input "24406"
type input "4120392"
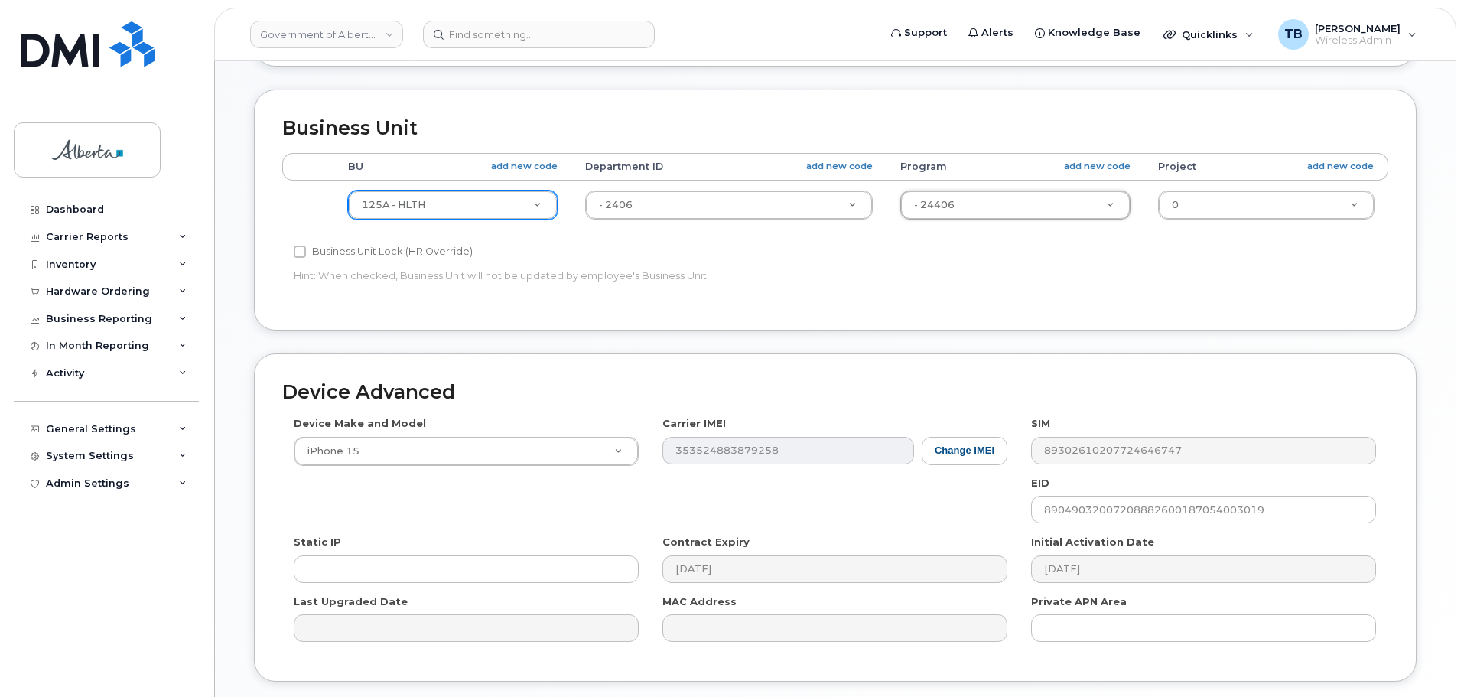
click at [745, 364] on div "Device Advanced Device Make and Model iPhone 15 Android TCL 502 Watch Apple Wat…" at bounding box center [835, 517] width 1162 height 329
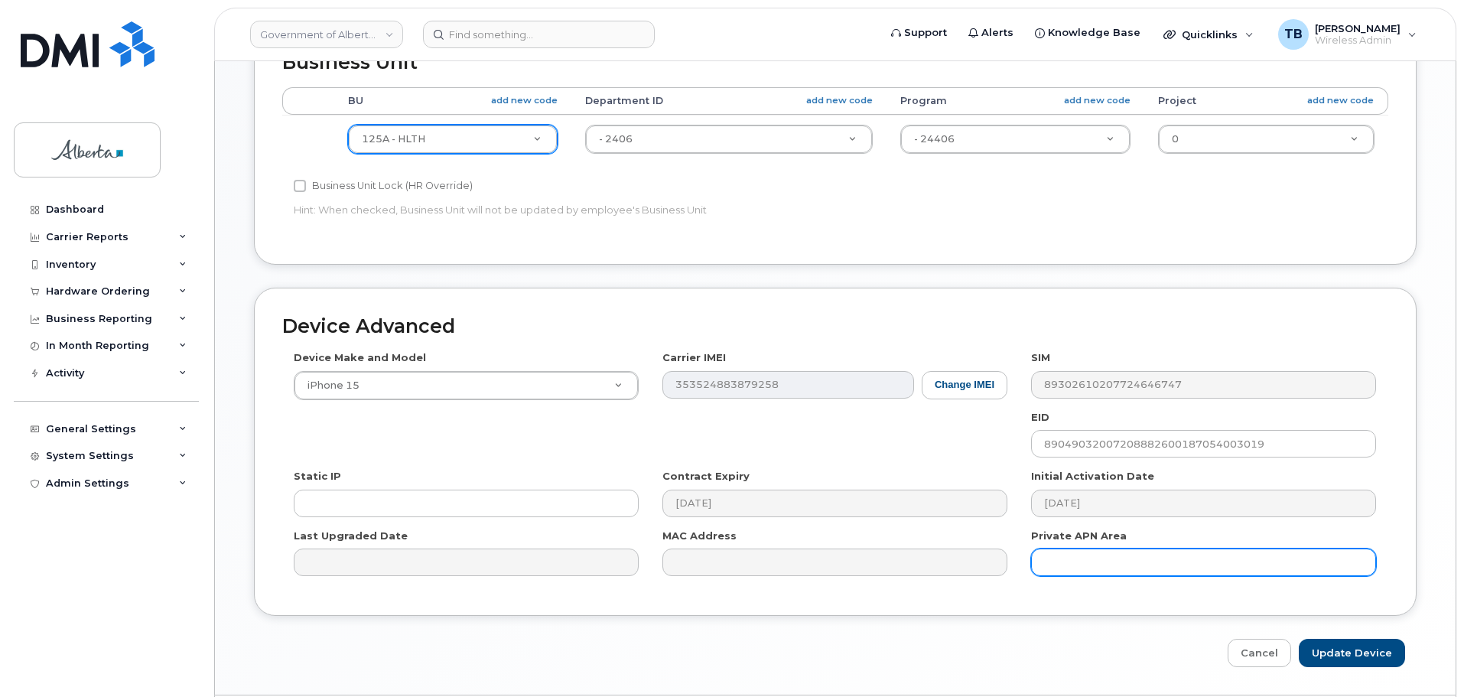
scroll to position [648, 0]
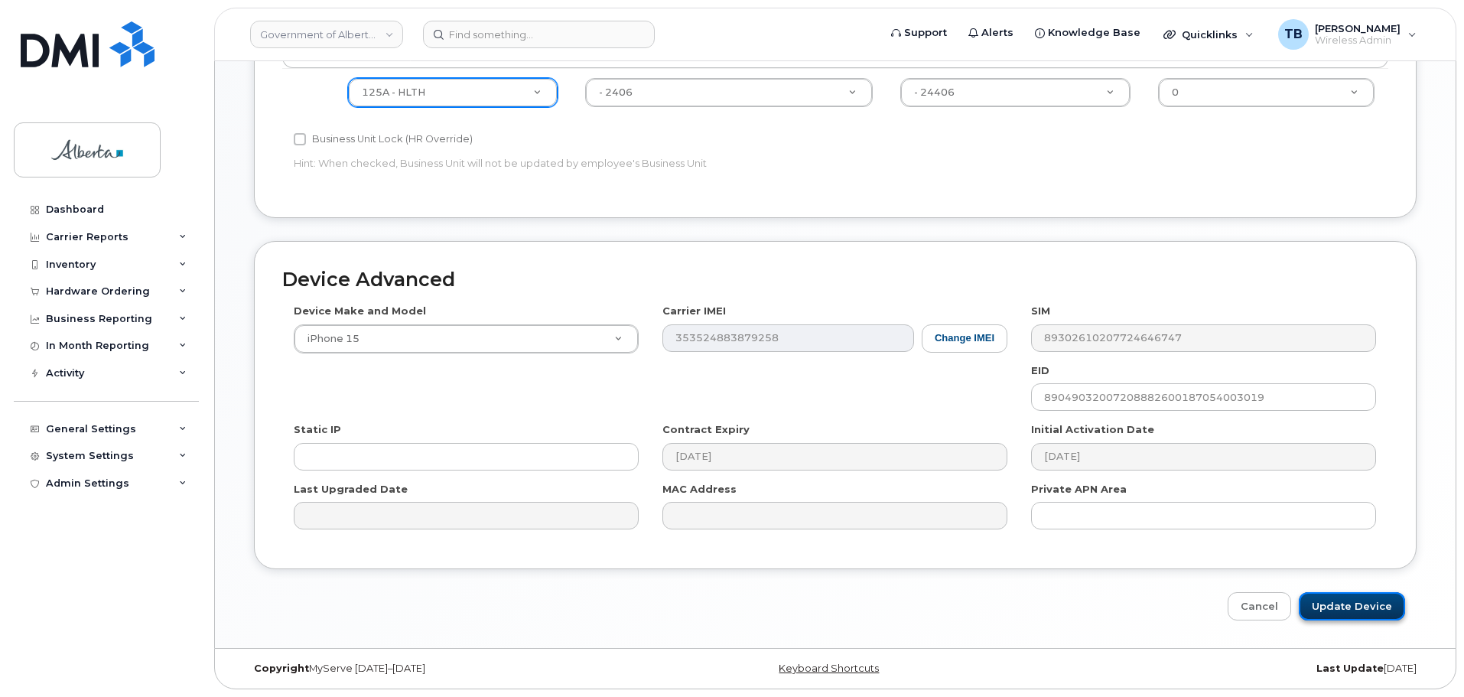
click at [1352, 601] on input "Update Device" at bounding box center [1352, 606] width 106 height 28
type input "Saving..."
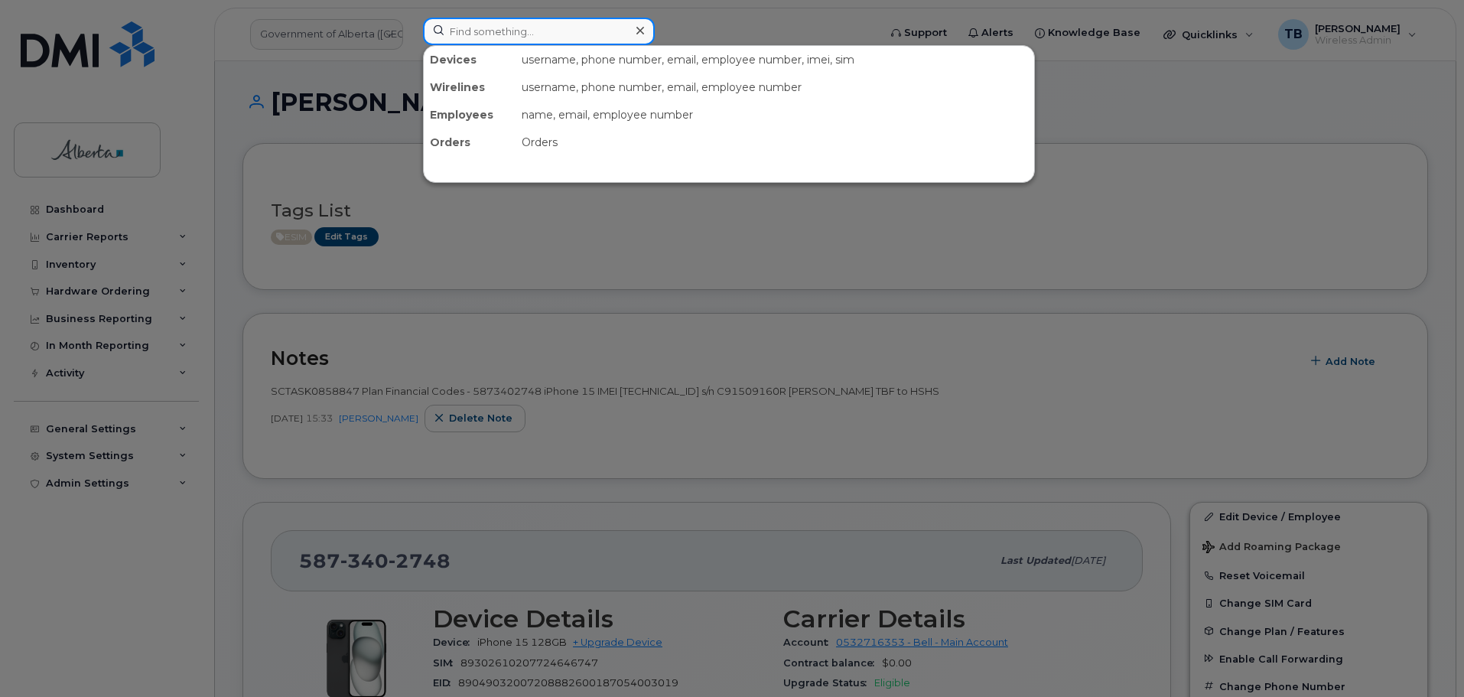
click at [494, 35] on input at bounding box center [539, 32] width 232 height 28
paste input "356879778034915"
type input "356879778034915"
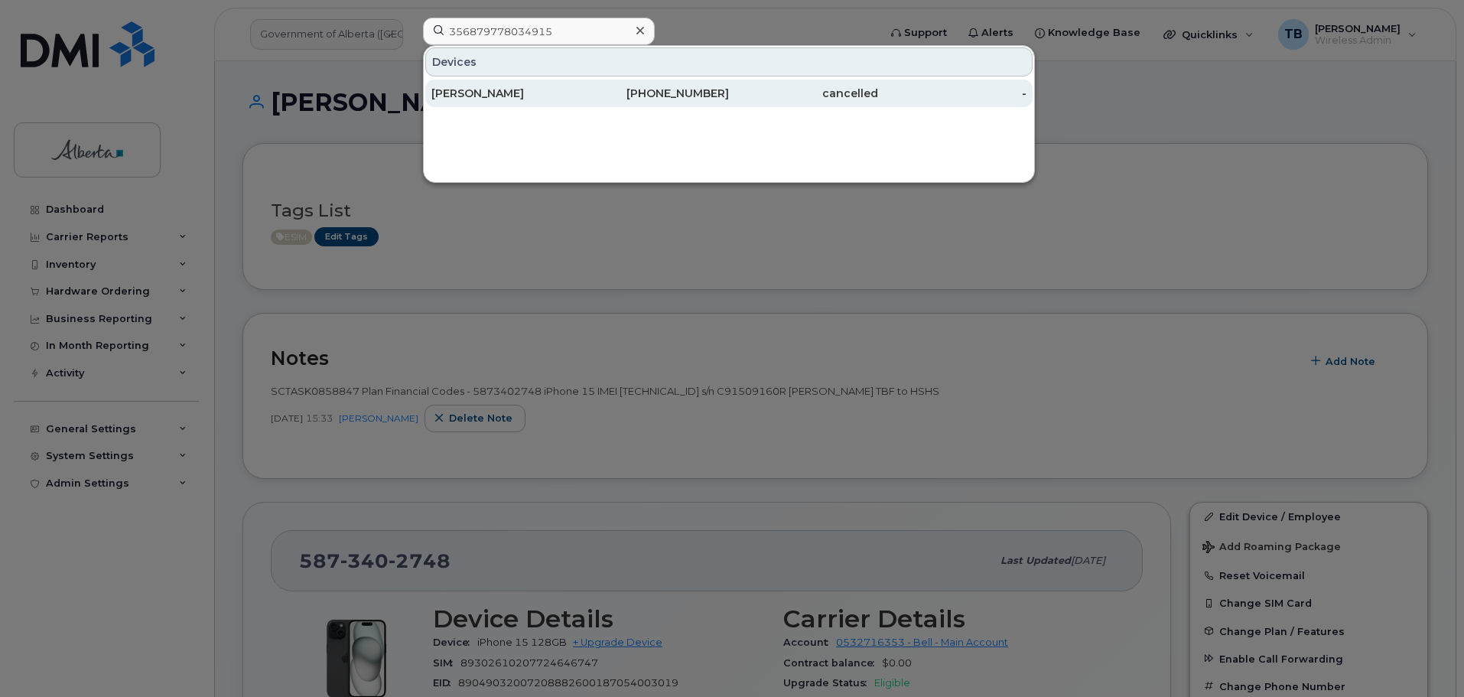
click at [498, 96] on div "[PERSON_NAME]" at bounding box center [505, 93] width 149 height 15
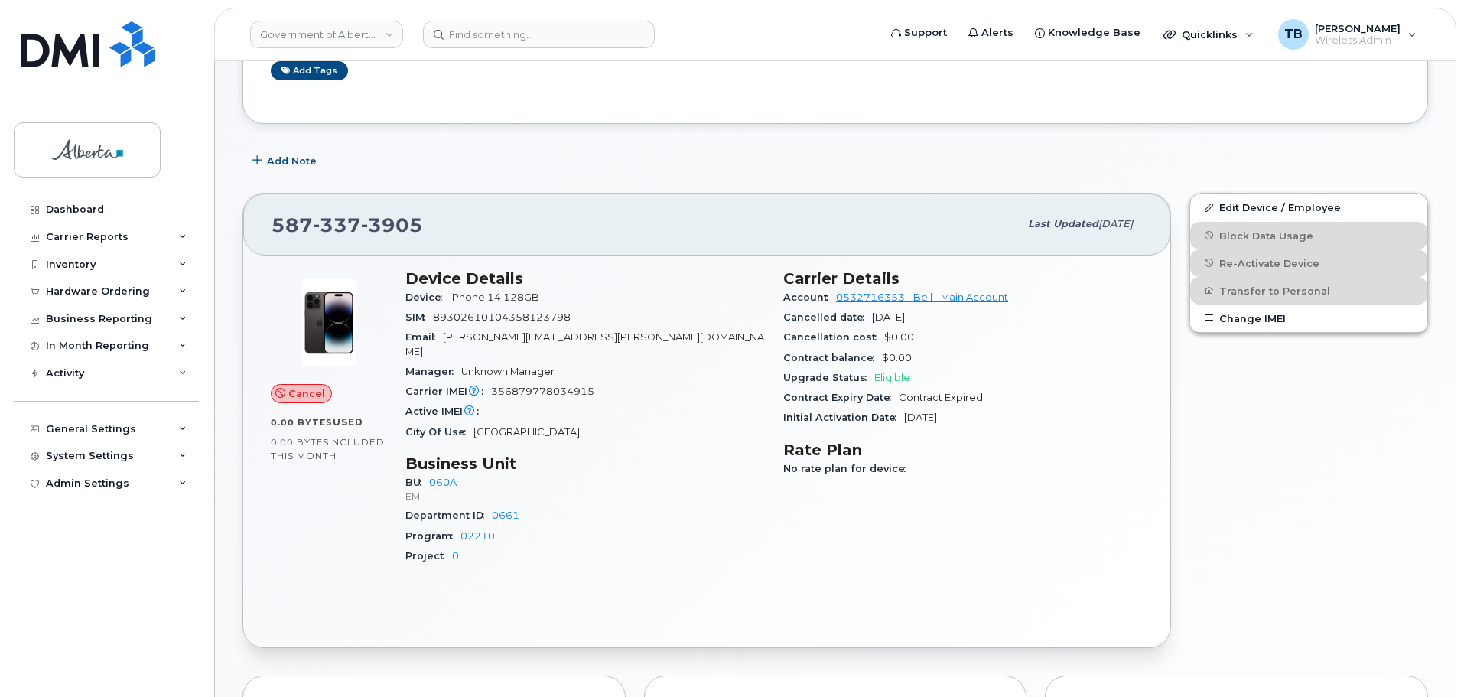
scroll to position [306, 0]
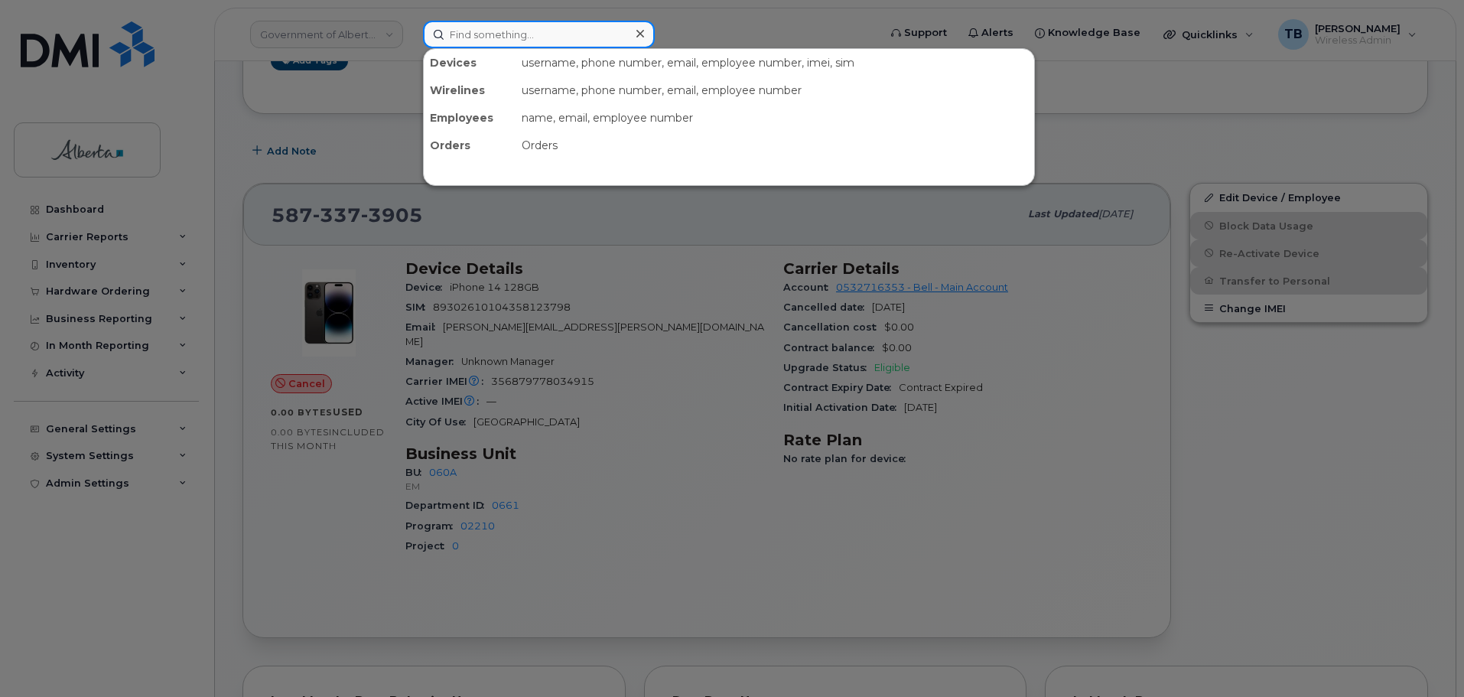
click at [487, 46] on input at bounding box center [539, 35] width 232 height 28
paste input "5873340815"
type input "5873340815"
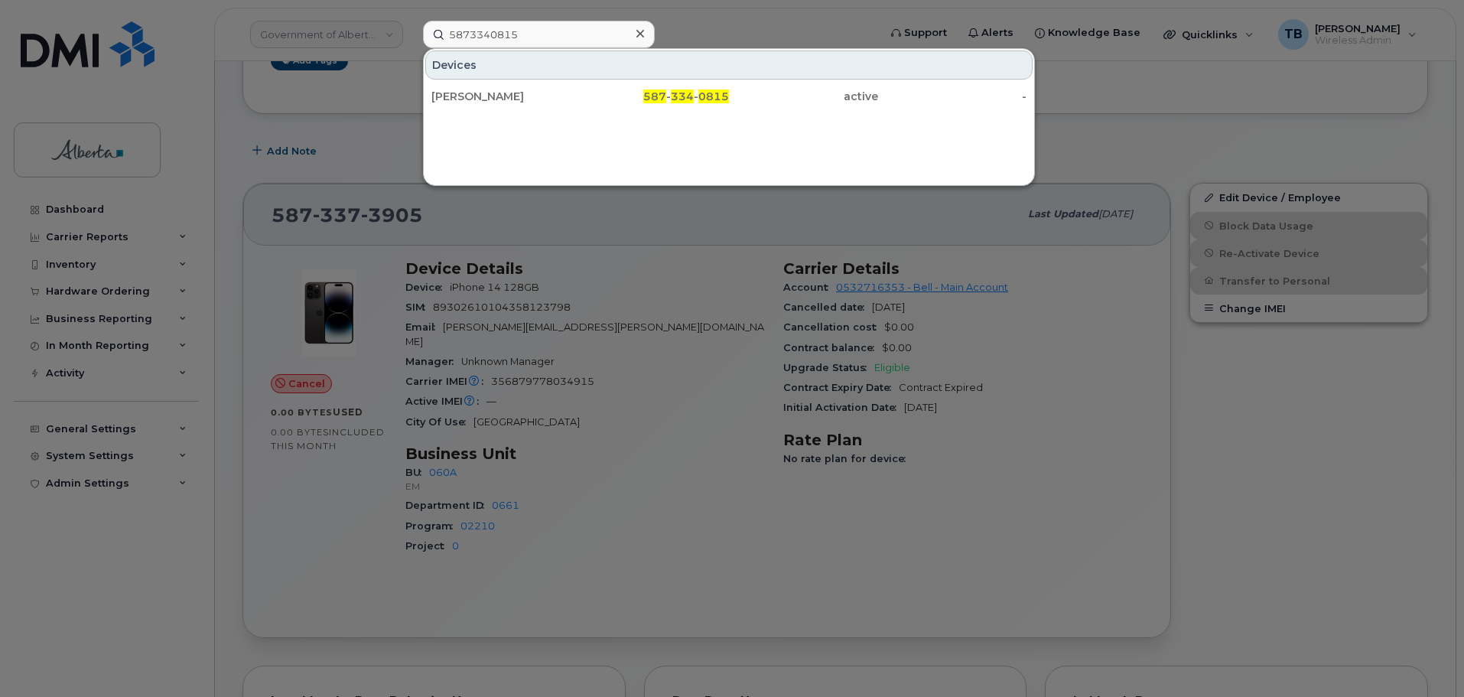
drag, startPoint x: 487, startPoint y: 93, endPoint x: 592, endPoint y: 319, distance: 249.4
click at [487, 93] on div "Samantha Joseph" at bounding box center [505, 96] width 149 height 15
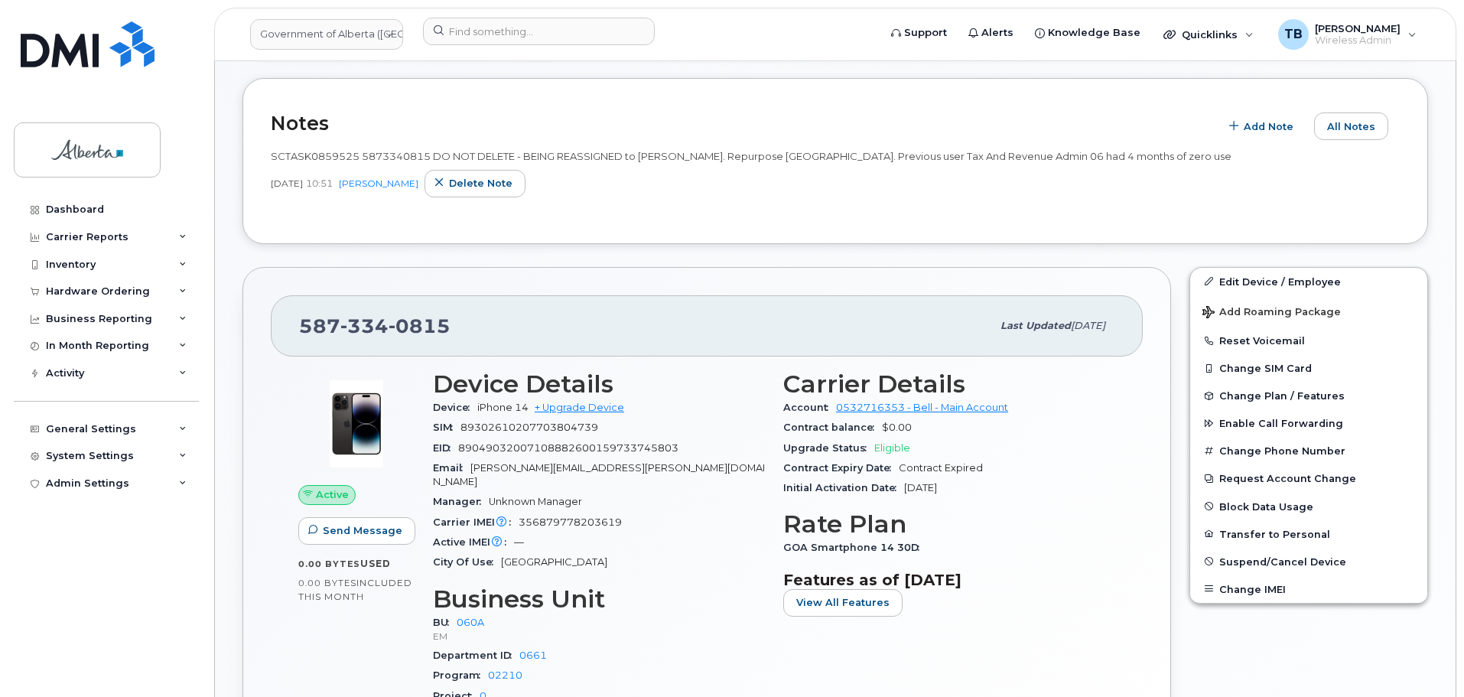
scroll to position [459, 0]
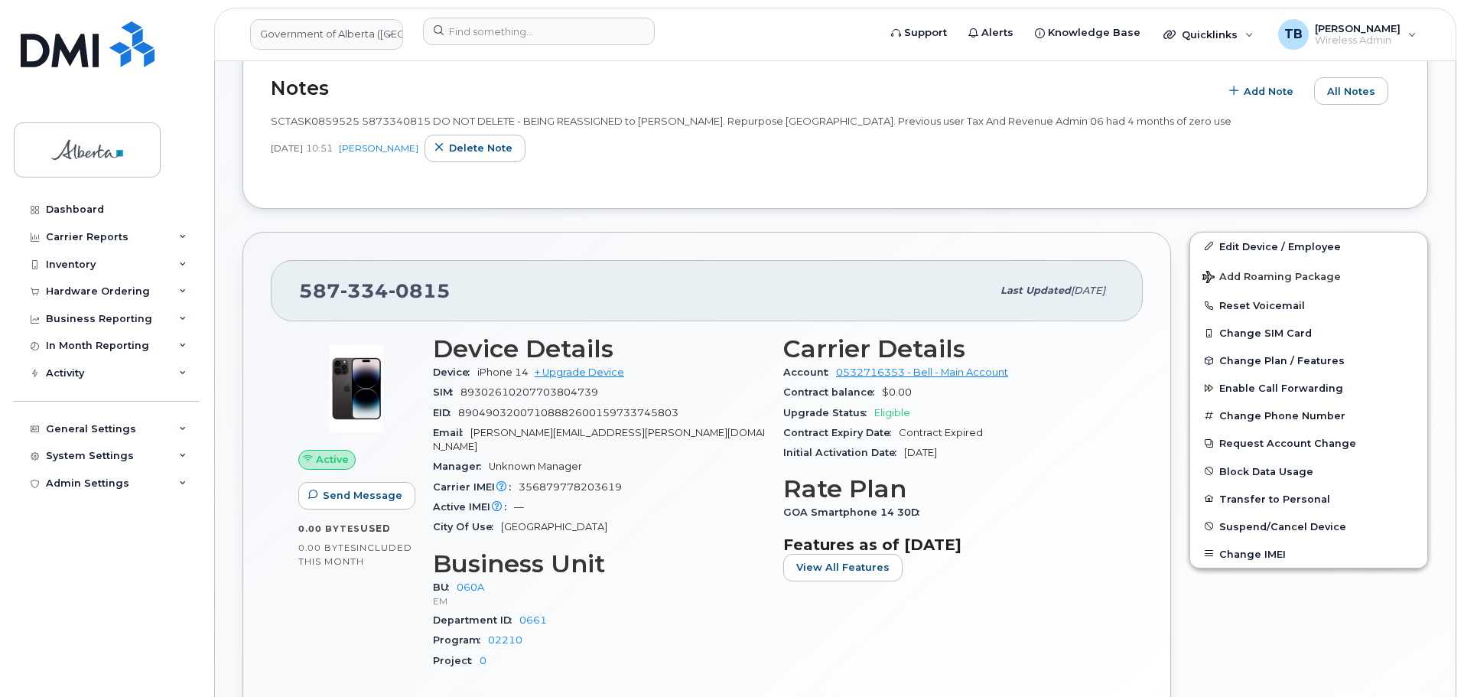
click at [307, 118] on span "SCTASK0859525 5873340815 DO NOT DELETE - BEING REASSIGNED to [PERSON_NAME]. Rep…" at bounding box center [751, 121] width 961 height 12
click at [307, 118] on span "SCTASK0859525 5873340815 DO NOT DELETE - BEING REASSIGNED to Samantha Joseph. R…" at bounding box center [751, 121] width 961 height 12
copy span "SCTASK0859525"
drag, startPoint x: 641, startPoint y: 476, endPoint x: 629, endPoint y: 472, distance: 12.1
click at [639, 477] on div "Carrier IMEI Carrier IMEI is reported during the last billing cycle or change o…" at bounding box center [599, 487] width 332 height 20
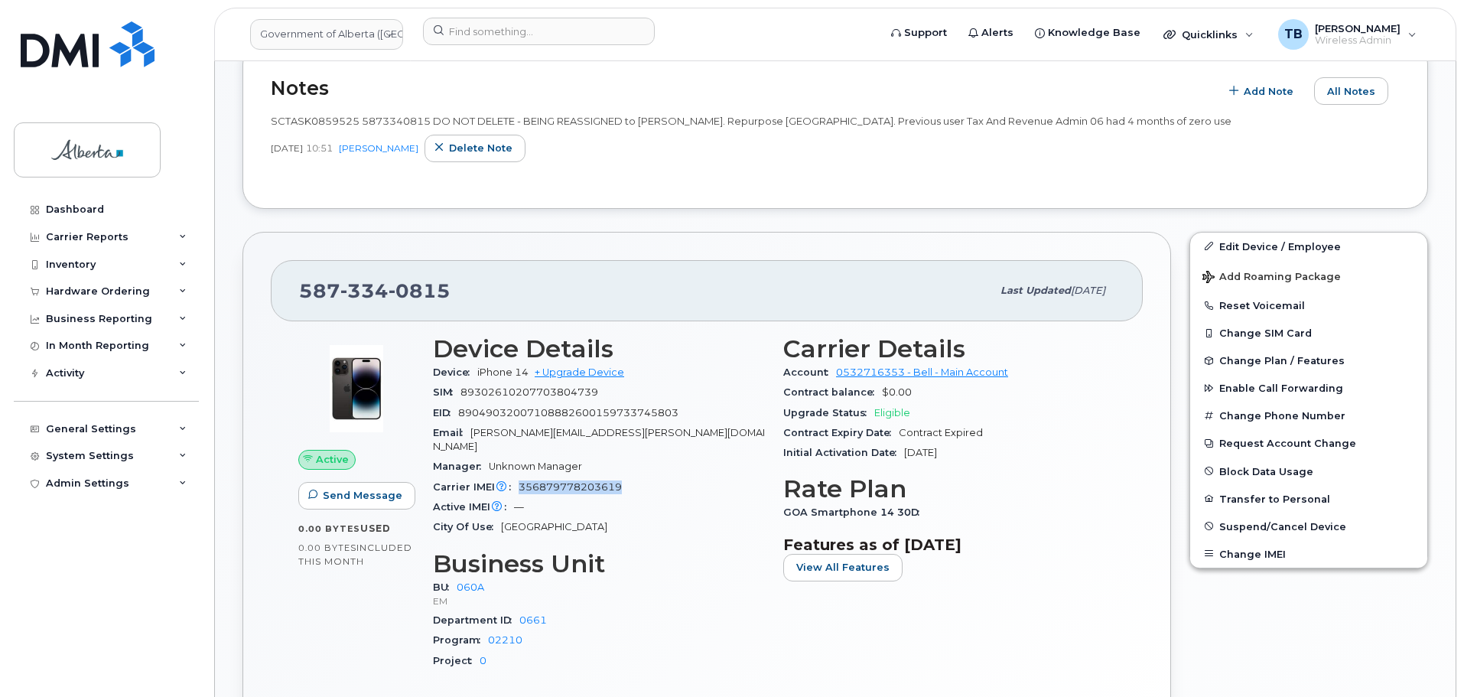
drag, startPoint x: 629, startPoint y: 472, endPoint x: 519, endPoint y: 469, distance: 110.9
click at [519, 477] on div "Carrier IMEI Carrier IMEI is reported during the last billing cycle or change o…" at bounding box center [599, 487] width 332 height 20
copy span "356879778203619"
click at [469, 48] on div at bounding box center [646, 35] width 470 height 34
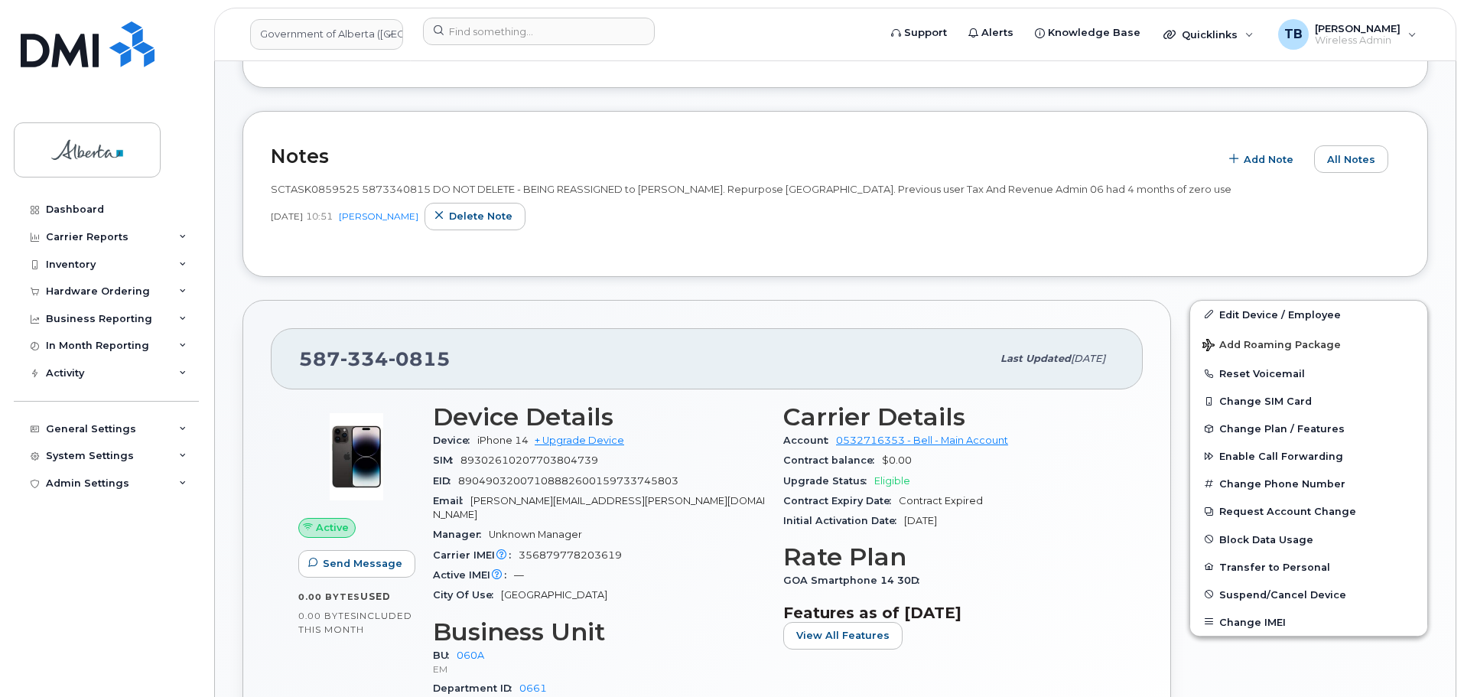
scroll to position [229, 0]
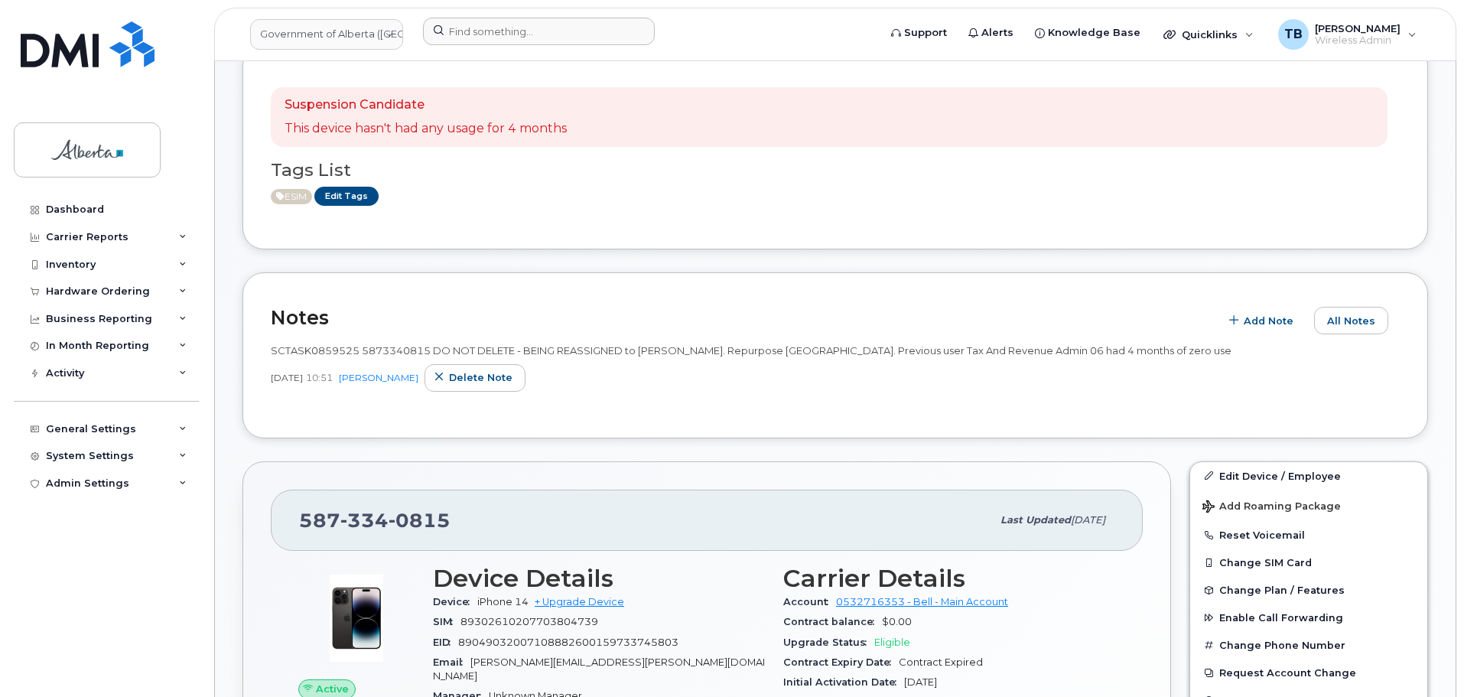
click at [489, 45] on div at bounding box center [646, 35] width 470 height 34
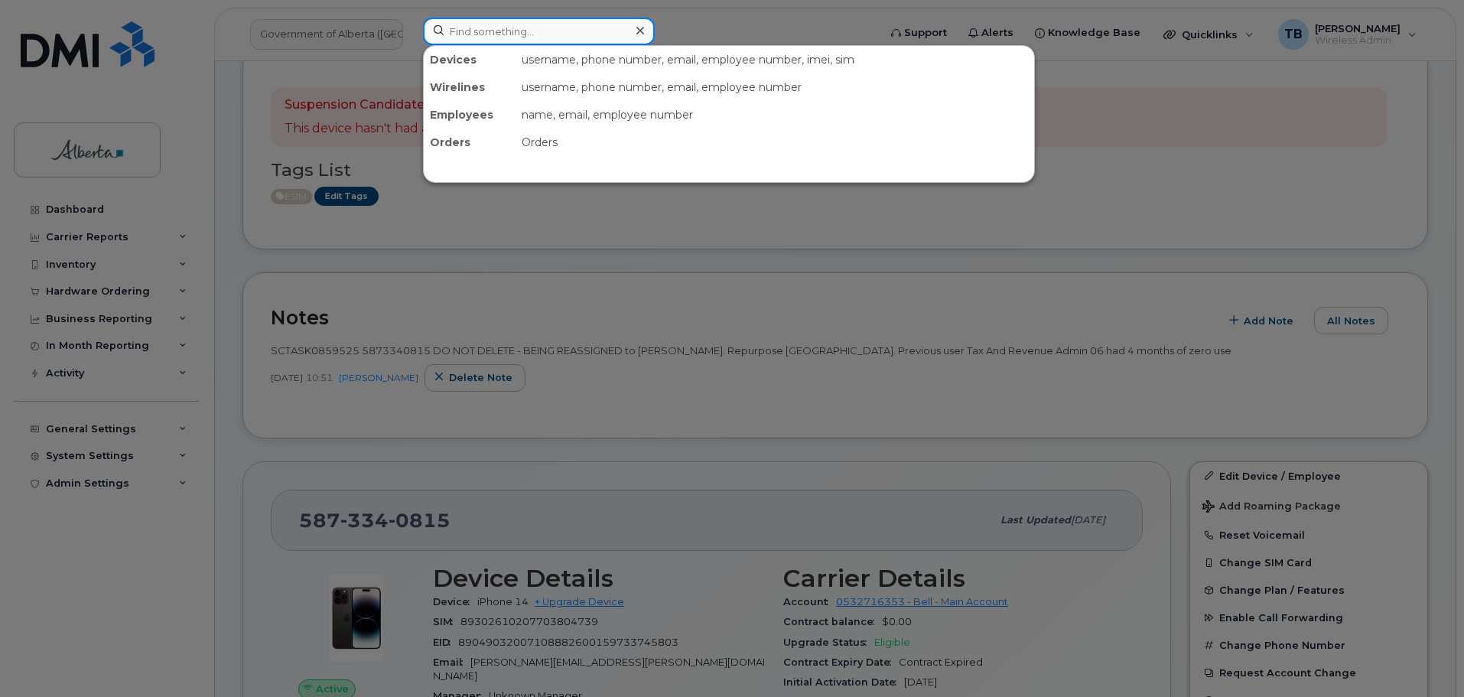
click at [489, 40] on input at bounding box center [539, 32] width 232 height 28
paste input "4036348688"
type input "4036348688"
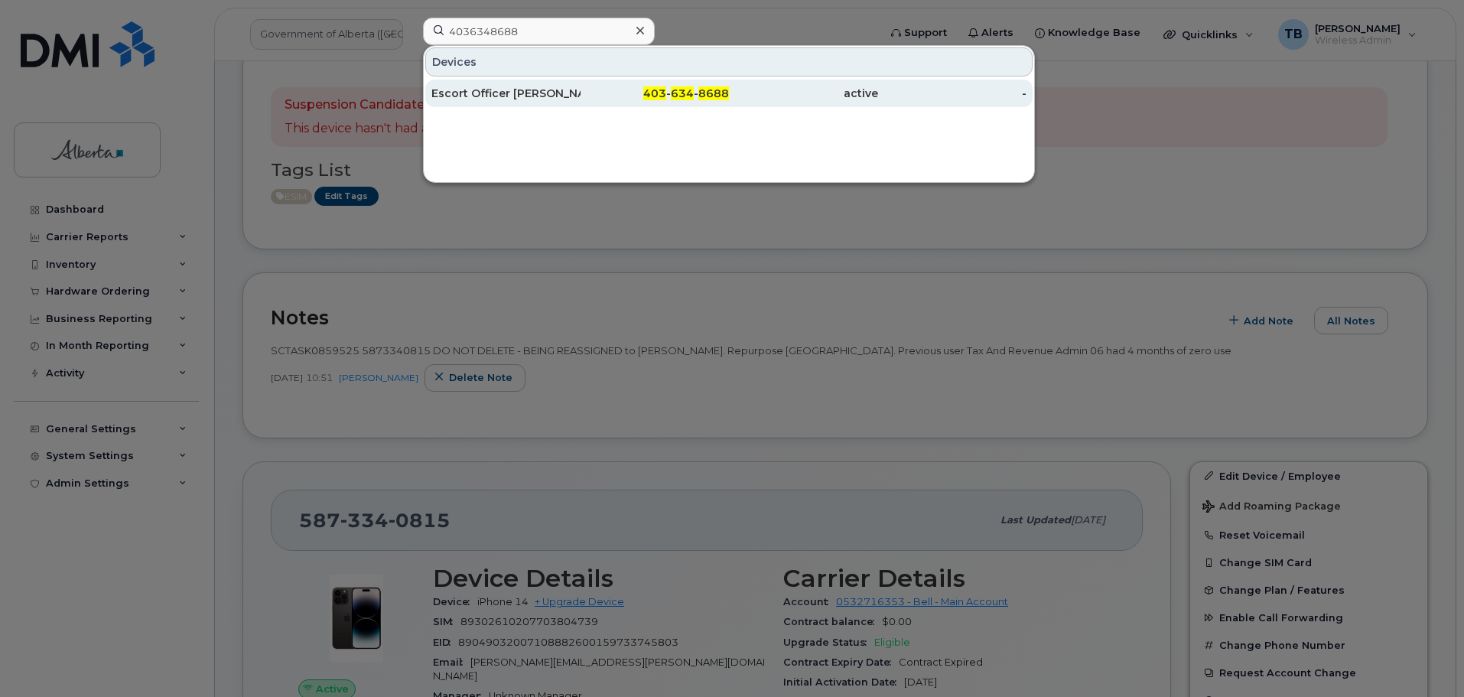
click at [461, 97] on div "Escort Officer [PERSON_NAME]" at bounding box center [505, 93] width 149 height 15
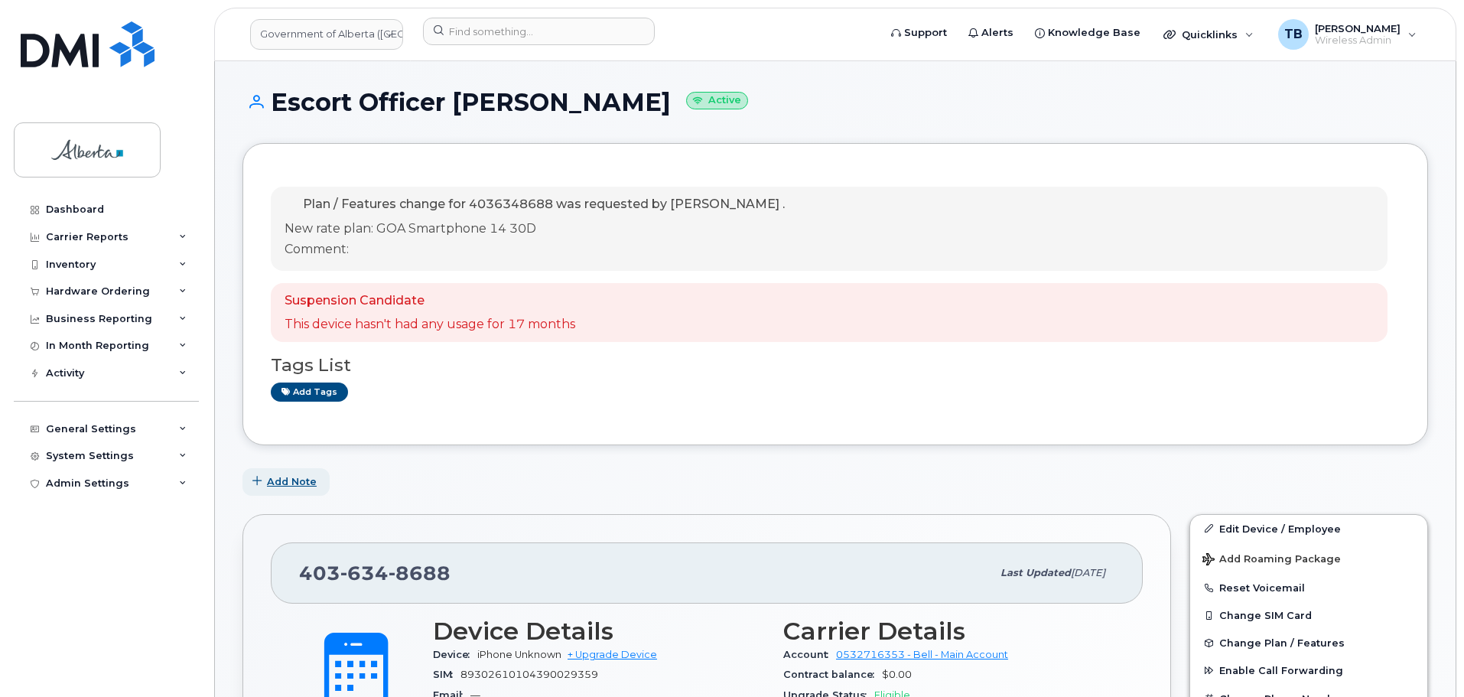
click at [299, 483] on span "Add Note" at bounding box center [292, 481] width 50 height 15
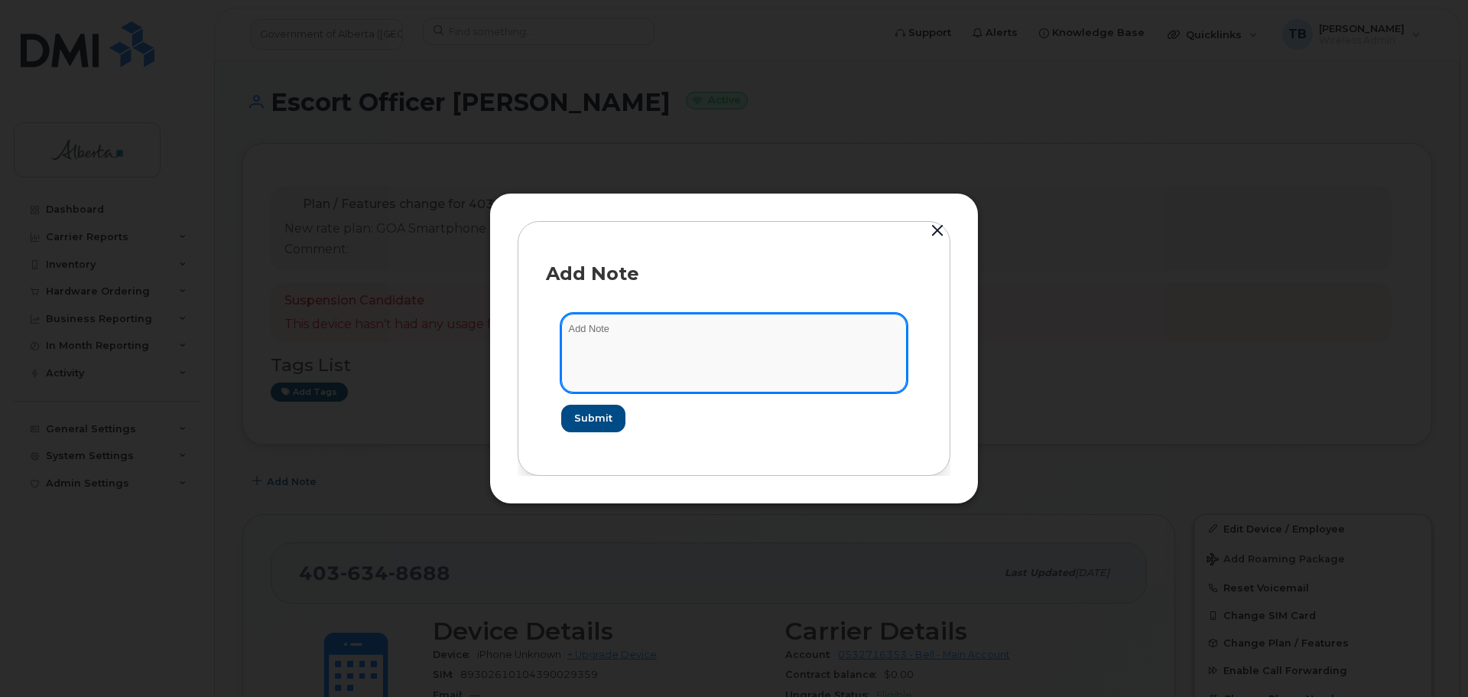
click at [603, 380] on textarea at bounding box center [734, 353] width 346 height 78
paste textarea "SCTASK0866298 4036348688 DO NOT DELETE - BEING REASSIGNED to [PERSON_NAME]. Pre…"
type textarea "SCTASK0866298 4036348688 DO NOT DELETE - BEING REASSIGNED to [PERSON_NAME]. Pre…"
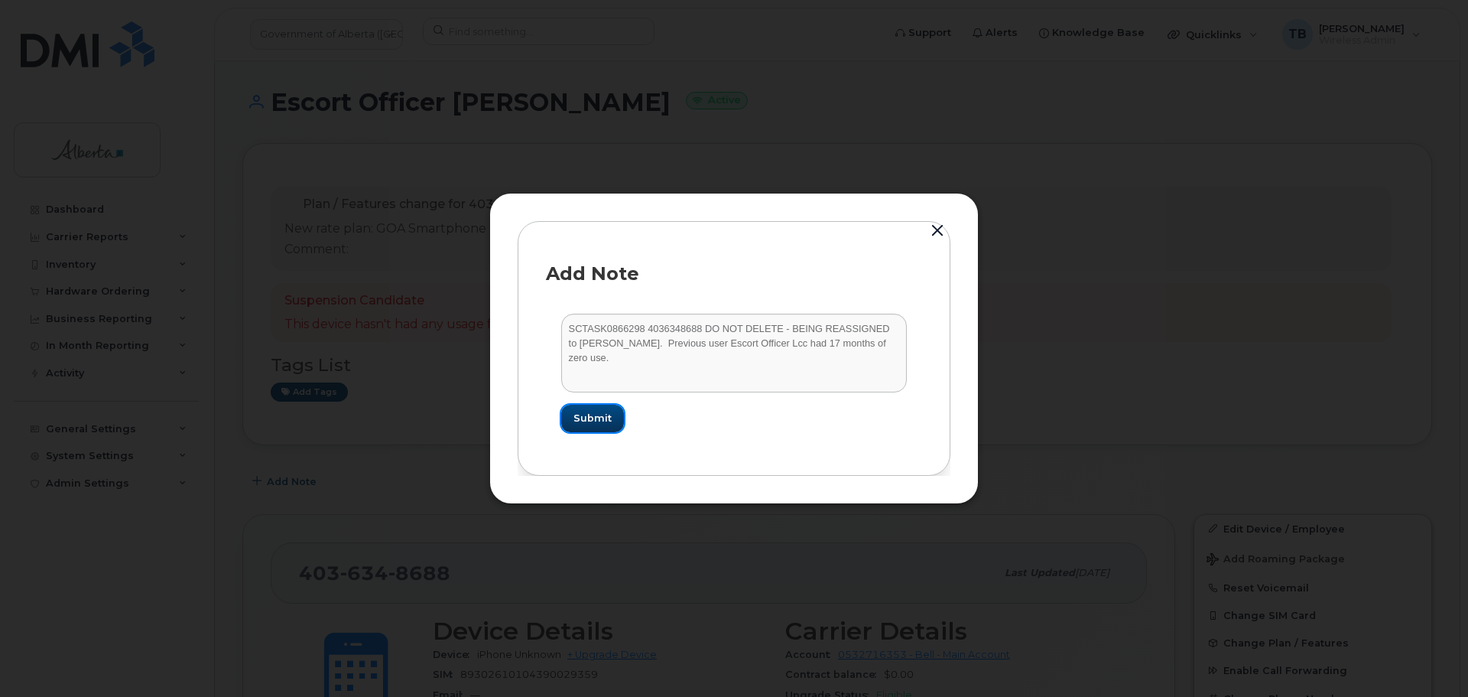
click at [584, 421] on span "Submit" at bounding box center [593, 418] width 38 height 15
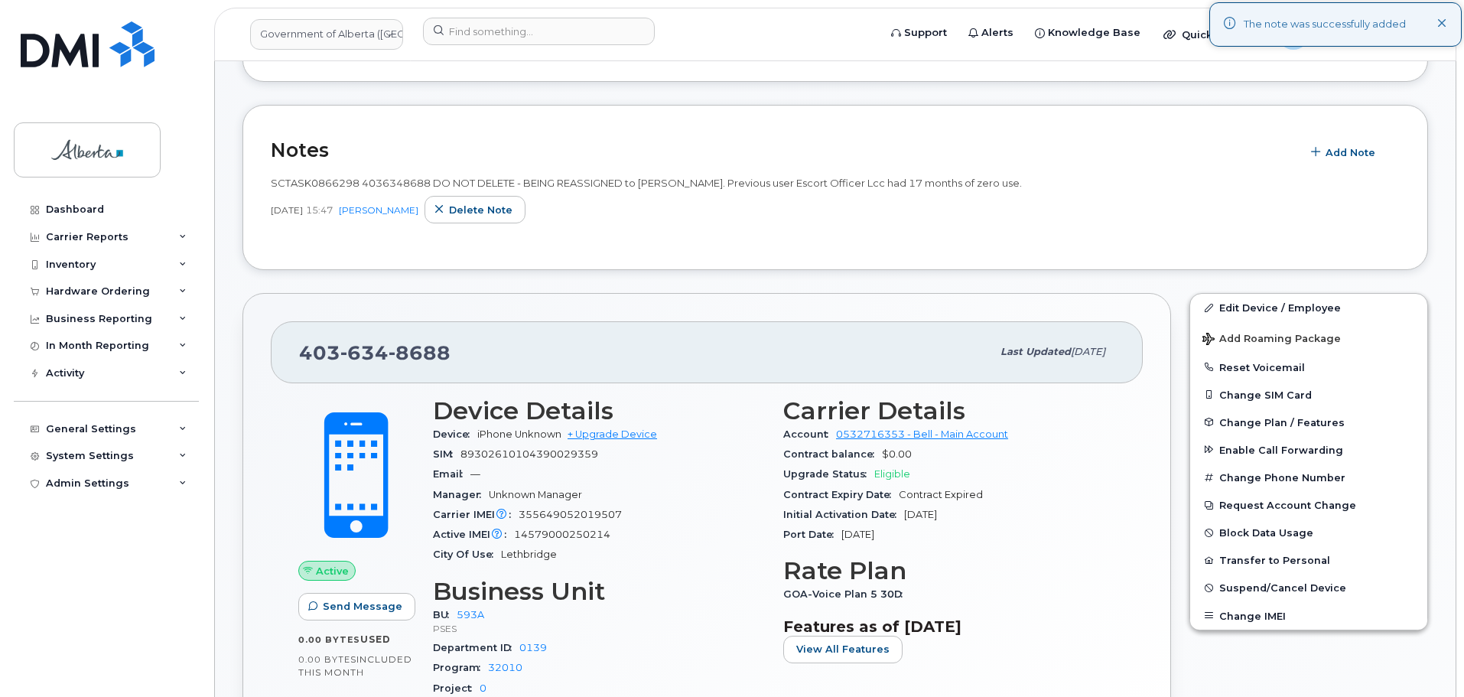
scroll to position [382, 0]
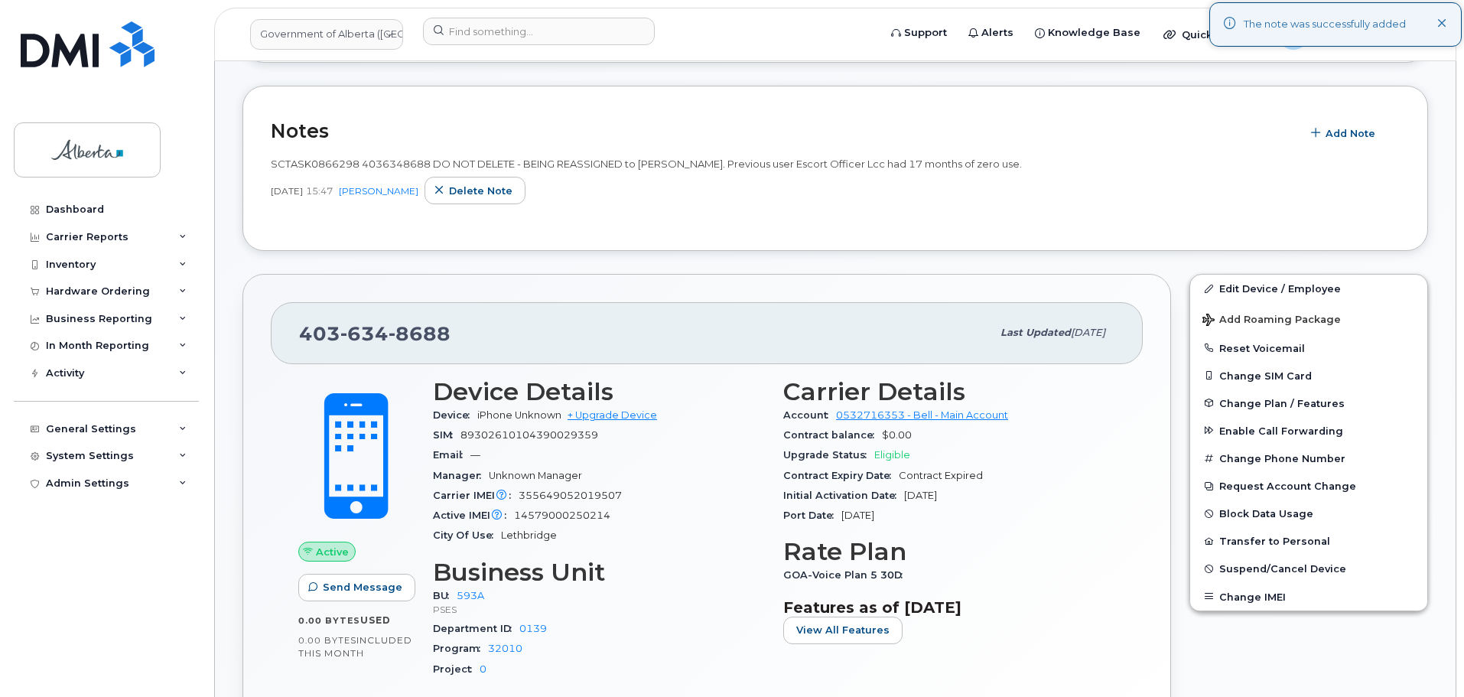
click at [378, 163] on span "SCTASK0866298 4036348688 DO NOT DELETE - BEING REASSIGNED to Donna Jorgensen. P…" at bounding box center [646, 164] width 751 height 12
copy span "4036348688"
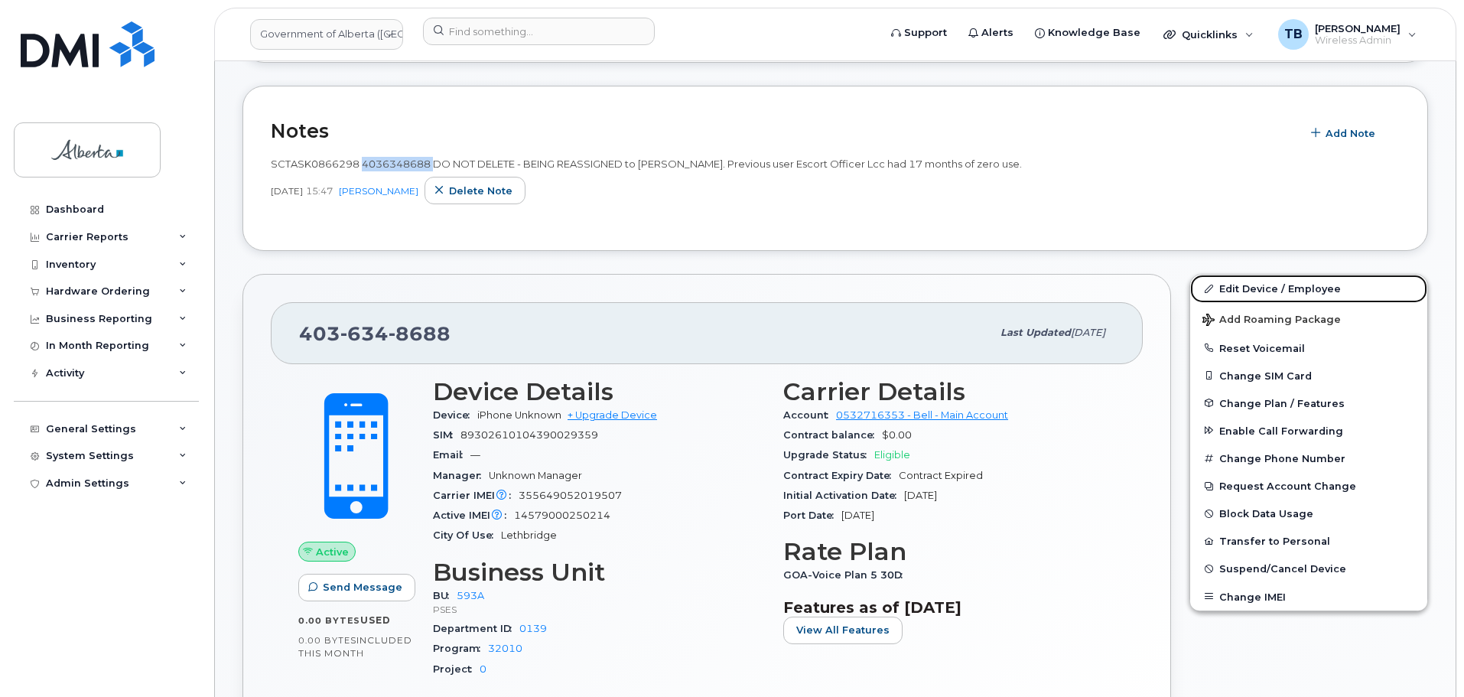
drag, startPoint x: 1240, startPoint y: 290, endPoint x: 1180, endPoint y: 291, distance: 60.4
click at [1240, 290] on link "Edit Device / Employee" at bounding box center [1308, 289] width 237 height 28
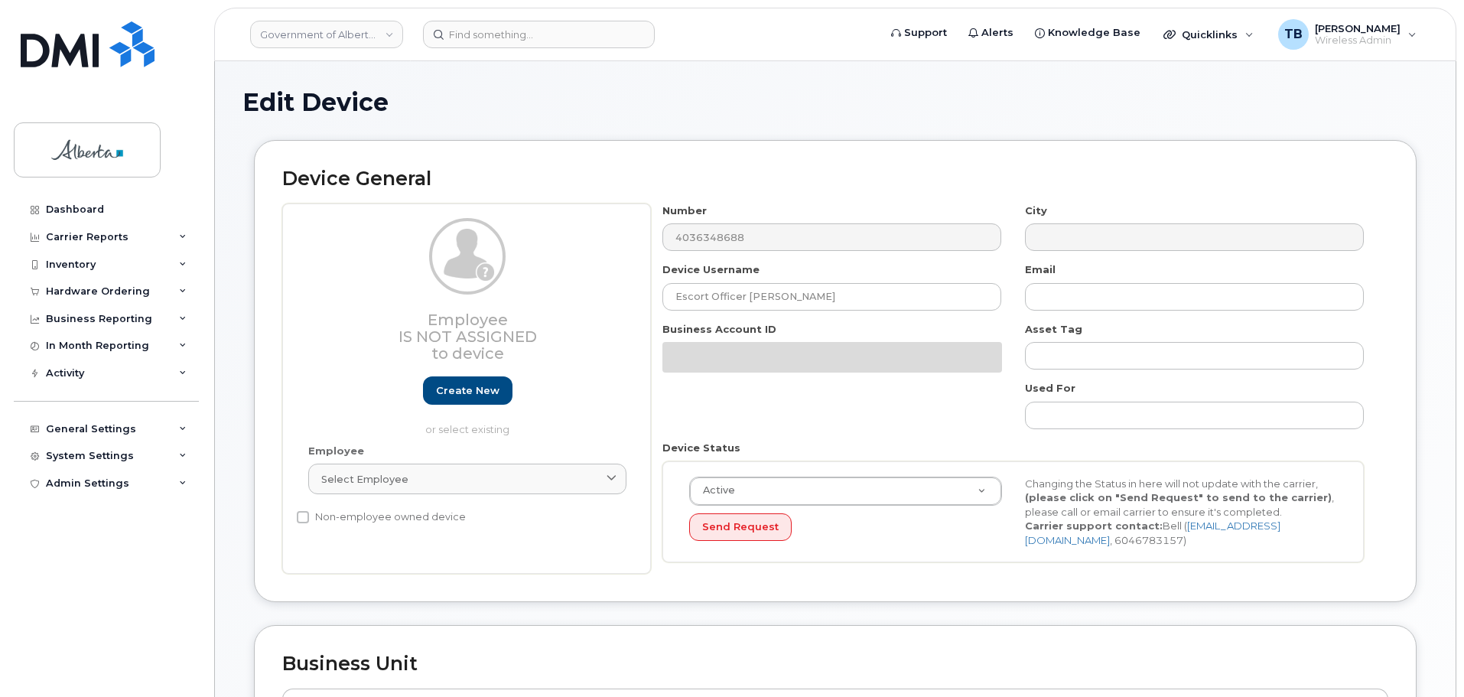
select select "4797682"
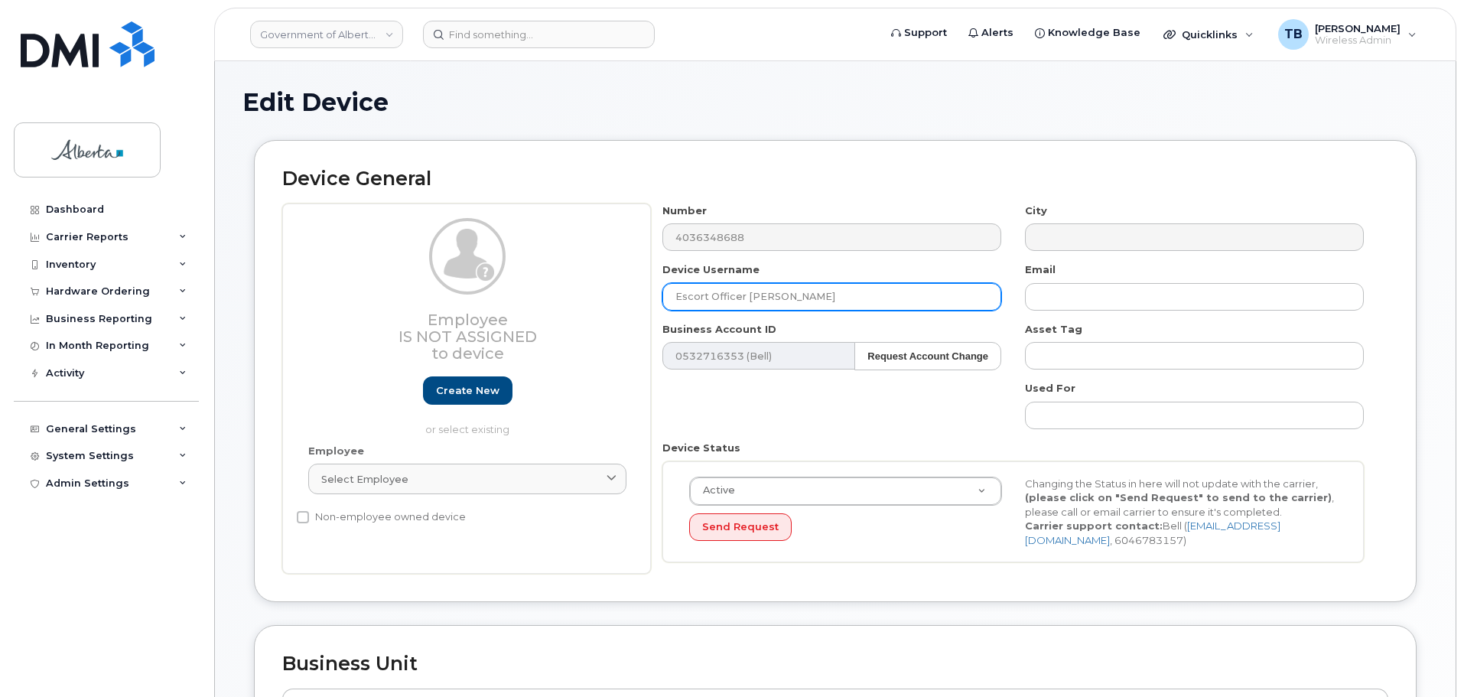
drag, startPoint x: 776, startPoint y: 301, endPoint x: 564, endPoint y: 303, distance: 212.6
click at [564, 303] on div "Employee Is not assigned to device Create new or select existing Employee Selec…" at bounding box center [835, 388] width 1106 height 371
paste input "[PERSON_NAME]"
type input "[PERSON_NAME]"
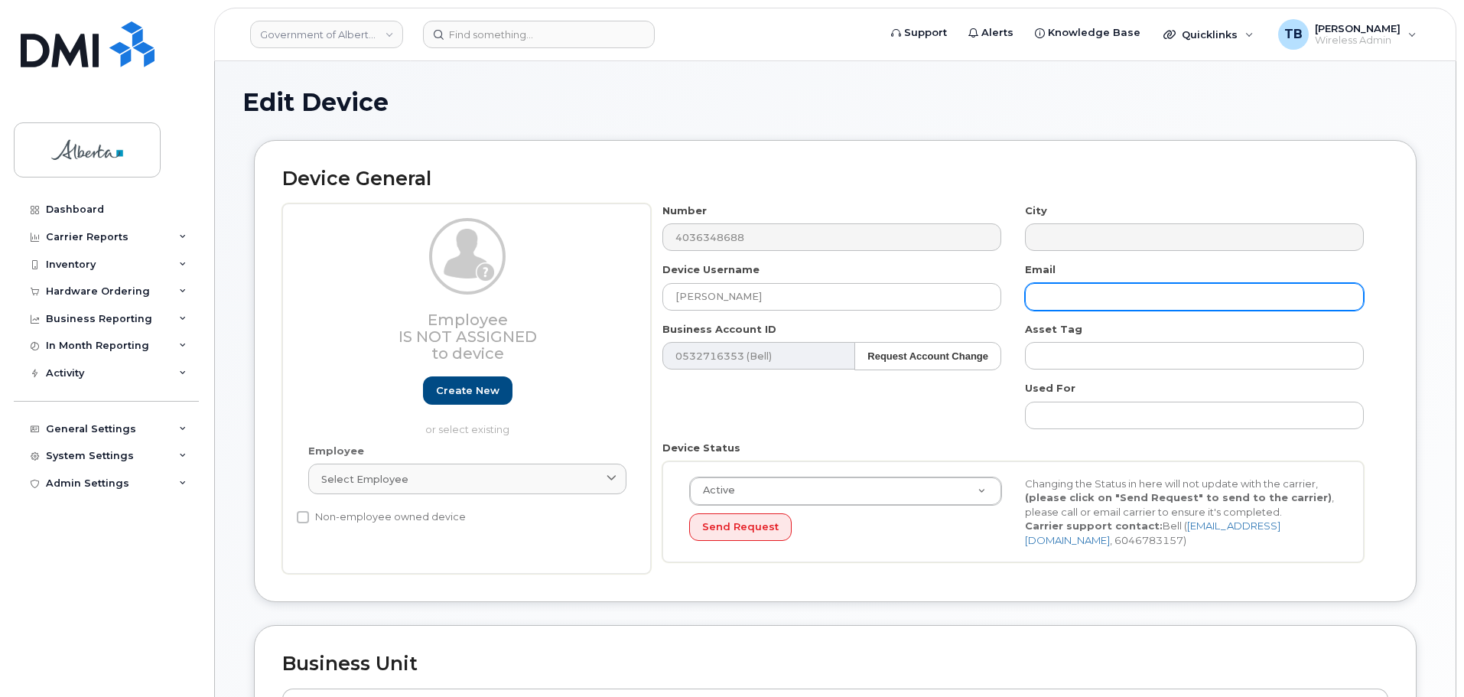
click at [1055, 304] on input "text" at bounding box center [1194, 297] width 339 height 28
paste input "[PERSON_NAME][EMAIL_ADDRESS][PERSON_NAME][DOMAIN_NAME]"
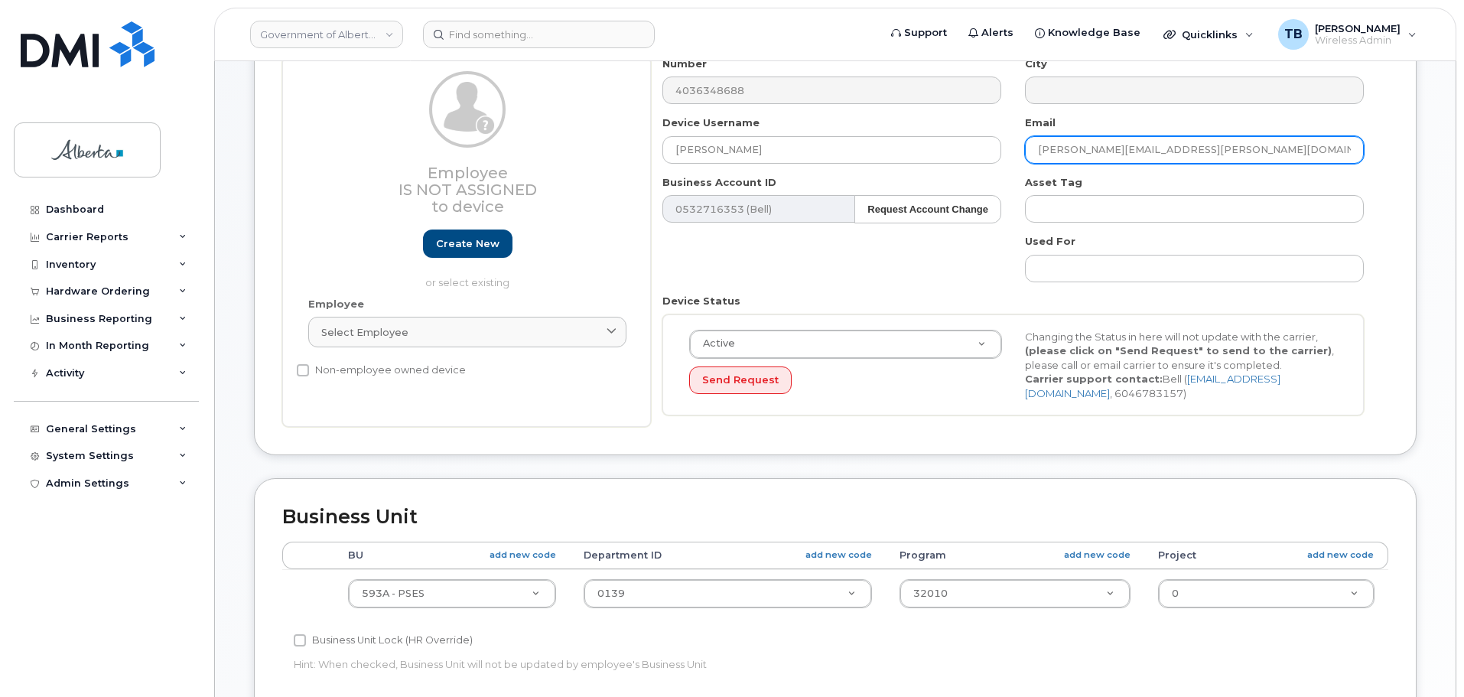
scroll to position [153, 0]
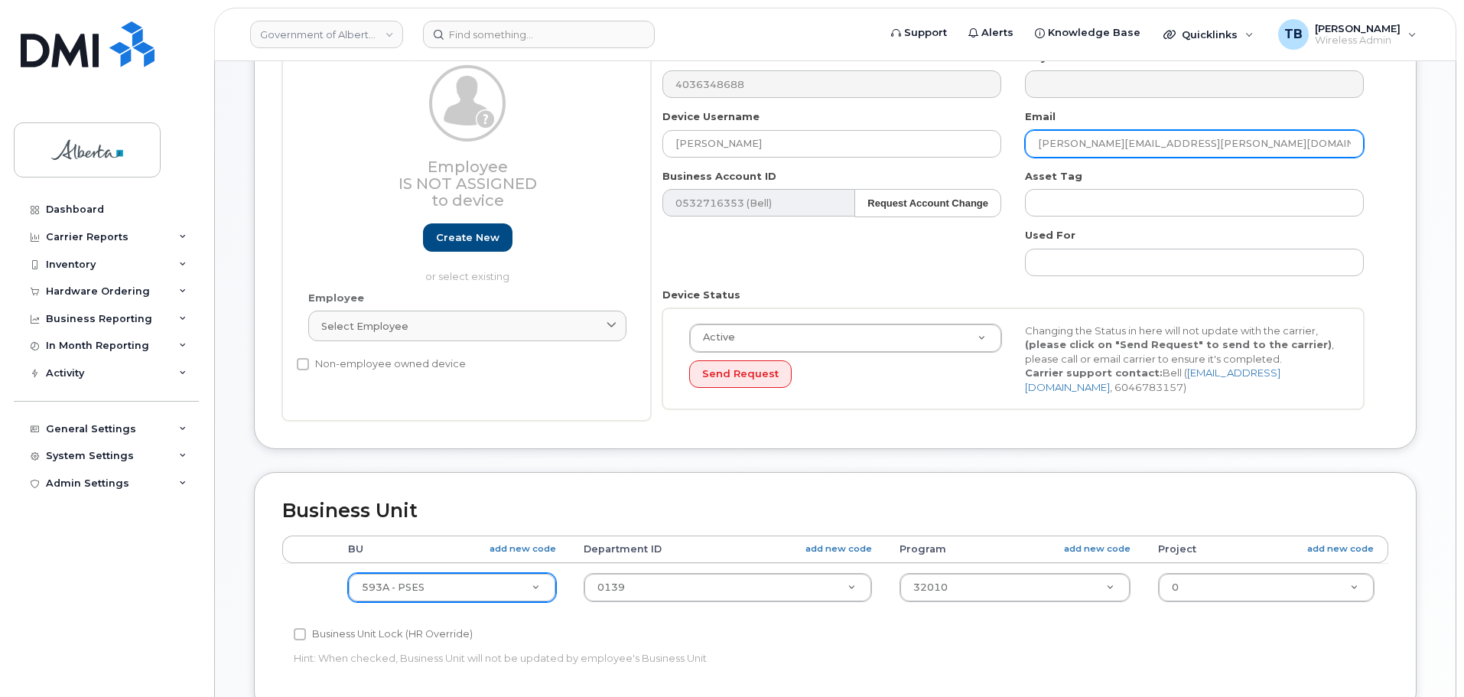
type input "[PERSON_NAME][EMAIL_ADDRESS][PERSON_NAME][DOMAIN_NAME]"
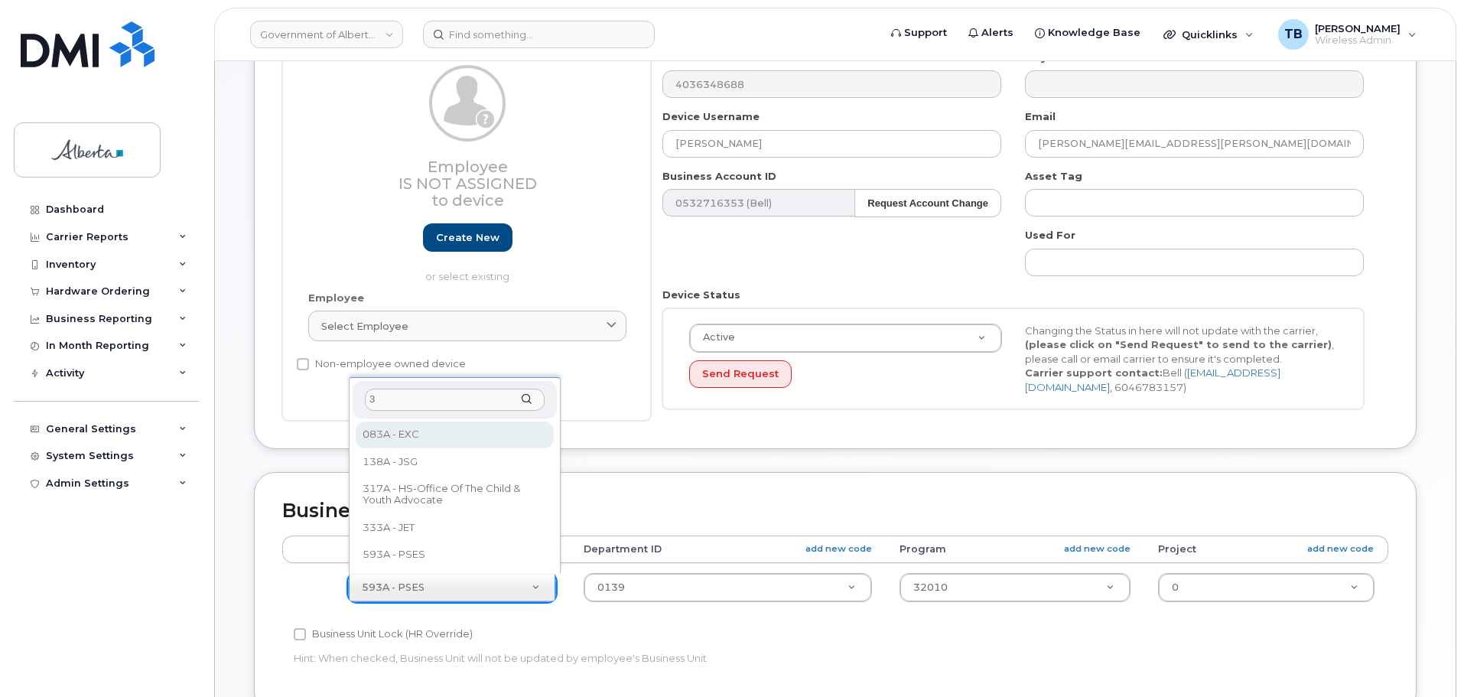
scroll to position [0, 0]
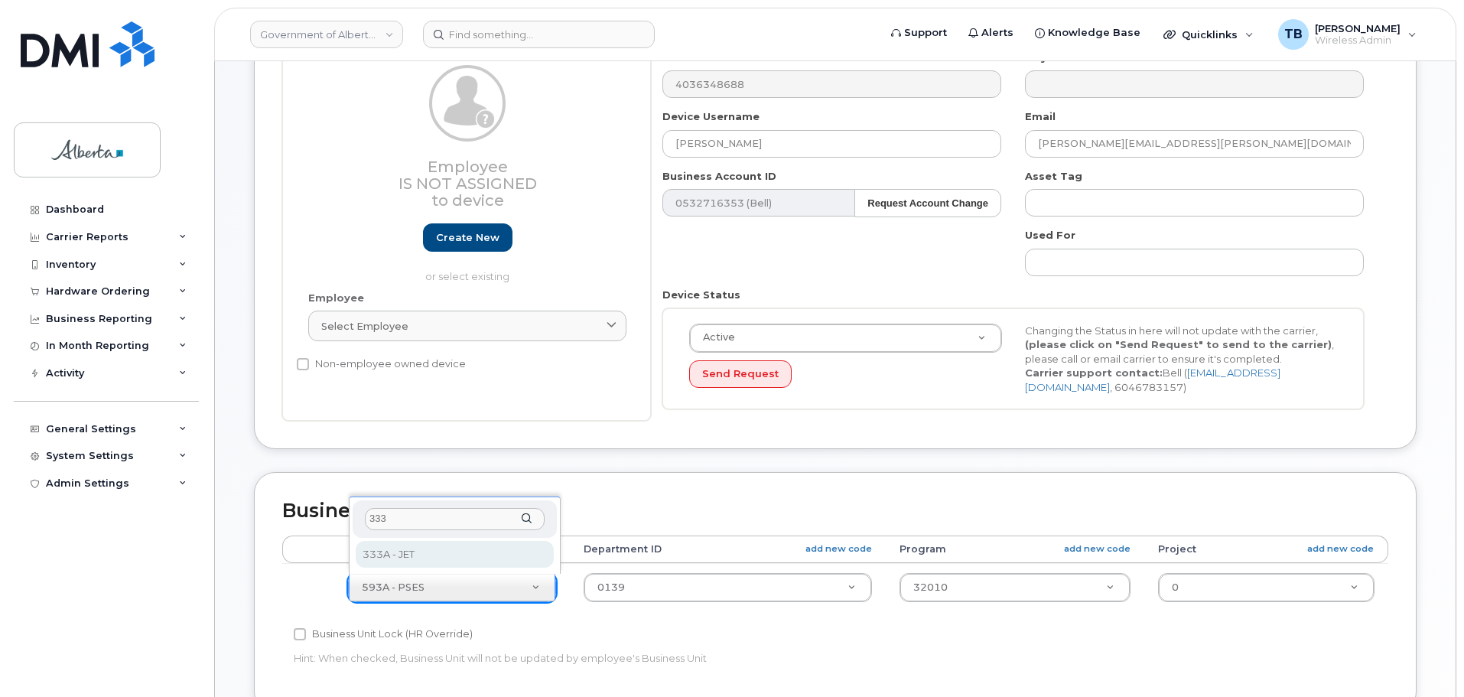
type input "333"
select select "4206363"
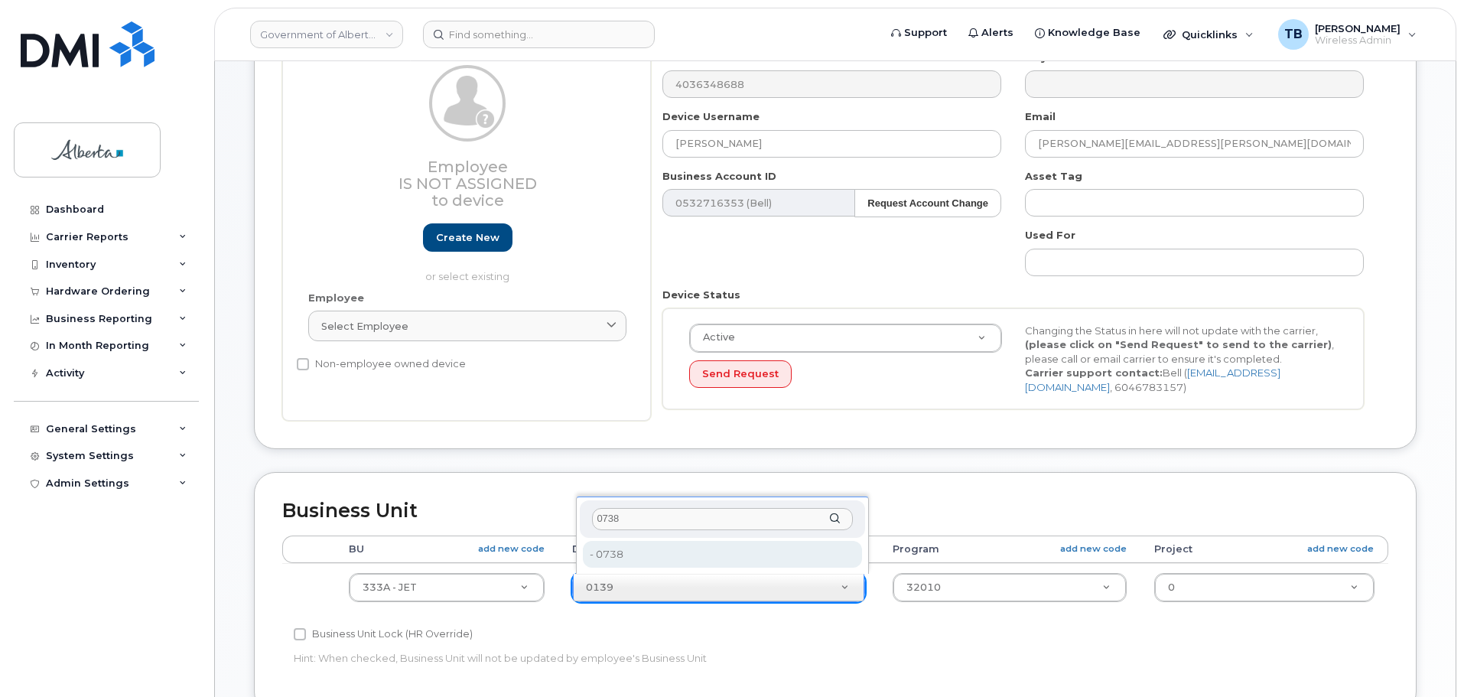
type input "0738"
drag, startPoint x: 627, startPoint y: 553, endPoint x: 994, endPoint y: 596, distance: 369.6
type input "4322592"
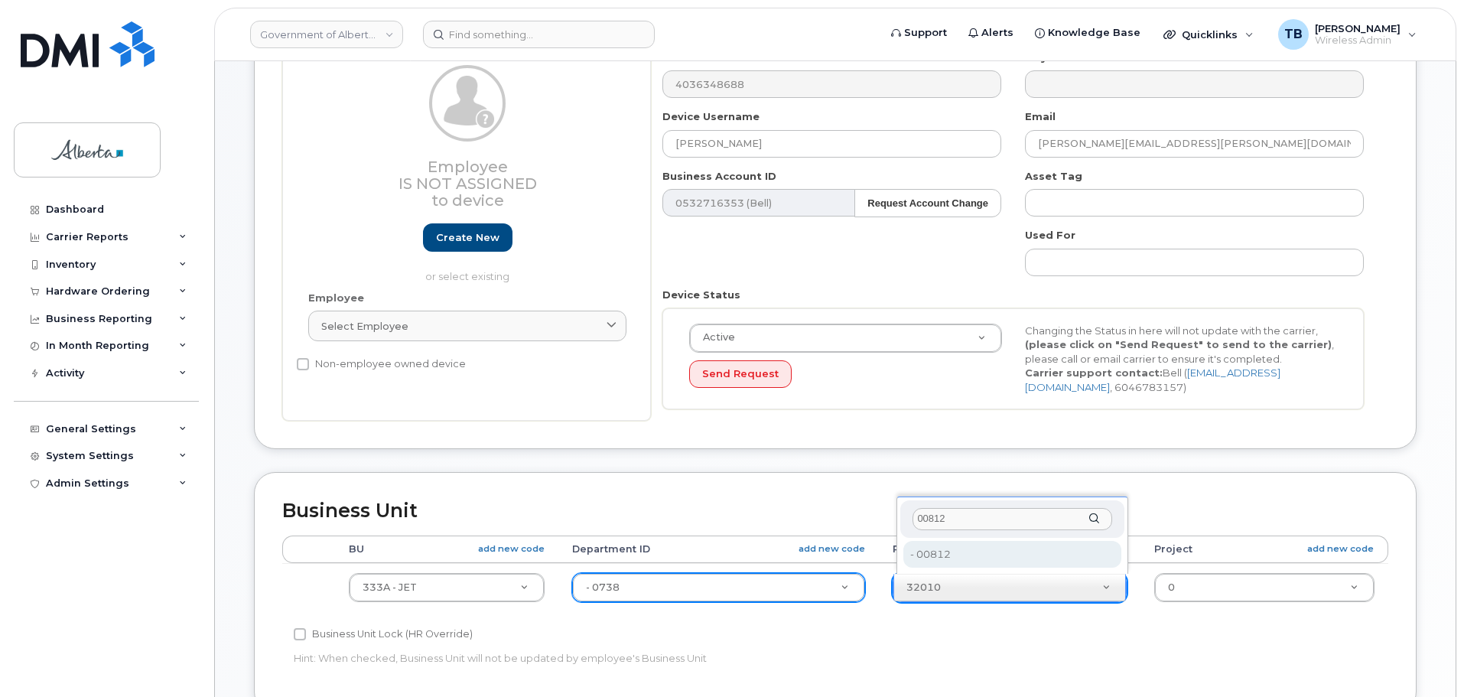
type input "00812"
type input "4322594"
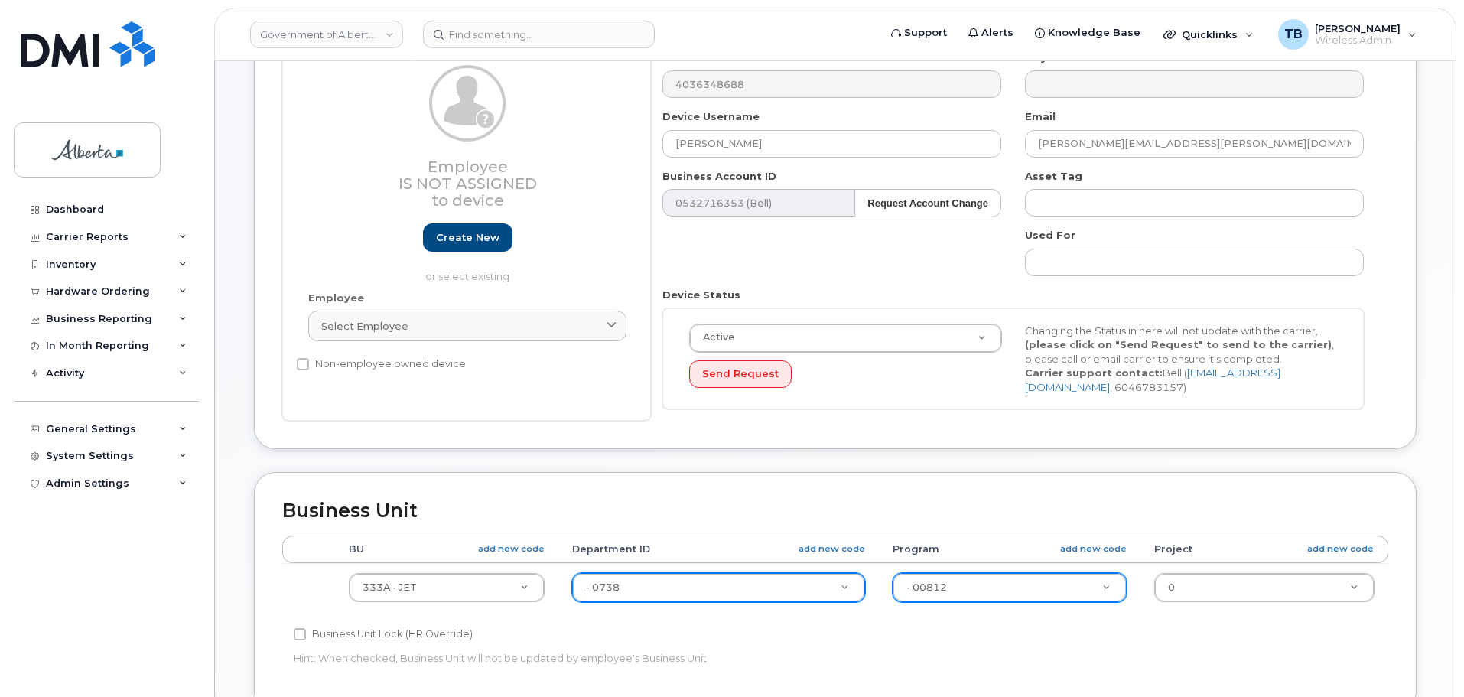
click at [1036, 635] on div "Accounting Categories Rules BU add new code Department ID add new code Program …" at bounding box center [835, 609] width 1106 height 149
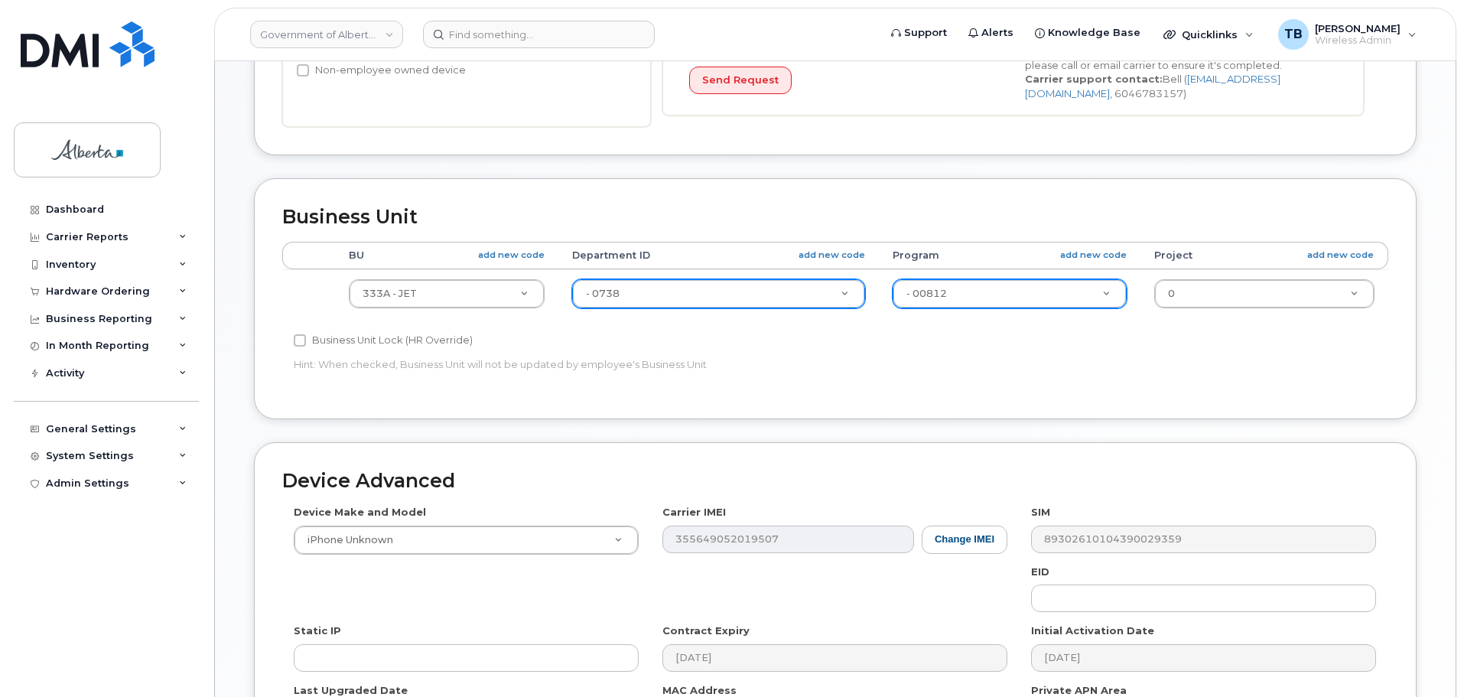
scroll to position [535, 0]
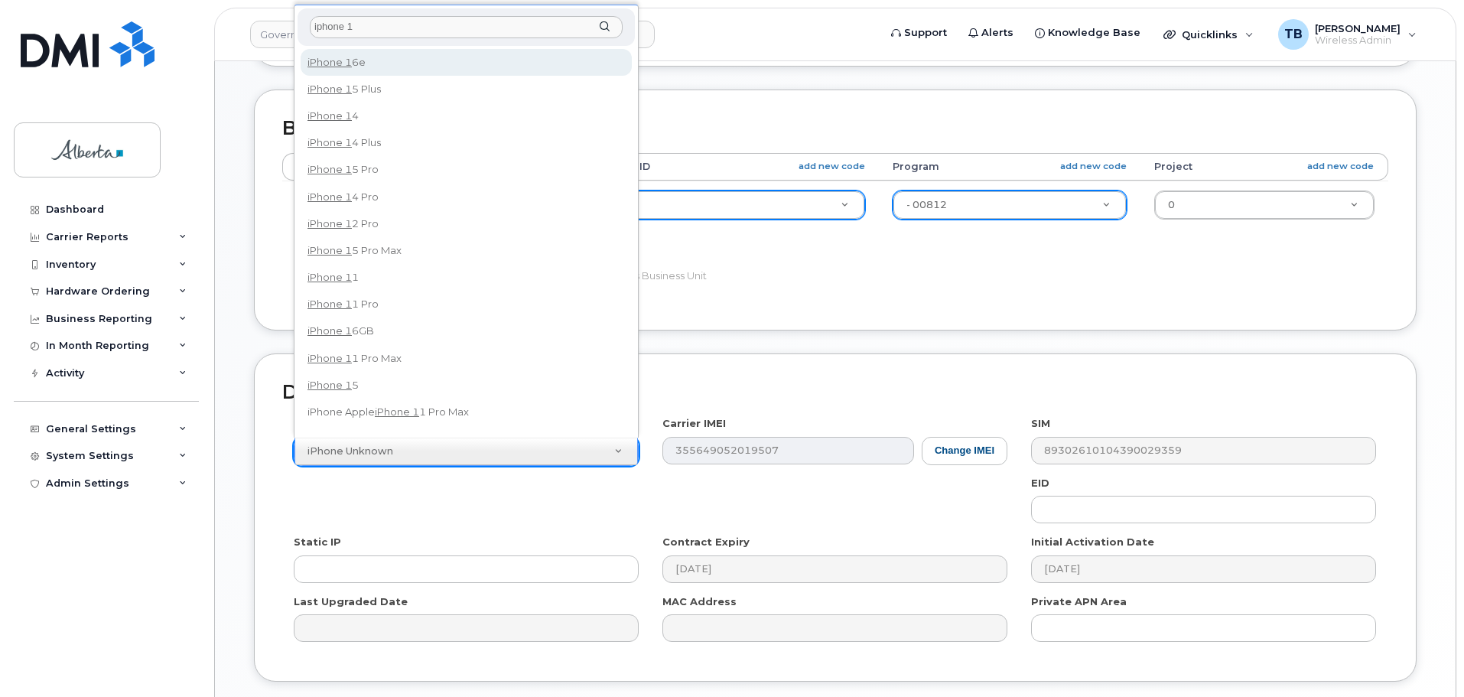
type input "iphone 14"
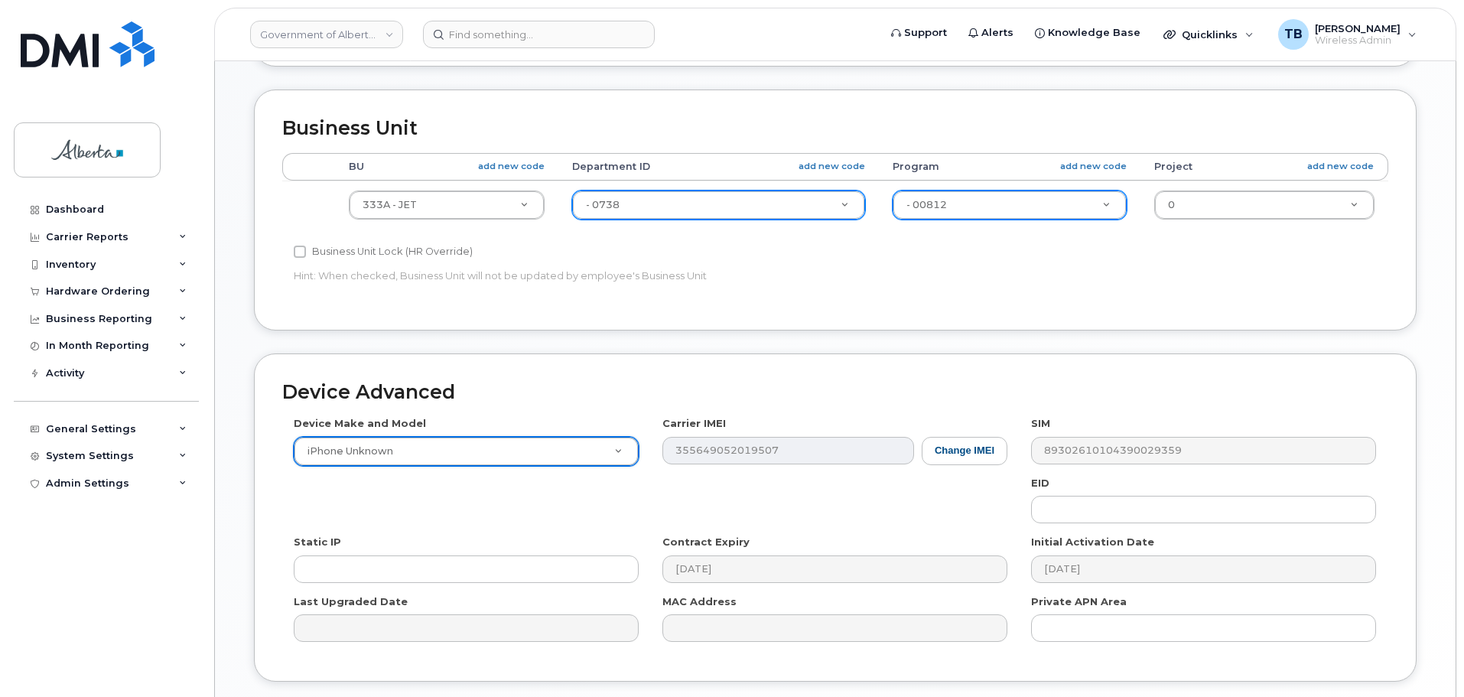
click at [446, 434] on div "Device Make and Model iPhone Unknown Android TCL 502 Watch Apple Watch S9 41mm …" at bounding box center [466, 441] width 369 height 50
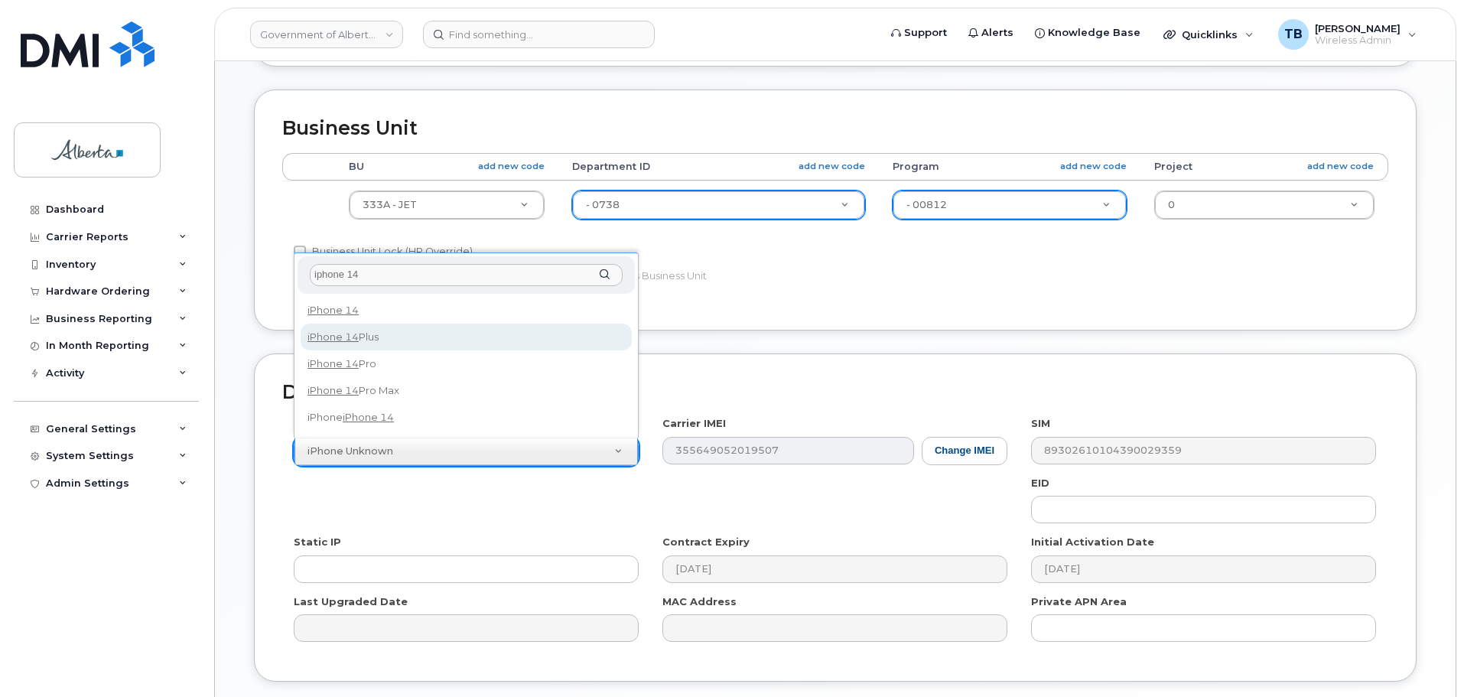
type input "iphone 14"
select select "2778"
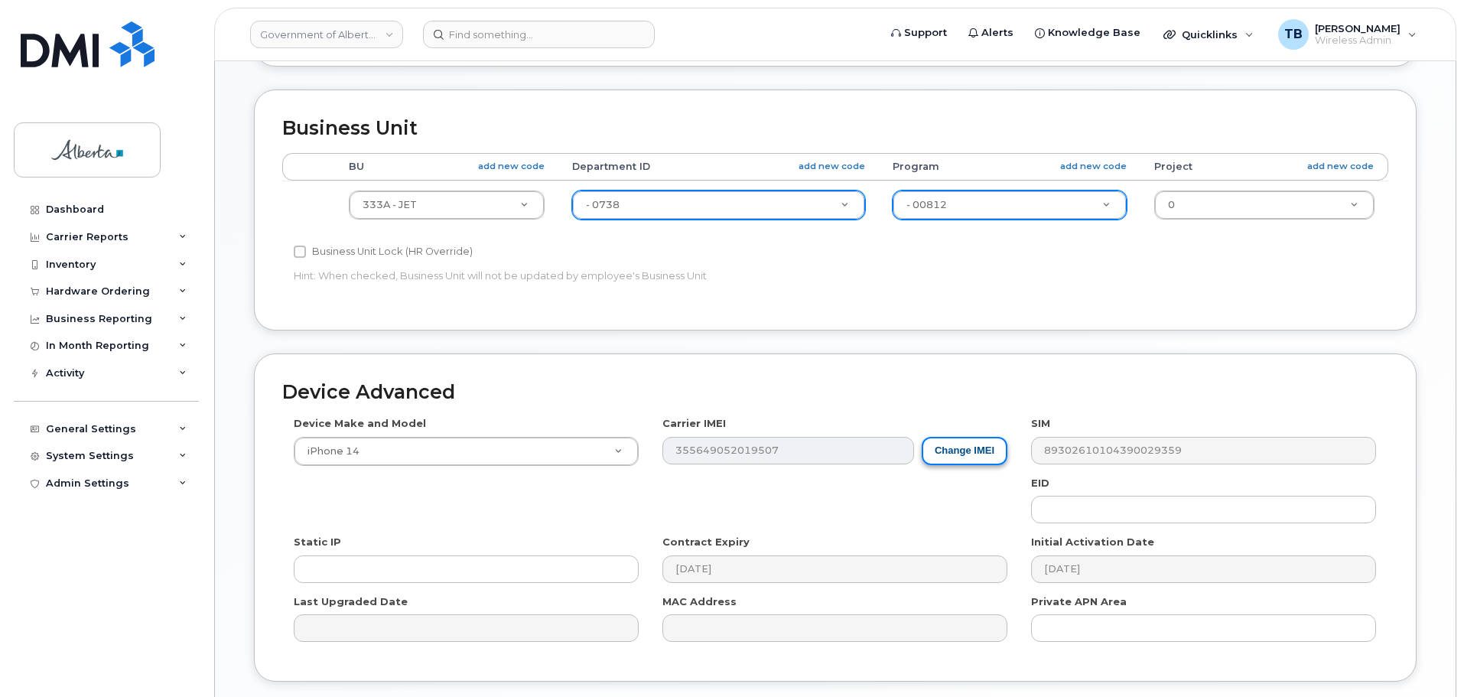
click at [956, 454] on button "Change IMEI" at bounding box center [965, 451] width 86 height 28
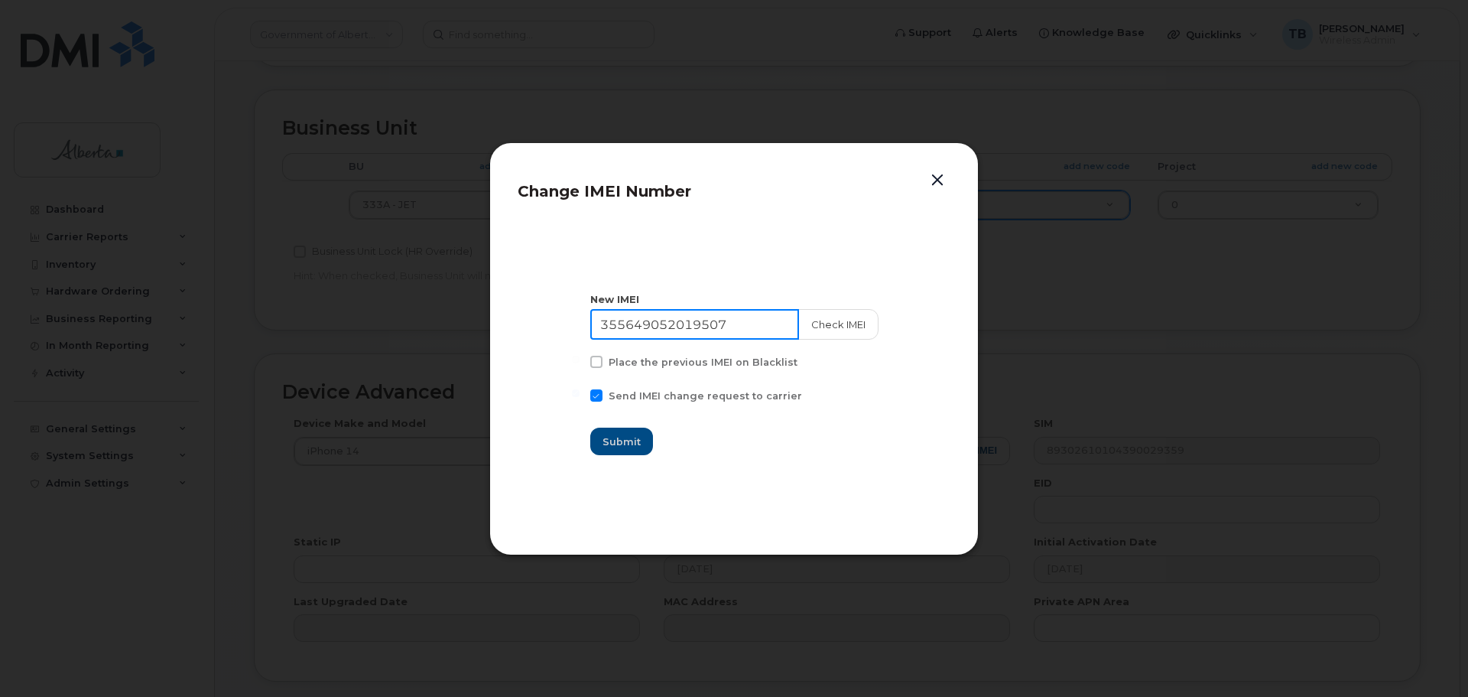
click at [672, 327] on input "355649052019507" at bounding box center [694, 324] width 209 height 31
paste input "0967682607359"
type input "350967682607359"
click at [816, 323] on button "Check IMEI" at bounding box center [838, 324] width 80 height 31
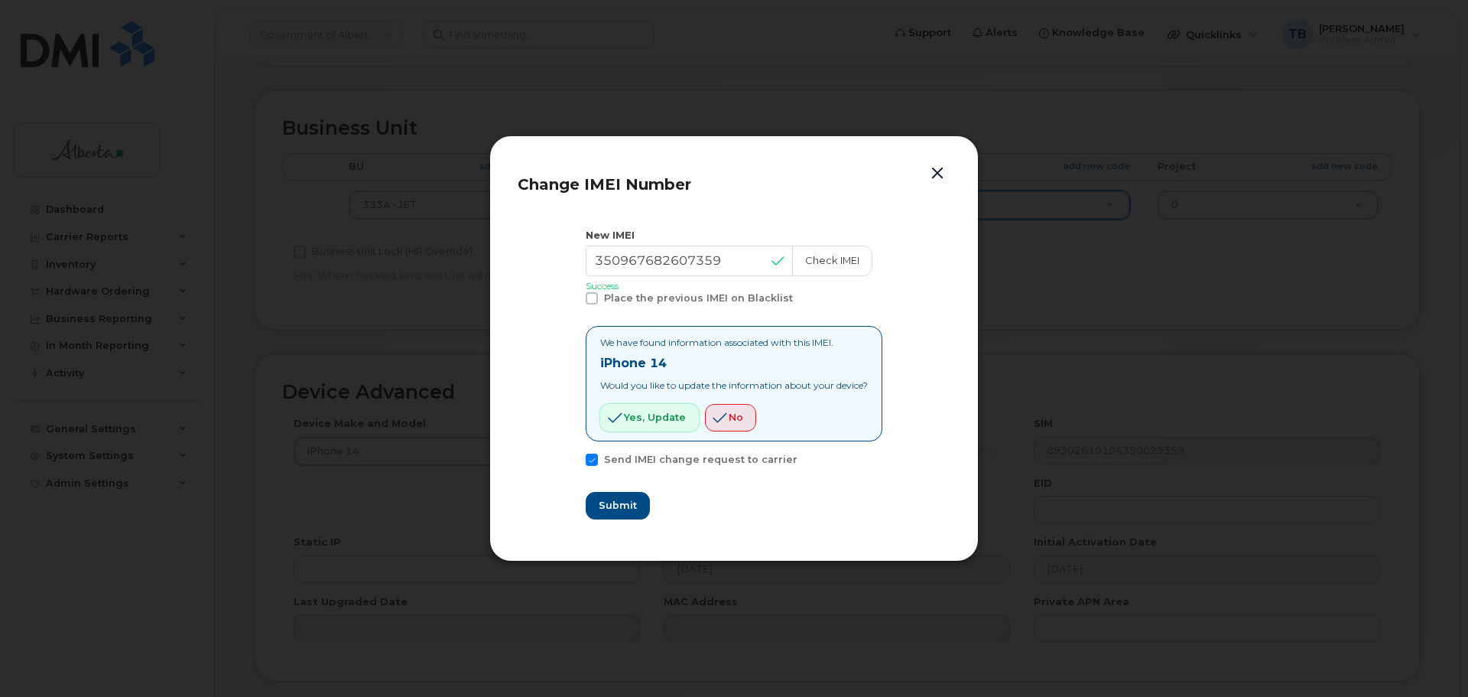
click at [639, 421] on span "Yes, update" at bounding box center [655, 417] width 62 height 15
click at [602, 506] on span "Submit" at bounding box center [617, 505] width 38 height 15
type input "350967682607359"
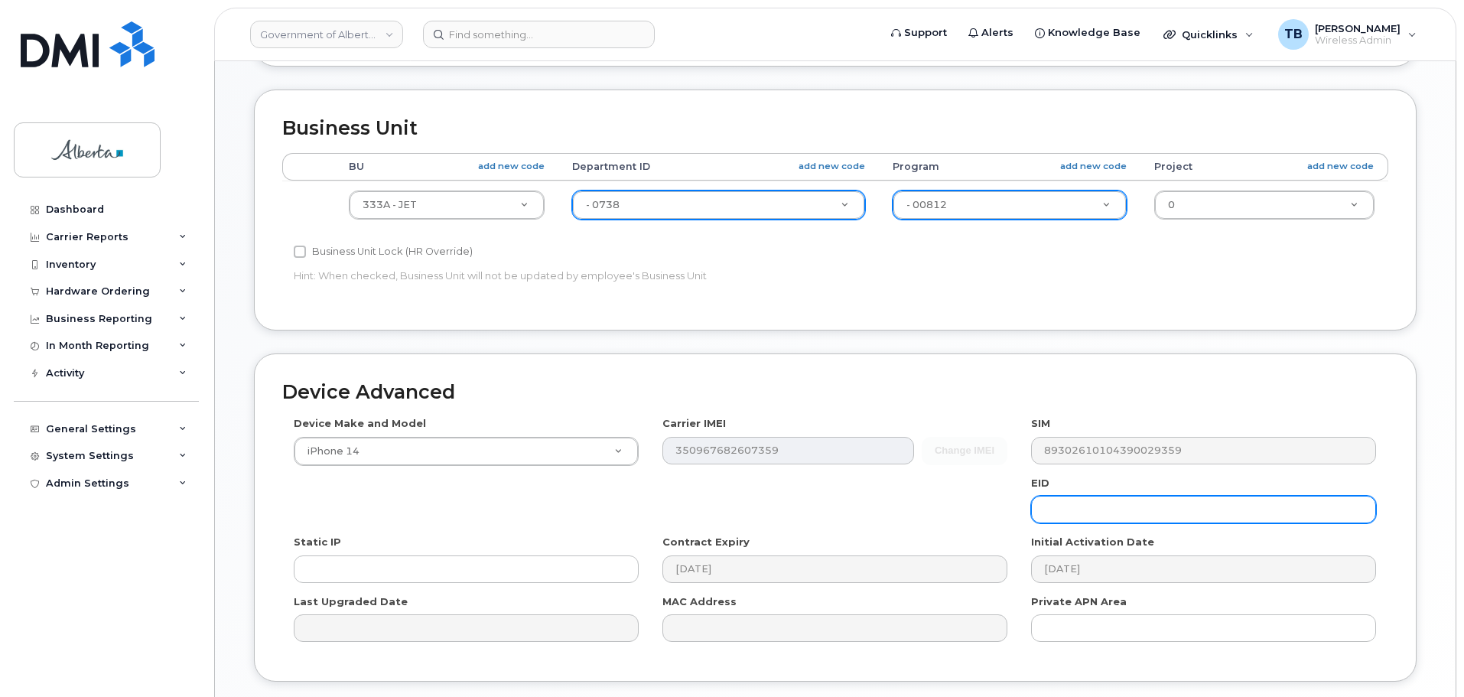
click at [1032, 506] on input "text" at bounding box center [1203, 510] width 345 height 28
click at [1055, 513] on input "text" at bounding box center [1203, 510] width 345 height 28
paste input "89049032007108882600159757677449"
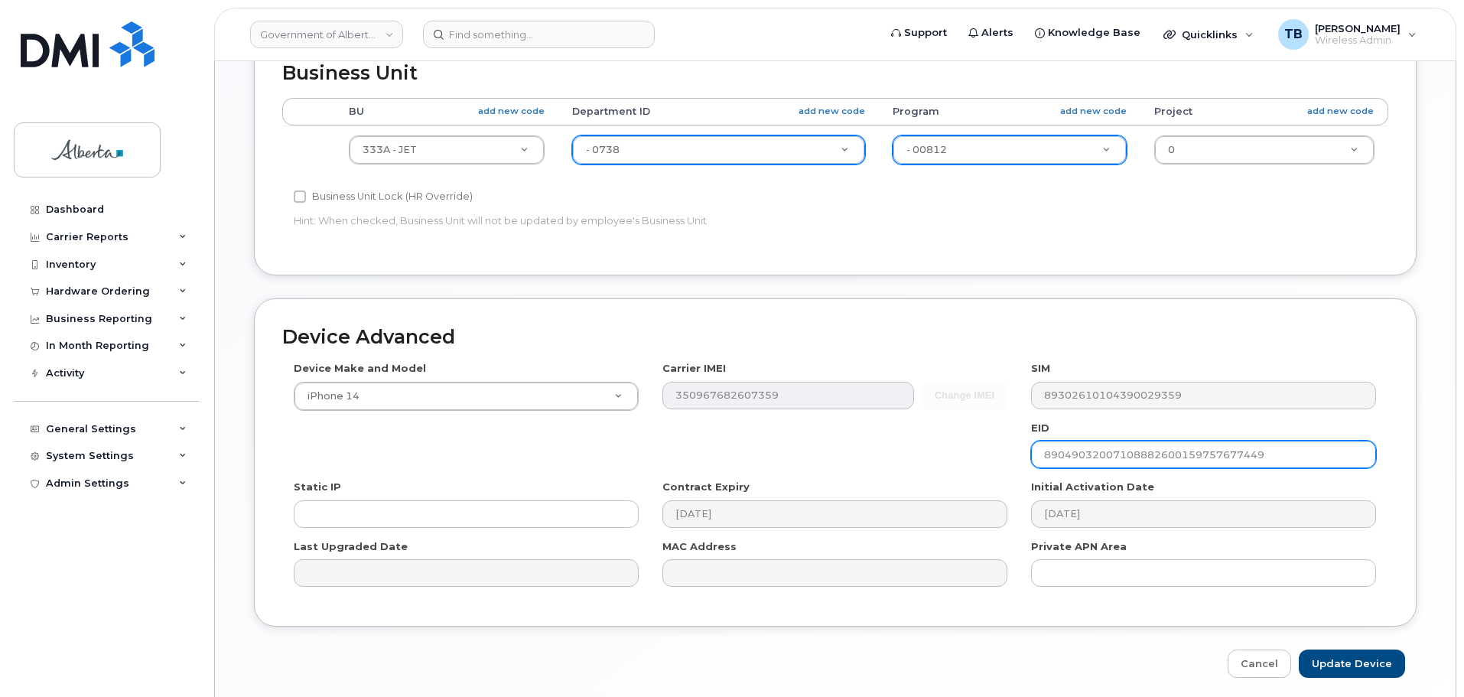
scroll to position [648, 0]
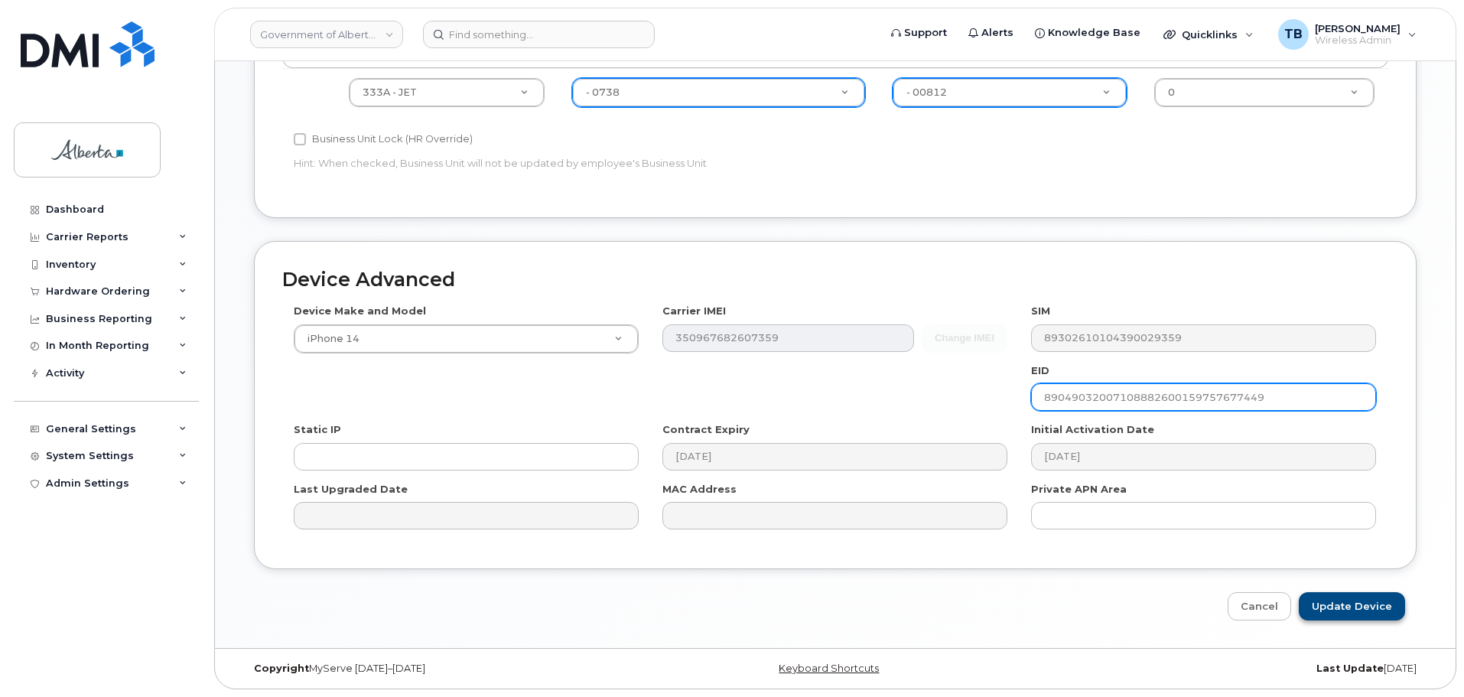
type input "89049032007108882600159757677449"
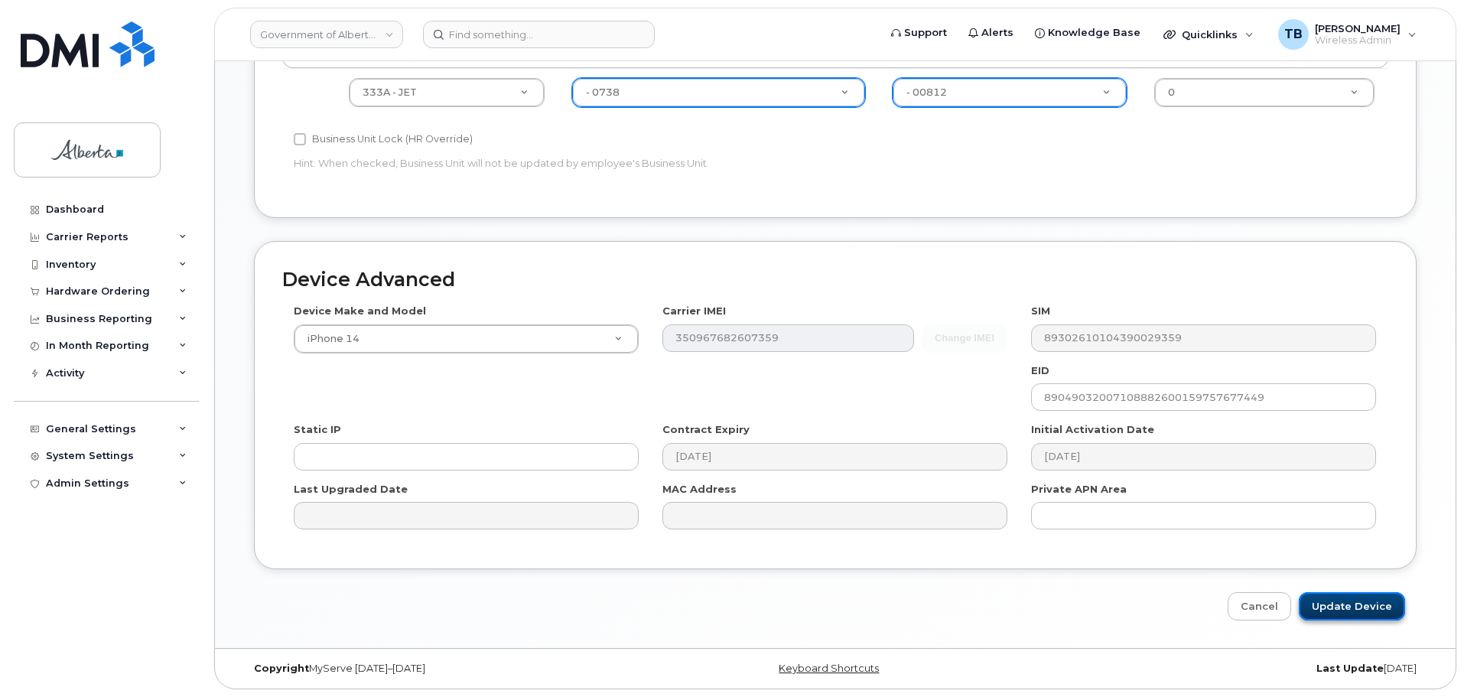
click at [1342, 605] on input "Update Device" at bounding box center [1352, 606] width 106 height 28
type input "Saving..."
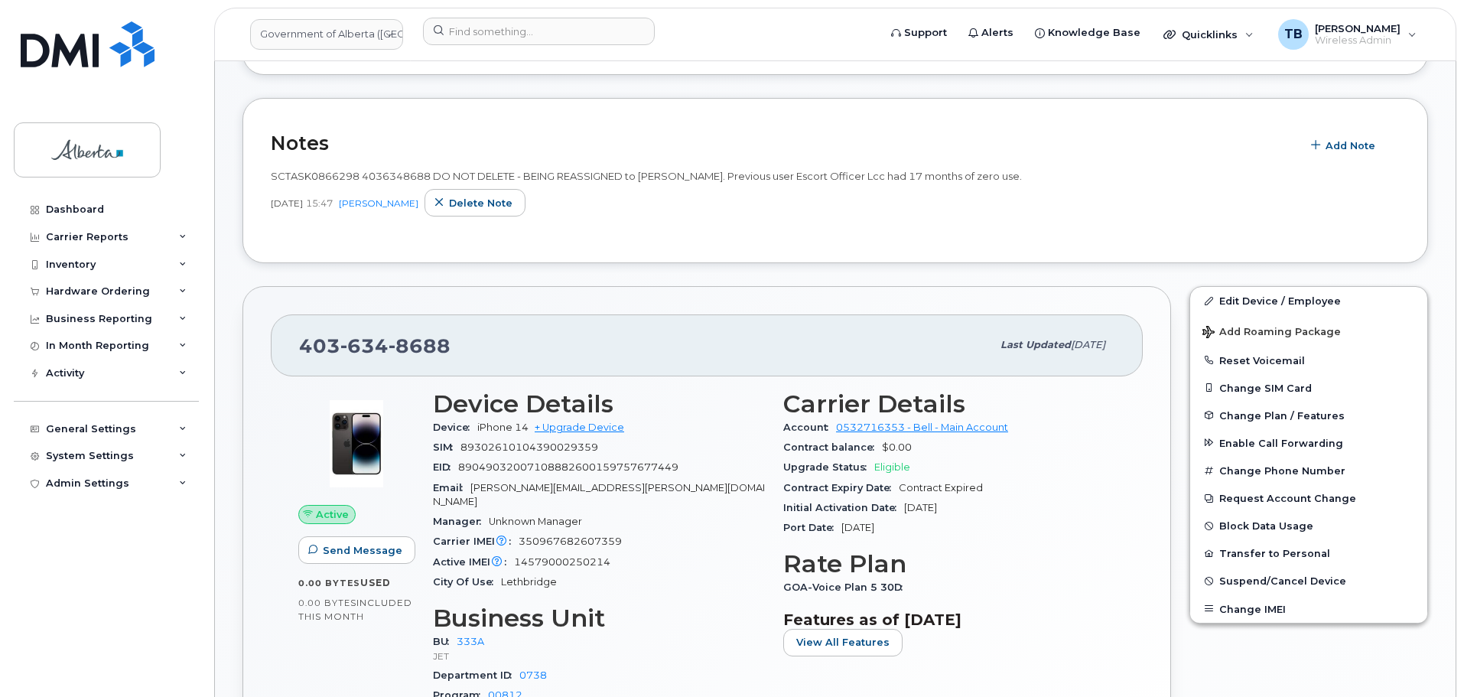
scroll to position [459, 0]
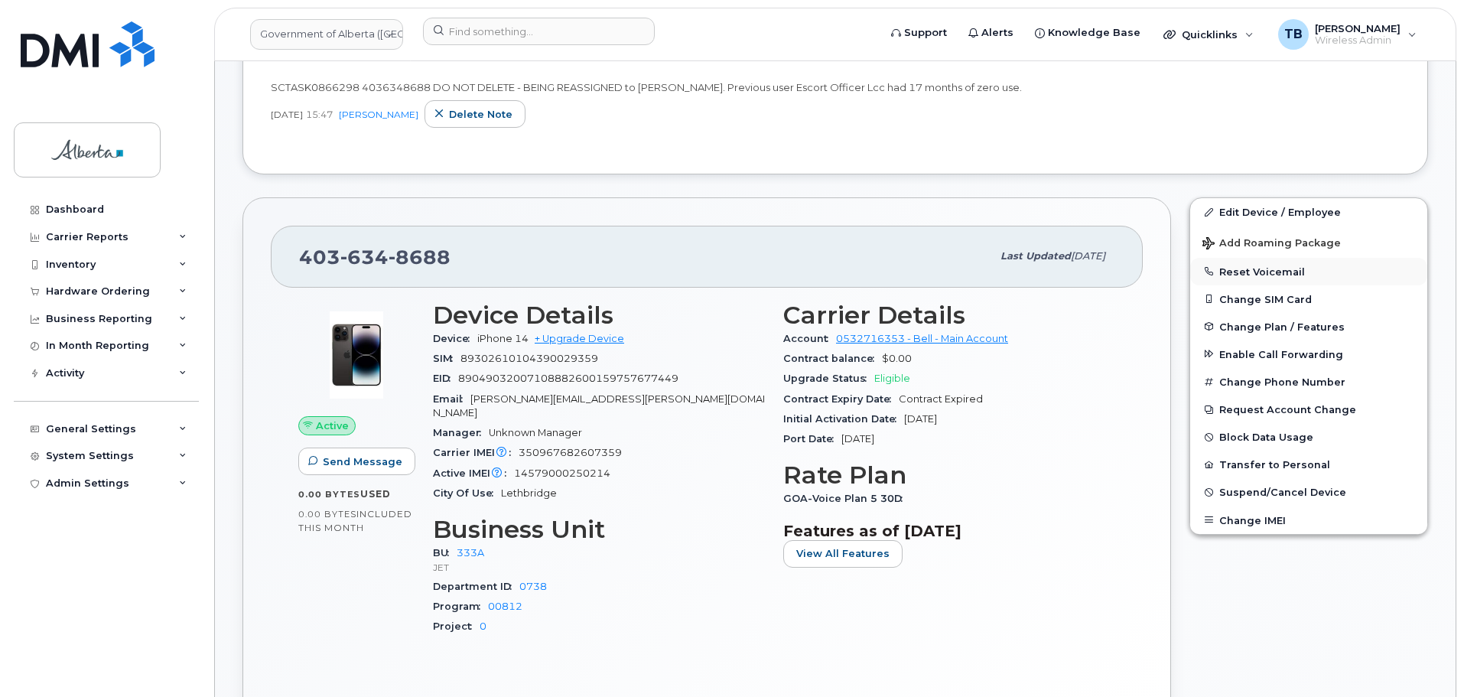
click at [1235, 273] on button "Reset Voicemail" at bounding box center [1308, 272] width 237 height 28
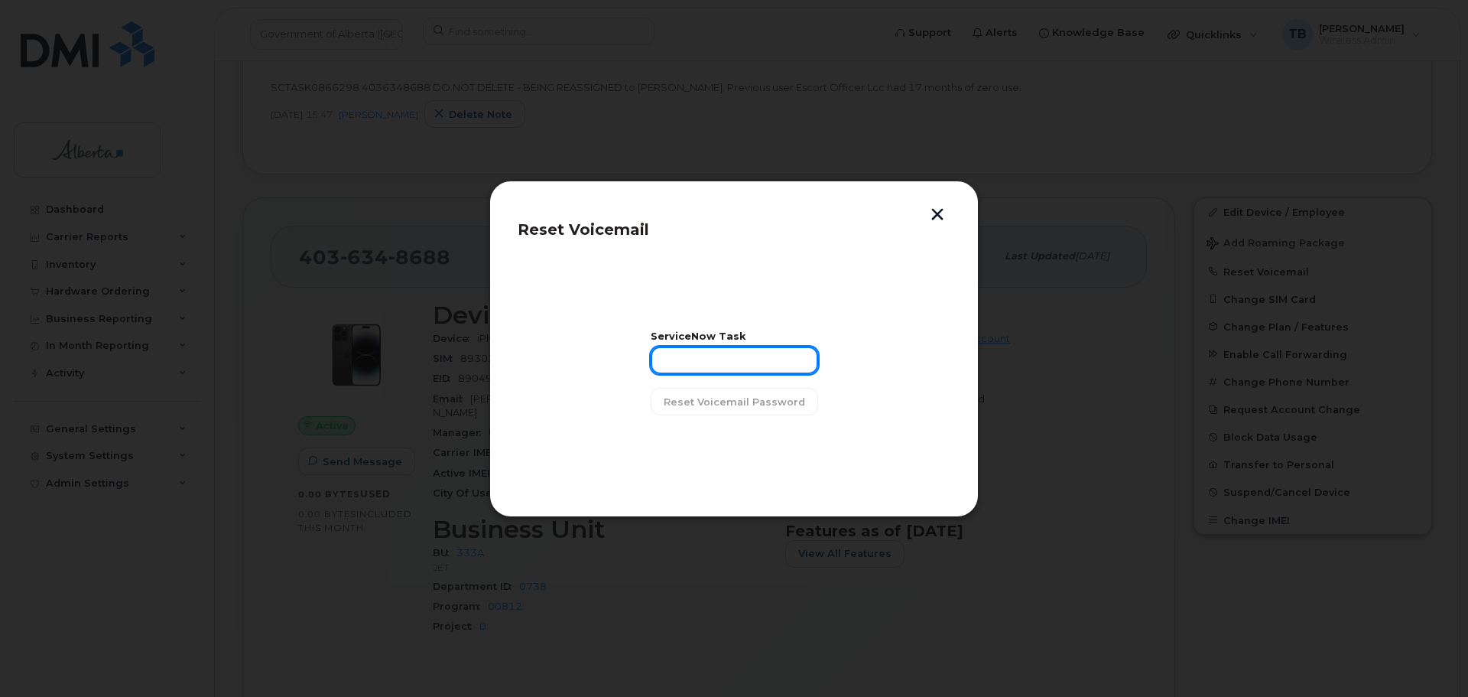
click at [752, 360] on input "text" at bounding box center [734, 360] width 167 height 28
paste input "SCTASK0866298"
type input "SCTASK0866298"
click at [719, 402] on span "Reset Voicemail Password" at bounding box center [734, 402] width 141 height 15
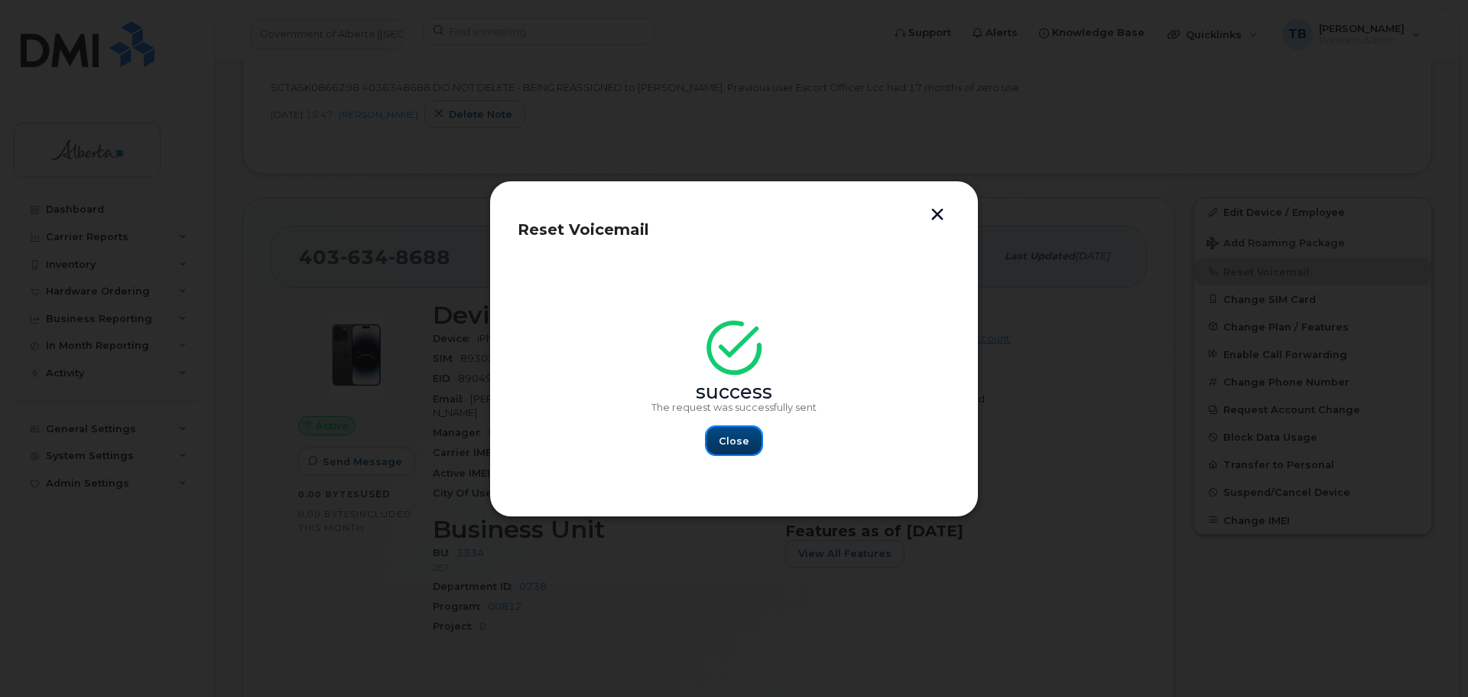
click at [733, 435] on span "Close" at bounding box center [734, 441] width 31 height 15
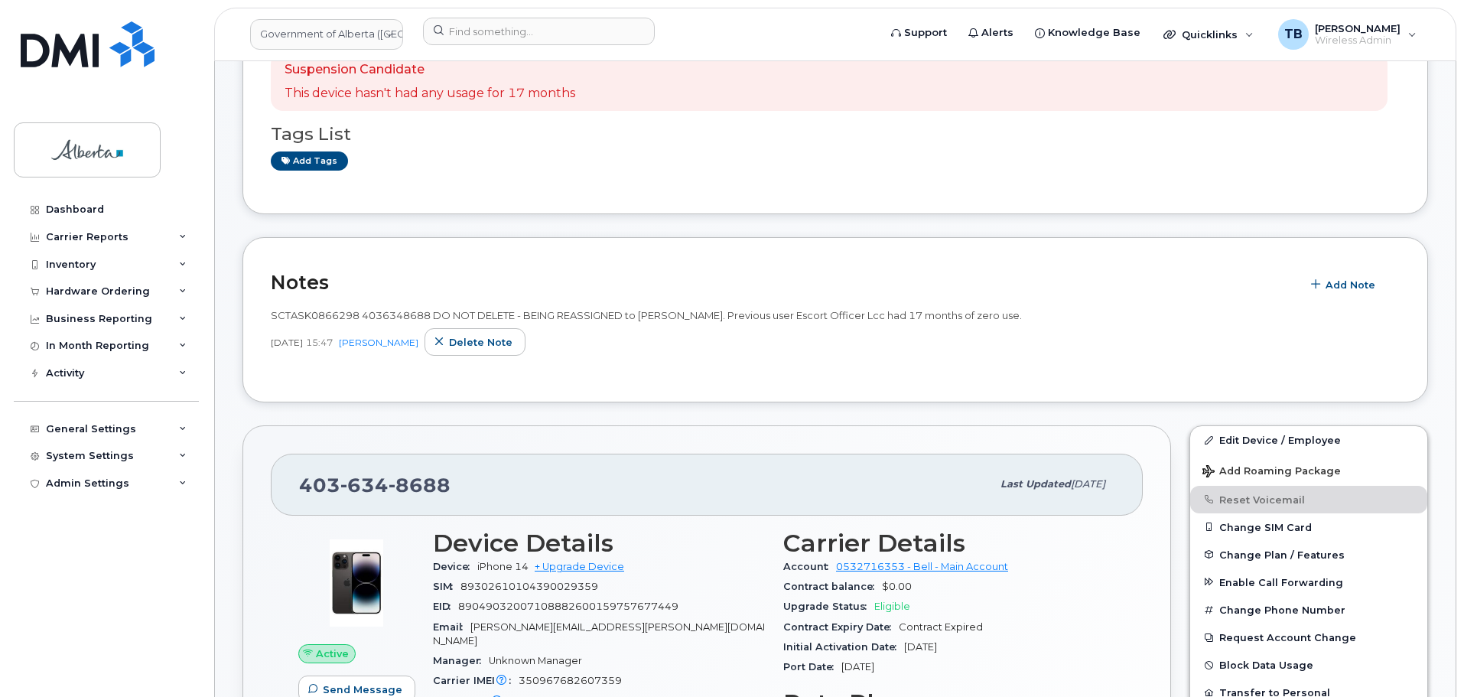
scroll to position [229, 0]
click at [308, 164] on link "Add tags" at bounding box center [309, 162] width 77 height 19
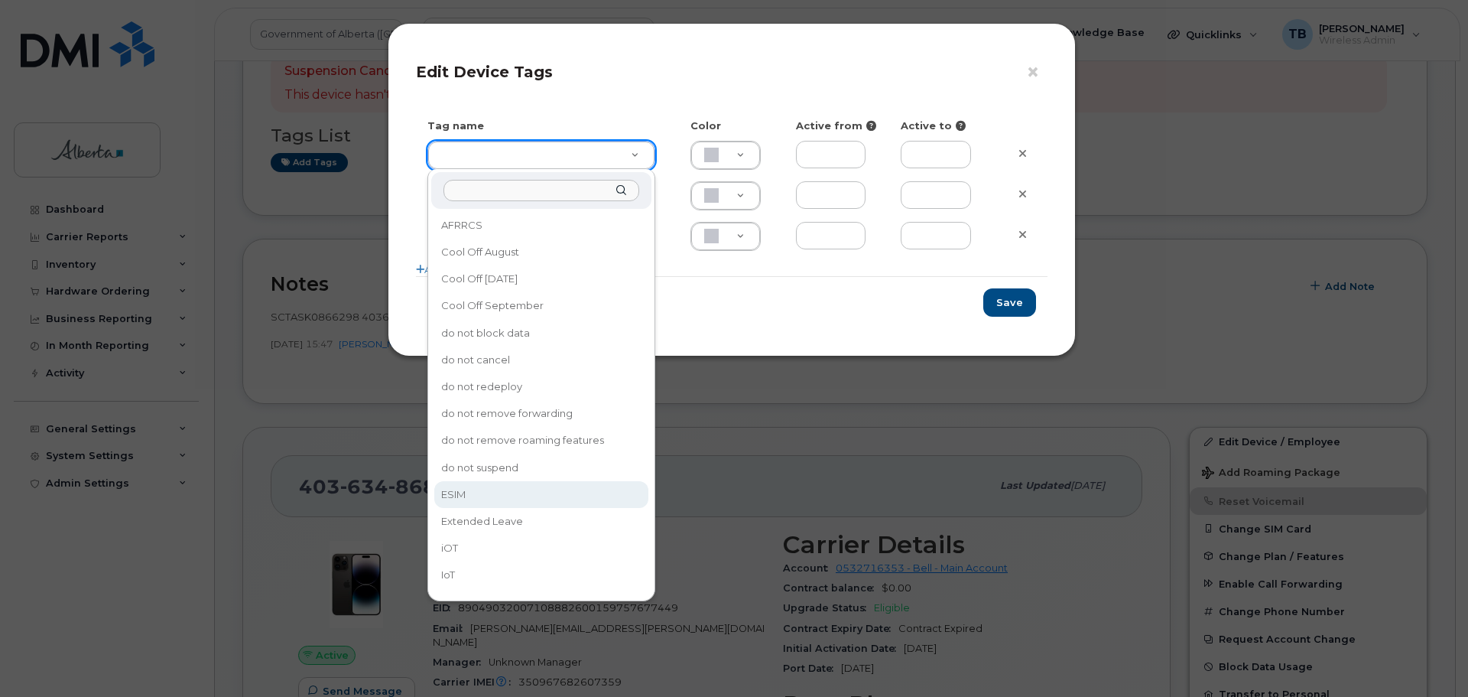
drag, startPoint x: 489, startPoint y: 489, endPoint x: 874, endPoint y: 394, distance: 396.2
type input "ESIM"
type input "D6CDC1"
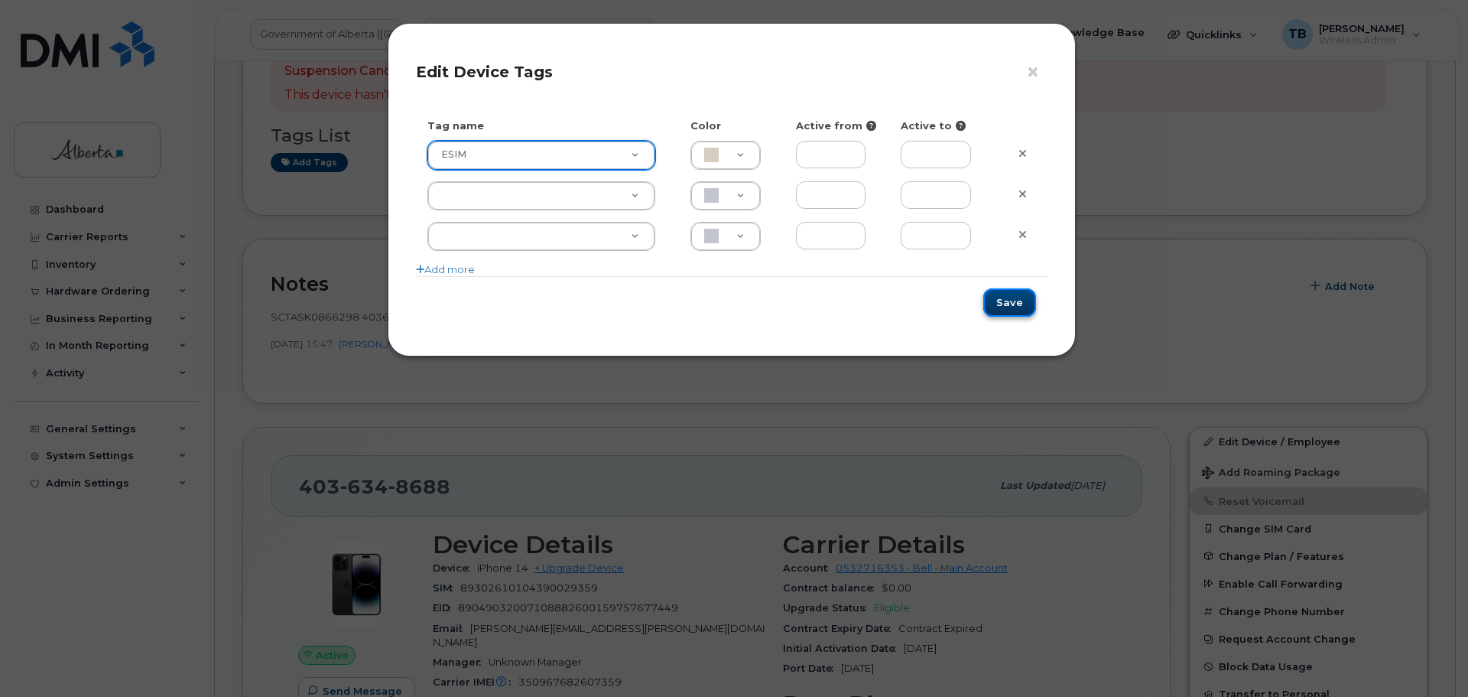
click at [1008, 297] on button "Save" at bounding box center [1010, 302] width 53 height 28
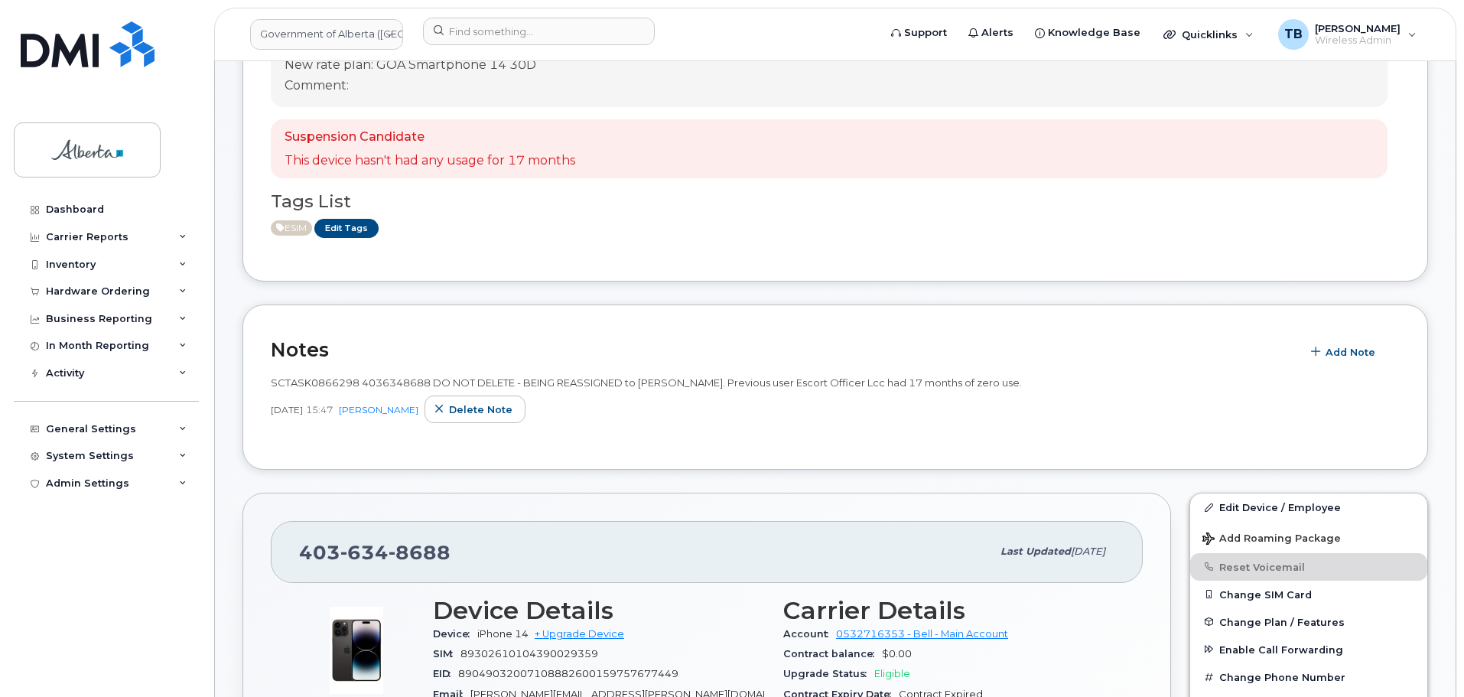
scroll to position [0, 0]
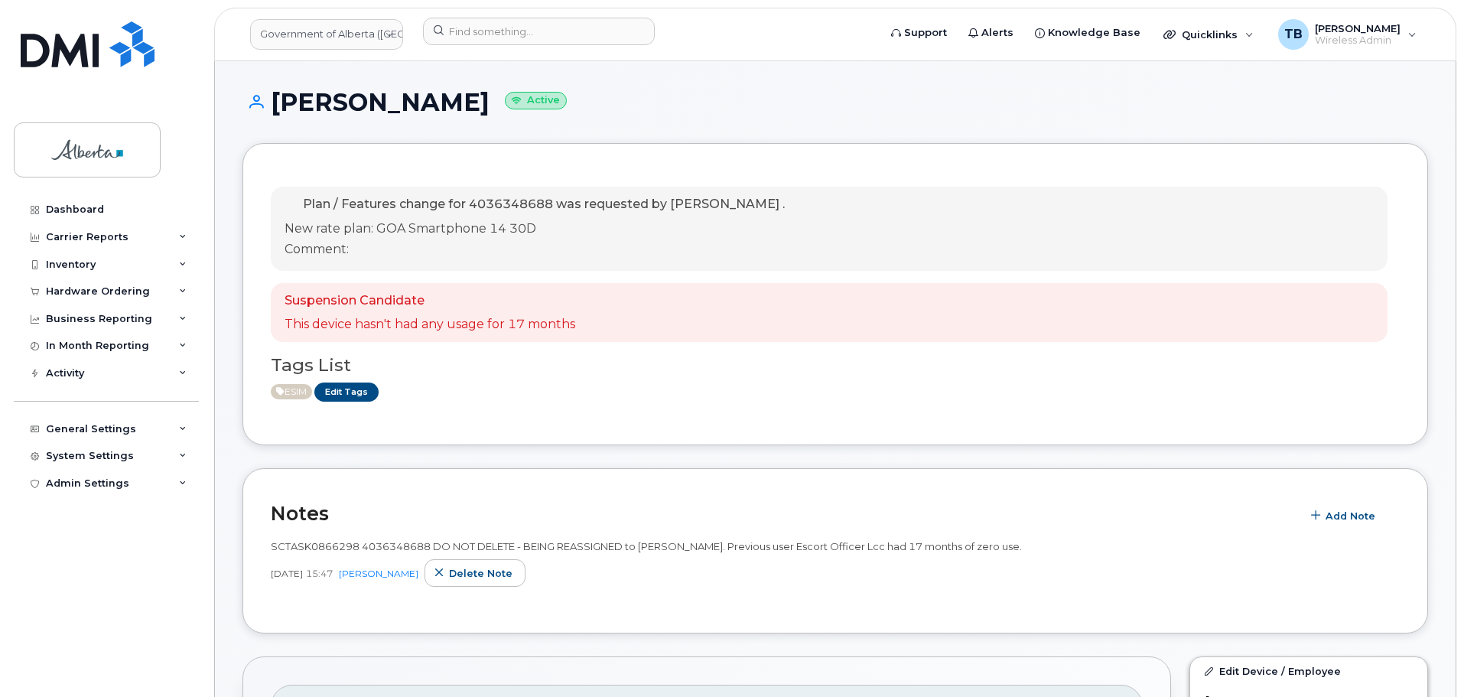
click at [320, 551] on span "SCTASK0866298 4036348688 DO NOT DELETE - BEING REASSIGNED to Donna Jorgensen. P…" at bounding box center [646, 546] width 751 height 12
click at [379, 545] on span "SCTASK0866298 4036348688 DO NOT DELETE - BEING REASSIGNED to Donna Jorgensen. P…" at bounding box center [646, 546] width 751 height 12
copy span "4036348688"
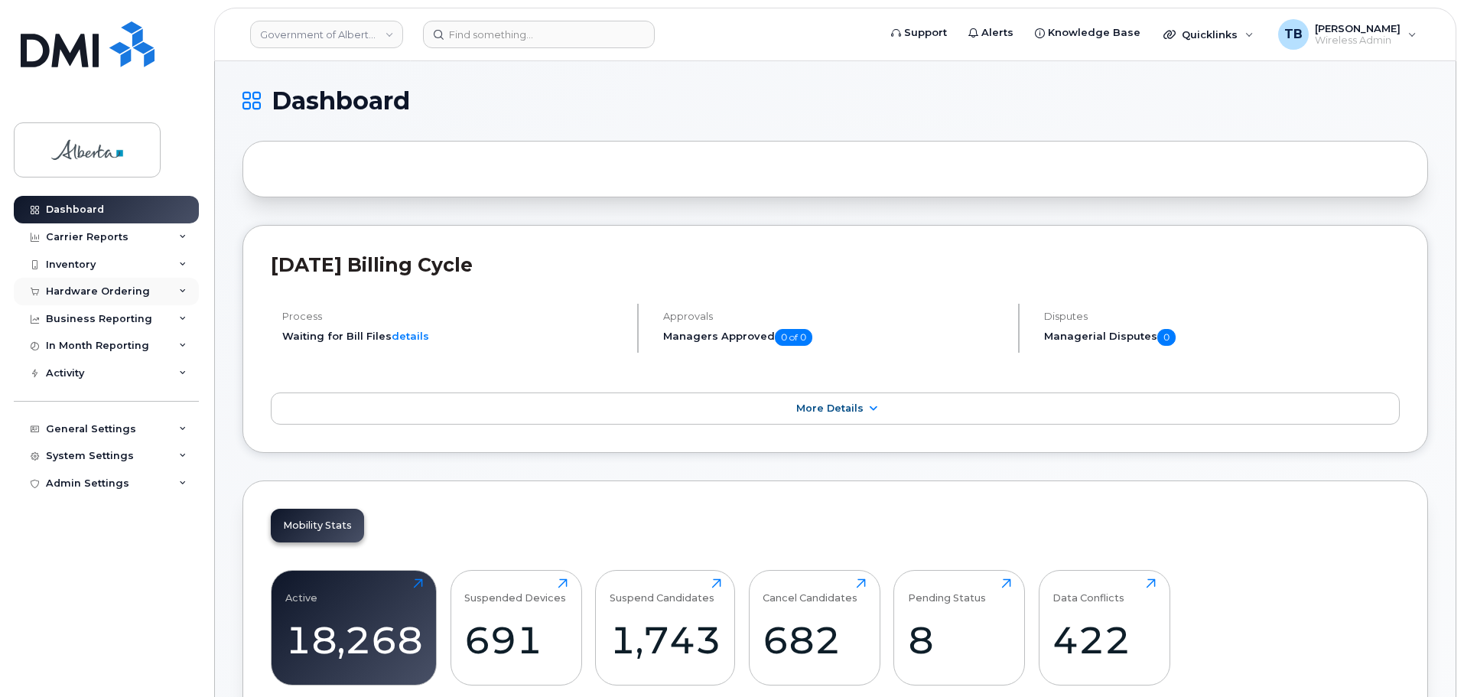
click at [84, 291] on div "Hardware Ordering" at bounding box center [98, 291] width 104 height 12
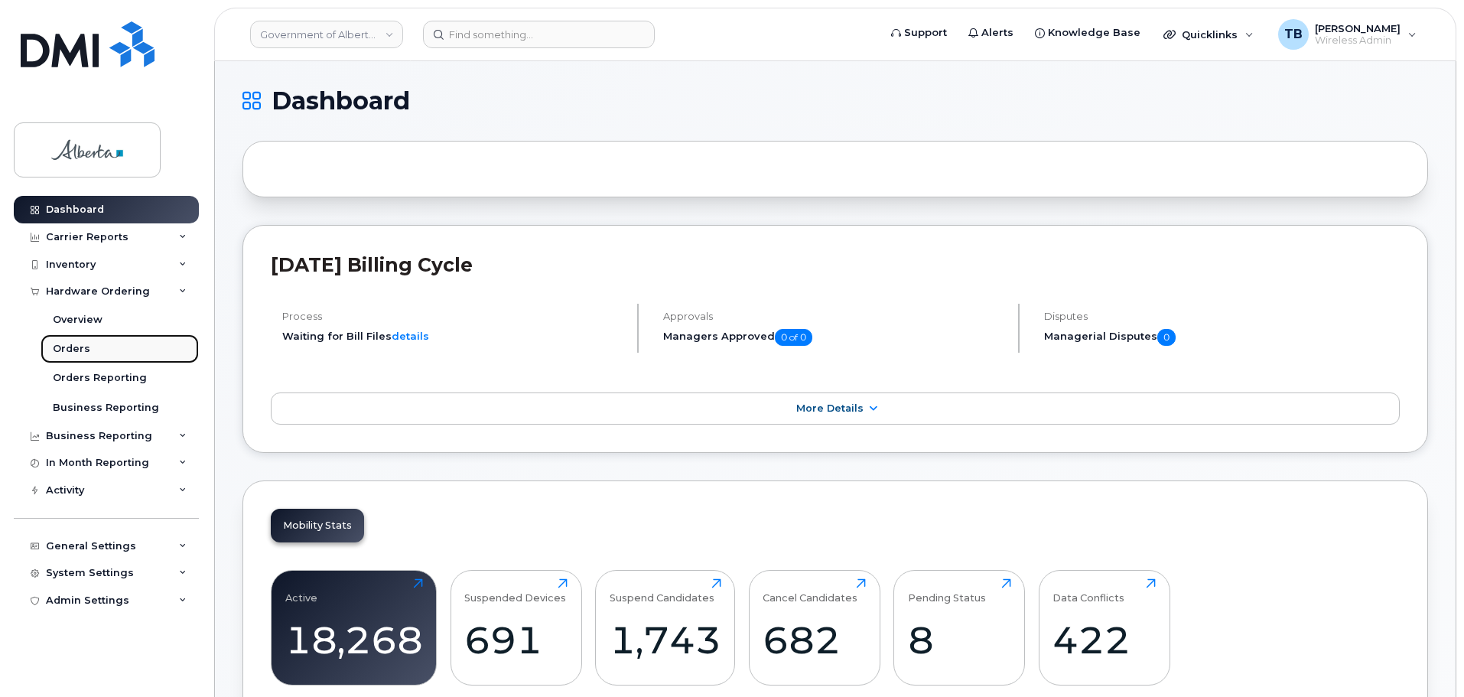
drag, startPoint x: 73, startPoint y: 354, endPoint x: 112, endPoint y: 346, distance: 39.9
click at [73, 354] on div "Orders" at bounding box center [71, 349] width 37 height 14
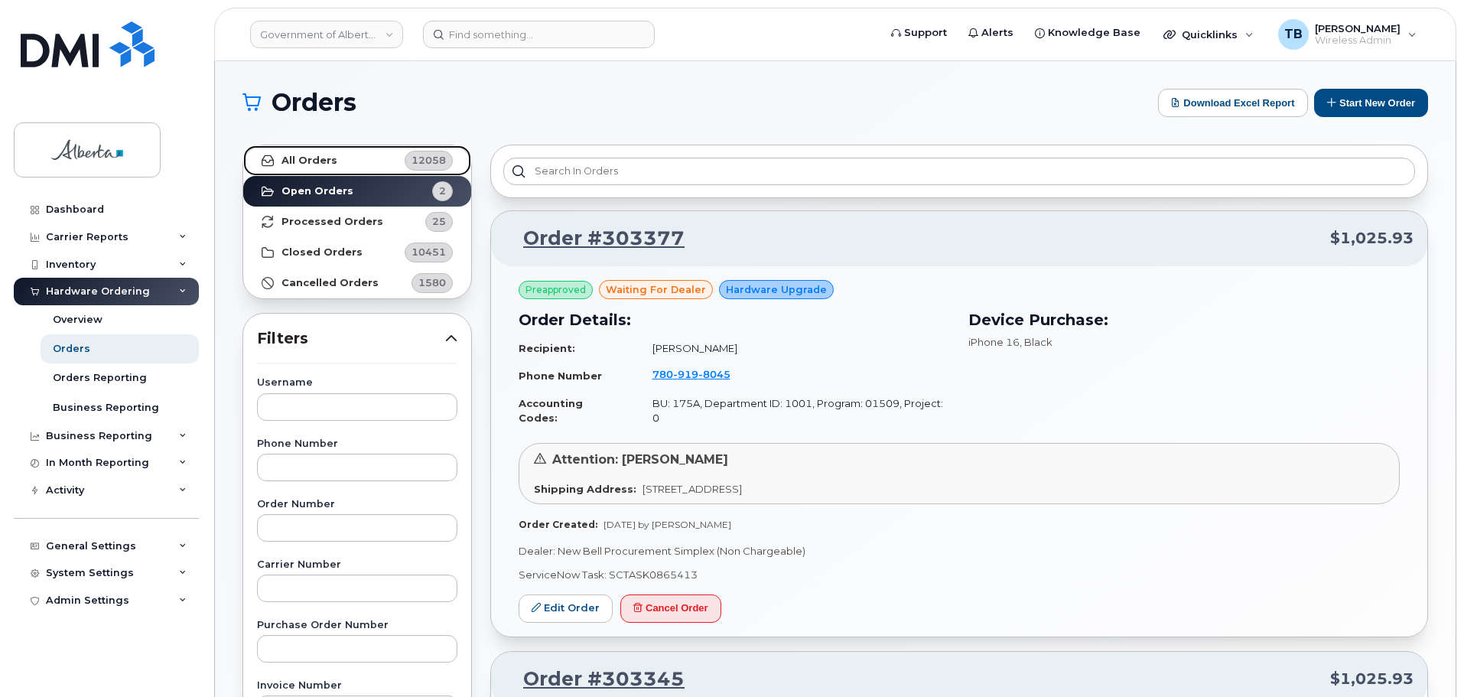
click at [320, 170] on link "All Orders 12058" at bounding box center [357, 160] width 228 height 31
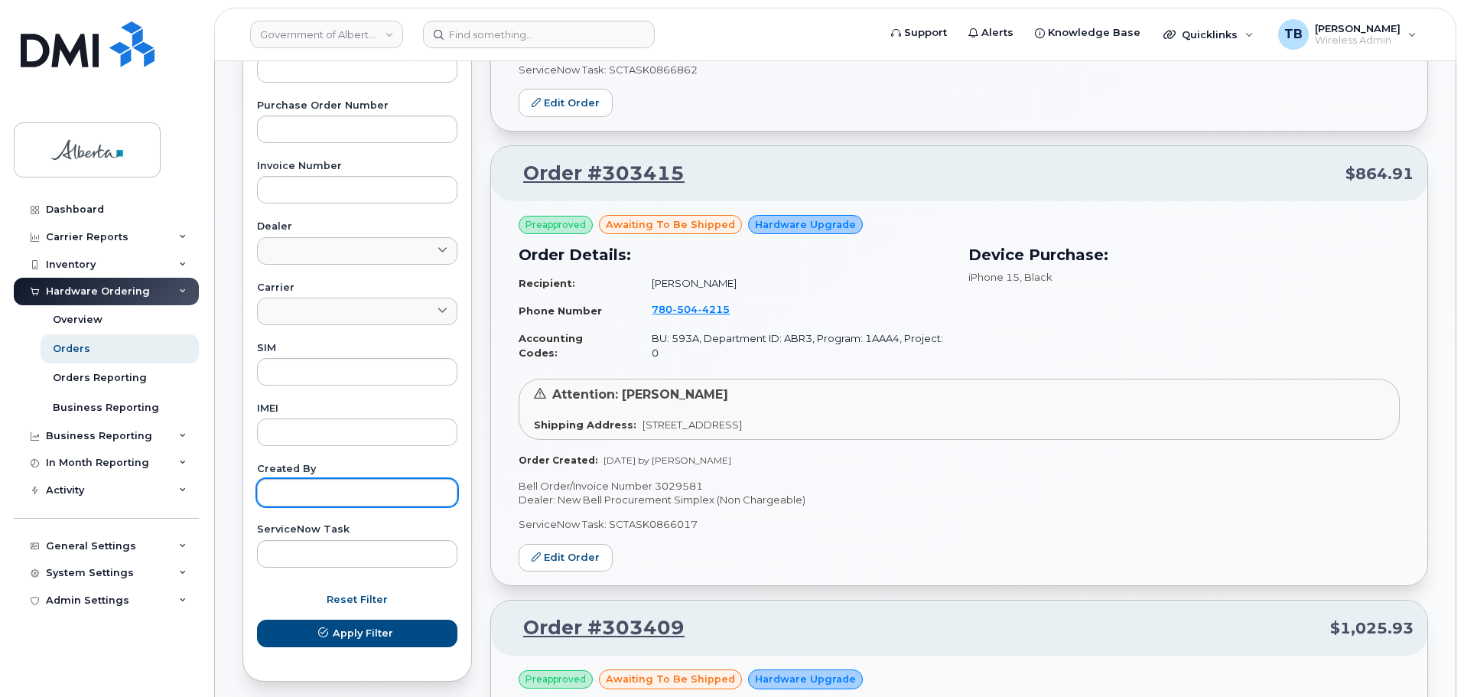
scroll to position [612, 0]
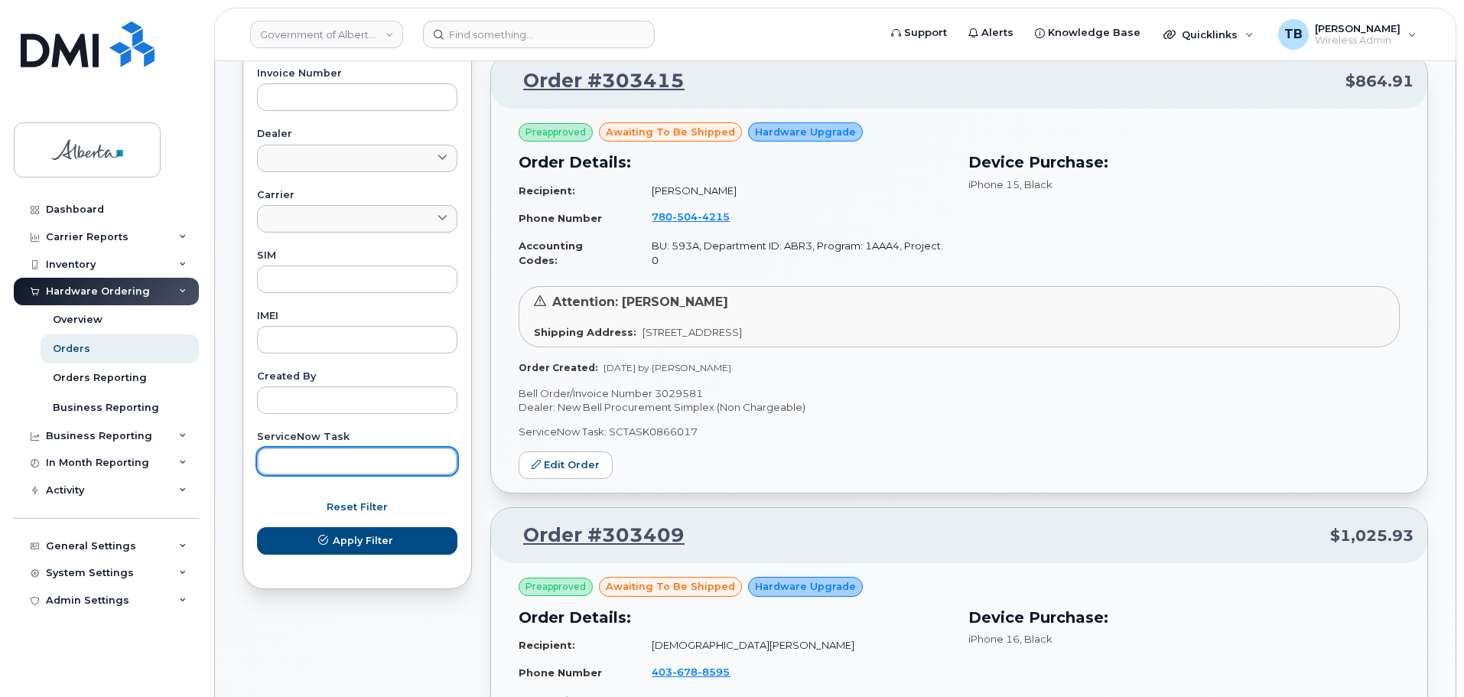
click at [297, 464] on input "text" at bounding box center [357, 461] width 200 height 28
paste input "SCTASK0860568"
type input "SCTASK0860568"
click at [257, 527] on button "Apply Filter" at bounding box center [357, 541] width 200 height 28
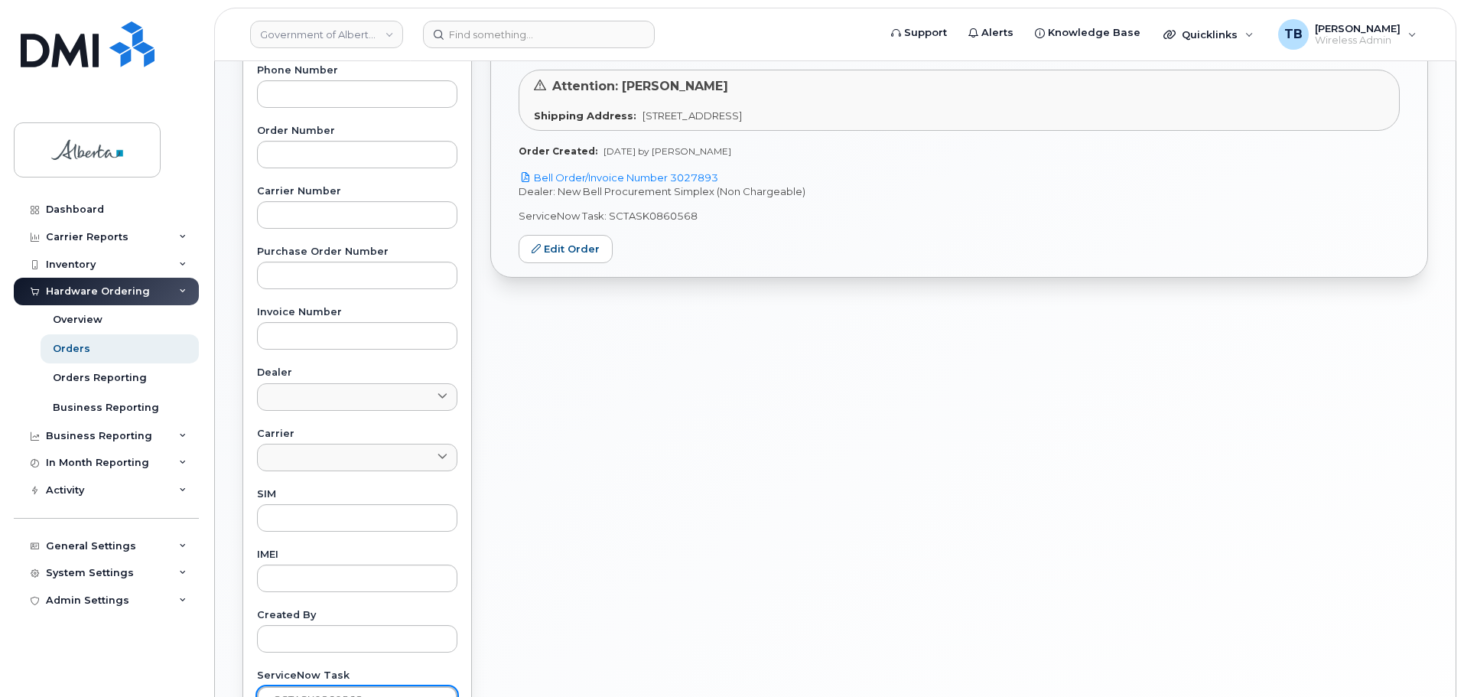
scroll to position [275, 0]
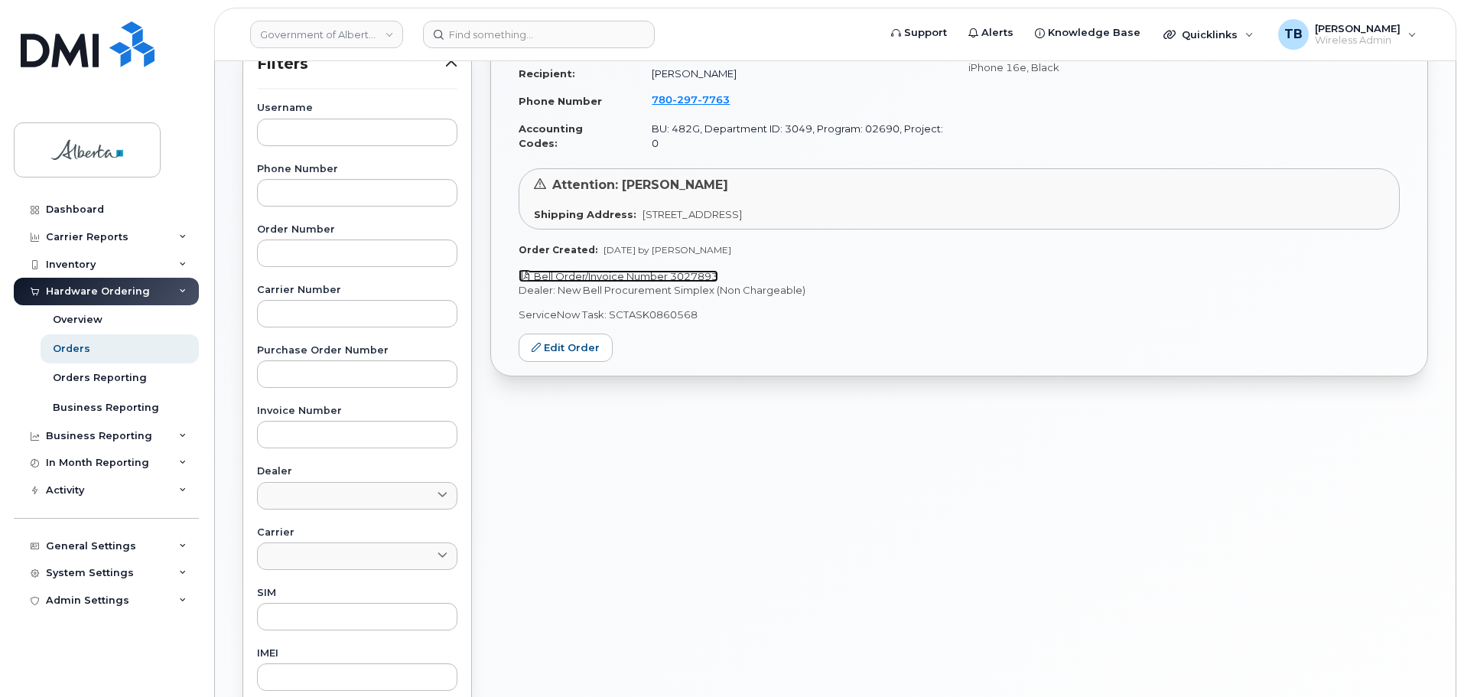
click at [620, 270] on link "Bell Order/Invoice Number 3027893" at bounding box center [619, 276] width 200 height 12
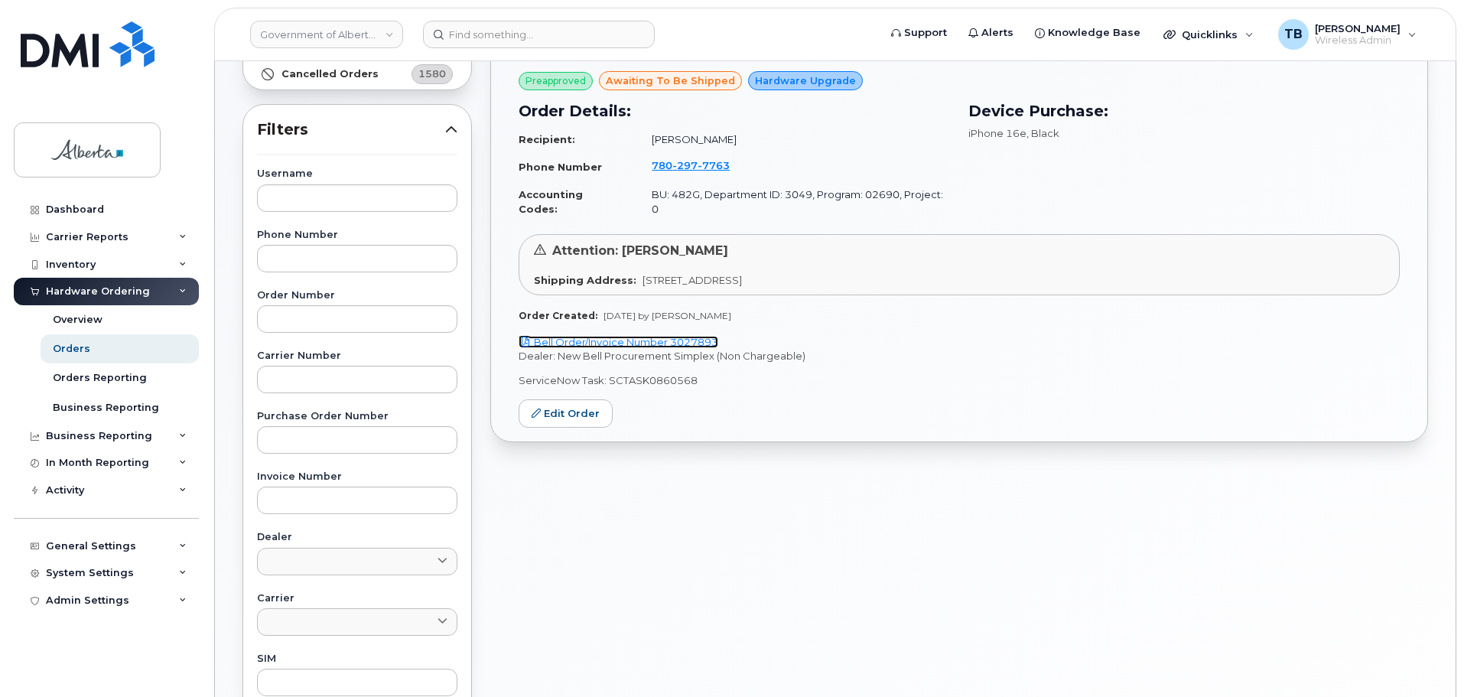
scroll to position [122, 0]
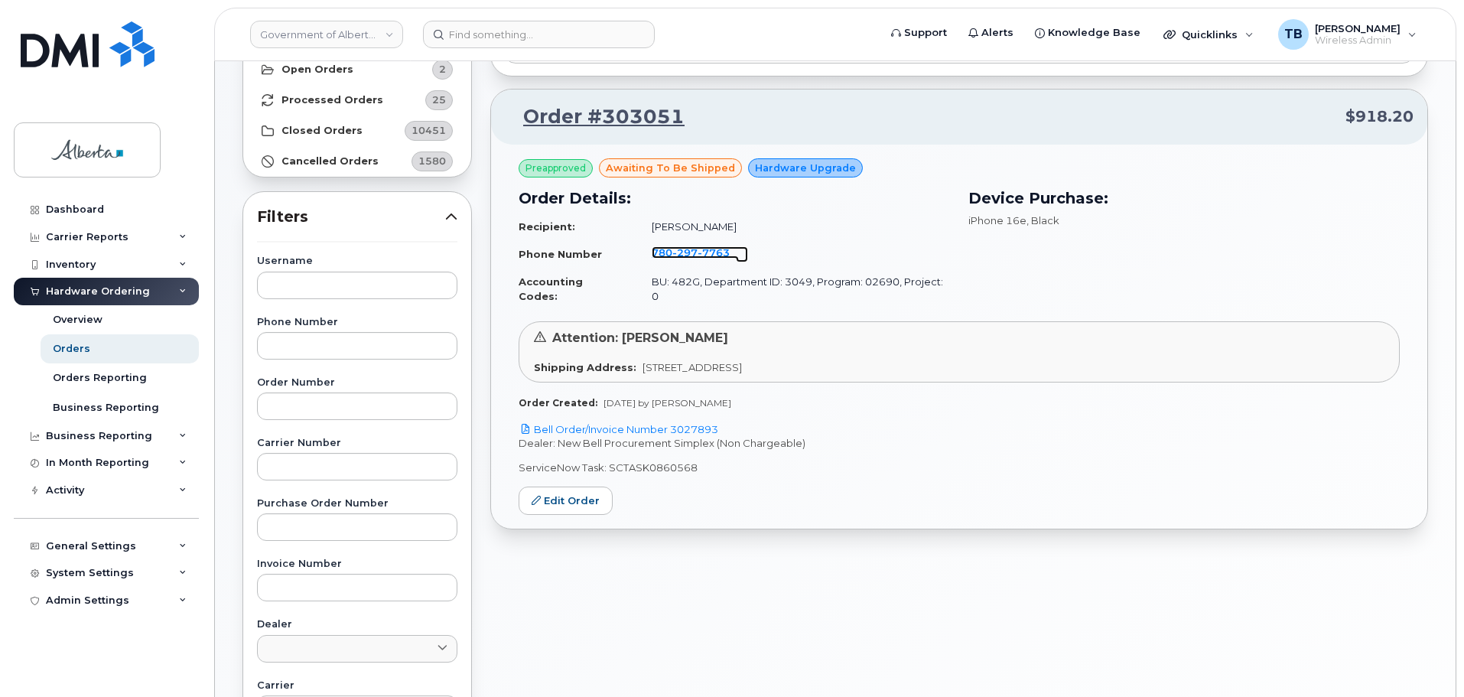
click at [677, 251] on span "297" at bounding box center [684, 252] width 25 height 12
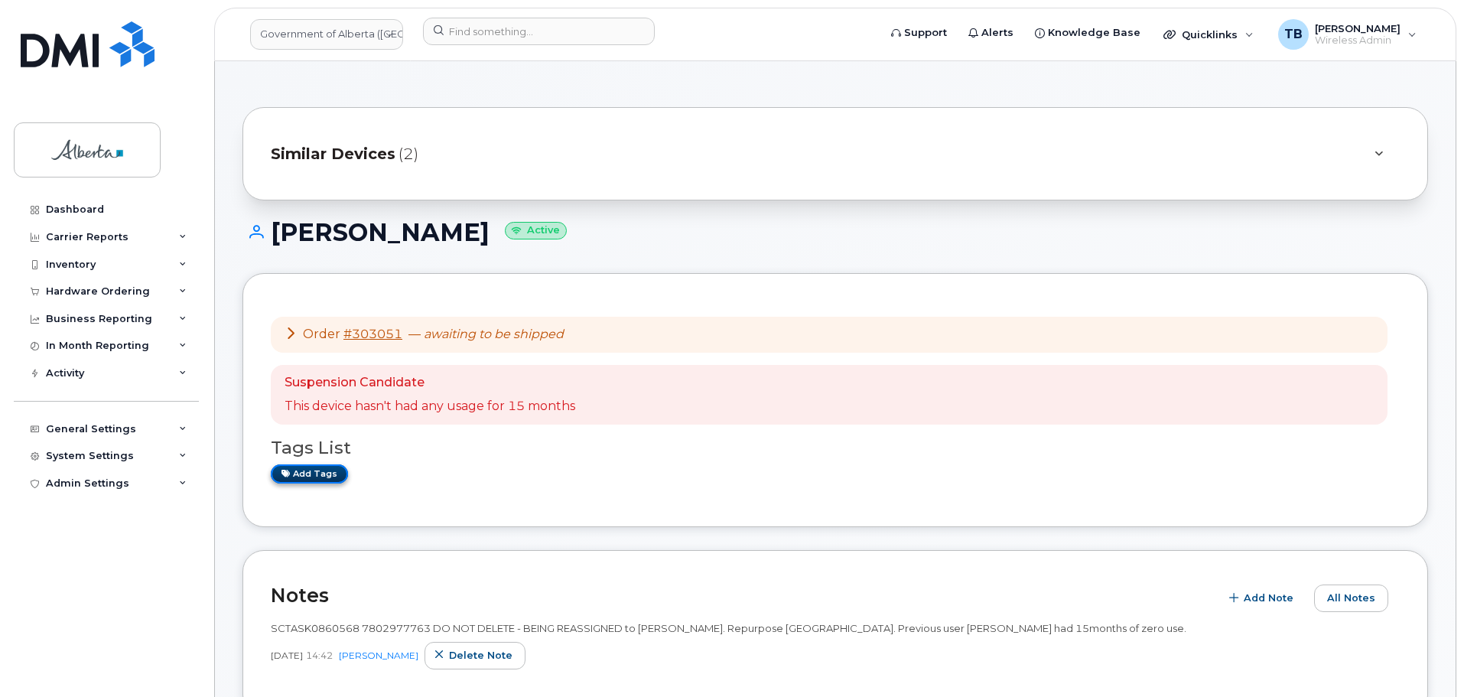
click at [323, 471] on link "Add tags" at bounding box center [309, 473] width 77 height 19
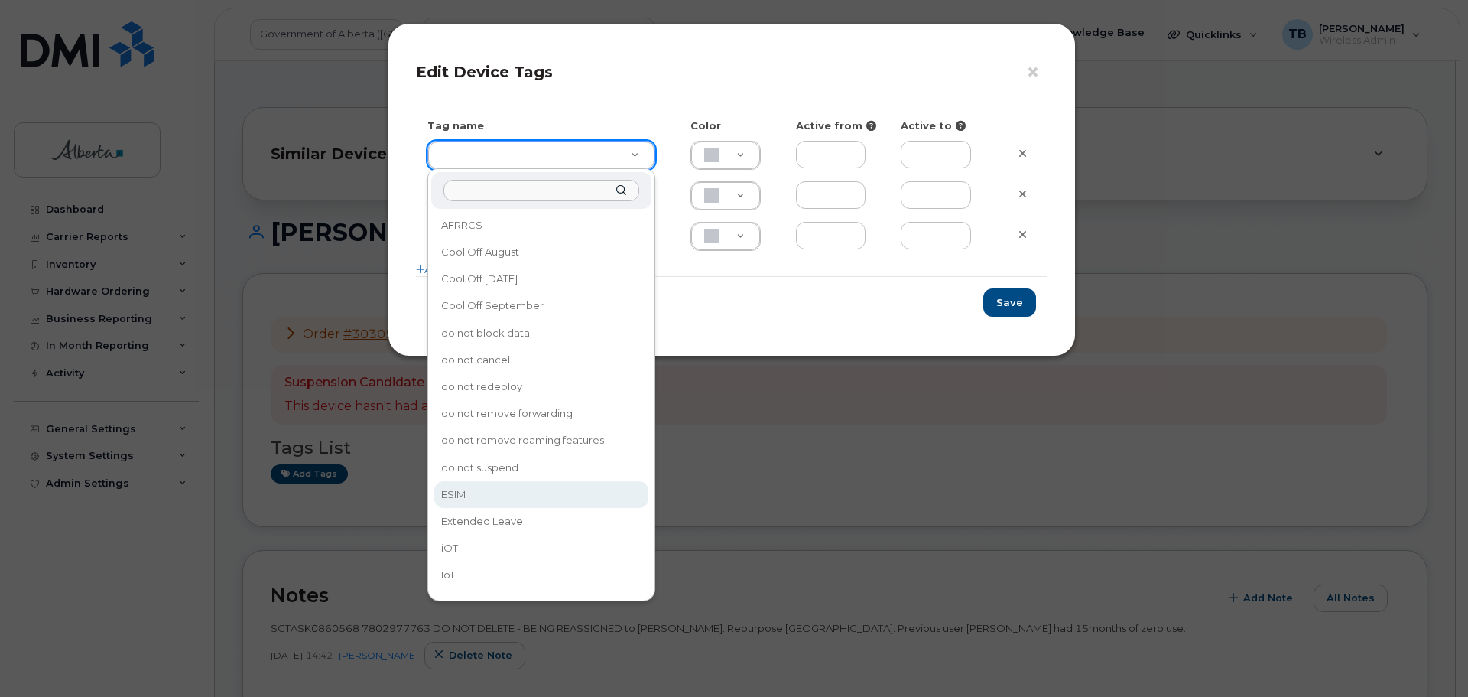
drag, startPoint x: 457, startPoint y: 490, endPoint x: 847, endPoint y: 423, distance: 395.8
type input "ESIM"
type input "D6CDC1"
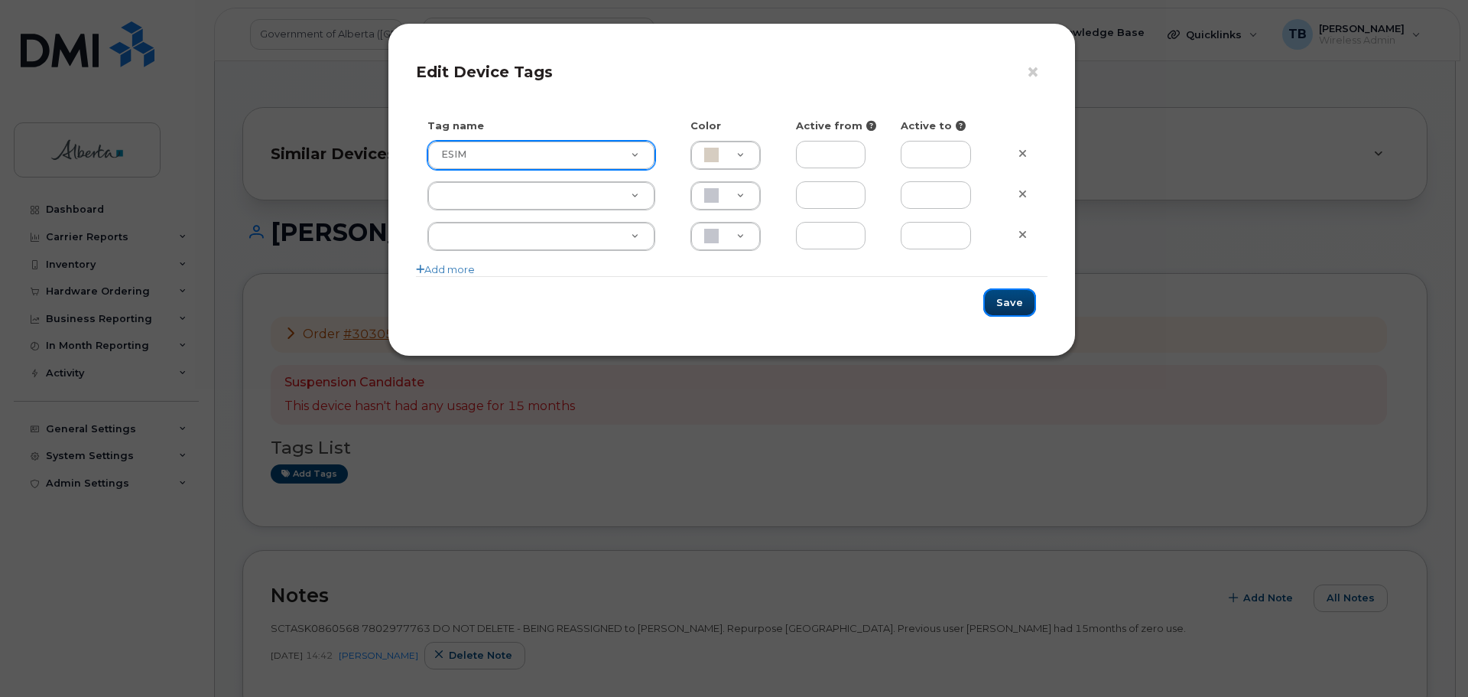
click at [1007, 301] on button "Save" at bounding box center [1010, 302] width 53 height 28
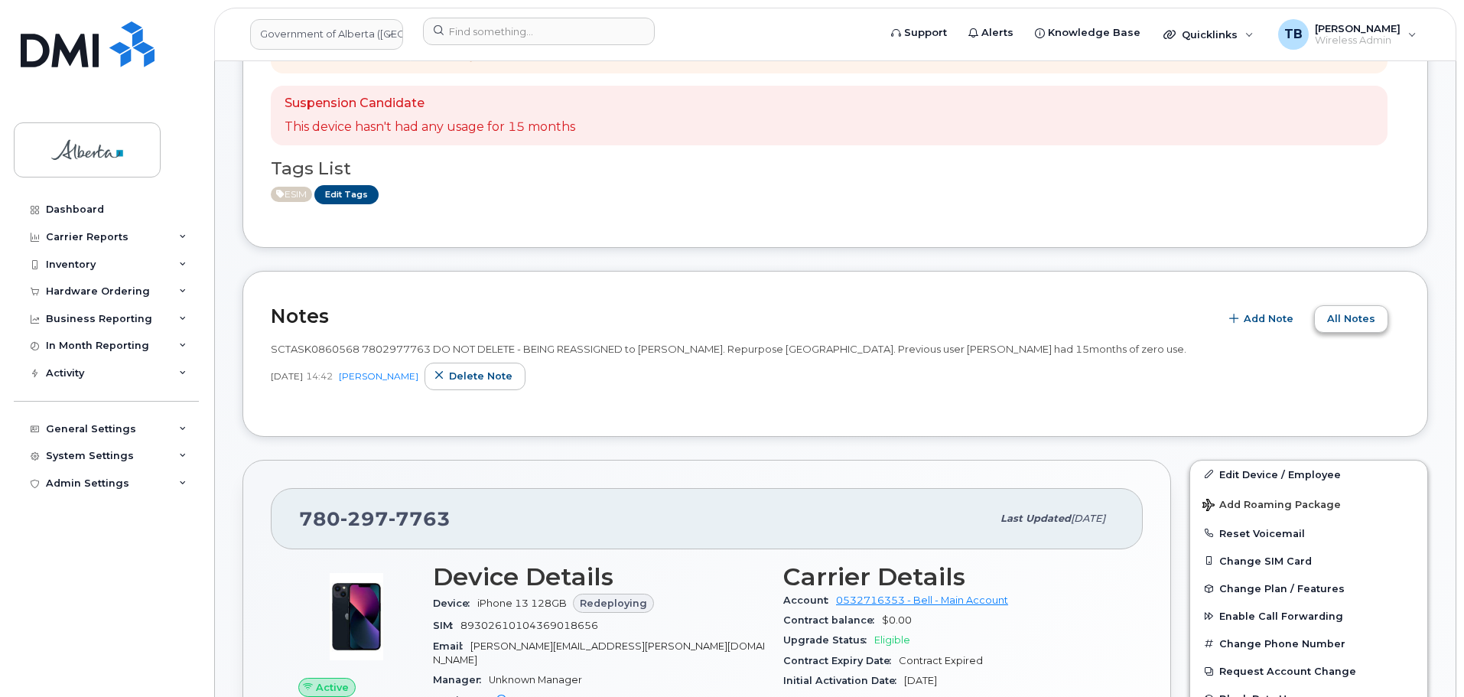
scroll to position [306, 0]
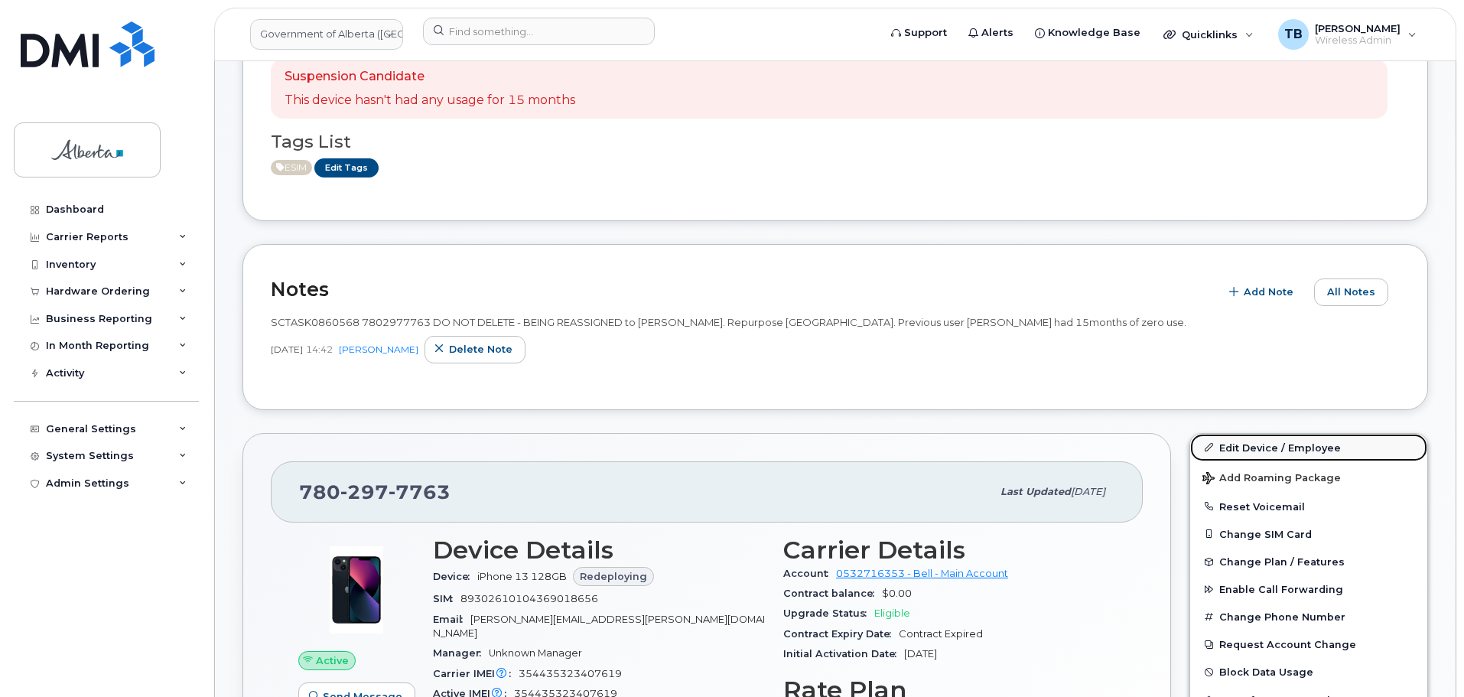
click at [1251, 451] on link "Edit Device / Employee" at bounding box center [1308, 448] width 237 height 28
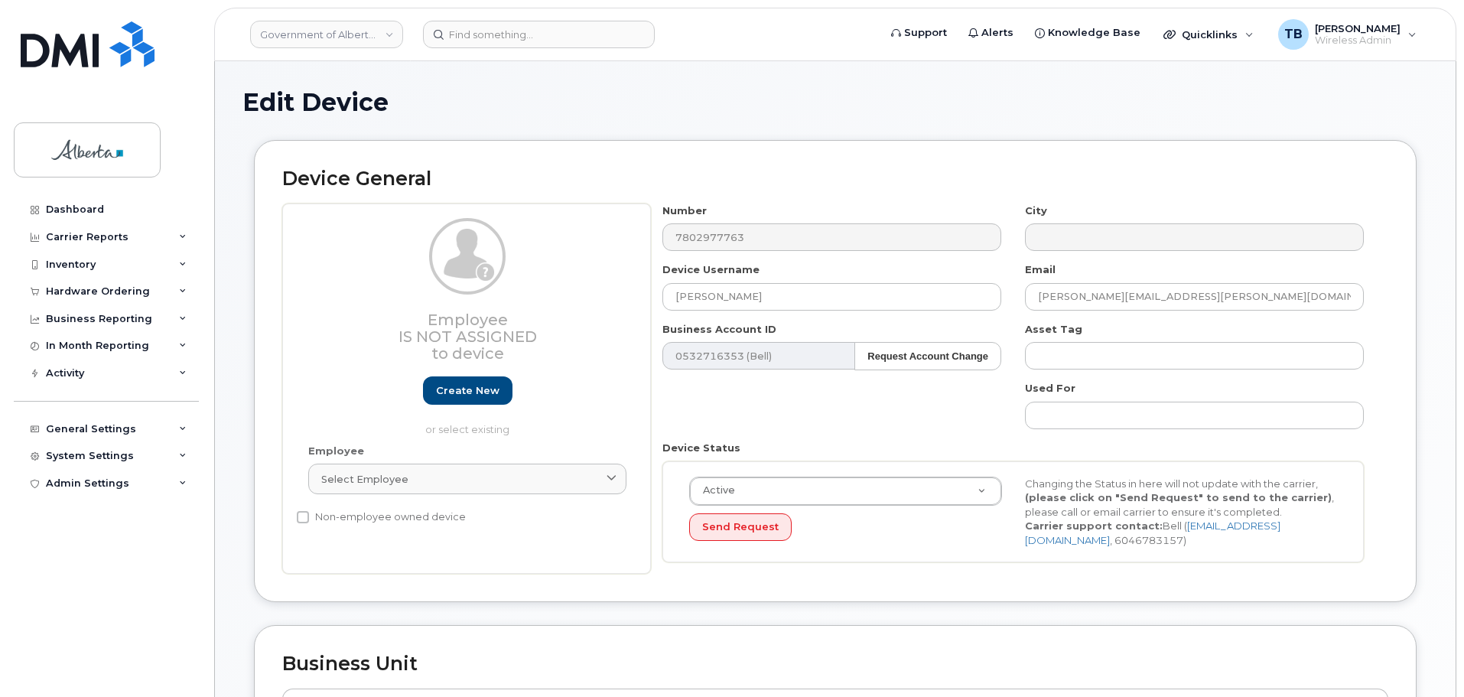
select select "4120337"
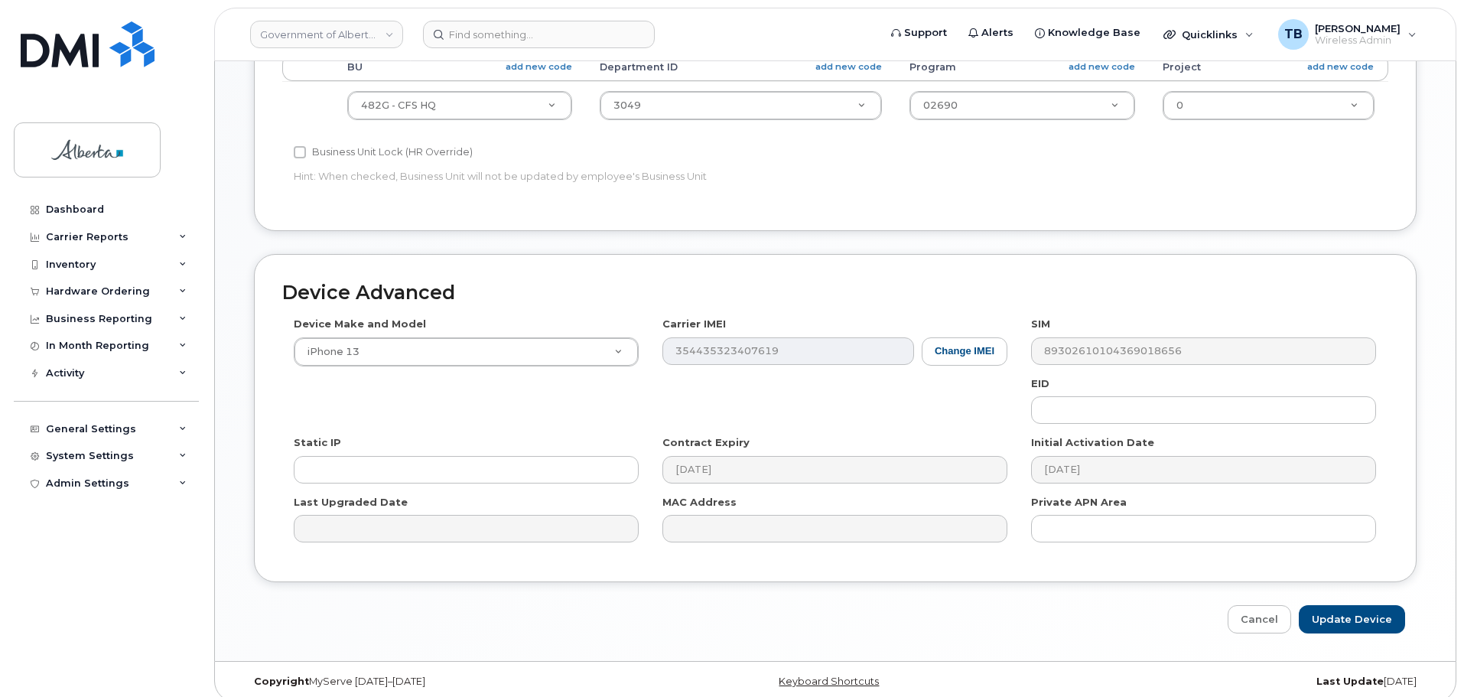
scroll to position [648, 0]
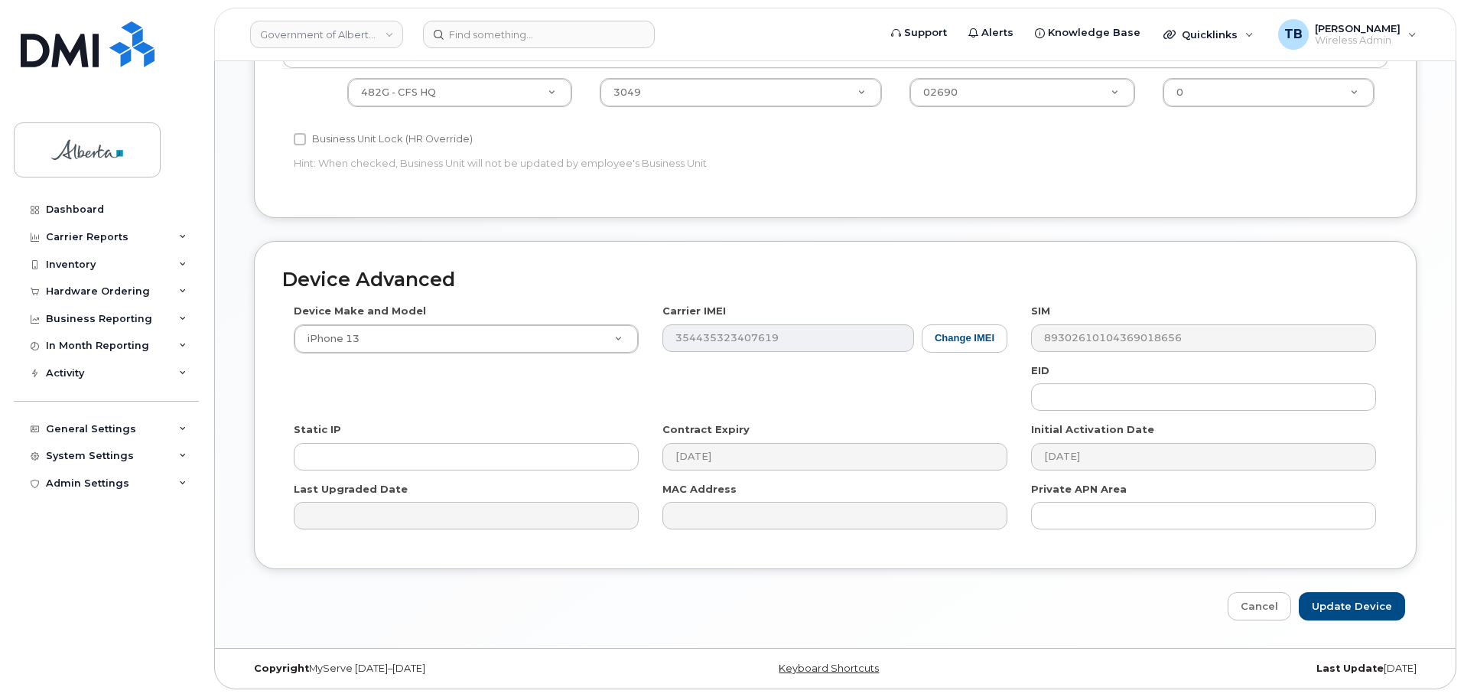
click at [1082, 413] on div "Device Make and Model iPhone 13 Android TCL 502 Watch Apple Watch S9 41mm Andro…" at bounding box center [835, 422] width 1106 height 237
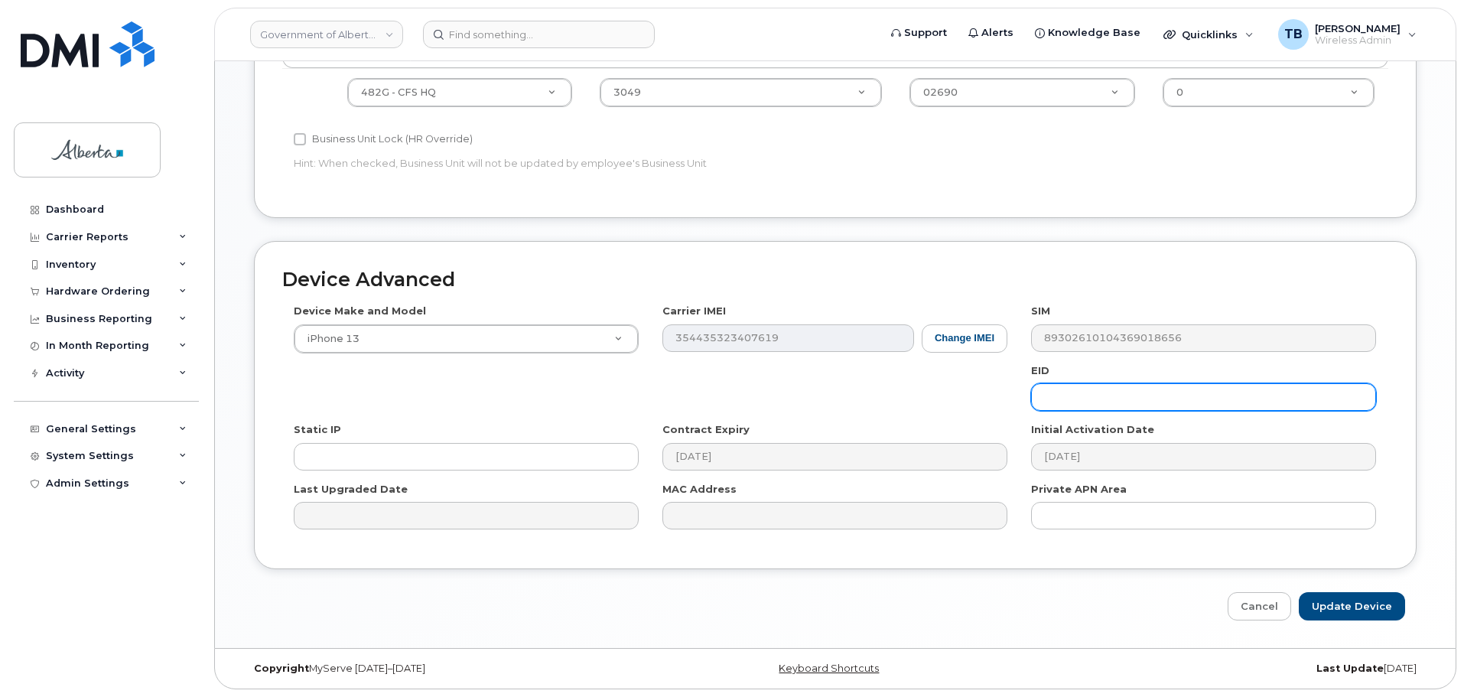
click at [1071, 404] on input "text" at bounding box center [1203, 397] width 345 height 28
paste input "89043052010008887025010535050730"
type input "89043052010008887025010535050730"
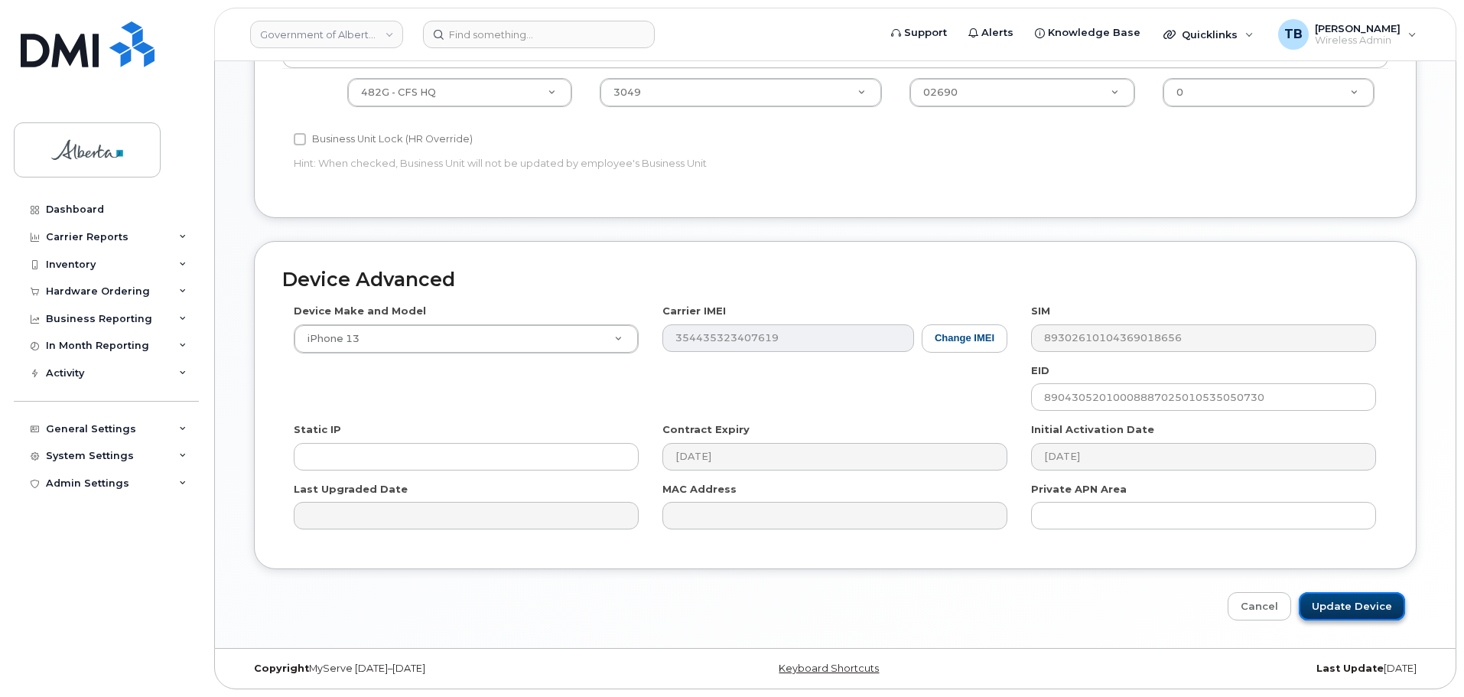
click at [1370, 613] on input "Update Device" at bounding box center [1352, 606] width 106 height 28
type input "Saving..."
